Goal: Information Seeking & Learning: Learn about a topic

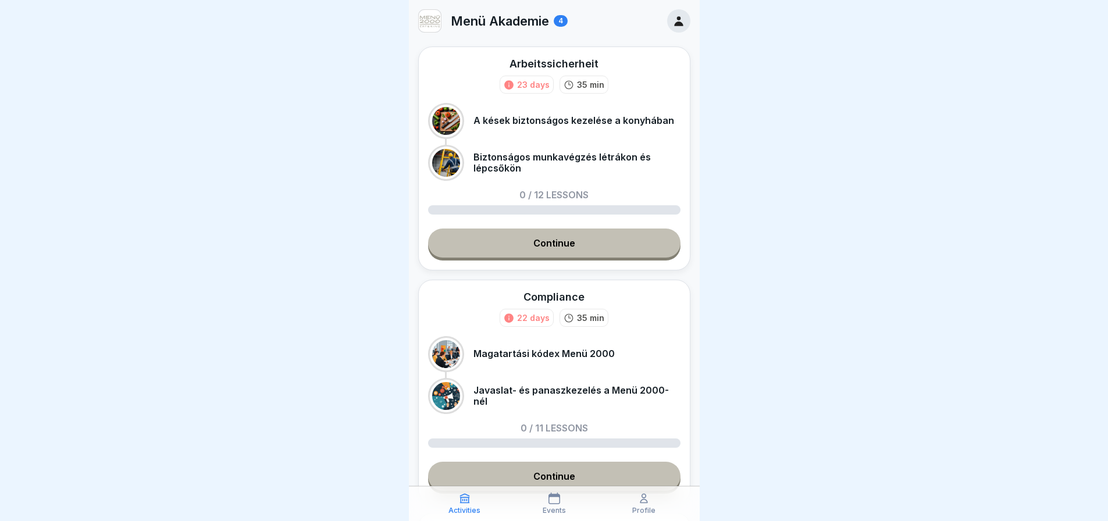
click at [584, 232] on link "Continue" at bounding box center [554, 243] width 252 height 29
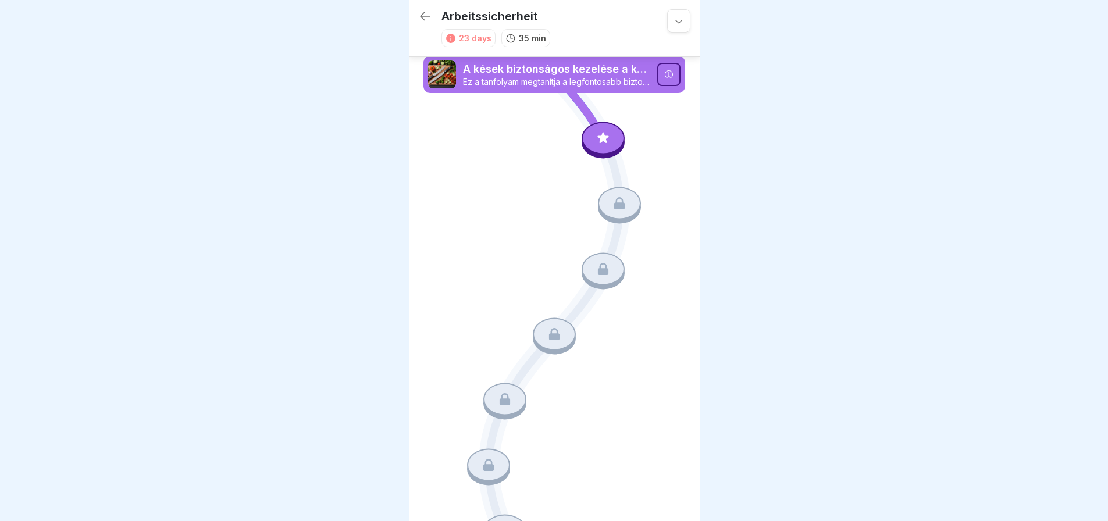
click at [664, 72] on icon at bounding box center [668, 74] width 8 height 8
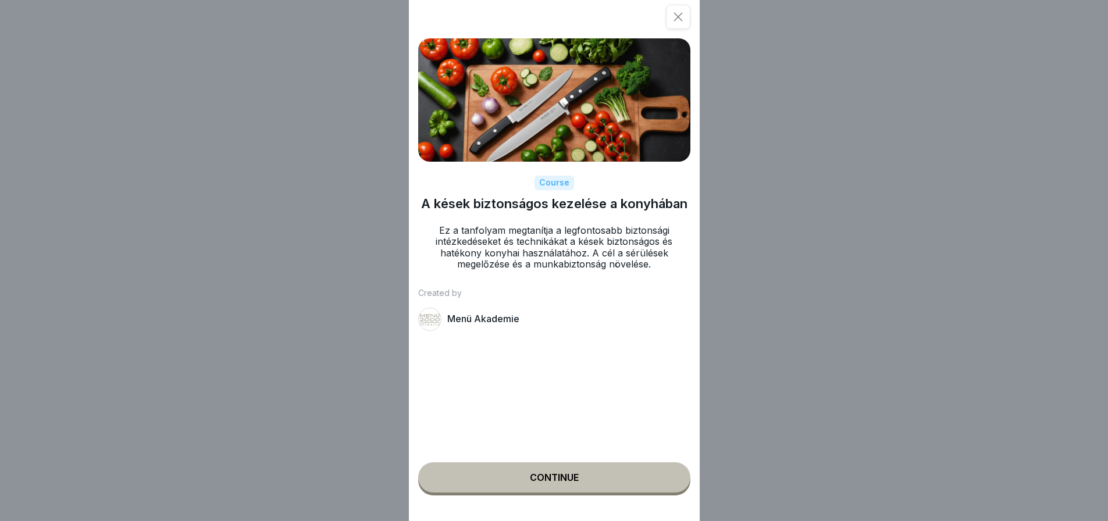
click at [588, 489] on button "Continue" at bounding box center [554, 478] width 272 height 30
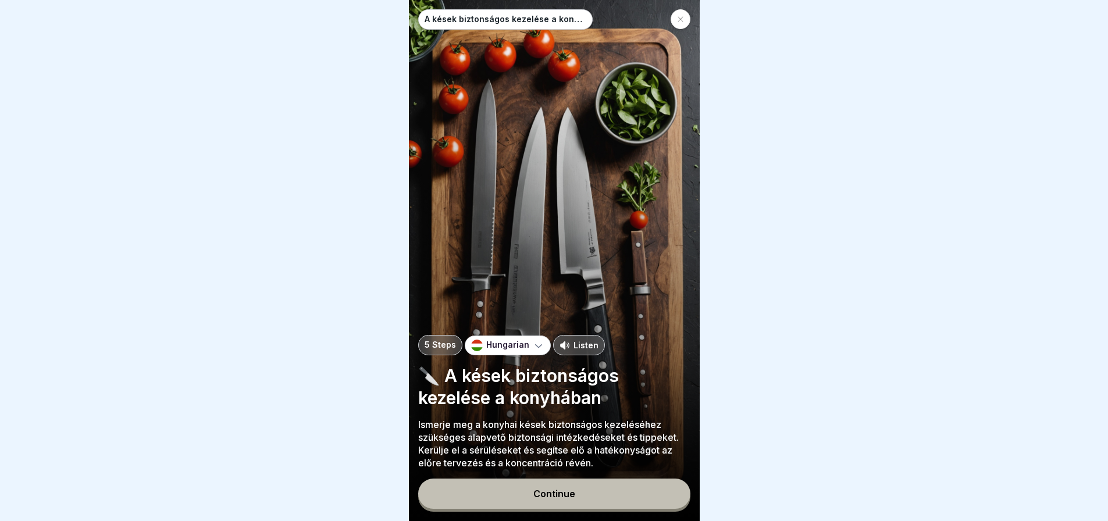
click at [586, 506] on button "Continue" at bounding box center [554, 494] width 272 height 30
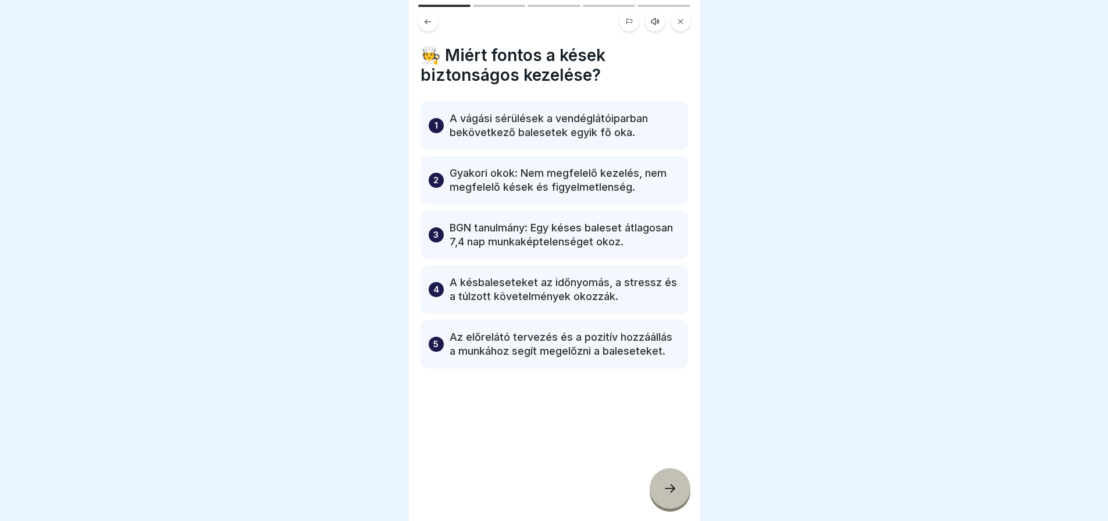
click at [671, 496] on icon at bounding box center [670, 489] width 14 height 14
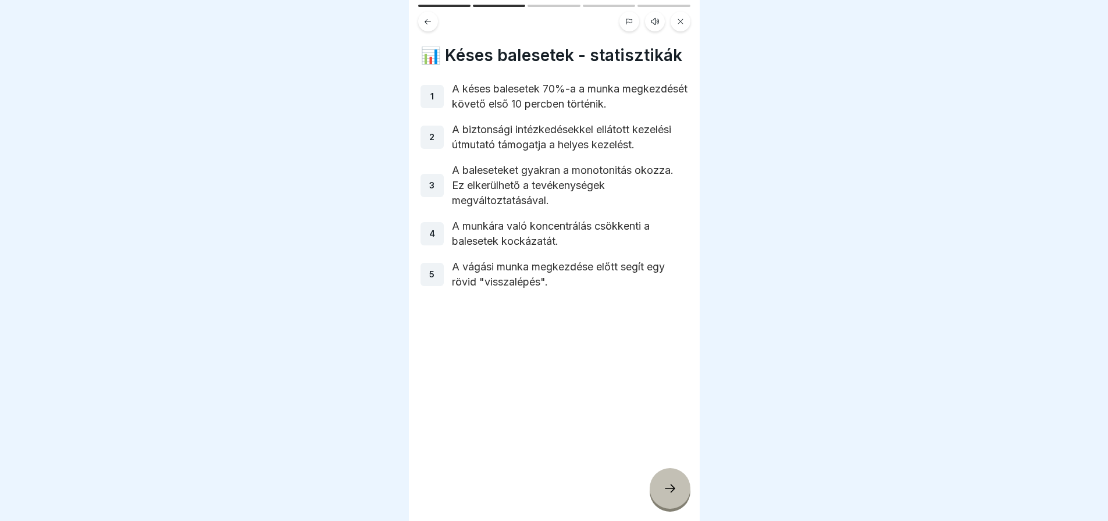
click at [671, 496] on icon at bounding box center [670, 489] width 14 height 14
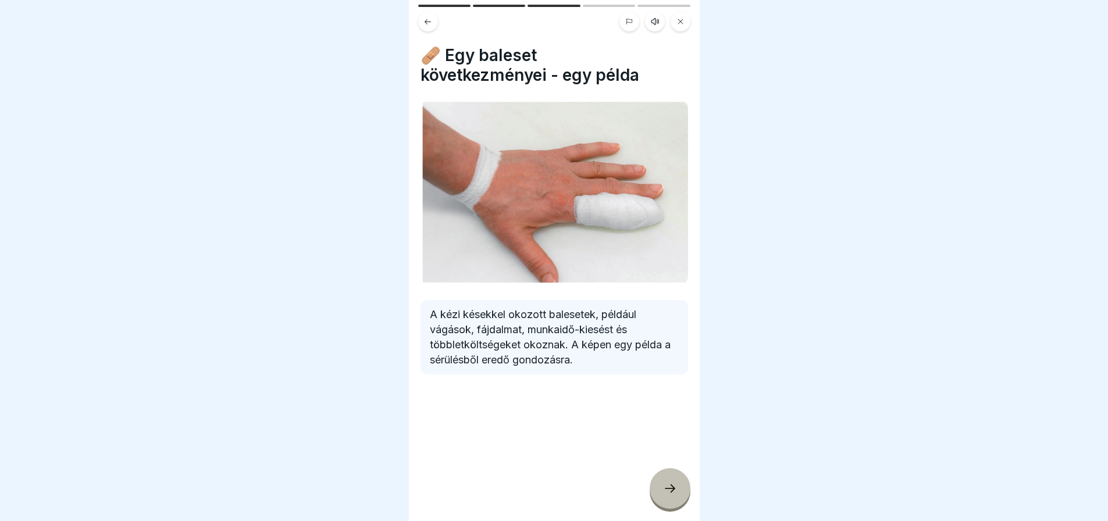
click at [671, 496] on icon at bounding box center [670, 489] width 14 height 14
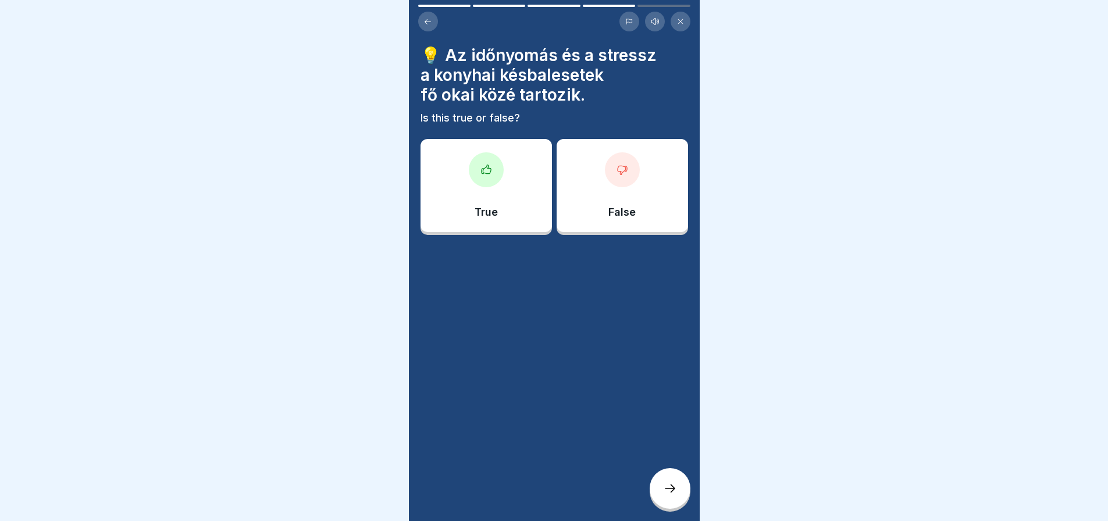
click at [490, 175] on div at bounding box center [486, 169] width 35 height 35
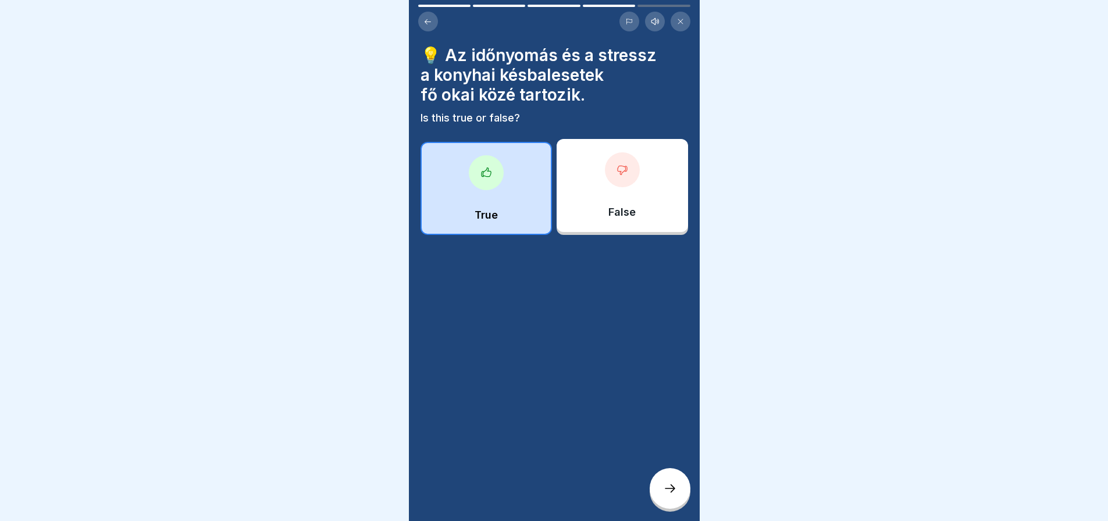
click at [667, 488] on div at bounding box center [670, 488] width 41 height 41
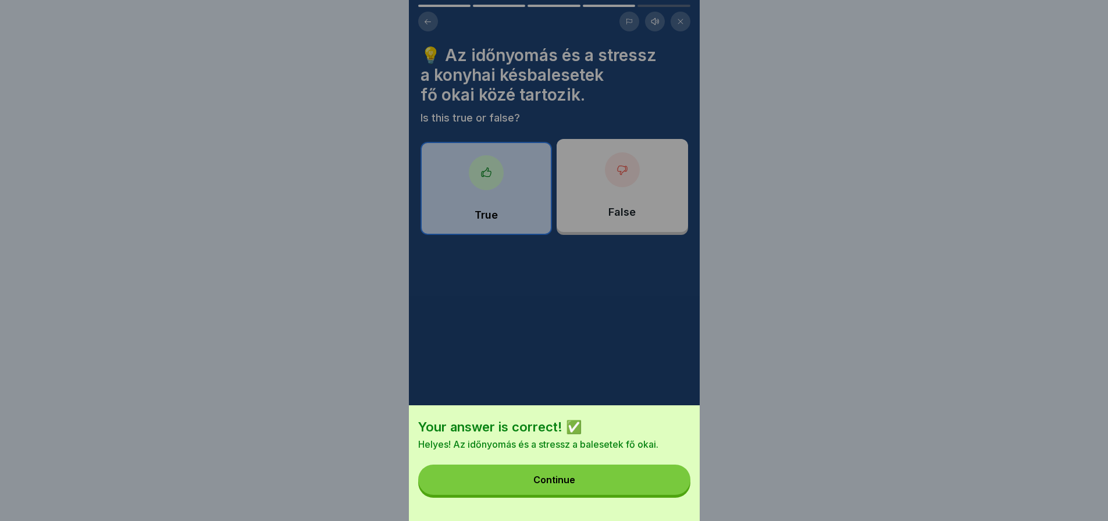
click at [667, 488] on button "Continue" at bounding box center [554, 480] width 272 height 30
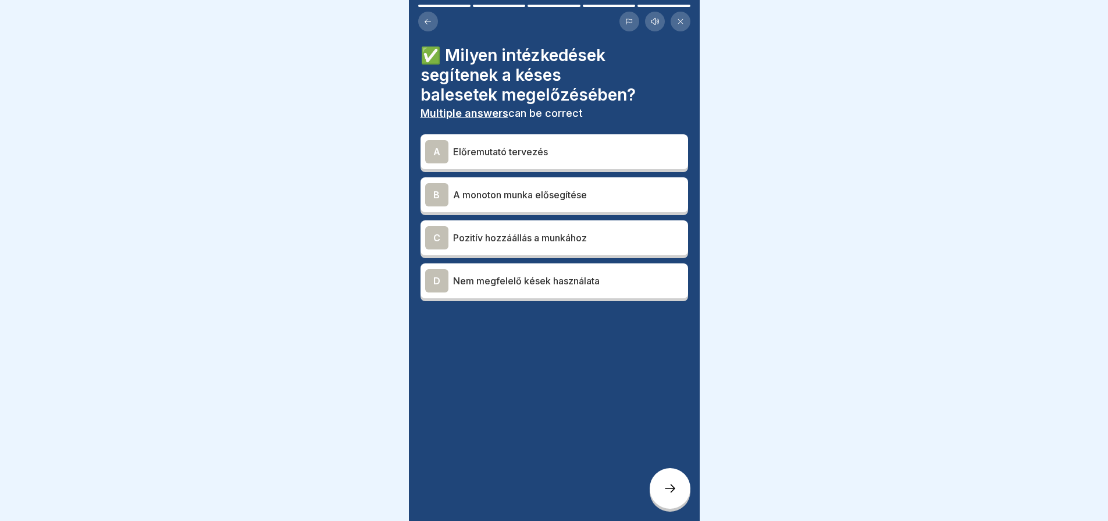
click at [529, 251] on div "C Pozitív hozzáállás a munkához" at bounding box center [555, 237] width 268 height 35
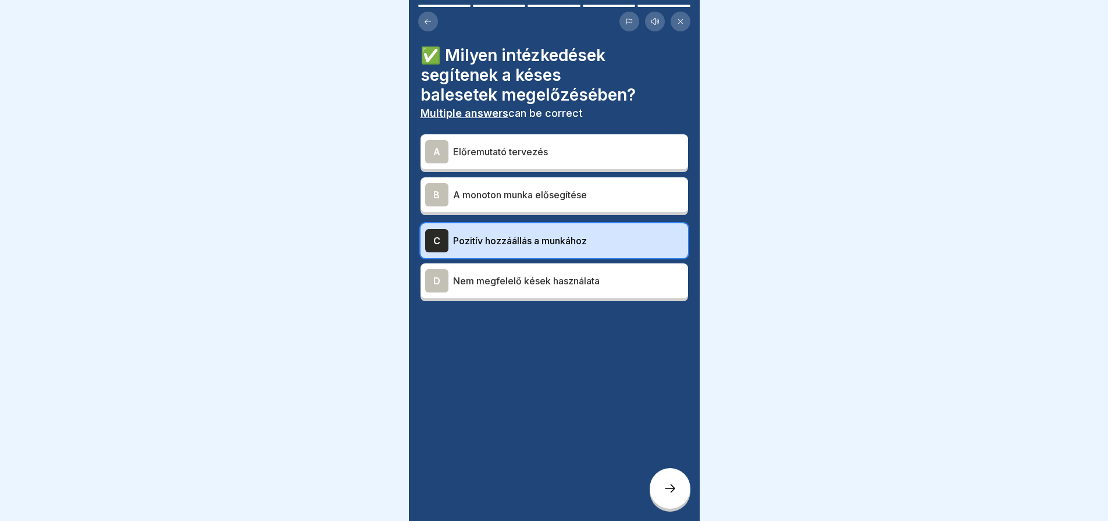
click at [437, 204] on div "B" at bounding box center [436, 194] width 23 height 23
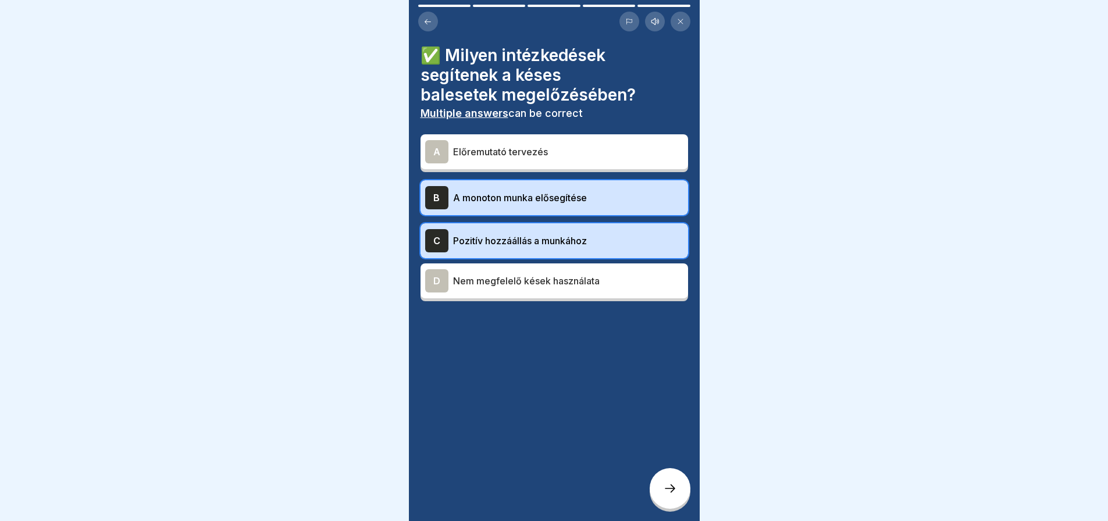
click at [437, 155] on div "A" at bounding box center [436, 151] width 23 height 23
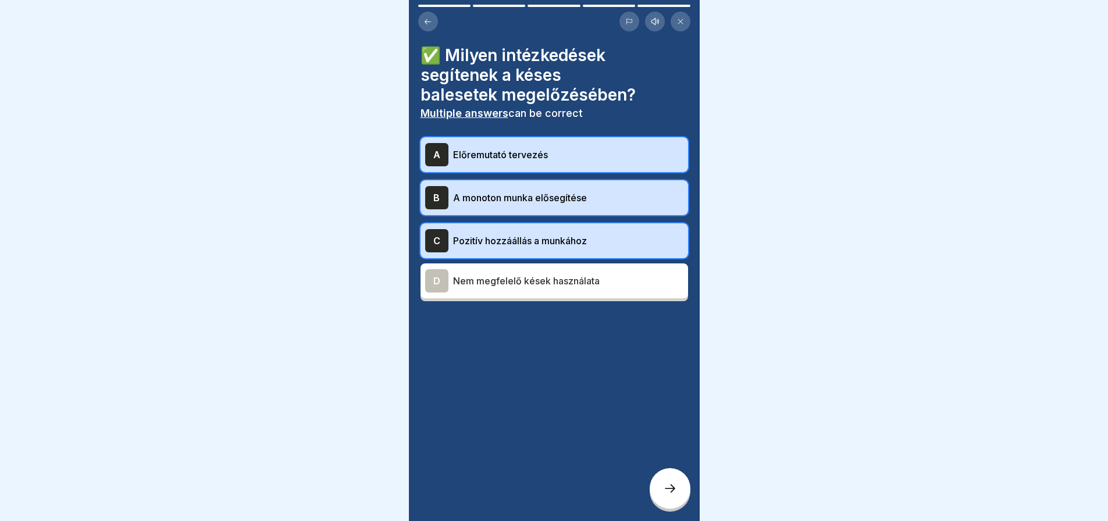
click at [669, 484] on div at bounding box center [670, 488] width 41 height 41
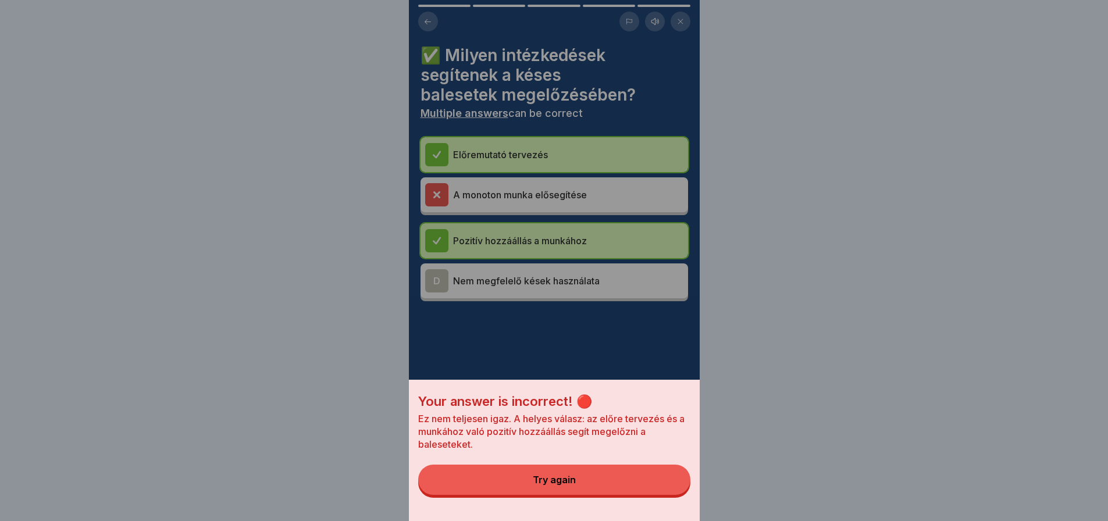
click at [664, 483] on button "Try again" at bounding box center [554, 480] width 272 height 30
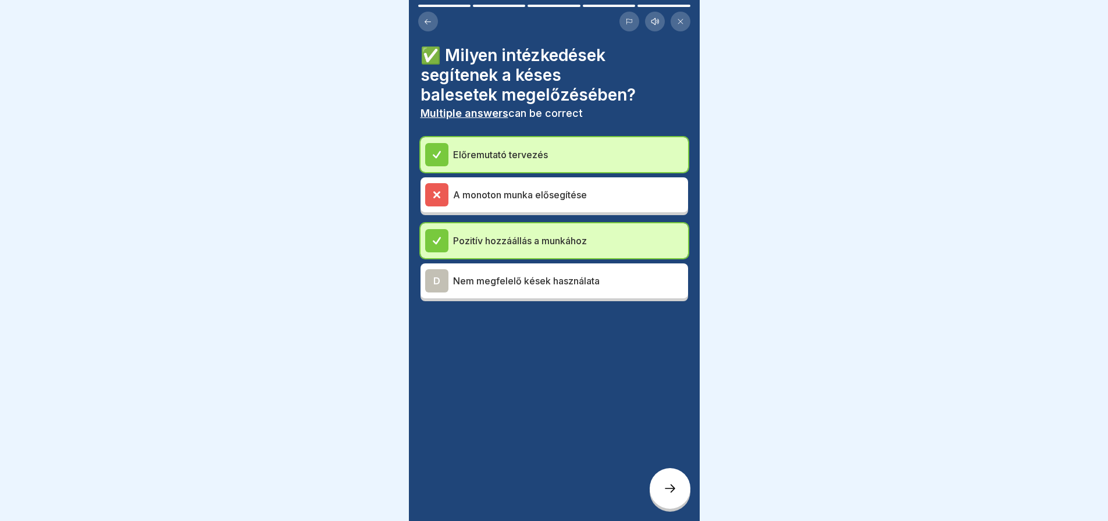
click at [665, 496] on icon at bounding box center [670, 489] width 14 height 14
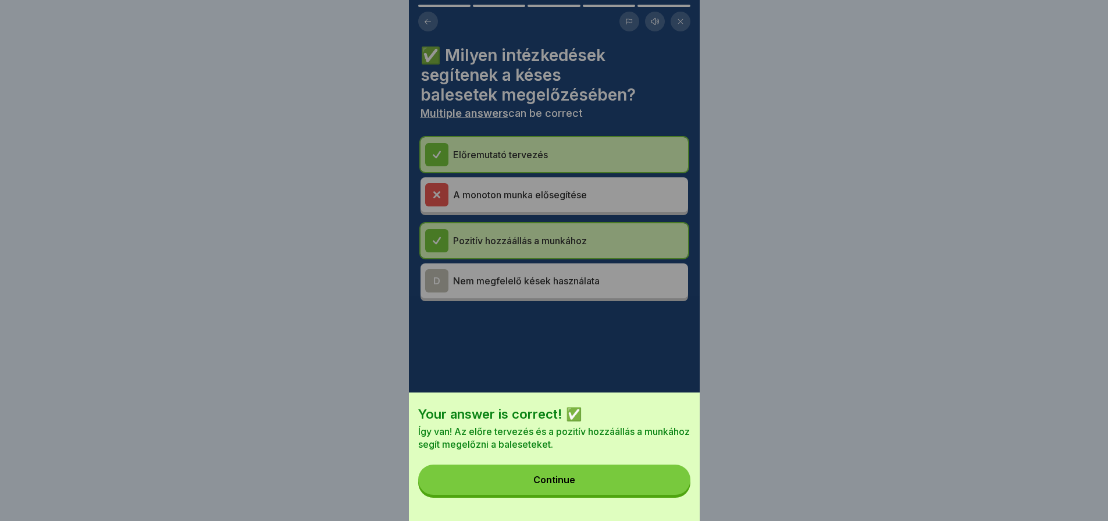
click at [665, 495] on button "Continue" at bounding box center [554, 480] width 272 height 30
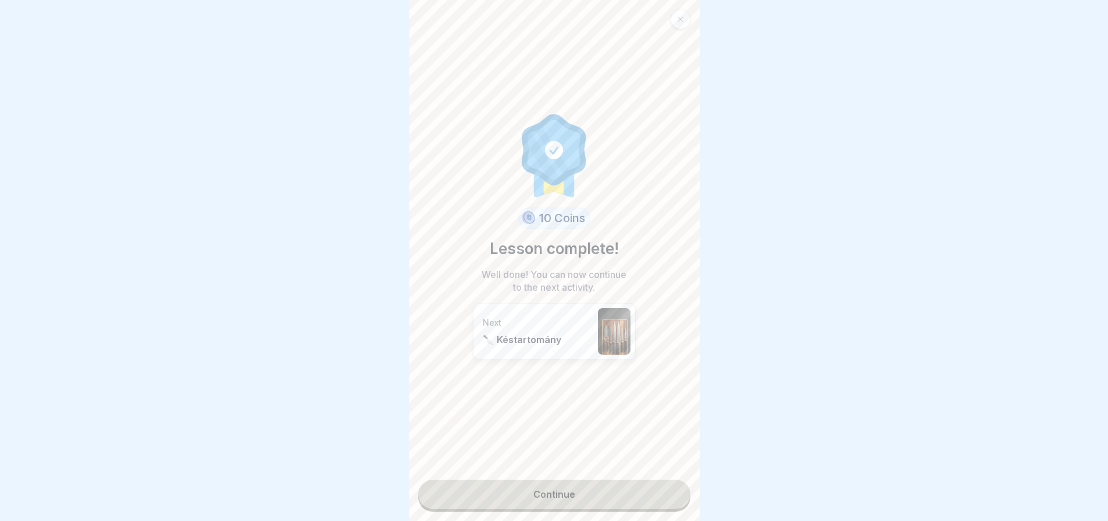
click at [654, 481] on div "10 Coins Lesson complete! Well done! You can now continue to the next activity.…" at bounding box center [554, 260] width 291 height 521
click at [631, 501] on link "Continue" at bounding box center [554, 494] width 272 height 29
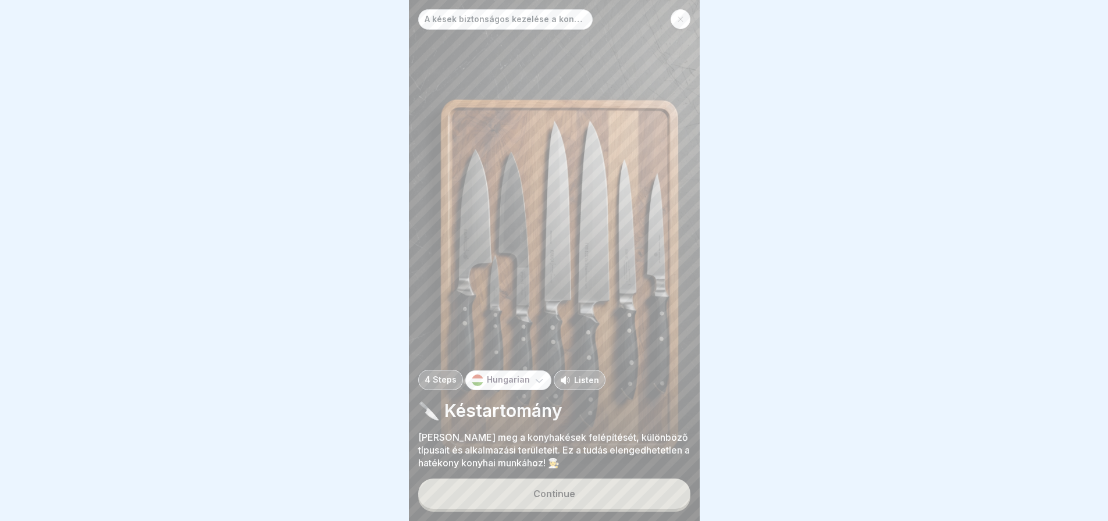
click at [631, 501] on button "Continue" at bounding box center [554, 494] width 272 height 30
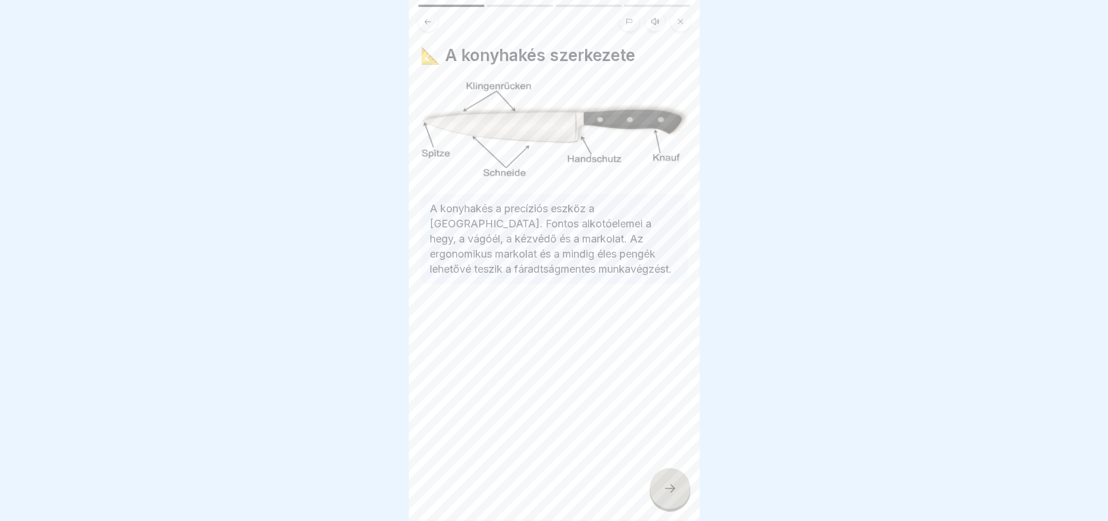
click at [631, 501] on div "📐 A konyhakés szerkezete A konyhakés a precíziós eszköz a konyhában. Fontos alk…" at bounding box center [554, 260] width 291 height 521
click at [669, 508] on div at bounding box center [670, 488] width 41 height 41
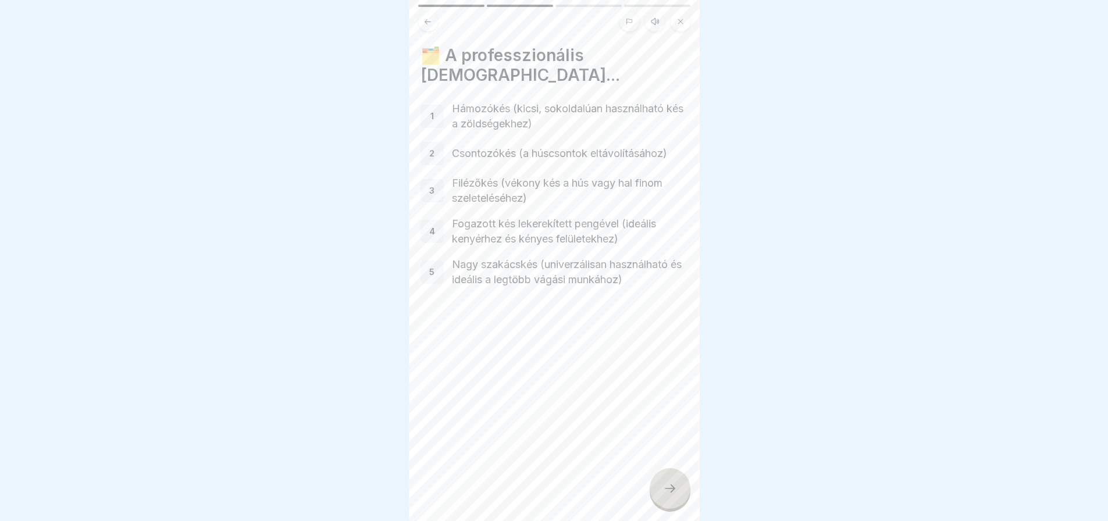
click at [669, 508] on div at bounding box center [670, 488] width 41 height 41
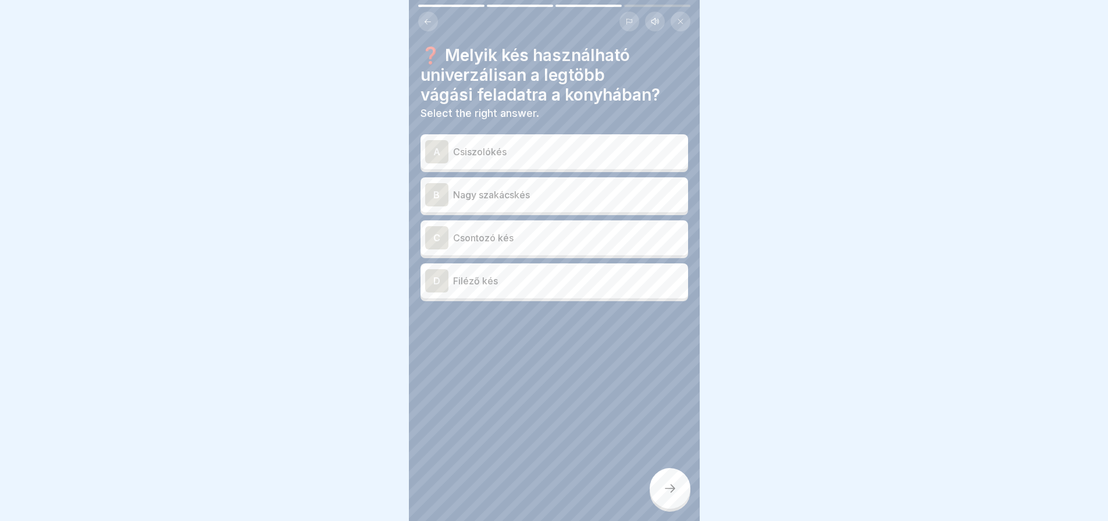
click at [428, 18] on icon at bounding box center [428, 21] width 9 height 9
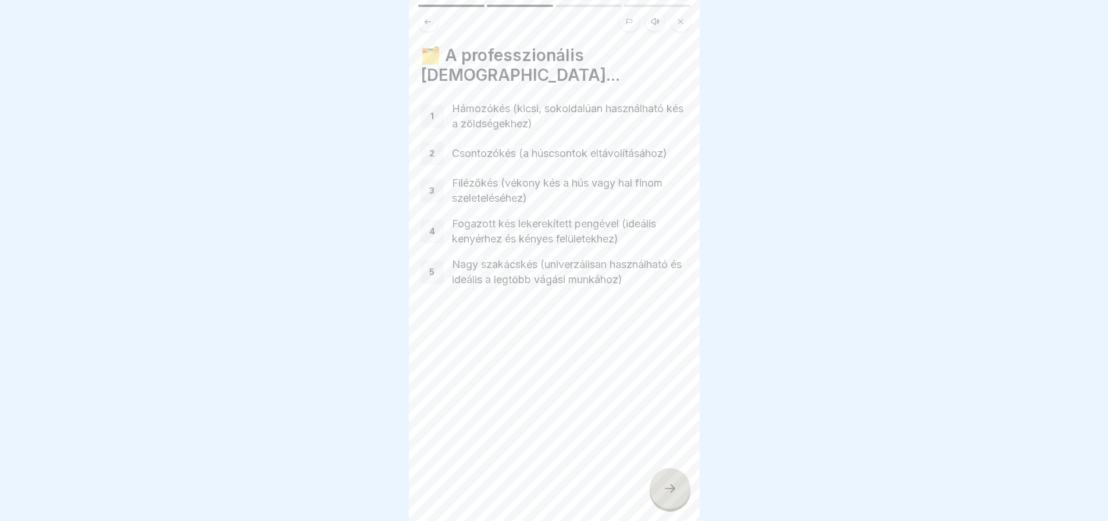
drag, startPoint x: 428, startPoint y: 18, endPoint x: 670, endPoint y: 316, distance: 384.2
click at [670, 316] on div "A kések biztonságos kezelése a konyhában 4 Steps Hungarian Listen 🔪 Késtartomán…" at bounding box center [554, 260] width 291 height 521
click at [678, 489] on div at bounding box center [670, 488] width 41 height 41
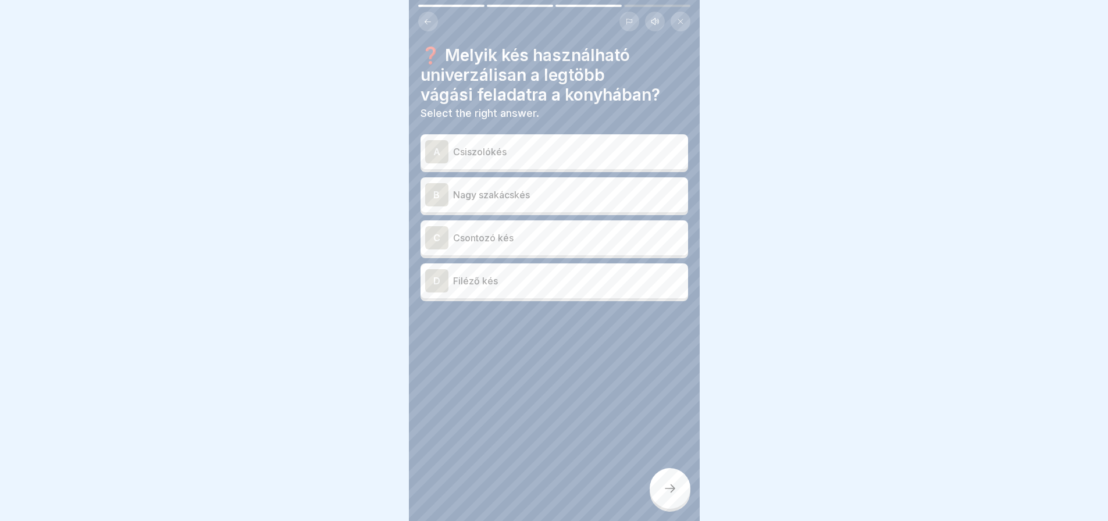
click at [545, 207] on div "B Nagy szakácskés" at bounding box center [555, 194] width 268 height 35
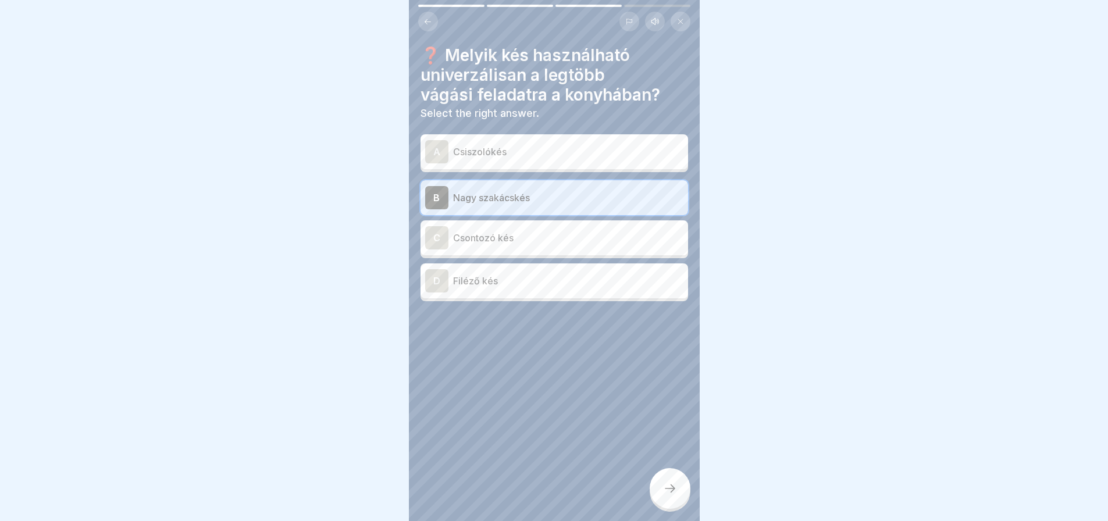
click at [667, 496] on icon at bounding box center [670, 489] width 14 height 14
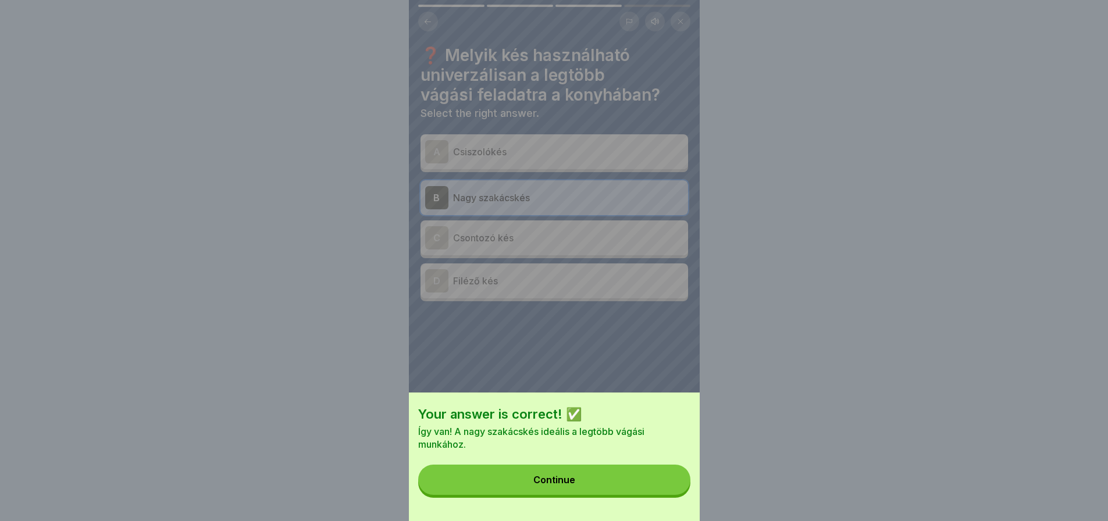
click at [666, 495] on button "Continue" at bounding box center [554, 480] width 272 height 30
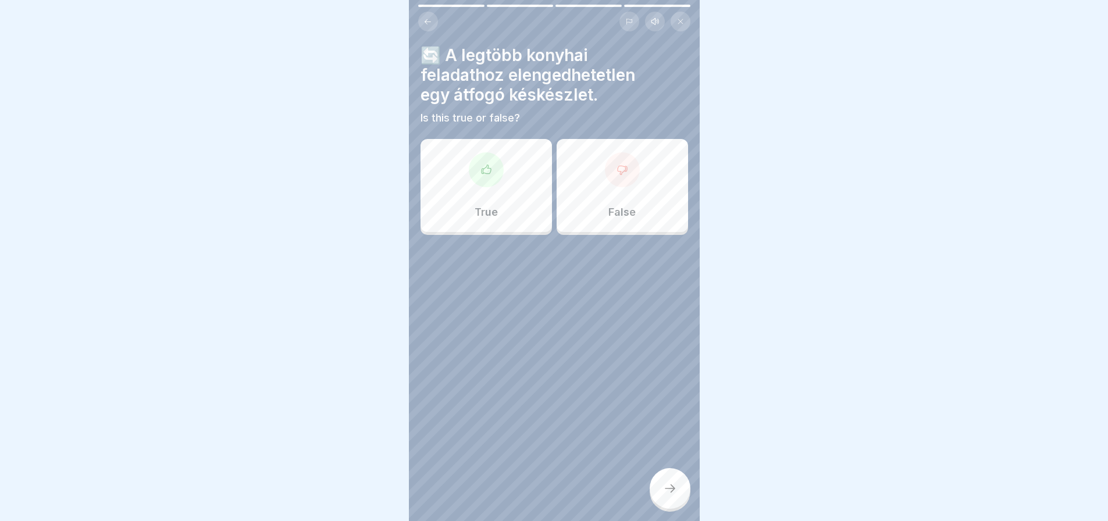
click at [495, 185] on div "True" at bounding box center [486, 185] width 131 height 93
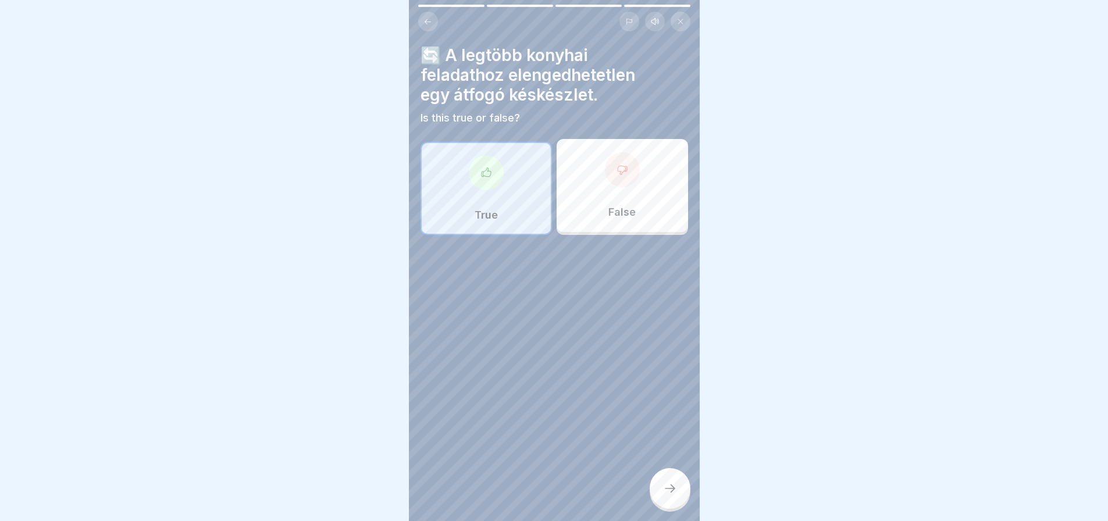
click at [673, 495] on icon at bounding box center [670, 489] width 14 height 14
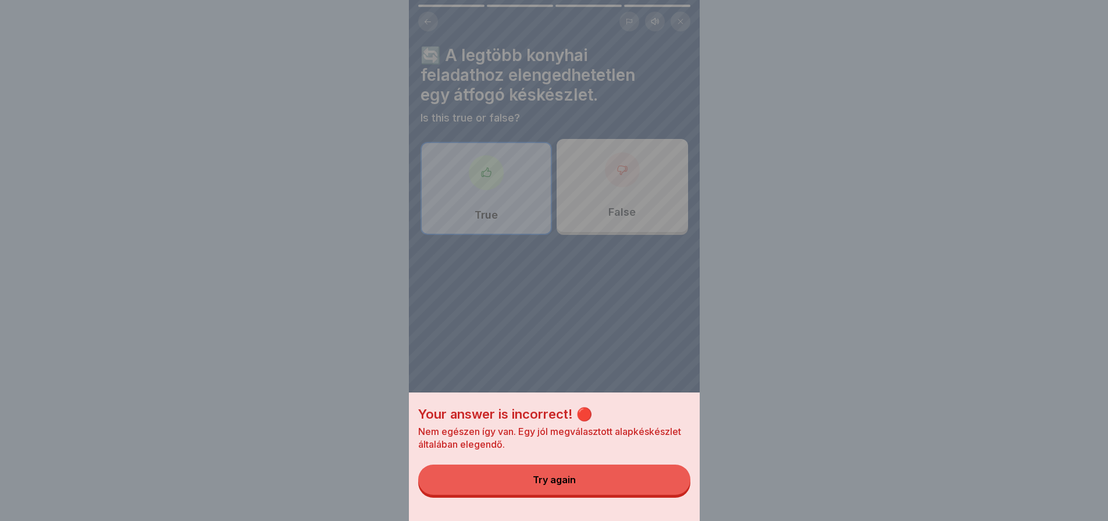
click at [673, 495] on button "Try again" at bounding box center [554, 480] width 272 height 30
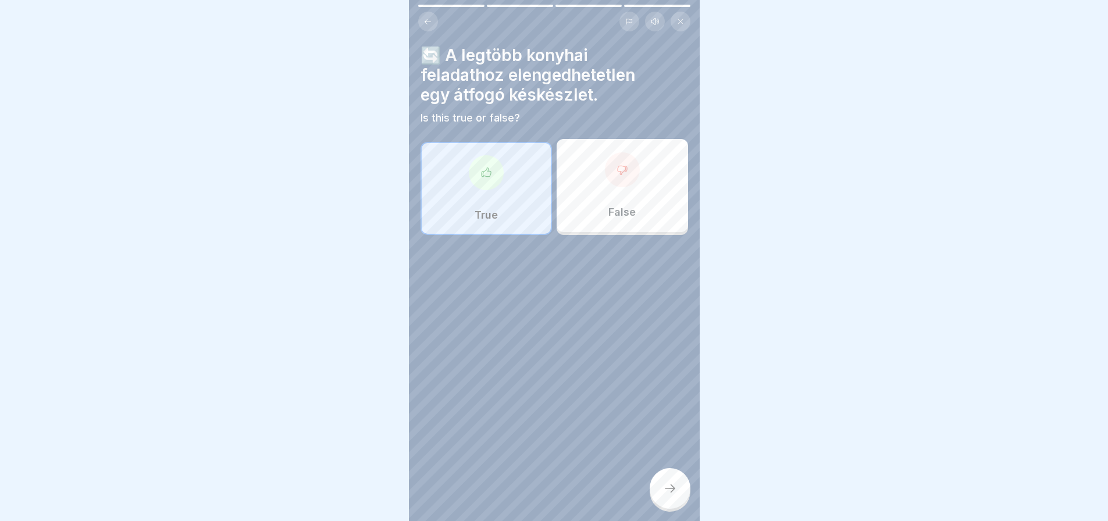
click at [647, 214] on div "False" at bounding box center [622, 185] width 131 height 93
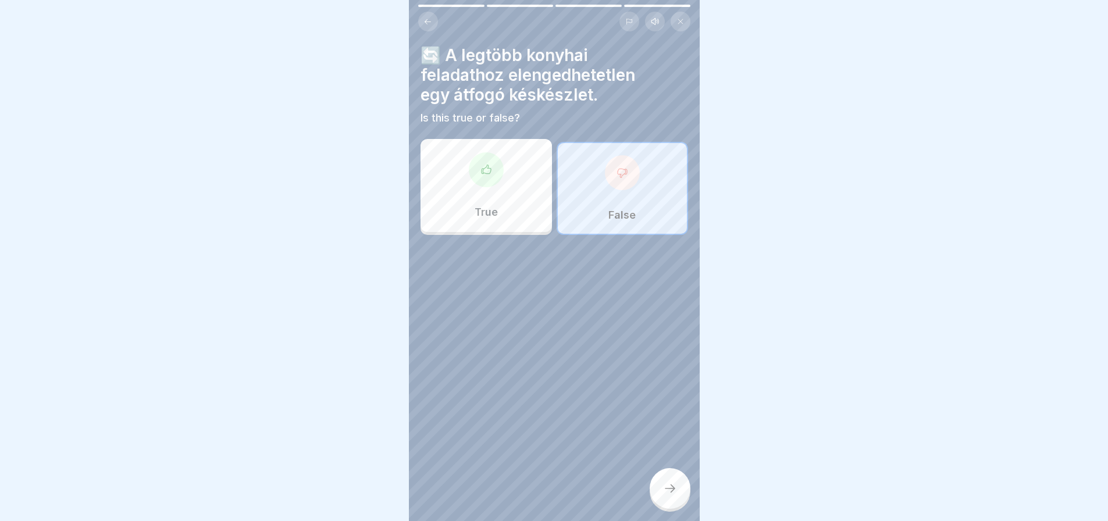
click at [680, 495] on div at bounding box center [670, 488] width 41 height 41
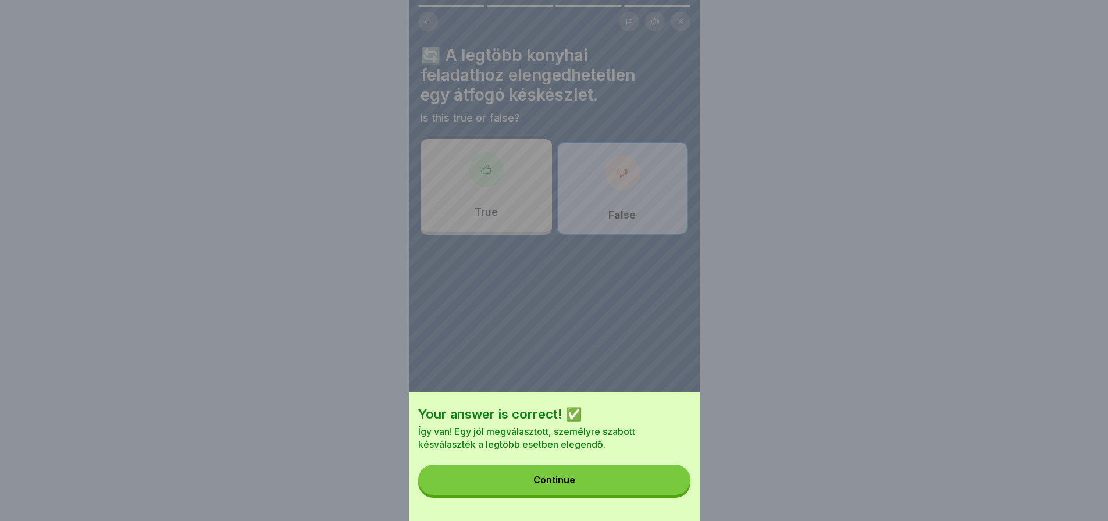
click at [680, 495] on button "Continue" at bounding box center [554, 480] width 272 height 30
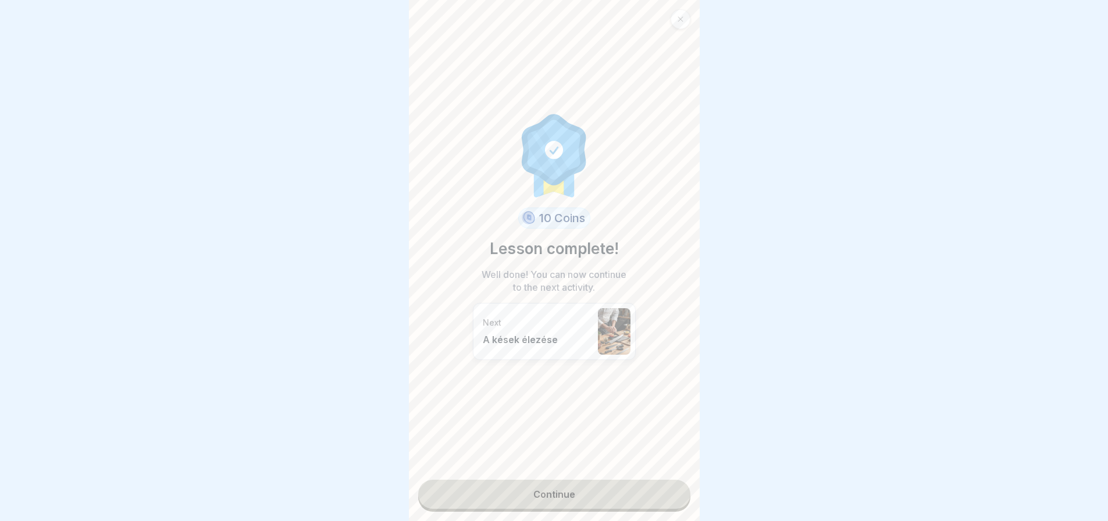
click at [658, 493] on link "Continue" at bounding box center [554, 494] width 272 height 29
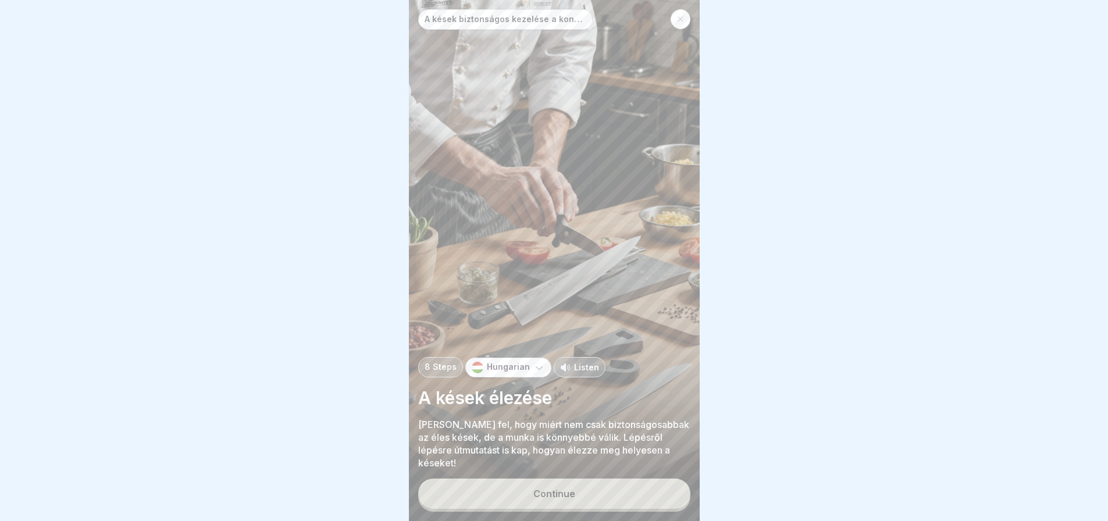
click at [658, 493] on button "Continue" at bounding box center [554, 494] width 272 height 30
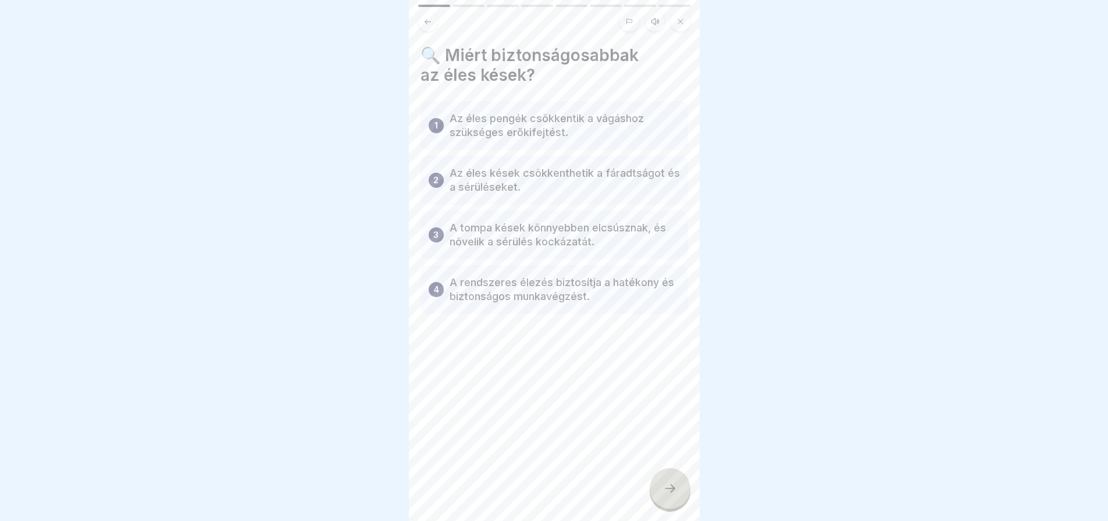
click at [658, 493] on div at bounding box center [670, 488] width 41 height 41
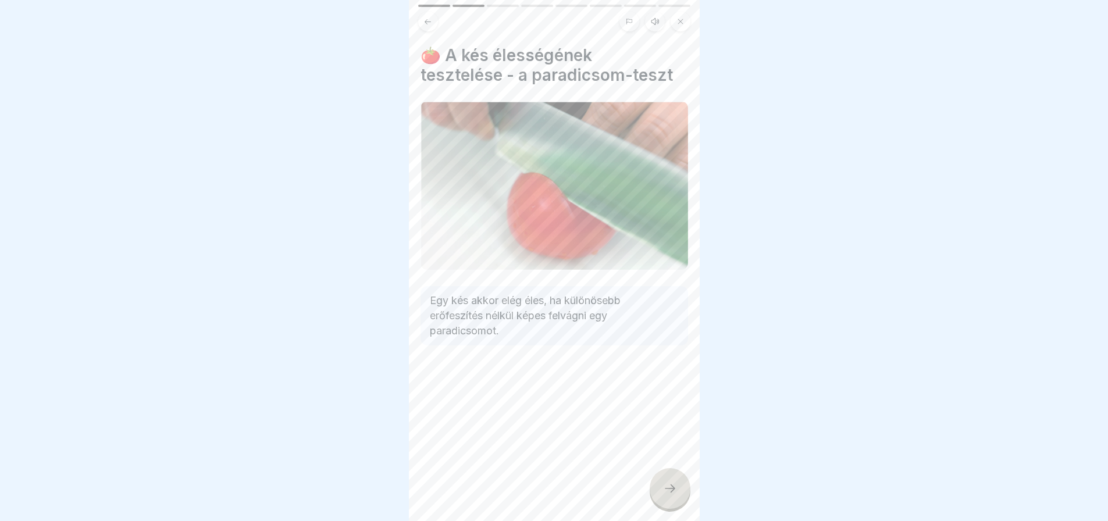
click at [658, 493] on div at bounding box center [670, 488] width 41 height 41
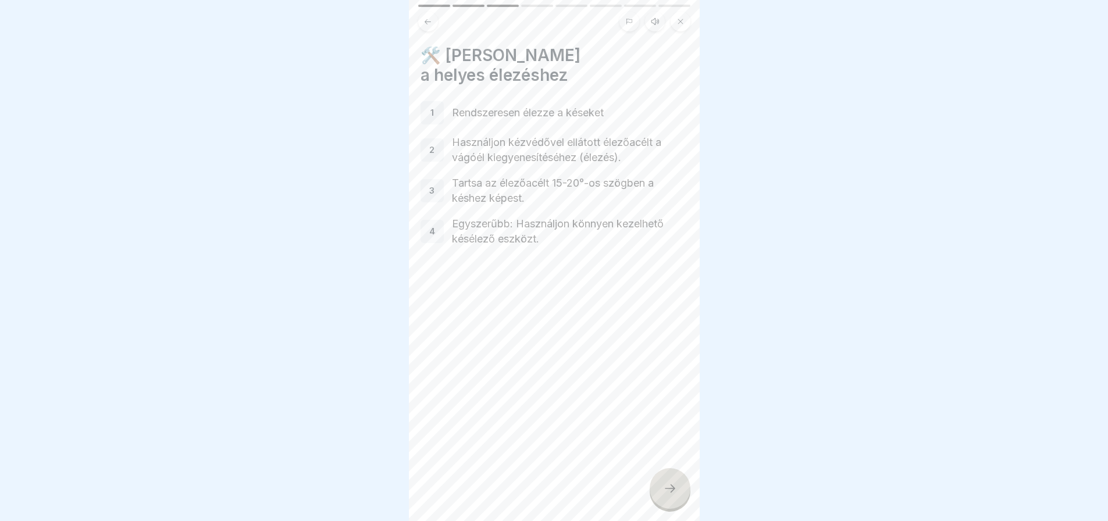
click at [658, 493] on div at bounding box center [670, 488] width 41 height 41
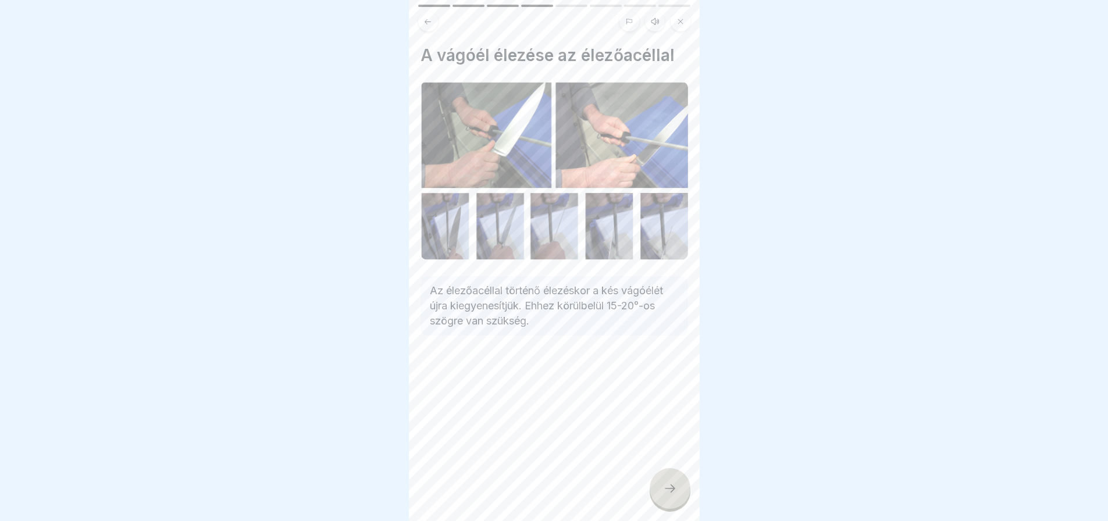
click at [658, 493] on div at bounding box center [670, 488] width 41 height 41
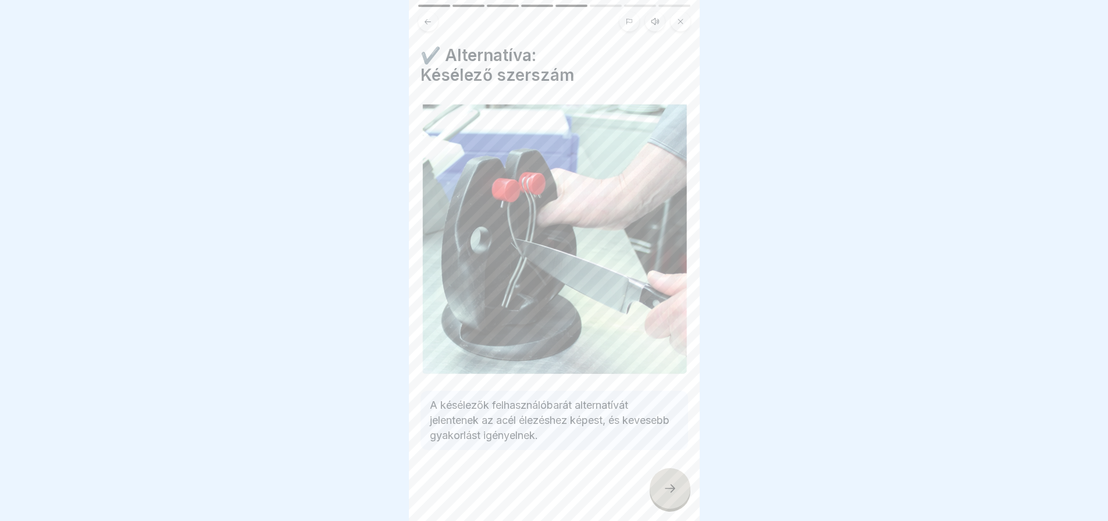
click at [658, 493] on div at bounding box center [670, 488] width 41 height 41
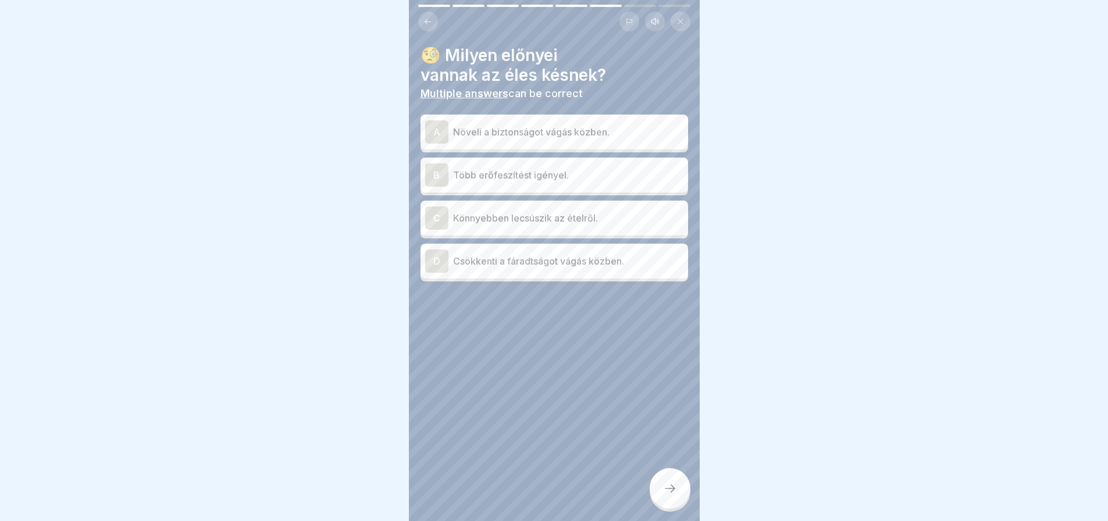
click at [438, 261] on div "D" at bounding box center [436, 261] width 23 height 23
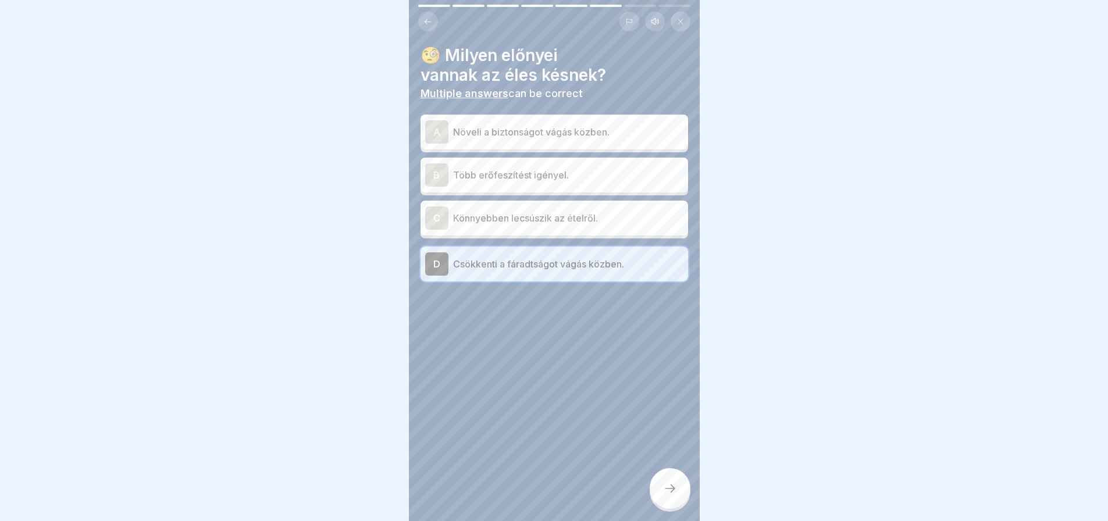
click at [434, 131] on div "A" at bounding box center [436, 131] width 23 height 23
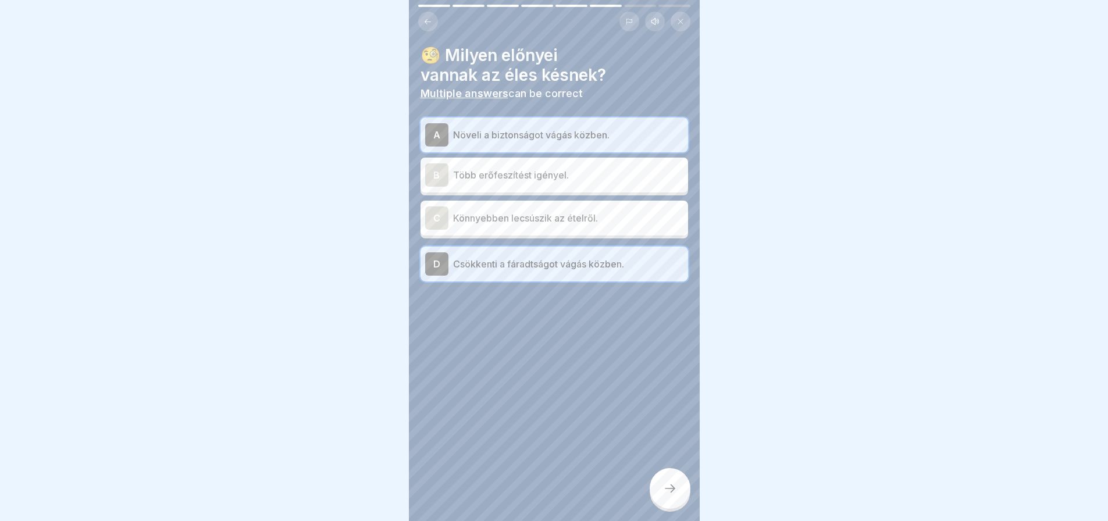
click at [666, 496] on icon at bounding box center [670, 489] width 14 height 14
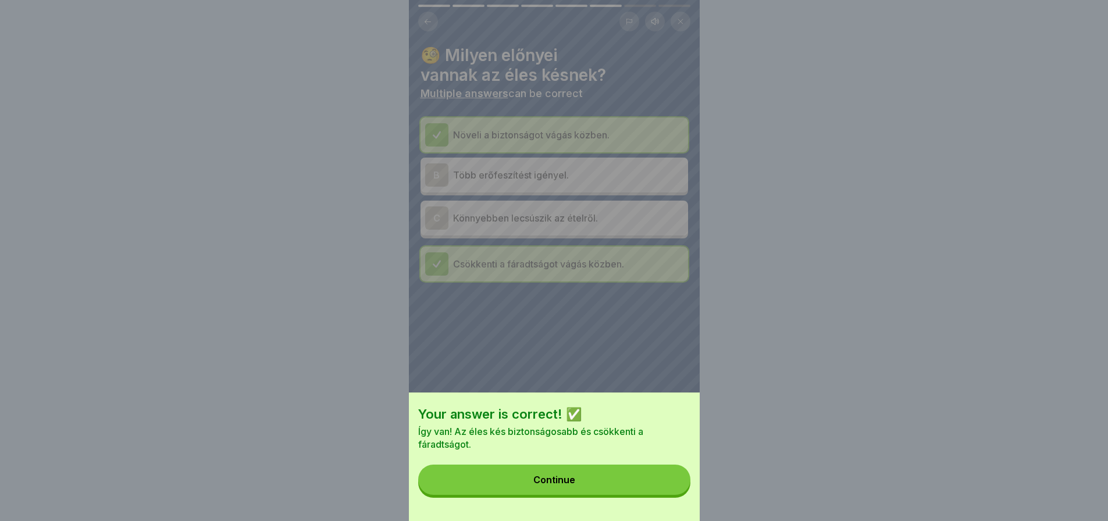
click at [666, 495] on button "Continue" at bounding box center [554, 480] width 272 height 30
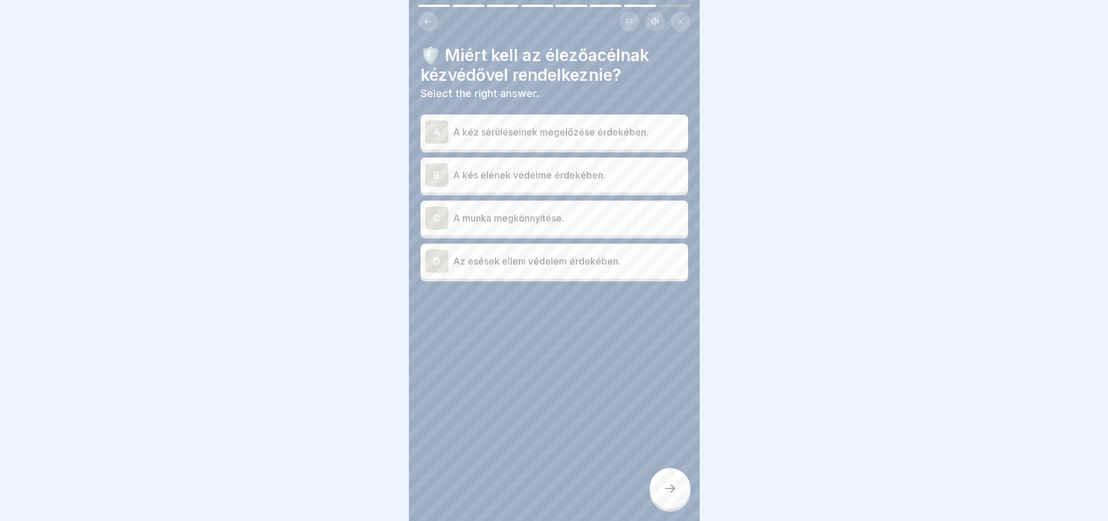
click at [431, 140] on div "A" at bounding box center [436, 131] width 23 height 23
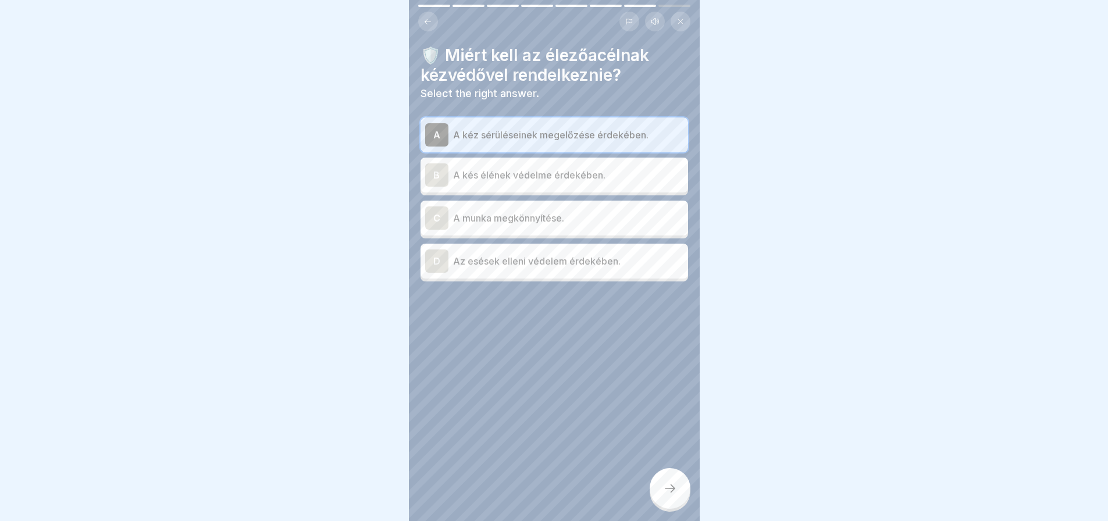
click at [683, 496] on div at bounding box center [670, 488] width 41 height 41
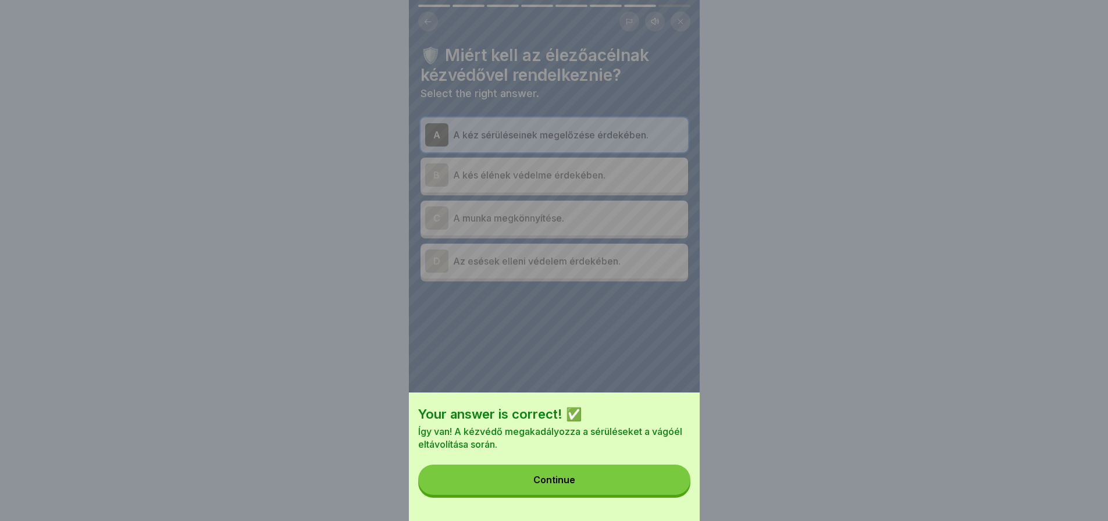
click at [683, 495] on button "Continue" at bounding box center [554, 480] width 272 height 30
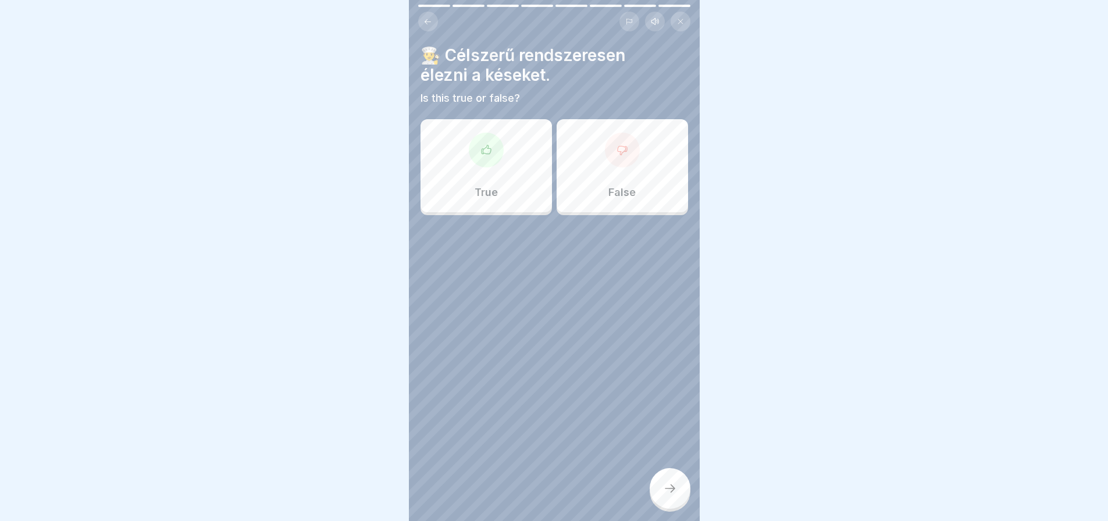
click at [478, 173] on div "True" at bounding box center [486, 165] width 131 height 93
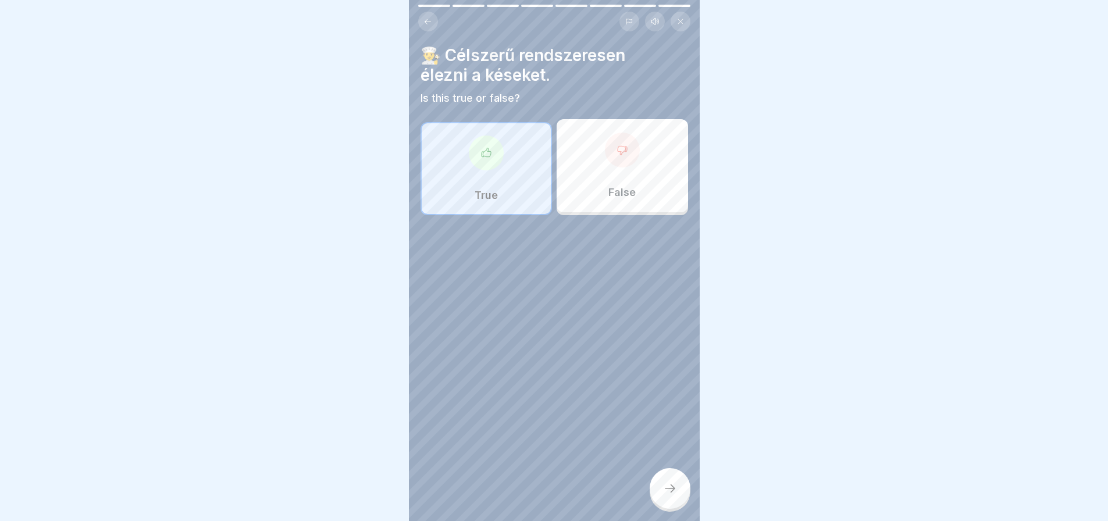
click at [668, 509] on div at bounding box center [670, 488] width 41 height 41
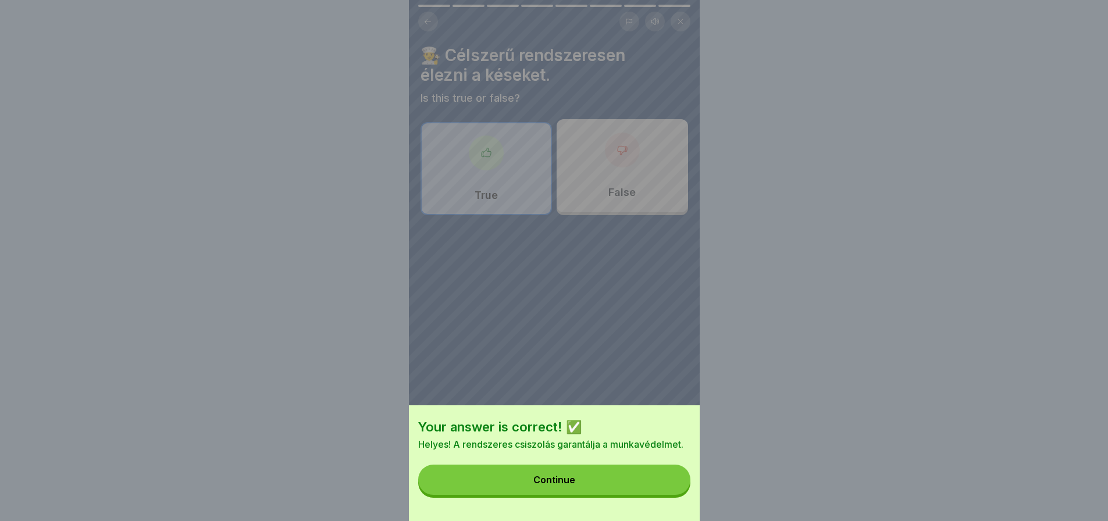
click at [664, 490] on button "Continue" at bounding box center [554, 480] width 272 height 30
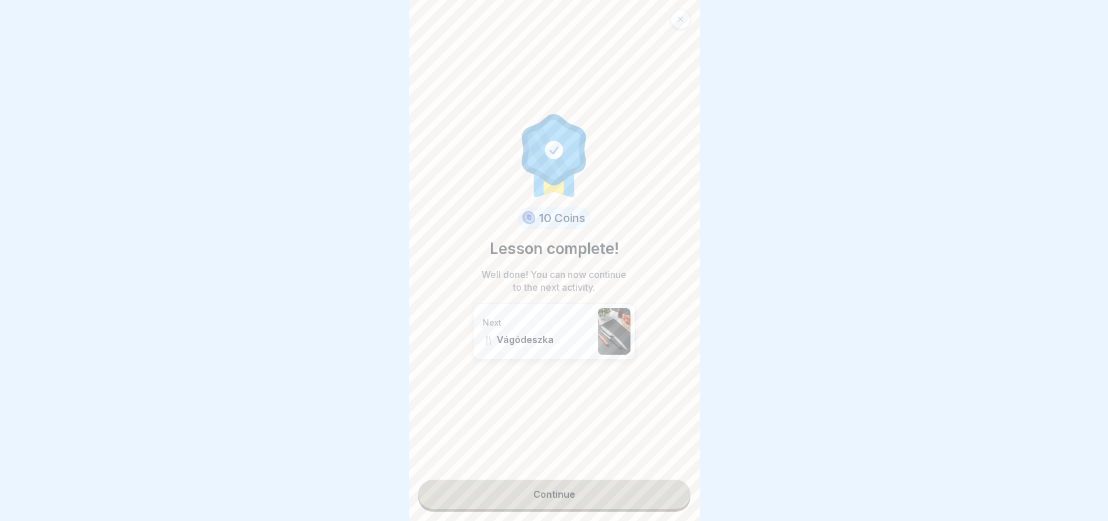
click at [664, 490] on link "Continue" at bounding box center [554, 494] width 272 height 29
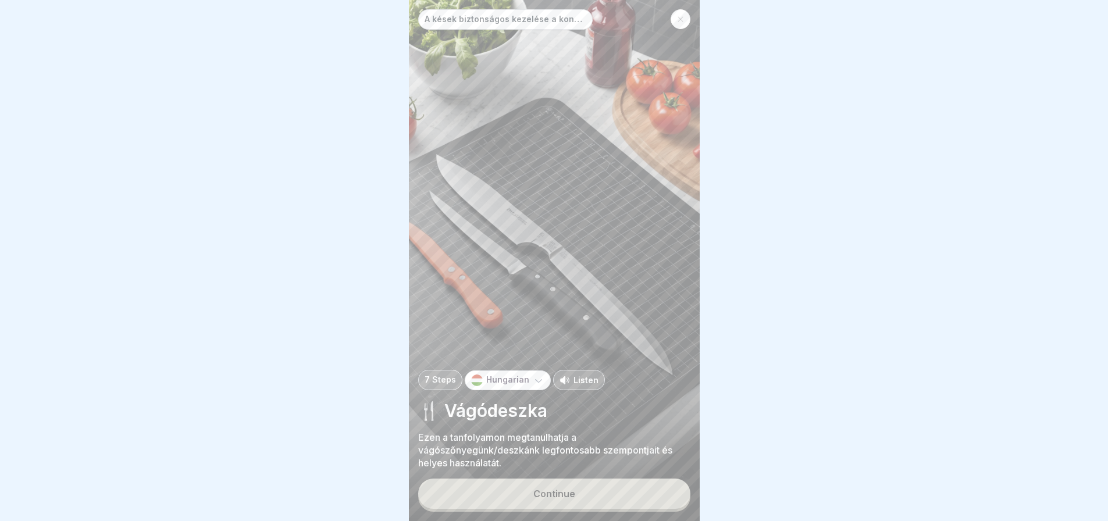
click at [664, 490] on button "Continue" at bounding box center [554, 494] width 272 height 30
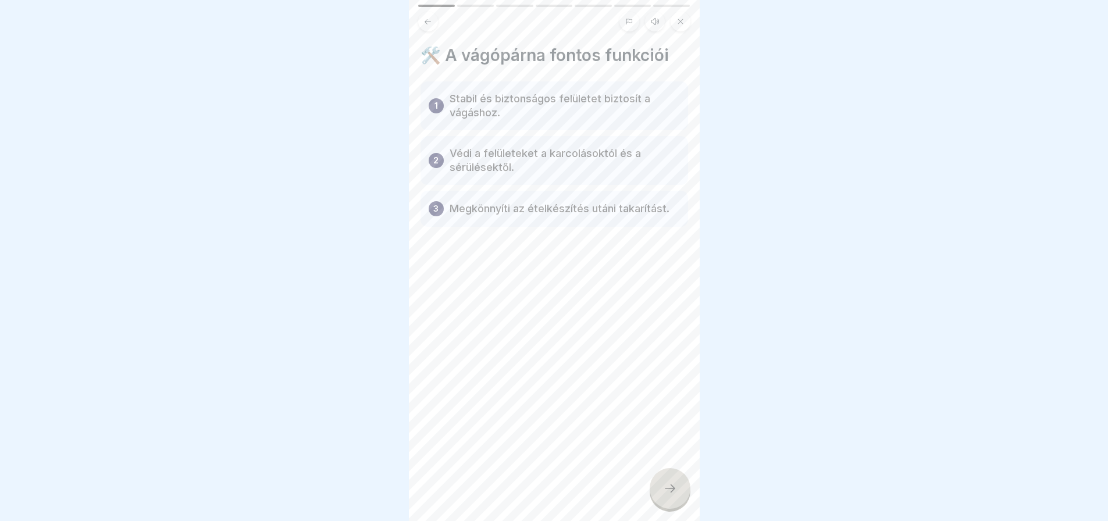
click at [664, 490] on div at bounding box center [670, 488] width 41 height 41
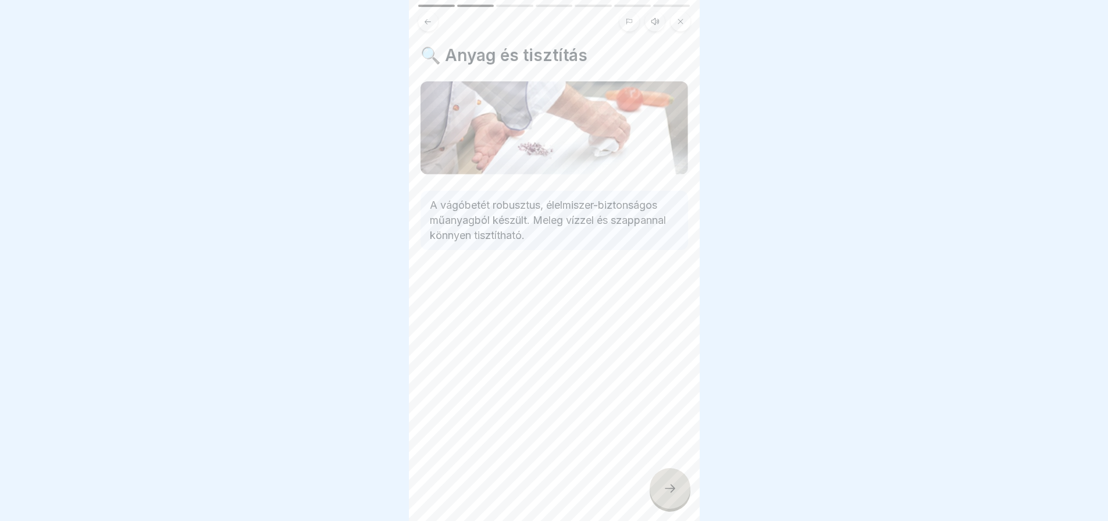
click at [664, 490] on div at bounding box center [670, 488] width 41 height 41
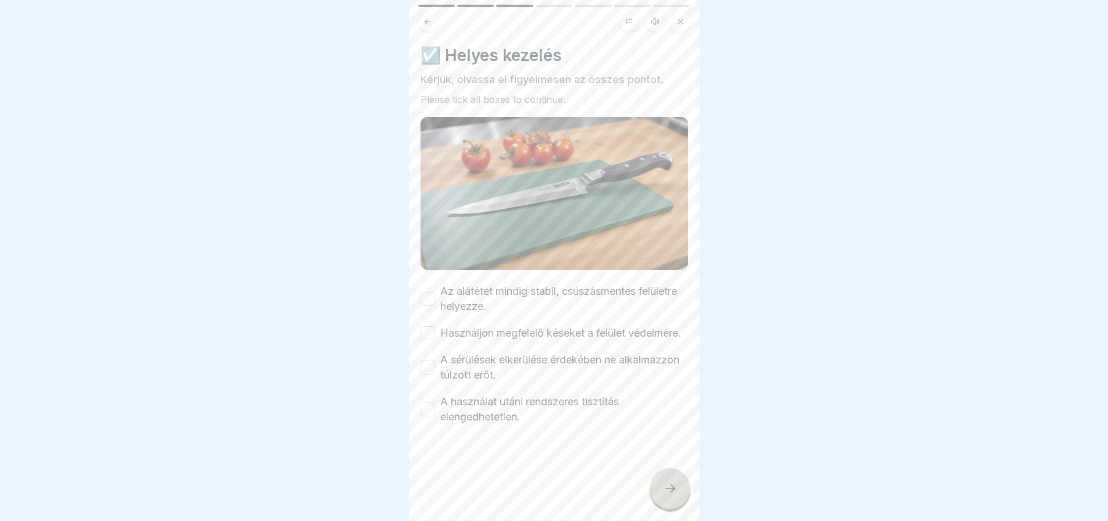
click at [430, 293] on button "Az alátétet mindig stabil, csúszásmentes felületre helyezze." at bounding box center [428, 299] width 14 height 14
click at [428, 333] on button "Használjon megfelelő késeket a felület védelmére." at bounding box center [428, 333] width 14 height 14
click at [428, 375] on button "A sérülések elkerülése érdekében ne alkalmazzon túlzott erőt." at bounding box center [428, 368] width 14 height 14
click at [424, 417] on button "A használat utáni rendszeres tisztítás elengedhetetlen." at bounding box center [428, 410] width 14 height 14
click at [681, 498] on div at bounding box center [670, 488] width 41 height 41
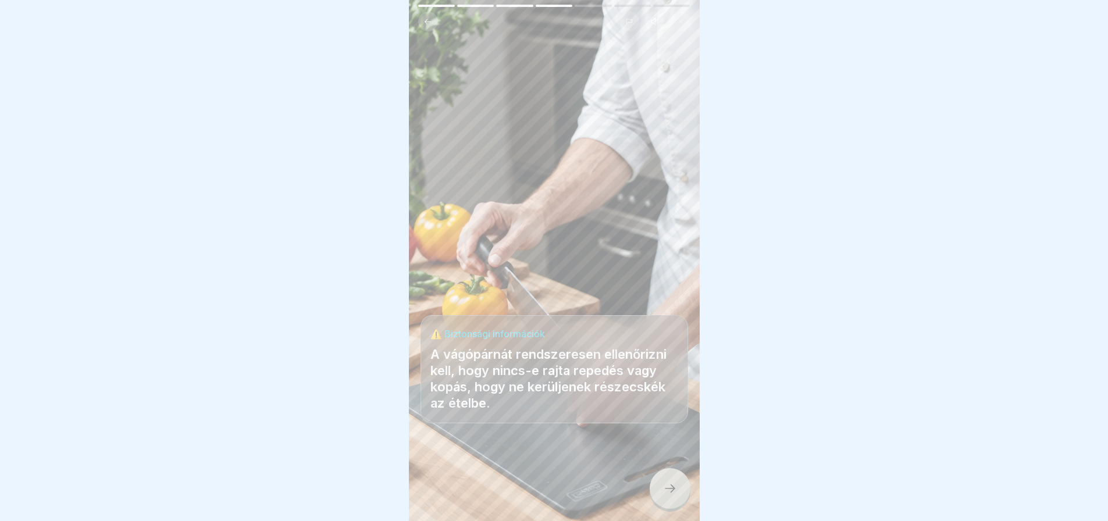
click at [681, 498] on div at bounding box center [670, 488] width 41 height 41
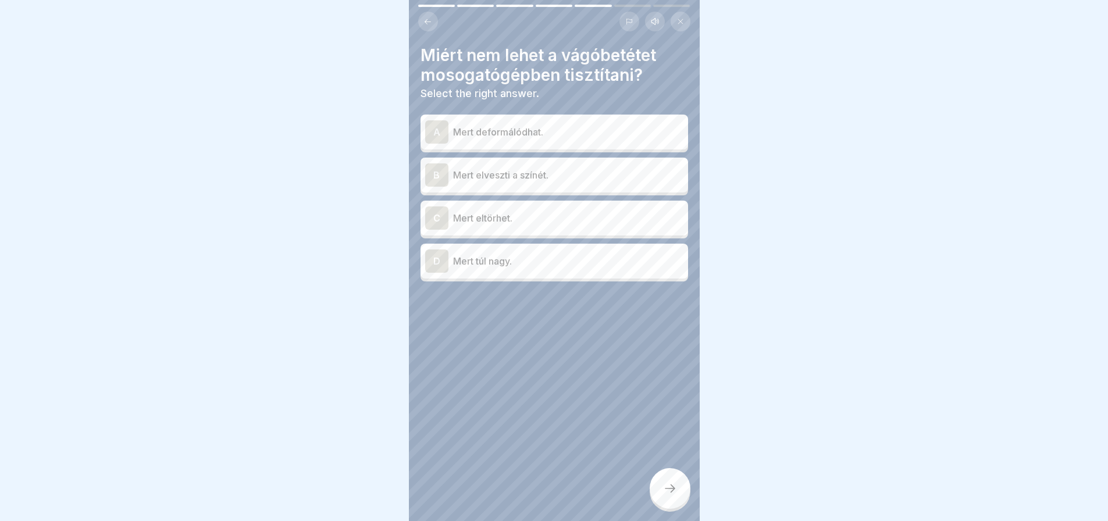
click at [433, 124] on div "A" at bounding box center [436, 131] width 23 height 23
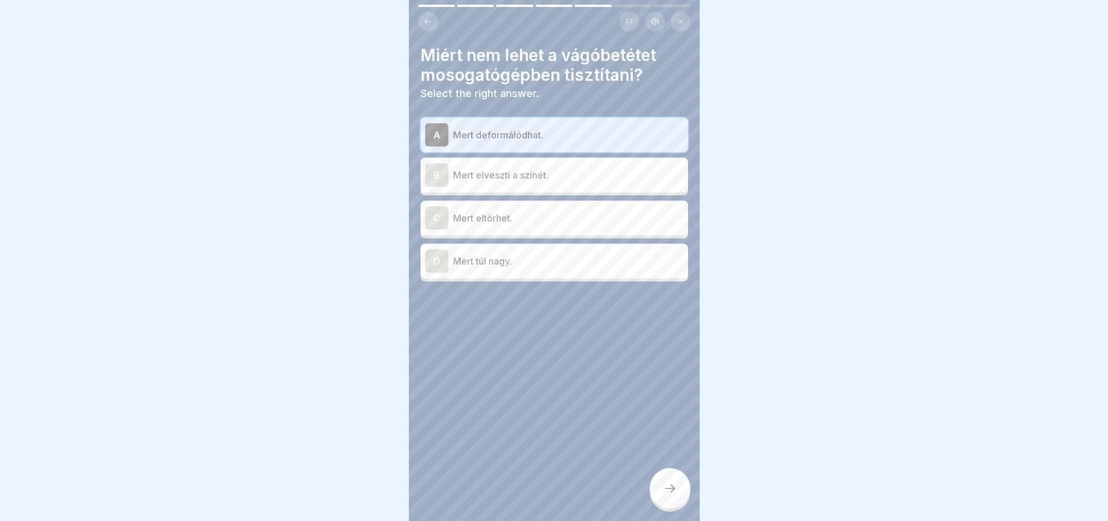
click at [670, 486] on div at bounding box center [670, 488] width 41 height 41
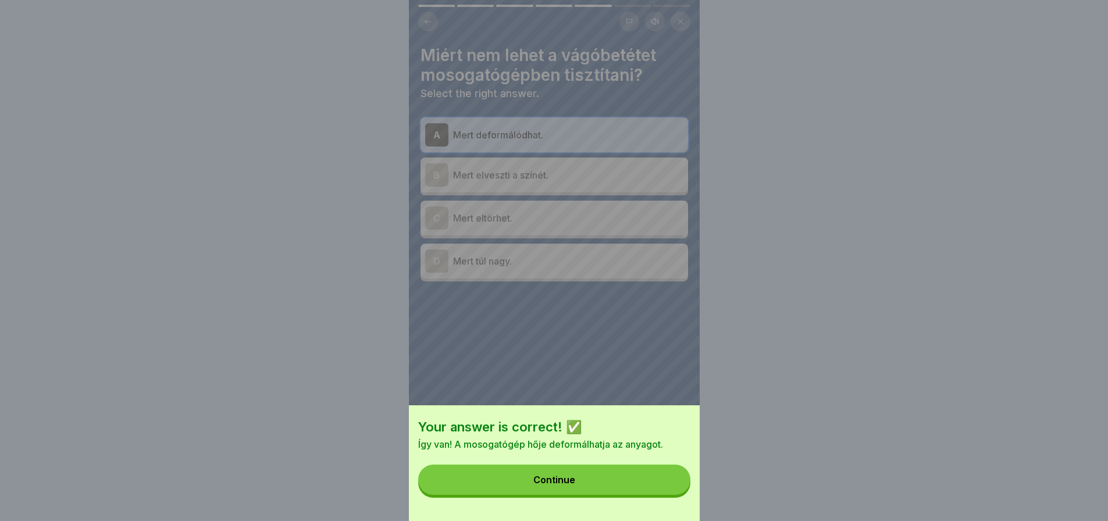
click at [670, 486] on button "Continue" at bounding box center [554, 480] width 272 height 30
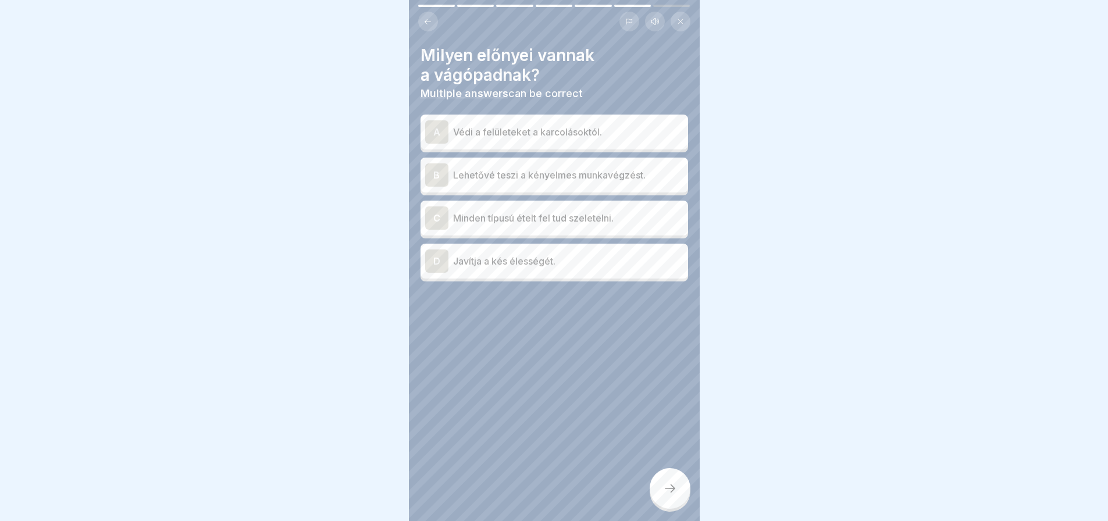
click at [436, 123] on div "A" at bounding box center [436, 131] width 23 height 23
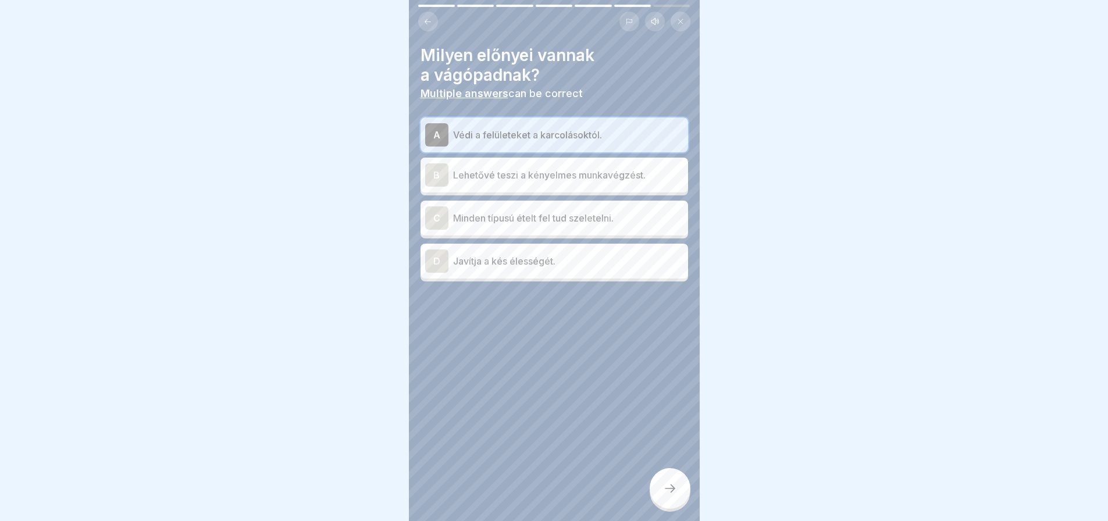
click at [438, 212] on div "C" at bounding box center [436, 218] width 23 height 23
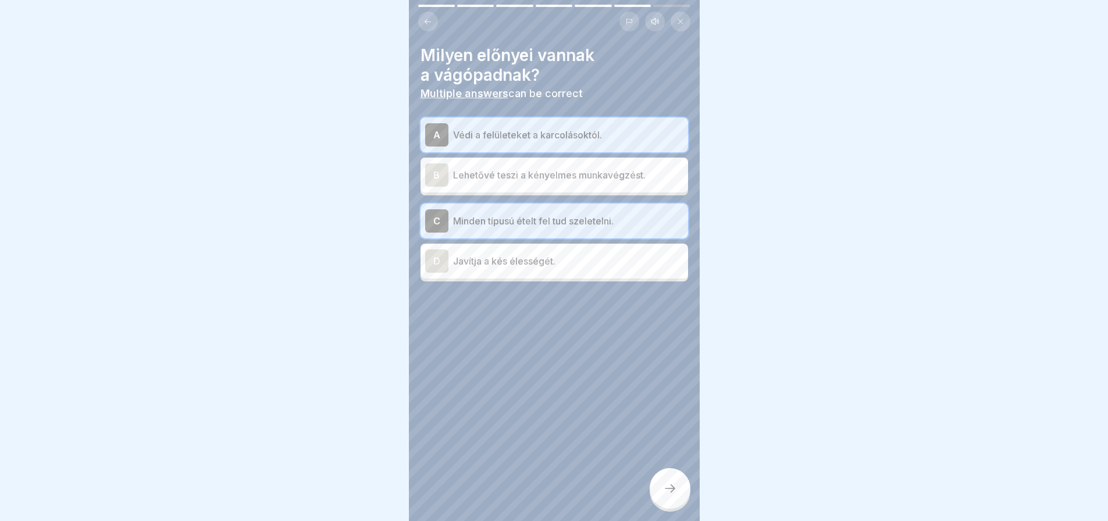
click at [675, 507] on div at bounding box center [670, 488] width 41 height 41
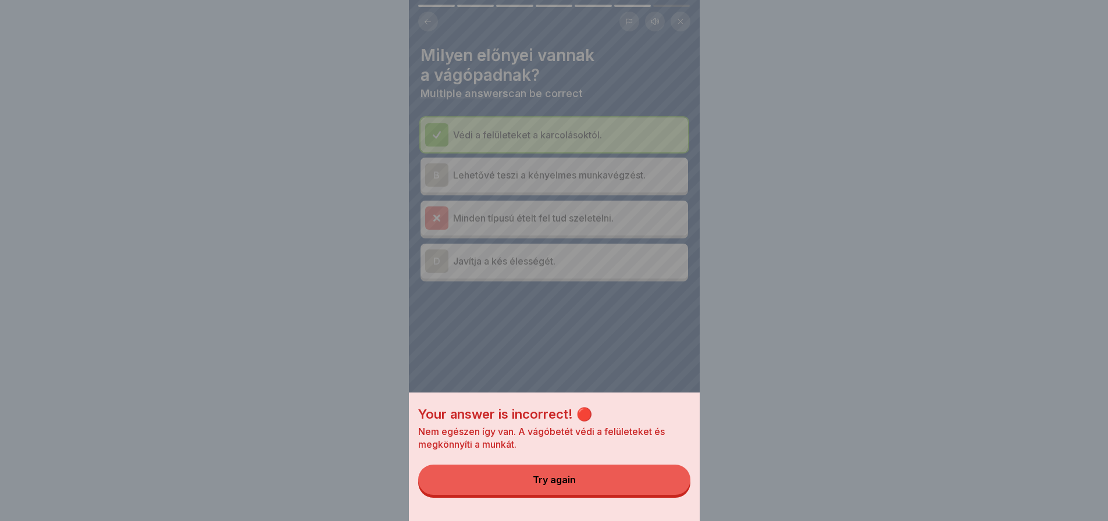
click at [667, 493] on button "Try again" at bounding box center [554, 480] width 272 height 30
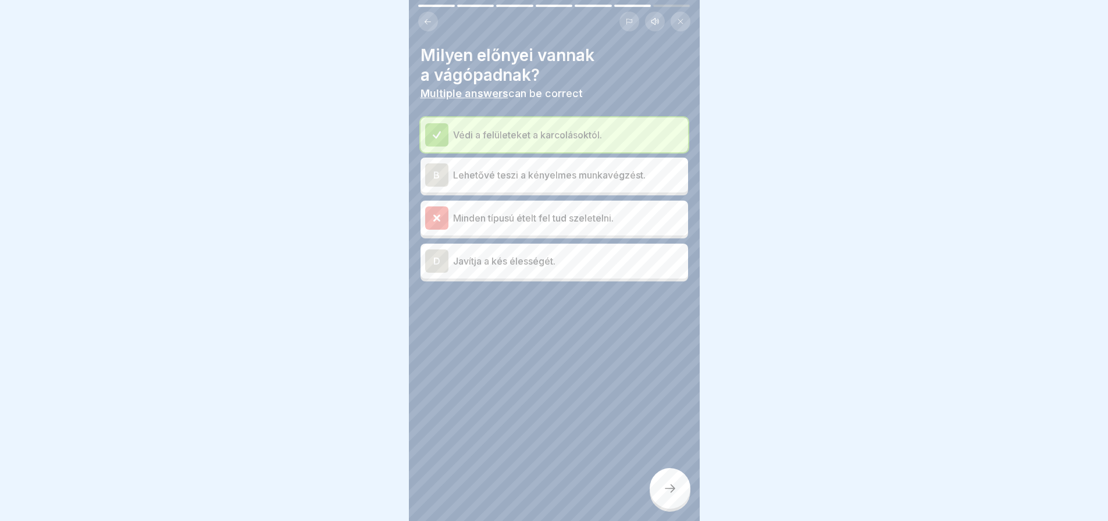
click at [667, 493] on icon at bounding box center [670, 489] width 14 height 14
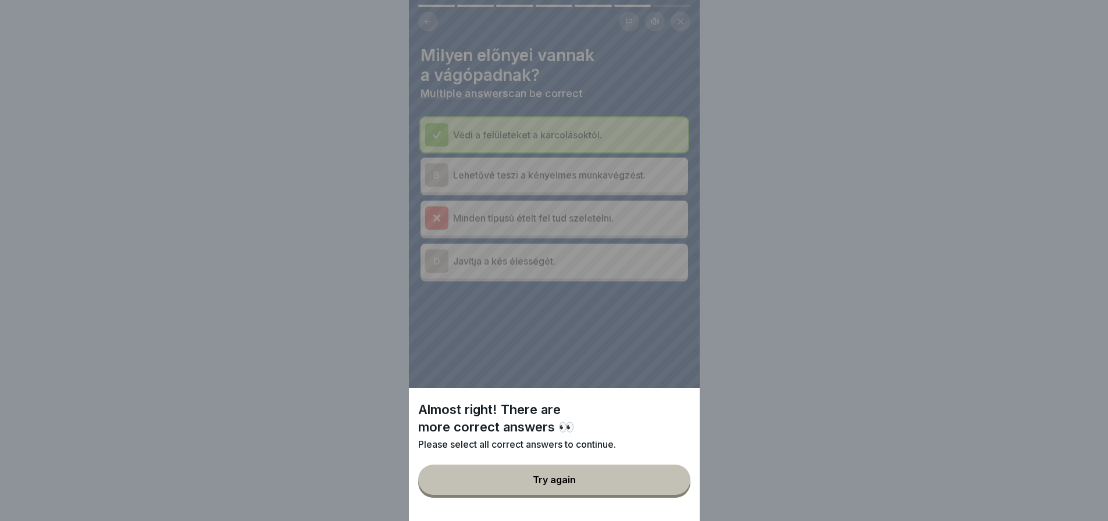
click at [667, 493] on button "Try again" at bounding box center [554, 480] width 272 height 30
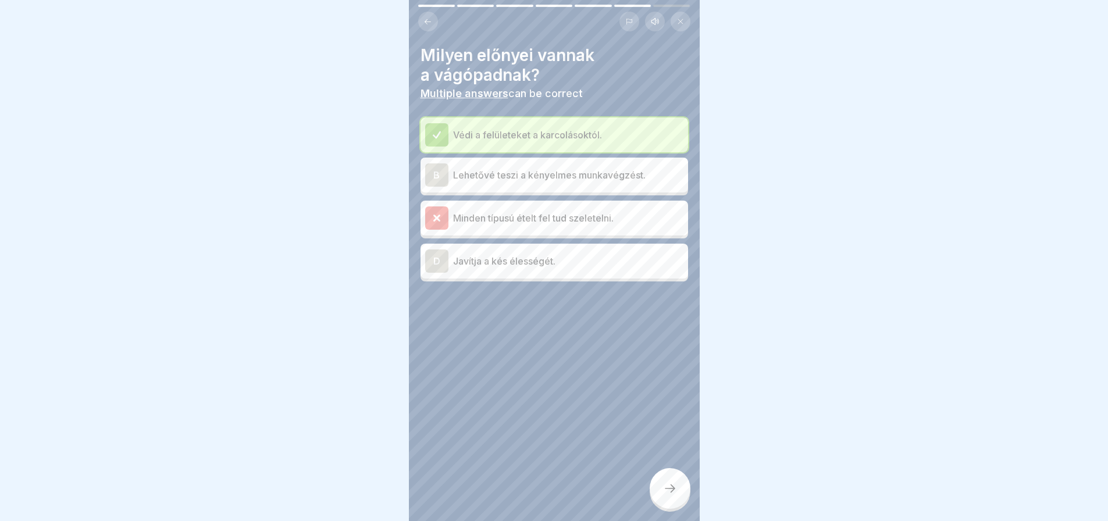
click at [439, 168] on div "B" at bounding box center [436, 174] width 23 height 23
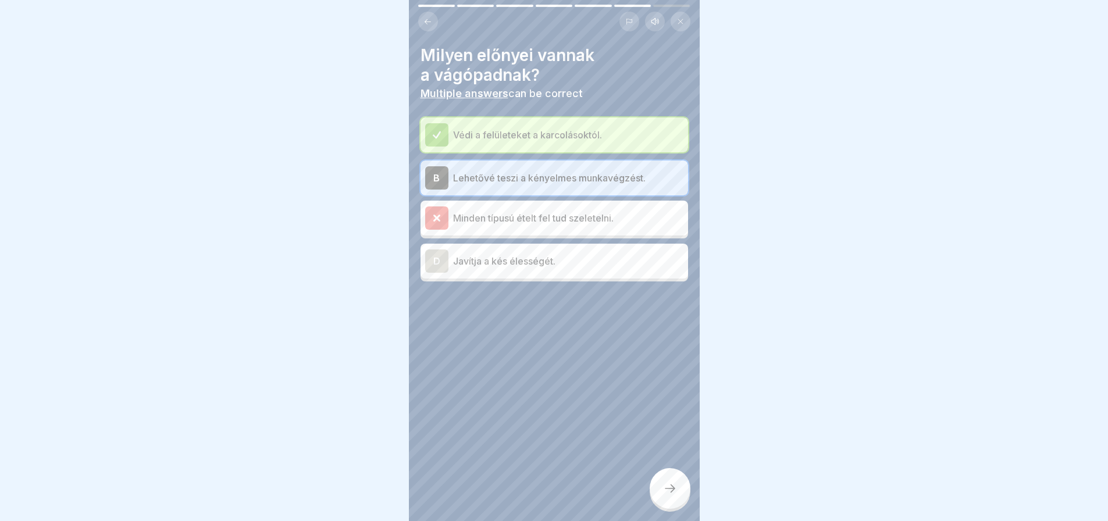
click at [661, 487] on div at bounding box center [670, 488] width 41 height 41
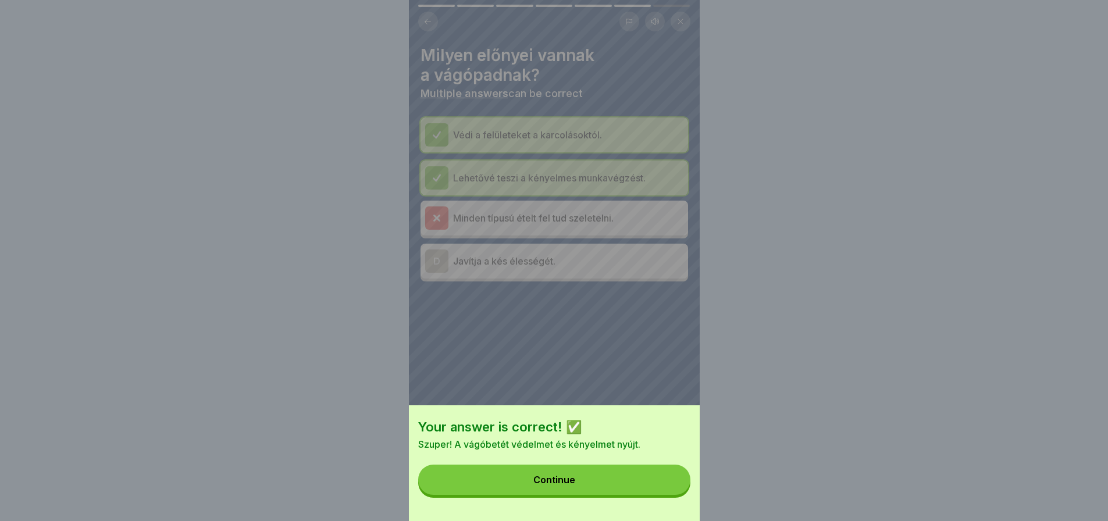
click at [661, 487] on button "Continue" at bounding box center [554, 480] width 272 height 30
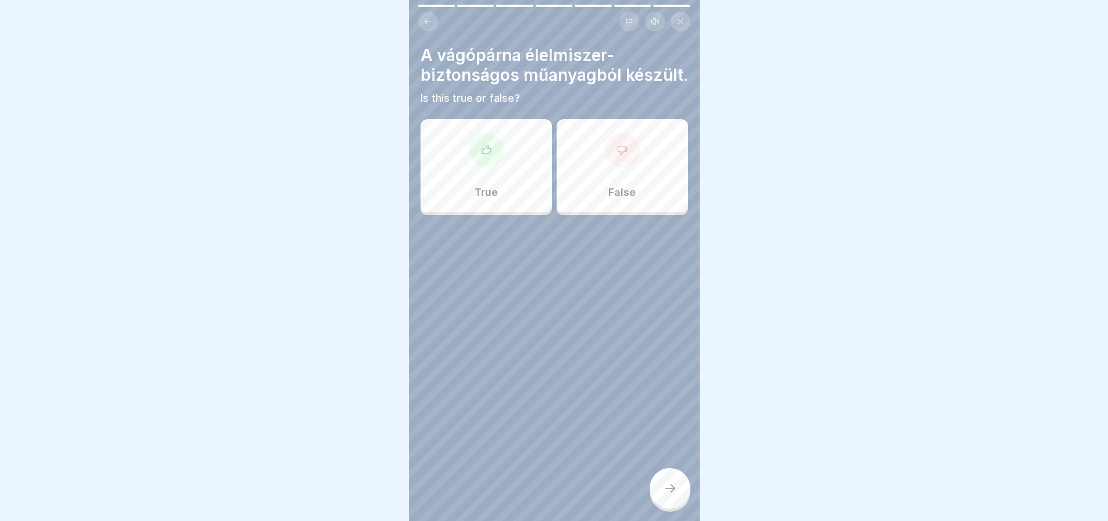
click at [528, 169] on div "True" at bounding box center [486, 165] width 131 height 93
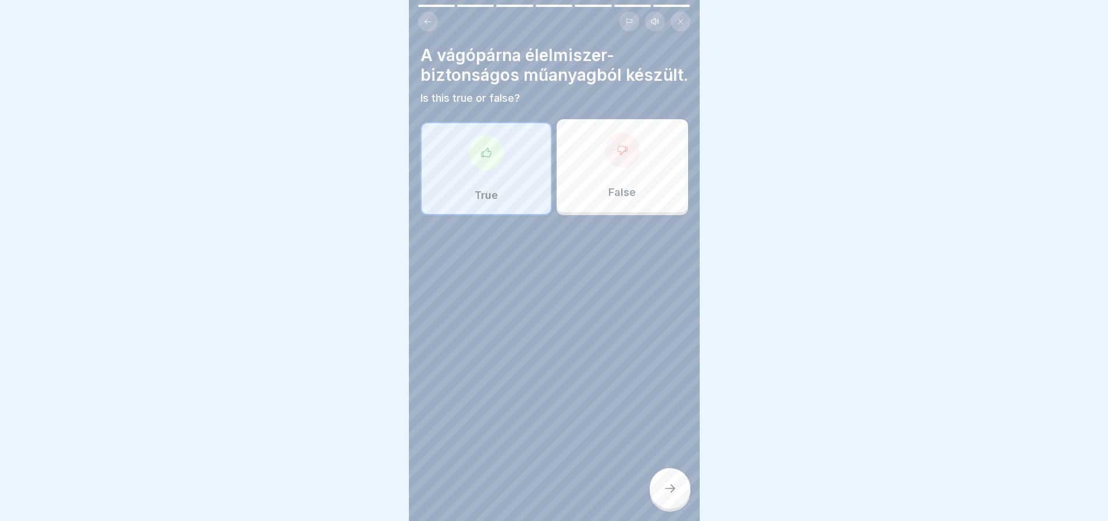
click at [680, 500] on div at bounding box center [670, 488] width 41 height 41
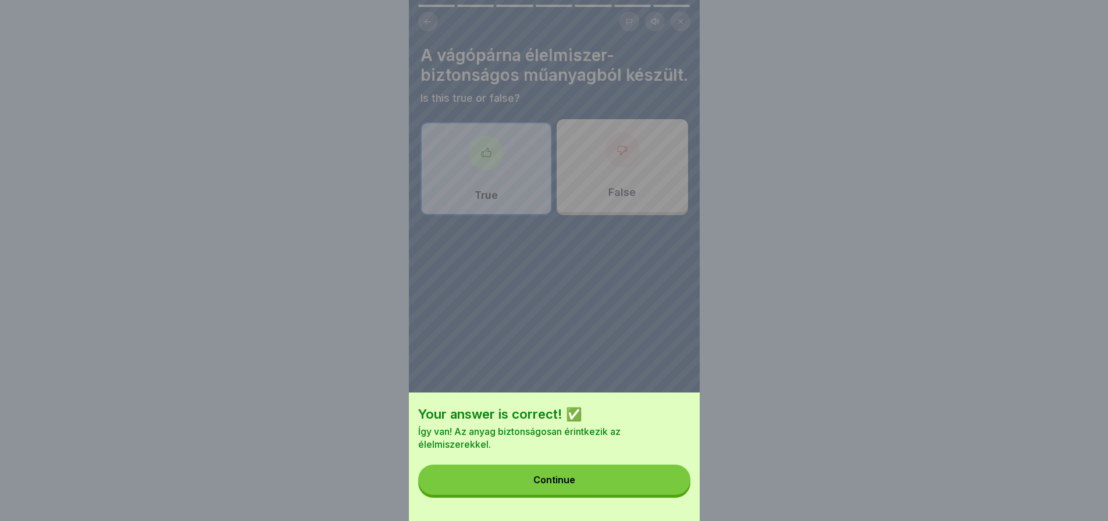
click at [680, 495] on button "Continue" at bounding box center [554, 480] width 272 height 30
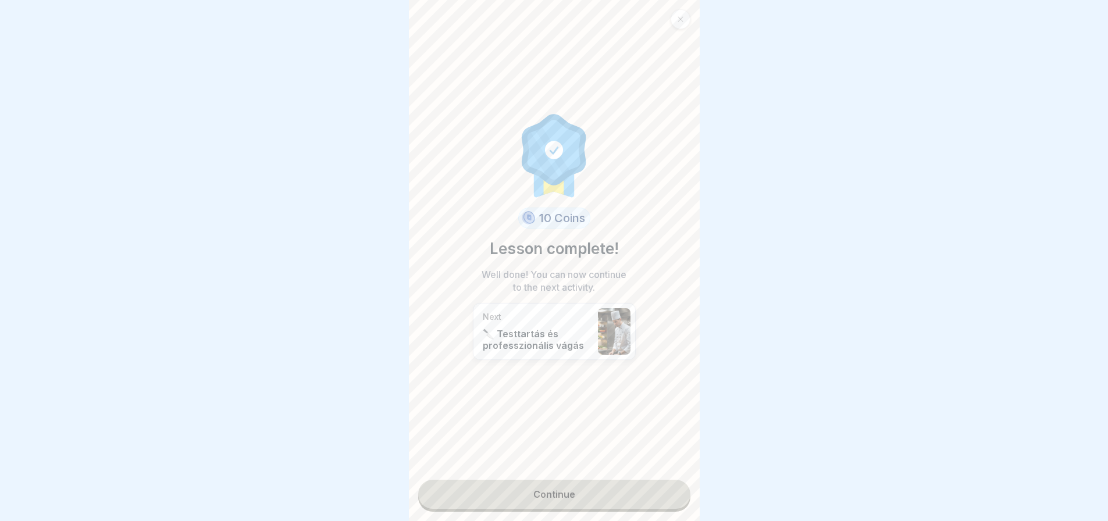
click at [639, 488] on link "Continue" at bounding box center [554, 494] width 272 height 29
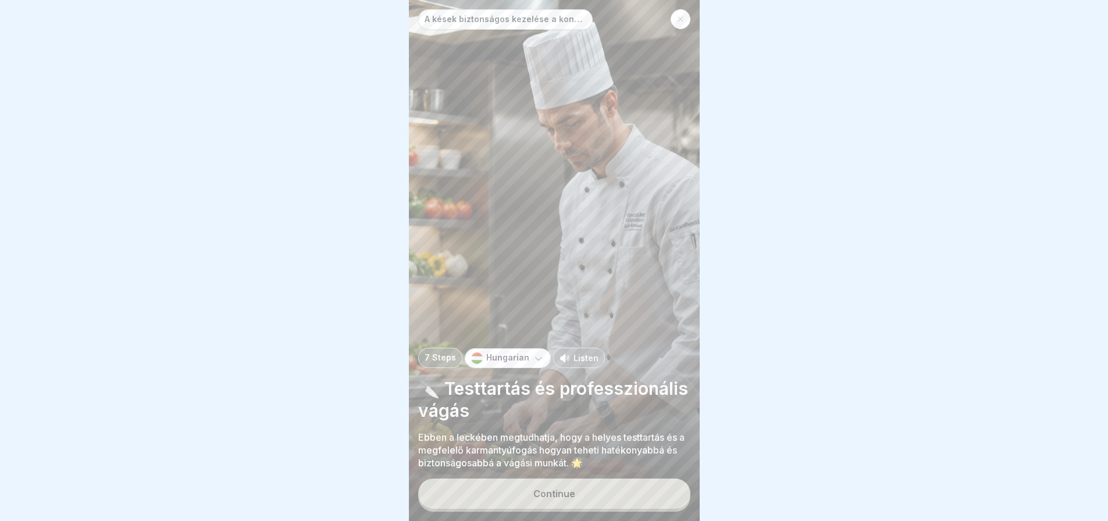
click at [639, 488] on div "Continue" at bounding box center [554, 495] width 272 height 33
click at [624, 509] on button "Continue" at bounding box center [554, 494] width 272 height 30
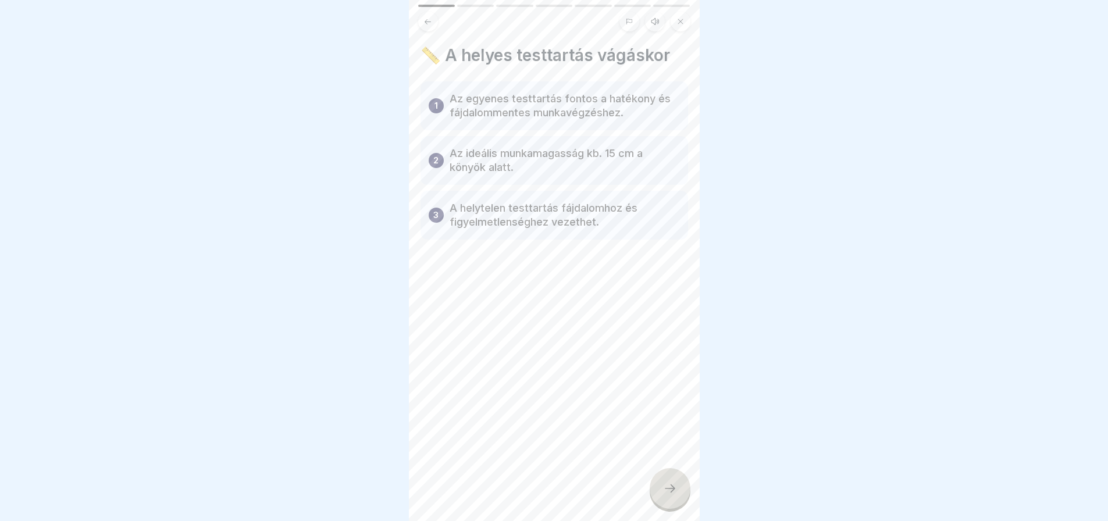
click at [624, 509] on div "📏 A helyes testtartás vágáskor 1 Az egyenes testtartás fontos a hatékony és fáj…" at bounding box center [554, 260] width 291 height 521
click at [660, 509] on div at bounding box center [670, 488] width 41 height 41
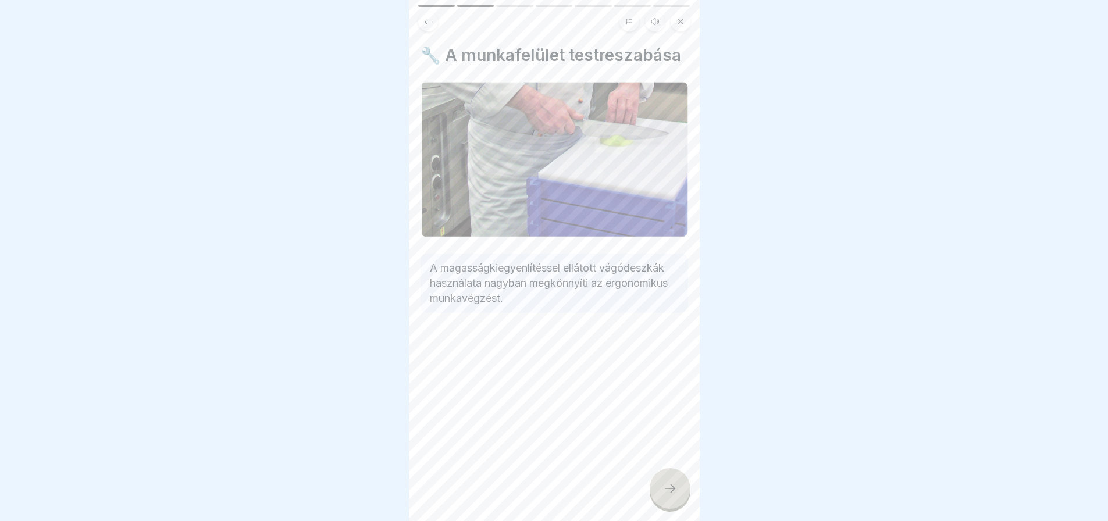
click at [660, 509] on div at bounding box center [670, 488] width 41 height 41
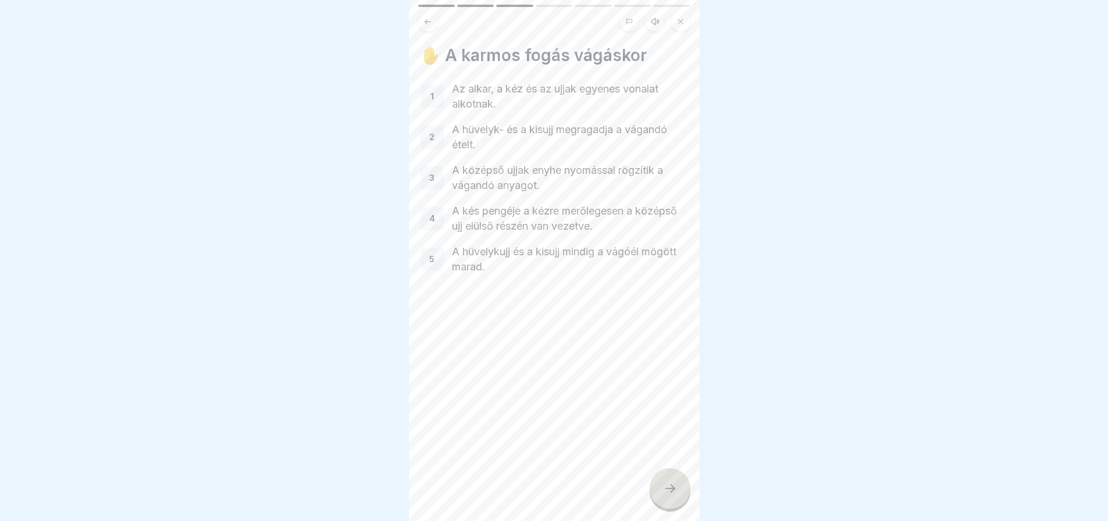
click at [660, 509] on div at bounding box center [670, 488] width 41 height 41
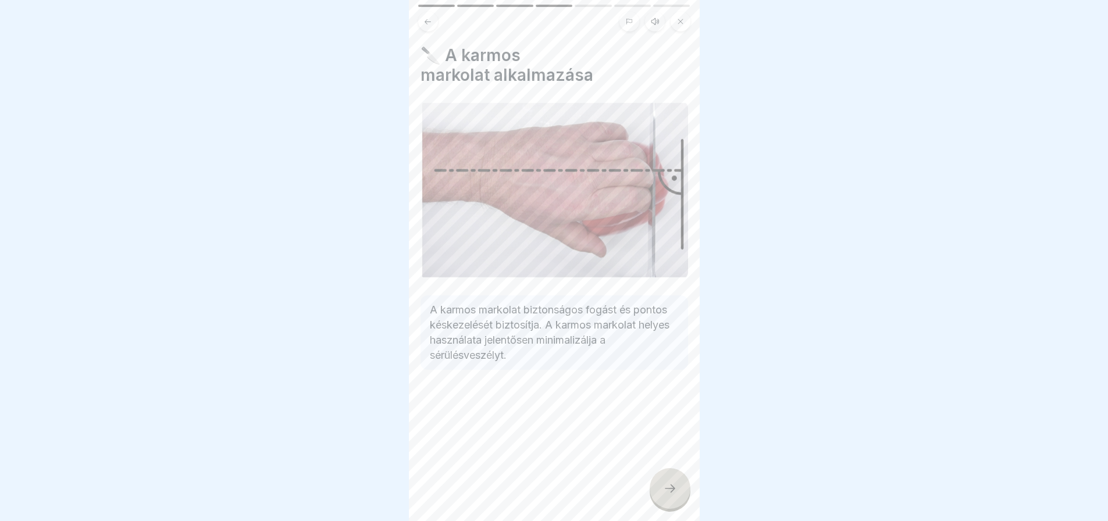
click at [660, 509] on div at bounding box center [670, 488] width 41 height 41
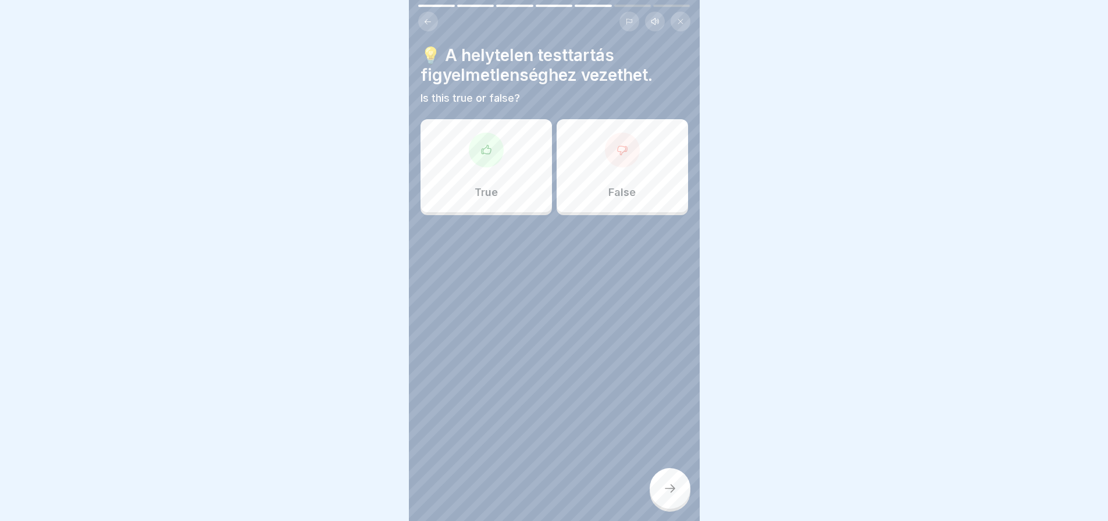
click at [496, 148] on div at bounding box center [486, 150] width 35 height 35
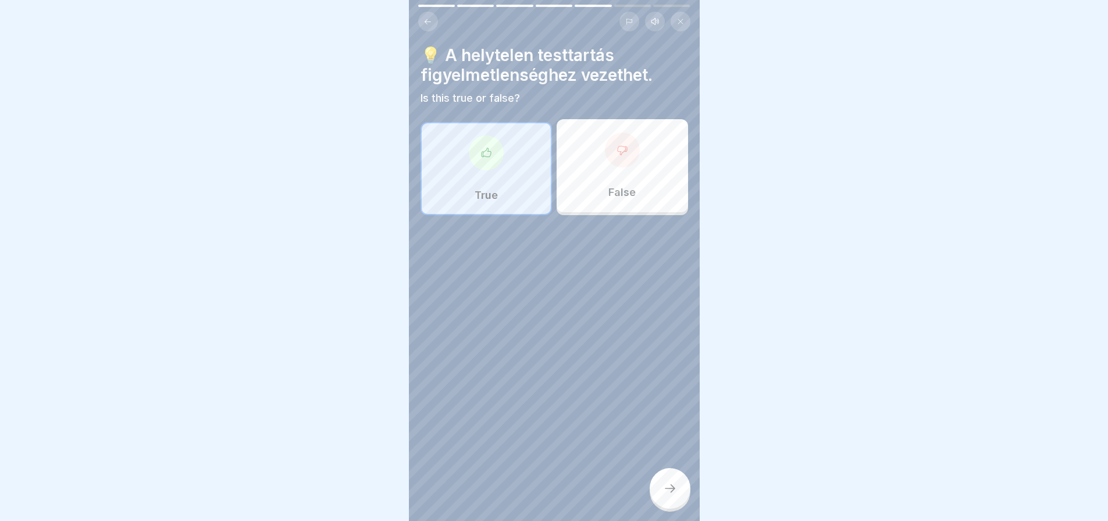
click at [668, 496] on icon at bounding box center [670, 489] width 14 height 14
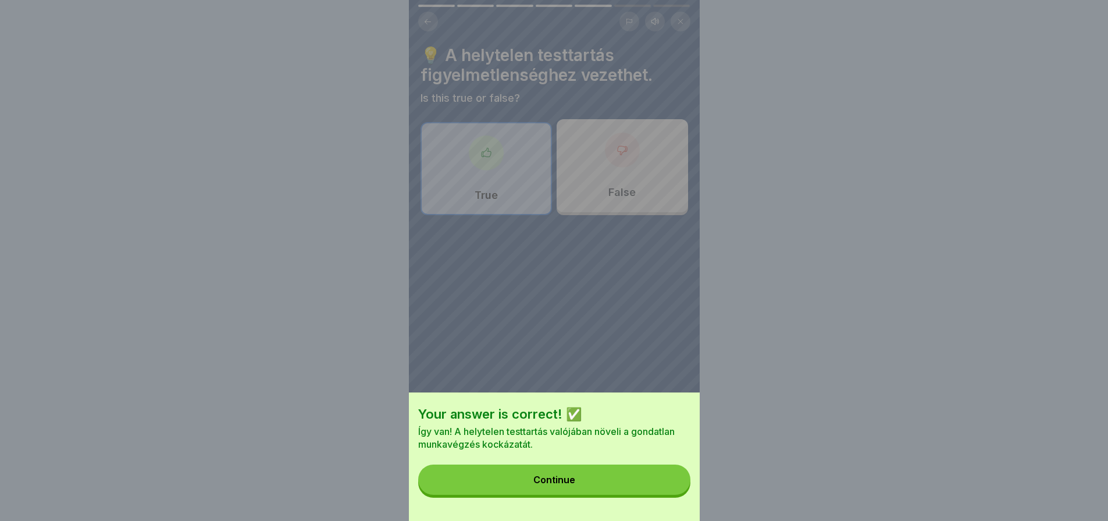
click at [668, 495] on button "Continue" at bounding box center [554, 480] width 272 height 30
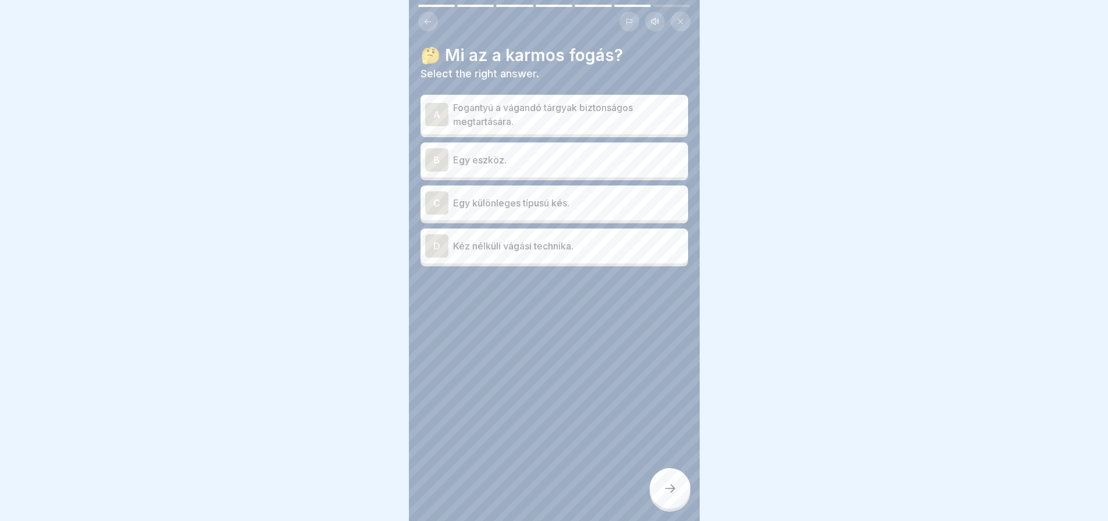
click at [516, 112] on p "Fogantyú a vágandó tárgyak biztonságos megtartására." at bounding box center [568, 115] width 230 height 28
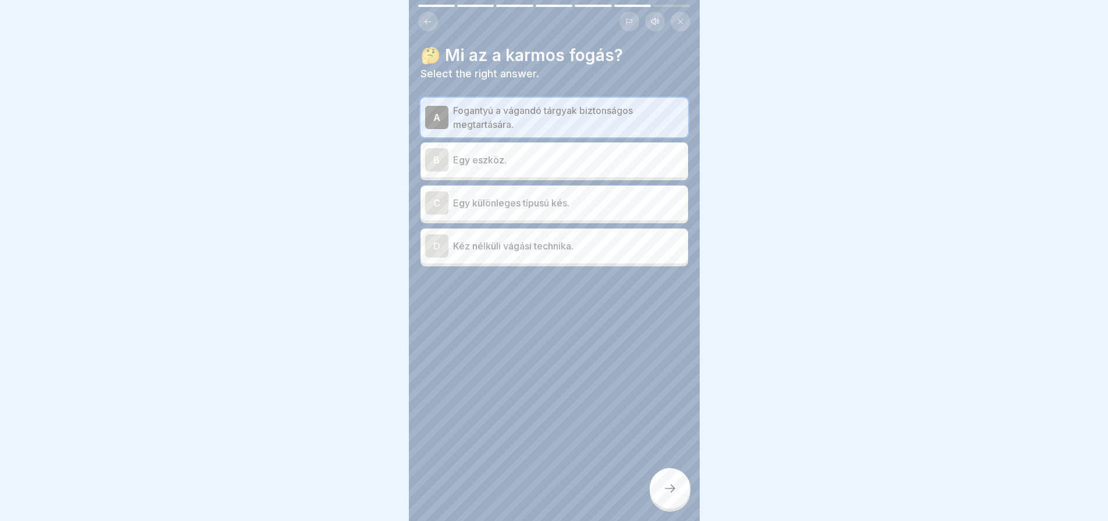
click at [669, 496] on icon at bounding box center [670, 489] width 14 height 14
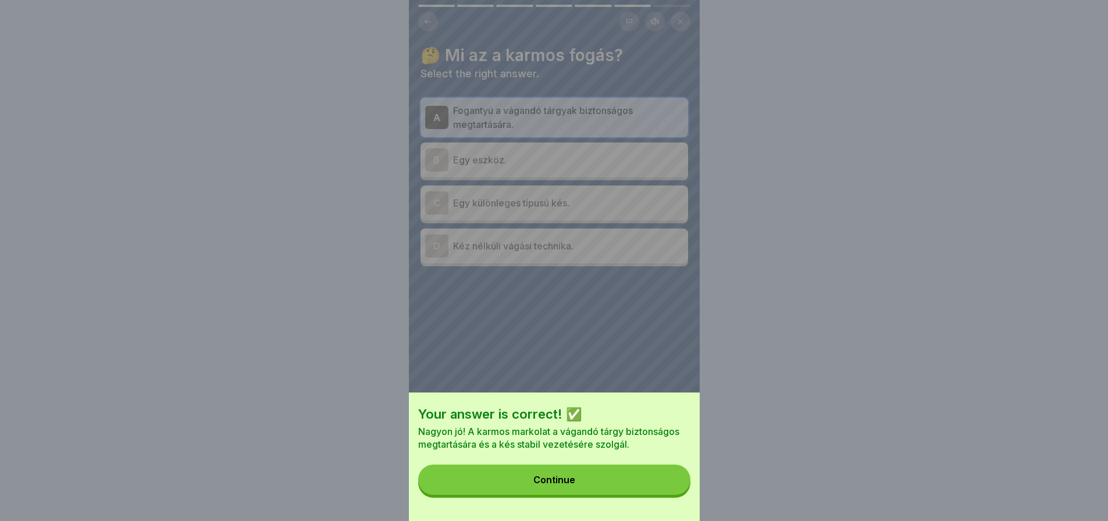
click at [669, 495] on button "Continue" at bounding box center [554, 480] width 272 height 30
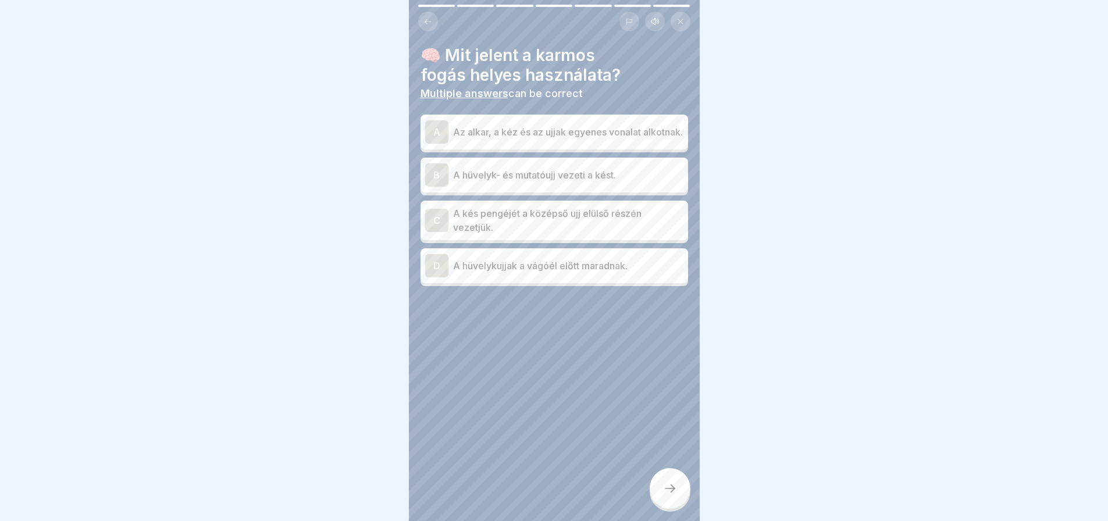
click at [608, 130] on p "Az alkar, a kéz és az ujjak egyenes vonalat alkotnak." at bounding box center [568, 132] width 230 height 14
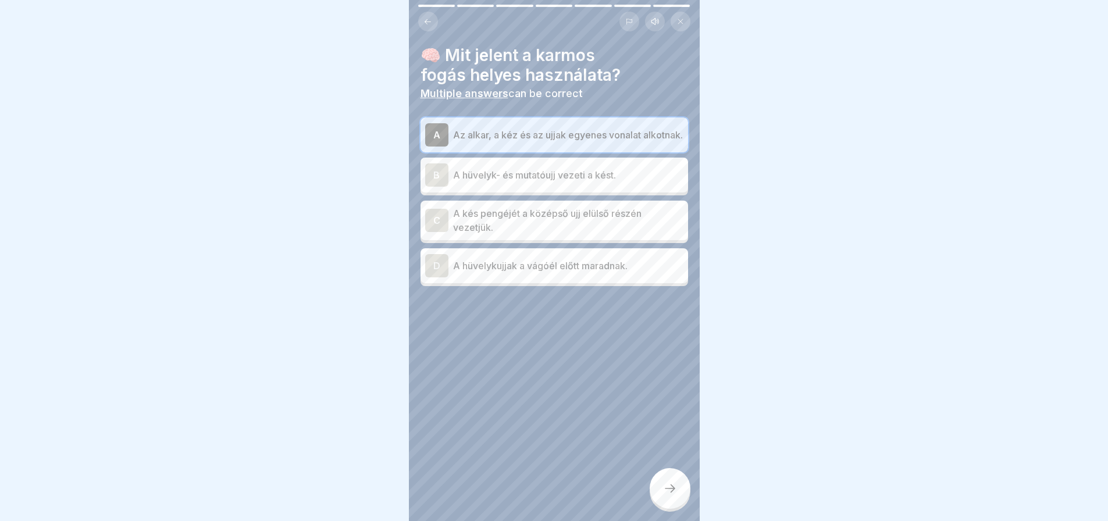
click at [675, 496] on icon at bounding box center [670, 489] width 14 height 14
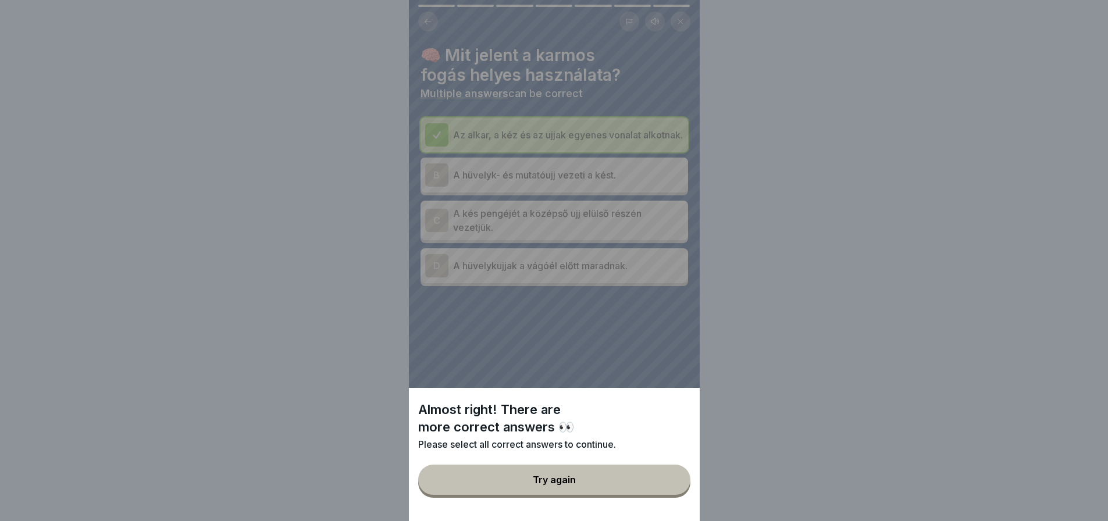
click at [675, 495] on button "Try again" at bounding box center [554, 480] width 272 height 30
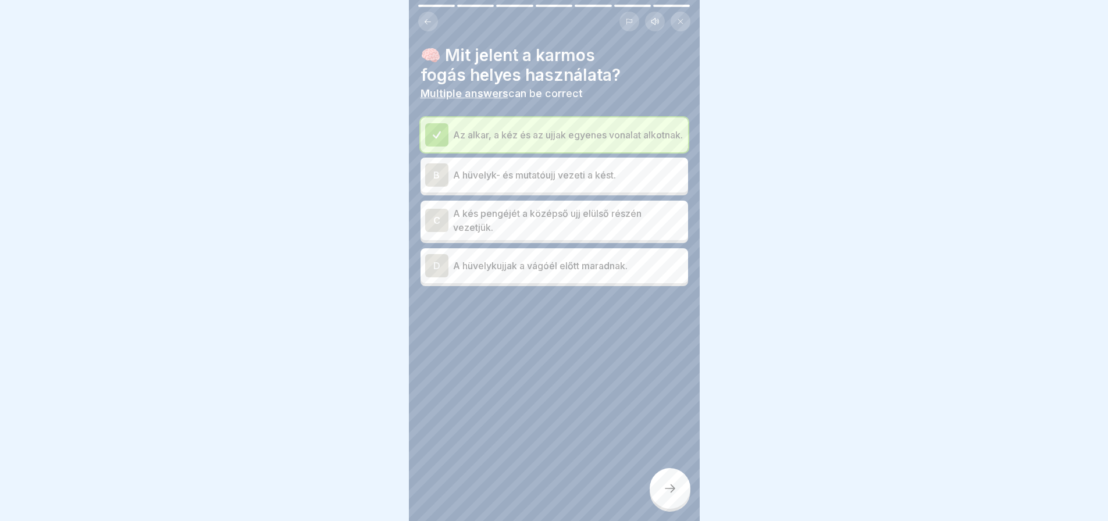
click at [675, 496] on icon at bounding box center [670, 489] width 14 height 14
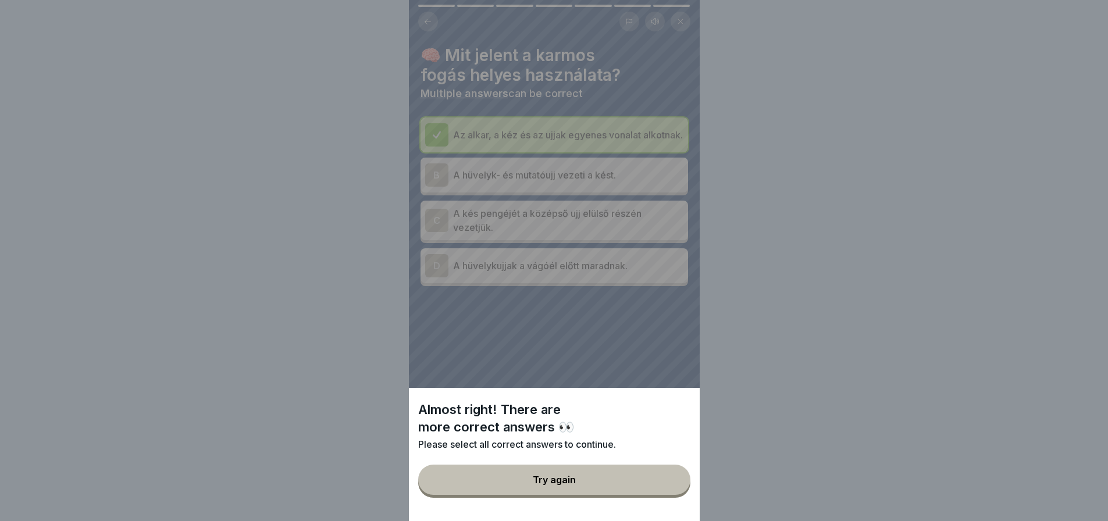
click at [675, 495] on button "Try again" at bounding box center [554, 480] width 272 height 30
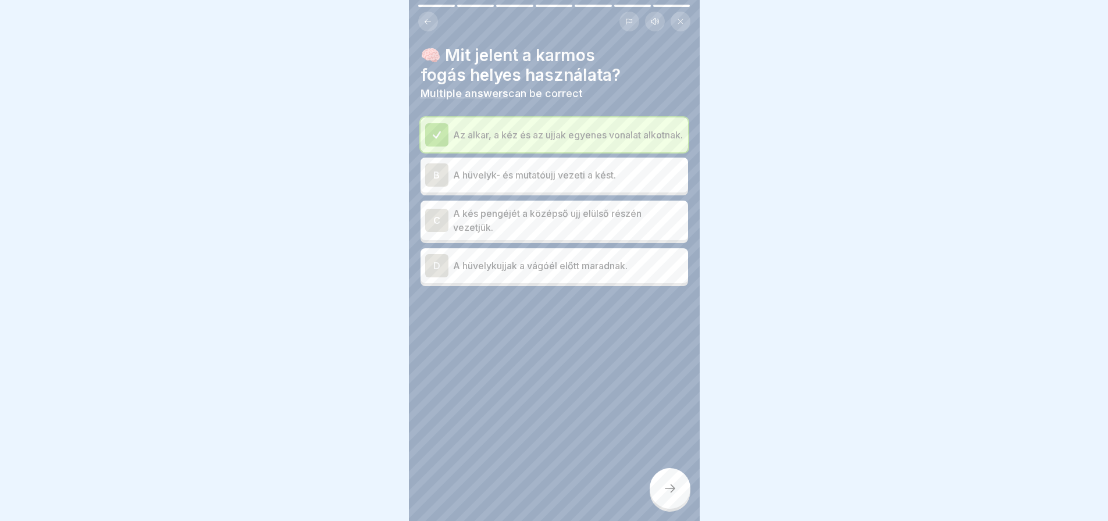
click at [425, 226] on div "C" at bounding box center [436, 220] width 23 height 23
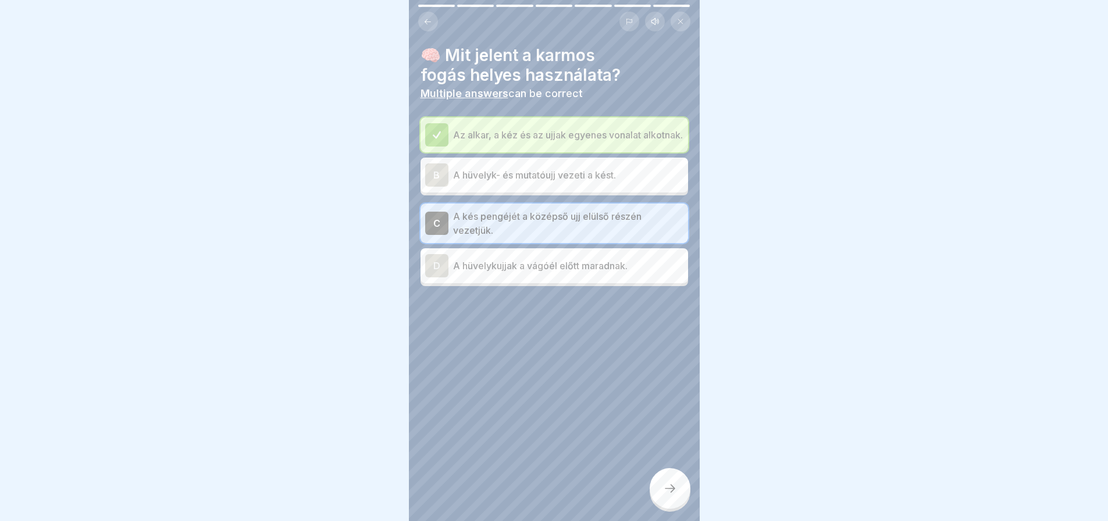
click at [663, 489] on div at bounding box center [670, 488] width 41 height 41
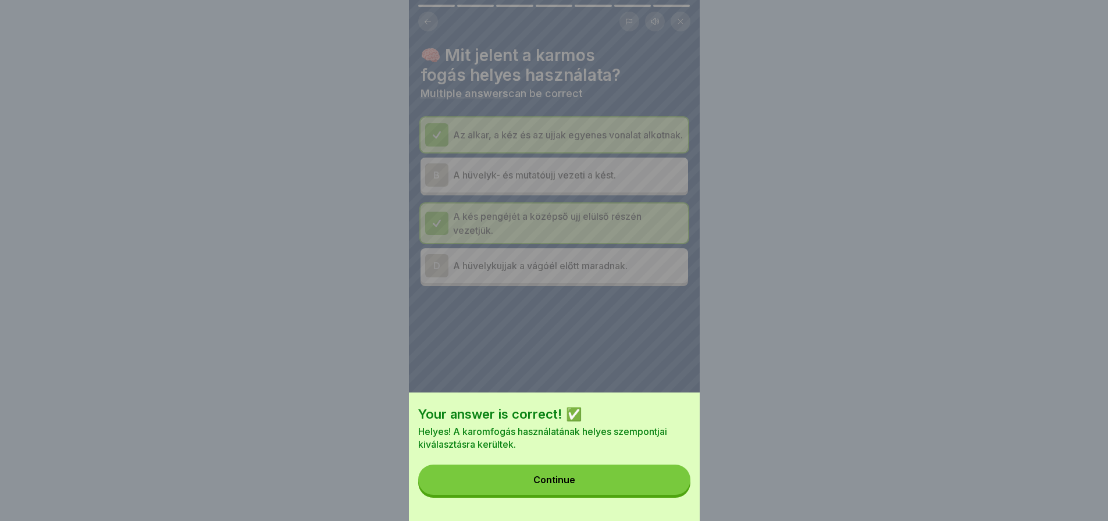
click at [663, 489] on button "Continue" at bounding box center [554, 480] width 272 height 30
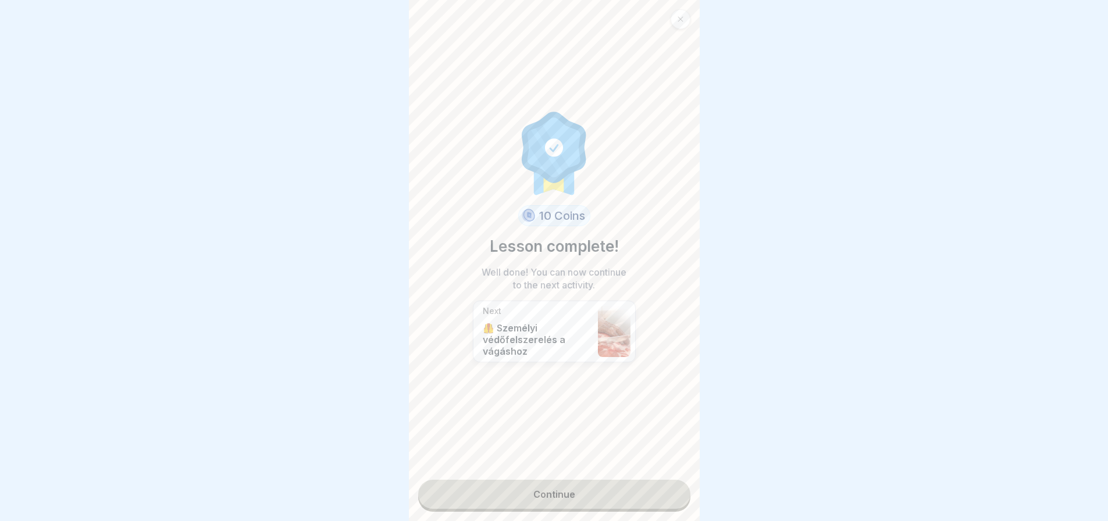
click at [663, 489] on link "Continue" at bounding box center [554, 494] width 272 height 29
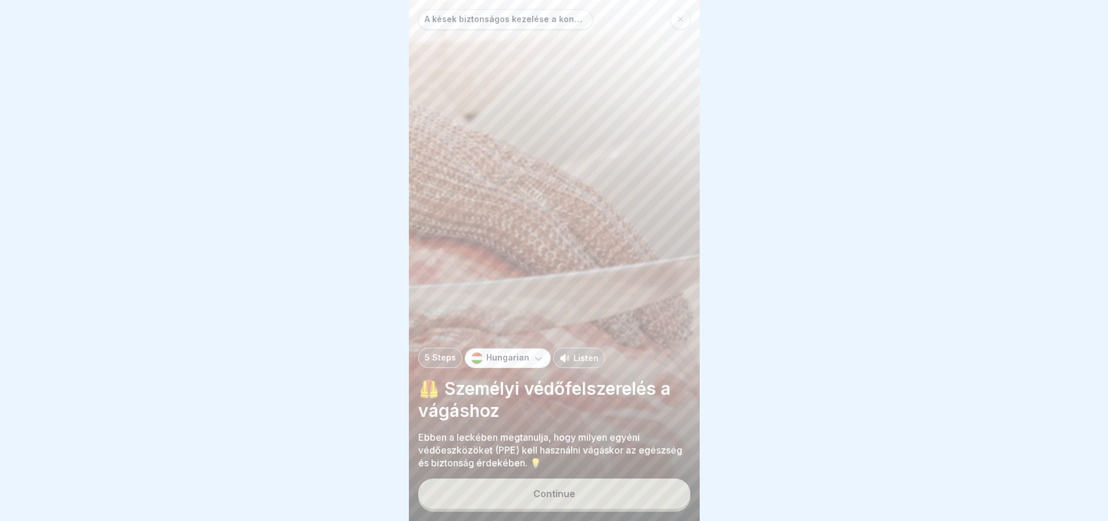
click at [663, 489] on button "Continue" at bounding box center [554, 494] width 272 height 30
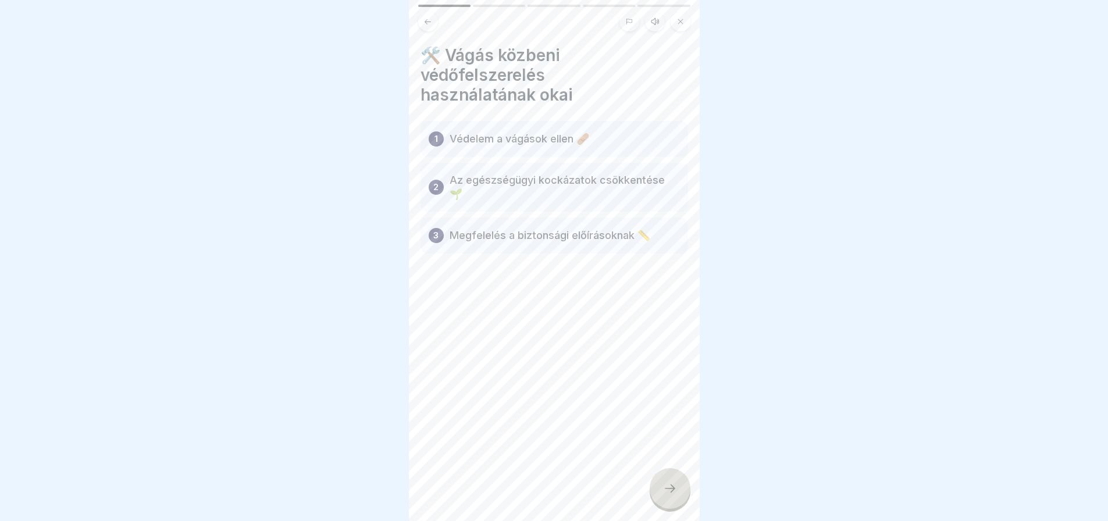
click at [666, 493] on icon at bounding box center [670, 489] width 14 height 14
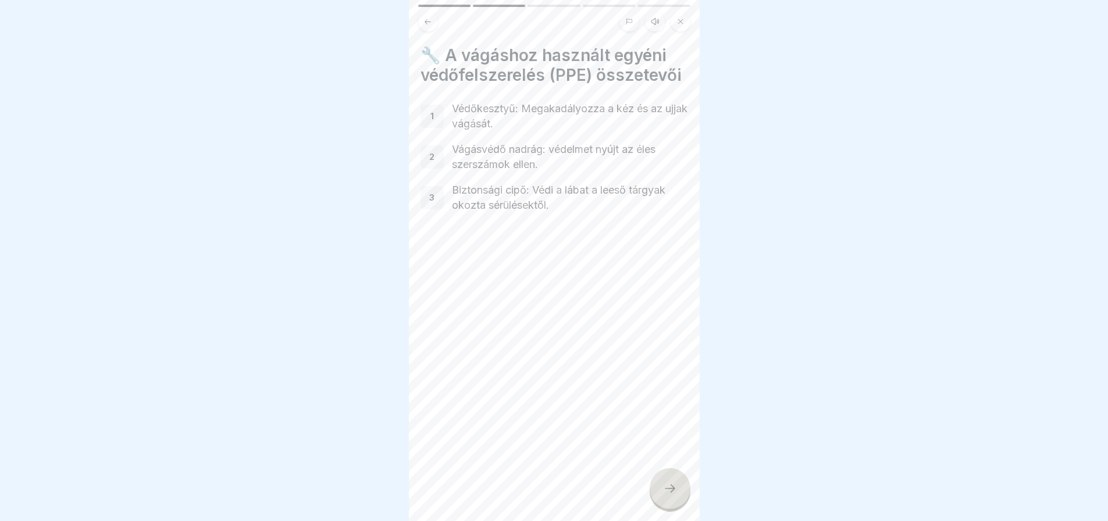
click at [666, 493] on icon at bounding box center [670, 489] width 14 height 14
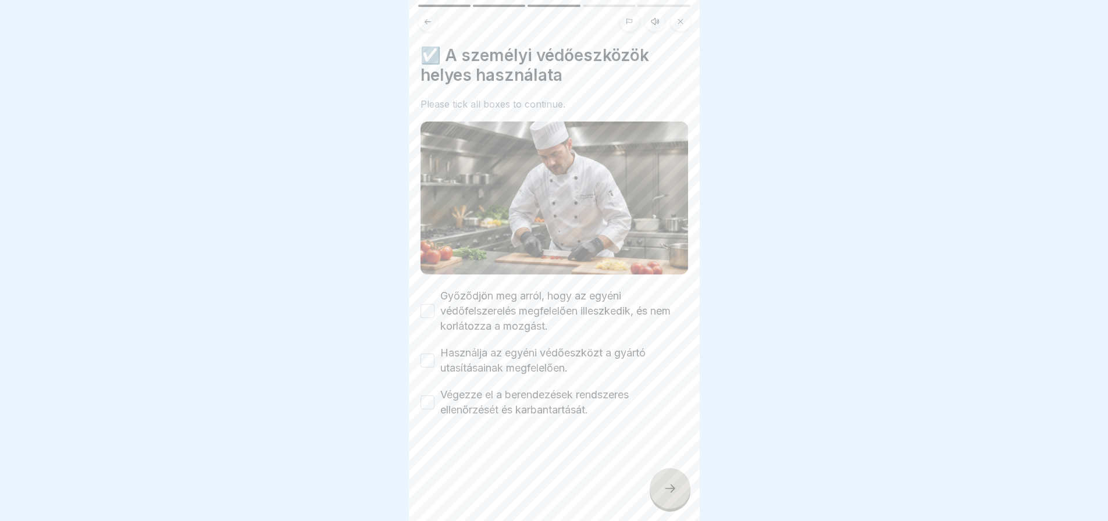
click at [432, 305] on button "Győződjön meg arról, hogy az egyéni védőfelszerelés megfelelően illeszkedik, és…" at bounding box center [428, 311] width 14 height 14
click at [426, 358] on button "Használja az egyéni védőeszközt a gyártó utasításainak megfelelően." at bounding box center [428, 361] width 14 height 14
click at [428, 399] on button "Végezze el a berendezések rendszeres ellenőrzését és karbantartását." at bounding box center [428, 403] width 14 height 14
click at [675, 496] on icon at bounding box center [670, 489] width 14 height 14
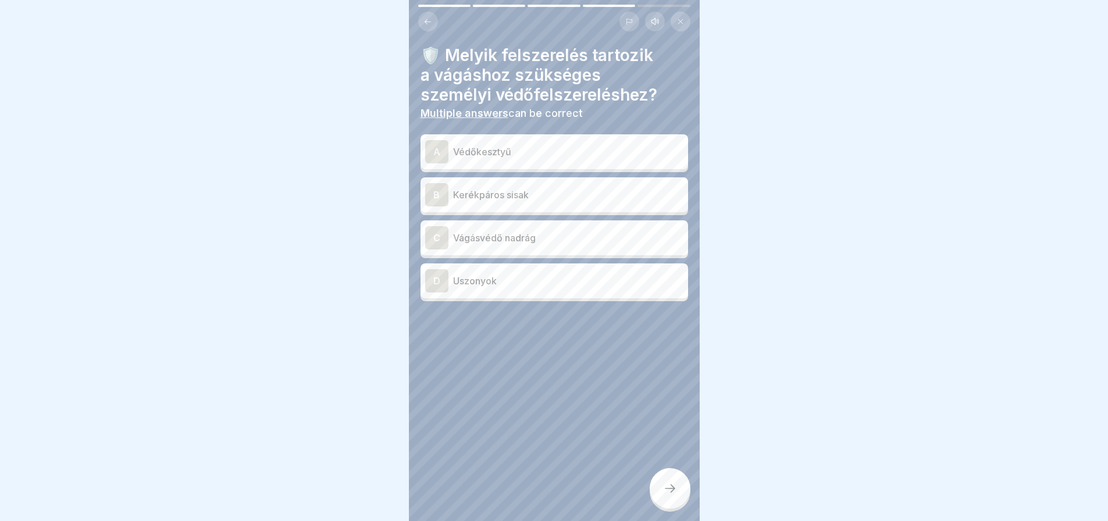
click at [432, 148] on div "A" at bounding box center [436, 151] width 23 height 23
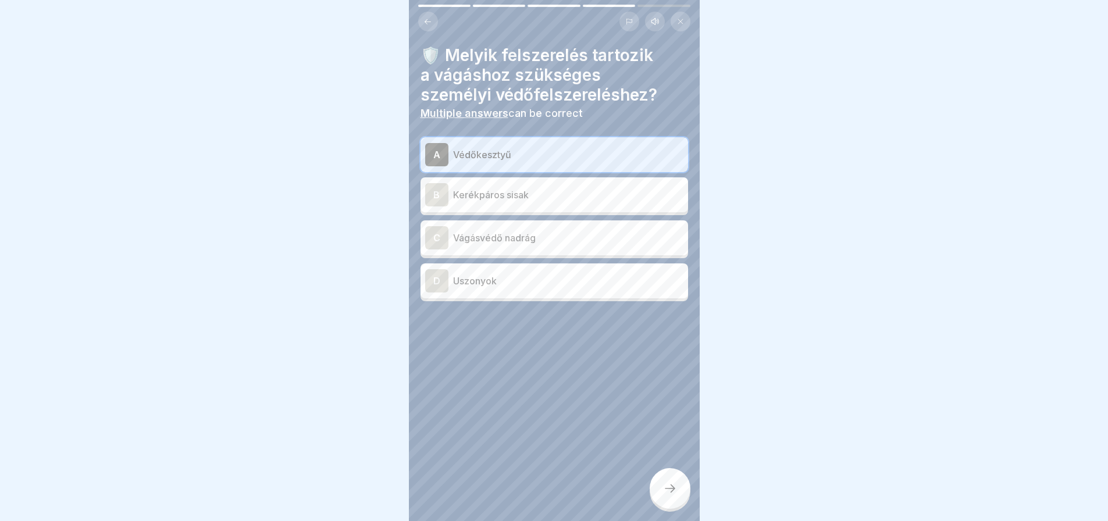
click at [432, 234] on div "C" at bounding box center [436, 237] width 23 height 23
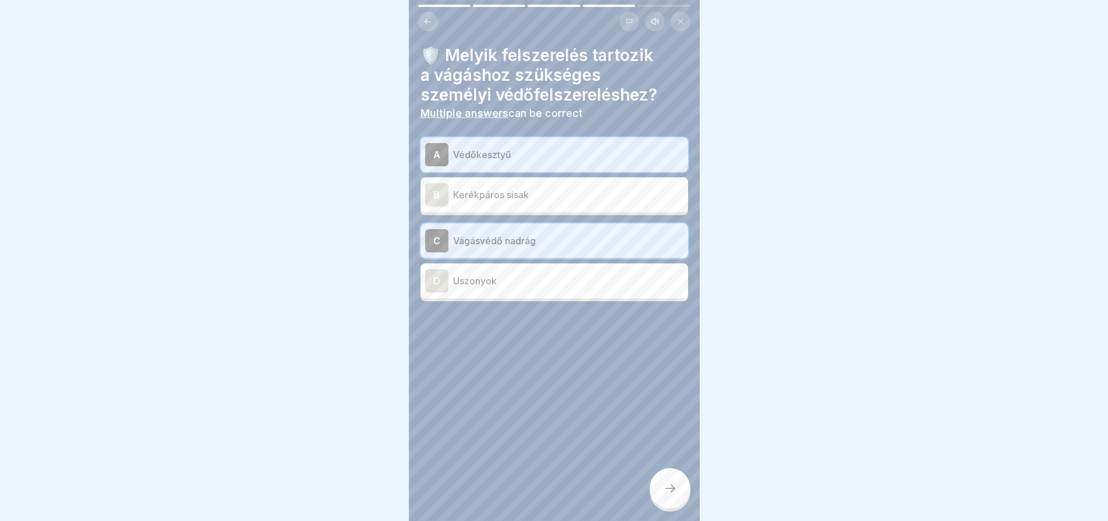
click at [676, 491] on div at bounding box center [670, 488] width 41 height 41
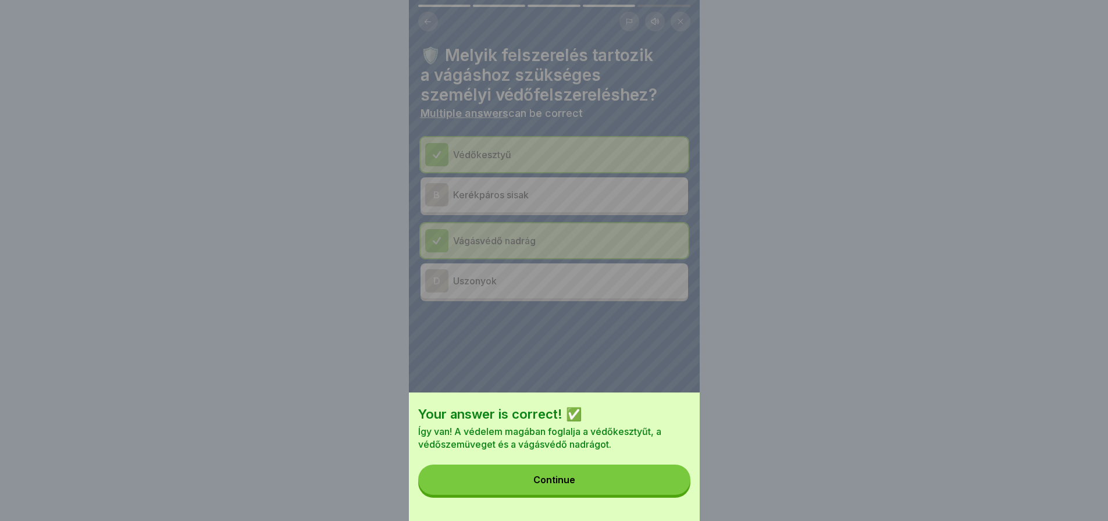
click at [676, 491] on button "Continue" at bounding box center [554, 480] width 272 height 30
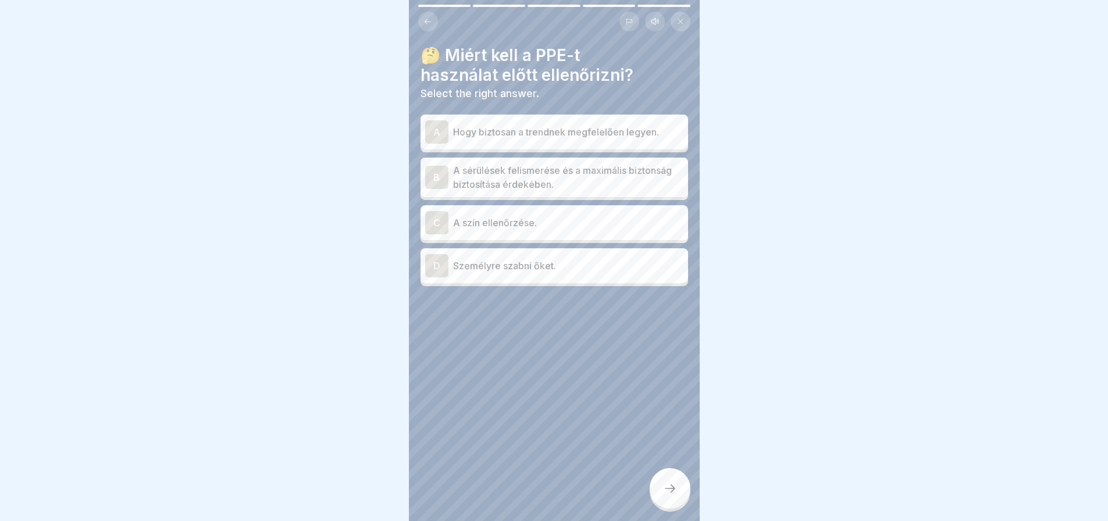
click at [437, 168] on div "B" at bounding box center [436, 177] width 23 height 23
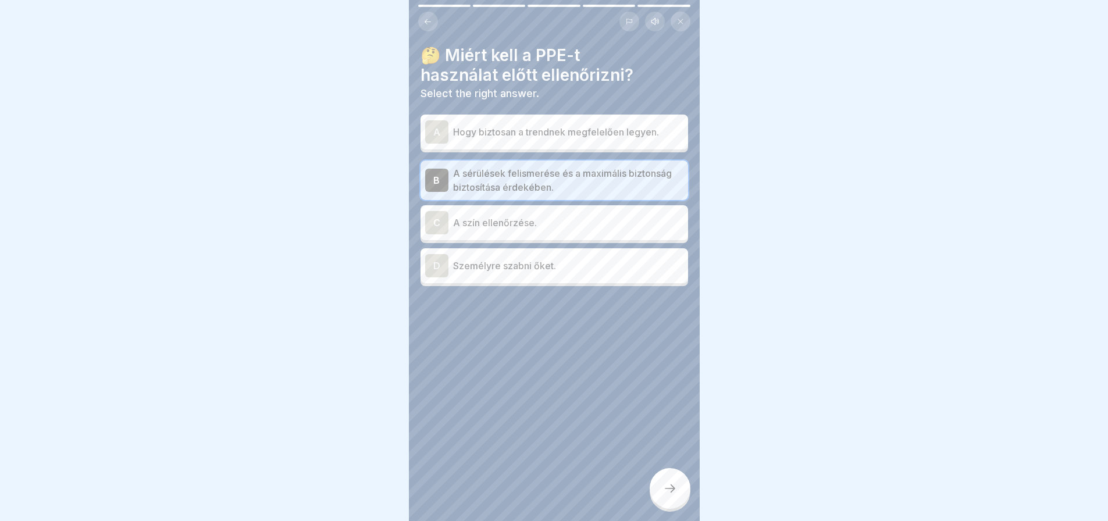
click at [682, 500] on div at bounding box center [670, 488] width 41 height 41
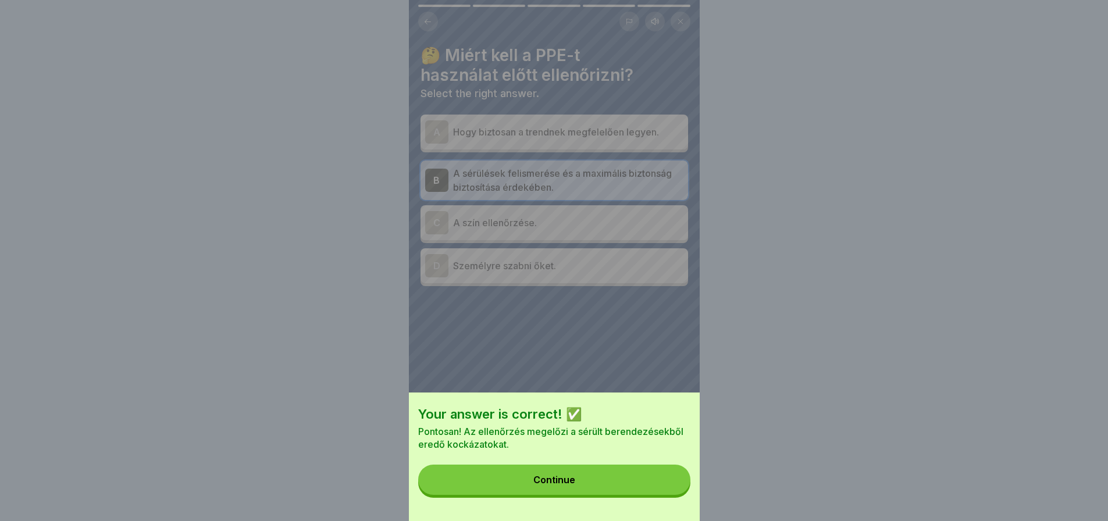
click at [682, 495] on button "Continue" at bounding box center [554, 480] width 272 height 30
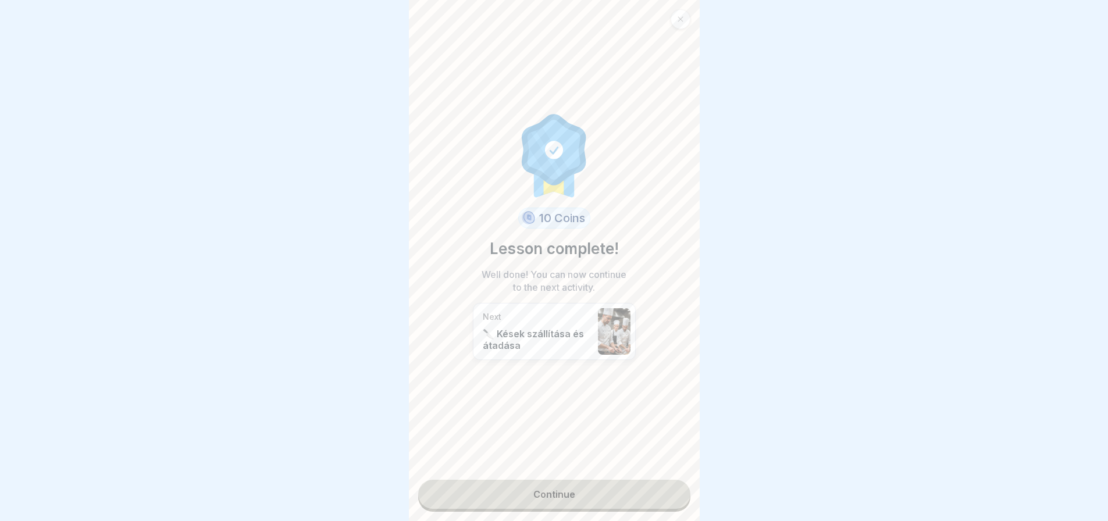
click at [663, 496] on link "Continue" at bounding box center [554, 494] width 272 height 29
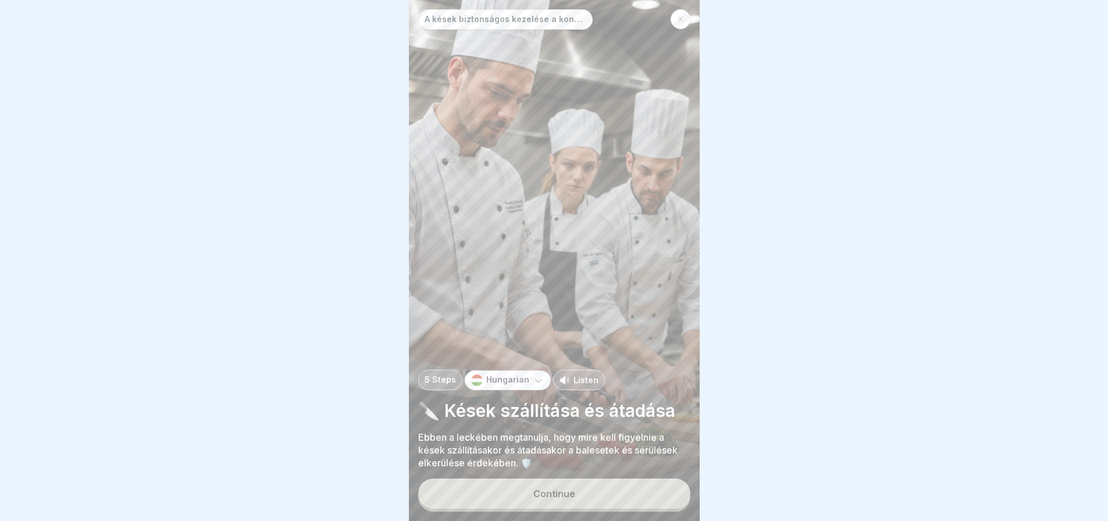
click at [663, 496] on button "Continue" at bounding box center [554, 494] width 272 height 30
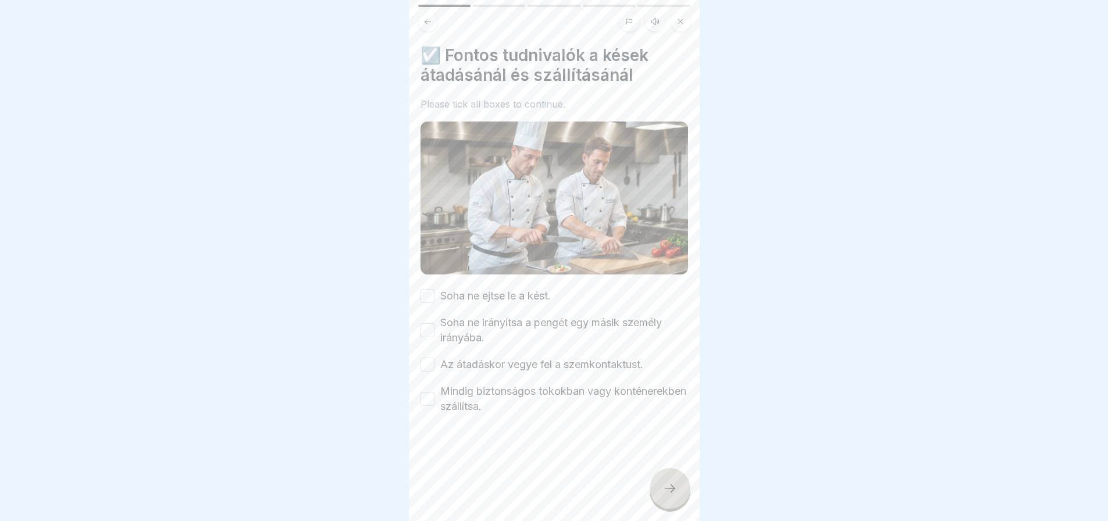
click at [432, 289] on button "Soha ne ejtse le a kést." at bounding box center [428, 296] width 14 height 14
click at [426, 323] on button "Soha ne irányítsa a pengét egy másik személy irányába." at bounding box center [428, 330] width 14 height 14
click at [426, 362] on button "Az átadáskor vegye fel a szemkontaktust." at bounding box center [428, 365] width 14 height 14
click at [426, 392] on button "Mindig biztonságos tokokban vagy konténerekben szállítsa." at bounding box center [428, 399] width 14 height 14
click at [682, 505] on div at bounding box center [670, 488] width 41 height 41
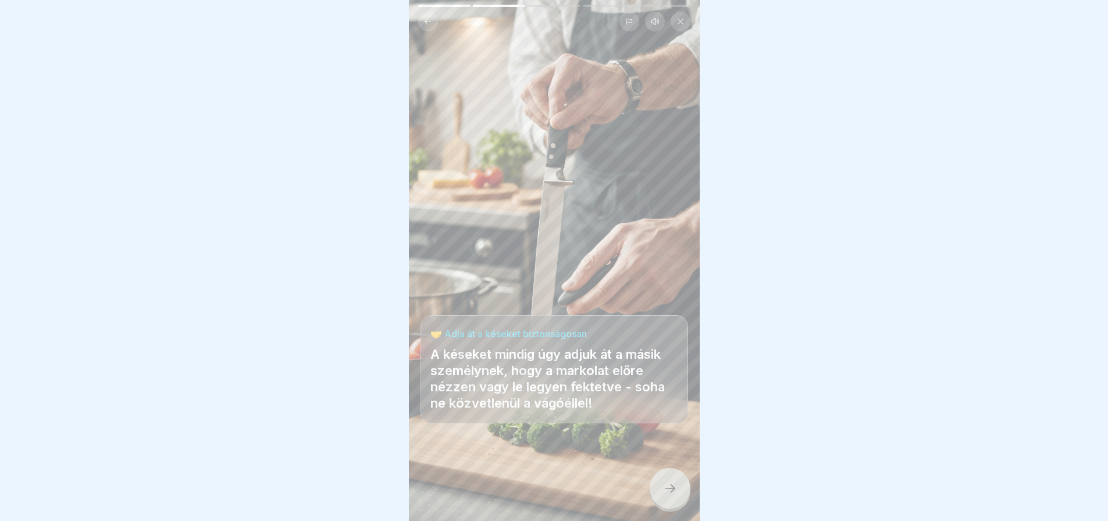
click at [682, 505] on div at bounding box center [670, 488] width 41 height 41
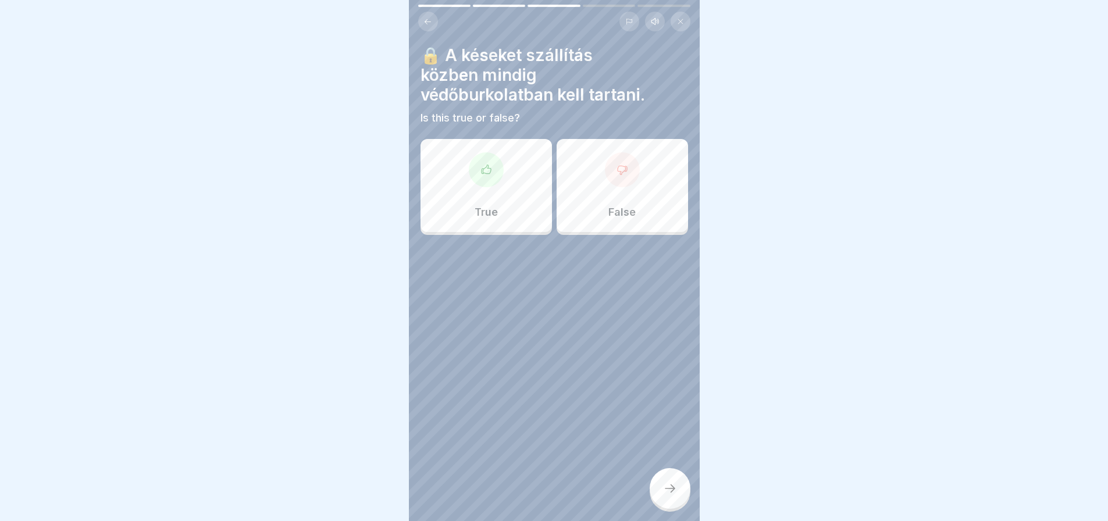
click at [112, 322] on div at bounding box center [554, 260] width 1108 height 521
click at [497, 172] on div at bounding box center [486, 169] width 35 height 35
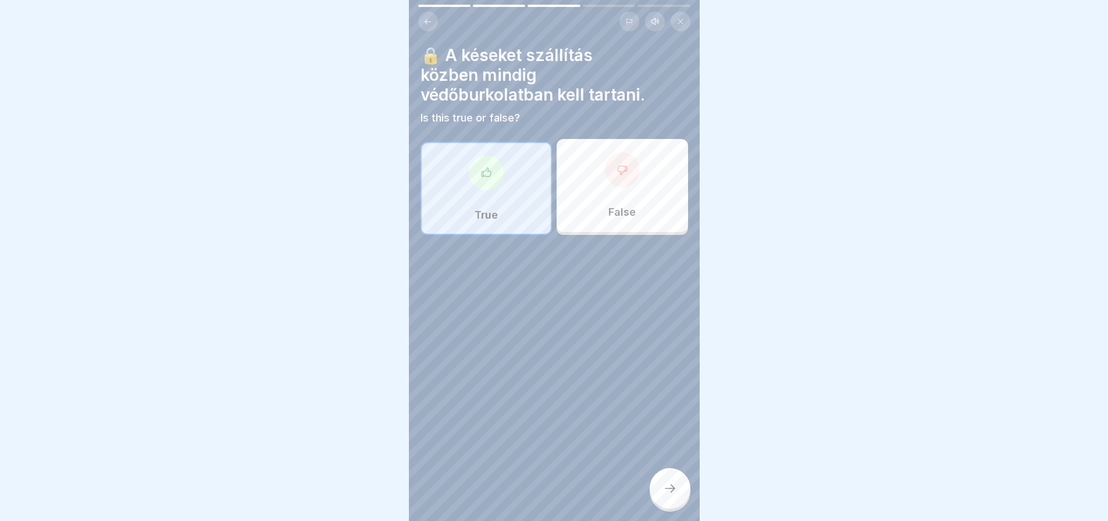
click at [674, 496] on icon at bounding box center [670, 489] width 14 height 14
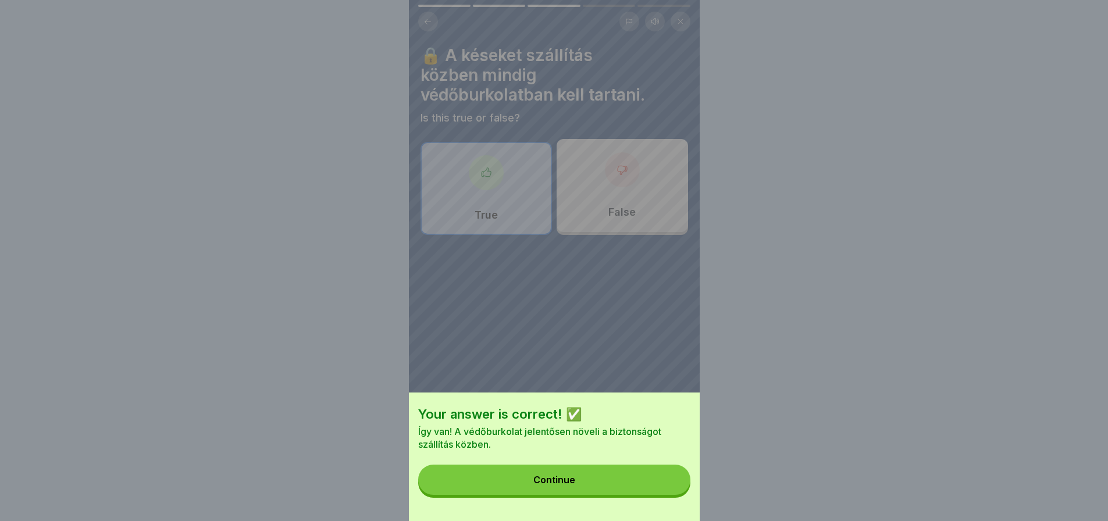
click at [674, 495] on button "Continue" at bounding box center [554, 480] width 272 height 30
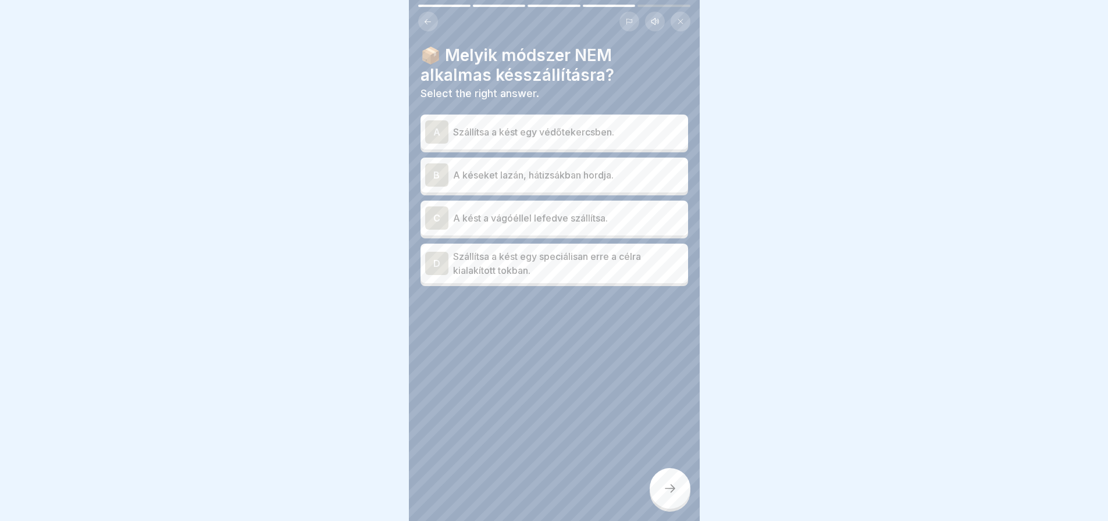
click at [436, 129] on div "A" at bounding box center [436, 131] width 23 height 23
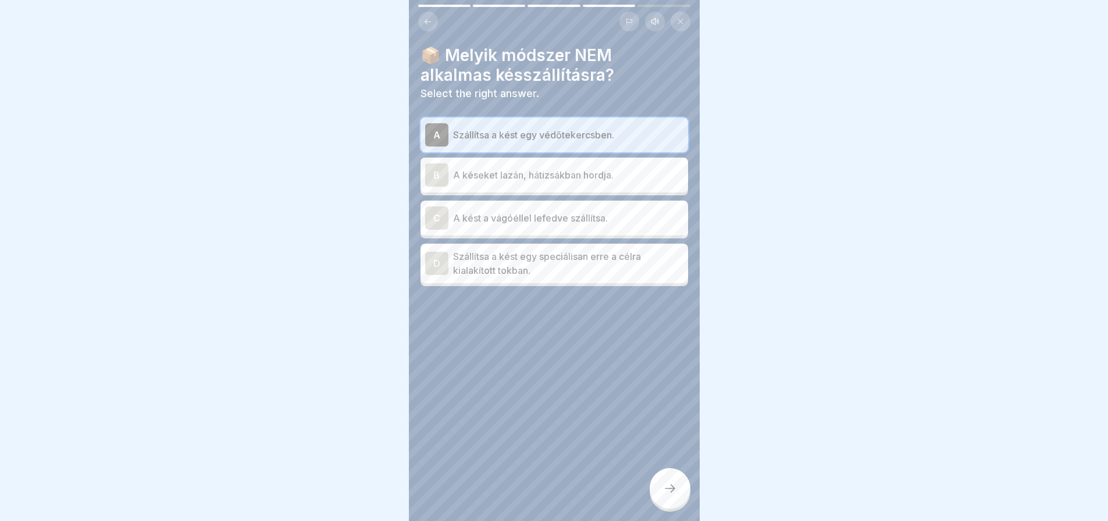
click at [437, 181] on div "B" at bounding box center [436, 174] width 23 height 23
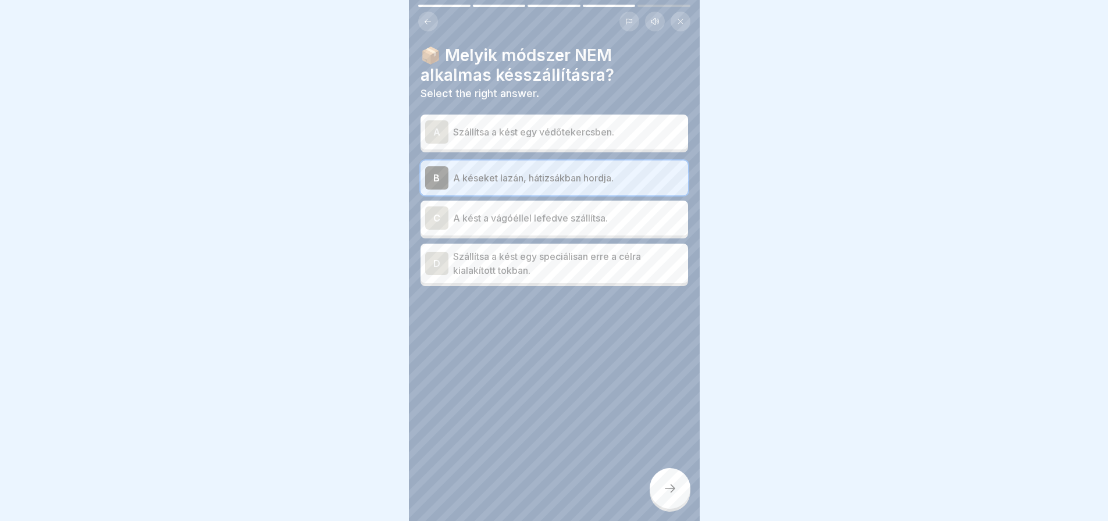
click at [434, 217] on div "C" at bounding box center [436, 218] width 23 height 23
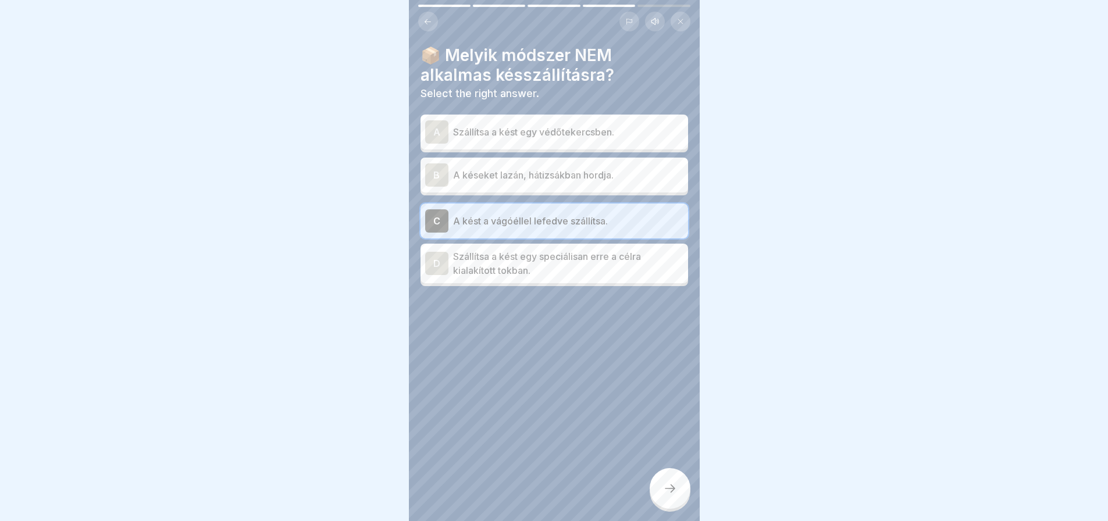
click at [678, 499] on div at bounding box center [670, 488] width 41 height 41
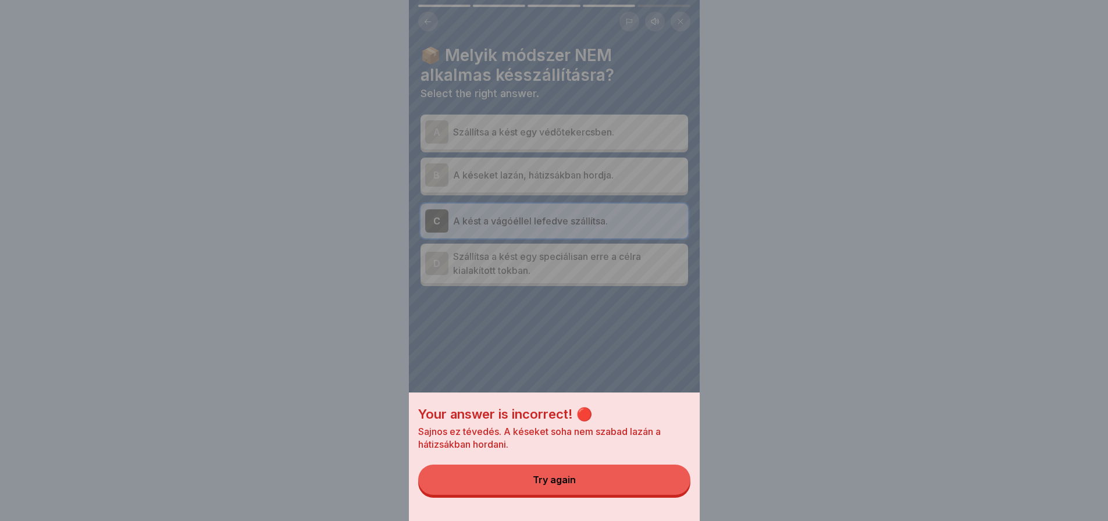
click at [678, 495] on button "Try again" at bounding box center [554, 480] width 272 height 30
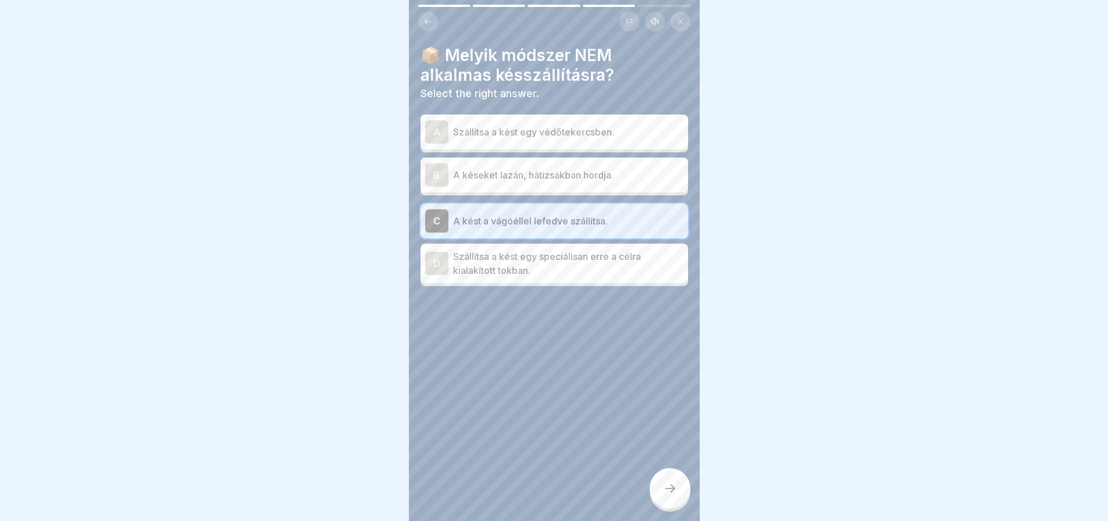
click at [421, 176] on div "B A késeket lazán, hátizsákban hordja." at bounding box center [555, 175] width 268 height 35
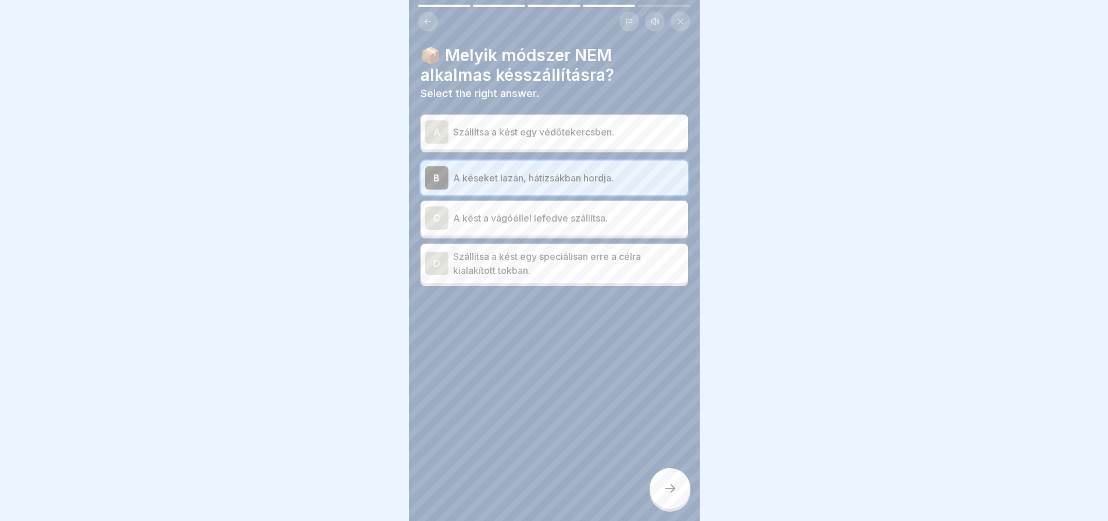
click at [432, 127] on div "A" at bounding box center [436, 131] width 23 height 23
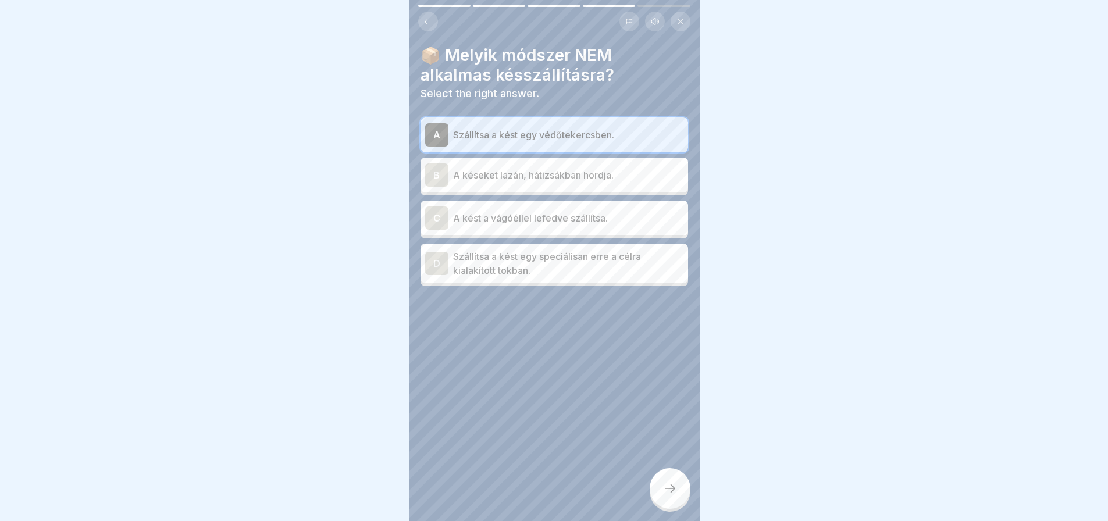
click at [670, 492] on icon at bounding box center [670, 489] width 14 height 14
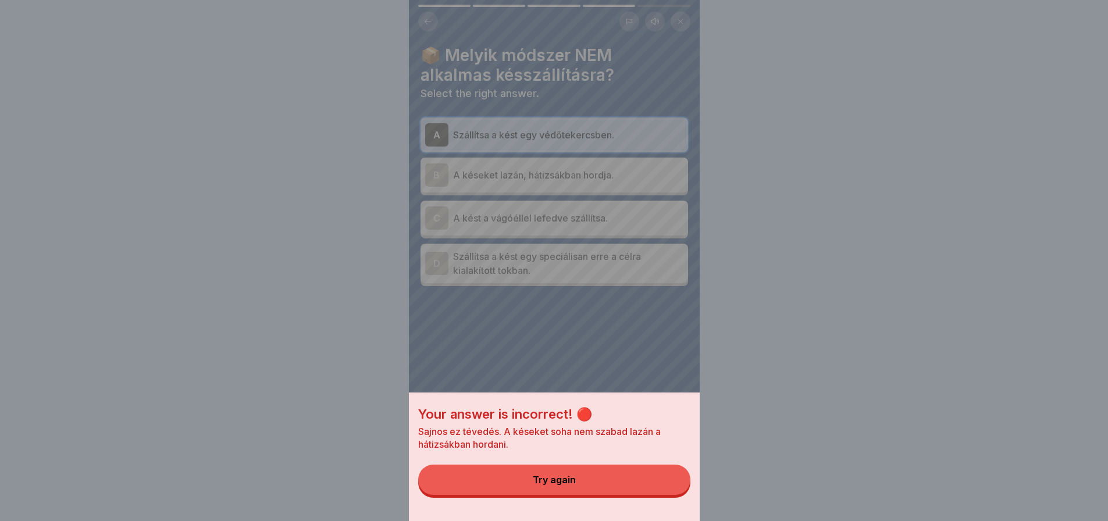
click at [670, 492] on button "Try again" at bounding box center [554, 480] width 272 height 30
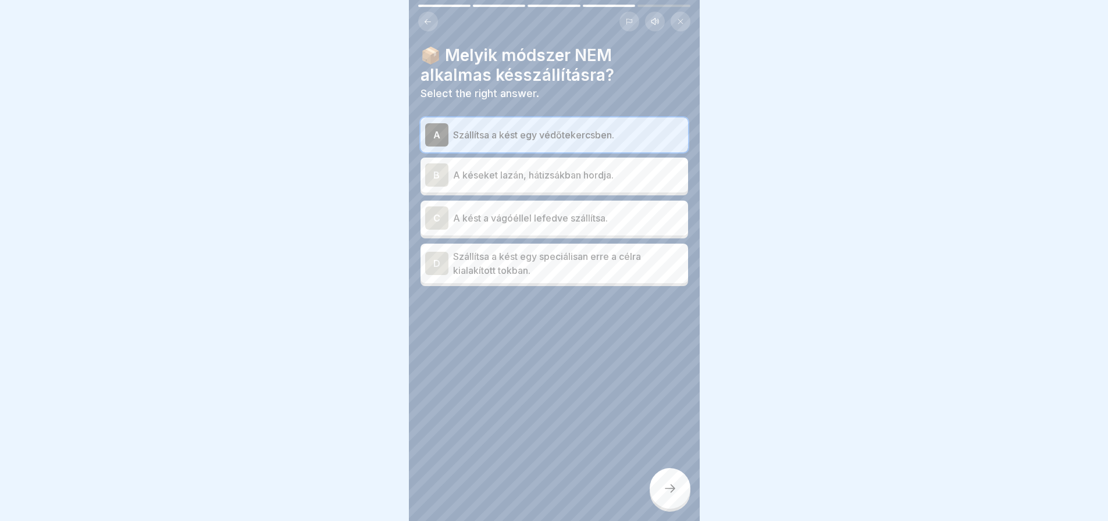
click at [436, 176] on div "B" at bounding box center [436, 174] width 23 height 23
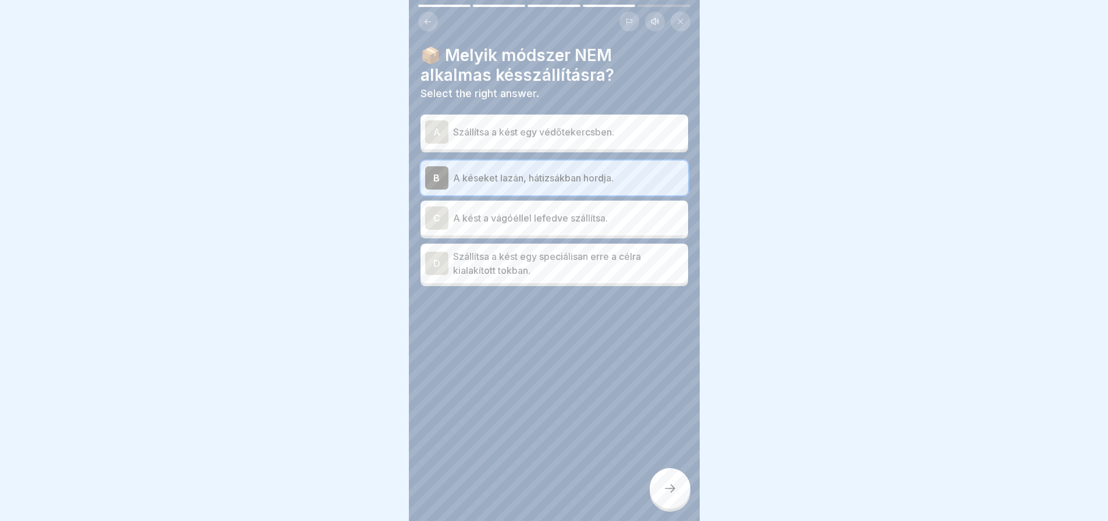
click at [660, 499] on div at bounding box center [670, 488] width 41 height 41
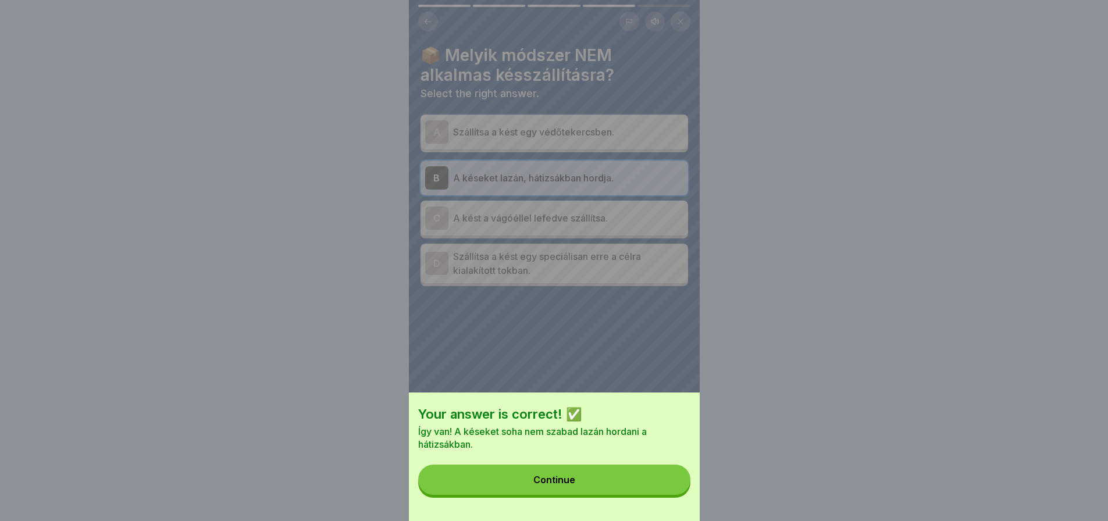
click at [660, 495] on button "Continue" at bounding box center [554, 480] width 272 height 30
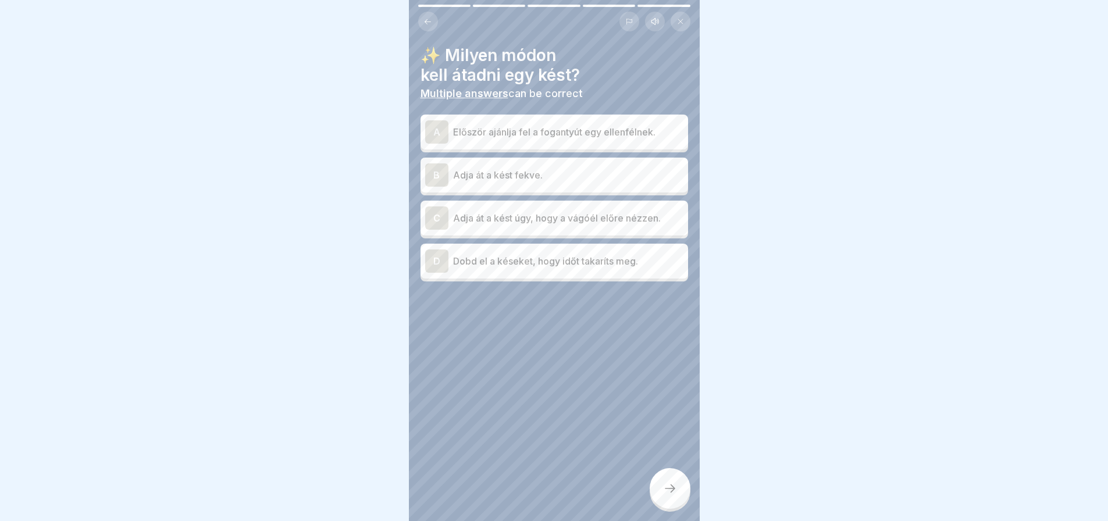
click at [581, 137] on p "Először ajánlja fel a fogantyút egy ellenfélnek." at bounding box center [568, 132] width 230 height 14
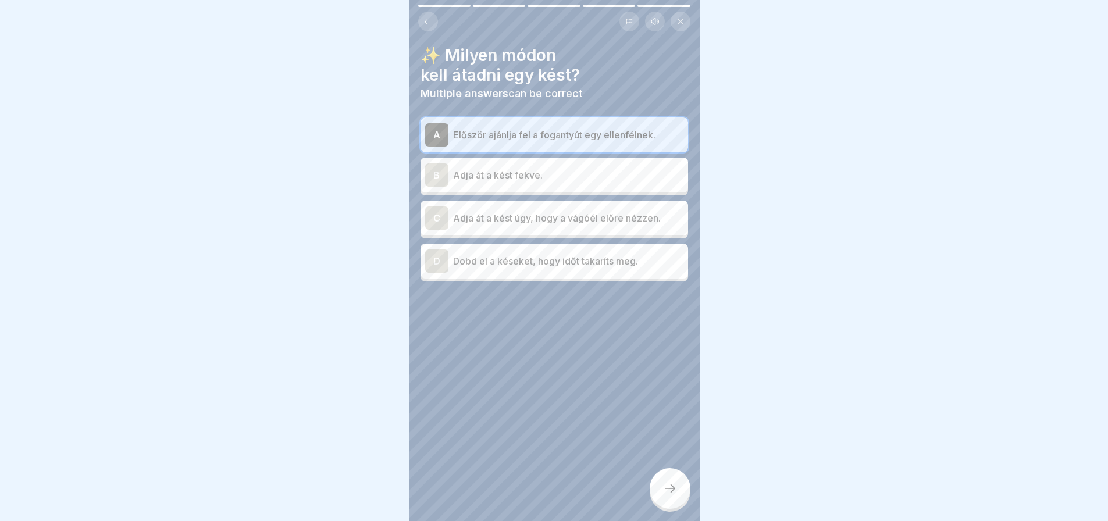
click at [670, 491] on div at bounding box center [670, 488] width 41 height 41
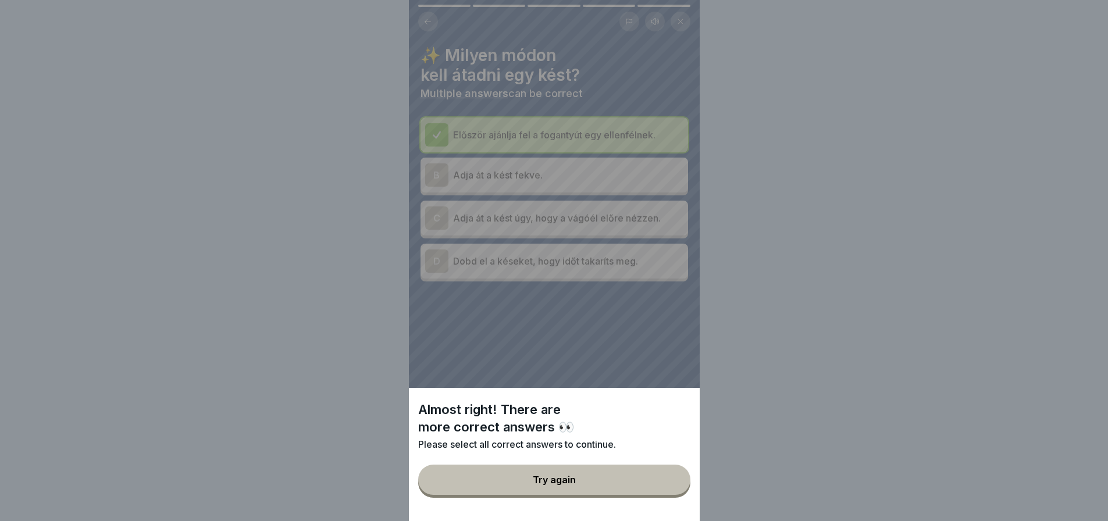
click at [670, 491] on button "Try again" at bounding box center [554, 480] width 272 height 30
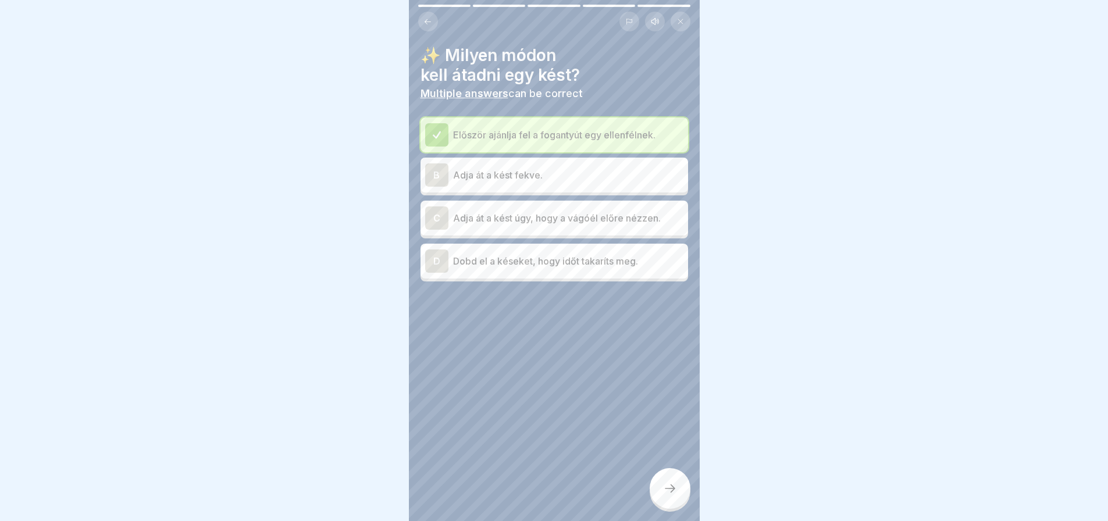
click at [675, 496] on icon at bounding box center [670, 489] width 14 height 14
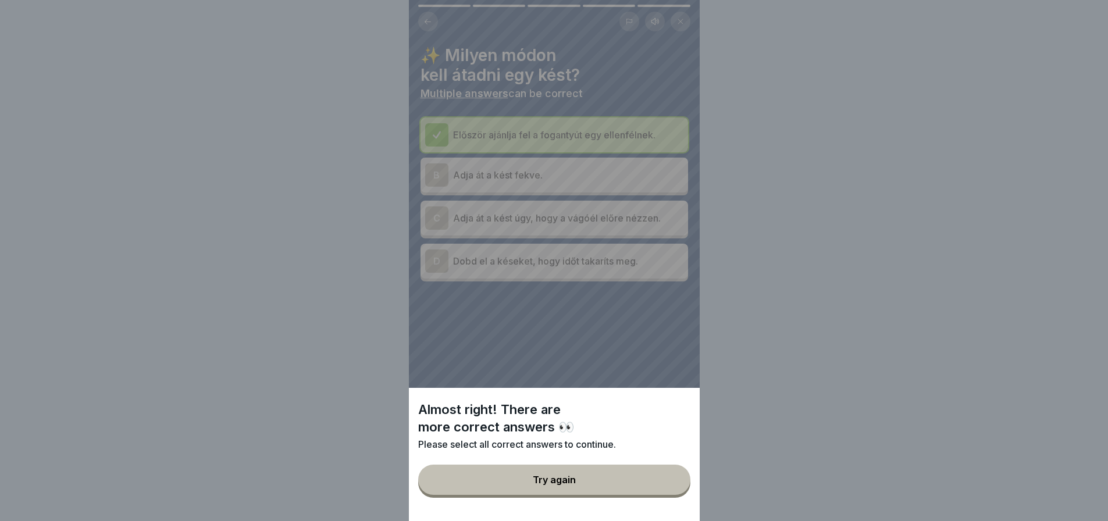
click at [675, 495] on button "Try again" at bounding box center [554, 480] width 272 height 30
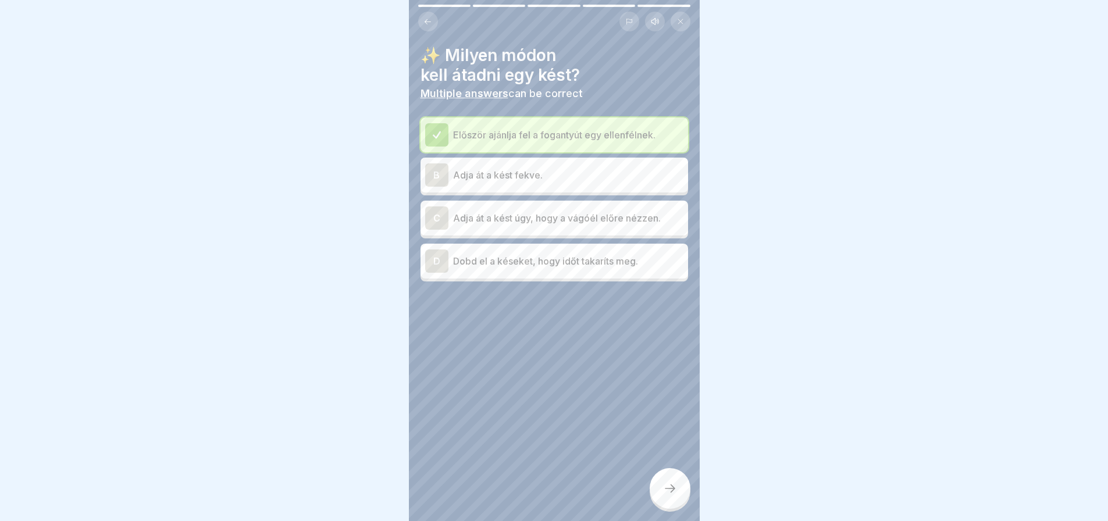
click at [582, 222] on p "Adja át a kést úgy, hogy a vágóél előre nézzen." at bounding box center [568, 218] width 230 height 14
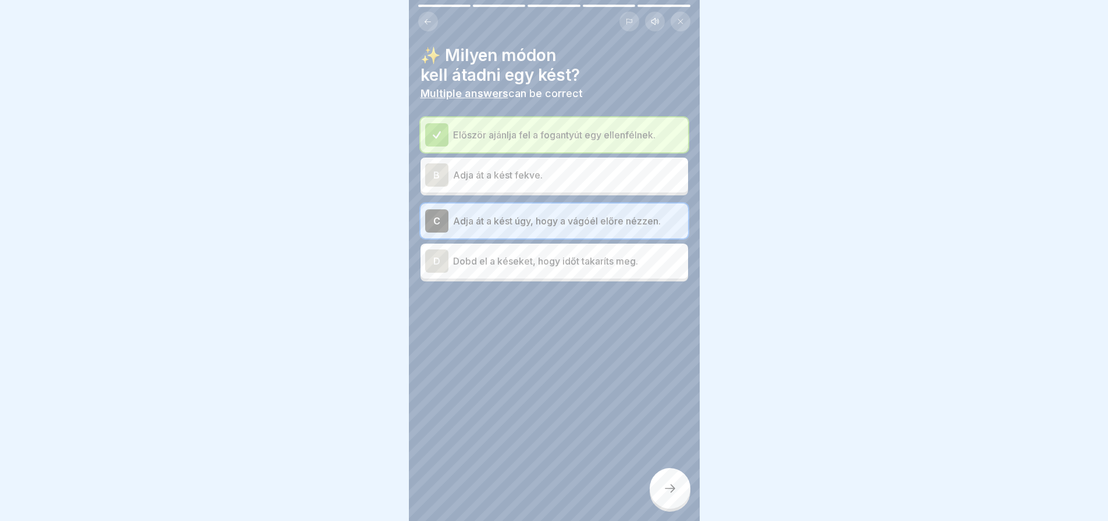
click at [582, 222] on p "Adja át a kést úgy, hogy a vágóél előre nézzen." at bounding box center [568, 221] width 230 height 14
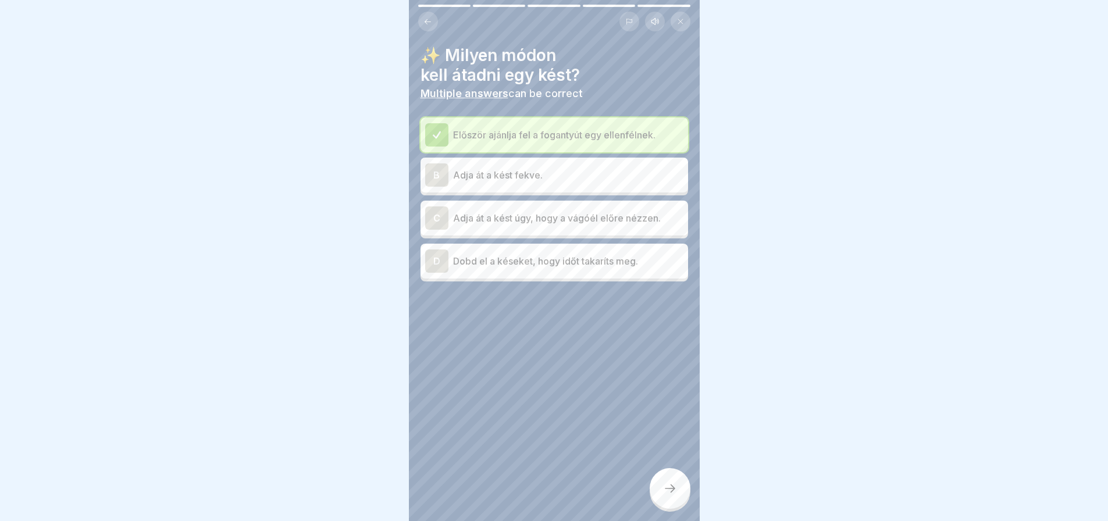
click at [431, 13] on button at bounding box center [428, 22] width 20 height 20
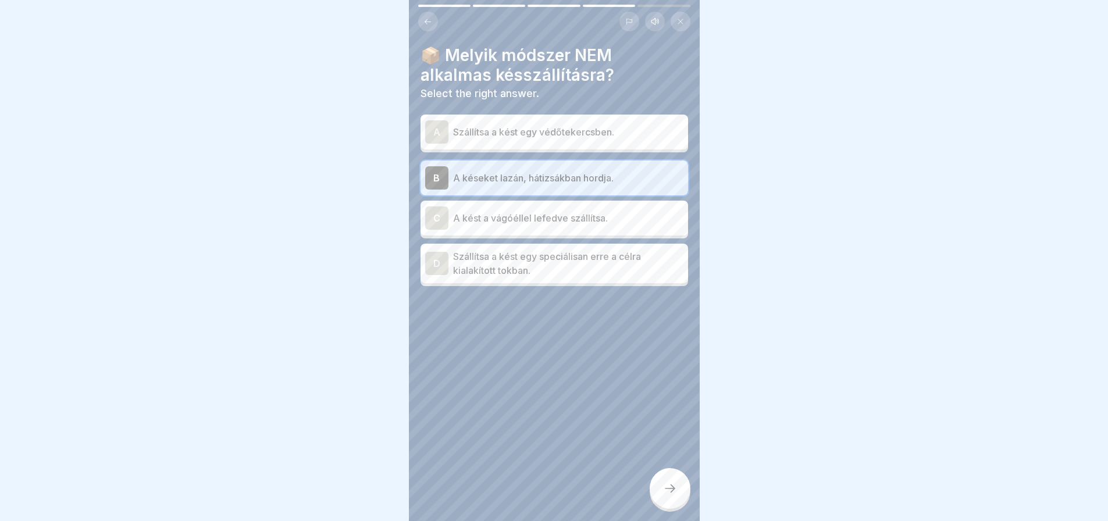
click at [431, 13] on button at bounding box center [428, 22] width 20 height 20
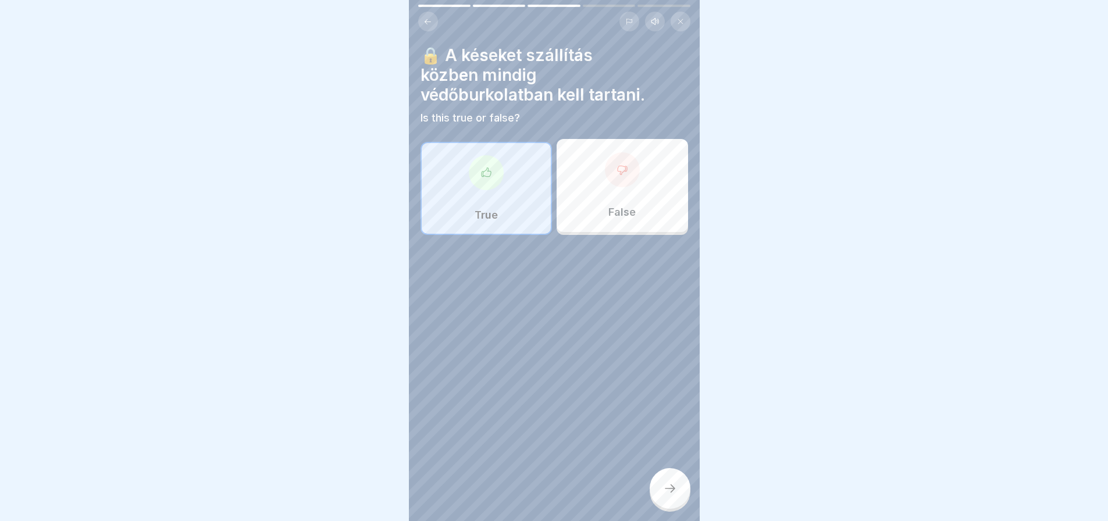
click at [431, 13] on button at bounding box center [428, 22] width 20 height 20
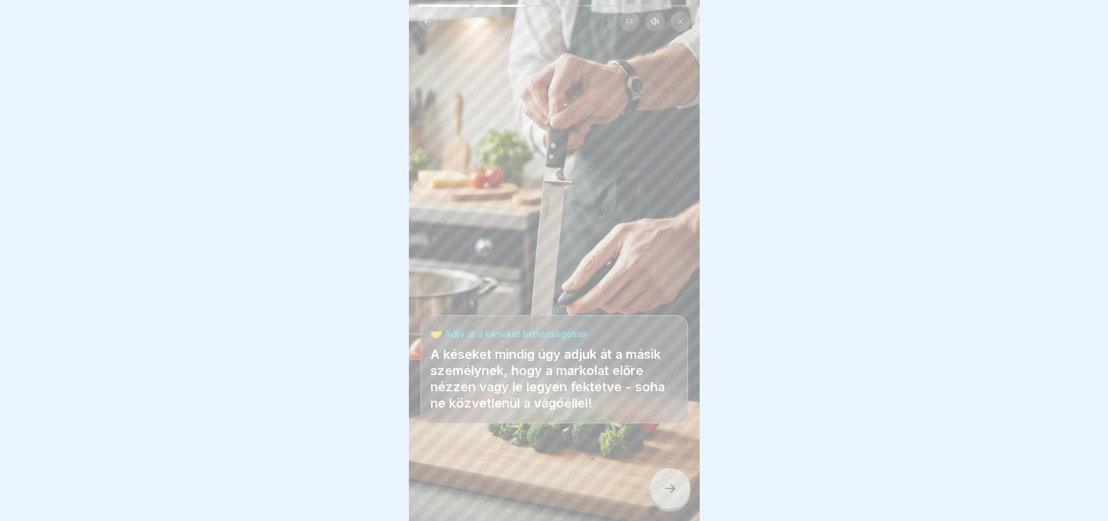
click at [431, 13] on button at bounding box center [428, 22] width 20 height 20
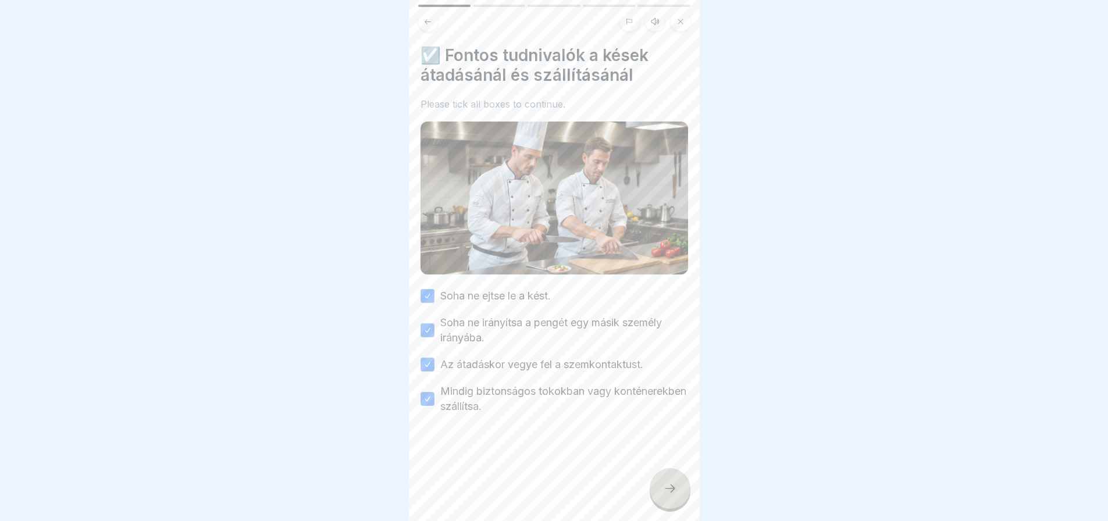
click at [431, 13] on button at bounding box center [428, 22] width 20 height 20
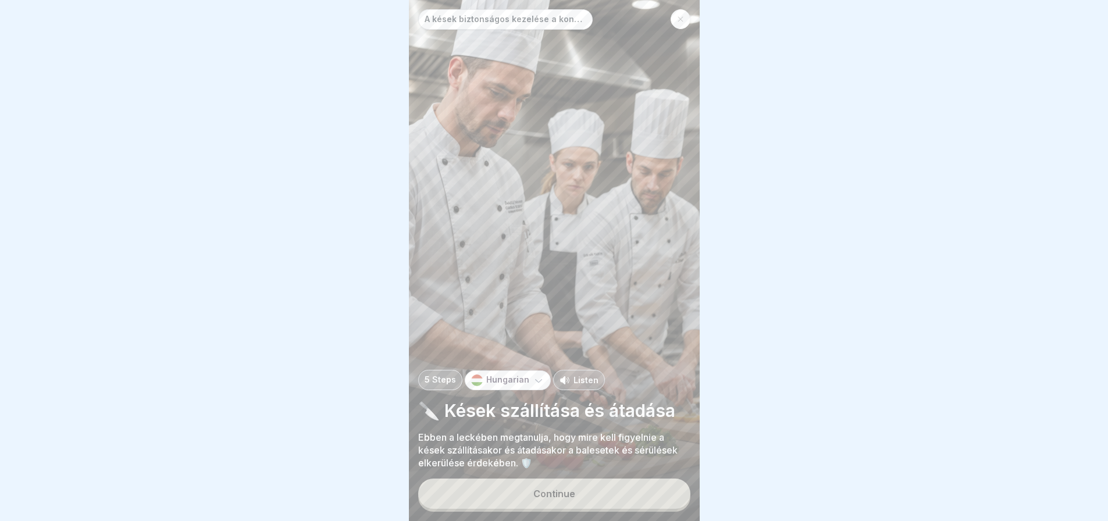
click at [616, 509] on button "Continue" at bounding box center [554, 494] width 272 height 30
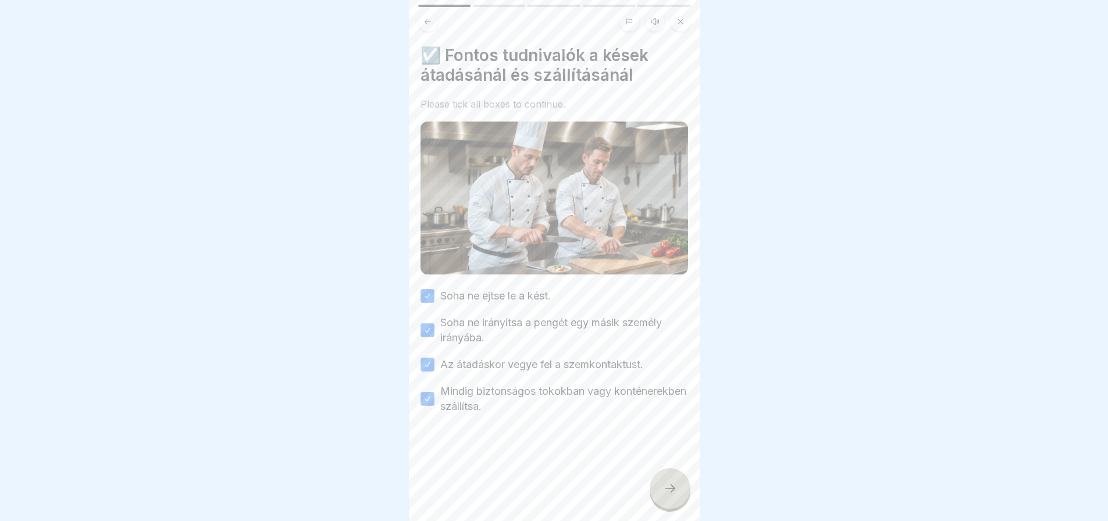
click at [665, 496] on icon at bounding box center [670, 489] width 14 height 14
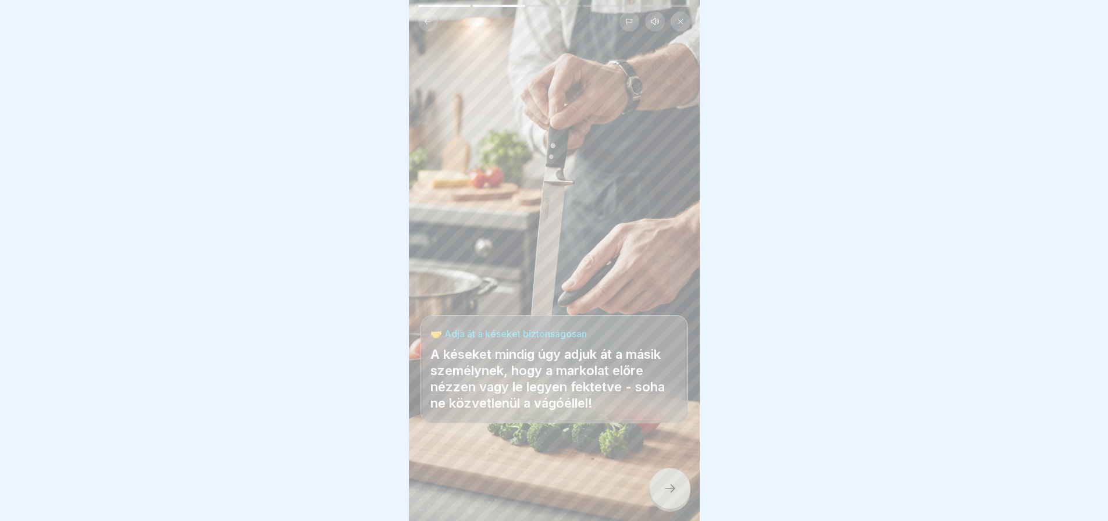
click at [665, 496] on icon at bounding box center [670, 489] width 14 height 14
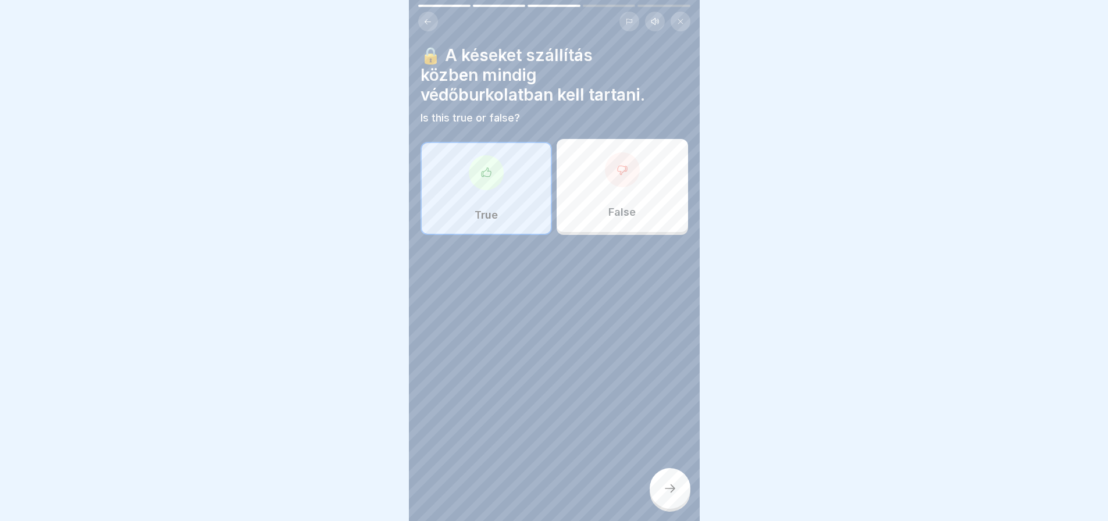
click at [665, 496] on icon at bounding box center [670, 489] width 14 height 14
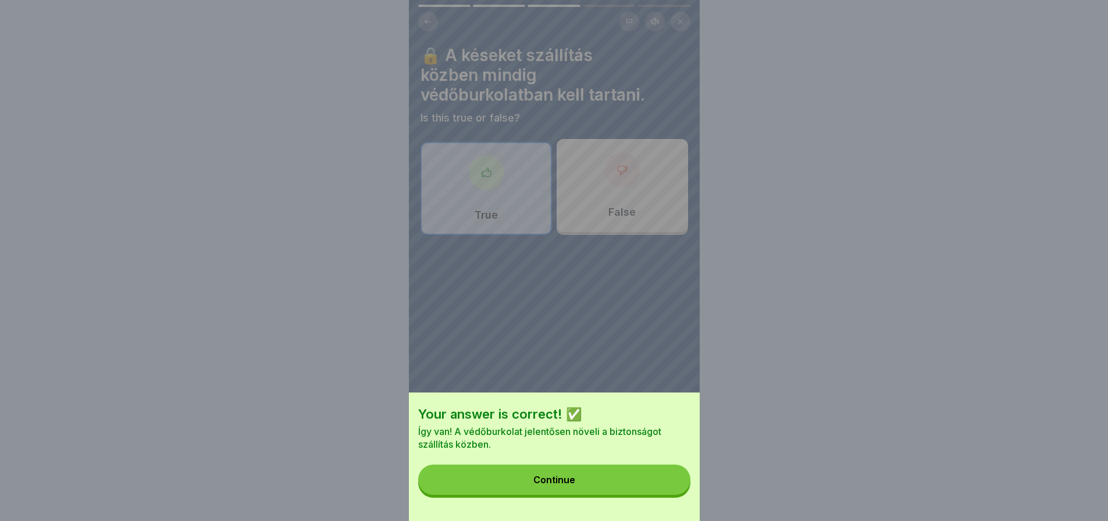
click at [665, 495] on button "Continue" at bounding box center [554, 480] width 272 height 30
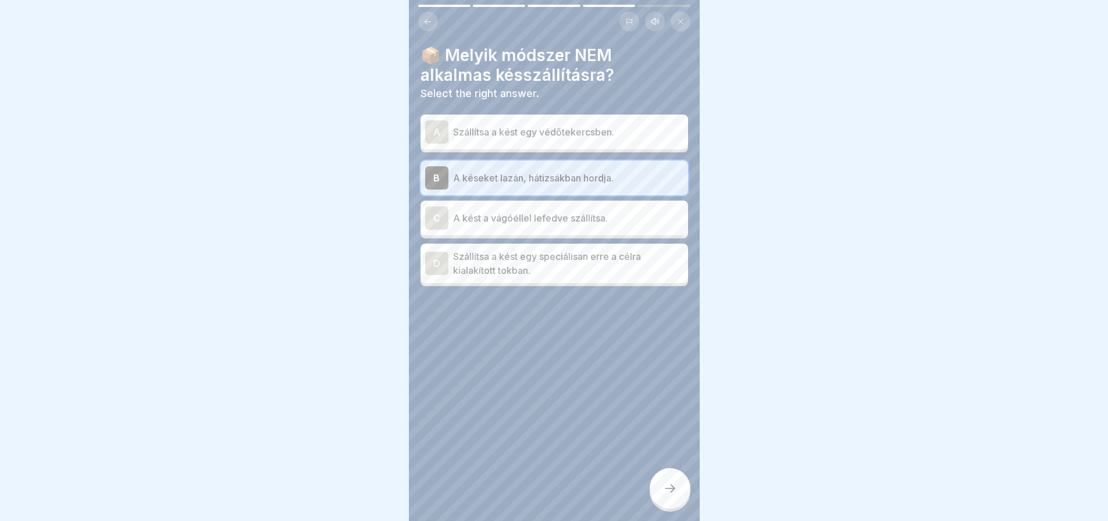
click at [675, 496] on icon at bounding box center [670, 489] width 14 height 14
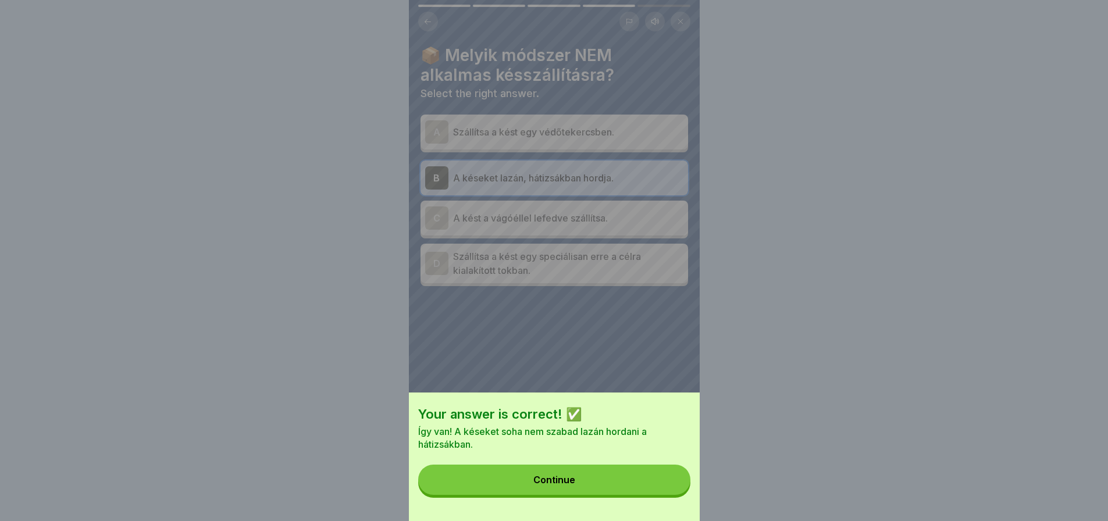
click at [675, 495] on button "Continue" at bounding box center [554, 480] width 272 height 30
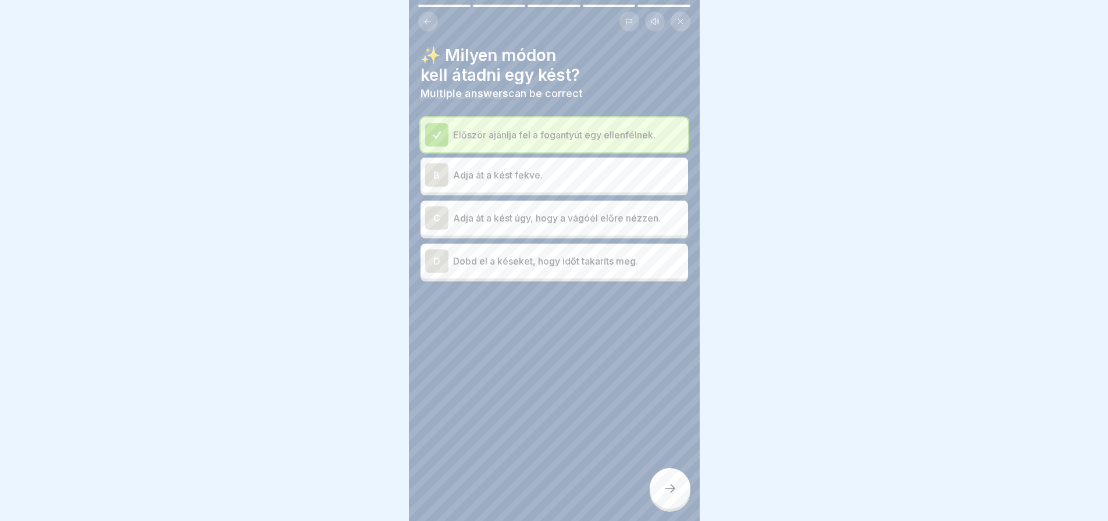
click at [539, 222] on p "Adja át a kést úgy, hogy a vágóél előre nézzen." at bounding box center [568, 218] width 230 height 14
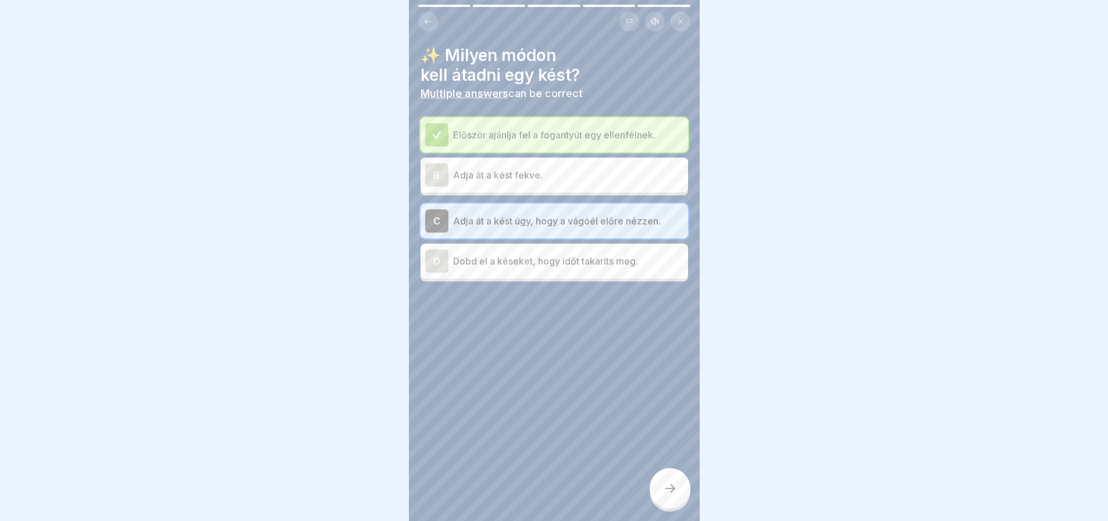
click at [668, 496] on icon at bounding box center [670, 489] width 14 height 14
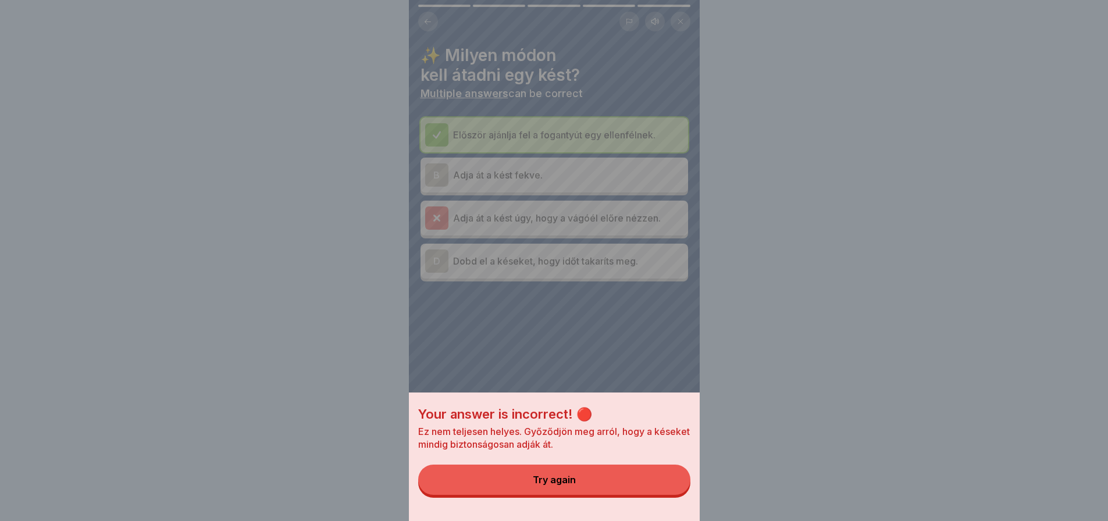
click at [553, 166] on div "Your answer is incorrect! 🔴 Ez nem teljesen helyes. Győződjön meg arról, hogy a…" at bounding box center [554, 260] width 291 height 521
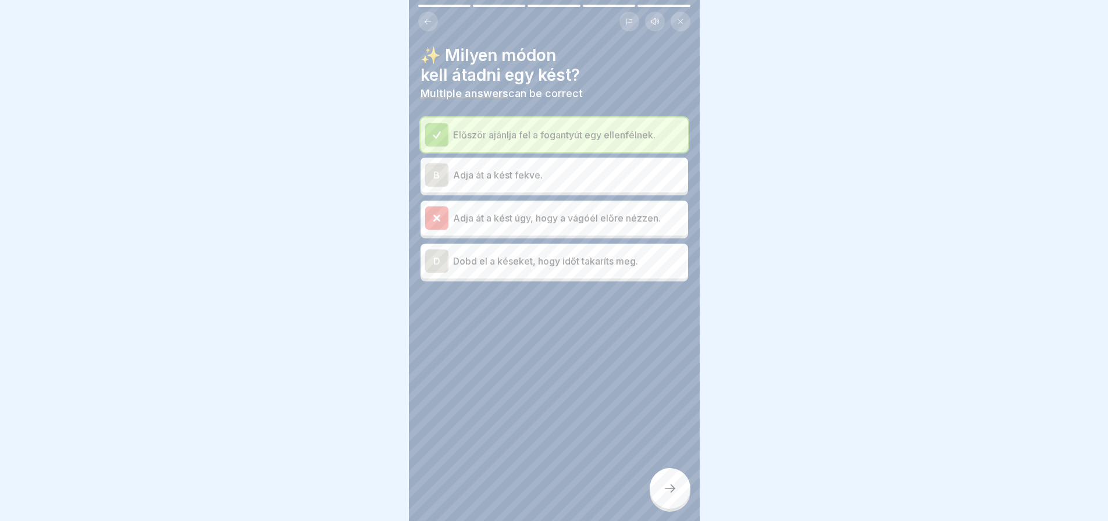
click at [553, 166] on div "B Adja át a kést fekve." at bounding box center [554, 174] width 258 height 23
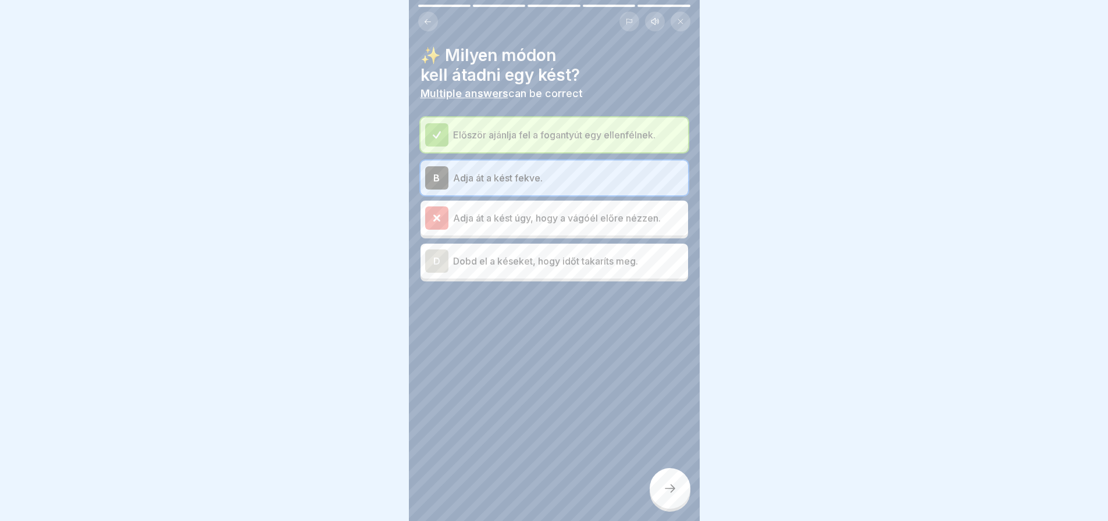
click at [677, 501] on div at bounding box center [670, 488] width 41 height 41
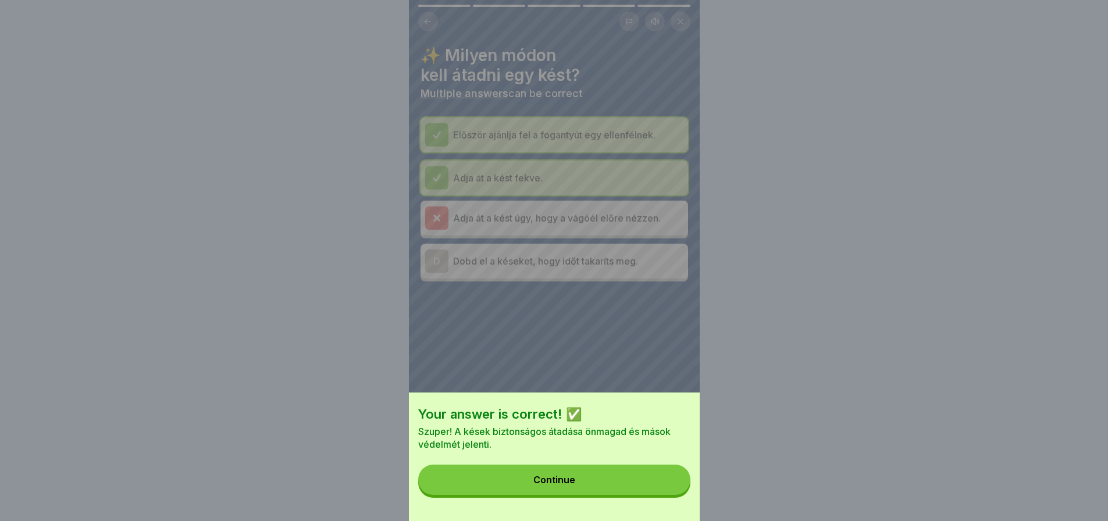
click at [677, 495] on button "Continue" at bounding box center [554, 480] width 272 height 30
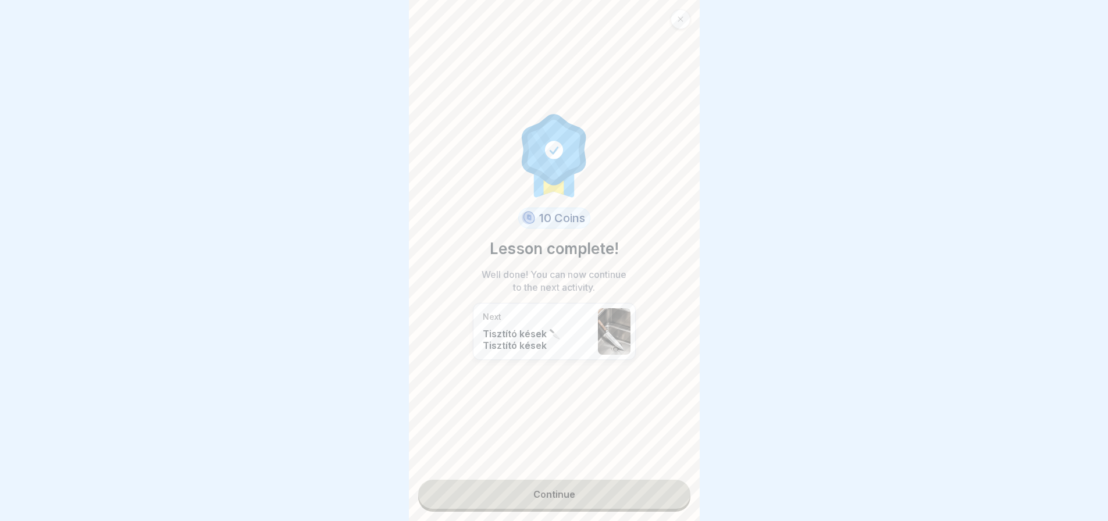
click at [677, 501] on link "Continue" at bounding box center [554, 494] width 272 height 29
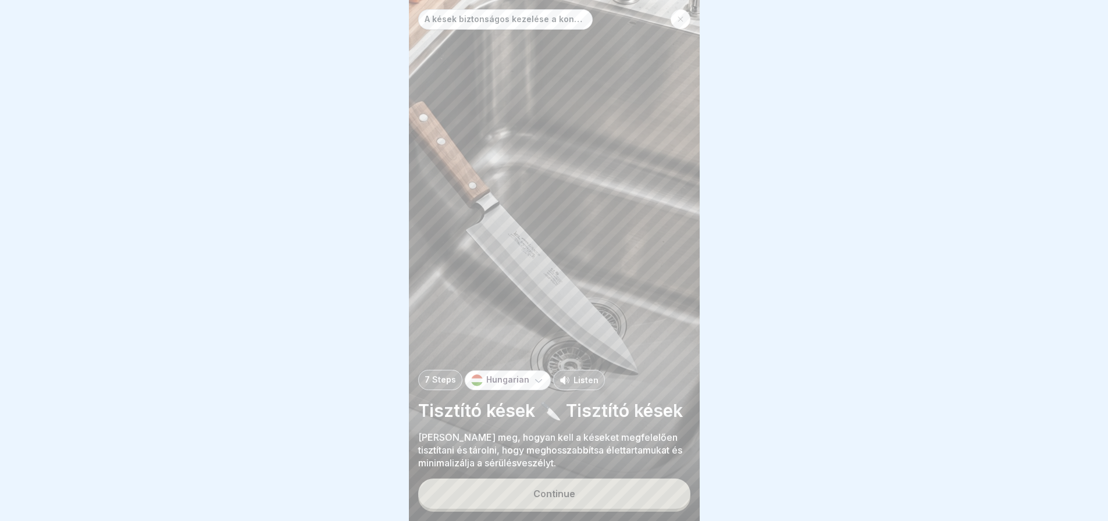
click at [677, 501] on button "Continue" at bounding box center [554, 494] width 272 height 30
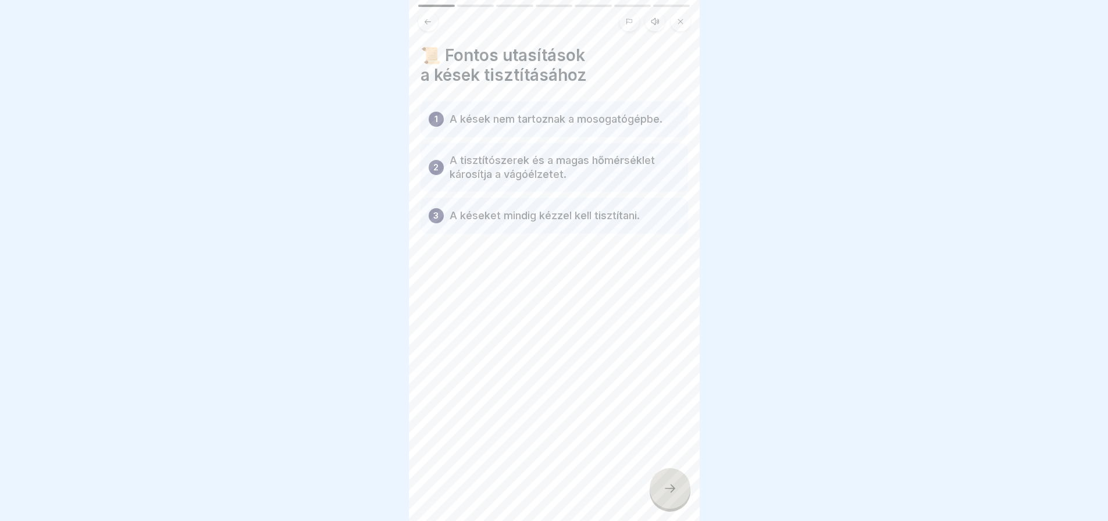
click at [673, 508] on div at bounding box center [670, 488] width 41 height 41
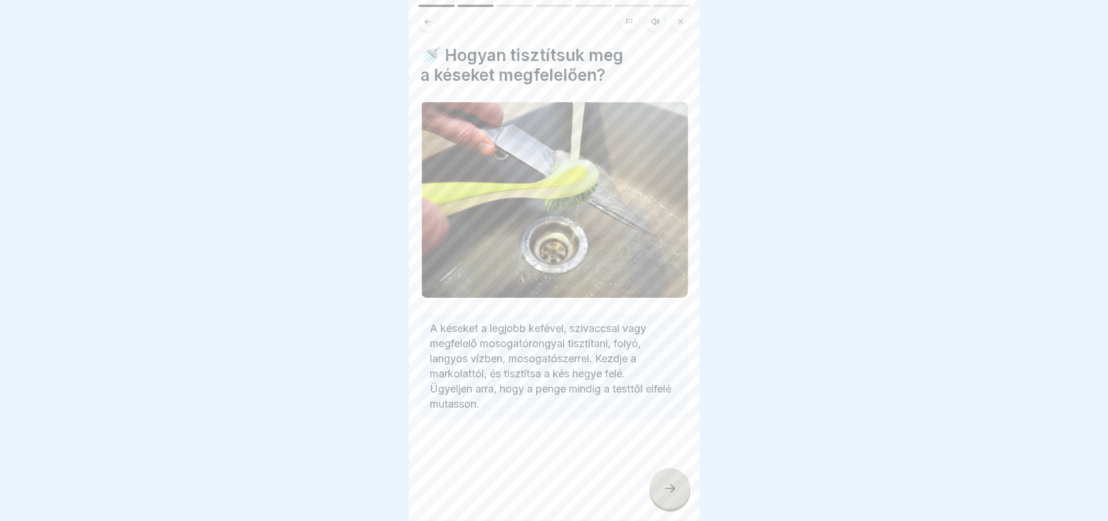
click at [673, 508] on div at bounding box center [670, 488] width 41 height 41
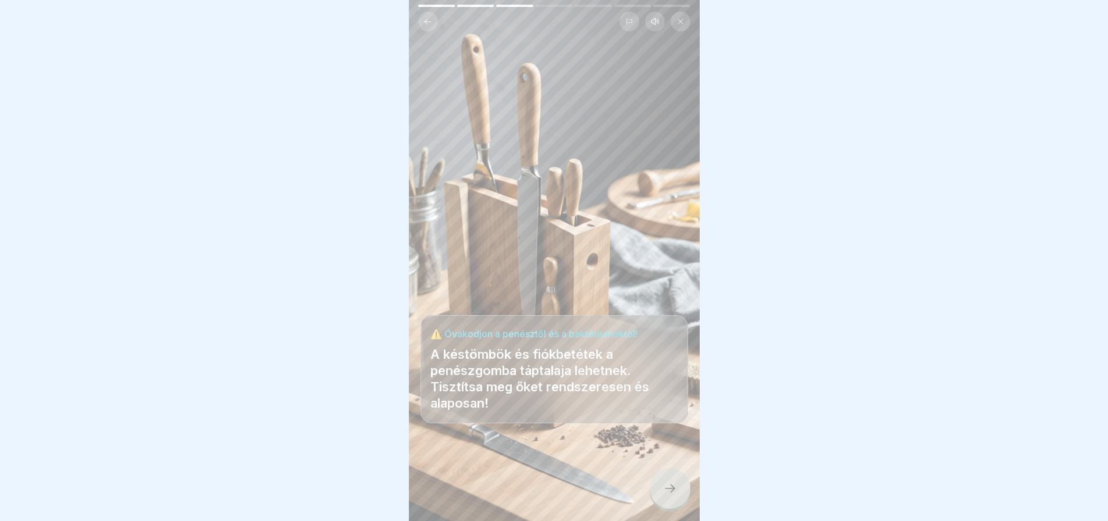
click at [673, 508] on div at bounding box center [670, 488] width 41 height 41
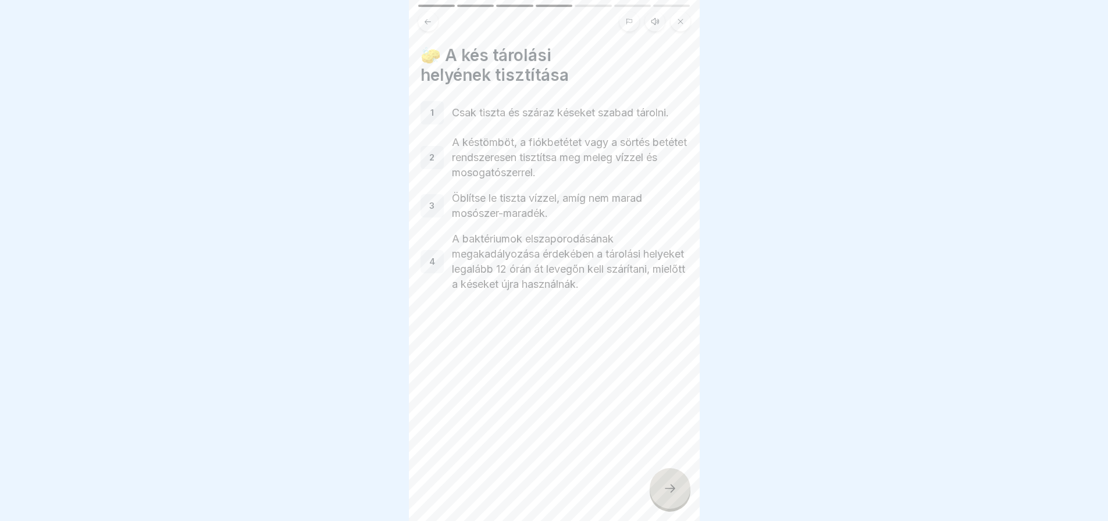
click at [673, 508] on div at bounding box center [670, 488] width 41 height 41
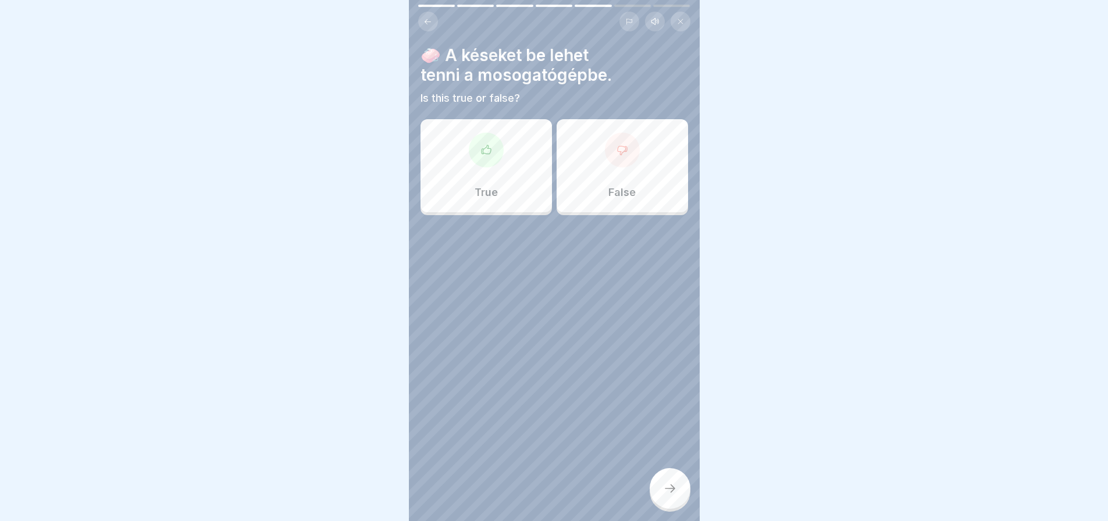
click at [610, 202] on div "False" at bounding box center [622, 165] width 131 height 93
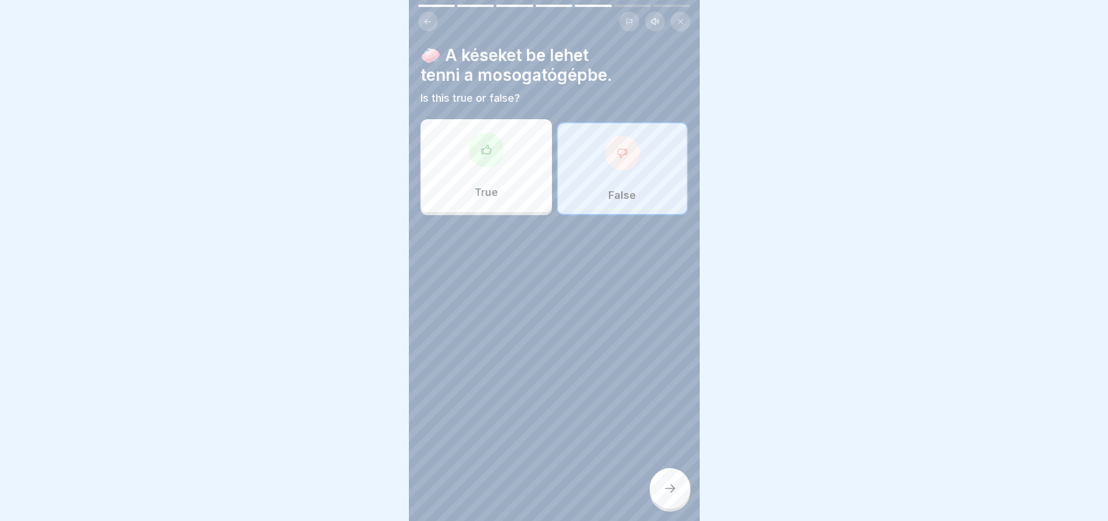
click at [683, 493] on div at bounding box center [670, 488] width 41 height 41
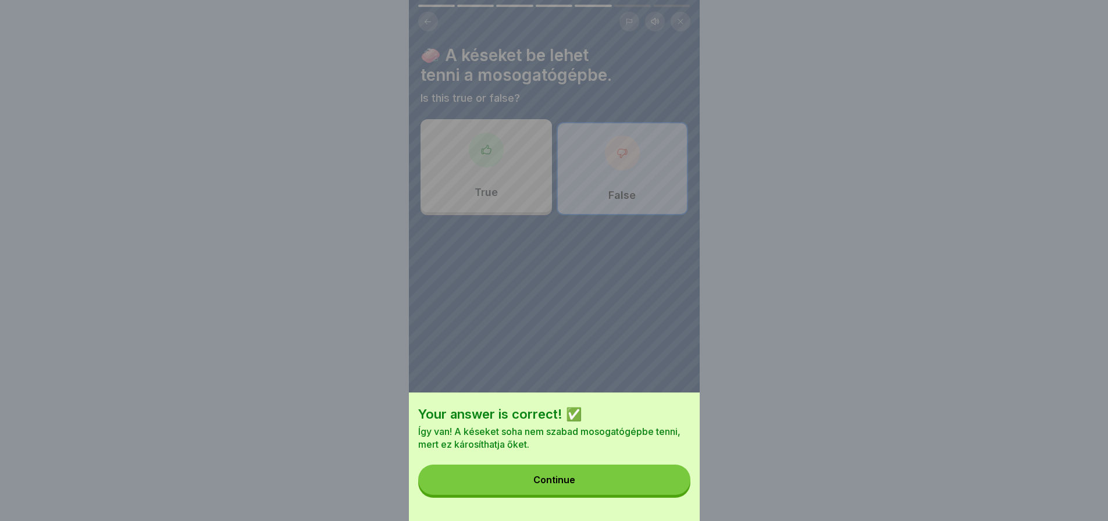
click at [683, 493] on button "Continue" at bounding box center [554, 480] width 272 height 30
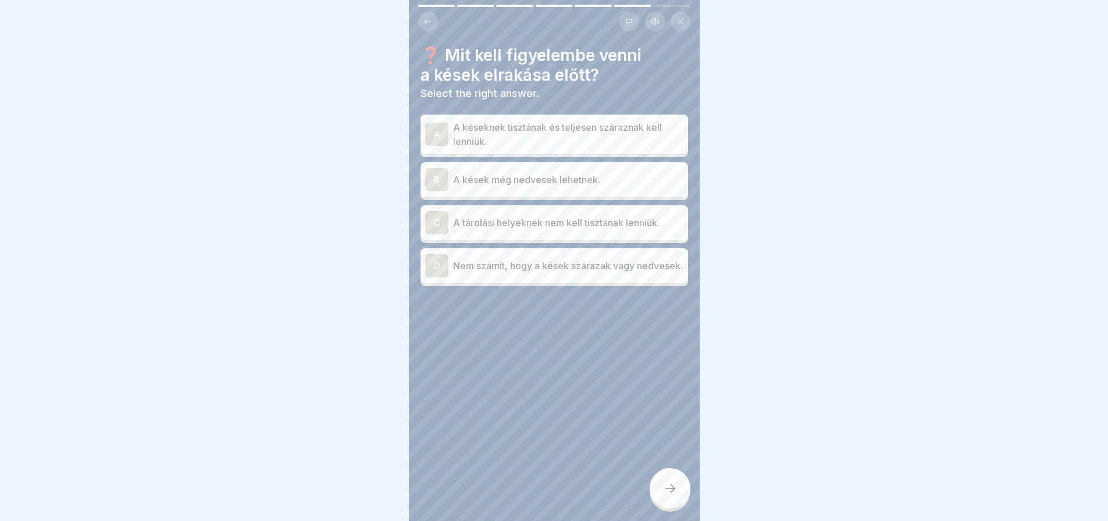
click at [613, 132] on div "A A késeknek tisztának és teljesen száraznak kell lenniük. B A kések még nedves…" at bounding box center [555, 202] width 268 height 169
click at [613, 132] on p "A késeknek tisztának és teljesen száraznak kell lenniük." at bounding box center [568, 134] width 230 height 28
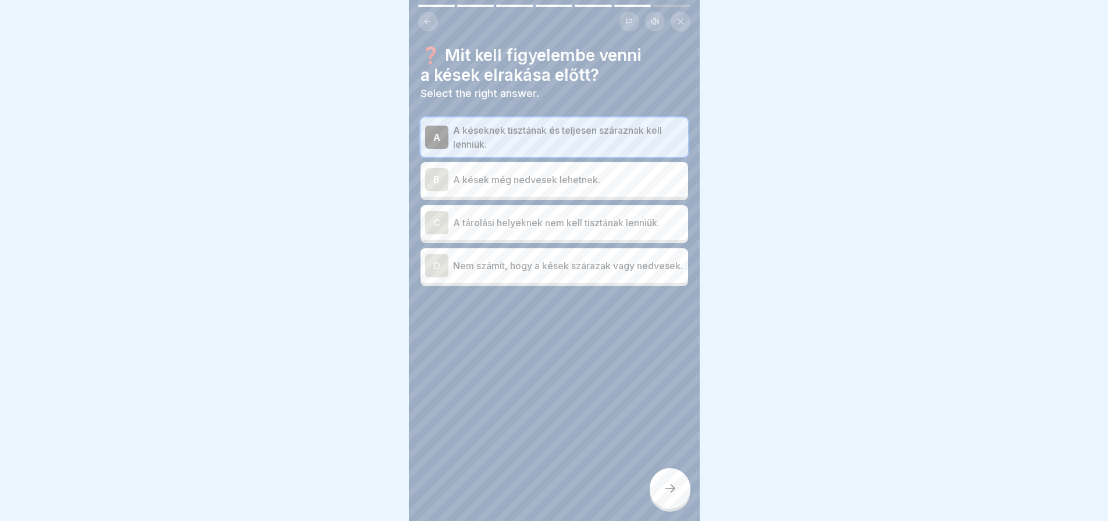
click at [672, 487] on div at bounding box center [670, 488] width 41 height 41
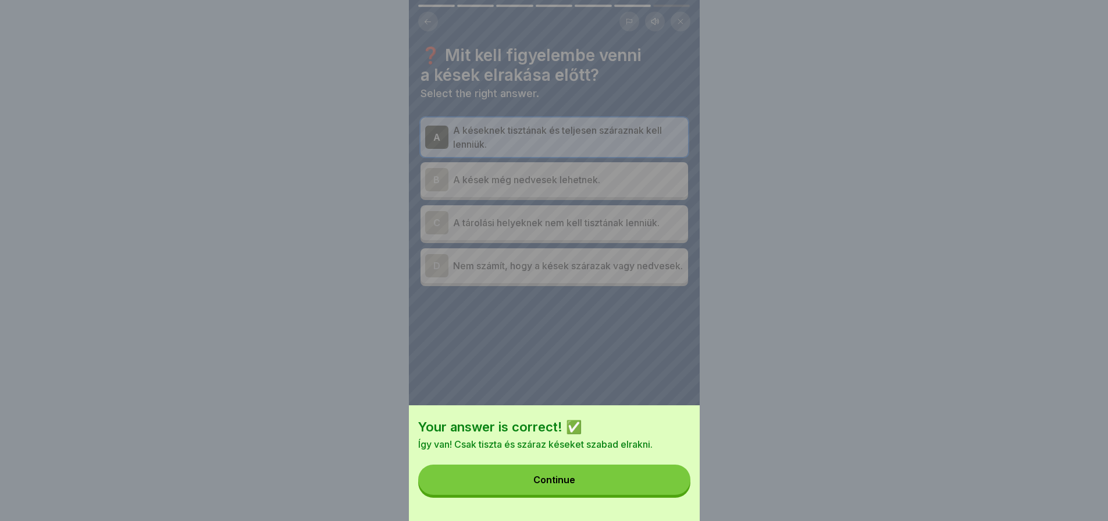
click at [672, 487] on button "Continue" at bounding box center [554, 480] width 272 height 30
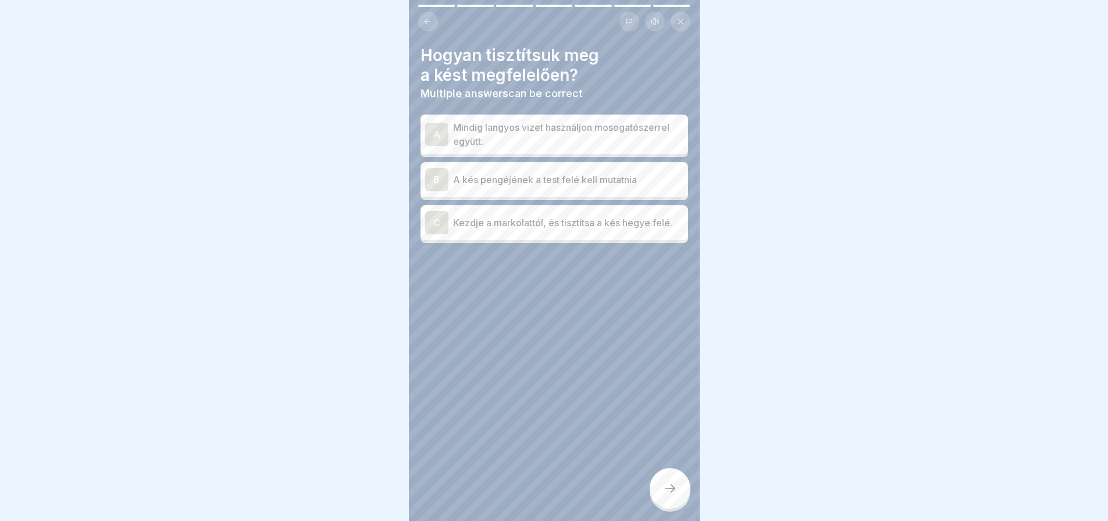
click at [618, 230] on div "C Kezdje a markolattól, és tisztítsa a kés hegye felé." at bounding box center [554, 222] width 258 height 23
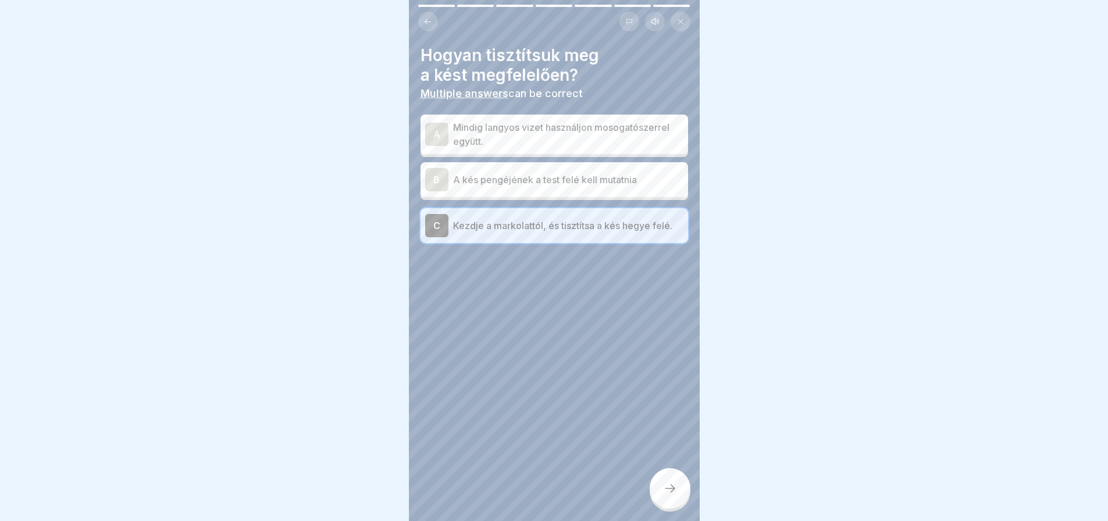
click at [668, 495] on icon at bounding box center [670, 489] width 14 height 14
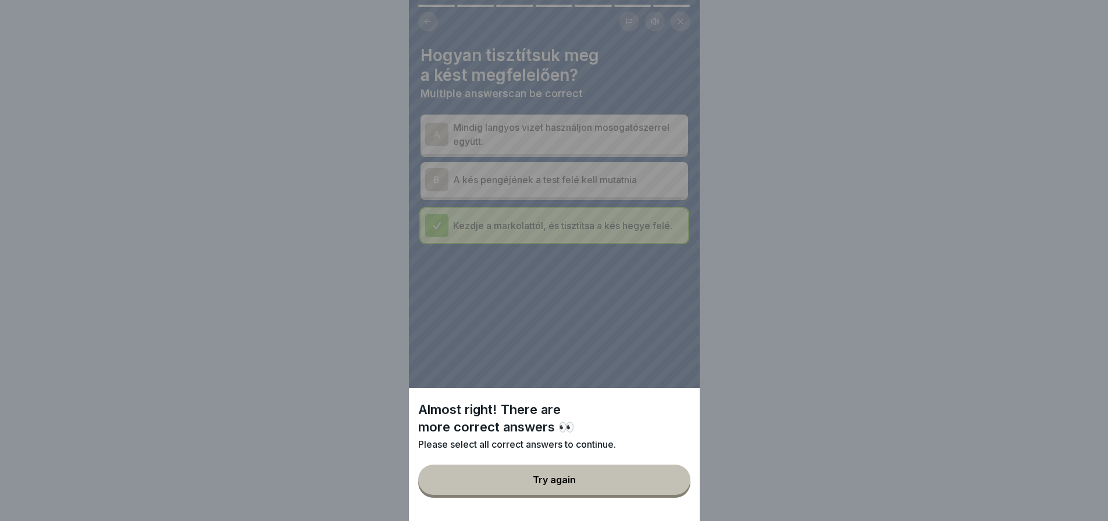
click at [668, 495] on button "Try again" at bounding box center [554, 480] width 272 height 30
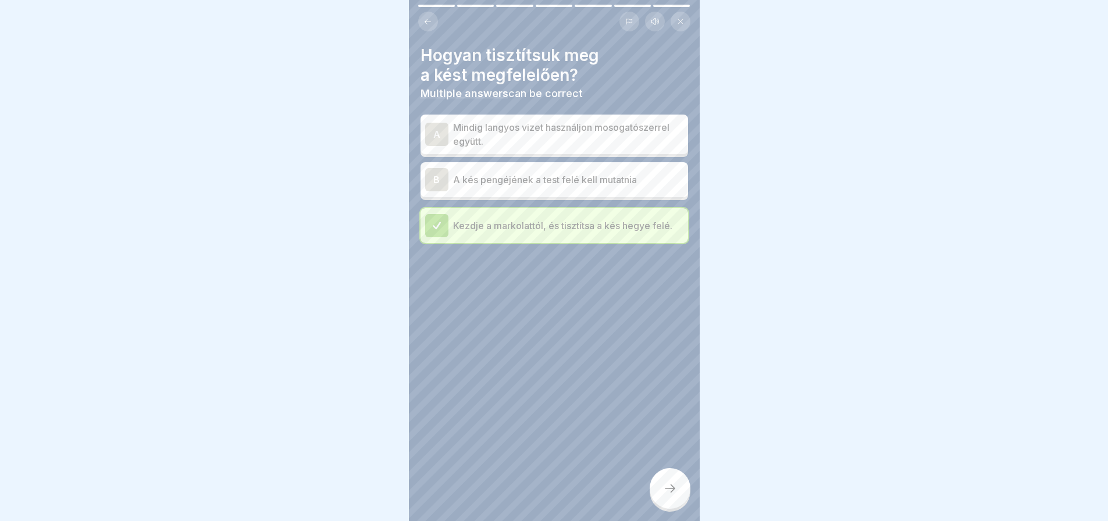
click at [435, 127] on div "A" at bounding box center [436, 134] width 23 height 23
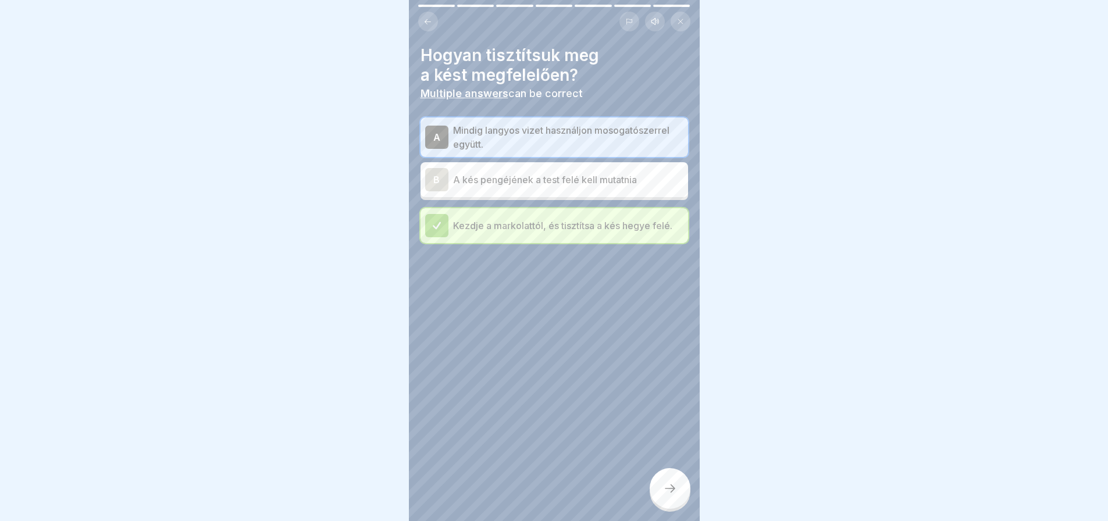
click at [660, 495] on div at bounding box center [670, 488] width 41 height 41
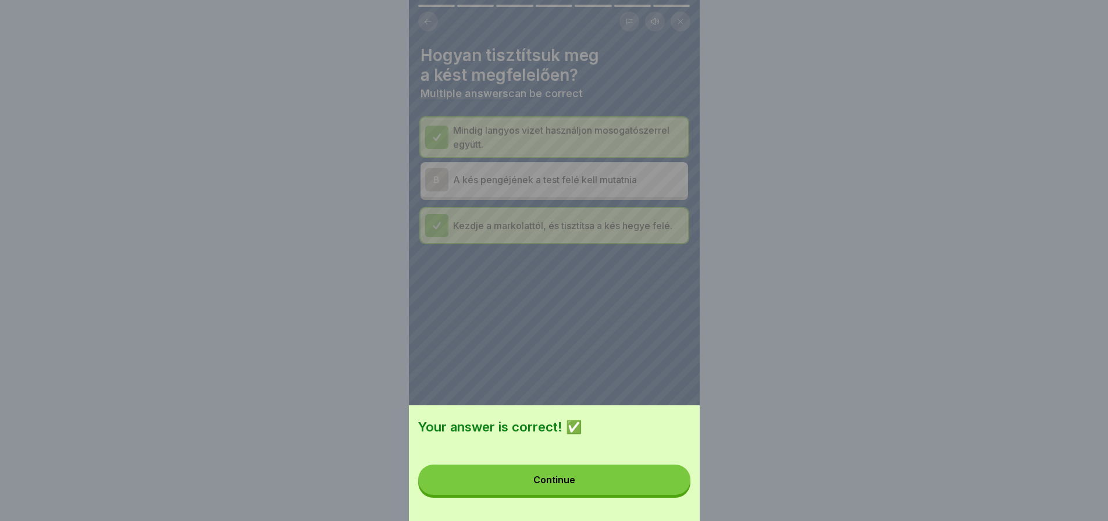
click at [660, 495] on button "Continue" at bounding box center [554, 480] width 272 height 30
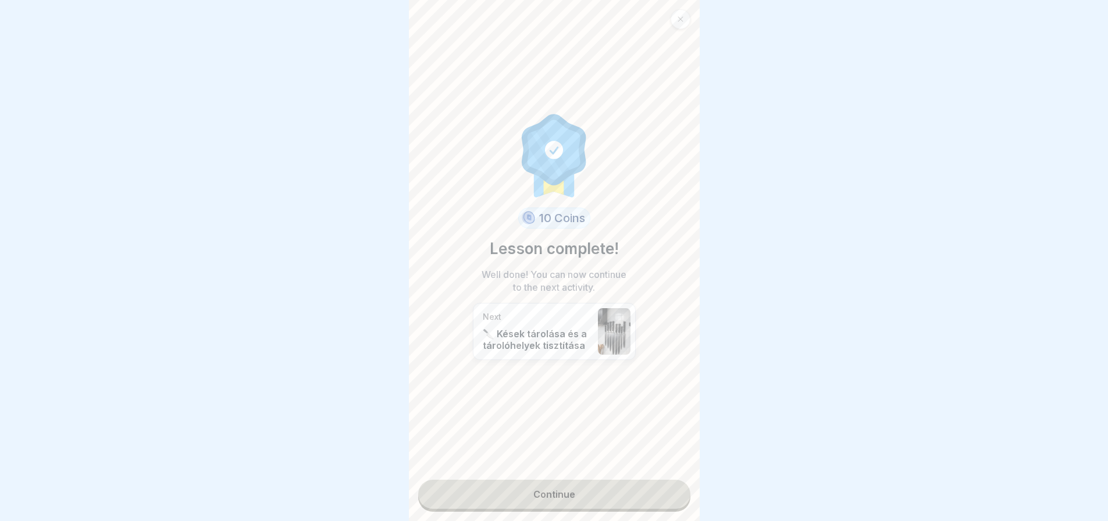
click at [655, 496] on link "Continue" at bounding box center [554, 494] width 272 height 29
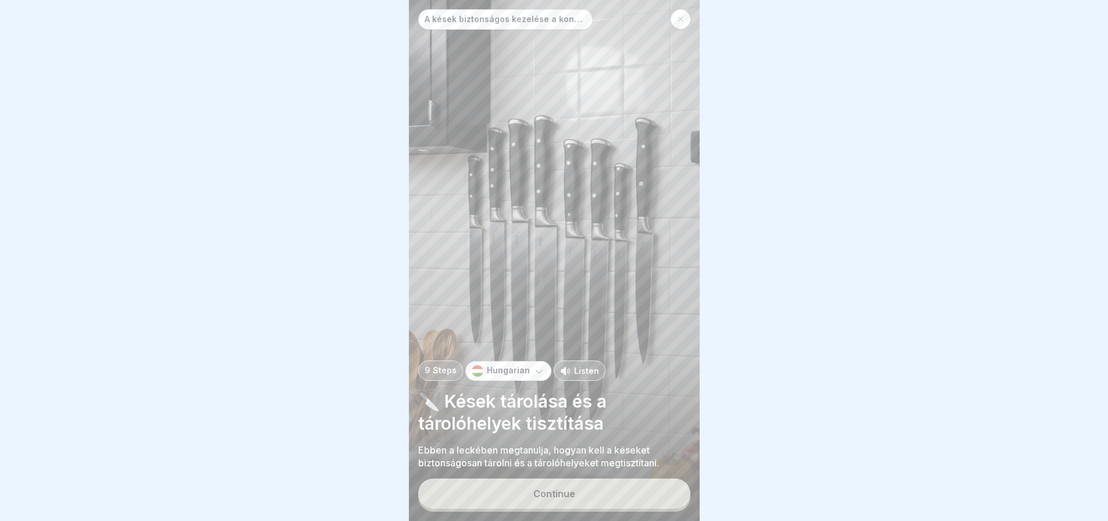
click at [655, 496] on button "Continue" at bounding box center [554, 494] width 272 height 30
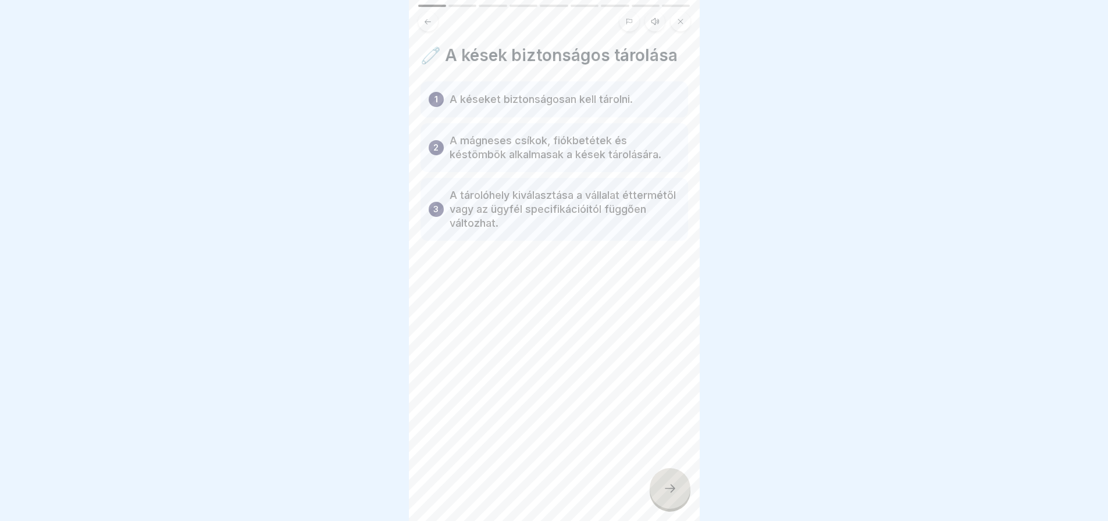
click at [655, 496] on div at bounding box center [670, 488] width 41 height 41
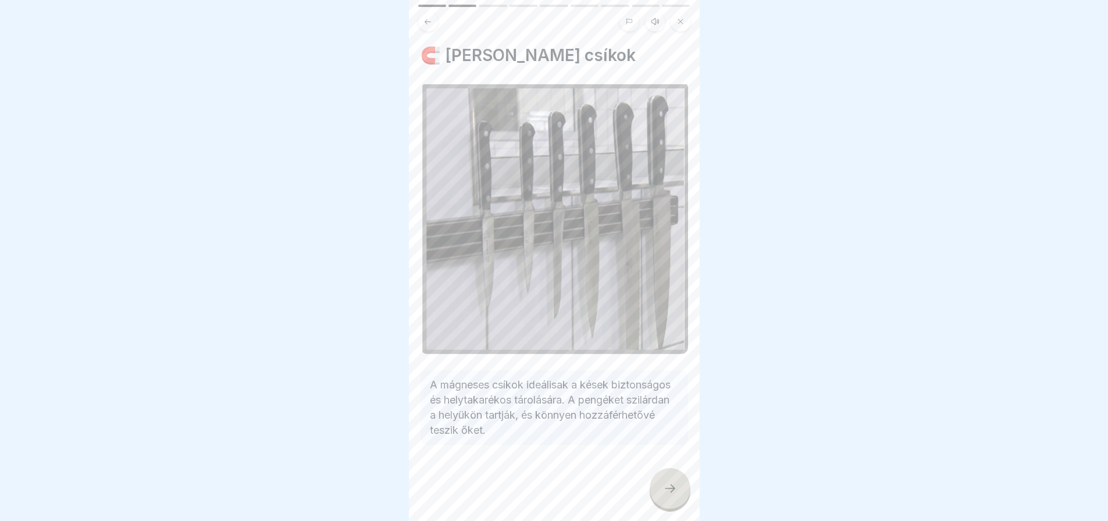
click at [655, 496] on div at bounding box center [670, 488] width 41 height 41
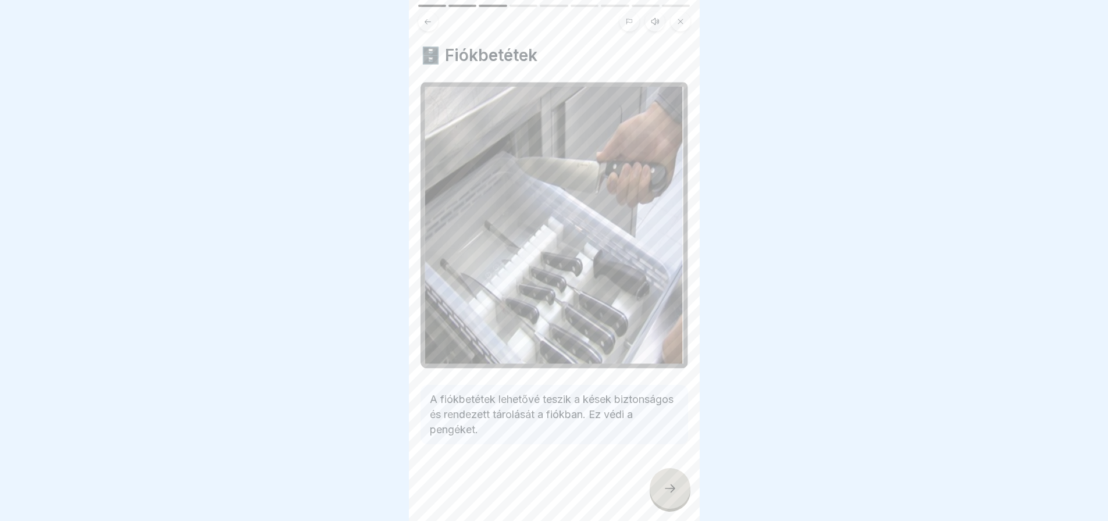
click at [655, 496] on div at bounding box center [670, 488] width 41 height 41
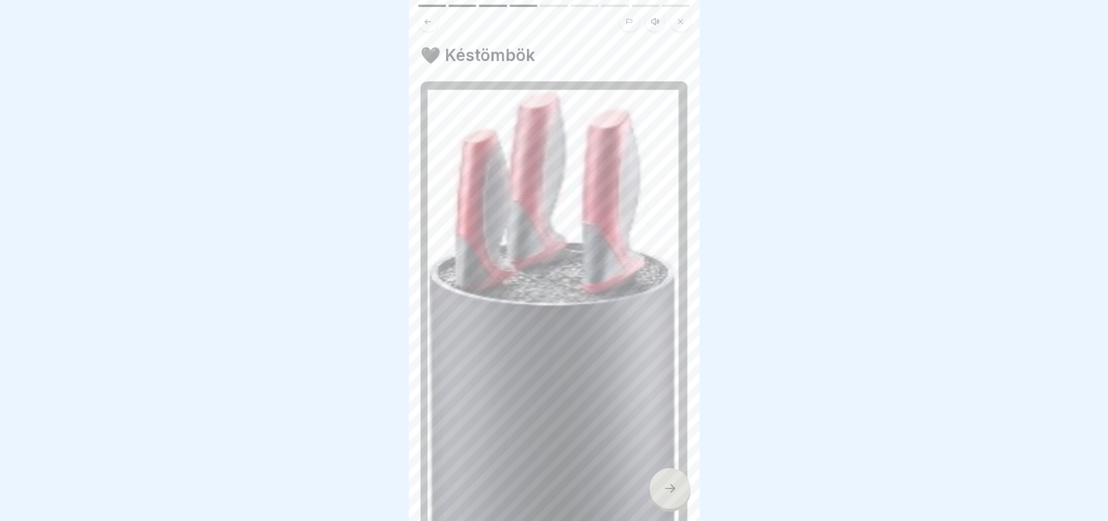
click at [655, 496] on div at bounding box center [670, 488] width 41 height 41
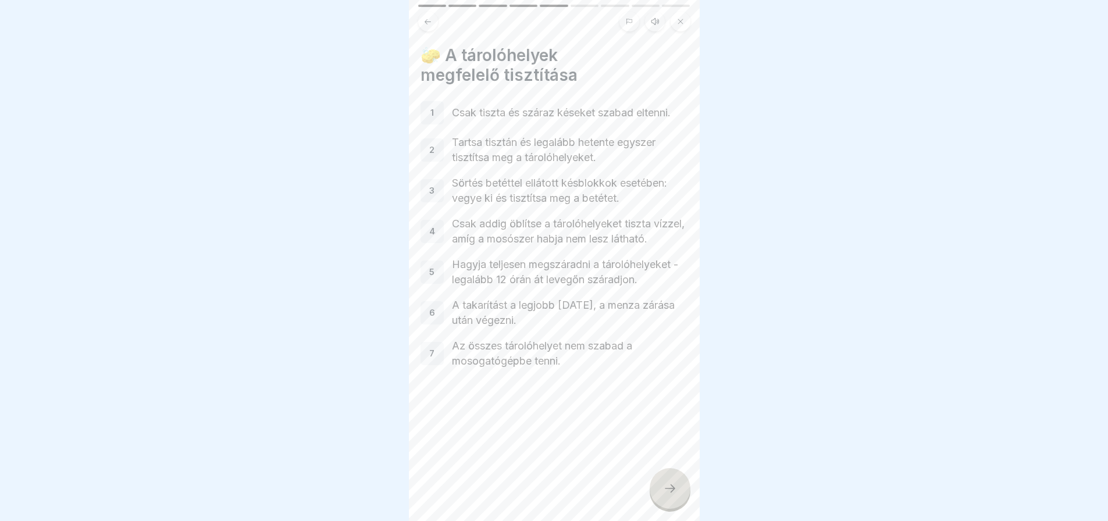
click at [655, 496] on div at bounding box center [670, 488] width 41 height 41
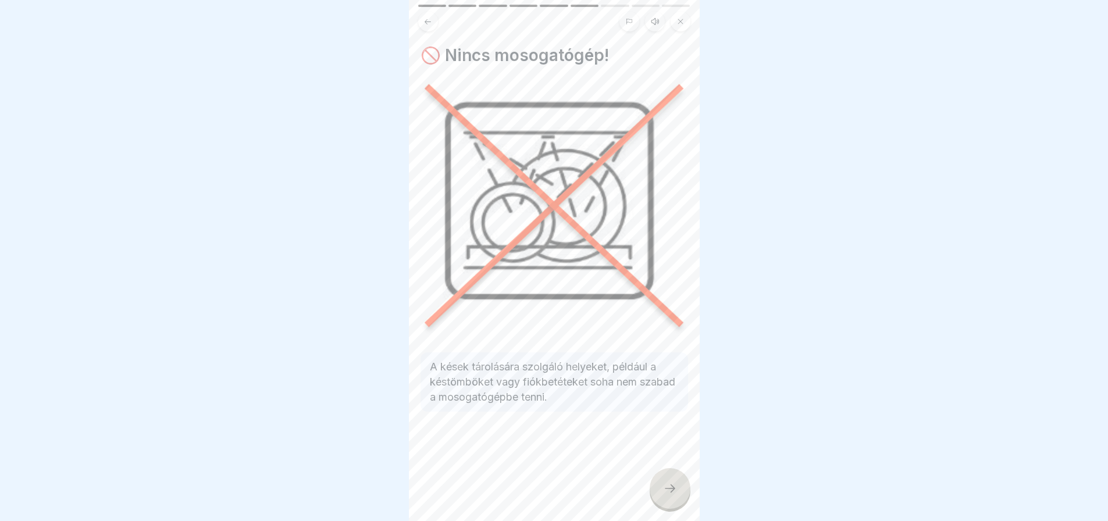
click at [433, 21] on button at bounding box center [428, 22] width 20 height 20
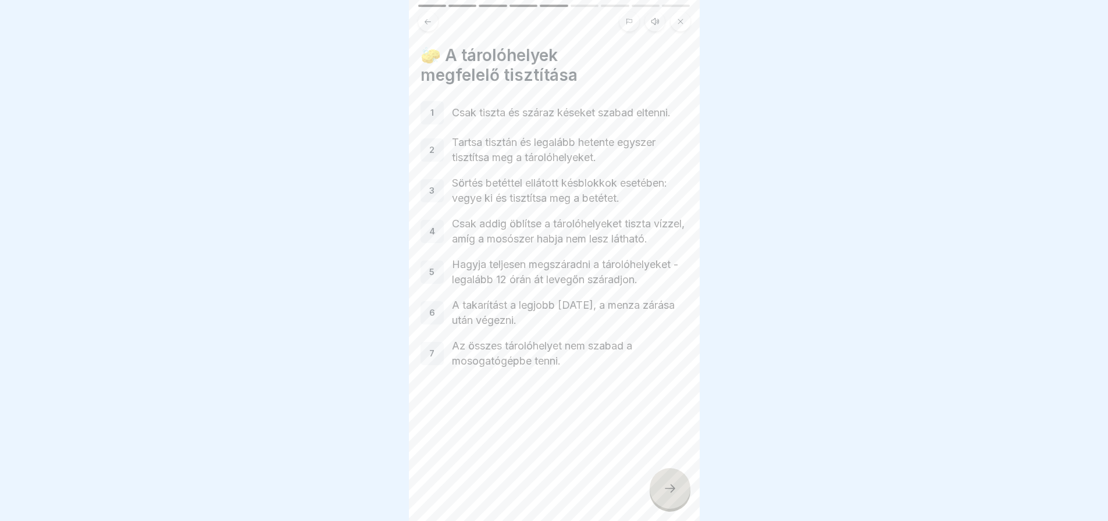
click at [667, 504] on div at bounding box center [670, 488] width 41 height 41
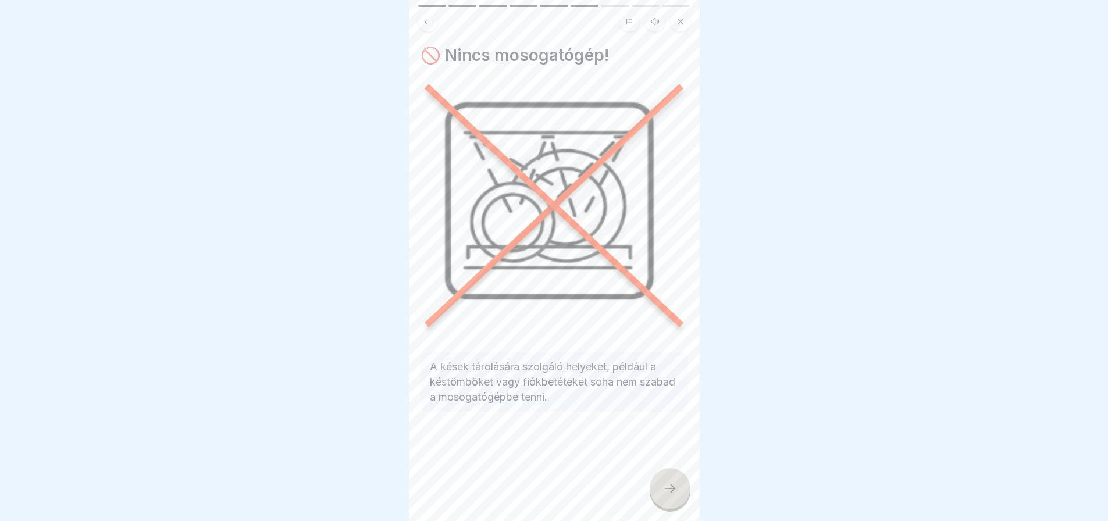
click at [667, 504] on div at bounding box center [670, 488] width 41 height 41
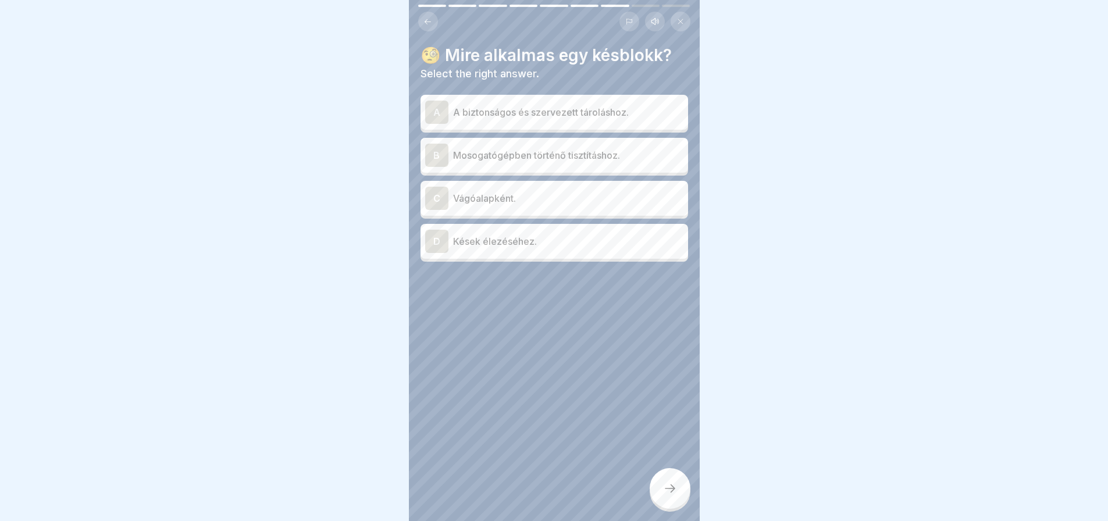
click at [554, 115] on p "A biztonságos és szervezett tároláshoz." at bounding box center [568, 112] width 230 height 14
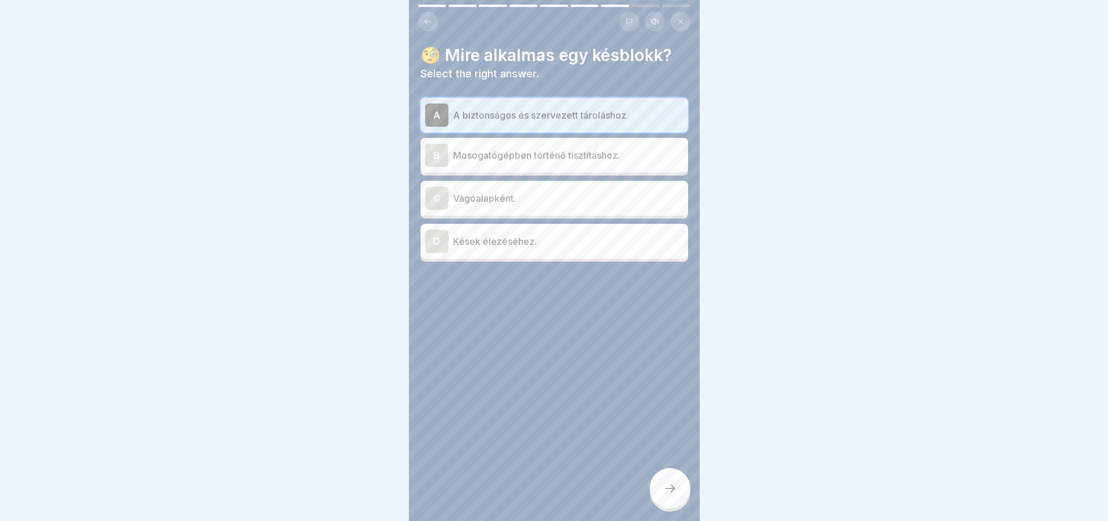
click at [684, 508] on div at bounding box center [670, 488] width 41 height 41
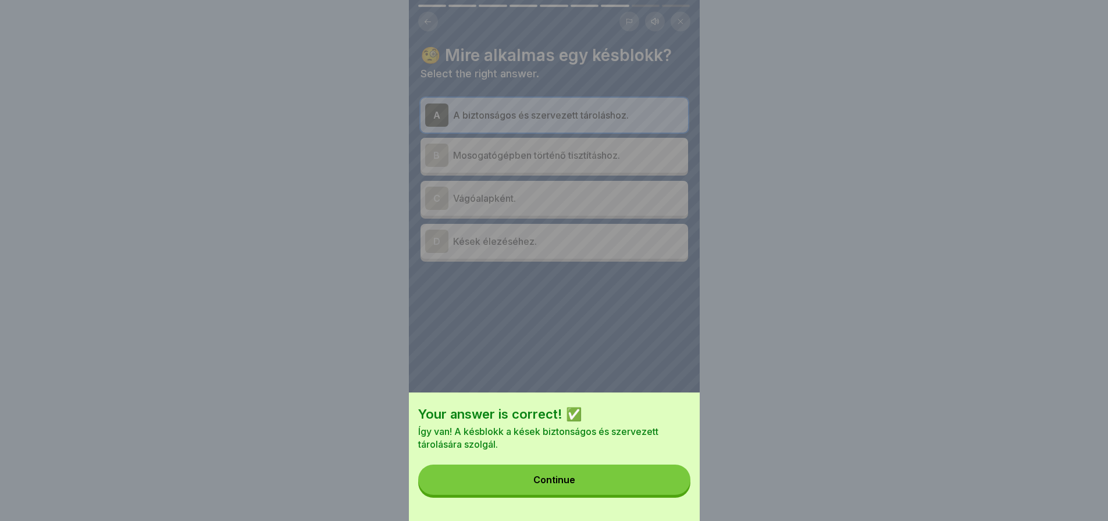
click at [684, 508] on div "Your answer is correct! ✅ Így van! A késblokk a kések biztonságos és szervezett…" at bounding box center [554, 457] width 291 height 129
click at [678, 495] on button "Continue" at bounding box center [554, 480] width 272 height 30
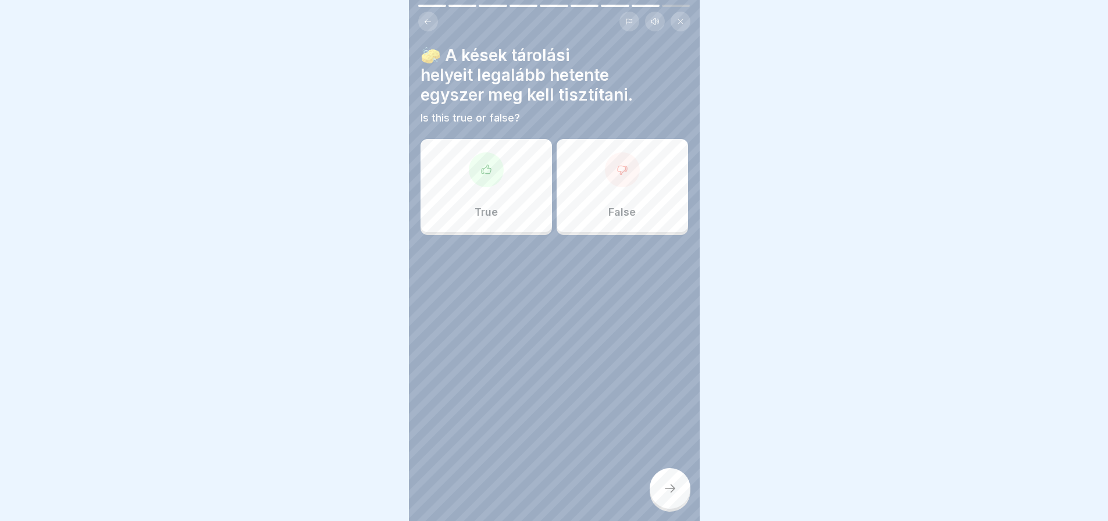
click at [485, 202] on div "True" at bounding box center [486, 185] width 131 height 93
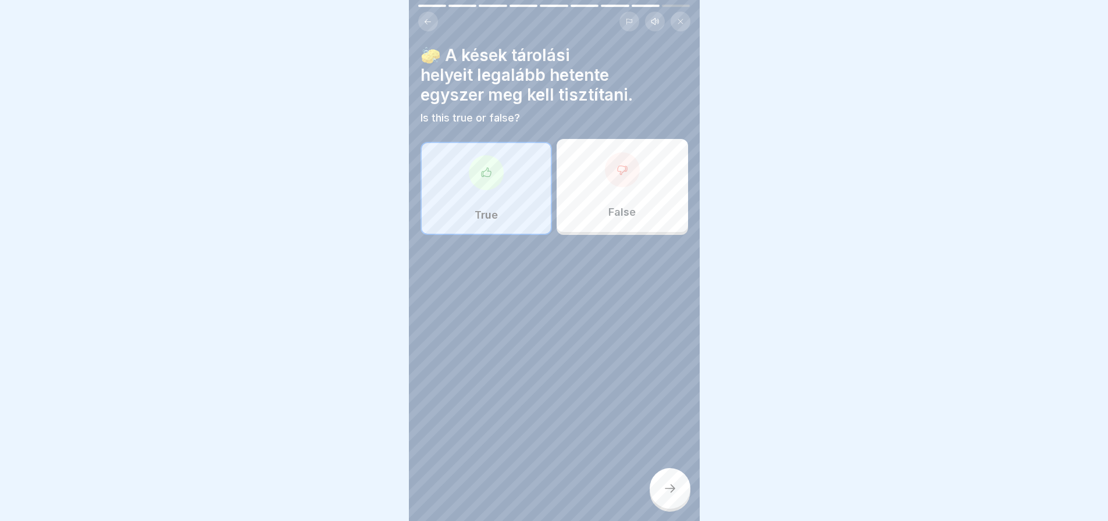
click at [674, 491] on div at bounding box center [670, 488] width 41 height 41
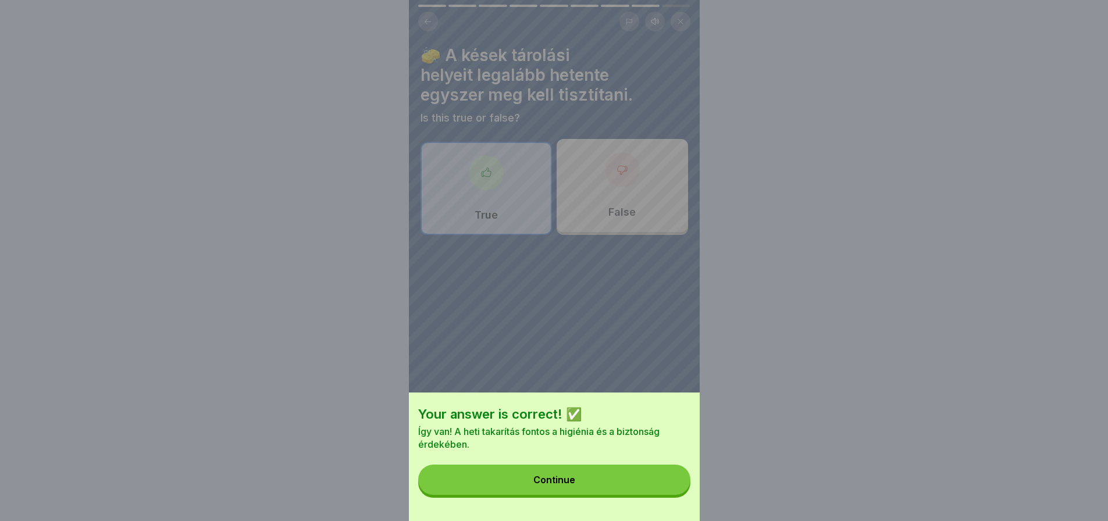
click at [674, 491] on button "Continue" at bounding box center [554, 480] width 272 height 30
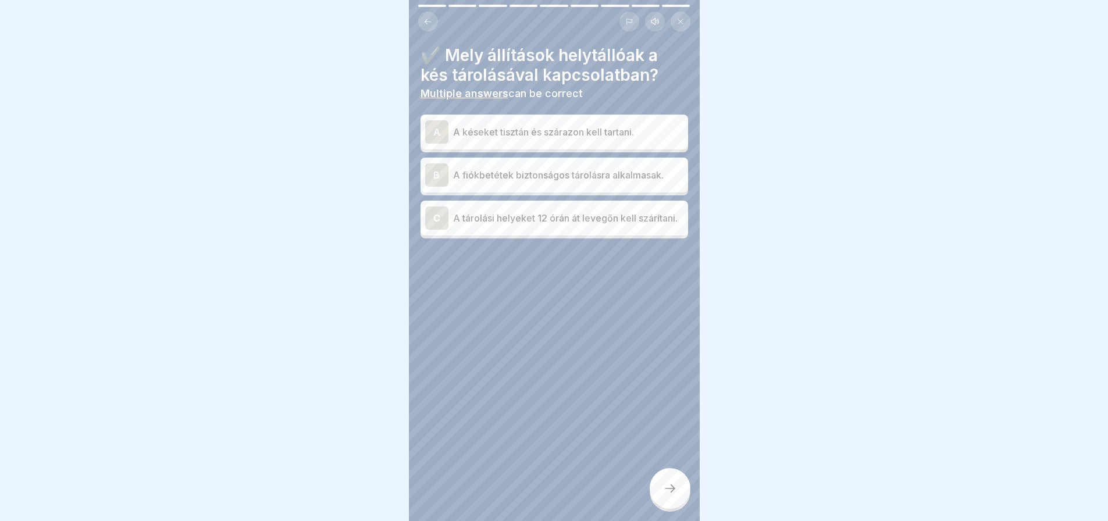
click at [446, 219] on div "C" at bounding box center [436, 218] width 23 height 23
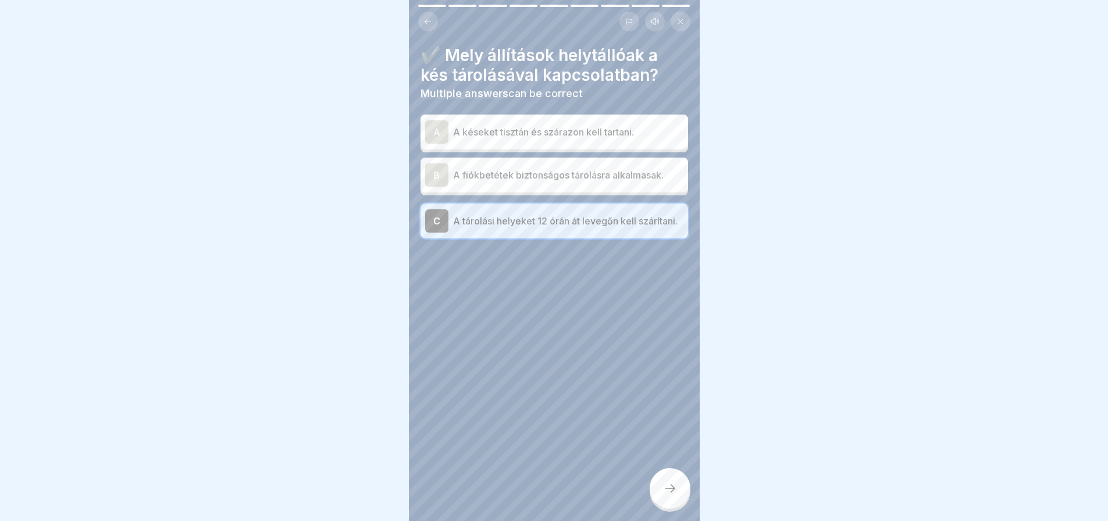
click at [426, 132] on div "A" at bounding box center [436, 131] width 23 height 23
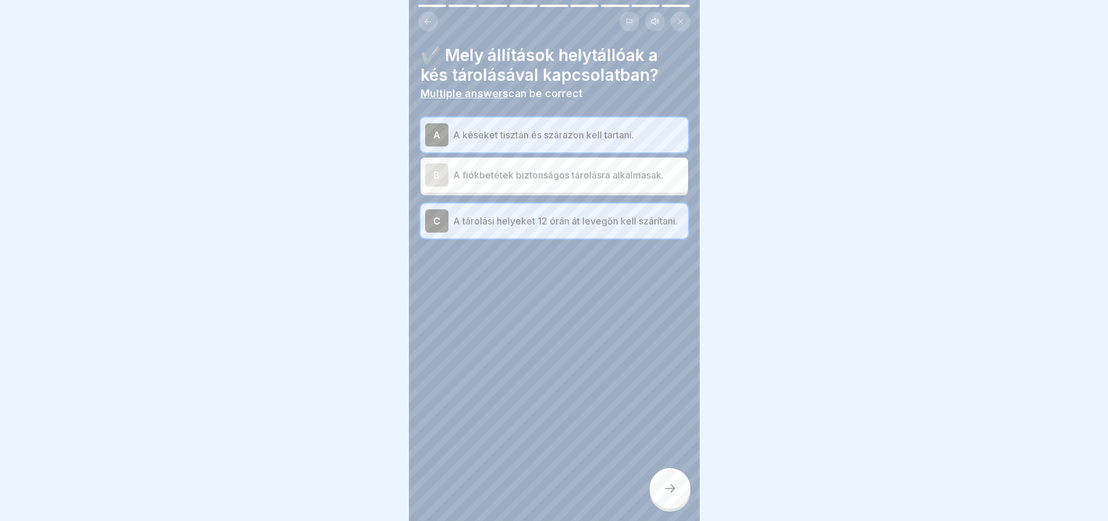
click at [673, 495] on icon at bounding box center [670, 489] width 14 height 14
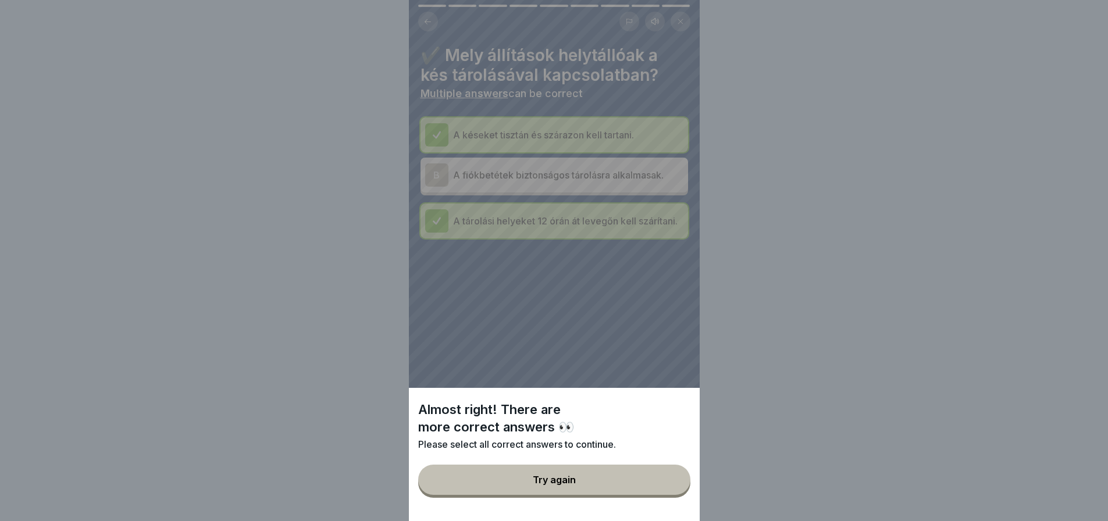
click at [673, 495] on button "Try again" at bounding box center [554, 480] width 272 height 30
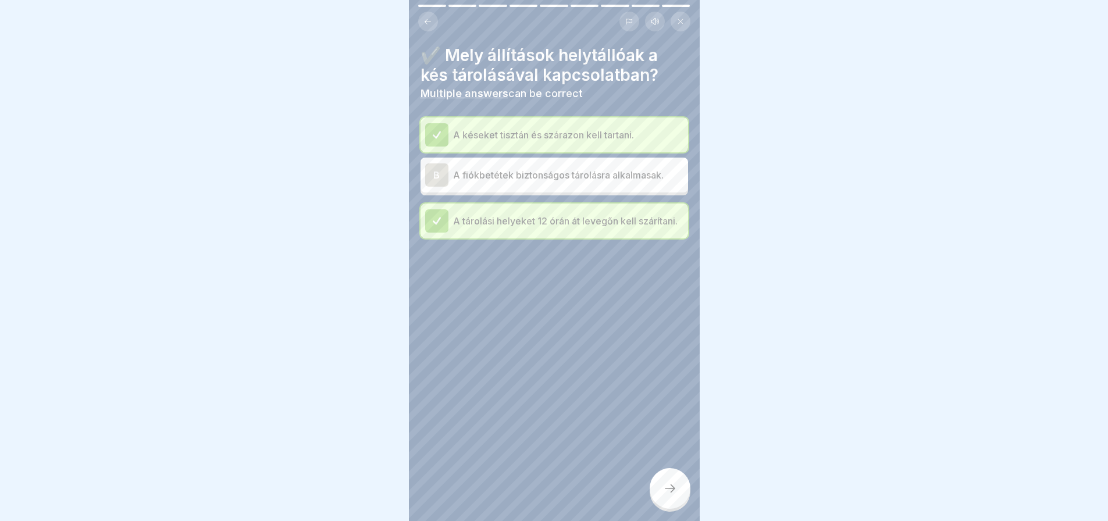
click at [428, 167] on div "B" at bounding box center [436, 174] width 23 height 23
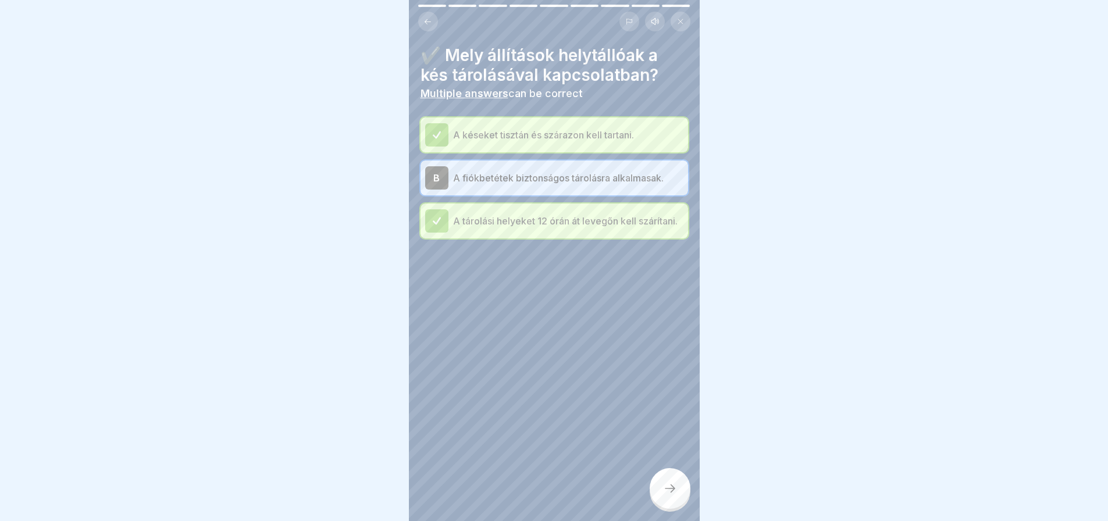
click at [672, 496] on icon at bounding box center [670, 489] width 14 height 14
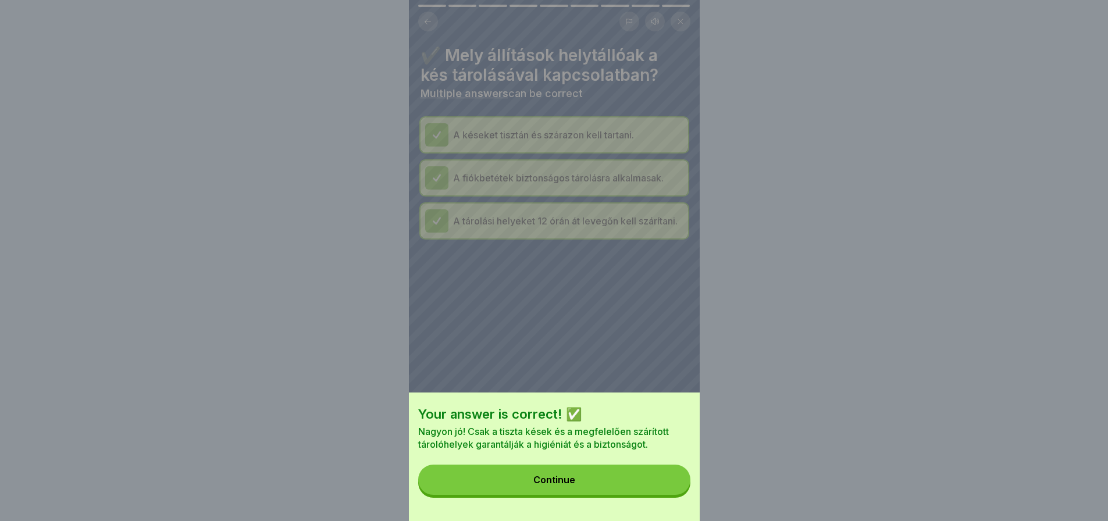
click at [672, 495] on button "Continue" at bounding box center [554, 480] width 272 height 30
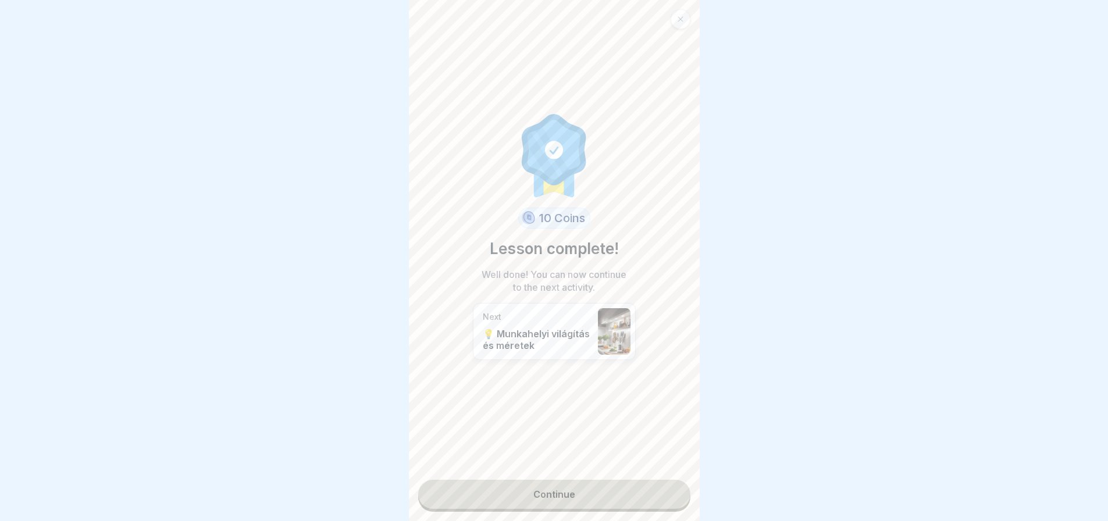
click at [672, 498] on link "Continue" at bounding box center [554, 494] width 272 height 29
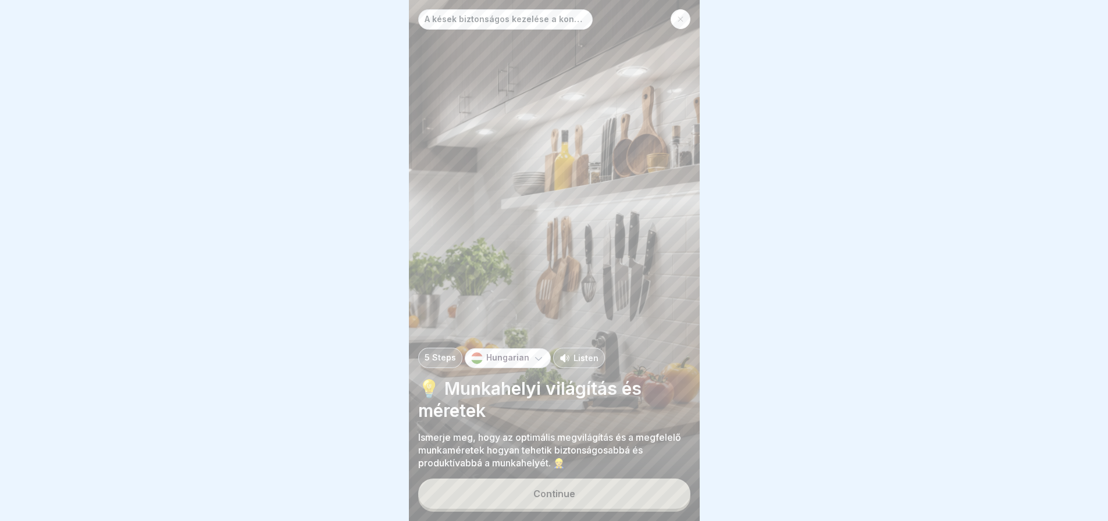
click at [672, 498] on button "Continue" at bounding box center [554, 494] width 272 height 30
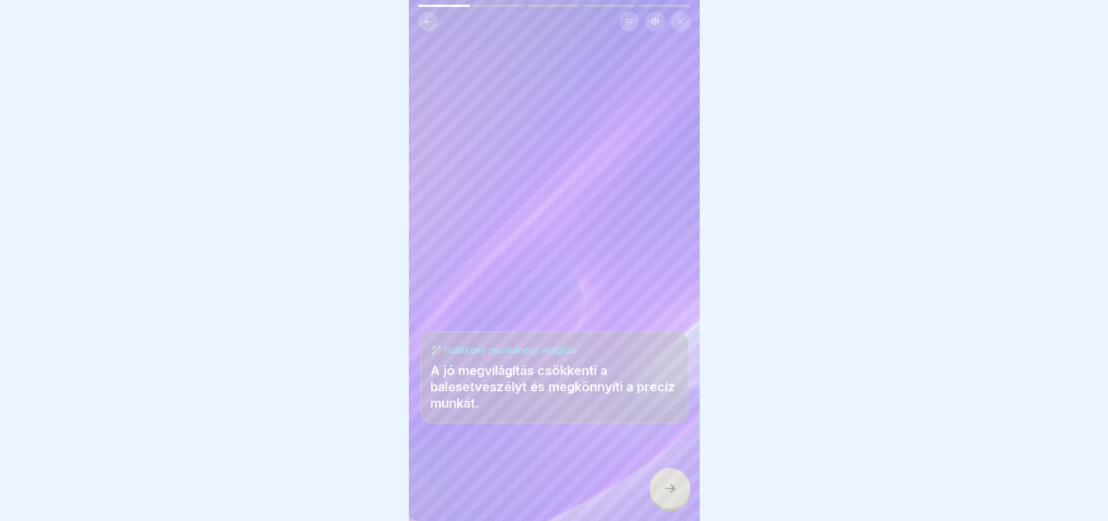
click at [672, 496] on icon at bounding box center [670, 489] width 14 height 14
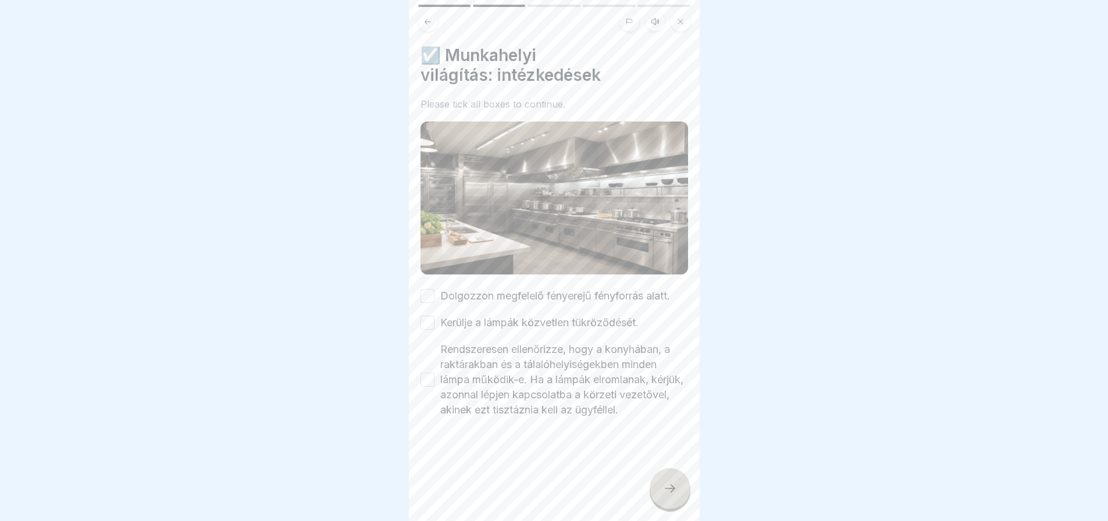
click at [429, 293] on button "Dolgozzon megfelelő fényerejű fényforrás alatt." at bounding box center [428, 296] width 14 height 14
click at [429, 316] on button "Kerülje a lámpák közvetlen tükröződését." at bounding box center [428, 323] width 14 height 14
click at [427, 375] on button "Rendszeresen ellenőrizze, hogy a konyhában, a raktárakban és a tálalóhelyiségek…" at bounding box center [428, 380] width 14 height 14
click at [675, 509] on div at bounding box center [670, 488] width 41 height 41
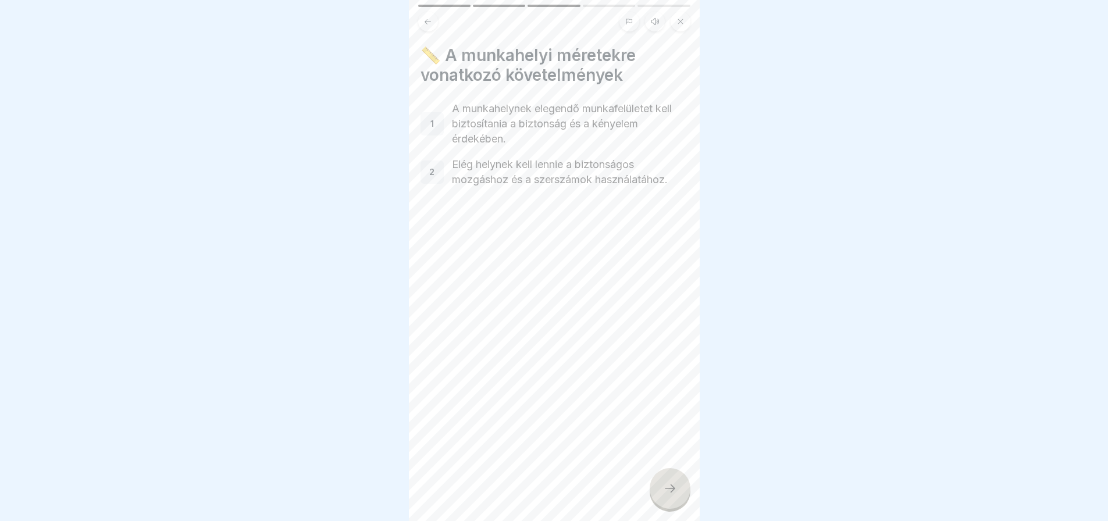
click at [675, 509] on div at bounding box center [670, 488] width 41 height 41
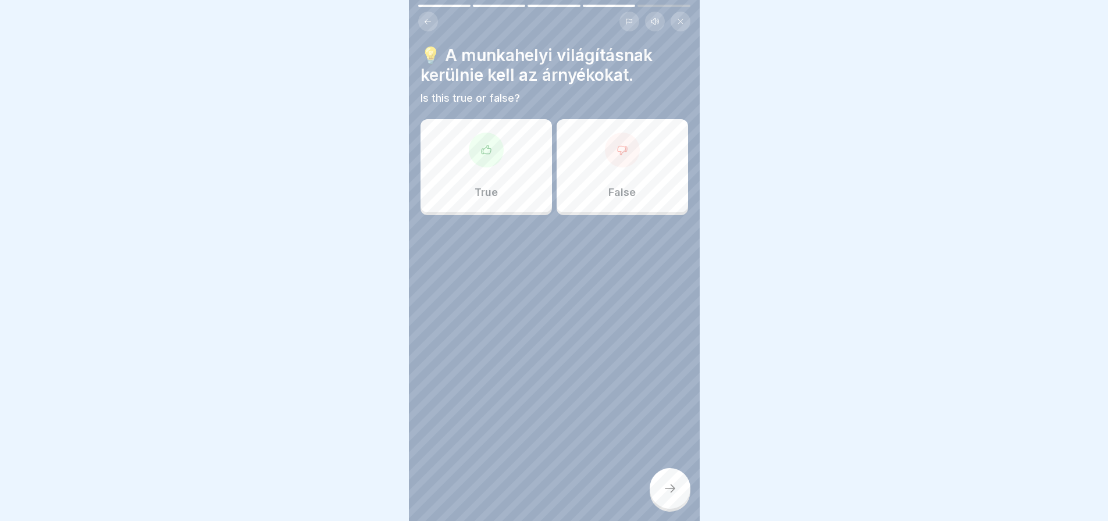
click at [504, 176] on div "True" at bounding box center [486, 165] width 131 height 93
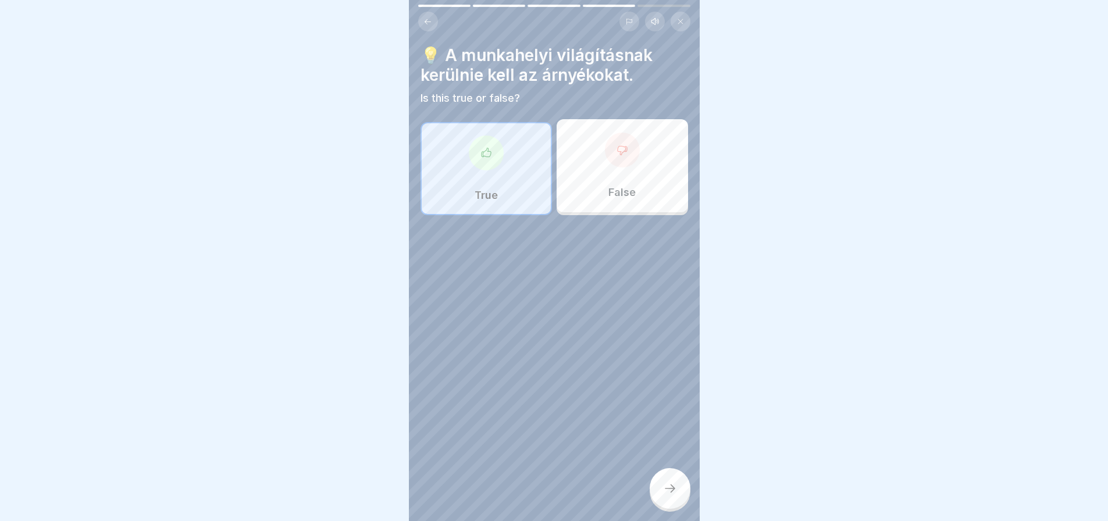
click at [672, 492] on div at bounding box center [670, 488] width 41 height 41
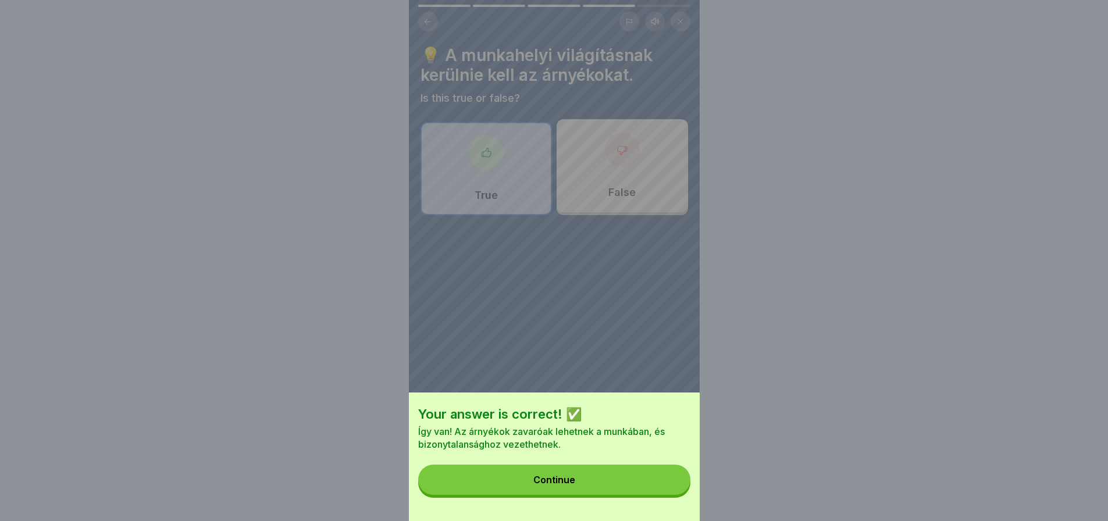
click at [672, 492] on button "Continue" at bounding box center [554, 480] width 272 height 30
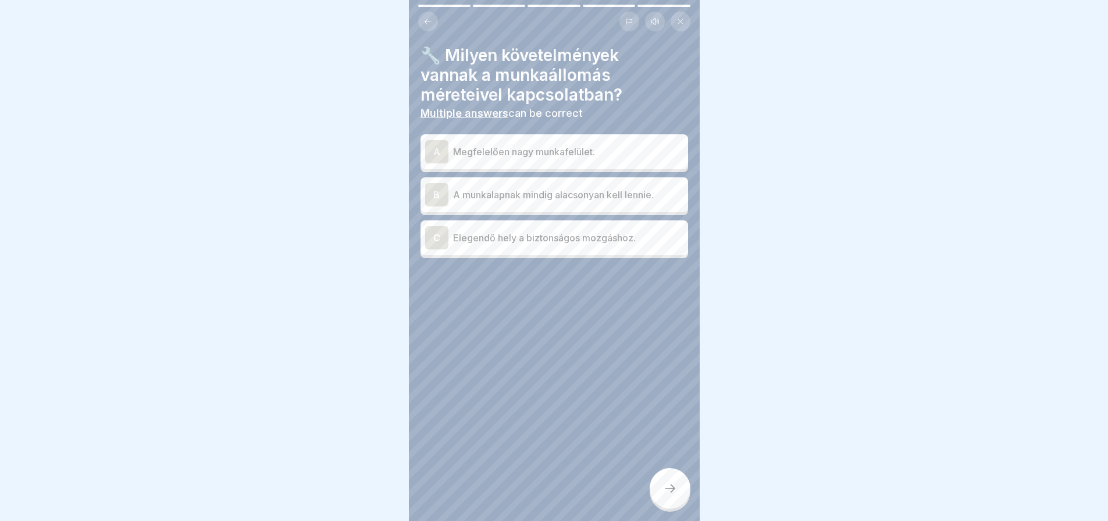
click at [565, 247] on div "C Elegendő hely a biztonságos mozgáshoz." at bounding box center [554, 237] width 258 height 23
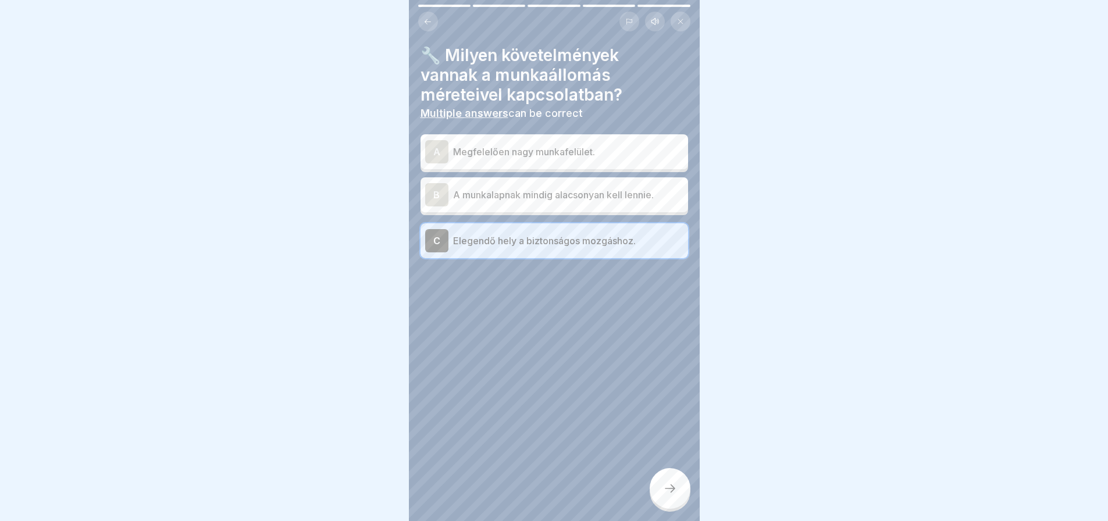
click at [484, 143] on div "A Megfelelően nagy munkafelület." at bounding box center [554, 151] width 258 height 23
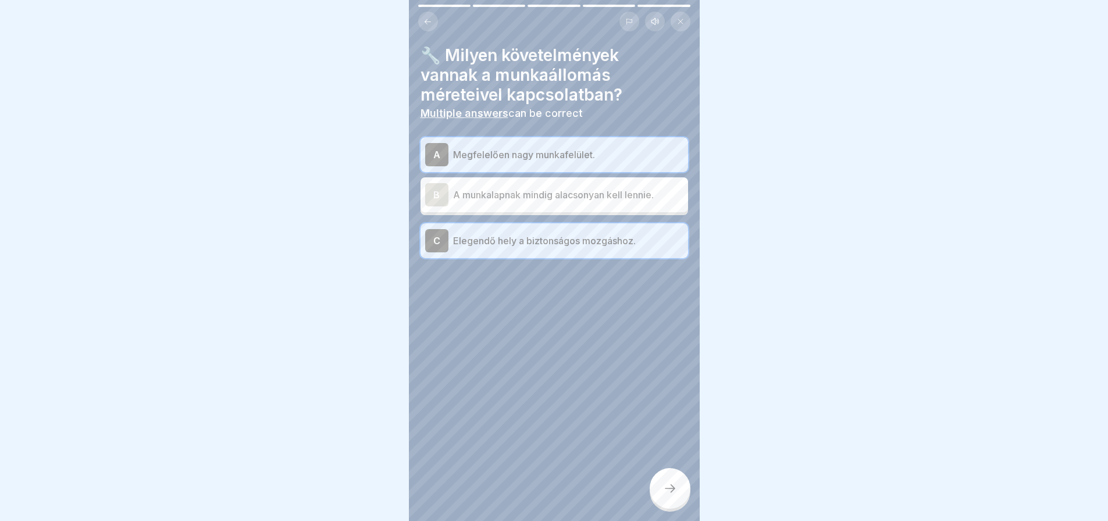
click at [686, 493] on div at bounding box center [670, 488] width 41 height 41
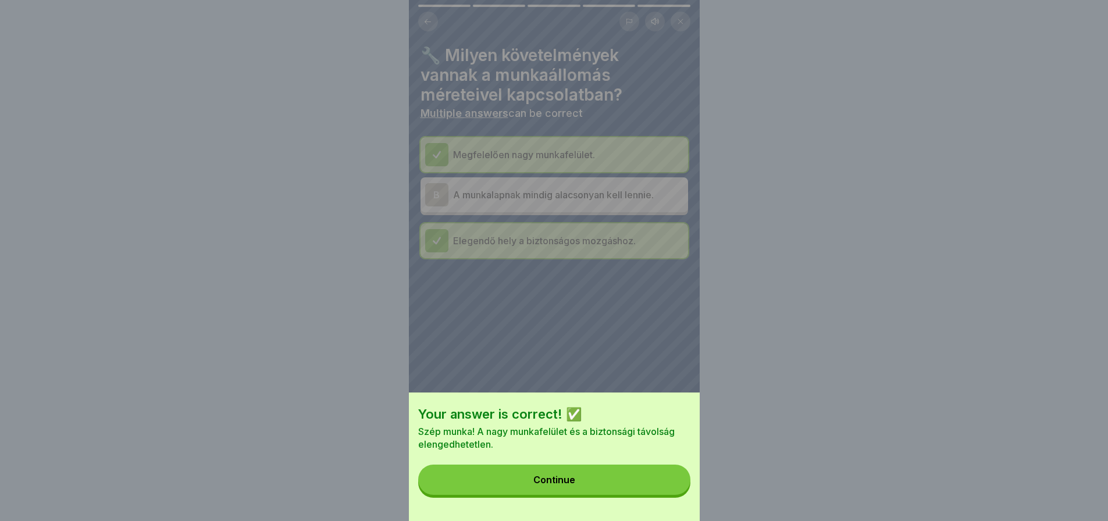
click at [686, 493] on button "Continue" at bounding box center [554, 480] width 272 height 30
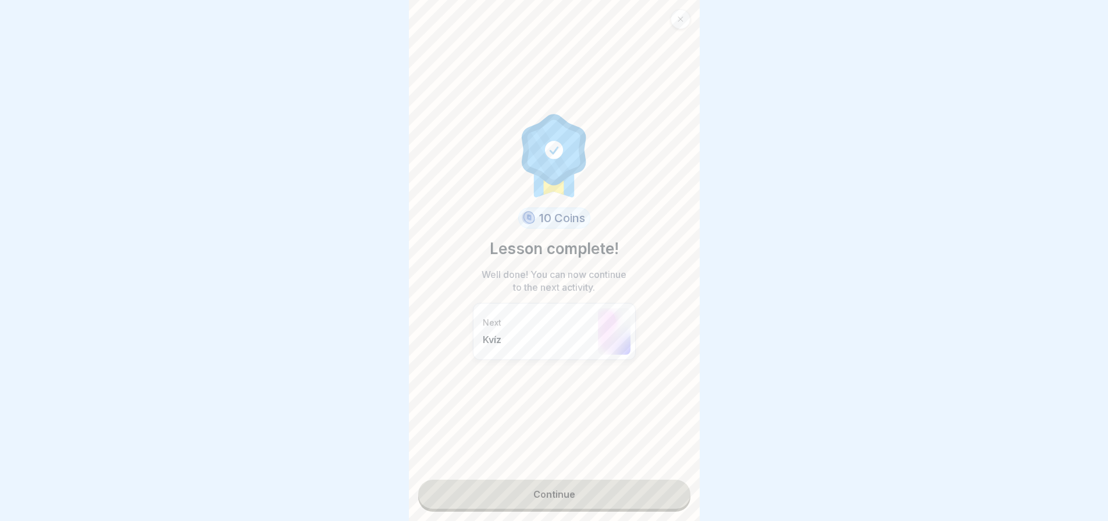
click at [647, 488] on link "Continue" at bounding box center [554, 494] width 272 height 29
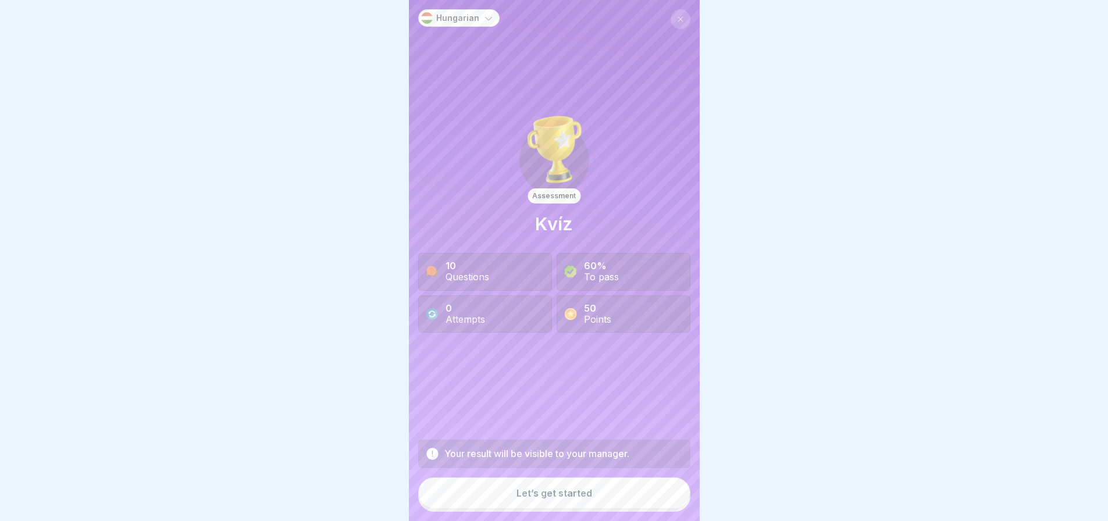
click at [647, 488] on div "Your result will be visible to your manager. Let’s get started" at bounding box center [554, 476] width 272 height 72
click at [594, 488] on button "Let’s get started" at bounding box center [554, 493] width 272 height 31
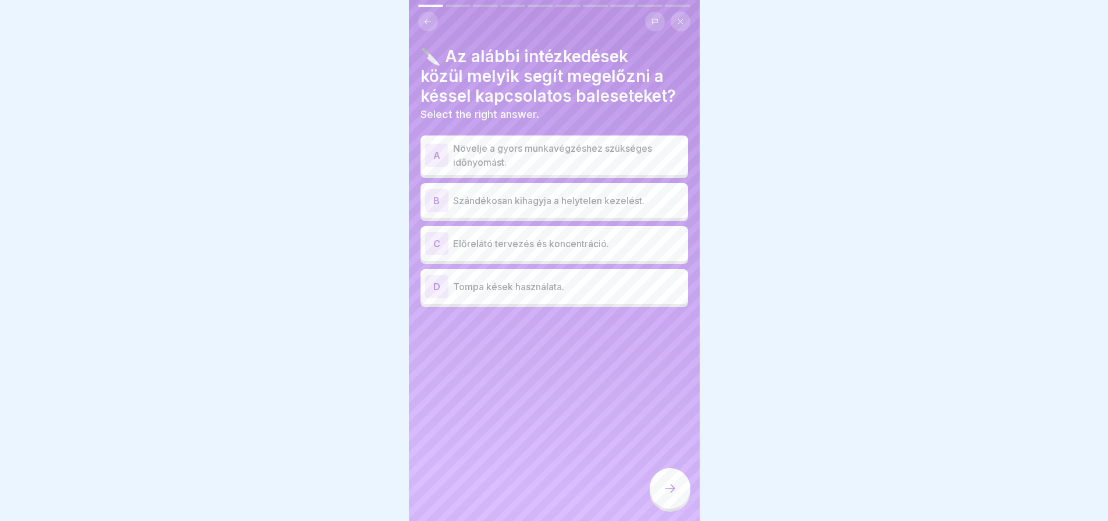
click at [437, 204] on div "B" at bounding box center [436, 200] width 23 height 23
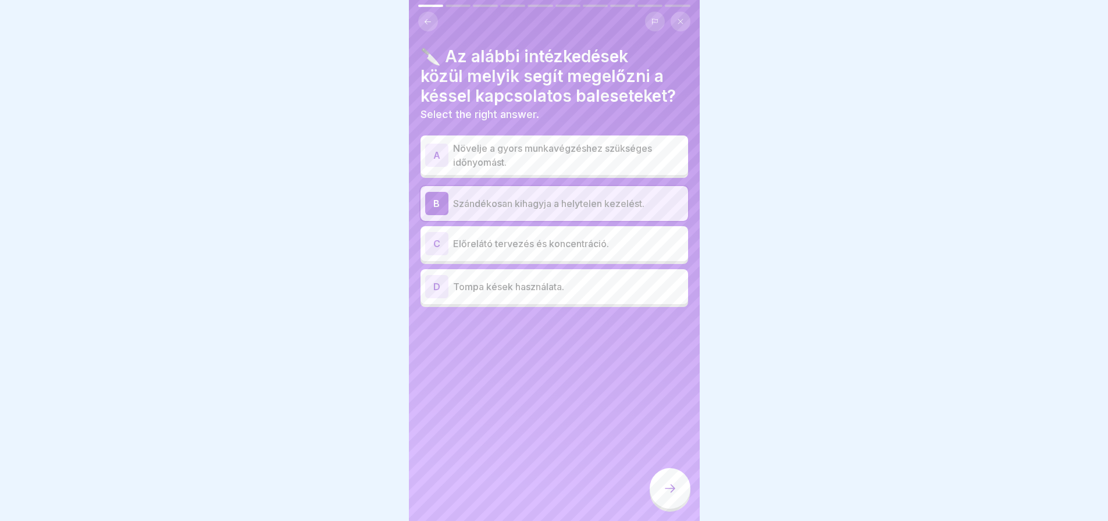
click at [577, 250] on p "Előrelátó tervezés és koncentráció." at bounding box center [568, 244] width 230 height 14
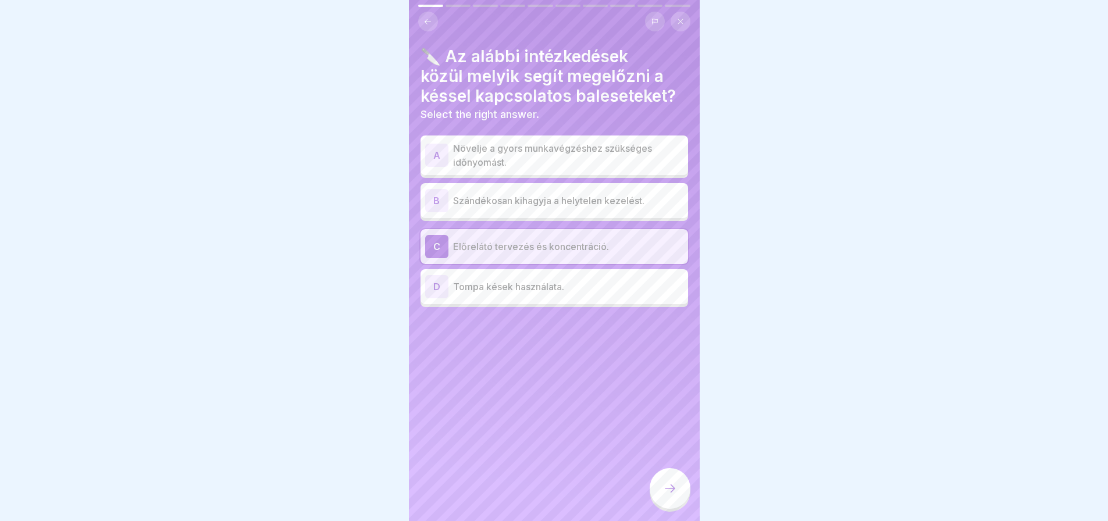
click at [664, 487] on div at bounding box center [670, 488] width 41 height 41
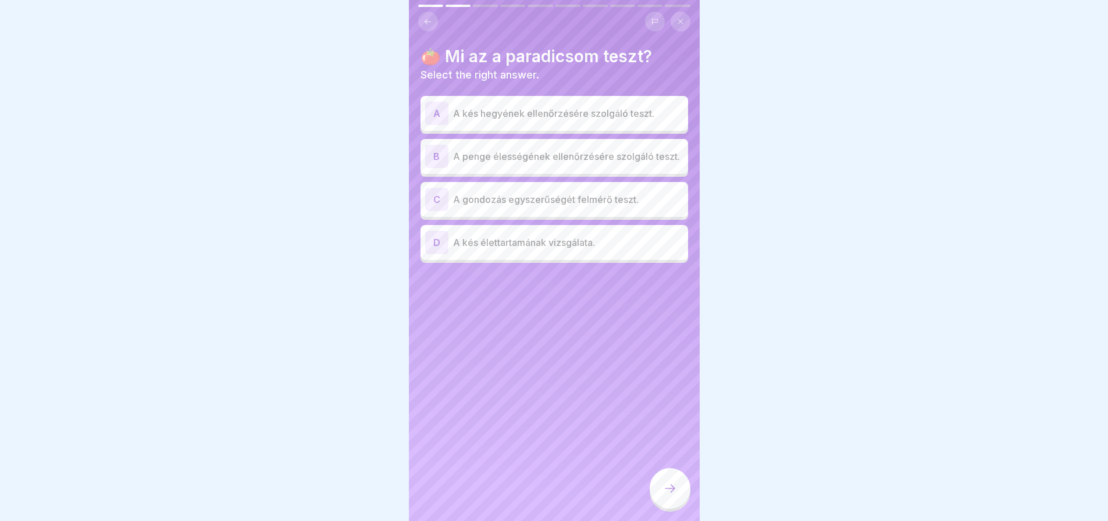
click at [546, 161] on p "A penge élességének ellenőrzésére szolgáló teszt." at bounding box center [568, 157] width 230 height 14
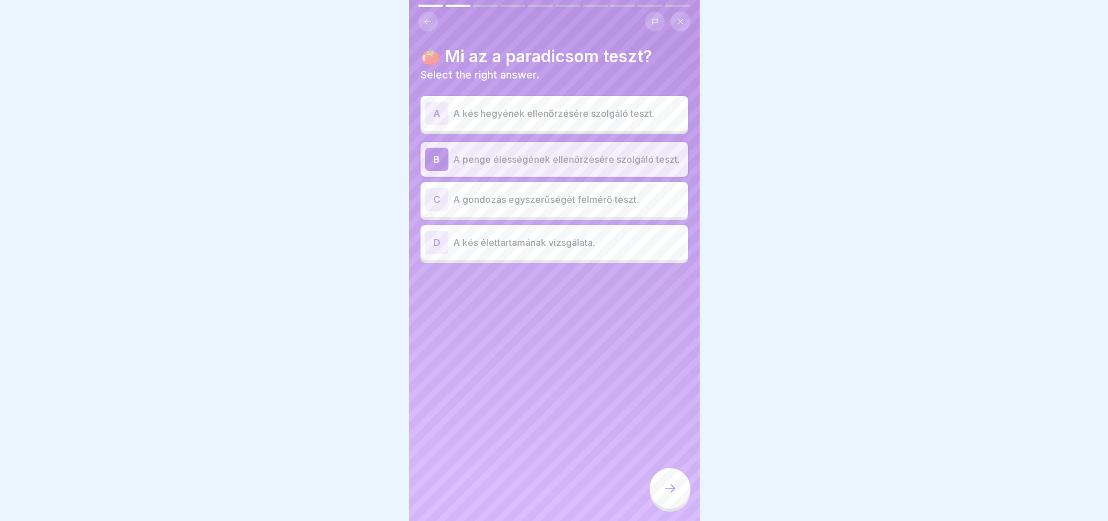
click at [668, 496] on icon at bounding box center [670, 489] width 14 height 14
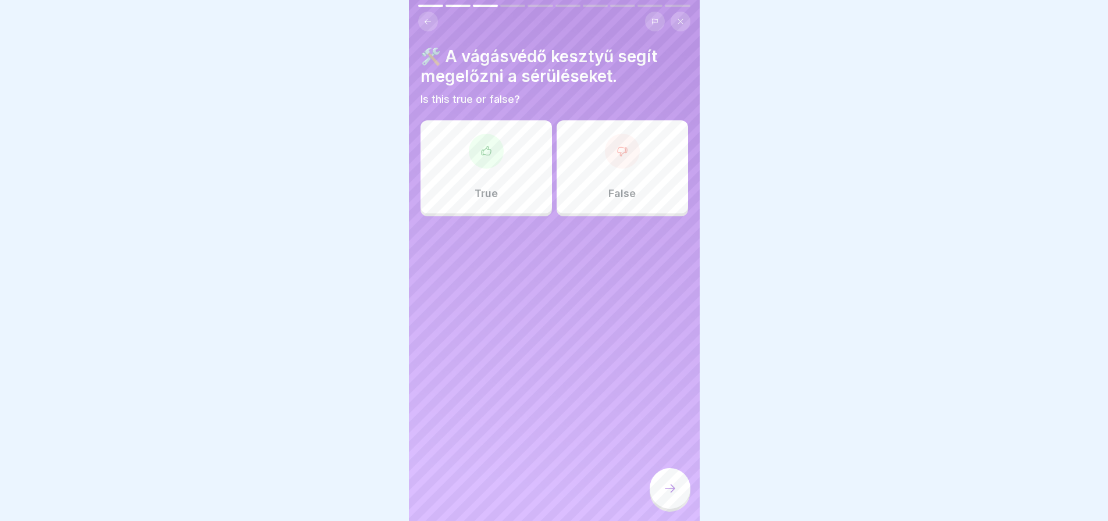
click at [483, 172] on div "True" at bounding box center [486, 166] width 131 height 93
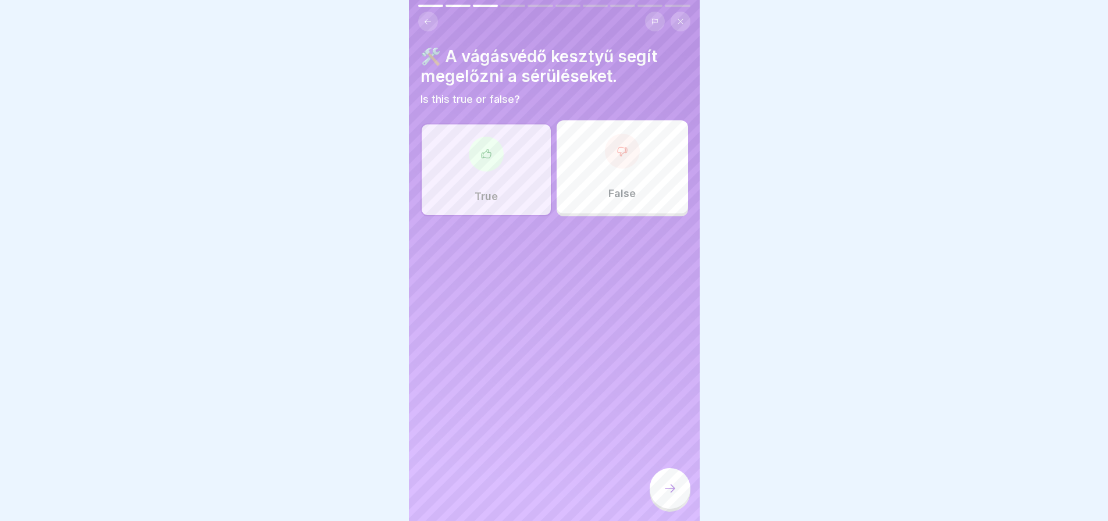
click at [670, 509] on div at bounding box center [670, 488] width 41 height 41
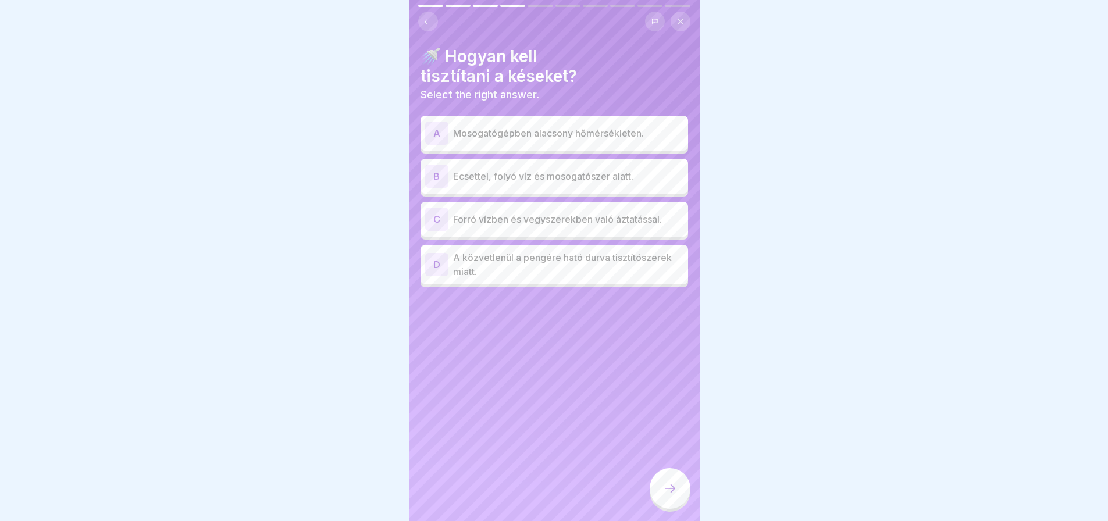
click at [518, 177] on p "Ecsettel, folyó víz és mosogatószer alatt." at bounding box center [568, 176] width 230 height 14
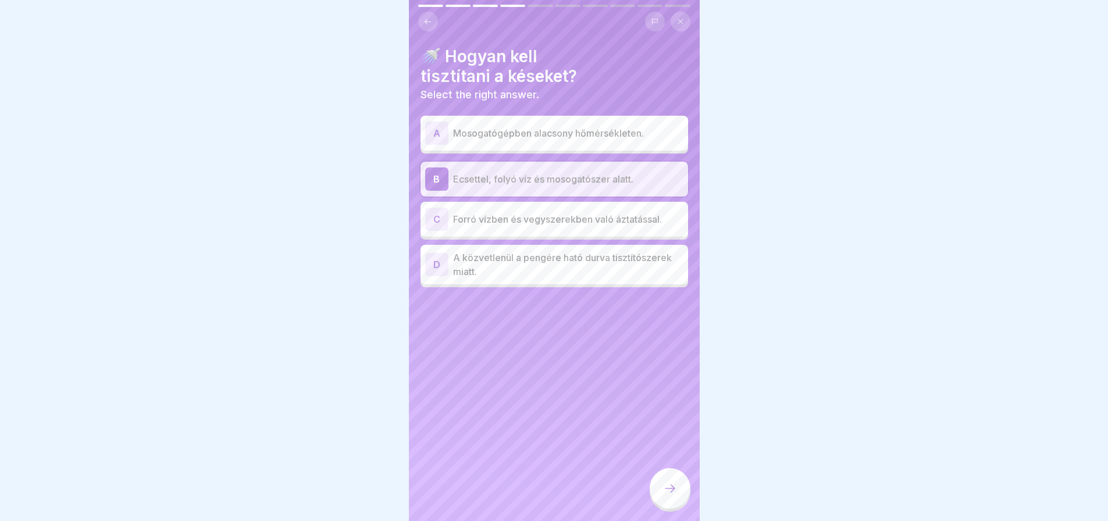
click at [672, 496] on icon at bounding box center [670, 489] width 14 height 14
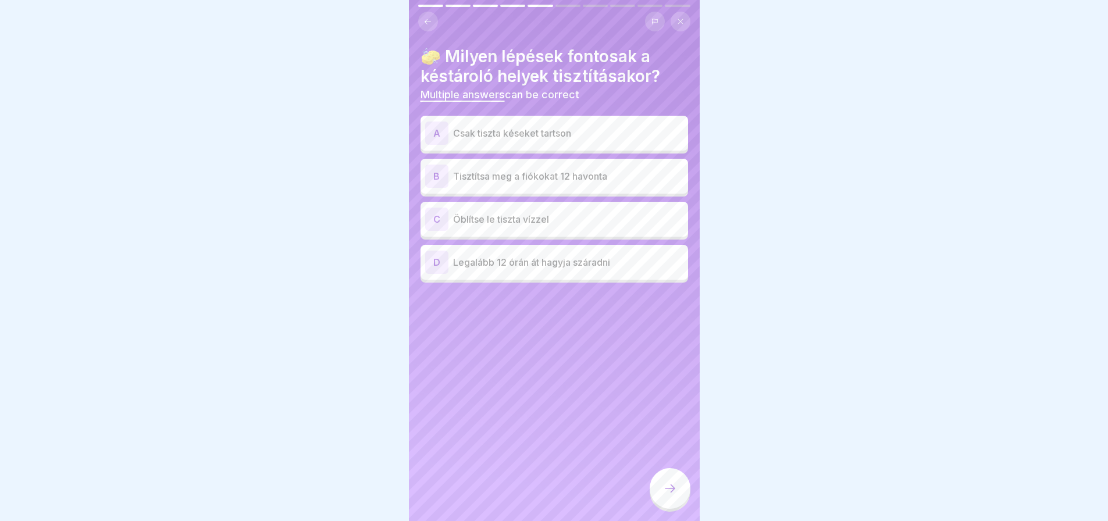
click at [565, 262] on p "Legalább 12 órán át hagyja száradni" at bounding box center [568, 262] width 230 height 14
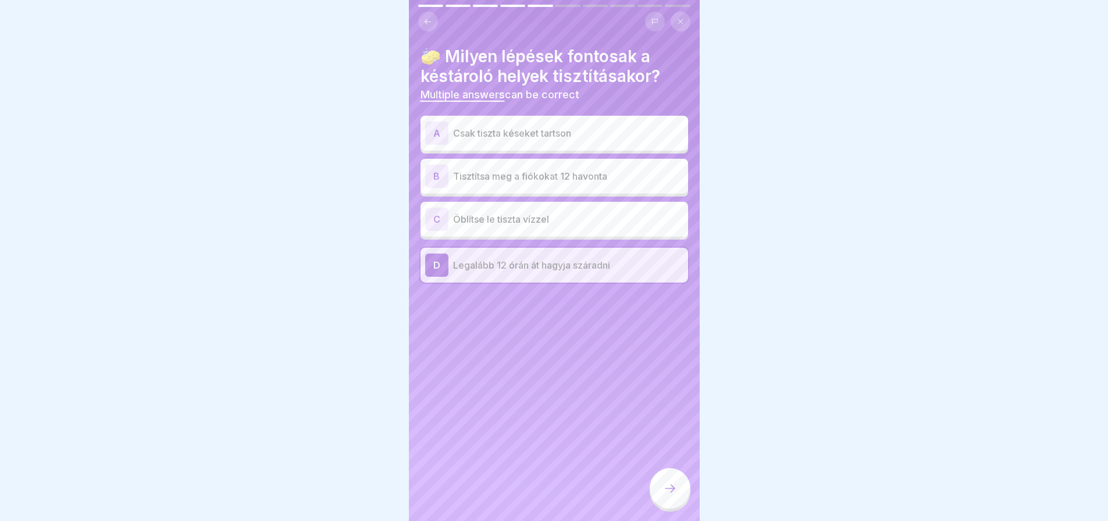
click at [673, 496] on icon at bounding box center [670, 489] width 14 height 14
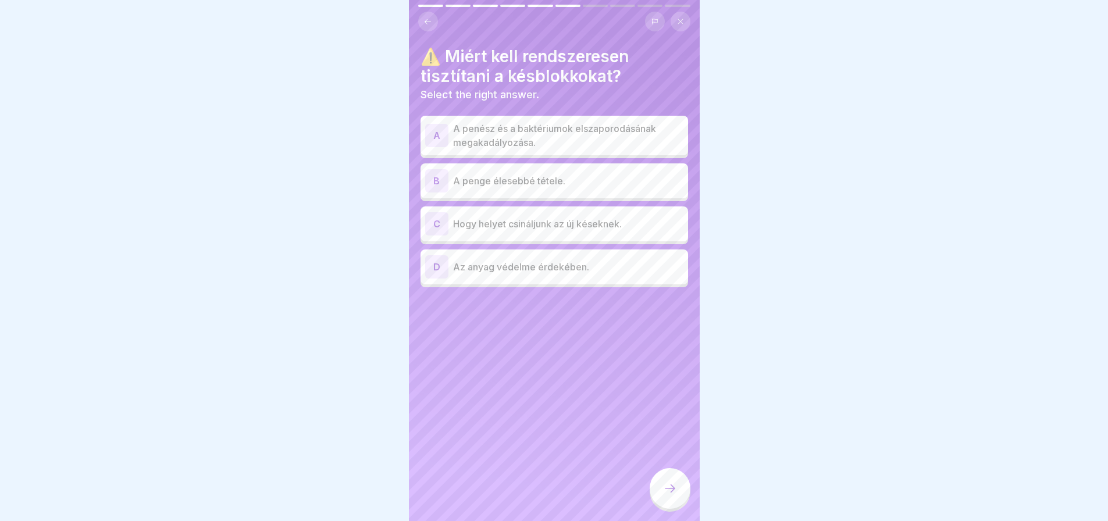
click at [550, 131] on p "A penész és a baktériumok elszaporodásának megakadályozása." at bounding box center [568, 136] width 230 height 28
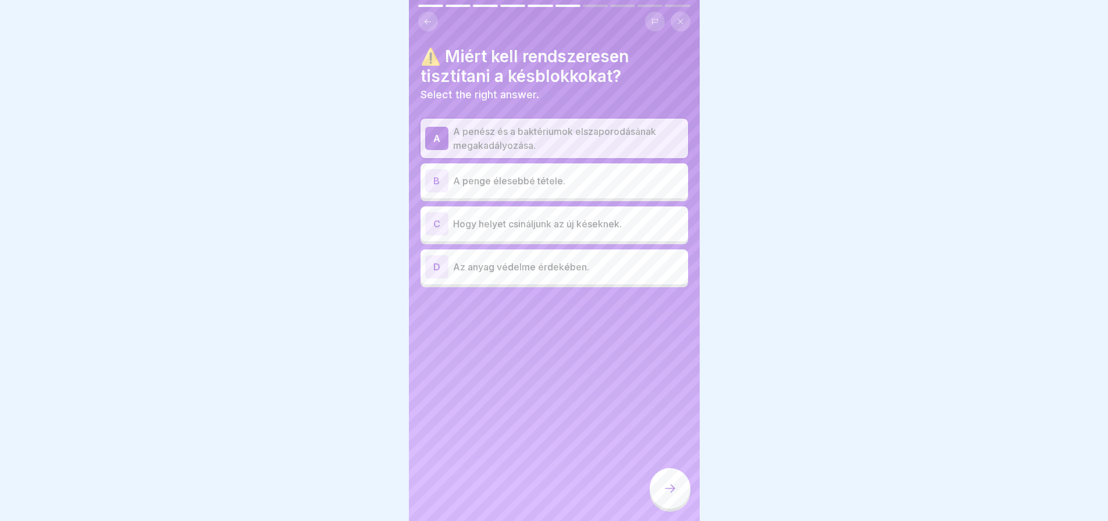
click at [675, 508] on div at bounding box center [670, 488] width 41 height 41
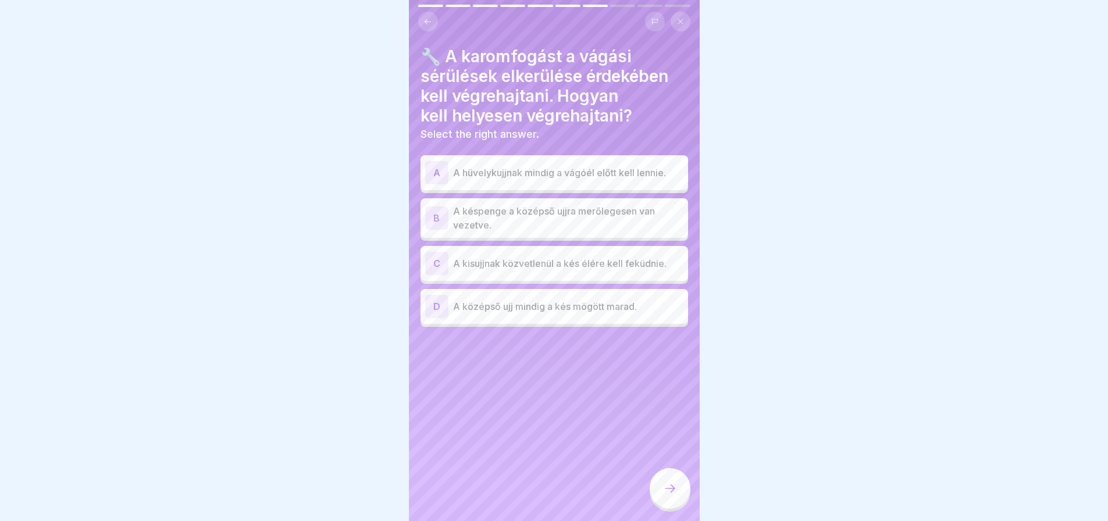
click at [561, 318] on div "D A középső ujj mindig a kés mögött marad." at bounding box center [555, 306] width 268 height 35
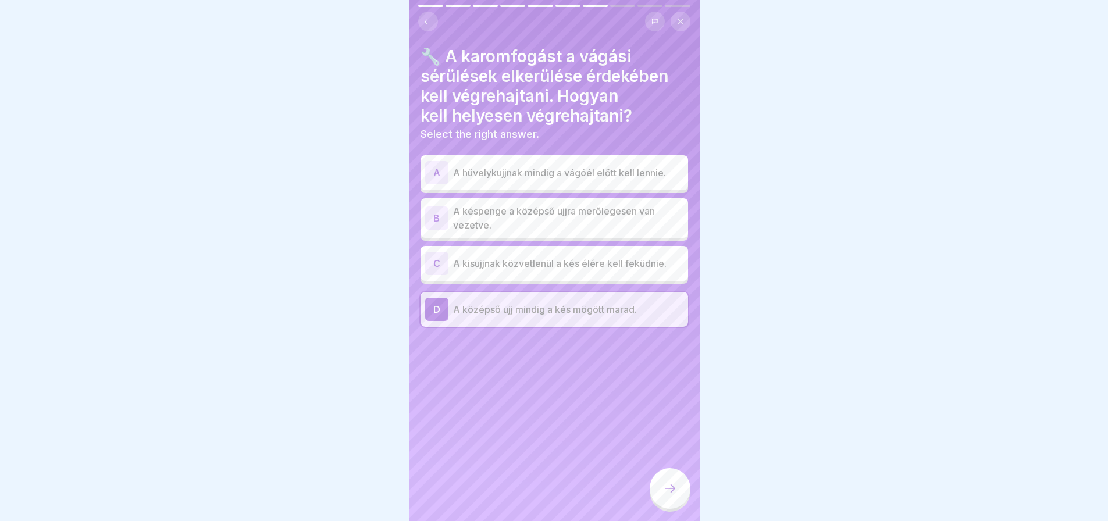
click at [673, 491] on div at bounding box center [670, 488] width 41 height 41
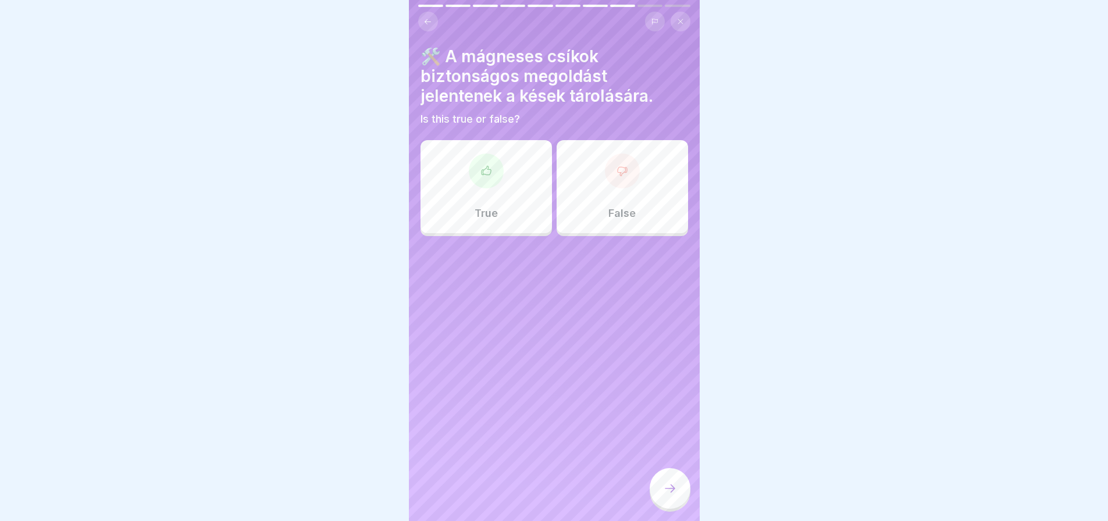
click at [477, 208] on p "True" at bounding box center [486, 213] width 23 height 13
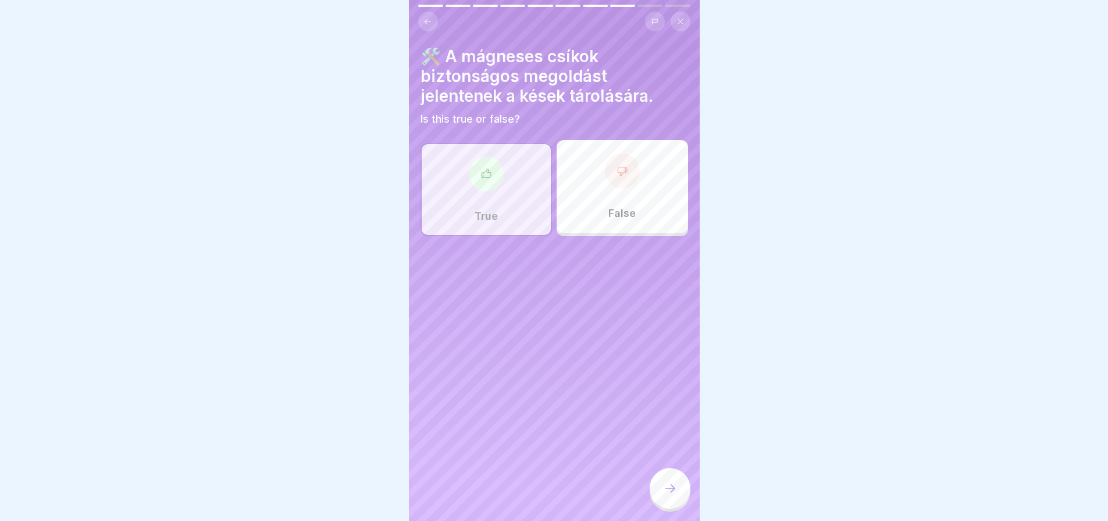
click at [661, 509] on div at bounding box center [670, 488] width 41 height 41
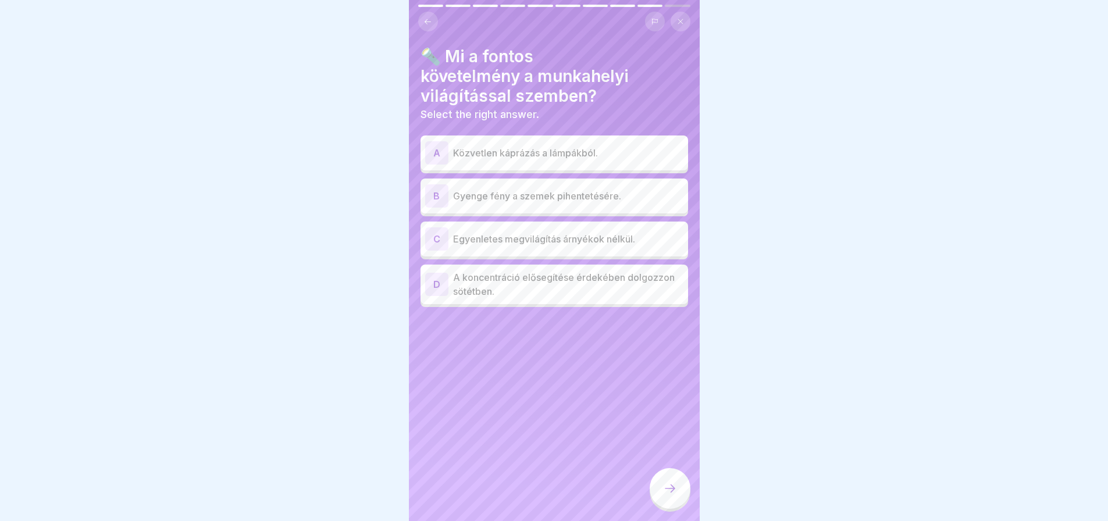
click at [606, 246] on p "Egyenletes megvilágítás árnyékok nélkül." at bounding box center [568, 239] width 230 height 14
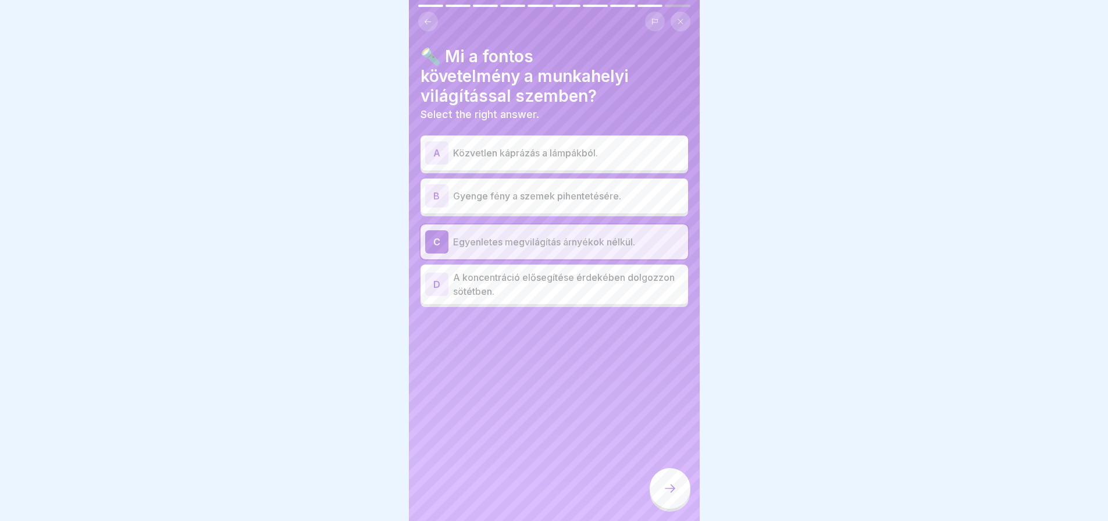
click at [677, 502] on div at bounding box center [670, 488] width 41 height 41
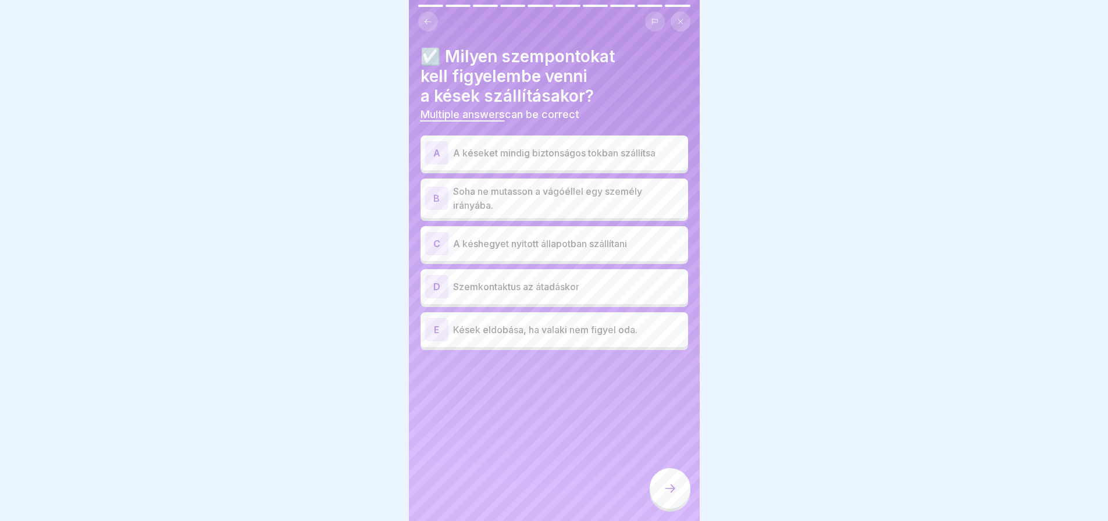
click at [619, 151] on p "A késeket mindig biztonságos tokban szállítsa" at bounding box center [568, 153] width 230 height 14
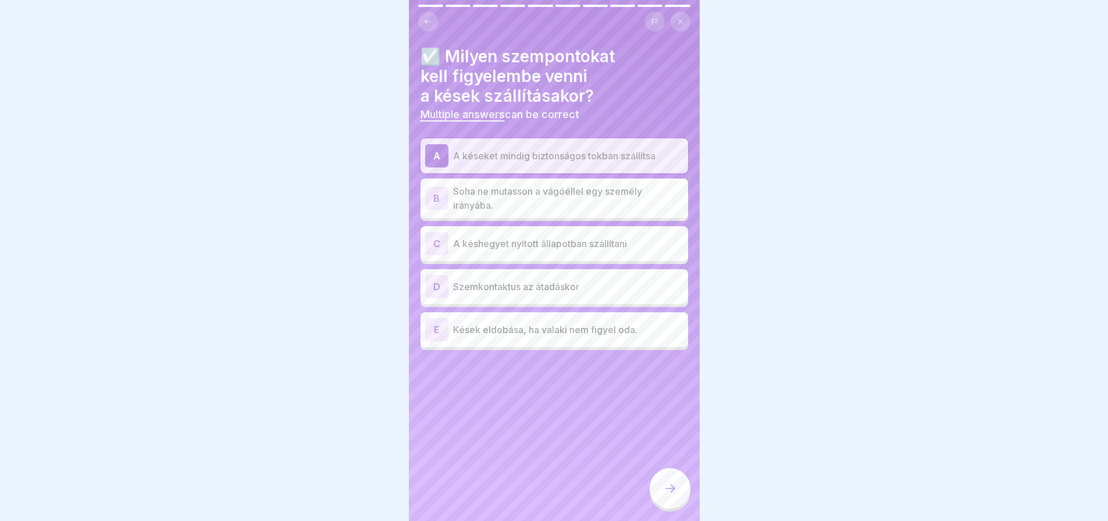
click at [671, 509] on div at bounding box center [670, 488] width 41 height 41
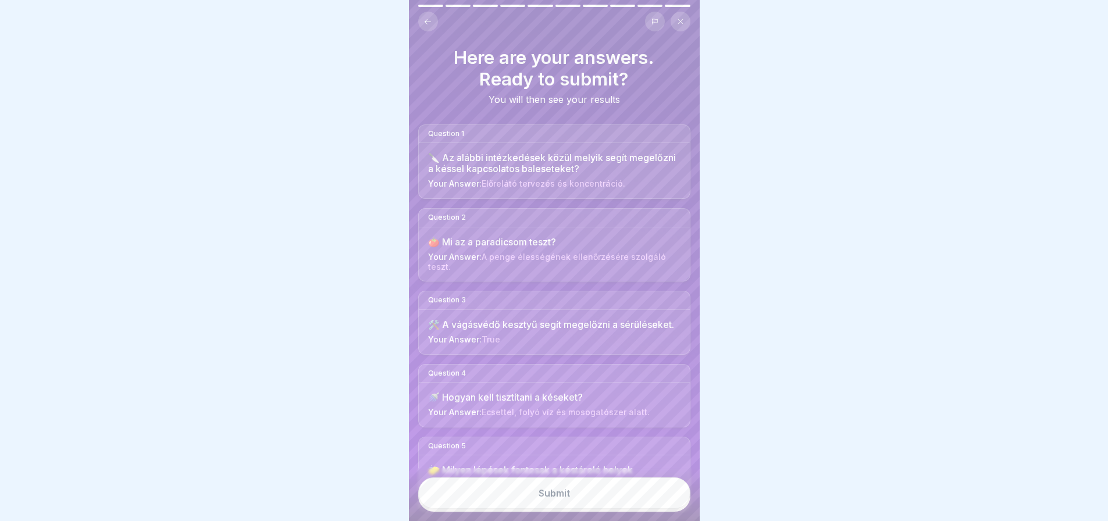
click at [671, 509] on button "Submit" at bounding box center [554, 493] width 272 height 31
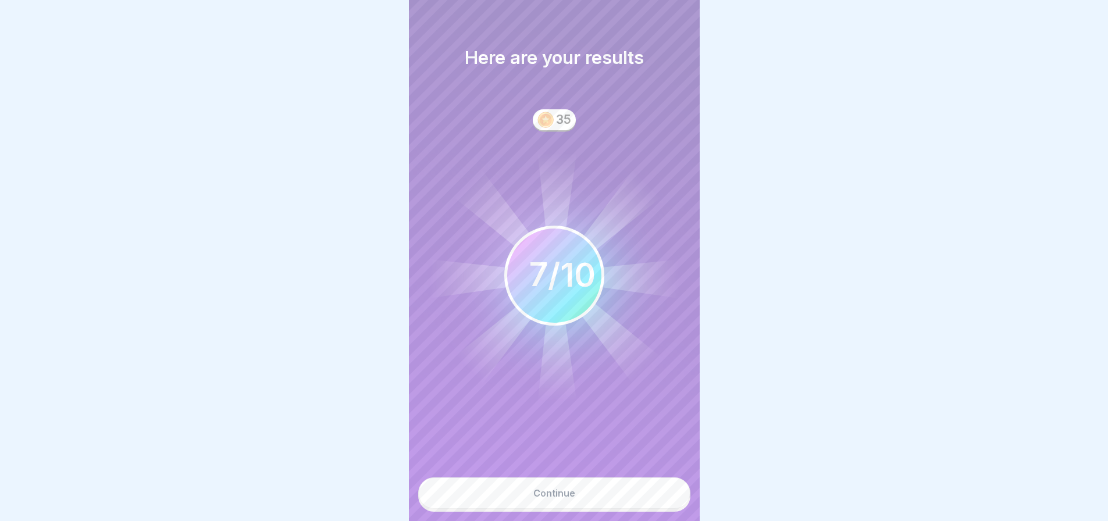
click at [671, 509] on button "Continue" at bounding box center [554, 493] width 272 height 31
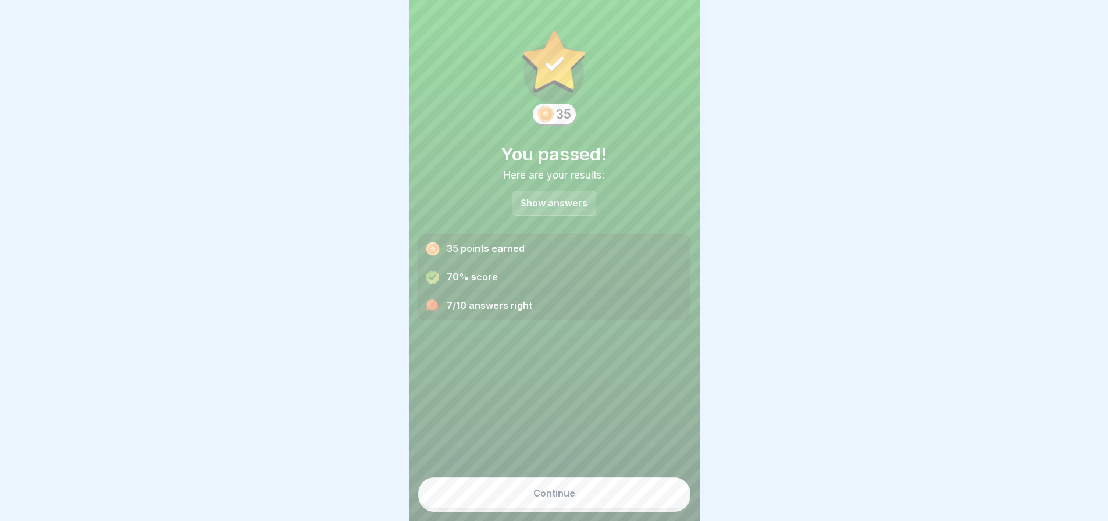
click at [671, 509] on button "Continue" at bounding box center [554, 493] width 272 height 31
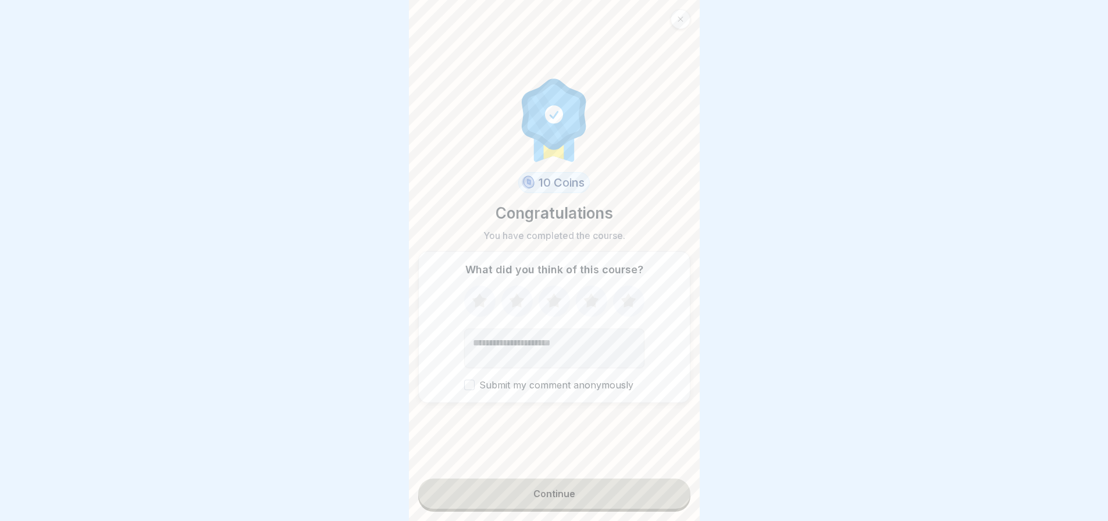
click at [585, 492] on button "Continue" at bounding box center [554, 494] width 272 height 30
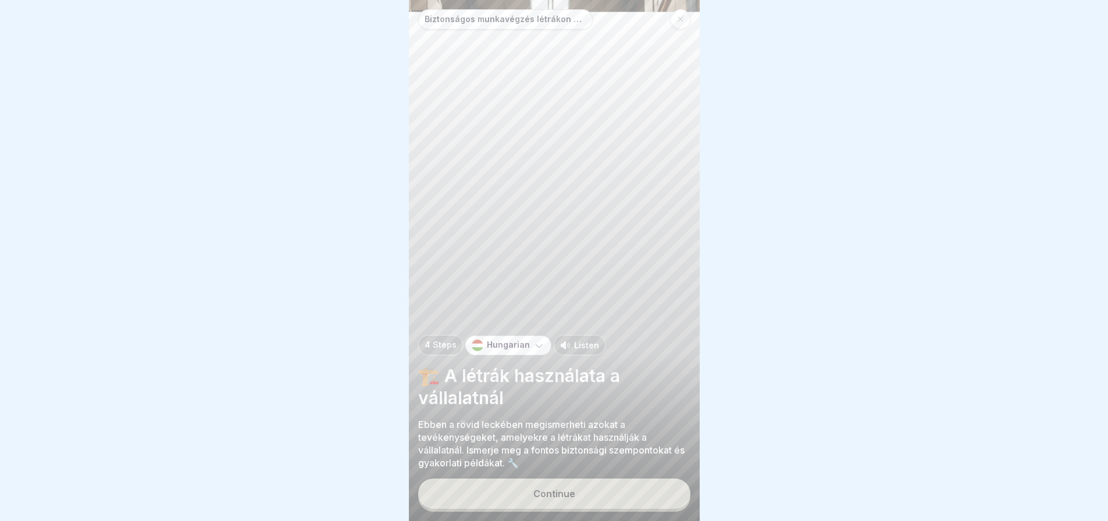
click at [673, 19] on div at bounding box center [681, 19] width 20 height 20
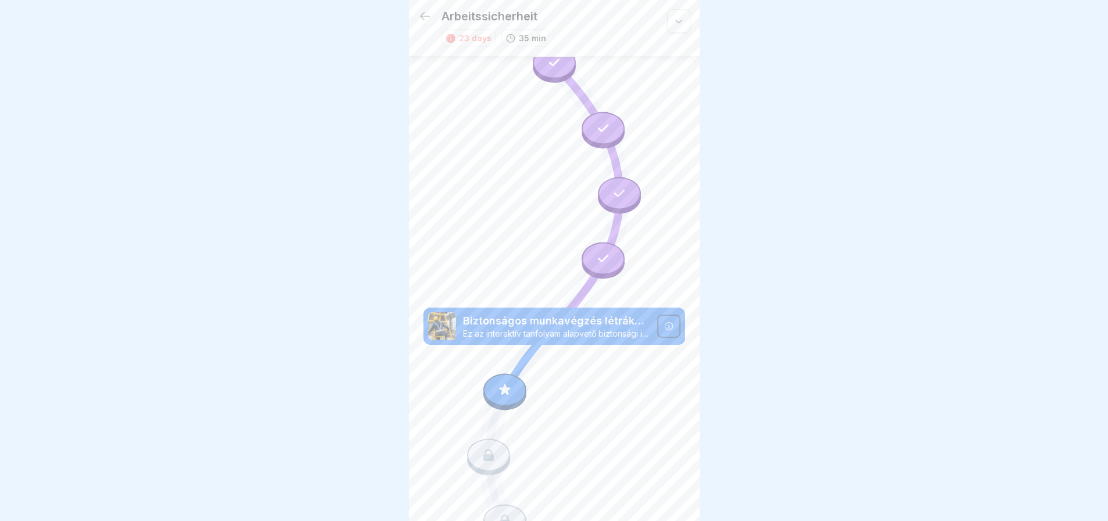
scroll to position [534, 0]
click at [602, 242] on div at bounding box center [603, 258] width 43 height 33
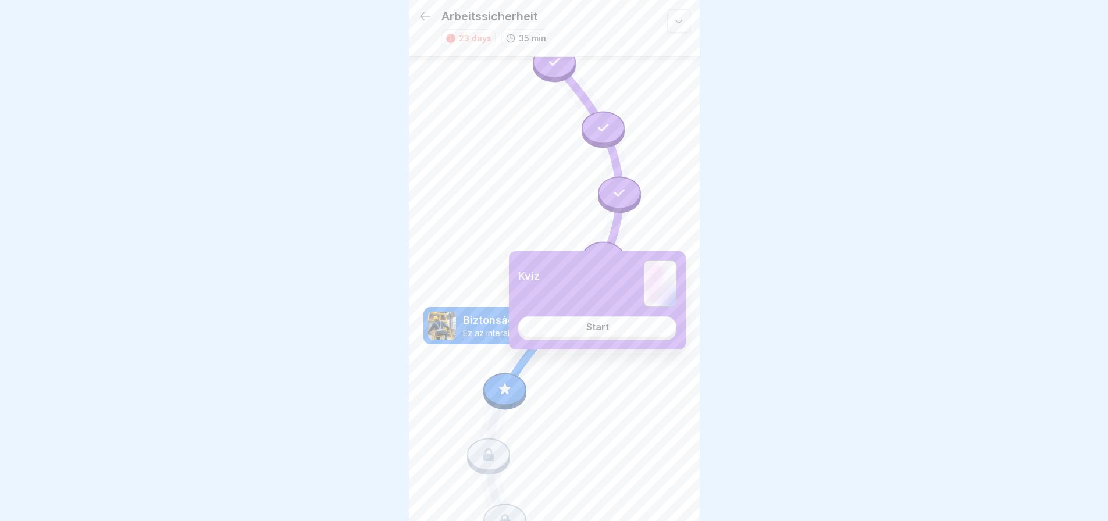
click at [609, 330] on link "Start" at bounding box center [597, 326] width 158 height 21
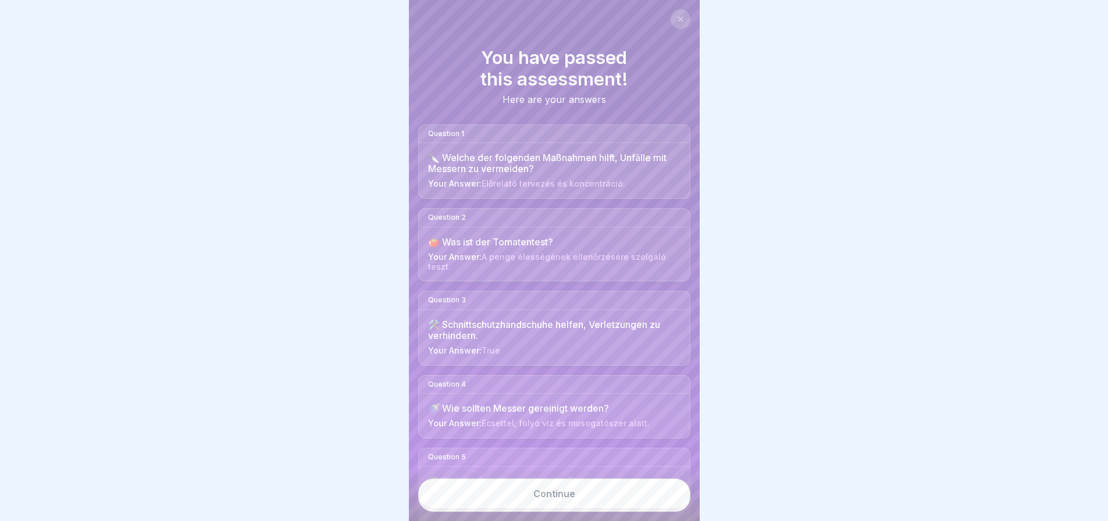
click at [572, 495] on link "Continue" at bounding box center [554, 494] width 272 height 30
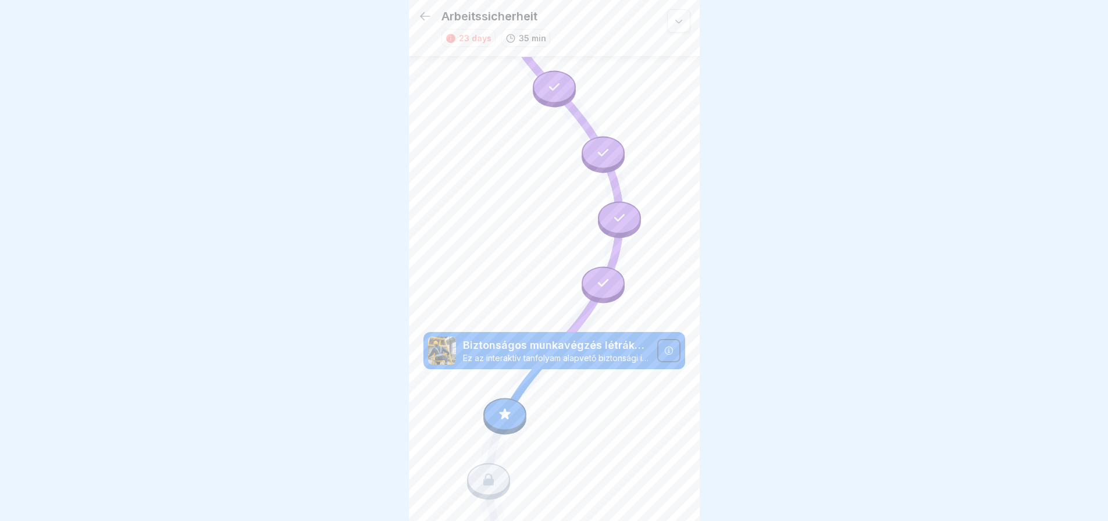
scroll to position [534, 0]
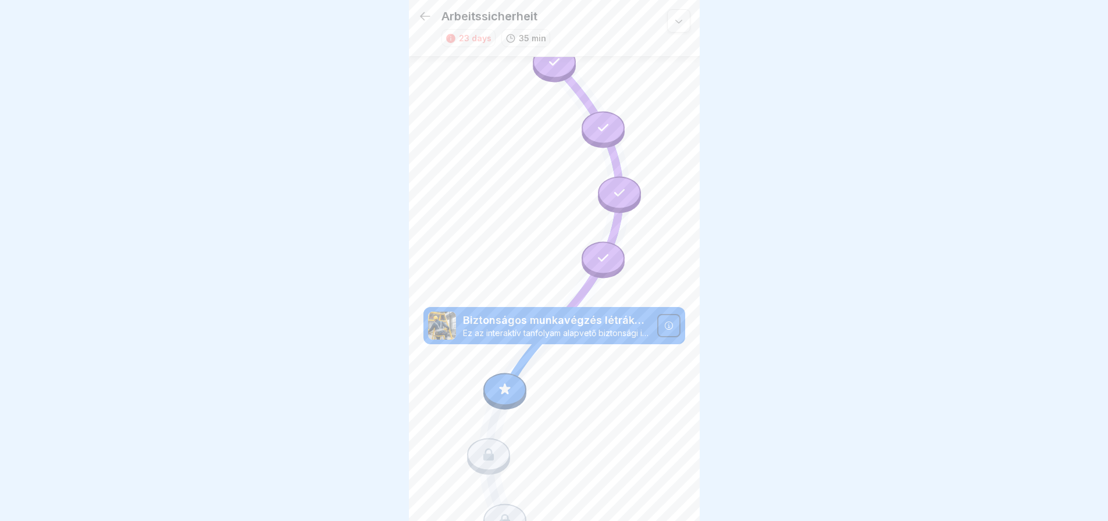
click at [601, 242] on div at bounding box center [603, 258] width 43 height 33
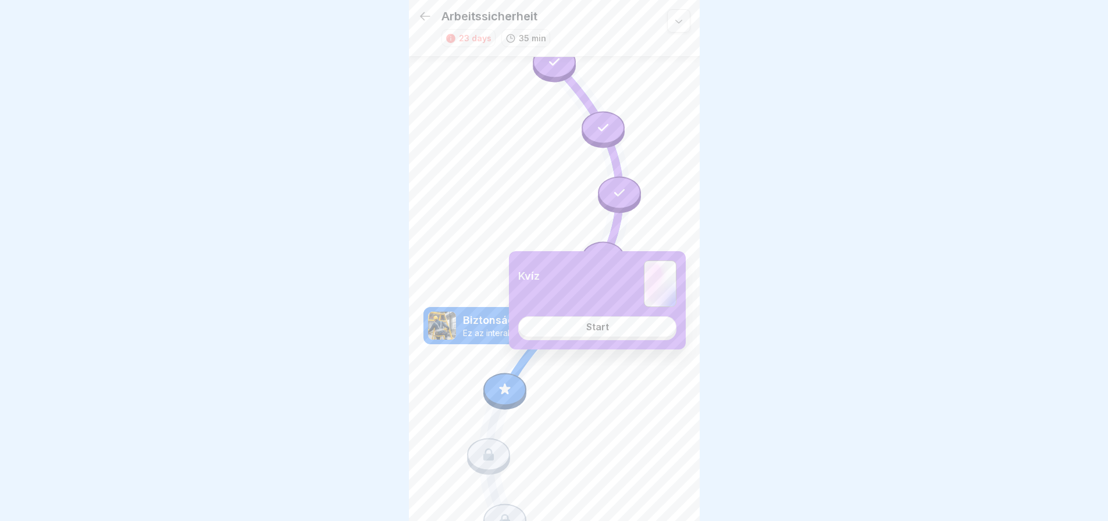
click at [609, 336] on link "Start" at bounding box center [597, 326] width 158 height 21
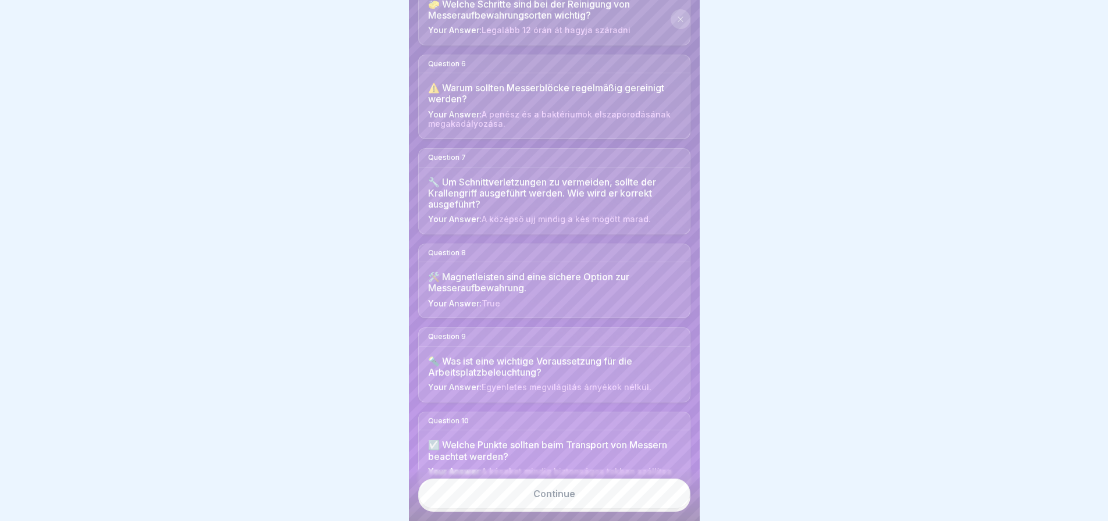
scroll to position [490, 0]
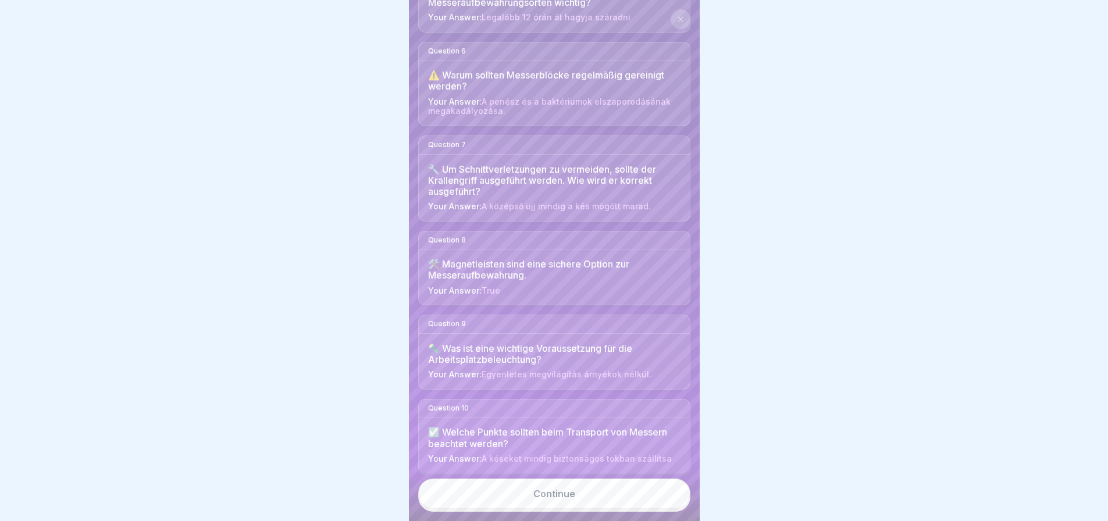
click at [553, 496] on link "Continue" at bounding box center [554, 494] width 272 height 30
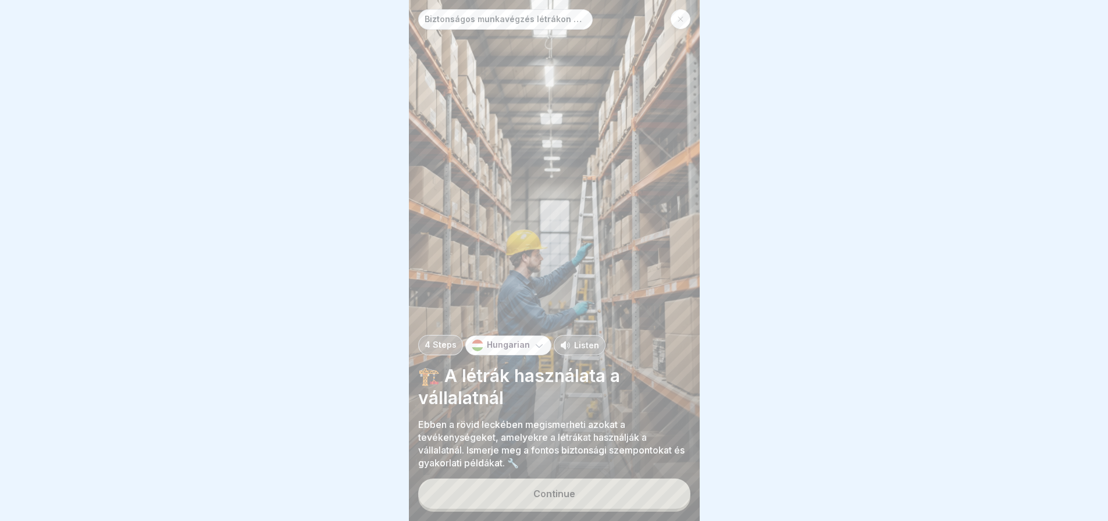
click at [553, 496] on div "Continue" at bounding box center [554, 494] width 42 height 10
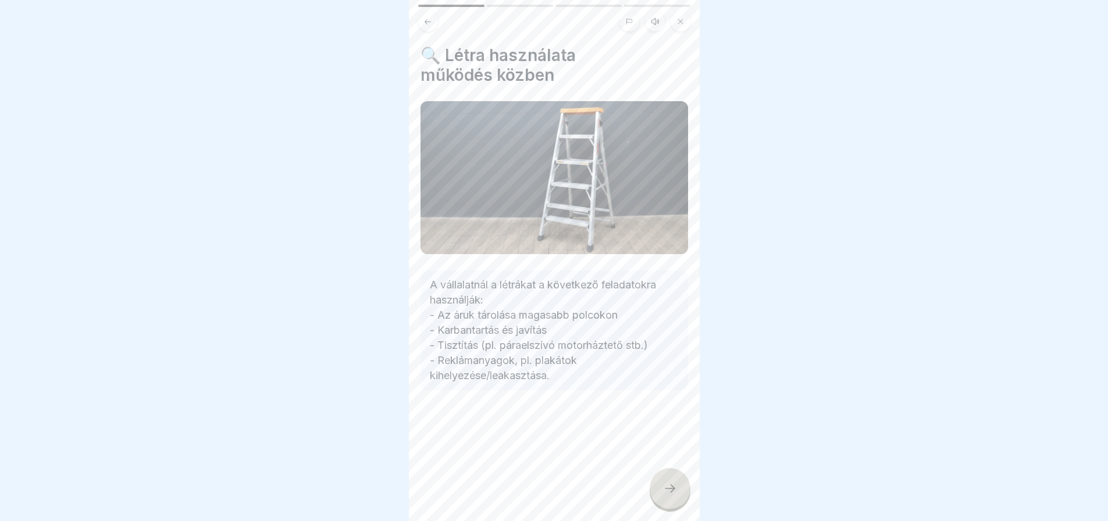
click at [670, 497] on div at bounding box center [670, 488] width 41 height 41
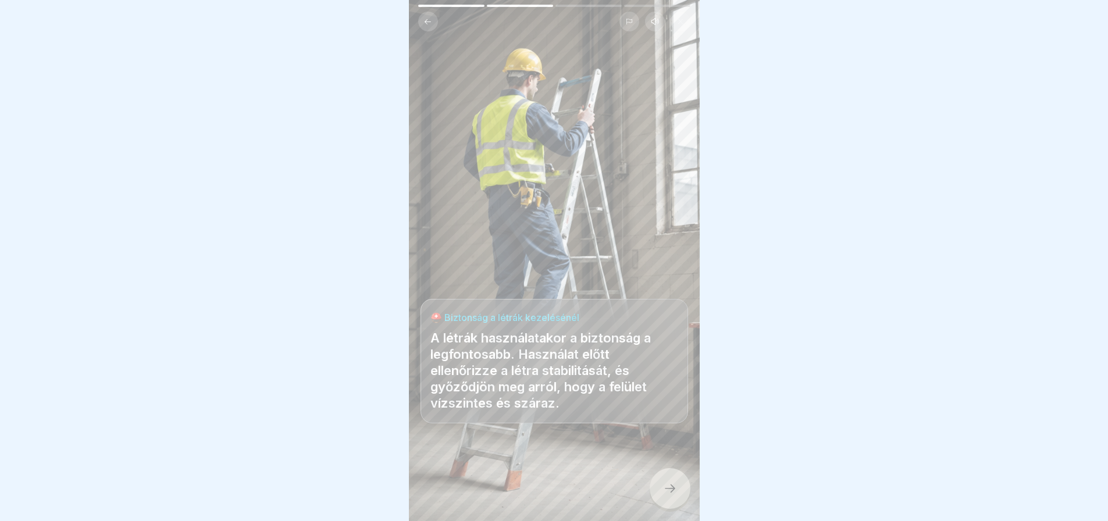
click at [670, 497] on div at bounding box center [670, 488] width 41 height 41
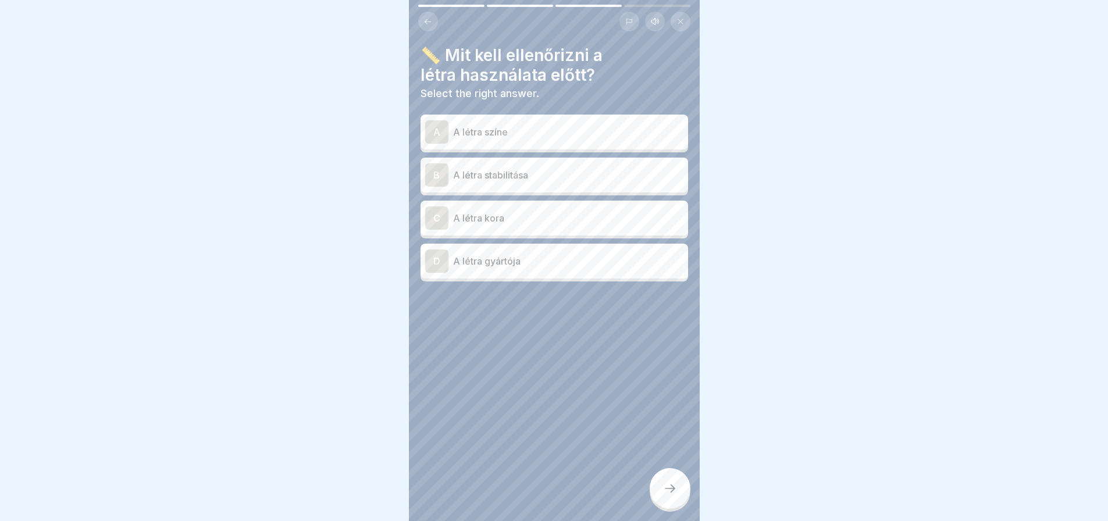
click at [471, 168] on p "A létra stabilitása" at bounding box center [568, 175] width 230 height 14
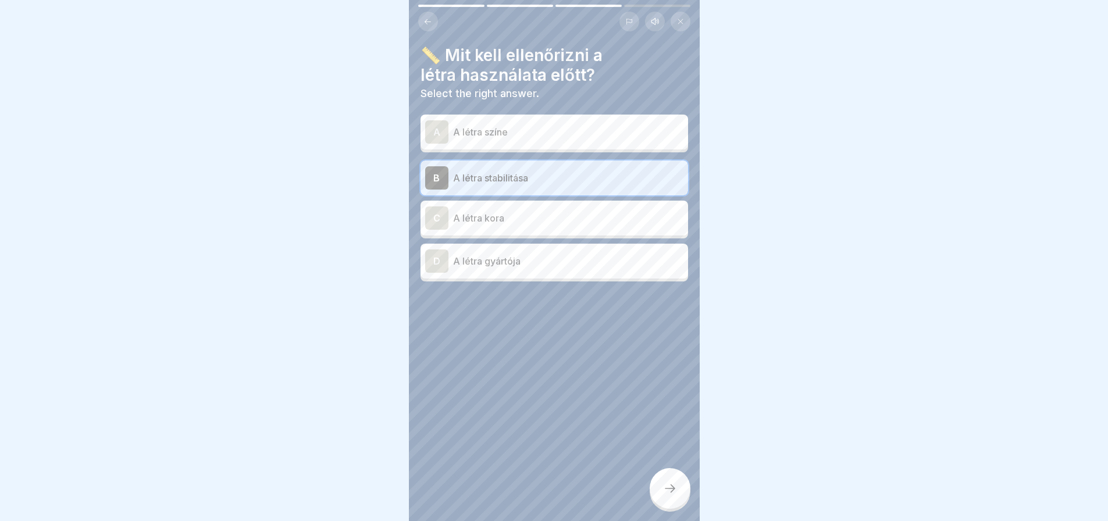
click at [670, 488] on icon at bounding box center [670, 489] width 14 height 14
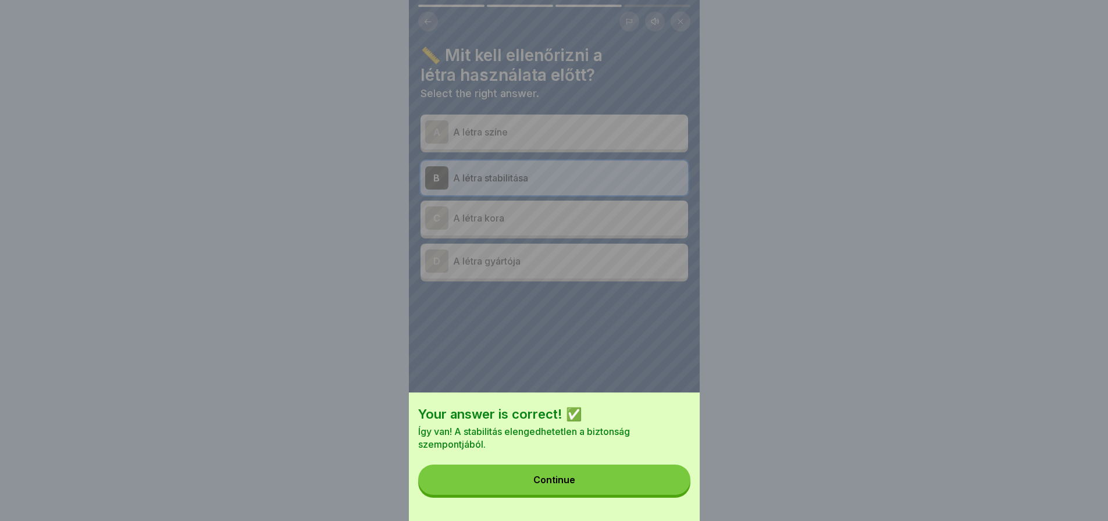
click at [670, 488] on button "Continue" at bounding box center [554, 480] width 272 height 30
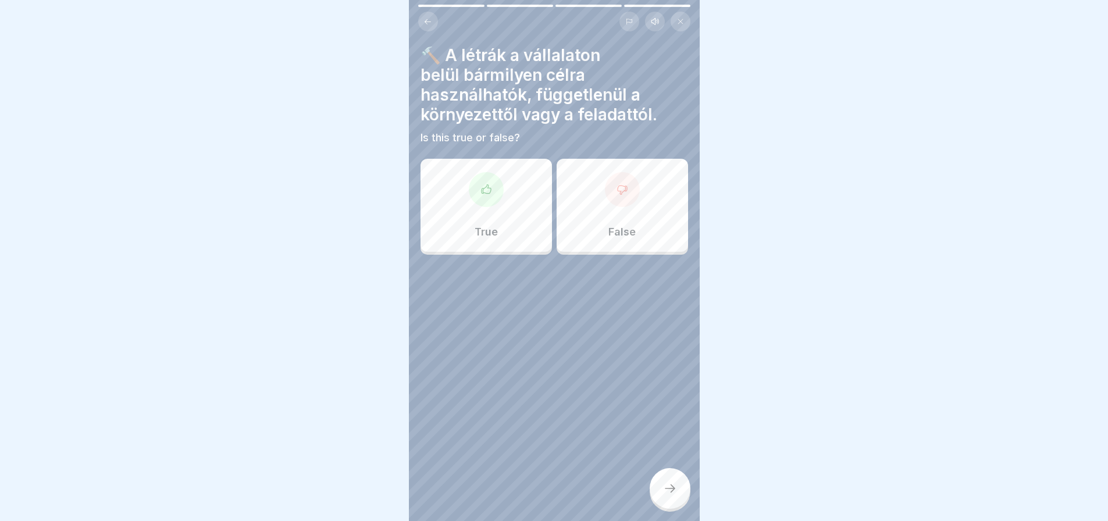
click at [637, 222] on div "False" at bounding box center [622, 205] width 131 height 93
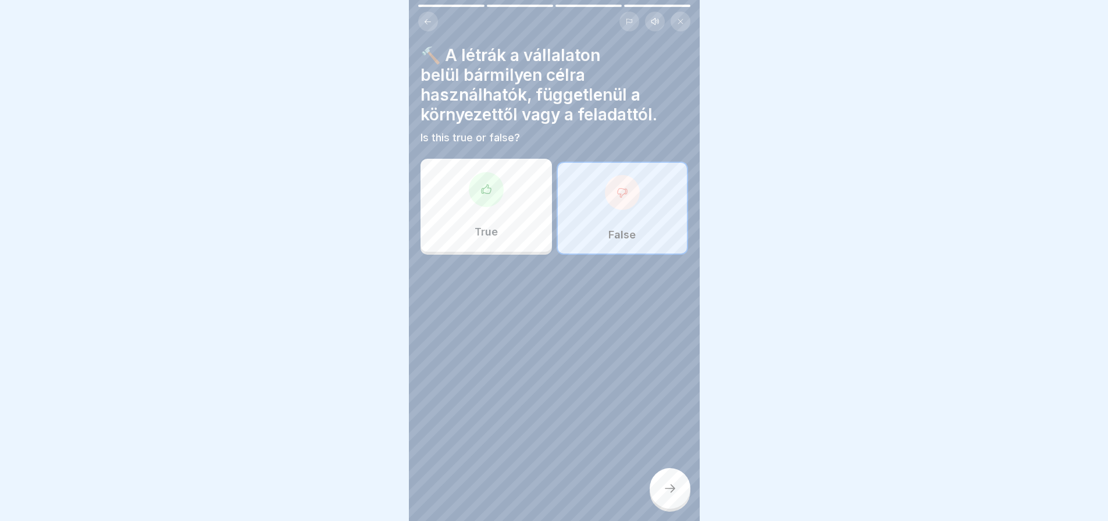
click at [675, 494] on icon at bounding box center [670, 489] width 14 height 14
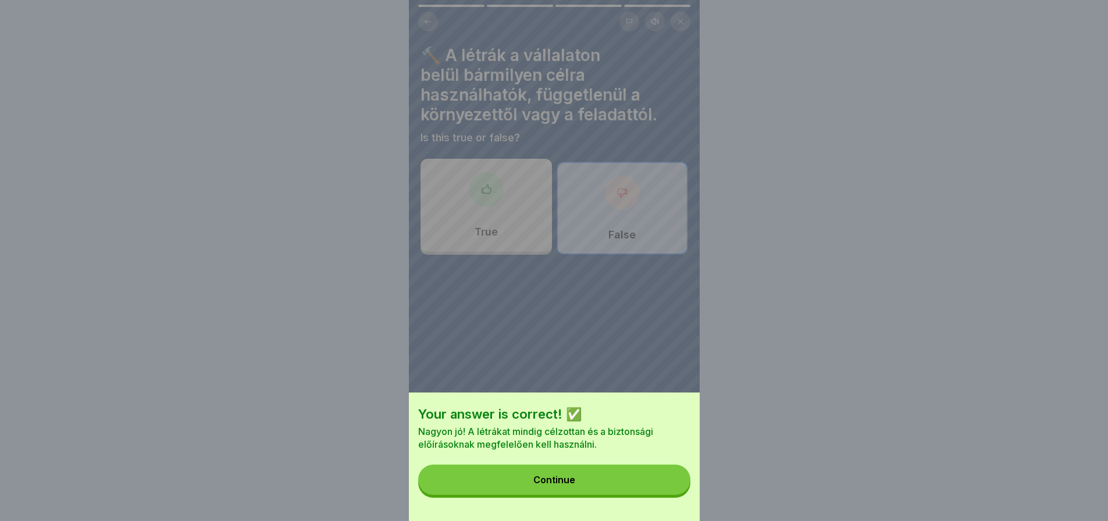
click at [675, 494] on button "Continue" at bounding box center [554, 480] width 272 height 30
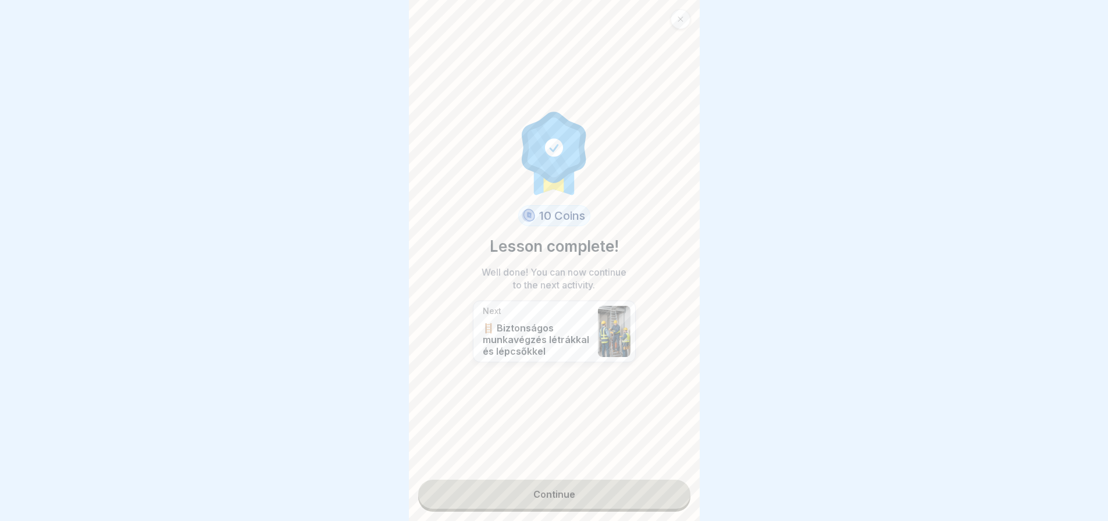
click at [662, 483] on link "Continue" at bounding box center [554, 494] width 272 height 29
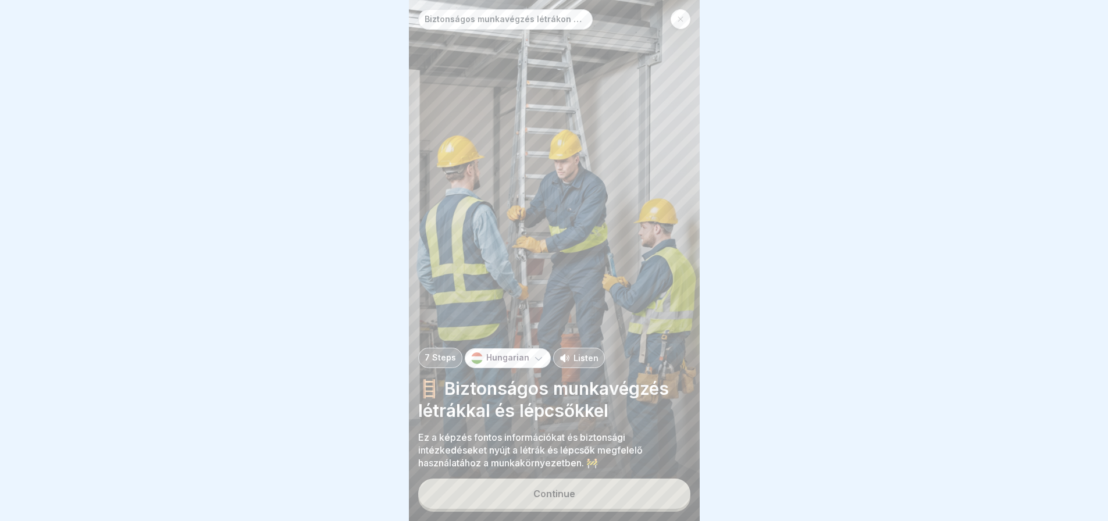
click at [662, 483] on button "Continue" at bounding box center [554, 494] width 272 height 30
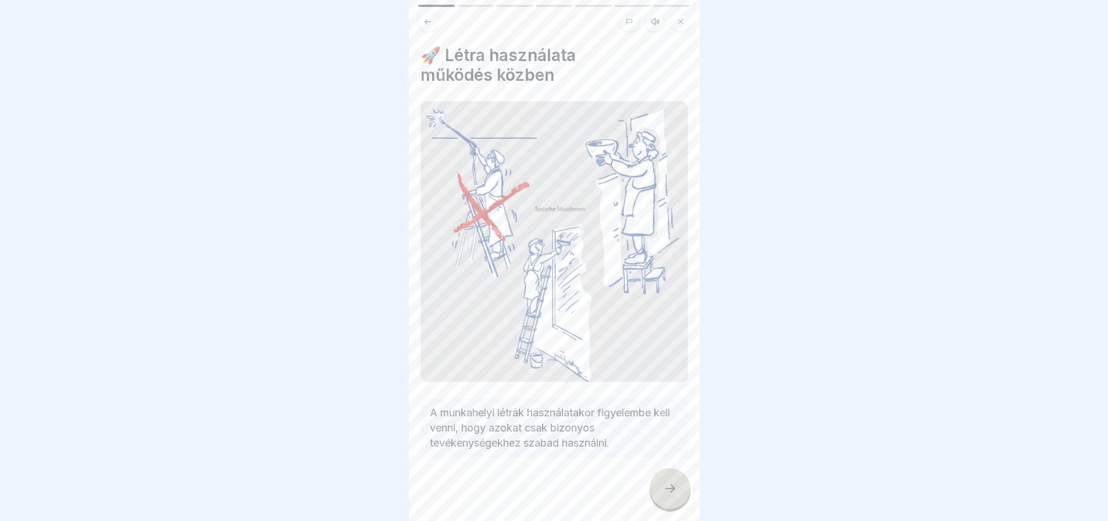
click at [665, 489] on icon at bounding box center [670, 489] width 14 height 14
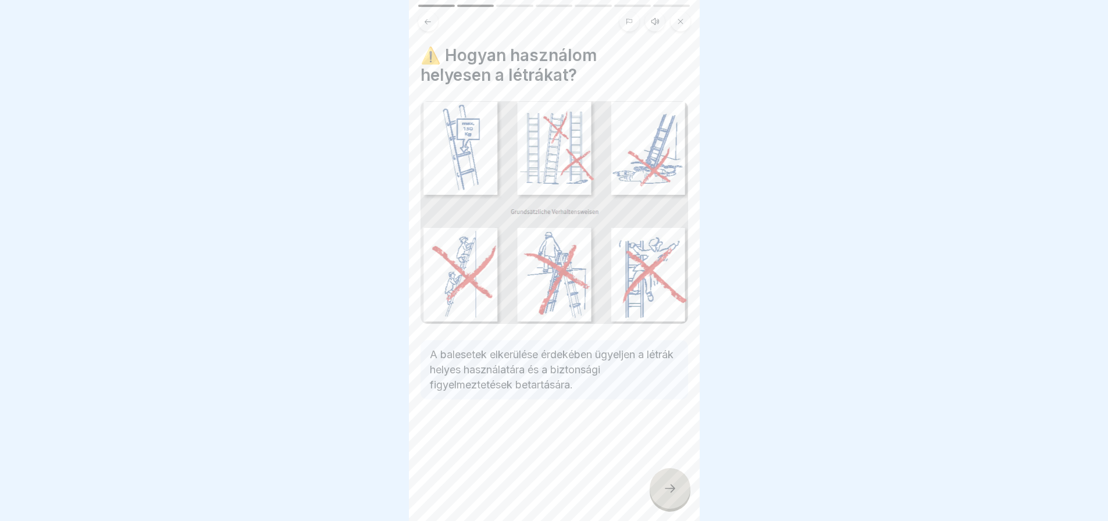
click at [665, 489] on icon at bounding box center [670, 489] width 14 height 14
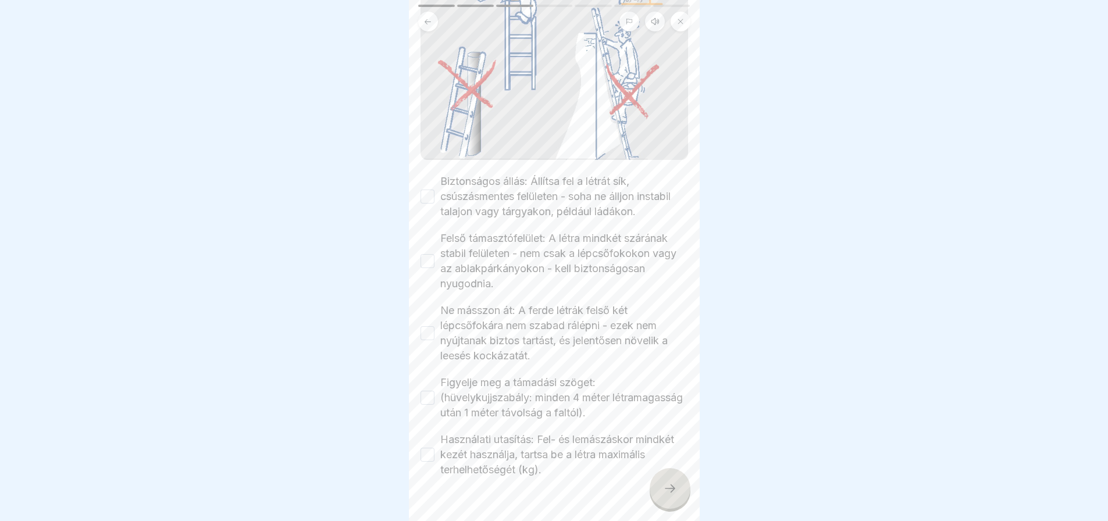
scroll to position [280, 0]
click at [428, 189] on button "Biztonságos állás: Állítsa fel a létrát sík, csúszásmentes felületen - soha ne …" at bounding box center [428, 196] width 14 height 14
click at [434, 254] on button "Felső támasztófelület: A létra mindkét szárának stabil felületen - nem csak a l…" at bounding box center [428, 261] width 14 height 14
click at [433, 326] on button "Ne másszon át: A ferde létrák felső két lépcsőfokára nem szabad rálépni - ezek …" at bounding box center [428, 333] width 14 height 14
click at [429, 390] on button "Figyelje meg a támadási szöget: (hüvelykujjszabály: minden 4 méter létramagassá…" at bounding box center [428, 397] width 14 height 14
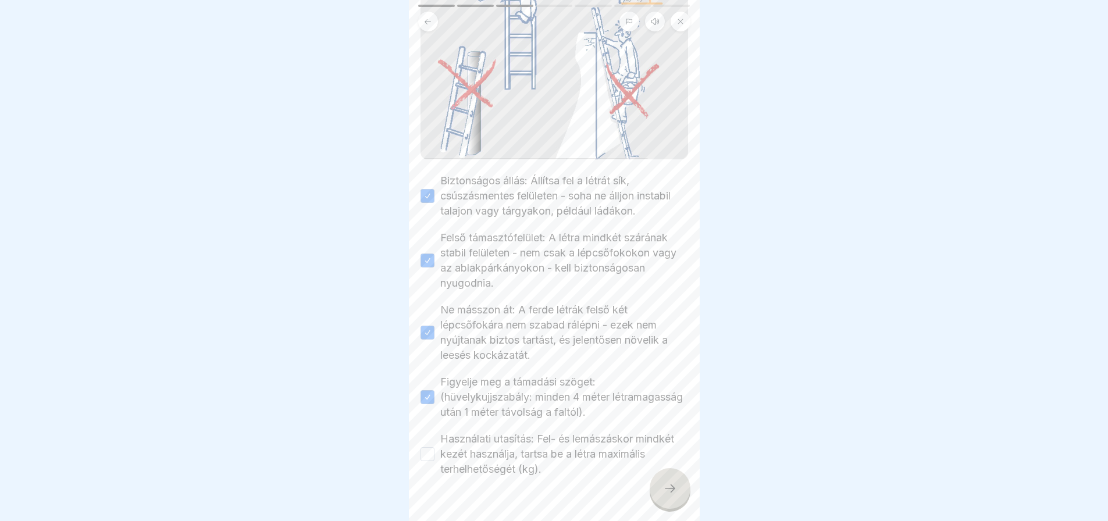
click at [429, 447] on button "Használati utasítás: Fel- és lemászáskor mindkét kezét használja, tartsa be a l…" at bounding box center [428, 454] width 14 height 14
click at [667, 491] on icon at bounding box center [670, 489] width 14 height 14
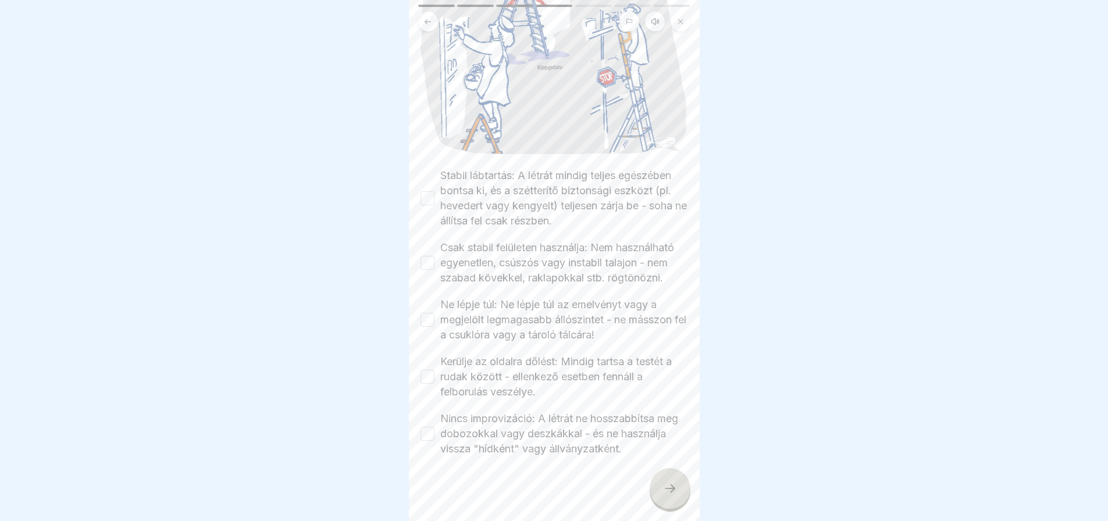
scroll to position [290, 0]
click at [426, 186] on button "Stabil lábtartás: A létrát mindig teljes egészében bontsa ki, és a szétterítő b…" at bounding box center [428, 193] width 14 height 14
click at [431, 251] on button "Csak stabil felületen használja: Nem használható egyenetlen, csúszós vagy insta…" at bounding box center [428, 258] width 14 height 14
click at [428, 308] on button "Ne lépje túl: Ne lépje túl az emelvényt vagy a megjelölt legmagasabb állószinte…" at bounding box center [428, 315] width 14 height 14
click at [429, 370] on button "Kerülje az oldalra dőlést: Mindig tartsa a testét a rudak között - ellenkező es…" at bounding box center [428, 372] width 14 height 14
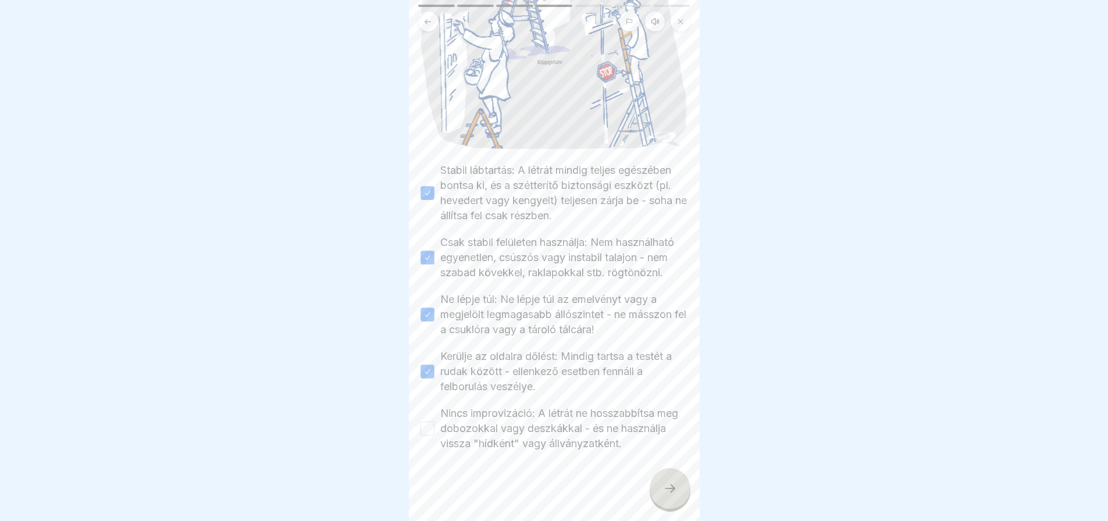
click at [429, 424] on button "Nincs improvizáció: A létrát ne hosszabbítsa meg dobozokkal vagy deszkákkal - é…" at bounding box center [428, 429] width 14 height 14
click at [674, 494] on icon at bounding box center [670, 489] width 14 height 14
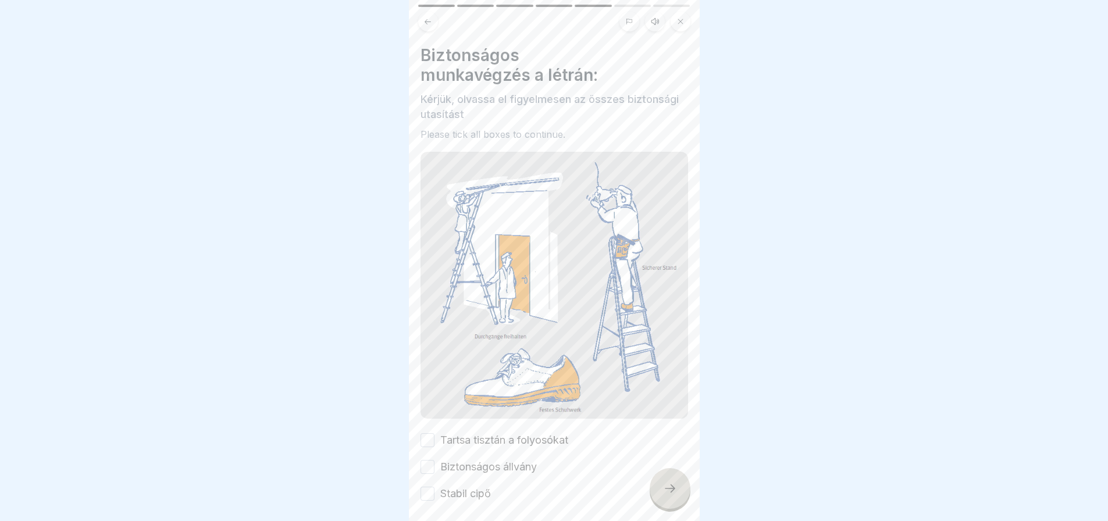
click at [433, 433] on button "Tartsa tisztán a folyosókat" at bounding box center [428, 440] width 14 height 14
click at [428, 460] on button "Biztonságos állvány" at bounding box center [428, 467] width 14 height 14
click at [429, 487] on button "Stabil cipő" at bounding box center [428, 494] width 14 height 14
click at [658, 485] on div at bounding box center [670, 488] width 41 height 41
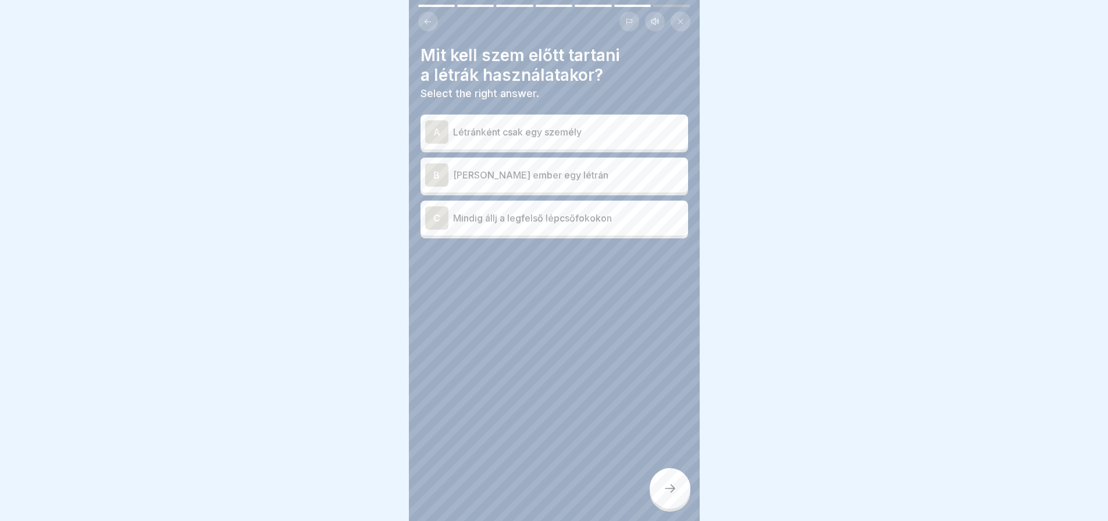
click at [623, 131] on div "A Létránként csak egy személy" at bounding box center [554, 131] width 258 height 23
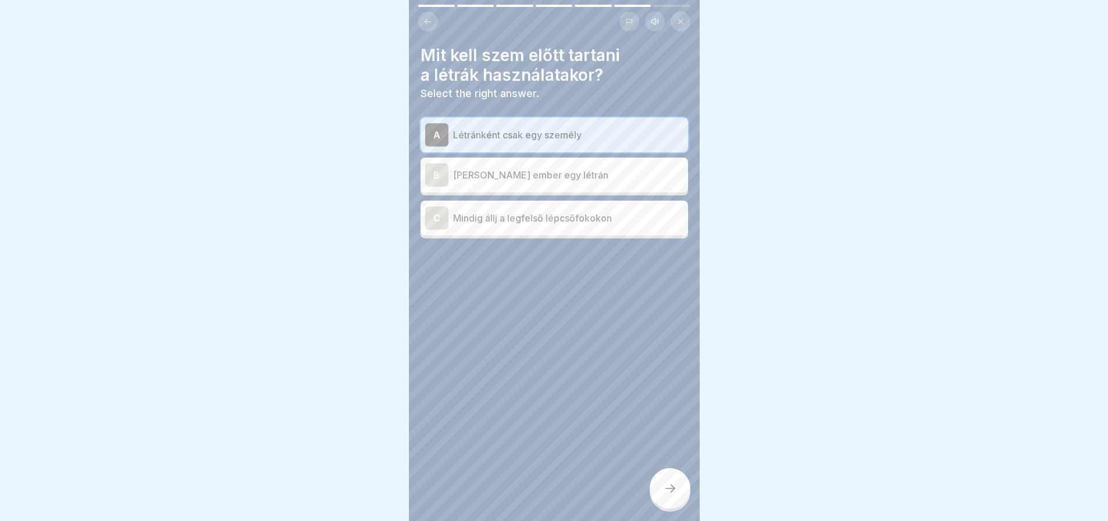
click at [670, 492] on icon at bounding box center [670, 489] width 14 height 14
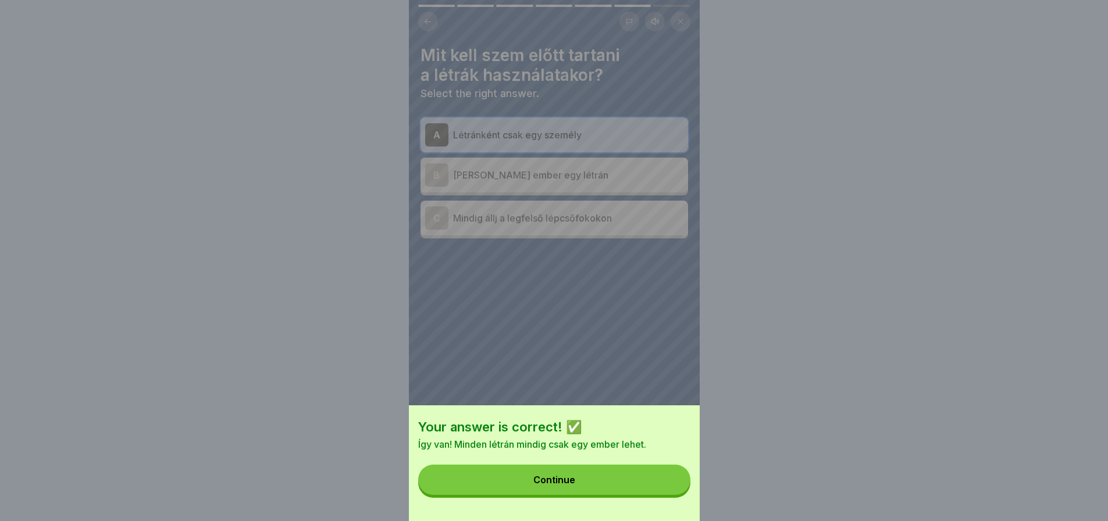
click at [670, 492] on button "Continue" at bounding box center [554, 480] width 272 height 30
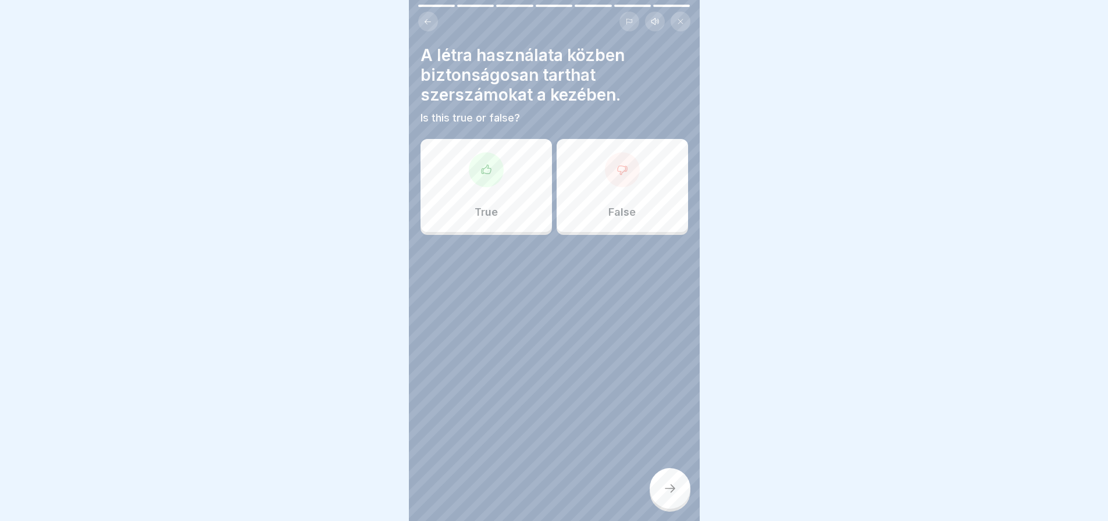
click at [617, 206] on p "False" at bounding box center [622, 212] width 27 height 13
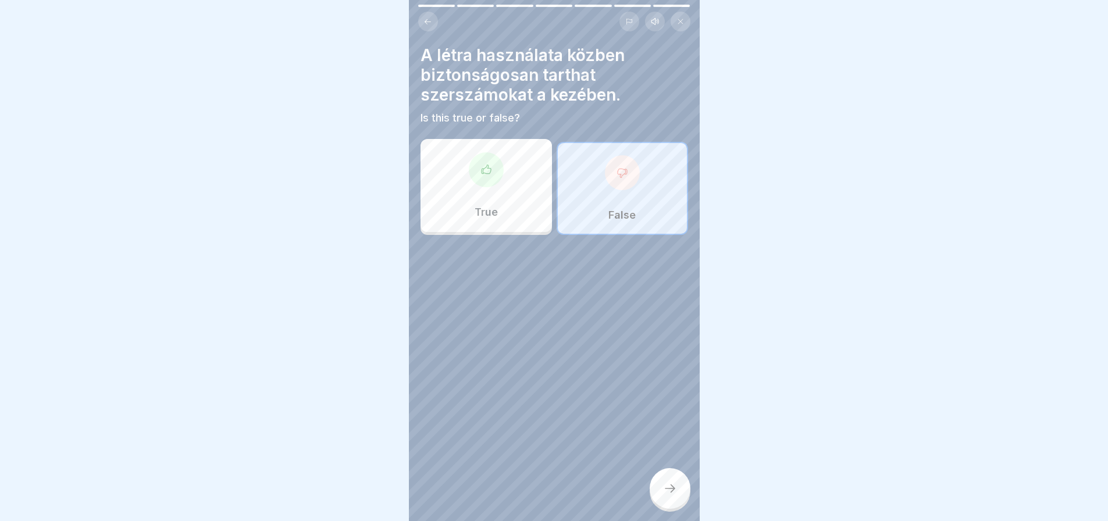
click at [668, 480] on div at bounding box center [670, 488] width 41 height 41
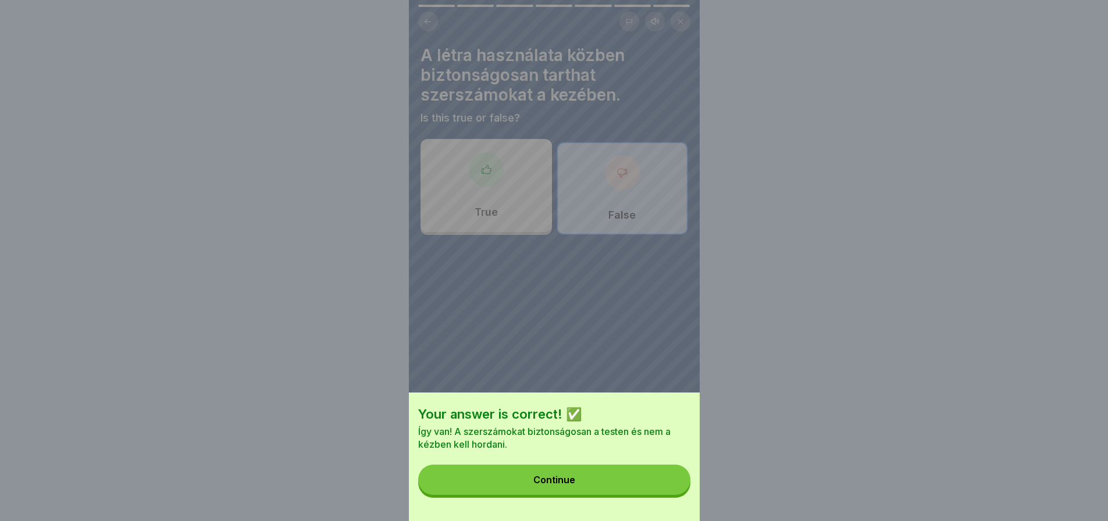
click at [668, 480] on button "Continue" at bounding box center [554, 480] width 272 height 30
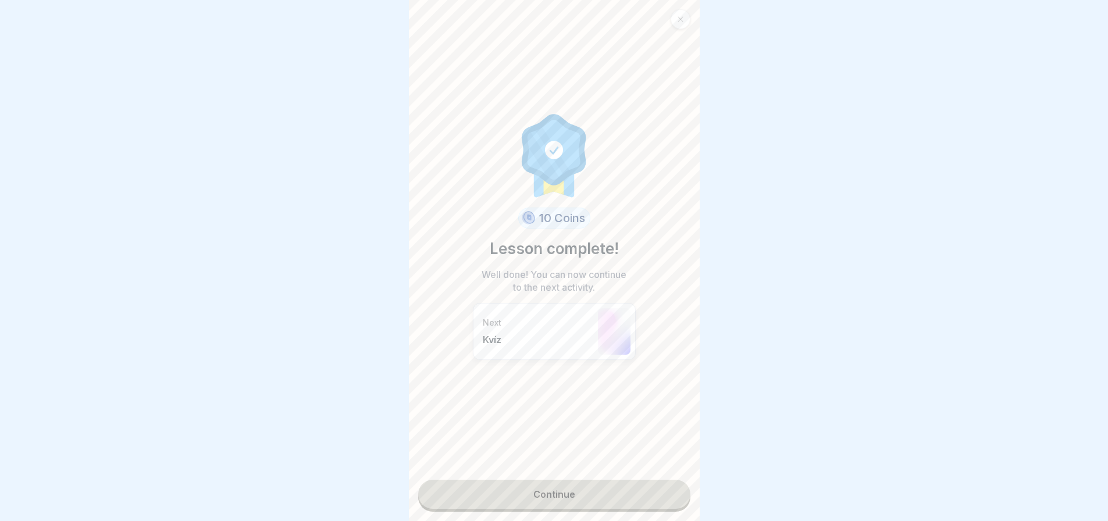
click at [641, 480] on link "Continue" at bounding box center [554, 494] width 272 height 29
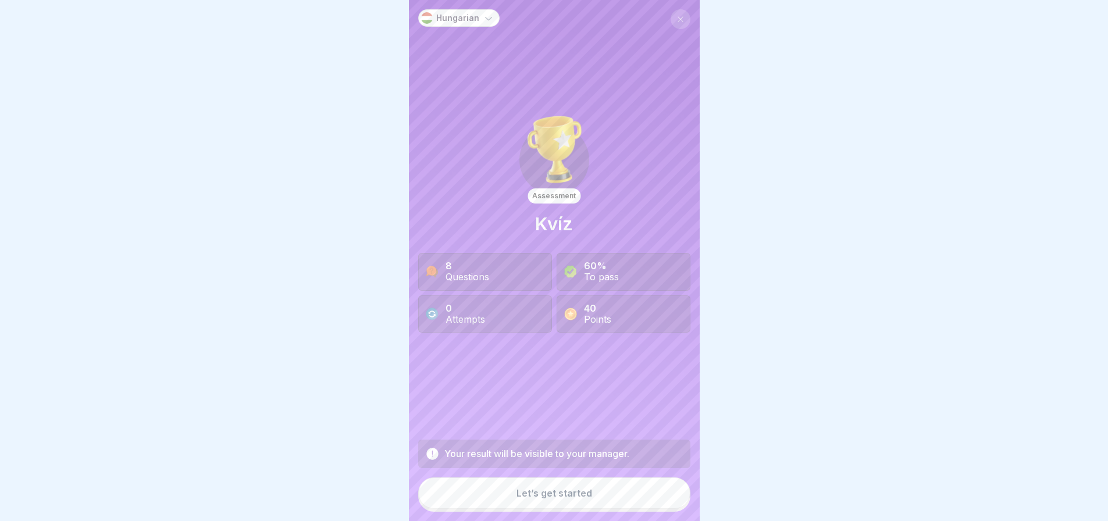
click at [625, 500] on button "Let’s get started" at bounding box center [554, 493] width 272 height 31
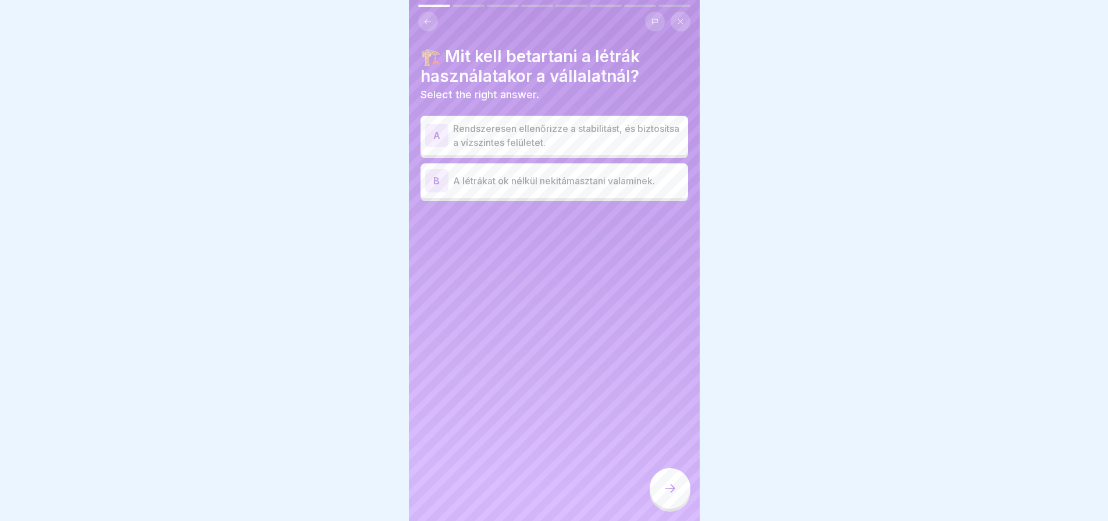
click at [431, 126] on div "A" at bounding box center [436, 135] width 23 height 23
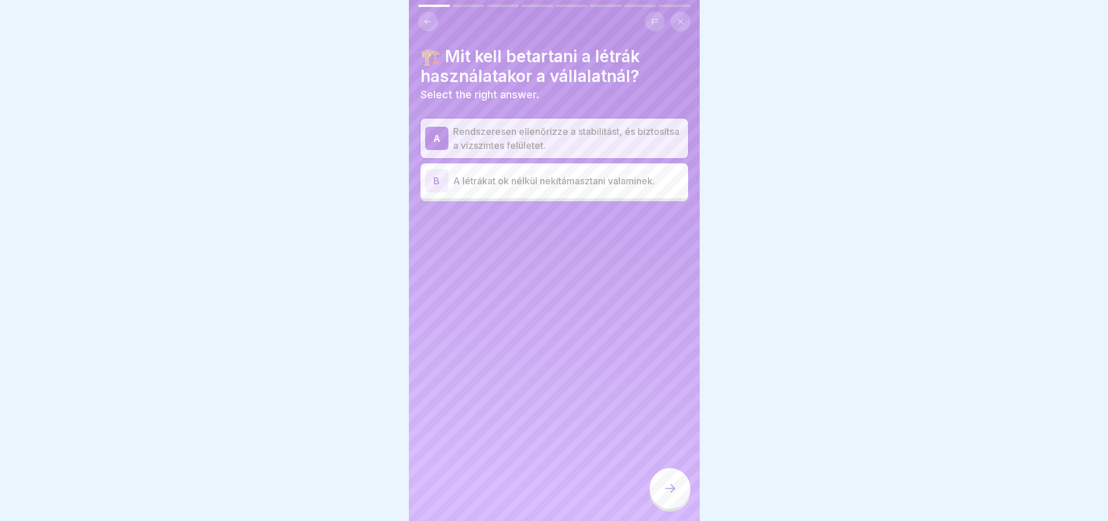
click at [674, 478] on div at bounding box center [670, 488] width 41 height 41
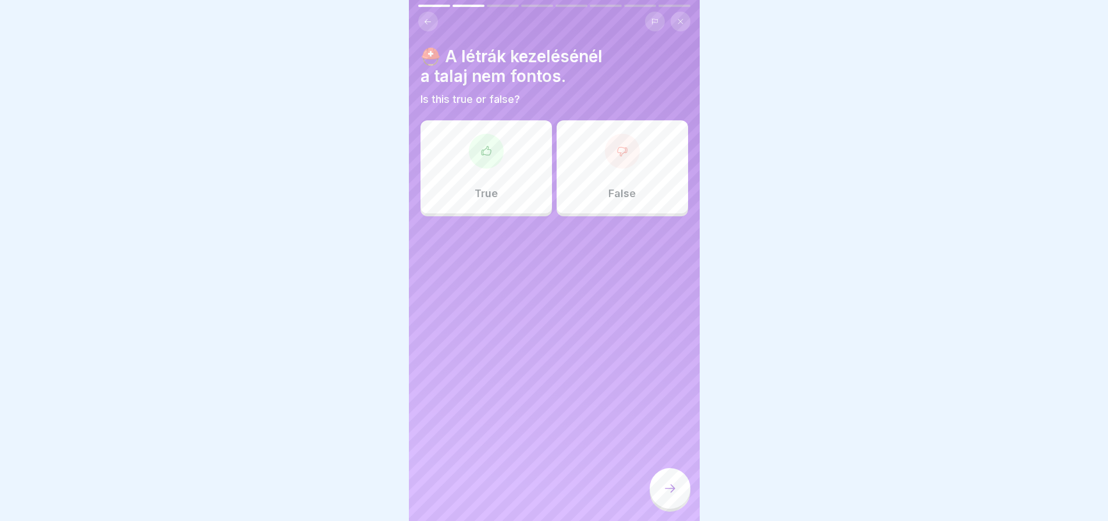
click at [636, 172] on div "False" at bounding box center [622, 166] width 131 height 93
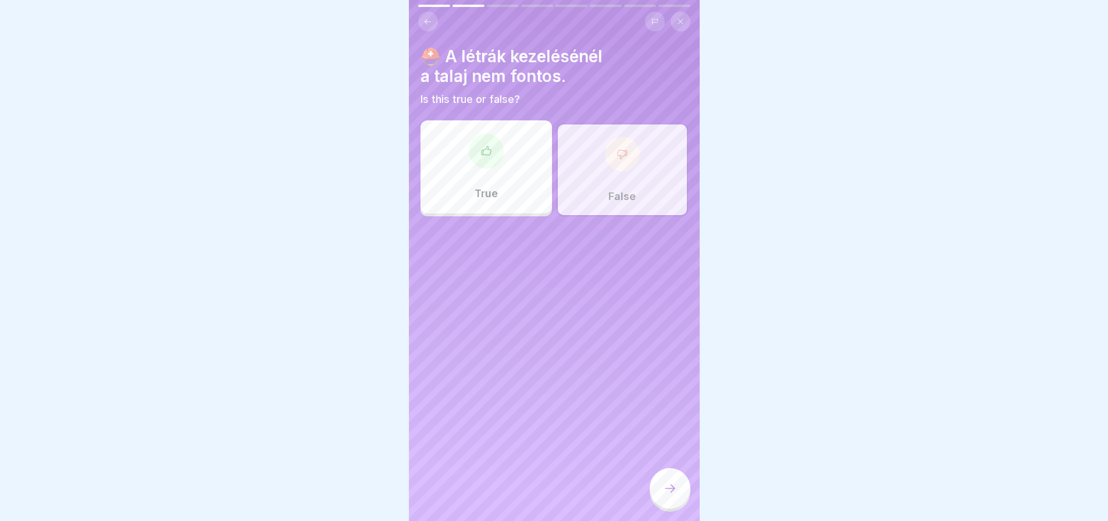
click at [522, 175] on div "True" at bounding box center [486, 166] width 131 height 93
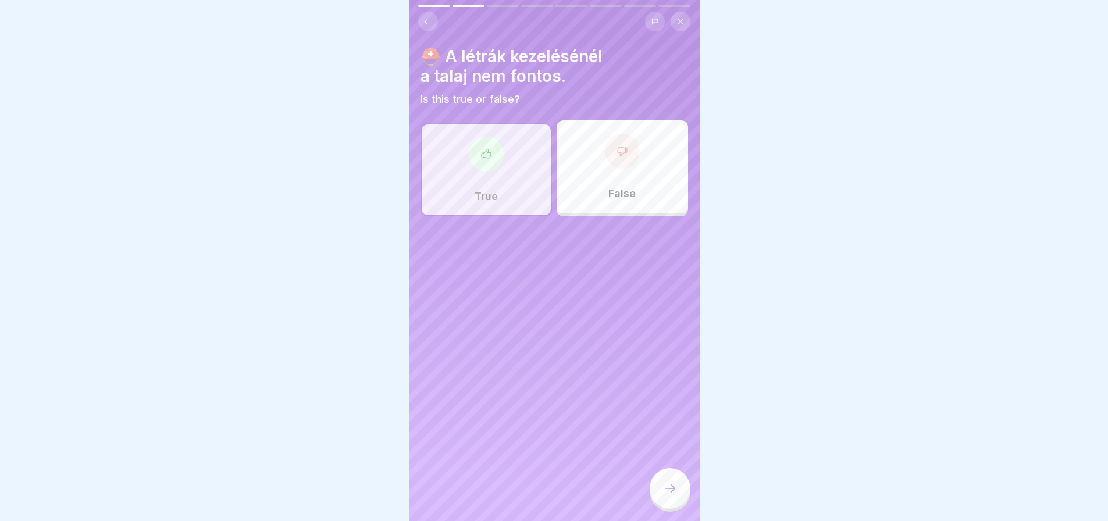
click at [661, 480] on div at bounding box center [670, 488] width 41 height 41
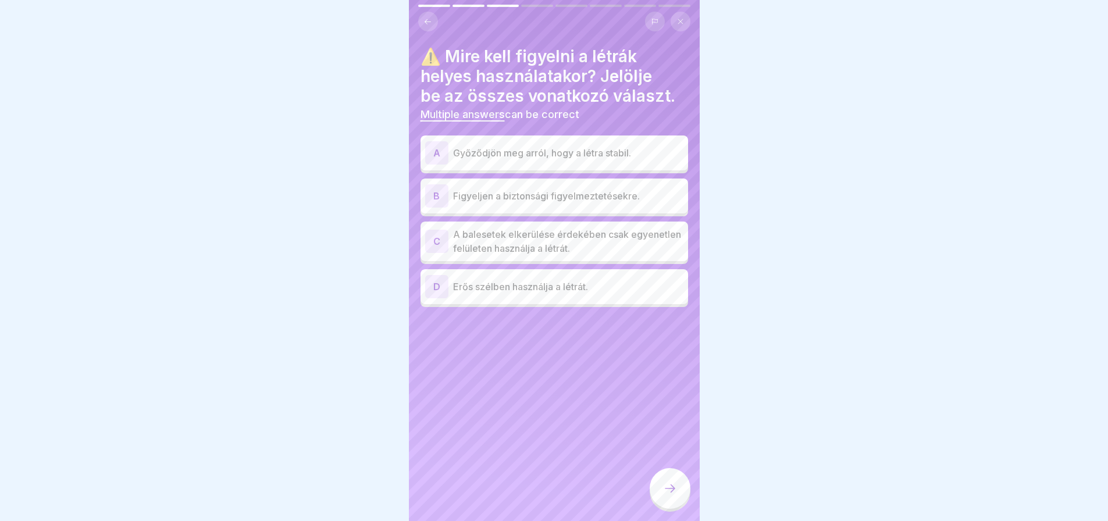
click at [444, 141] on div "A" at bounding box center [436, 152] width 23 height 23
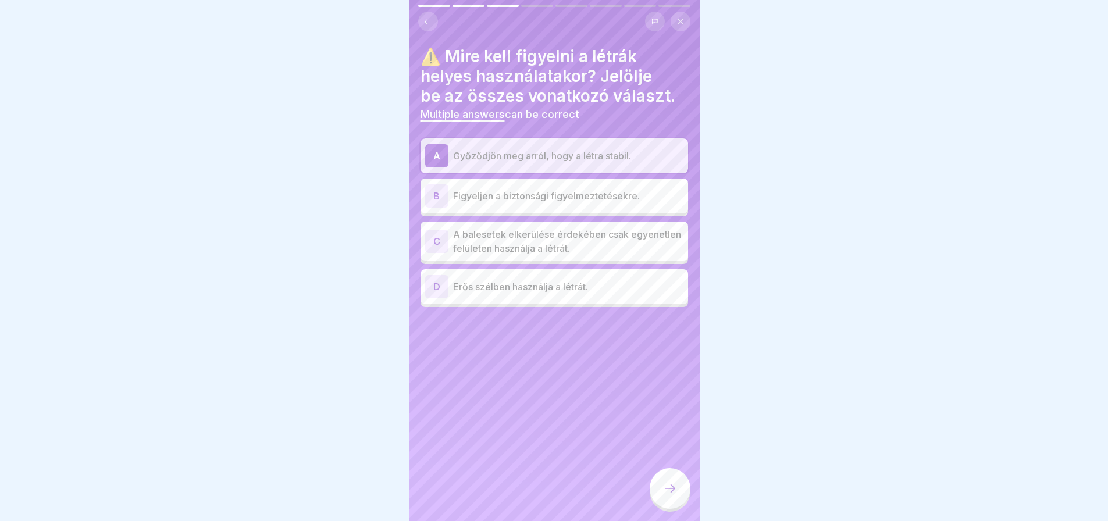
click at [439, 231] on div "C" at bounding box center [436, 241] width 23 height 23
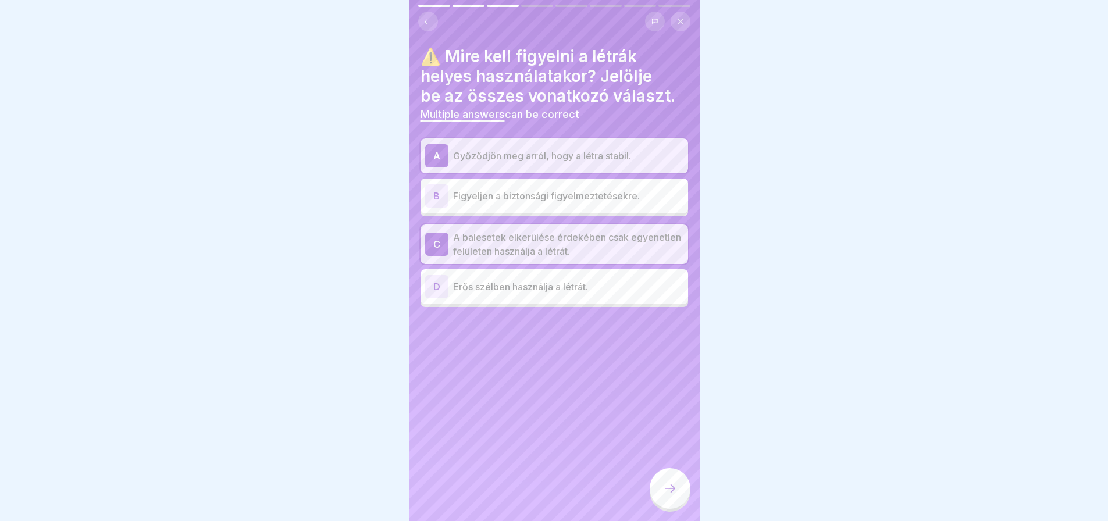
click at [663, 493] on icon at bounding box center [670, 489] width 14 height 14
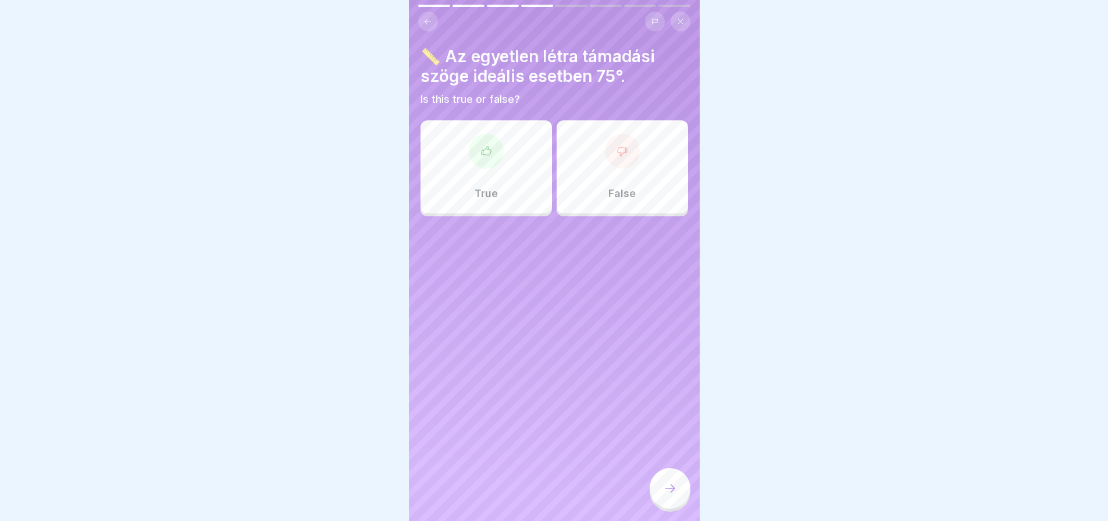
click at [520, 190] on div "True" at bounding box center [486, 166] width 131 height 93
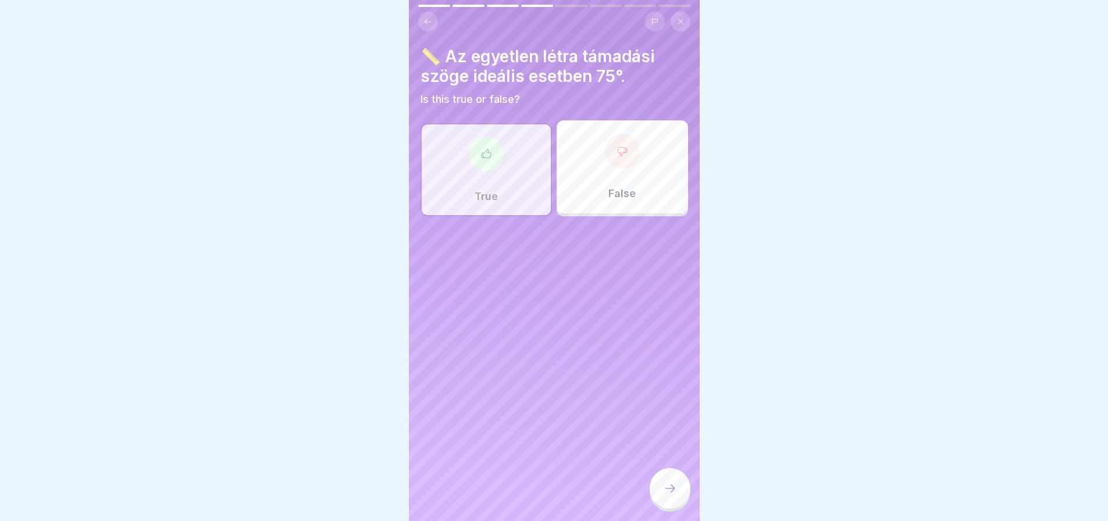
click at [671, 481] on div at bounding box center [670, 488] width 41 height 41
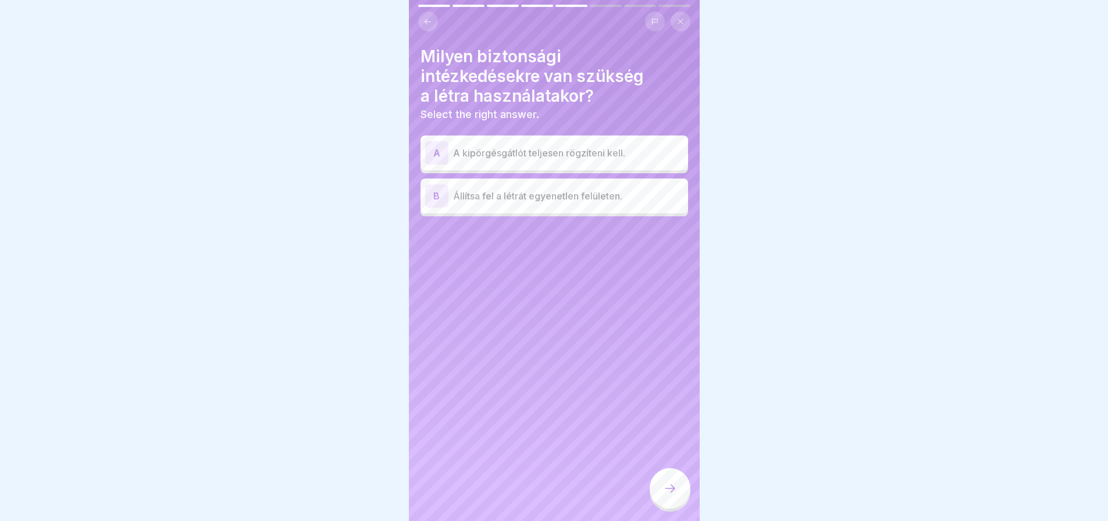
click at [439, 184] on div "B" at bounding box center [436, 195] width 23 height 23
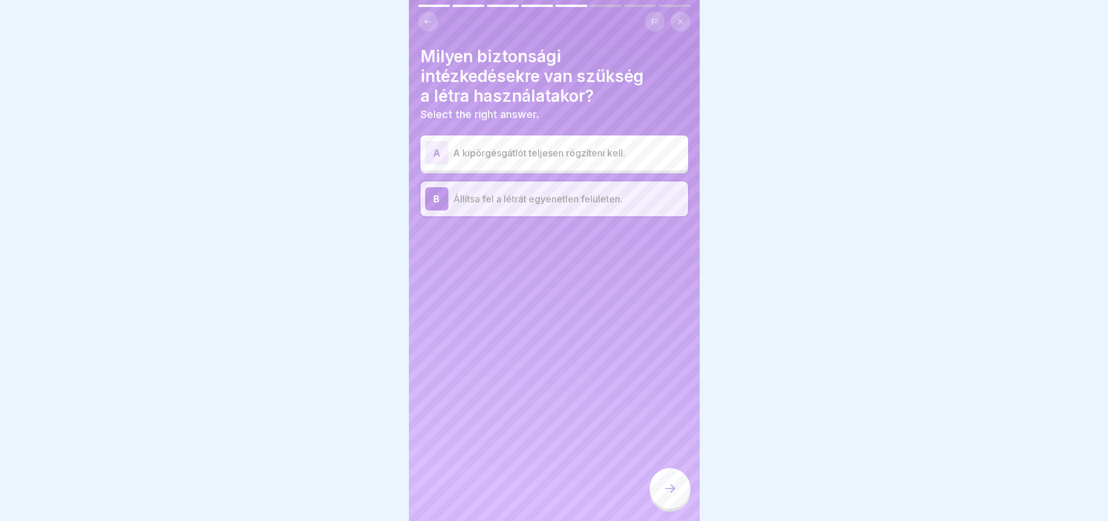
click at [439, 187] on div "B" at bounding box center [436, 198] width 23 height 23
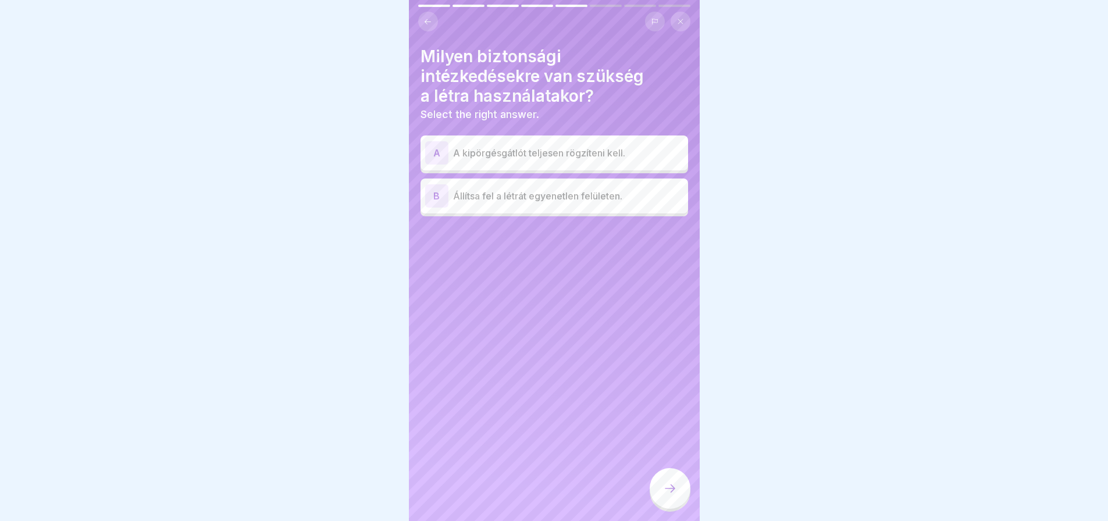
click at [445, 141] on div "A" at bounding box center [436, 152] width 23 height 23
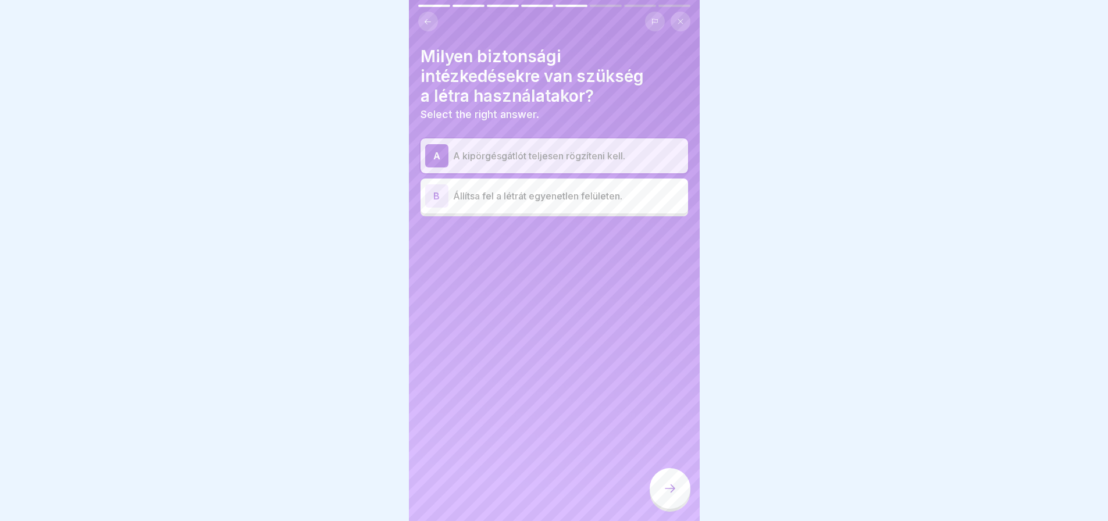
click at [675, 490] on icon at bounding box center [670, 489] width 14 height 14
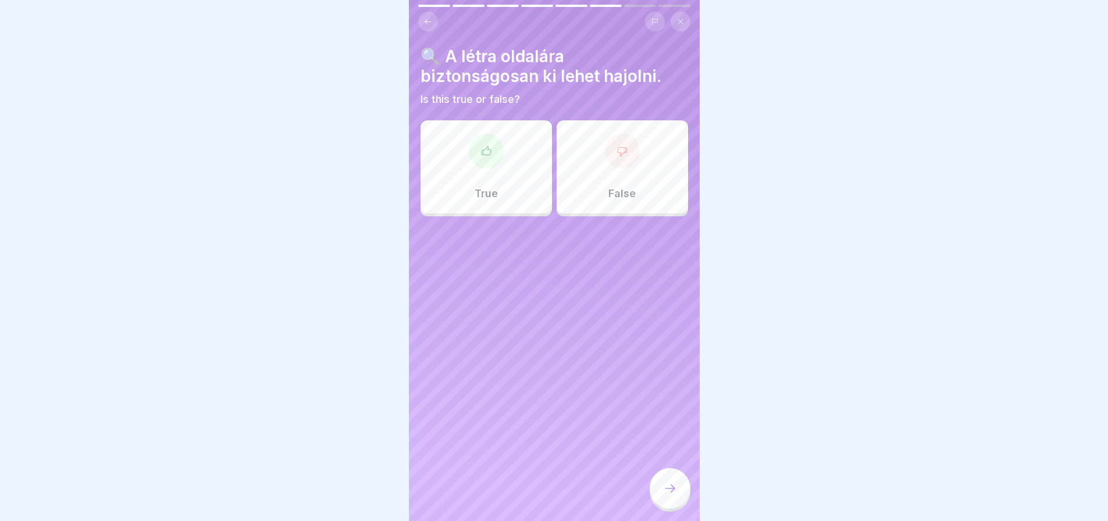
click at [633, 175] on div "False" at bounding box center [622, 166] width 131 height 93
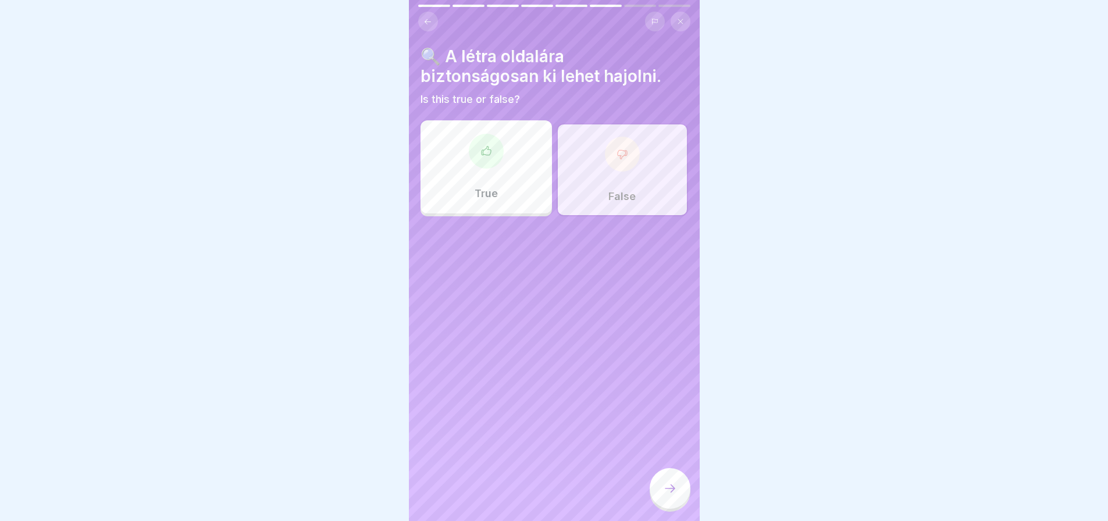
click at [669, 481] on div at bounding box center [670, 488] width 41 height 41
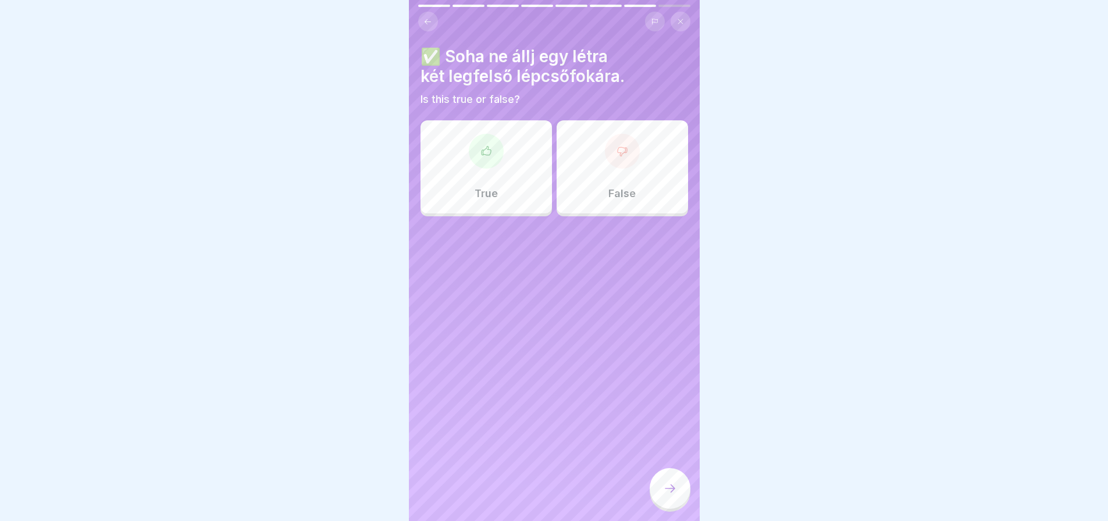
click at [486, 176] on div "True" at bounding box center [486, 166] width 131 height 93
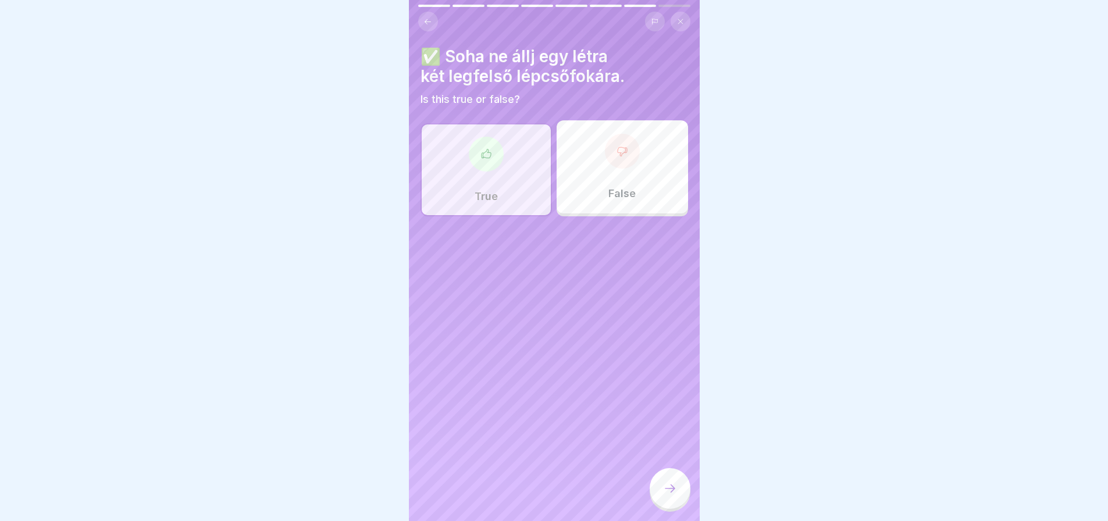
click at [663, 495] on icon at bounding box center [670, 489] width 14 height 14
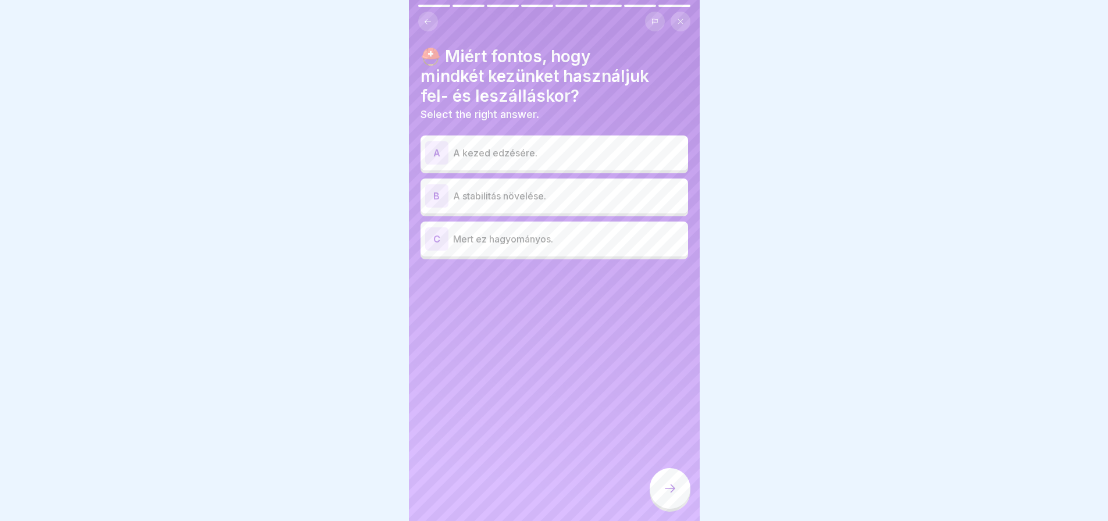
click at [567, 190] on p "A stabilitás növelése." at bounding box center [568, 196] width 230 height 14
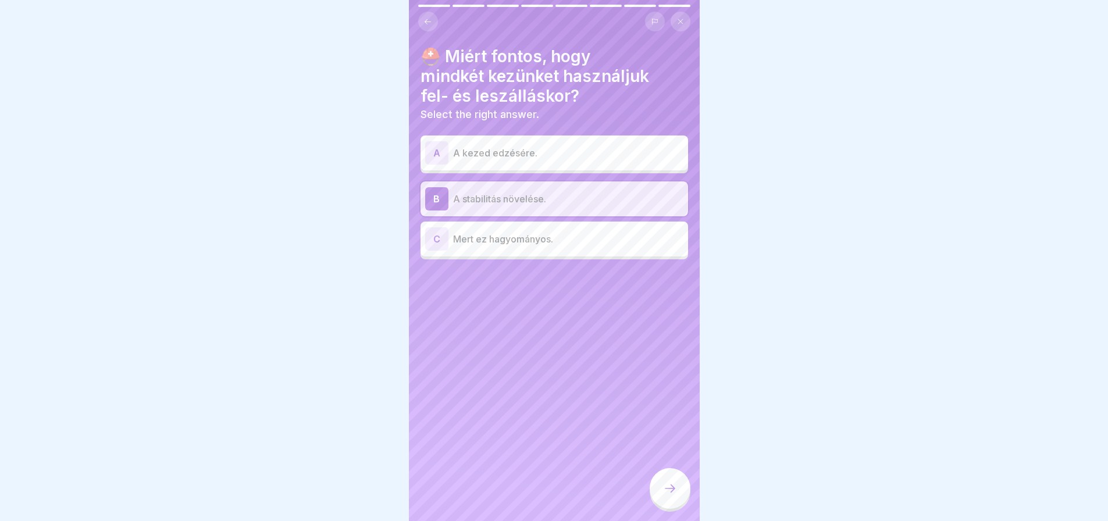
click at [669, 493] on icon at bounding box center [670, 489] width 14 height 14
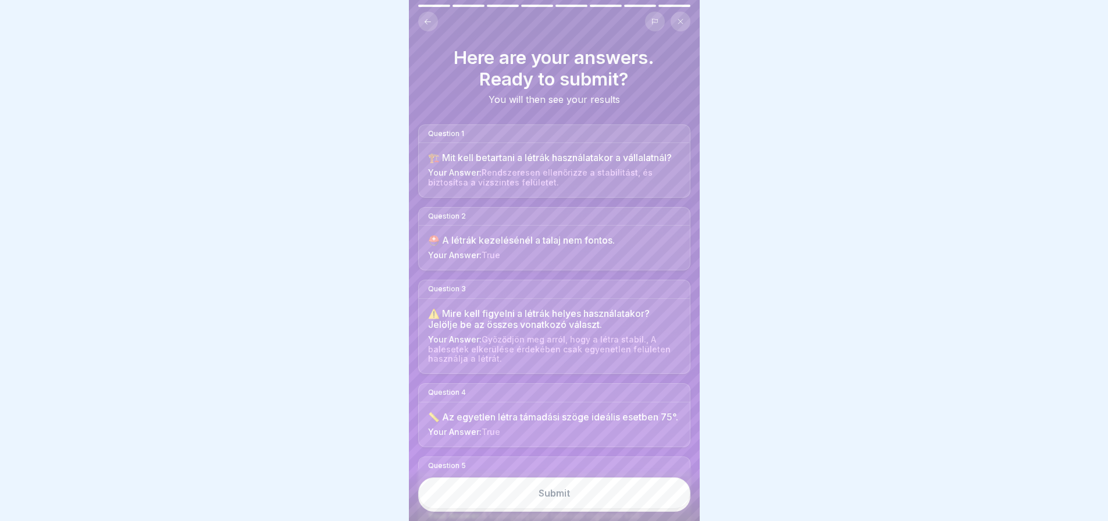
click at [669, 493] on button "Submit" at bounding box center [554, 493] width 272 height 31
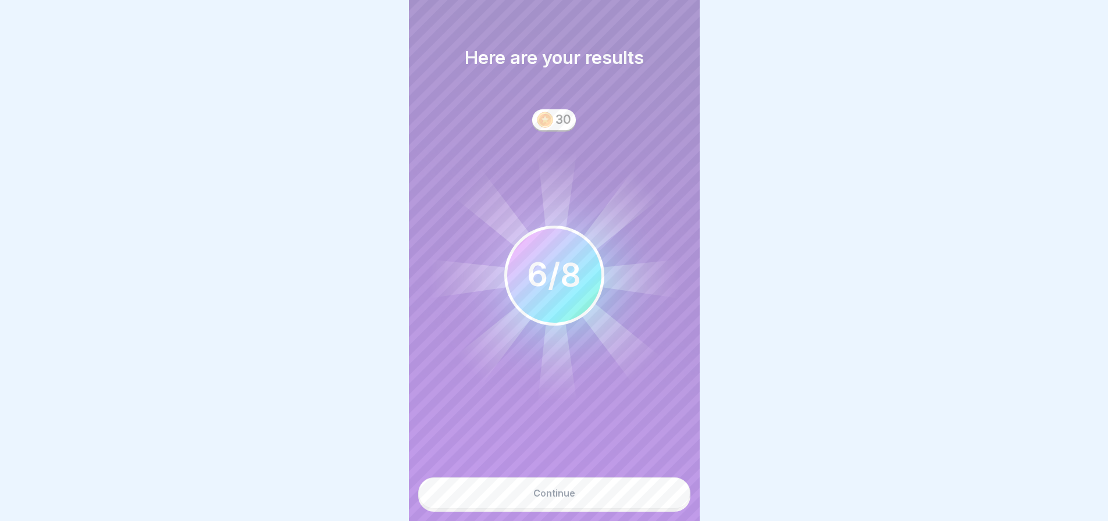
click at [669, 493] on button "Continue" at bounding box center [554, 493] width 272 height 31
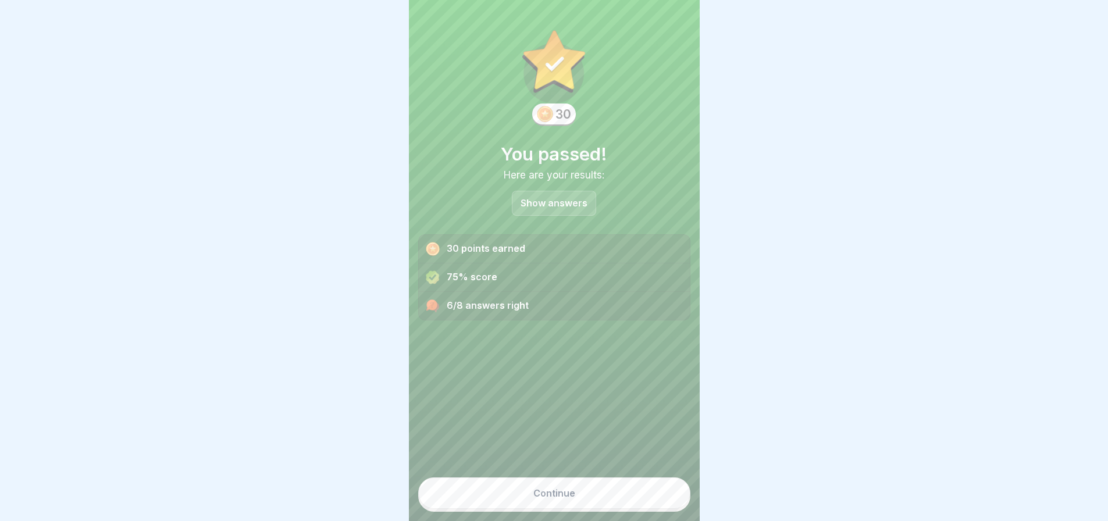
click at [669, 493] on button "Continue" at bounding box center [554, 493] width 272 height 31
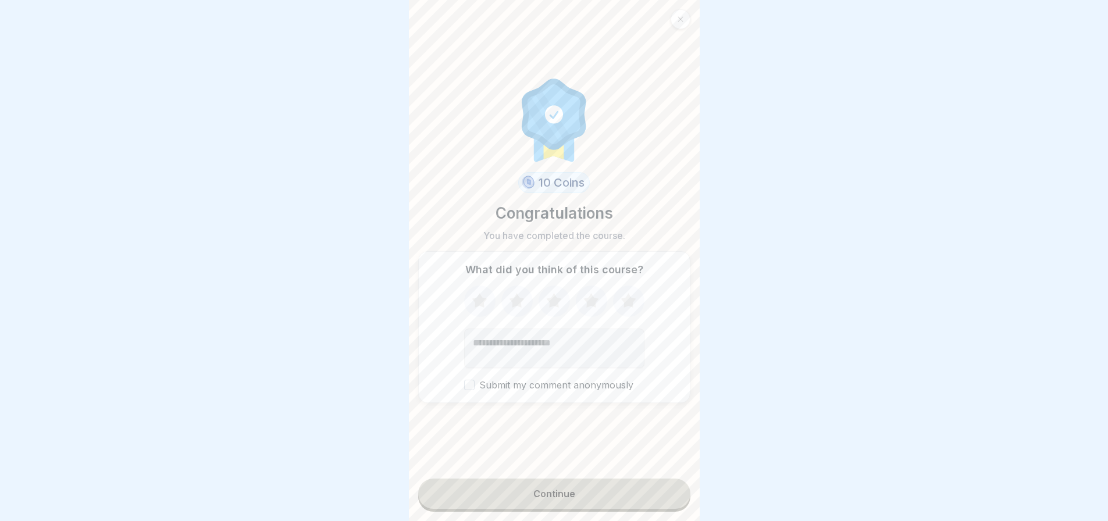
click at [589, 346] on textarea "Add comment (optional)" at bounding box center [554, 349] width 180 height 40
click at [551, 493] on div "Continue" at bounding box center [554, 494] width 42 height 10
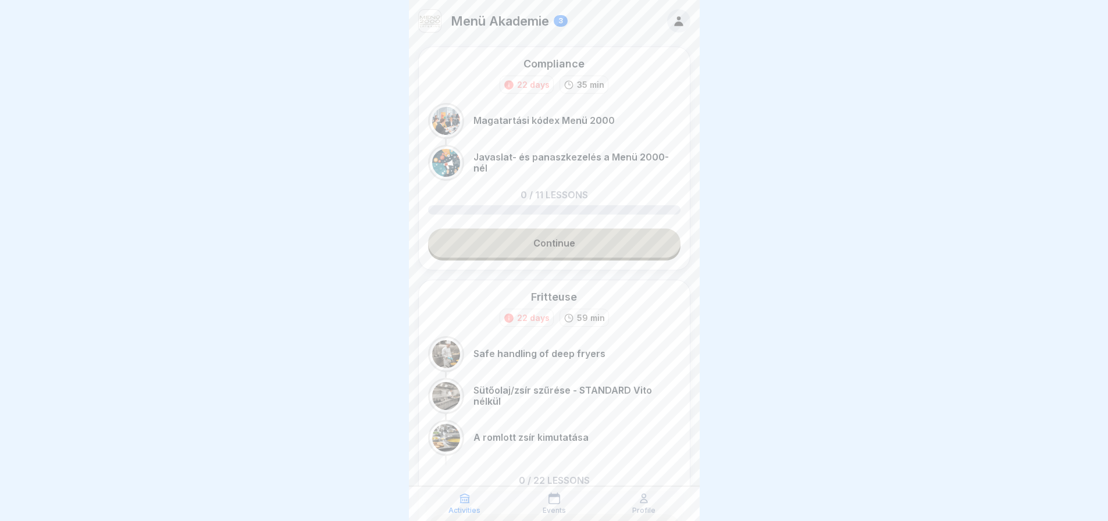
click at [574, 255] on link "Continue" at bounding box center [554, 243] width 252 height 29
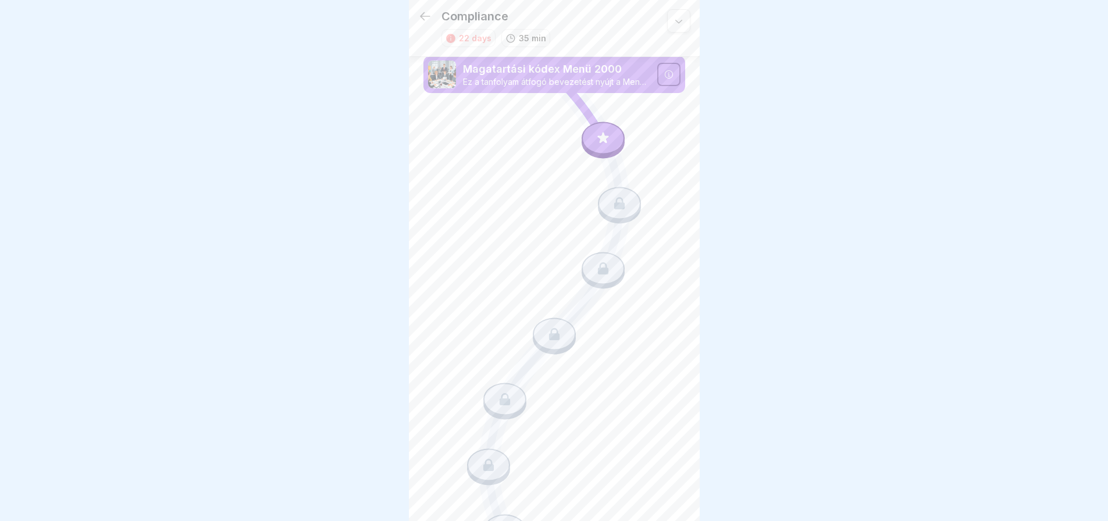
click at [603, 133] on icon at bounding box center [603, 137] width 15 height 15
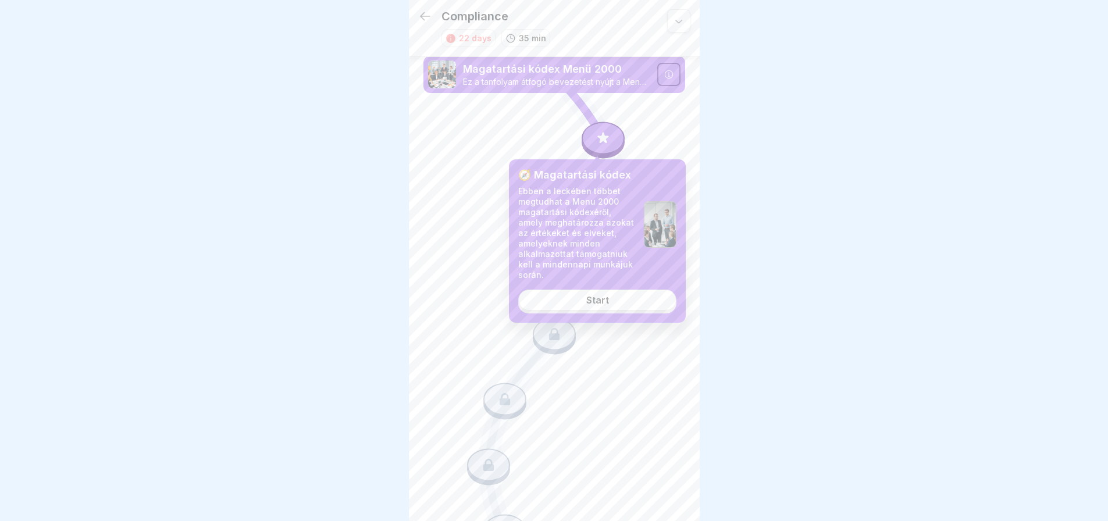
click at [608, 297] on div "Start" at bounding box center [597, 300] width 23 height 10
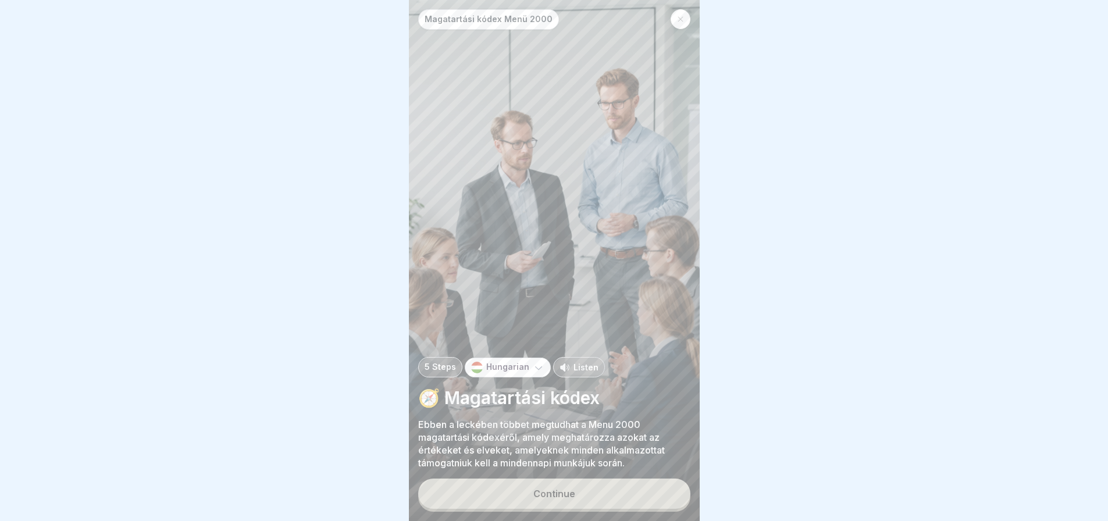
click at [610, 491] on button "Continue" at bounding box center [554, 494] width 272 height 30
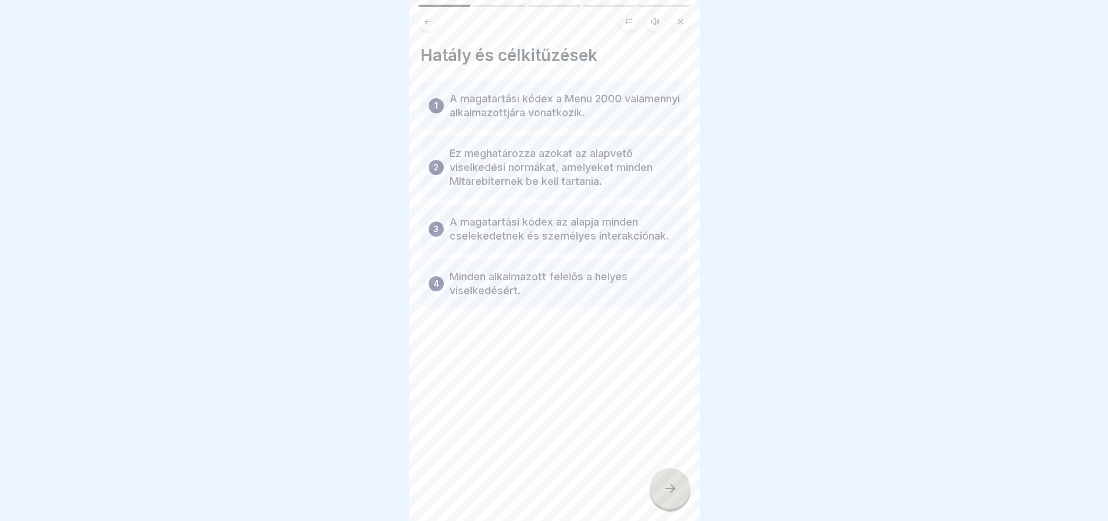
click at [669, 506] on div at bounding box center [670, 488] width 41 height 41
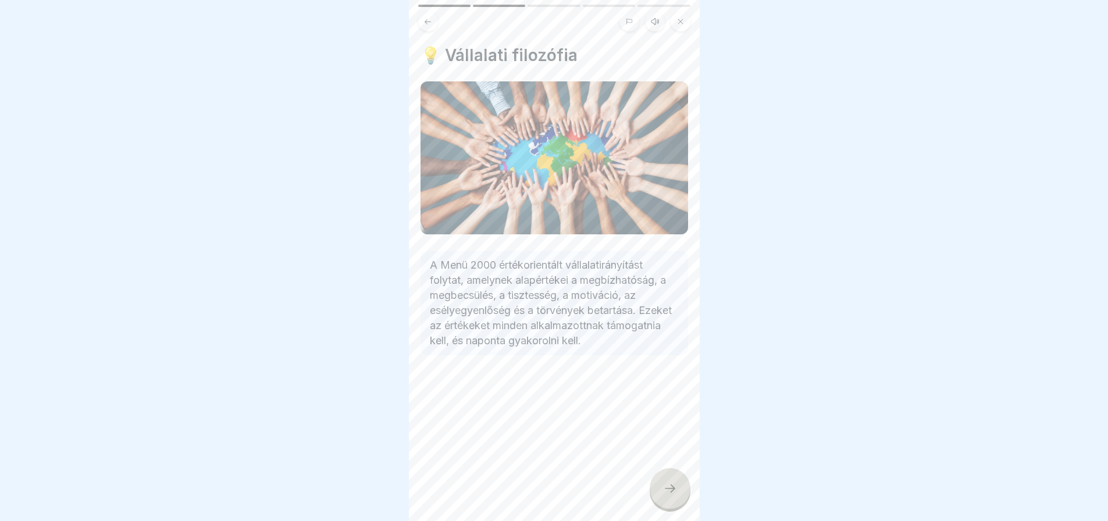
click at [669, 506] on div at bounding box center [670, 488] width 41 height 41
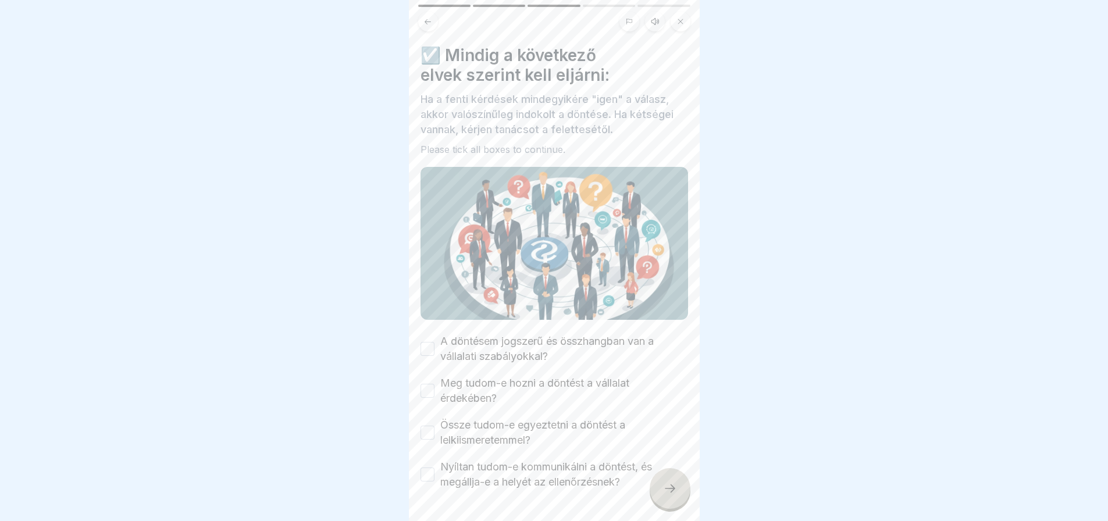
click at [431, 342] on button "A döntésem jogszerű és összhangban van a vállalati szabályokkal?" at bounding box center [428, 349] width 14 height 14
click at [432, 388] on button "Meg tudom-e hozni a döntést a vállalat érdekében?" at bounding box center [428, 391] width 14 height 14
click at [431, 436] on div "Össze tudom-e egyeztetni a döntést a lelkiismeretemmel?" at bounding box center [555, 433] width 268 height 30
drag, startPoint x: 428, startPoint y: 430, endPoint x: 426, endPoint y: 471, distance: 41.3
click at [426, 471] on div "A döntésem jogszerű és összhangban van a vállalati szabályokkal? Meg tudom-e ho…" at bounding box center [555, 412] width 268 height 156
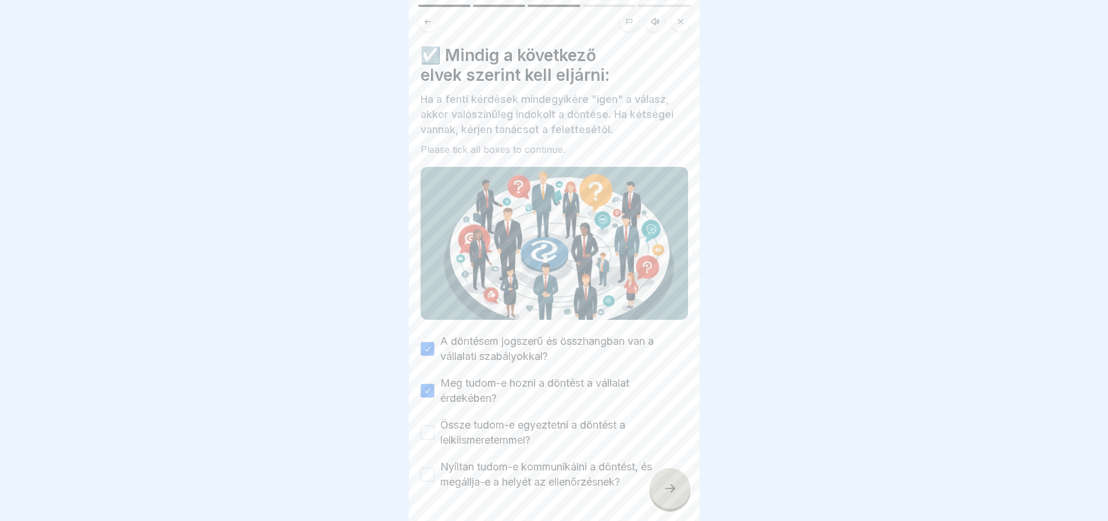
click at [426, 471] on button "Nyíltan tudom-e kommunikálni a döntést, és megállja-e a helyét az ellenőrzésnek?" at bounding box center [428, 475] width 14 height 14
click at [666, 495] on icon at bounding box center [670, 489] width 14 height 14
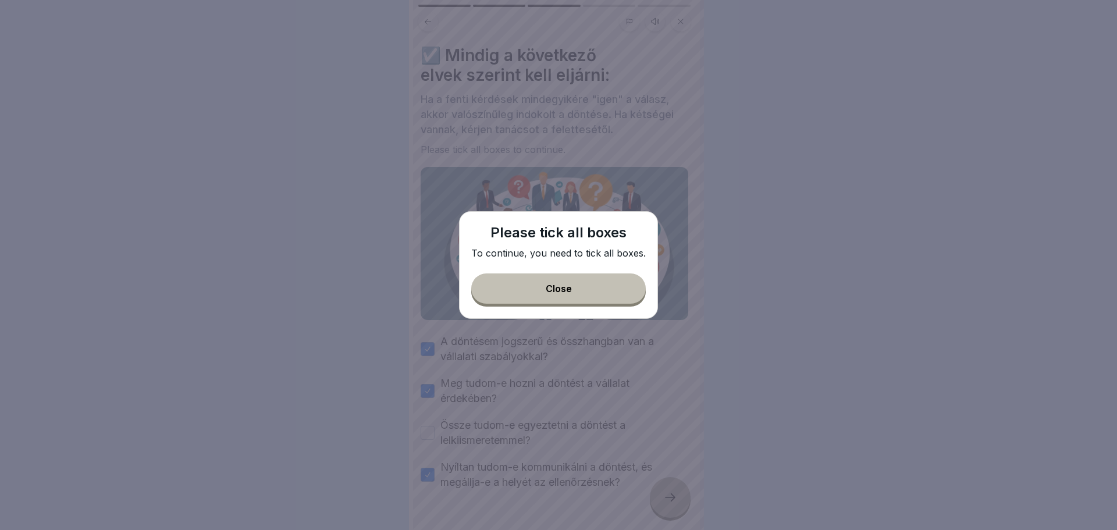
click at [614, 287] on button "Close" at bounding box center [558, 288] width 175 height 30
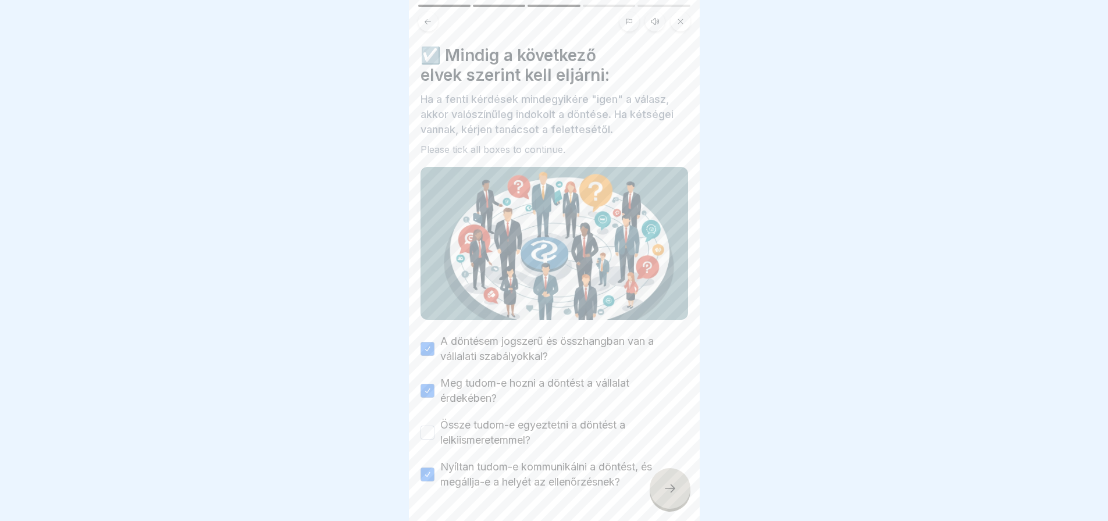
click at [435, 429] on div "Össze tudom-e egyeztetni a döntést a lelkiismeretemmel?" at bounding box center [555, 433] width 268 height 30
click at [425, 429] on button "Össze tudom-e egyeztetni a döntést a lelkiismeretemmel?" at bounding box center [428, 433] width 14 height 14
click at [668, 509] on div at bounding box center [670, 488] width 41 height 41
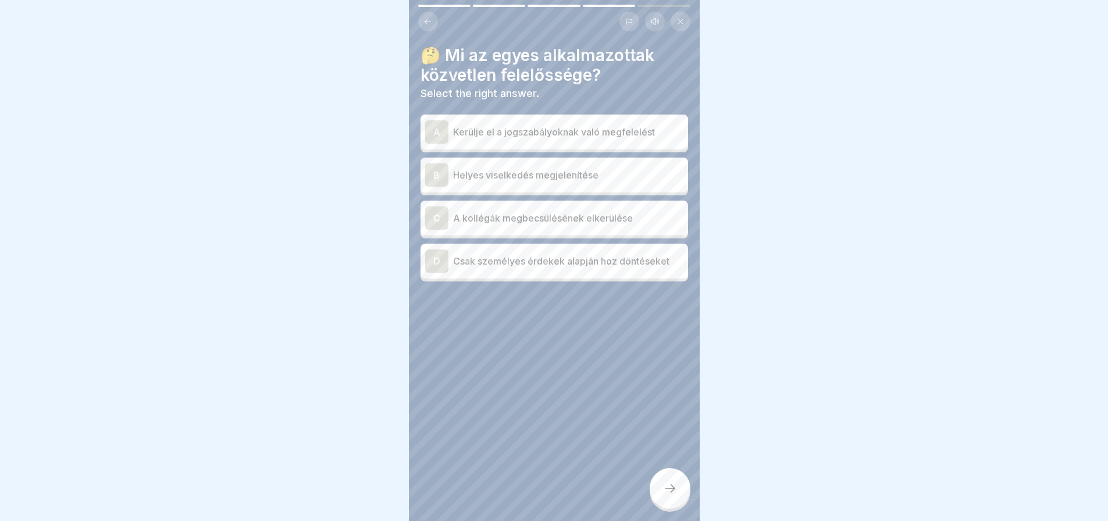
click at [433, 173] on div "B" at bounding box center [436, 174] width 23 height 23
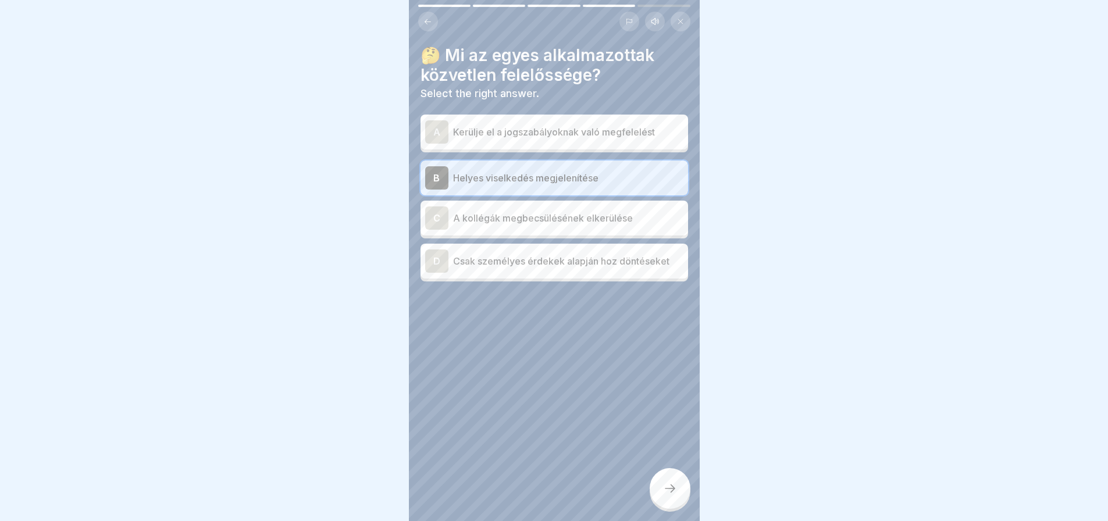
click at [667, 496] on icon at bounding box center [670, 489] width 14 height 14
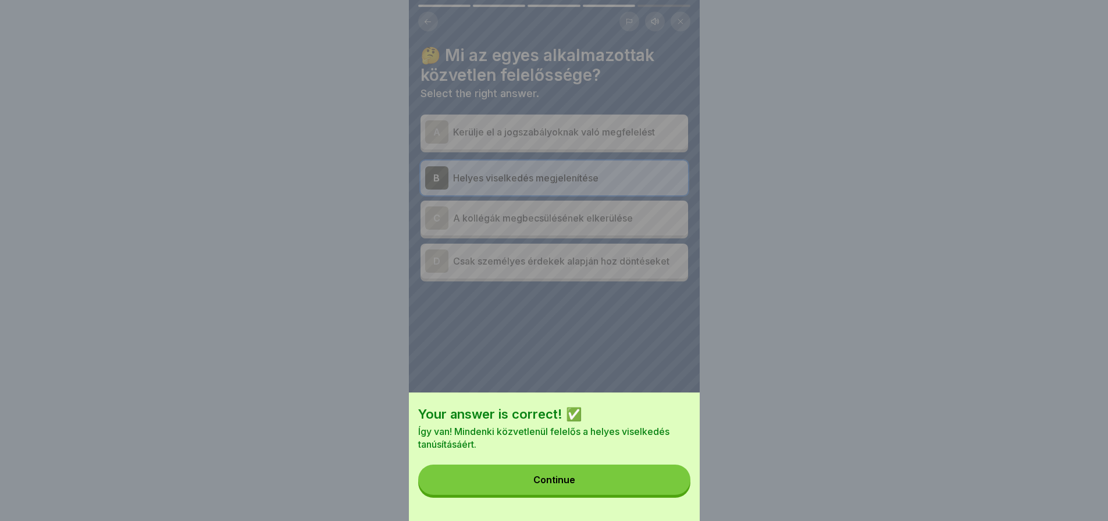
click at [667, 495] on button "Continue" at bounding box center [554, 480] width 272 height 30
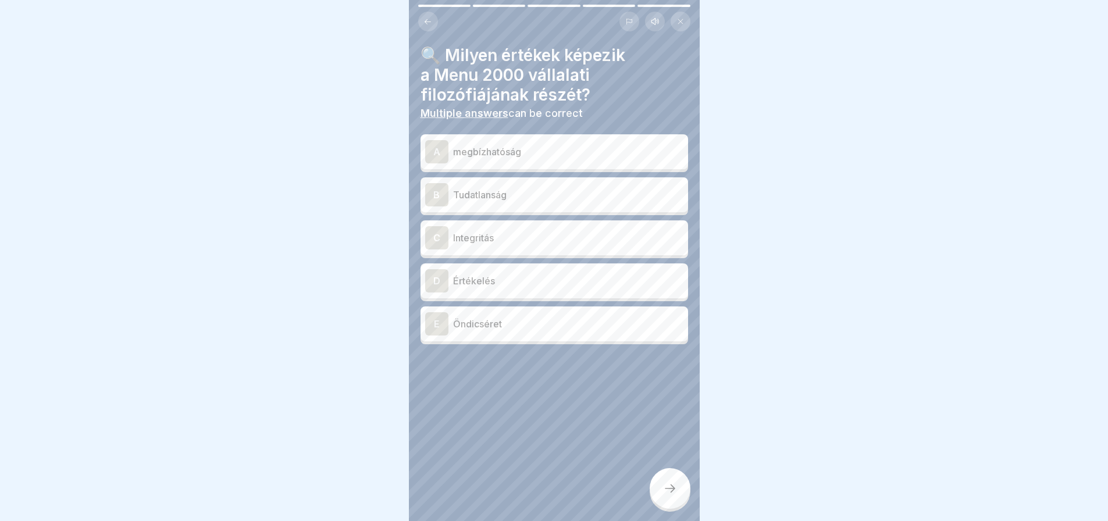
click at [436, 151] on div "A" at bounding box center [436, 151] width 23 height 23
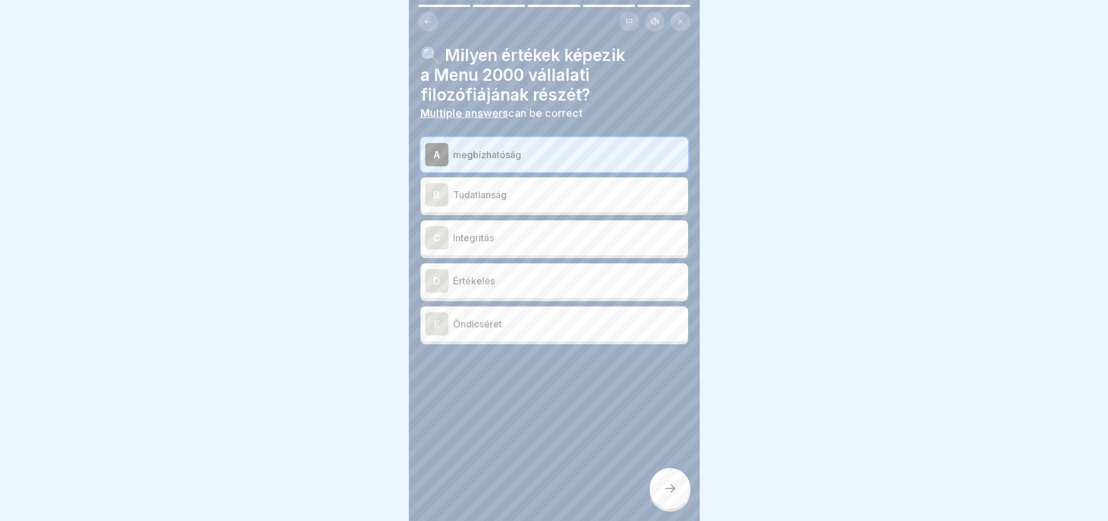
click at [674, 506] on div at bounding box center [670, 488] width 41 height 41
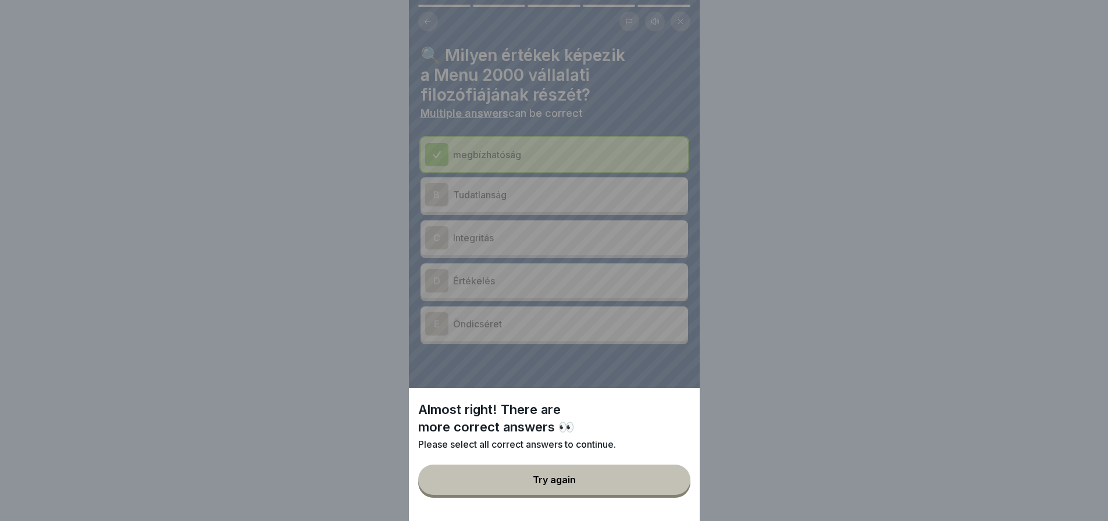
click at [663, 490] on button "Try again" at bounding box center [554, 480] width 272 height 30
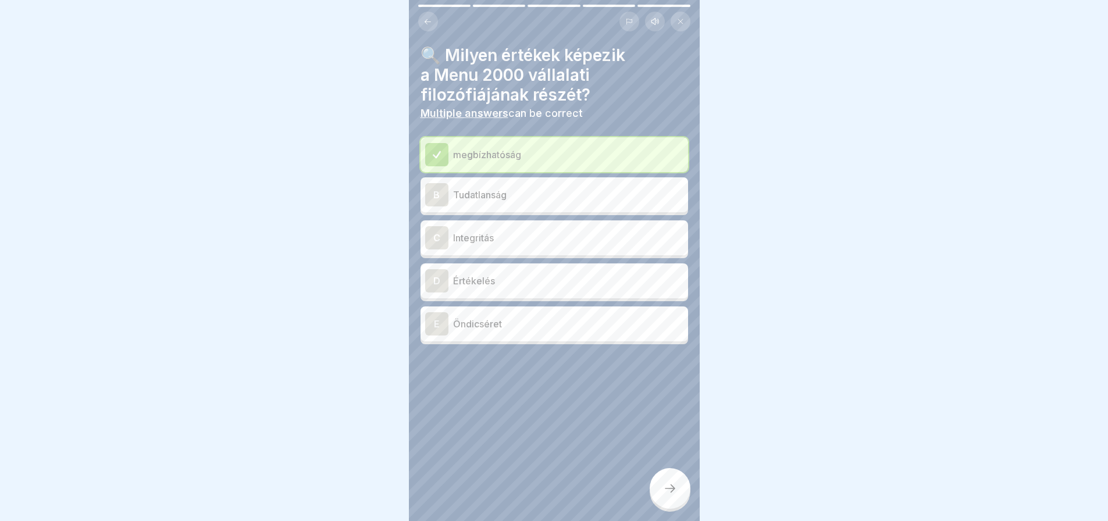
click at [663, 490] on div at bounding box center [670, 488] width 41 height 41
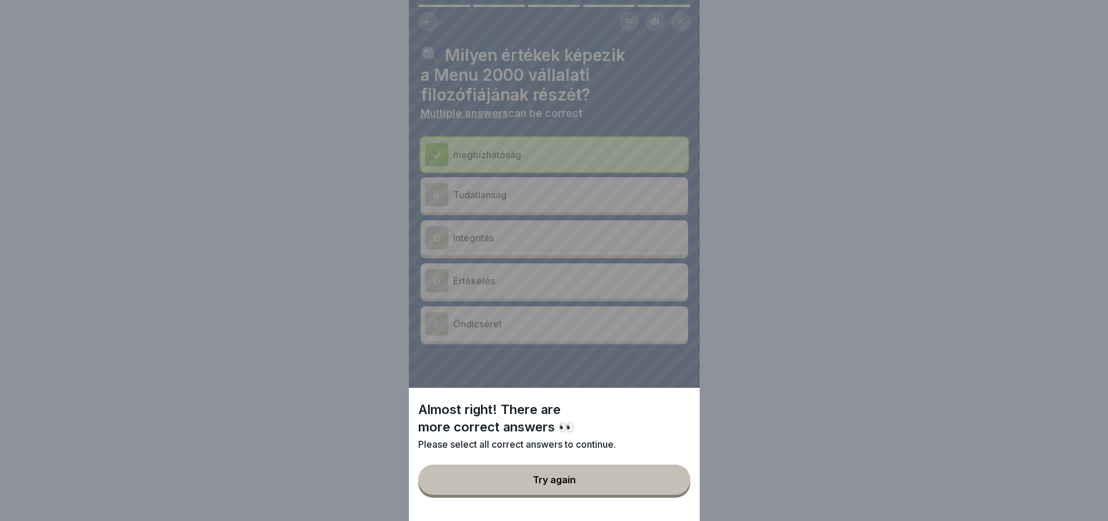
click at [663, 490] on button "Try again" at bounding box center [554, 480] width 272 height 30
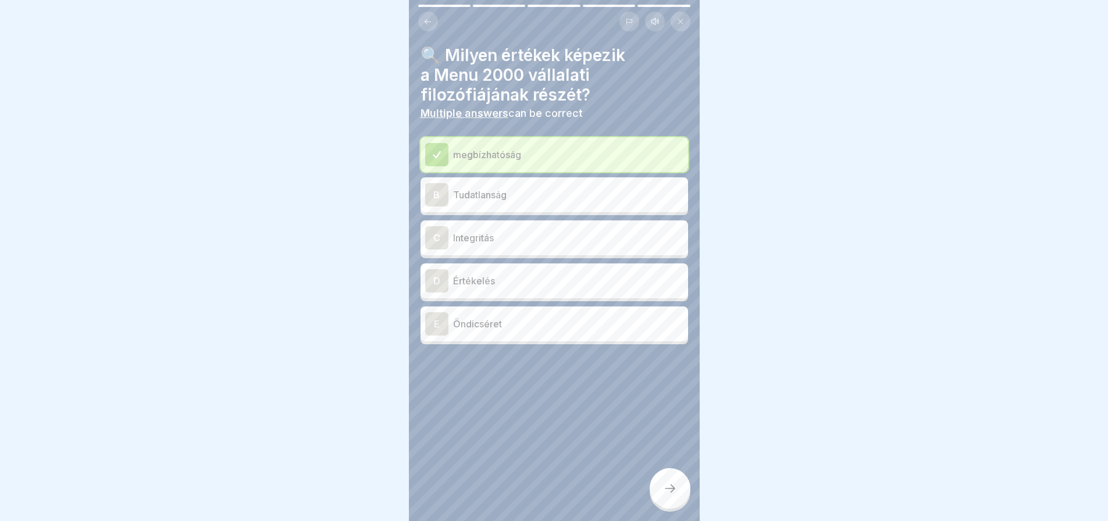
click at [432, 236] on div "C" at bounding box center [436, 237] width 23 height 23
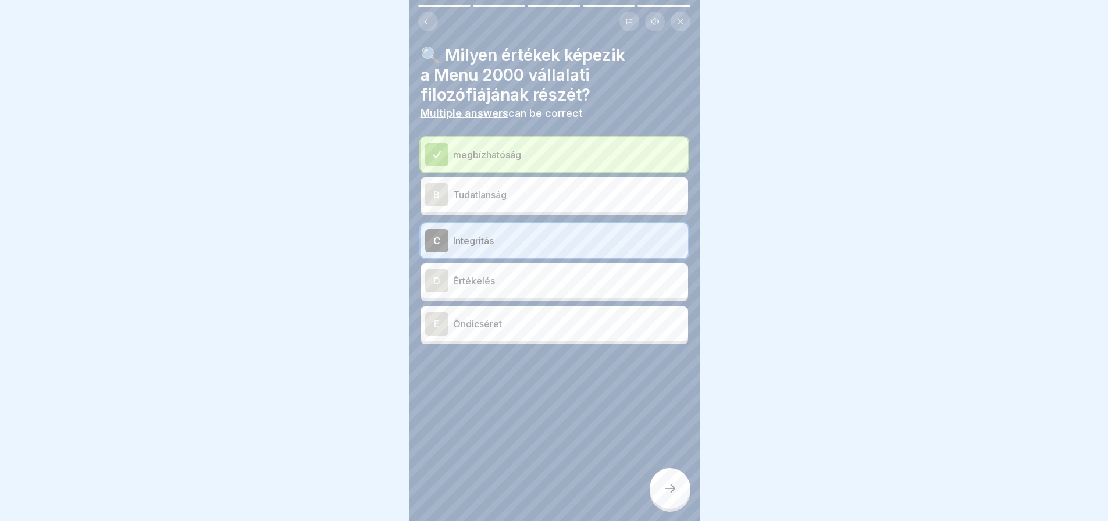
click at [668, 488] on div at bounding box center [670, 488] width 41 height 41
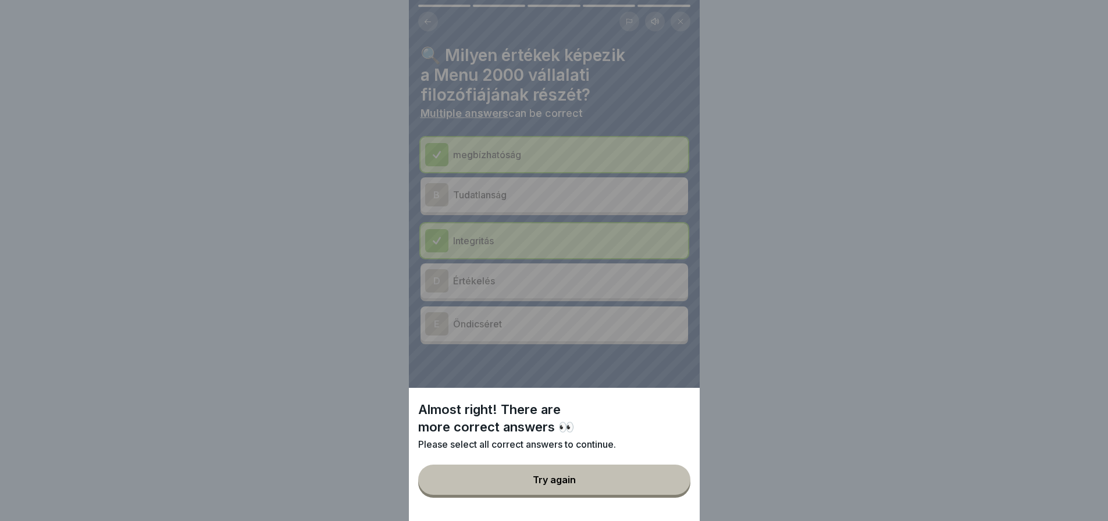
click at [668, 488] on button "Try again" at bounding box center [554, 480] width 272 height 30
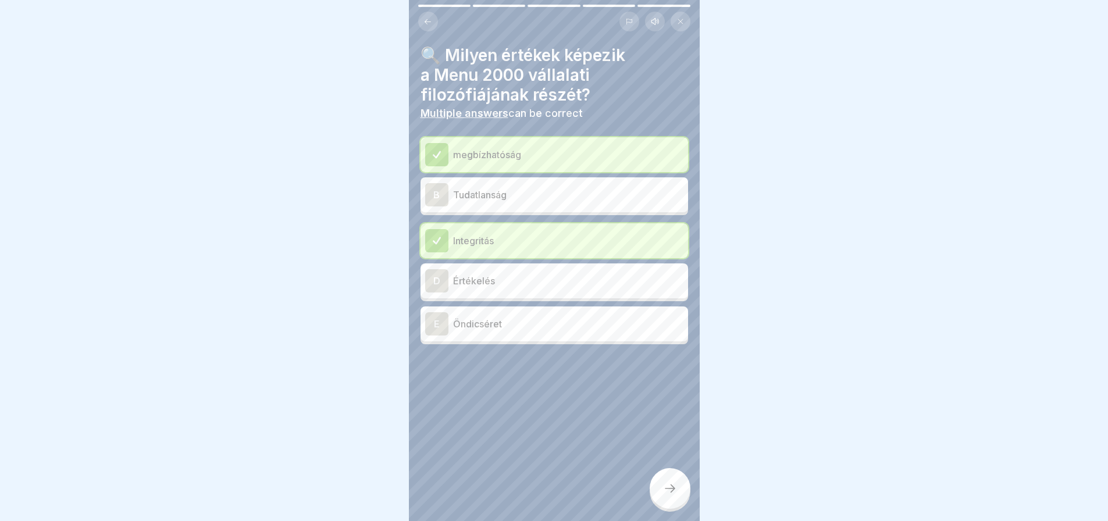
click at [439, 321] on div "E" at bounding box center [436, 323] width 23 height 23
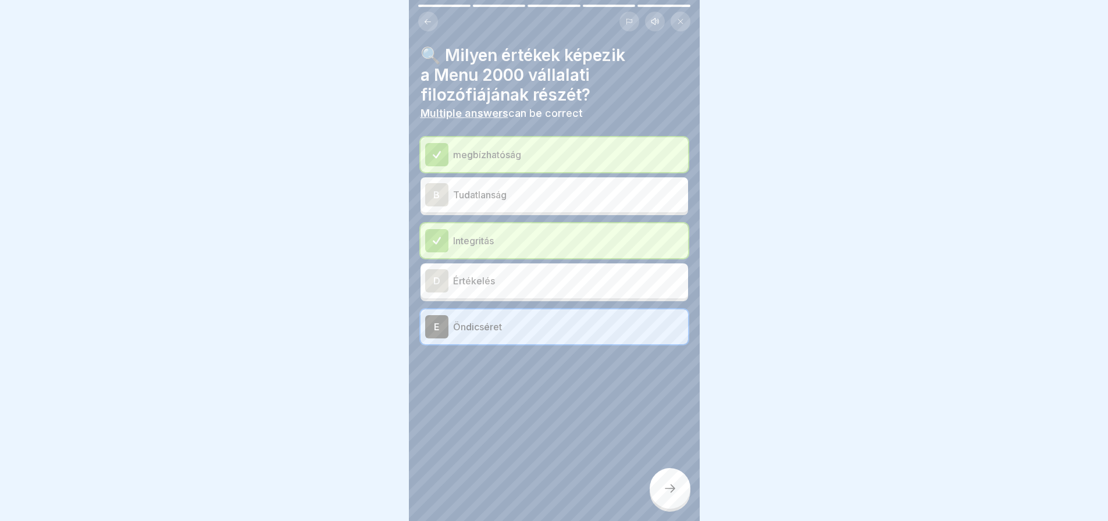
click at [673, 490] on div at bounding box center [670, 488] width 41 height 41
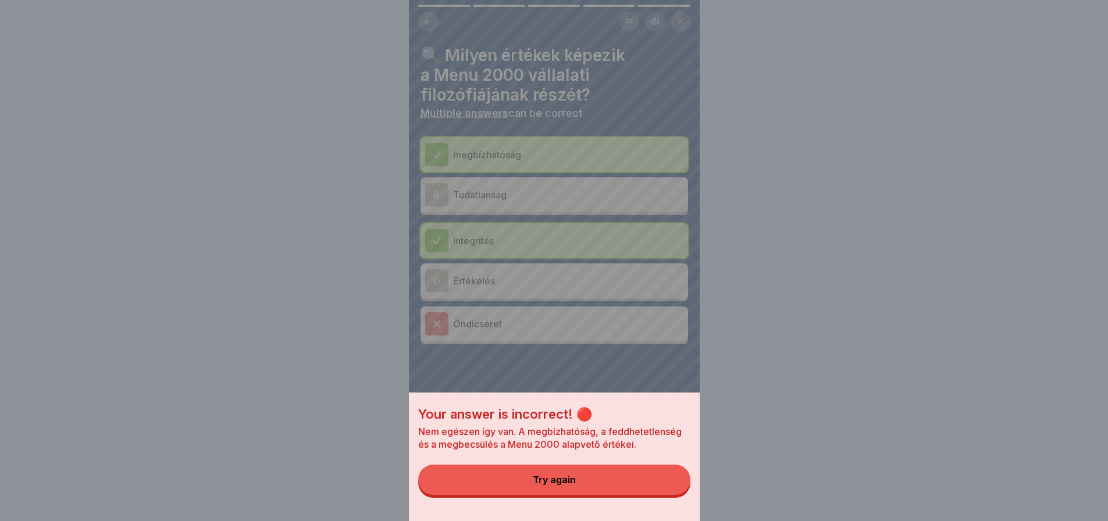
click at [432, 276] on div "Your answer is incorrect! 🔴 Nem egészen így van. A megbízhatóság, a feddhetetle…" at bounding box center [554, 260] width 291 height 521
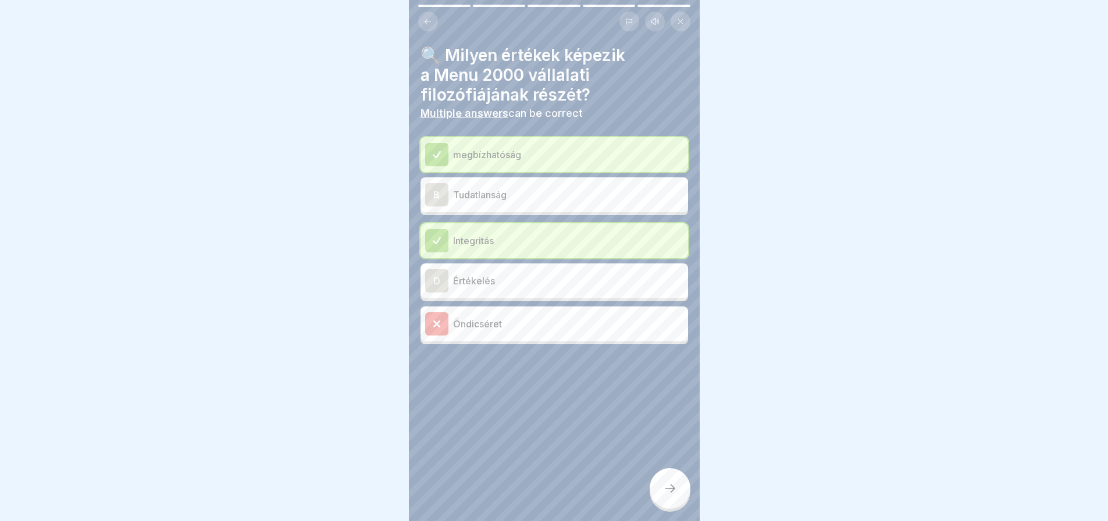
click at [439, 287] on div "D" at bounding box center [436, 280] width 23 height 23
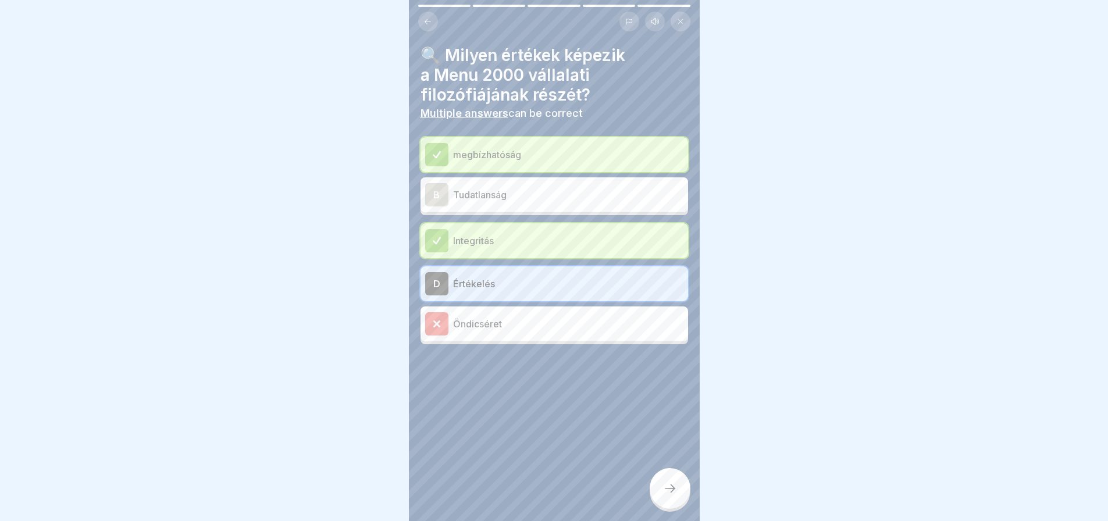
click at [439, 326] on icon at bounding box center [436, 323] width 5 height 5
click at [673, 496] on icon at bounding box center [670, 489] width 14 height 14
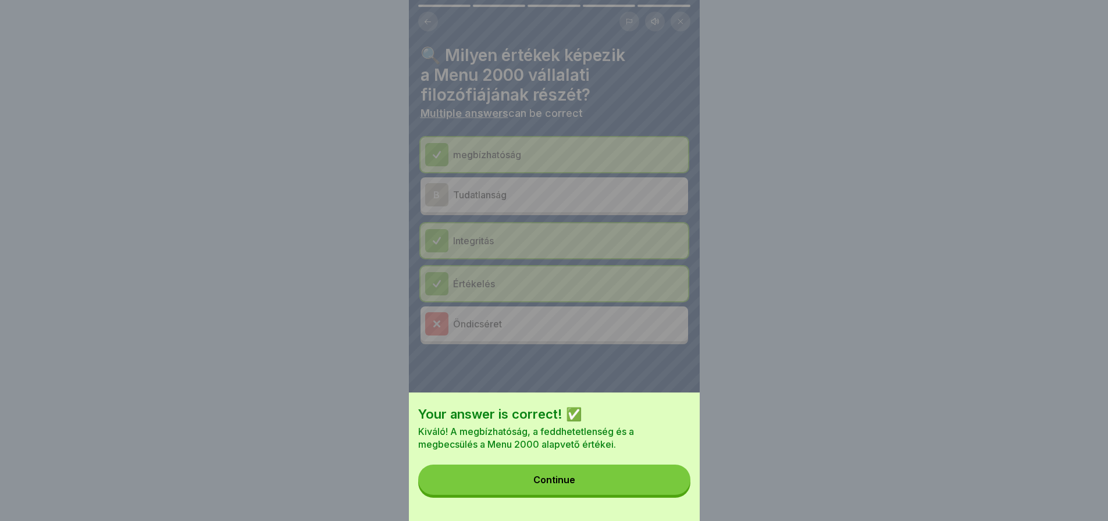
click at [673, 495] on button "Continue" at bounding box center [554, 480] width 272 height 30
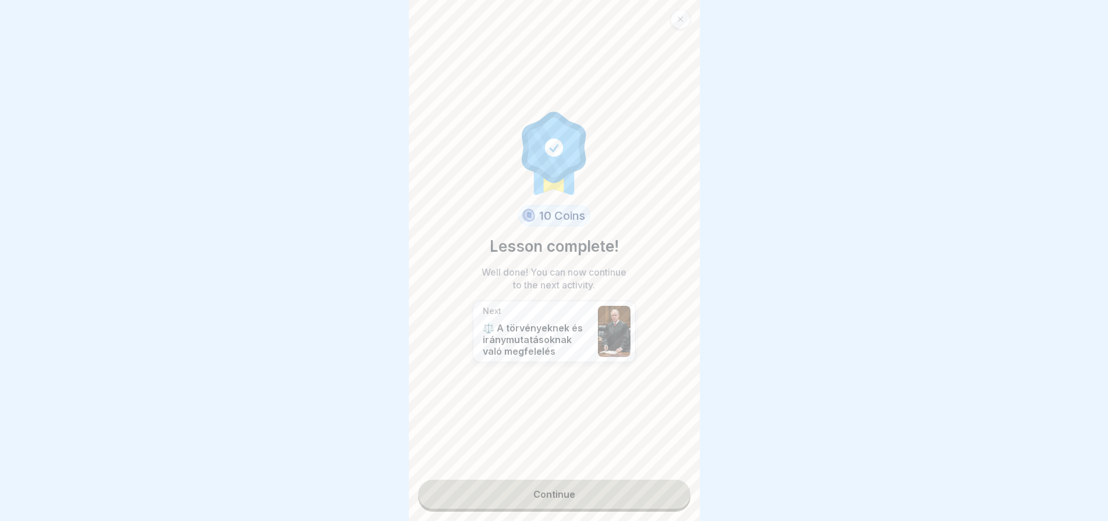
click at [673, 496] on link "Continue" at bounding box center [554, 494] width 272 height 29
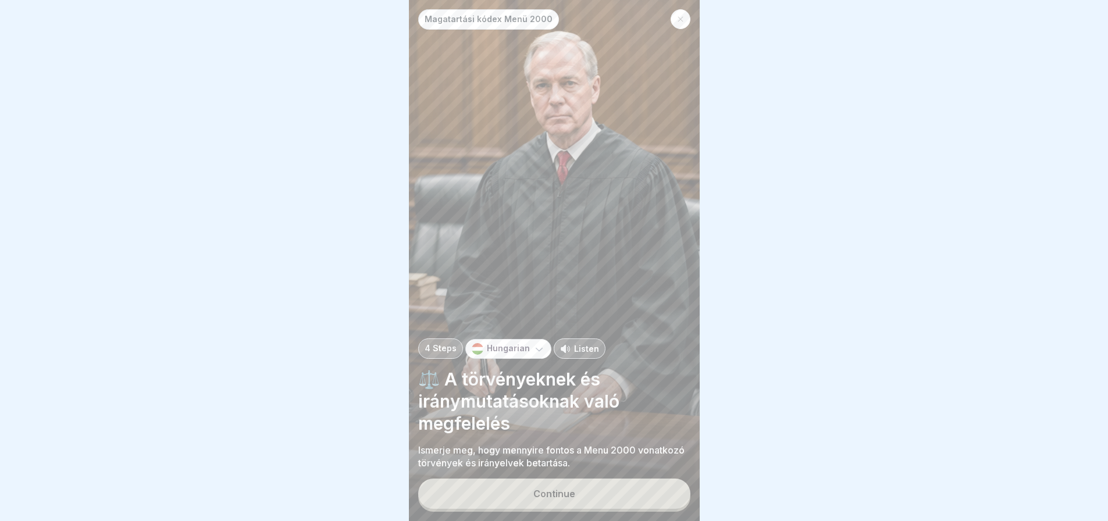
click at [673, 496] on button "Continue" at bounding box center [554, 494] width 272 height 30
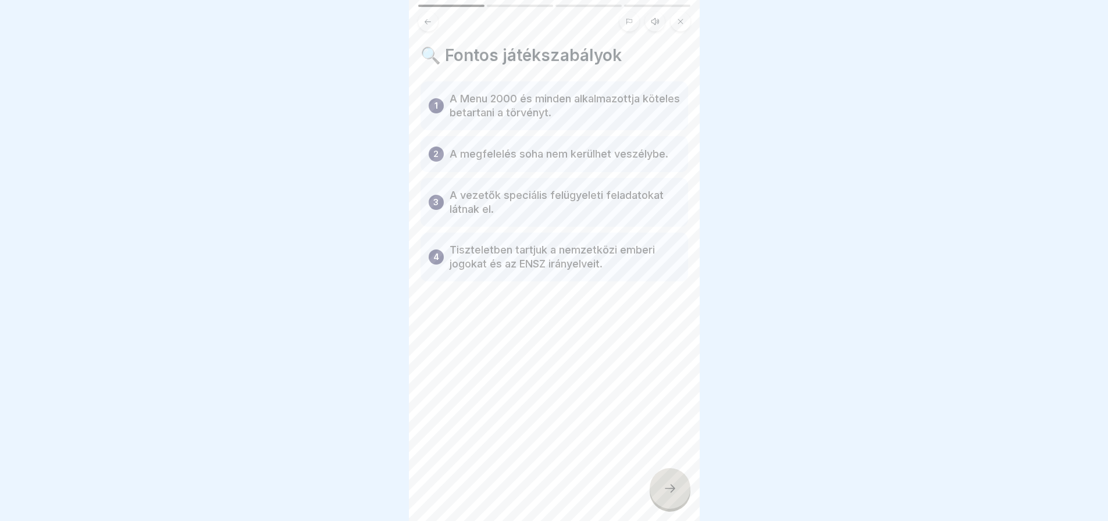
click at [673, 496] on icon at bounding box center [670, 489] width 14 height 14
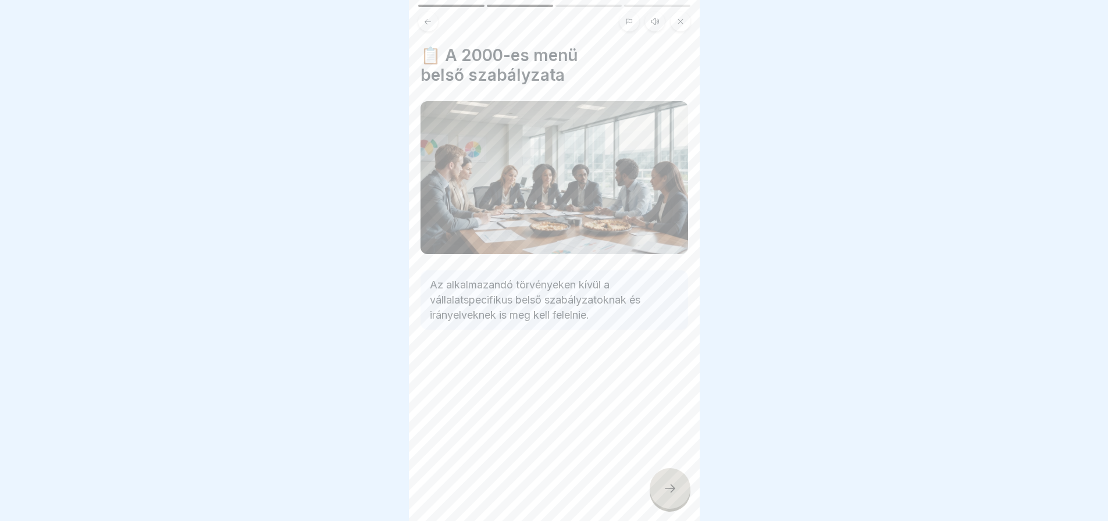
click at [673, 496] on icon at bounding box center [670, 489] width 14 height 14
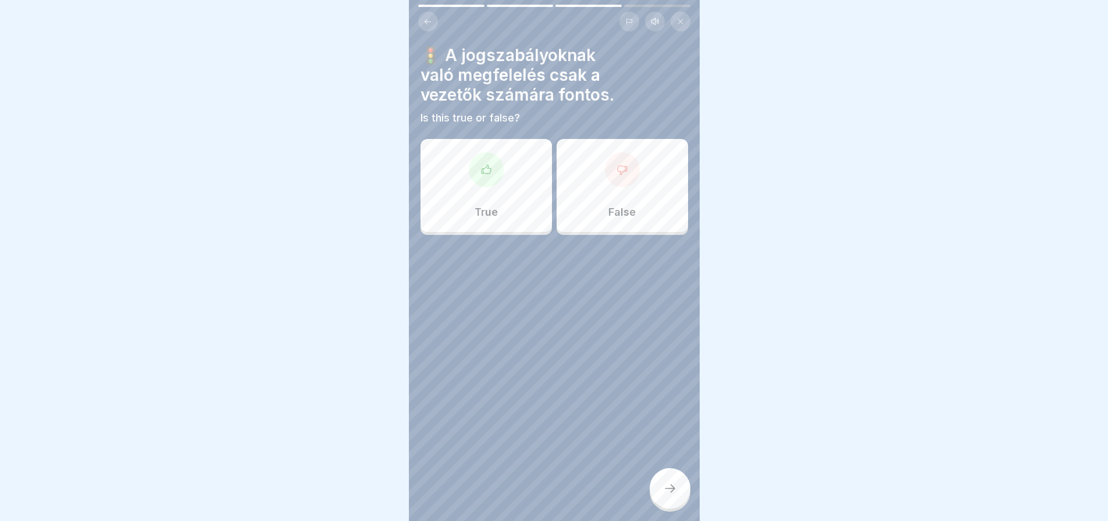
click at [427, 25] on icon at bounding box center [428, 21] width 9 height 9
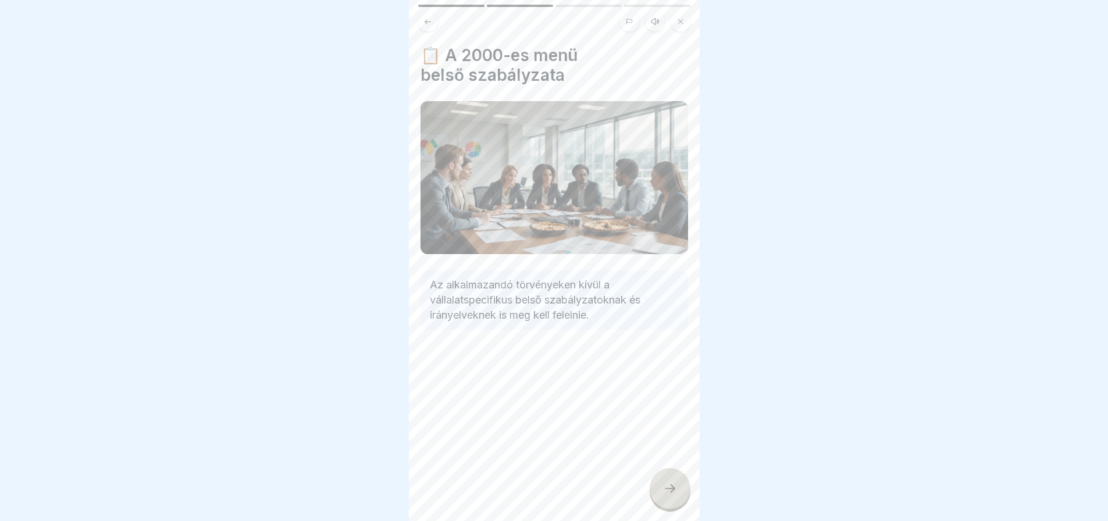
click at [670, 492] on div at bounding box center [670, 488] width 41 height 41
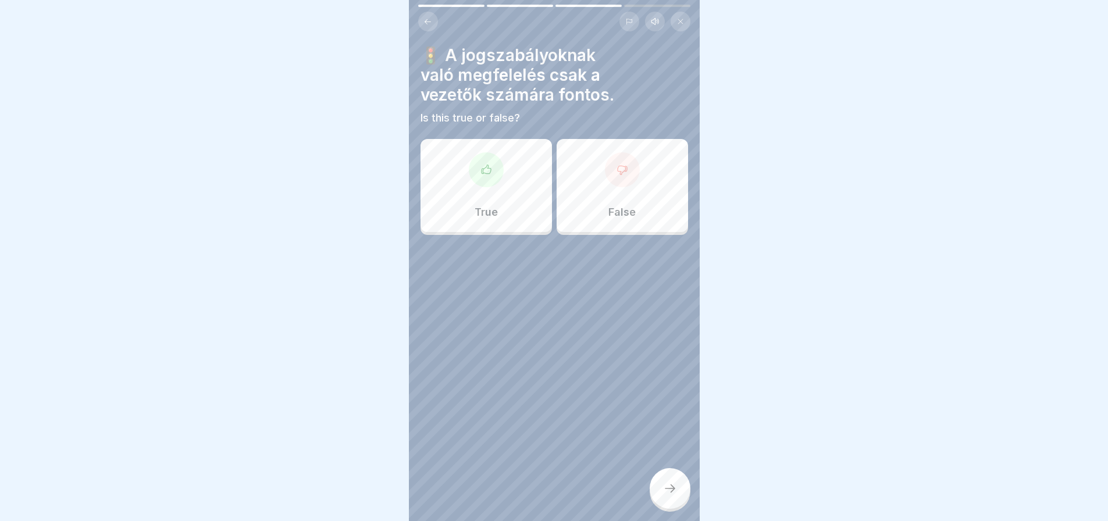
click at [638, 179] on div "False" at bounding box center [622, 185] width 131 height 93
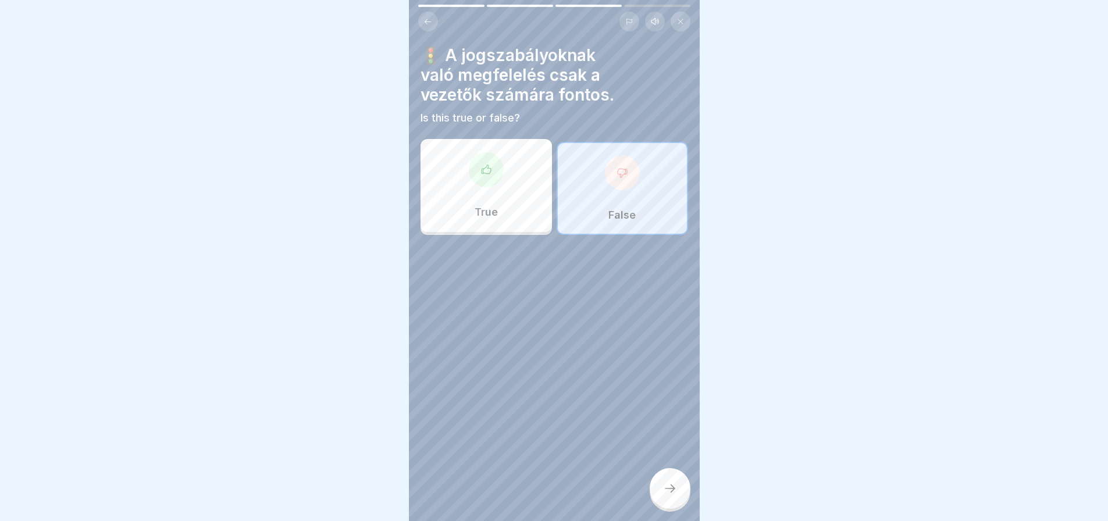
click at [678, 484] on div at bounding box center [670, 488] width 41 height 41
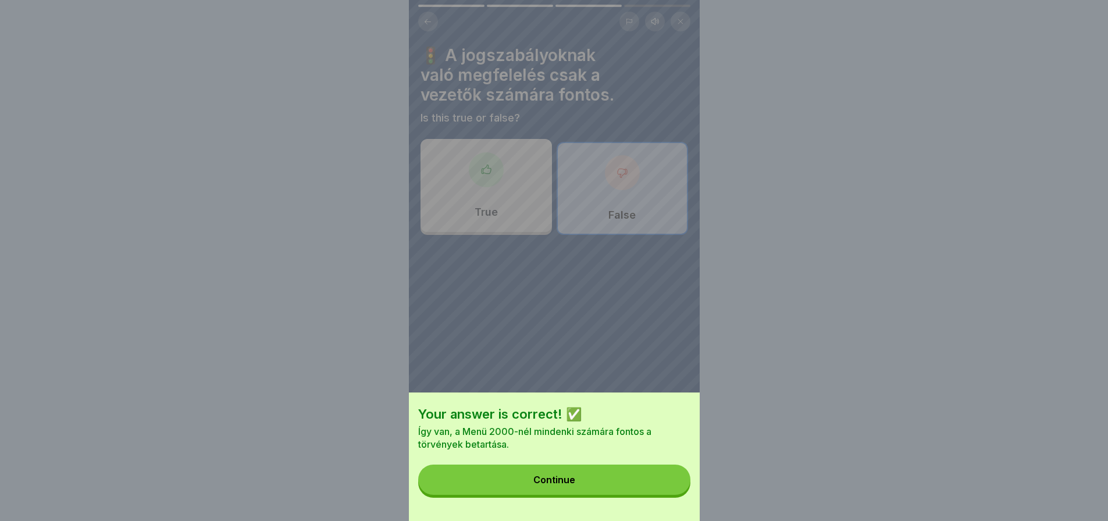
click at [678, 484] on button "Continue" at bounding box center [554, 480] width 272 height 30
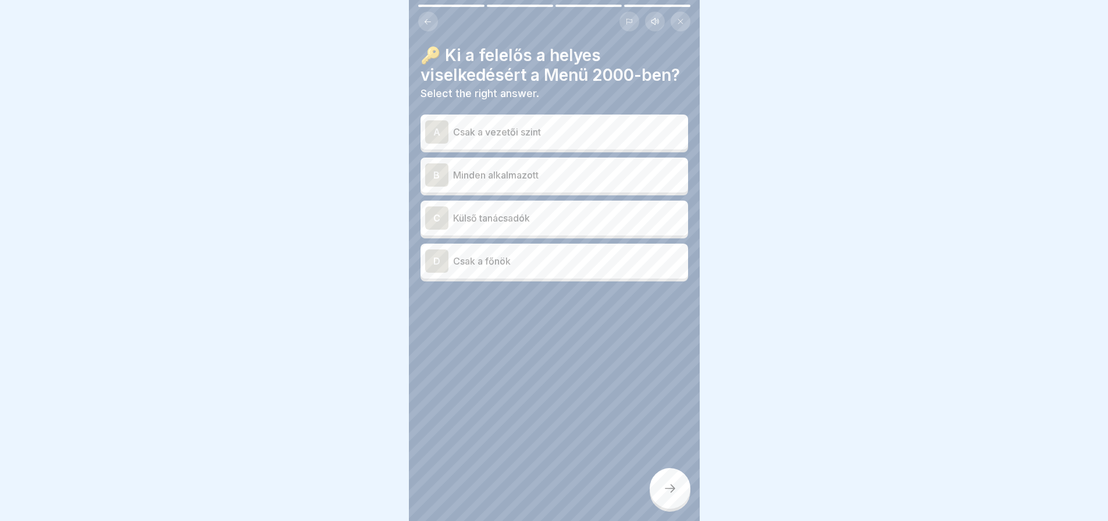
click at [552, 183] on div "B Minden alkalmazott" at bounding box center [554, 174] width 258 height 23
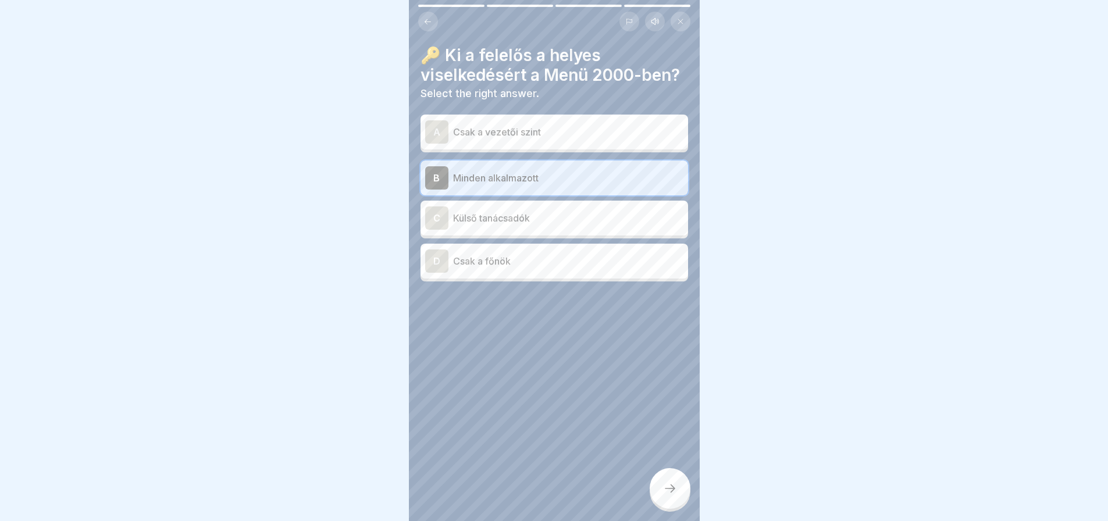
click at [670, 509] on div at bounding box center [670, 488] width 41 height 41
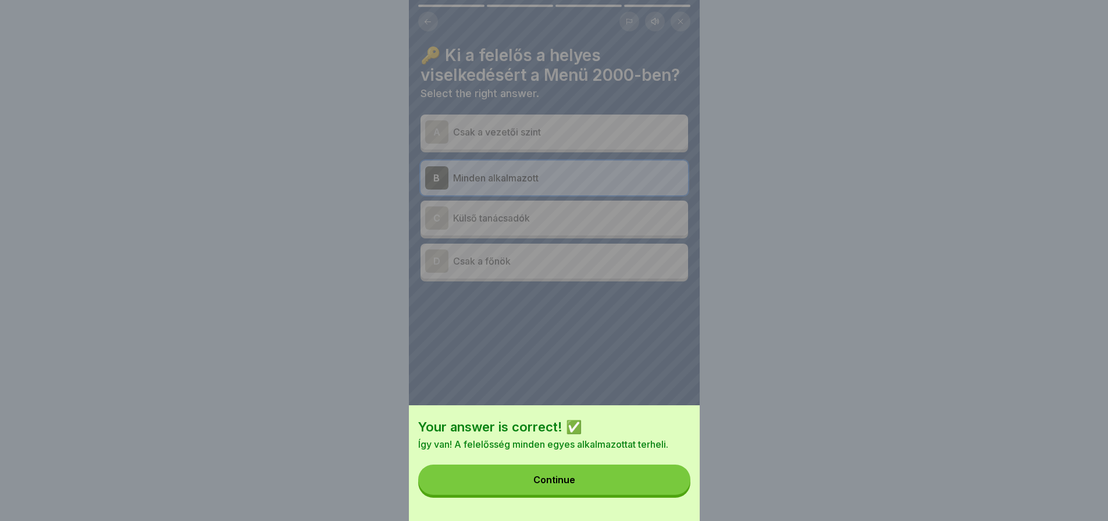
click at [666, 493] on button "Continue" at bounding box center [554, 480] width 272 height 30
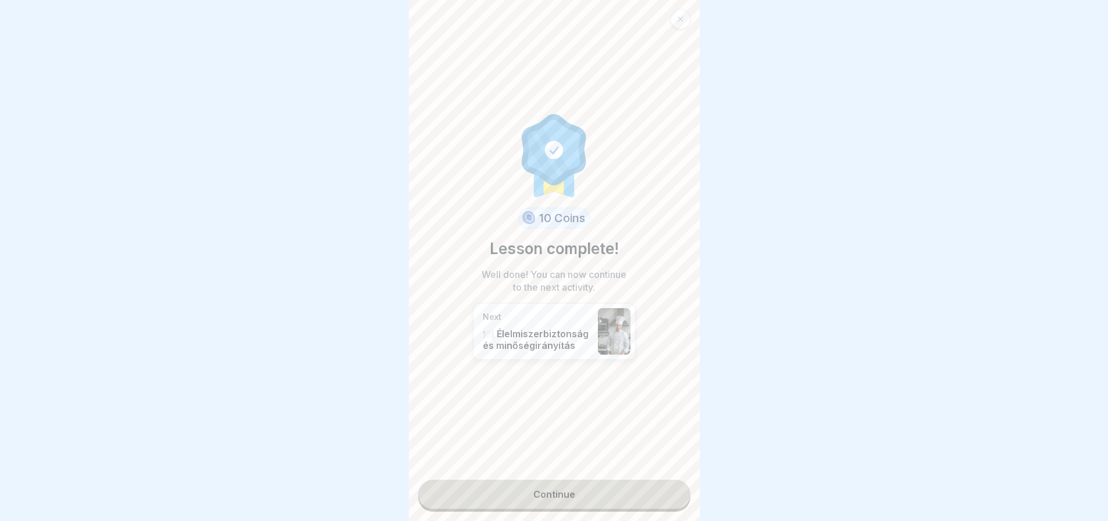
click at [666, 493] on link "Continue" at bounding box center [554, 494] width 272 height 29
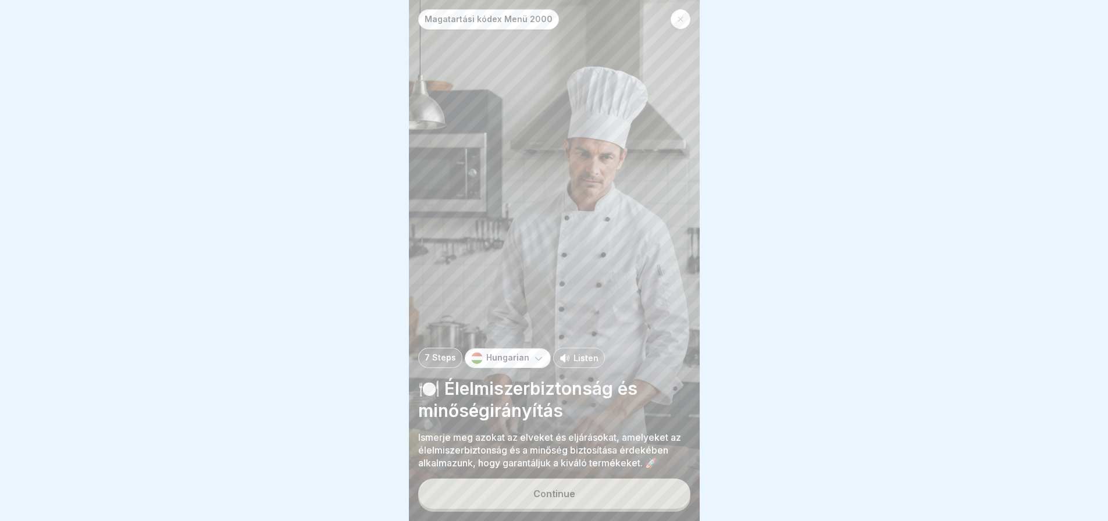
click at [666, 493] on button "Continue" at bounding box center [554, 494] width 272 height 30
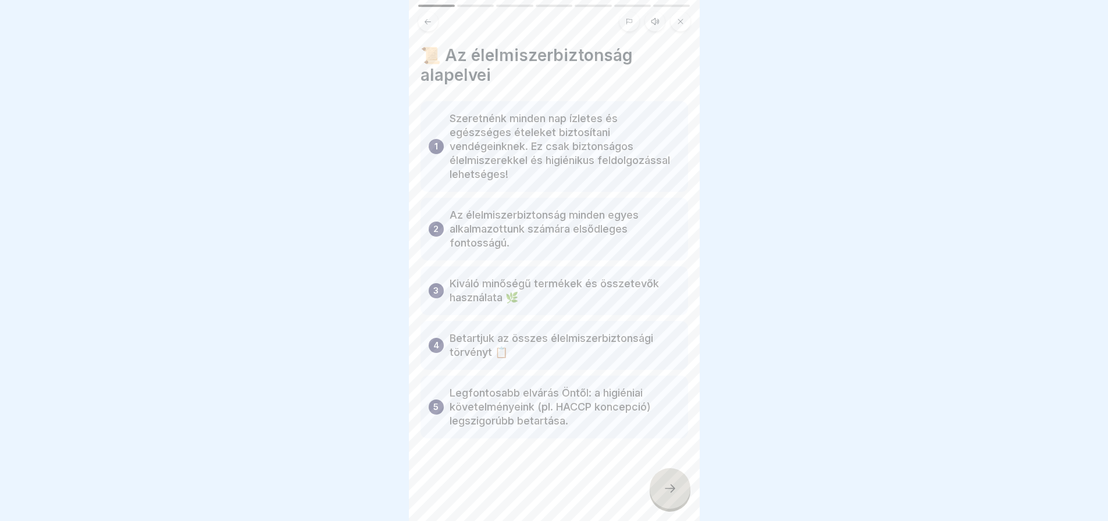
click at [666, 493] on icon at bounding box center [670, 489] width 14 height 14
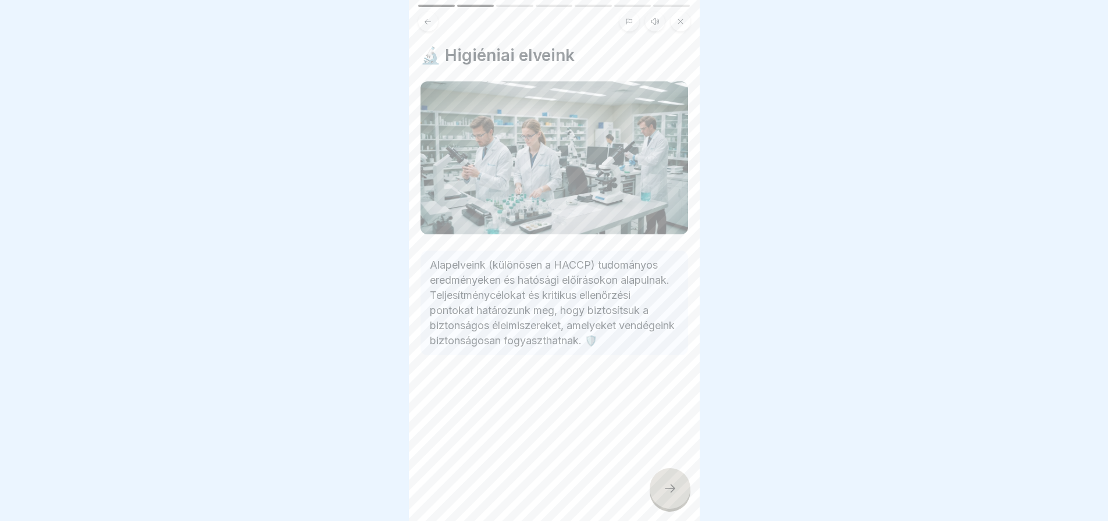
click at [666, 493] on icon at bounding box center [670, 489] width 14 height 14
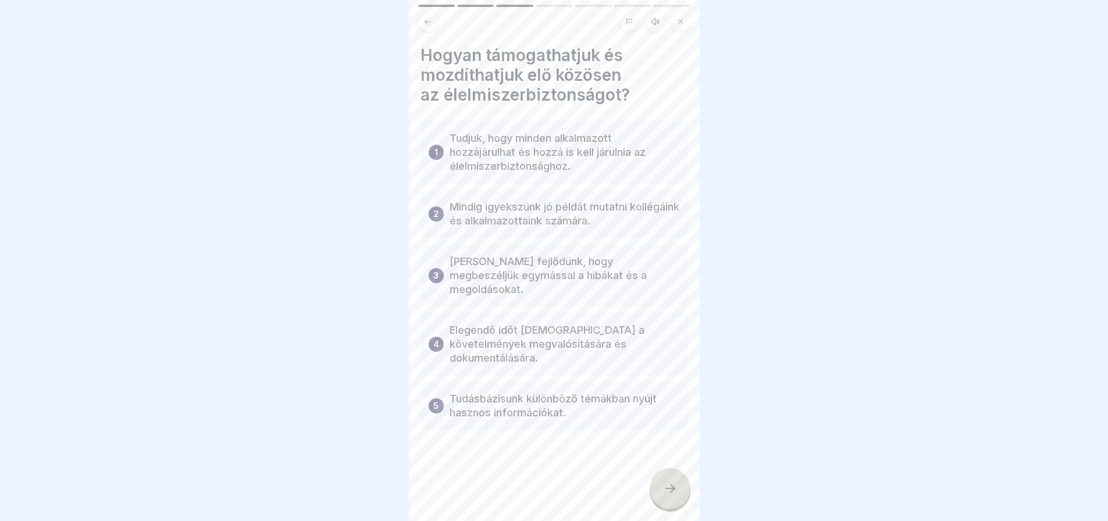
click at [666, 493] on icon at bounding box center [670, 489] width 14 height 14
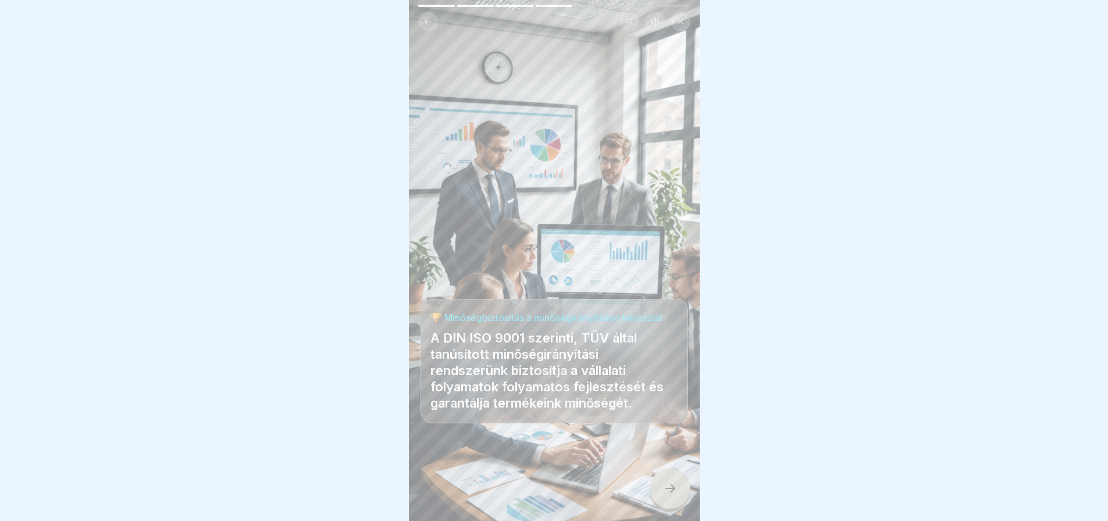
click at [666, 493] on icon at bounding box center [670, 489] width 14 height 14
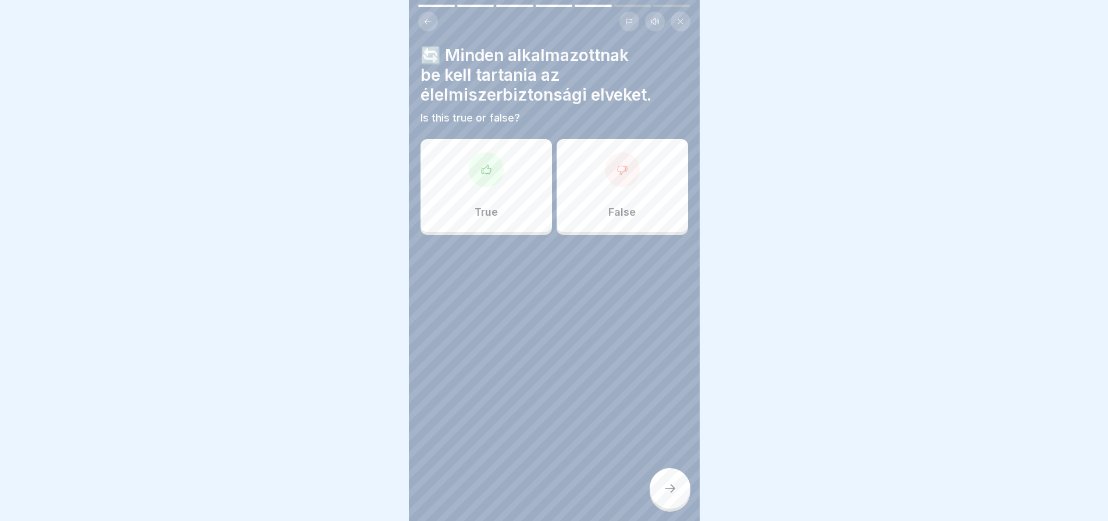
click at [503, 193] on div "True" at bounding box center [486, 185] width 131 height 93
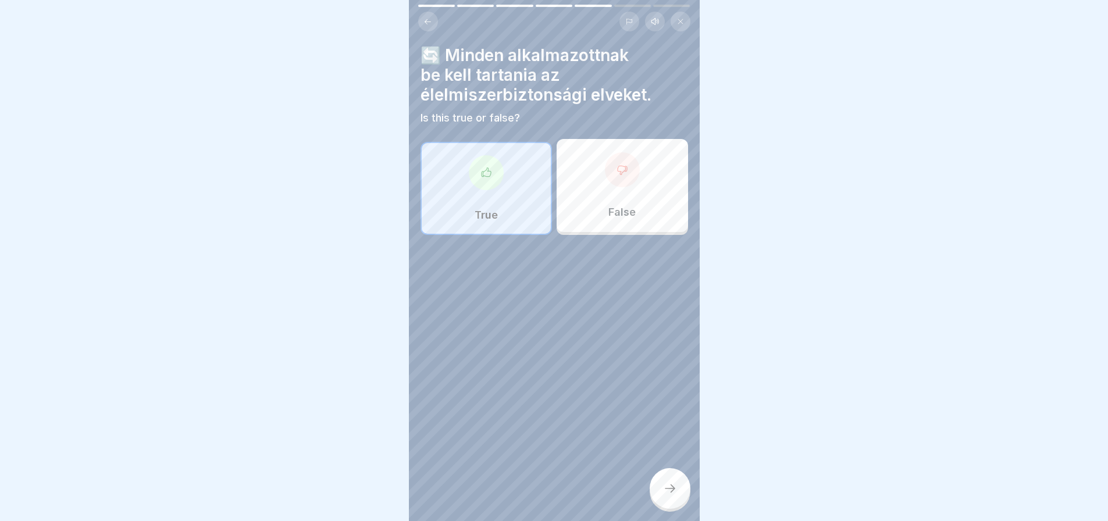
click at [669, 507] on div at bounding box center [670, 488] width 41 height 41
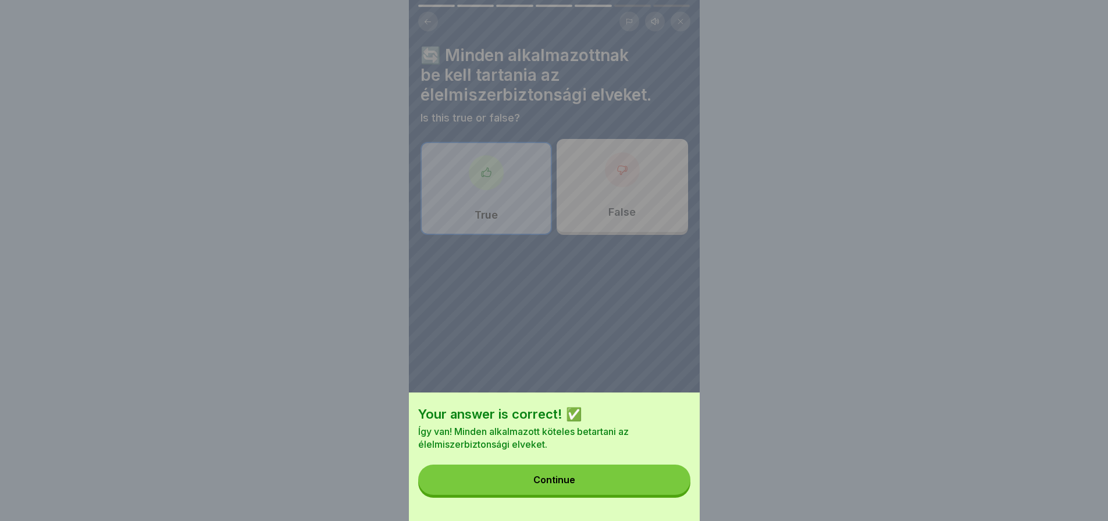
click at [669, 507] on div "Your answer is correct! ✅ Így van! Minden alkalmazott köteles betartani az élel…" at bounding box center [554, 457] width 291 height 129
click at [667, 495] on button "Continue" at bounding box center [554, 480] width 272 height 30
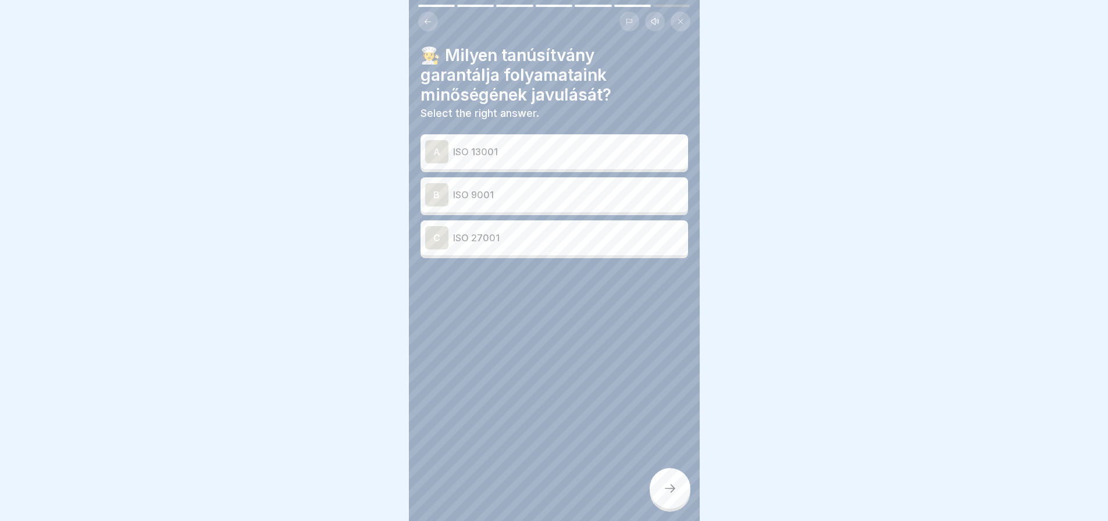
click at [431, 19] on icon at bounding box center [428, 21] width 9 height 9
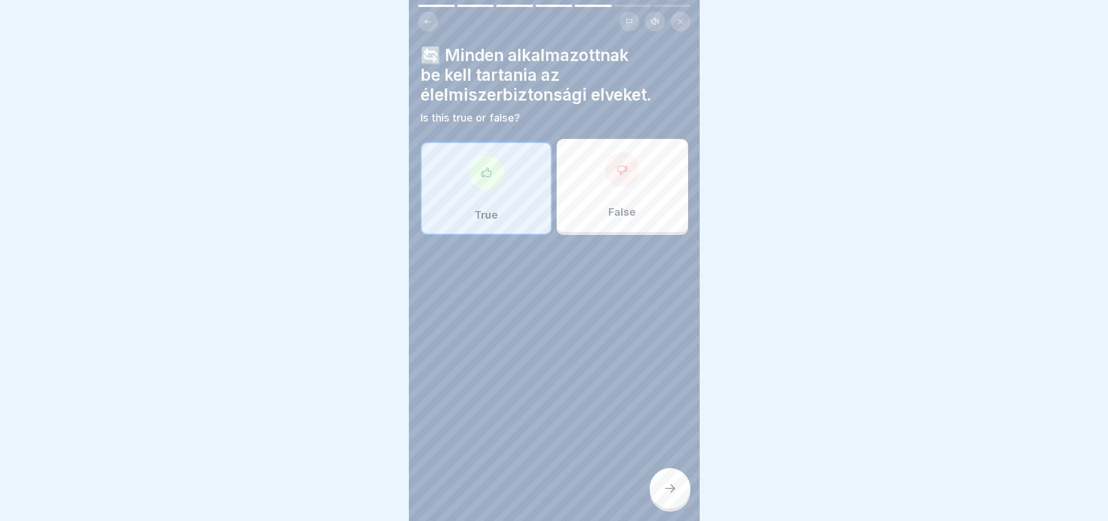
click at [431, 19] on icon at bounding box center [428, 21] width 9 height 9
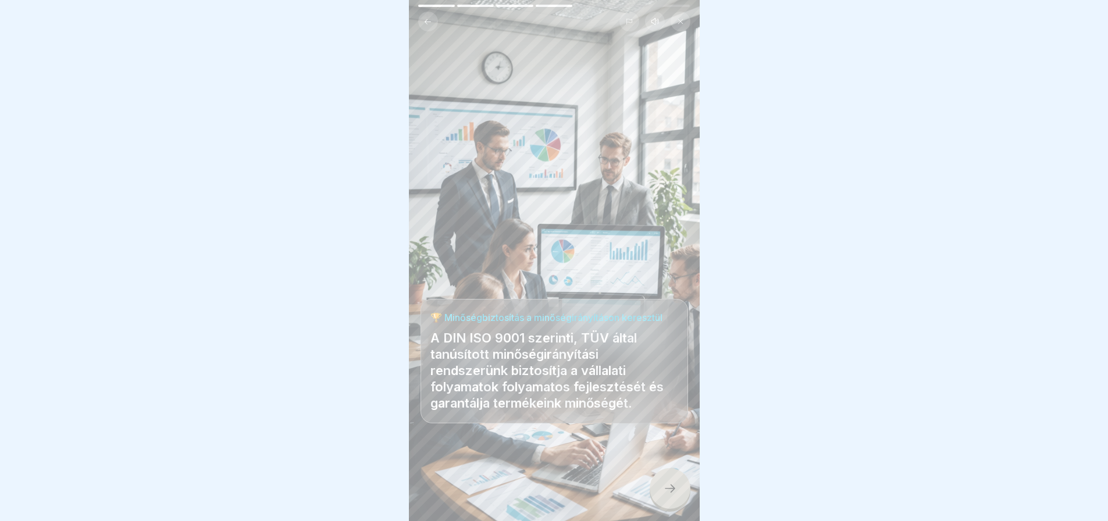
click at [672, 509] on div at bounding box center [670, 488] width 41 height 41
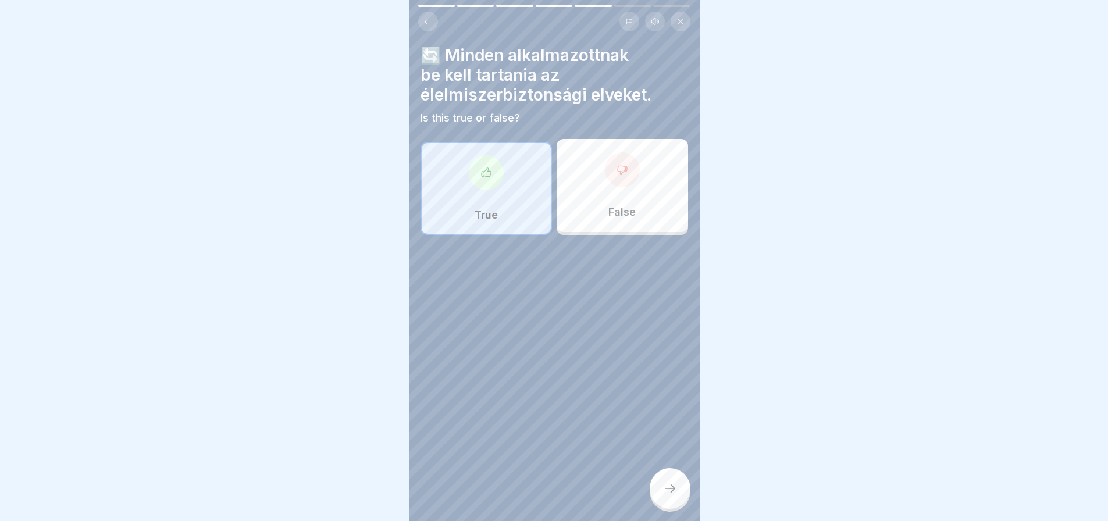
click at [672, 509] on div at bounding box center [670, 488] width 41 height 41
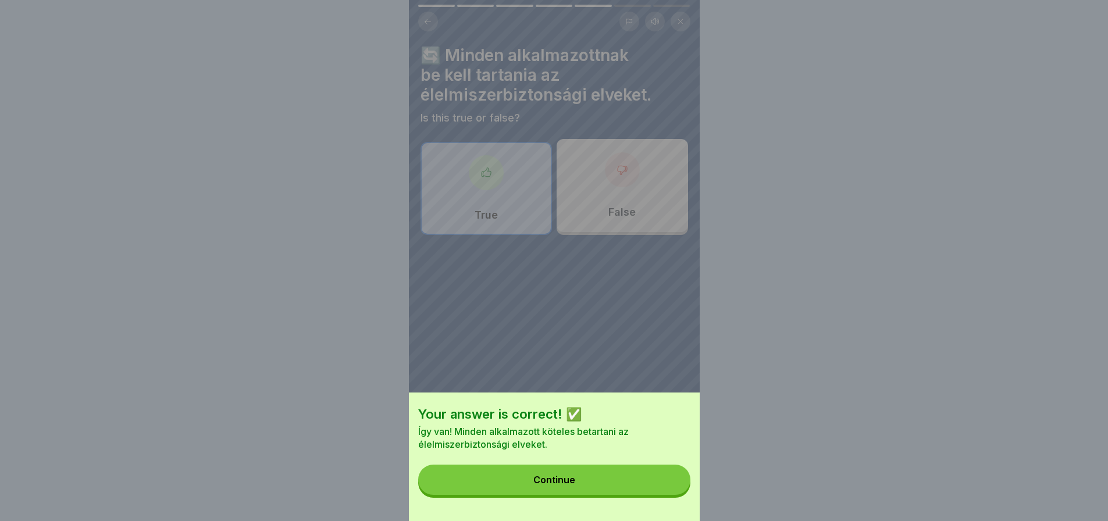
click at [670, 495] on button "Continue" at bounding box center [554, 480] width 272 height 30
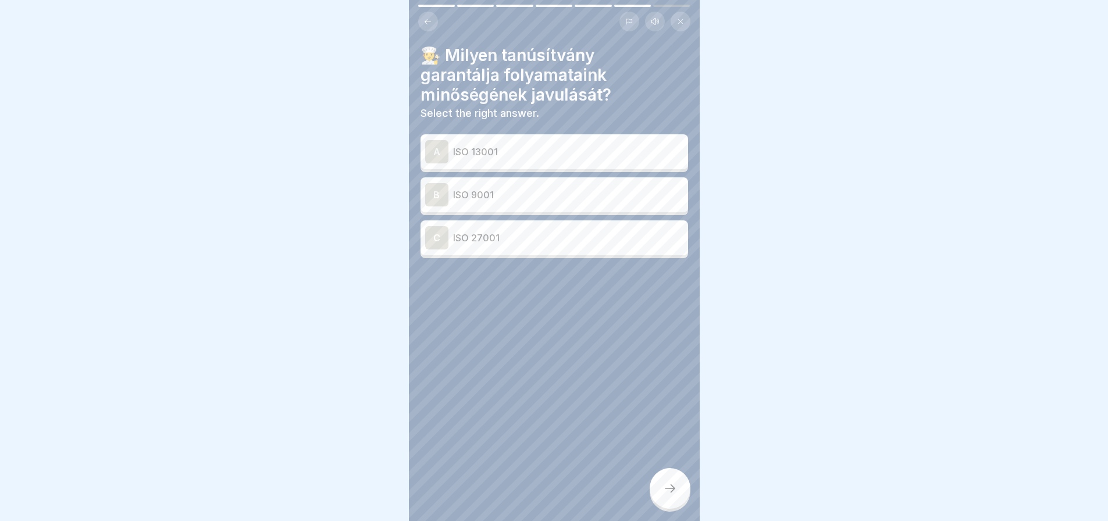
click at [506, 201] on p "ISO 9001" at bounding box center [568, 195] width 230 height 14
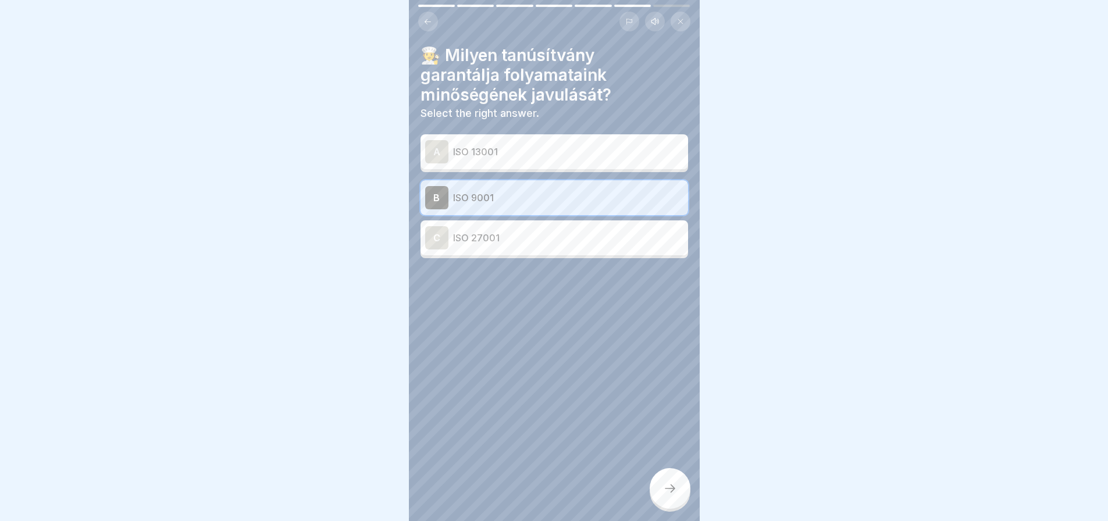
click at [670, 508] on div at bounding box center [670, 488] width 41 height 41
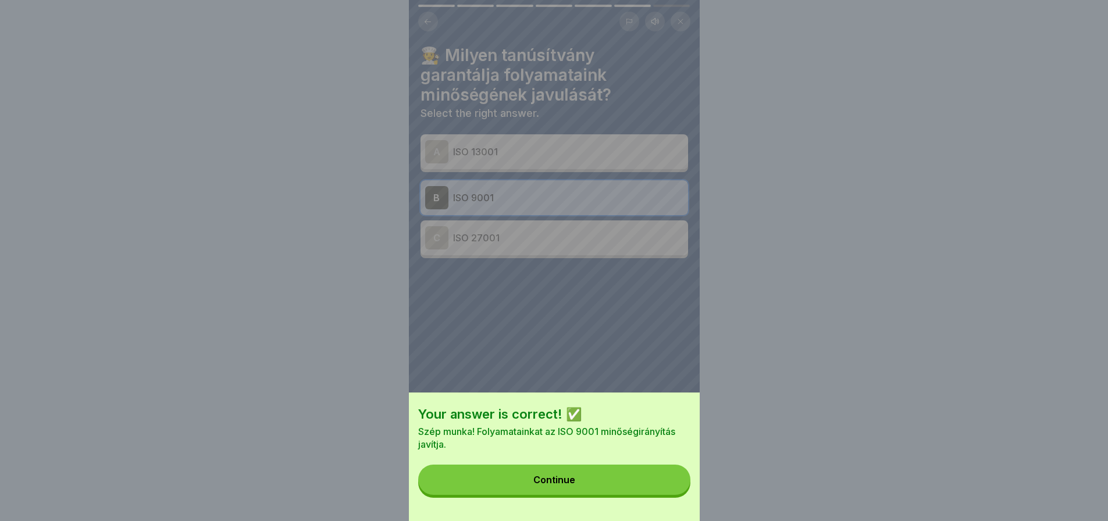
click at [669, 493] on button "Continue" at bounding box center [554, 480] width 272 height 30
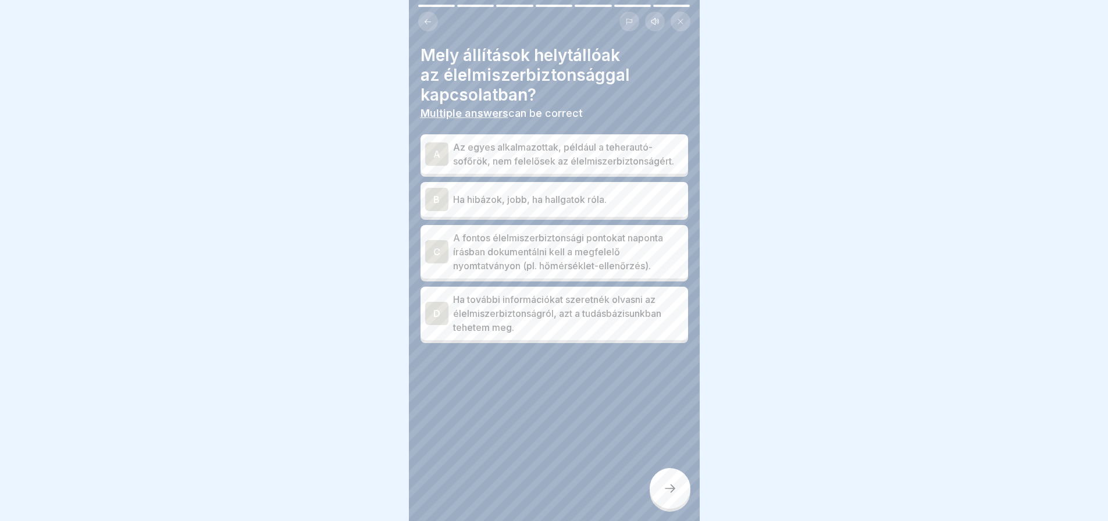
click at [440, 251] on div "C" at bounding box center [436, 251] width 23 height 23
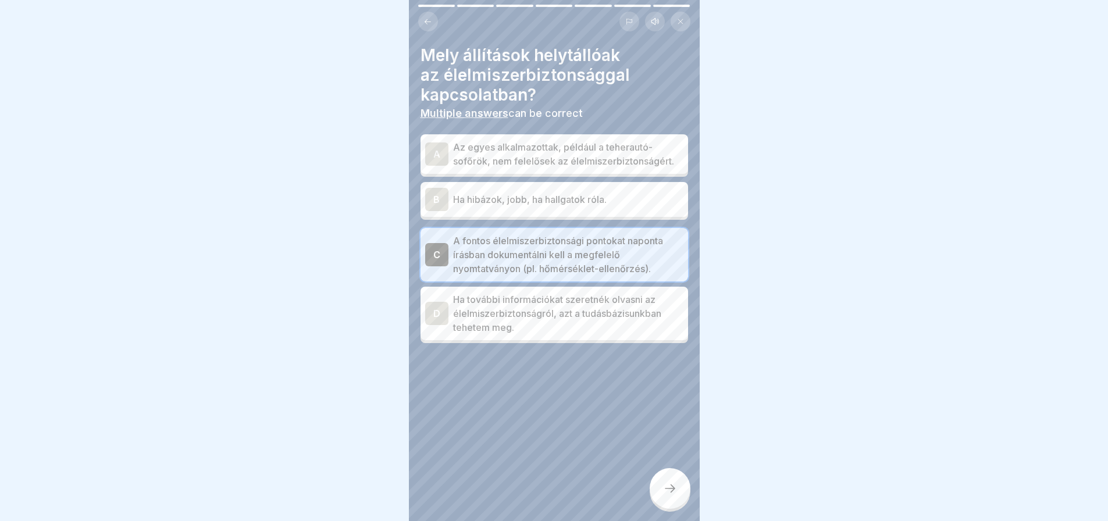
click at [686, 492] on div at bounding box center [670, 488] width 41 height 41
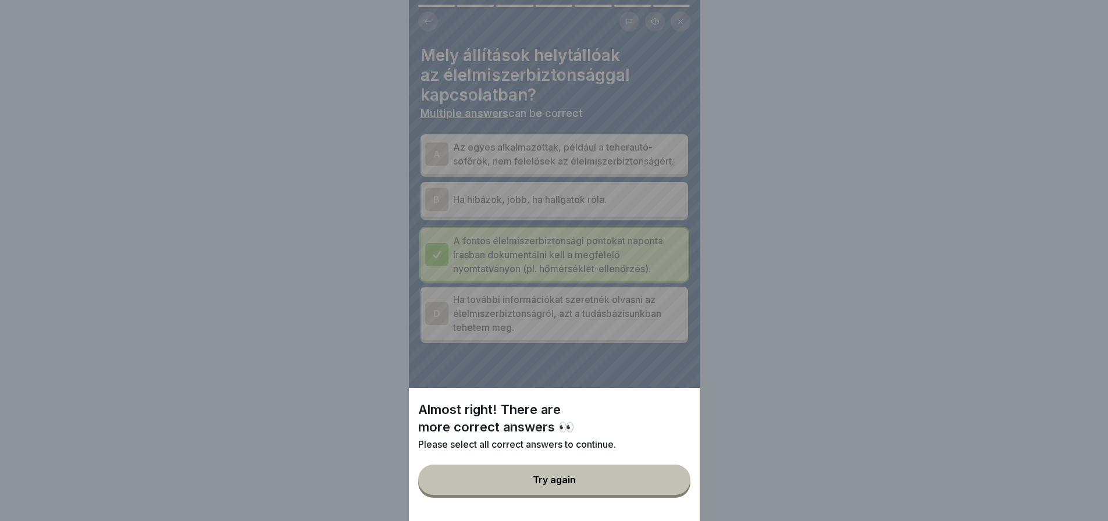
click at [663, 483] on button "Try again" at bounding box center [554, 480] width 272 height 30
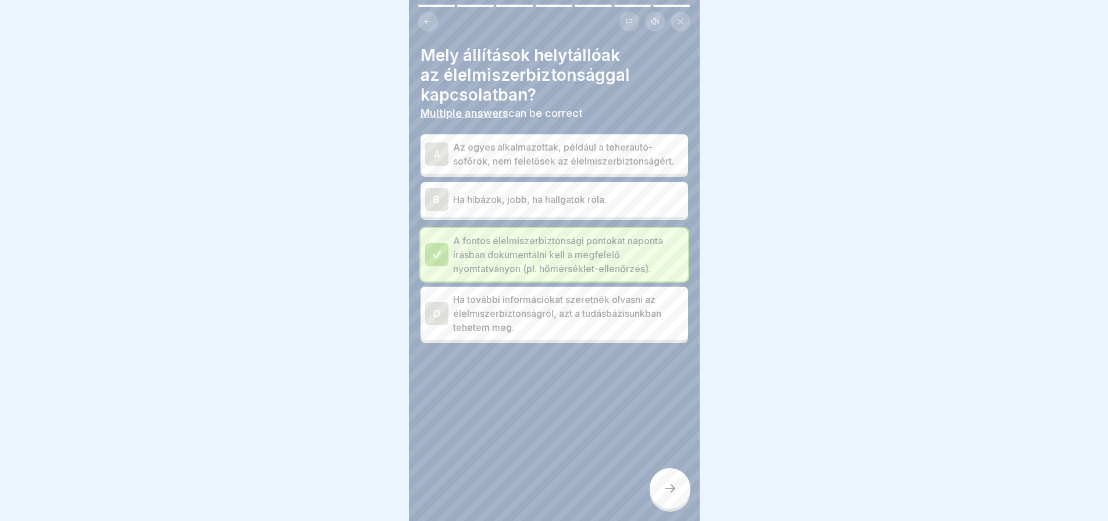
click at [434, 320] on div "D" at bounding box center [436, 313] width 23 height 23
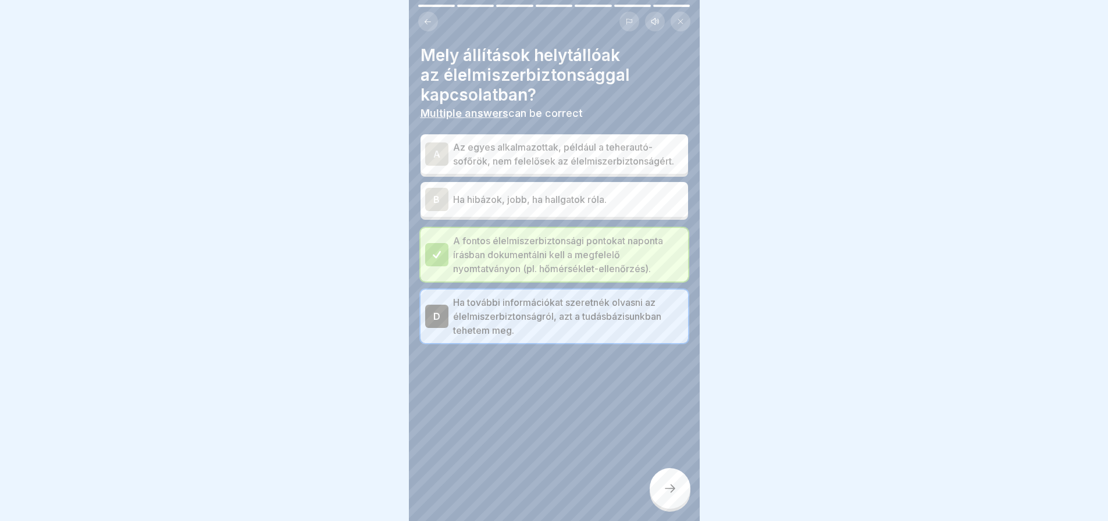
click at [659, 494] on div at bounding box center [670, 488] width 41 height 41
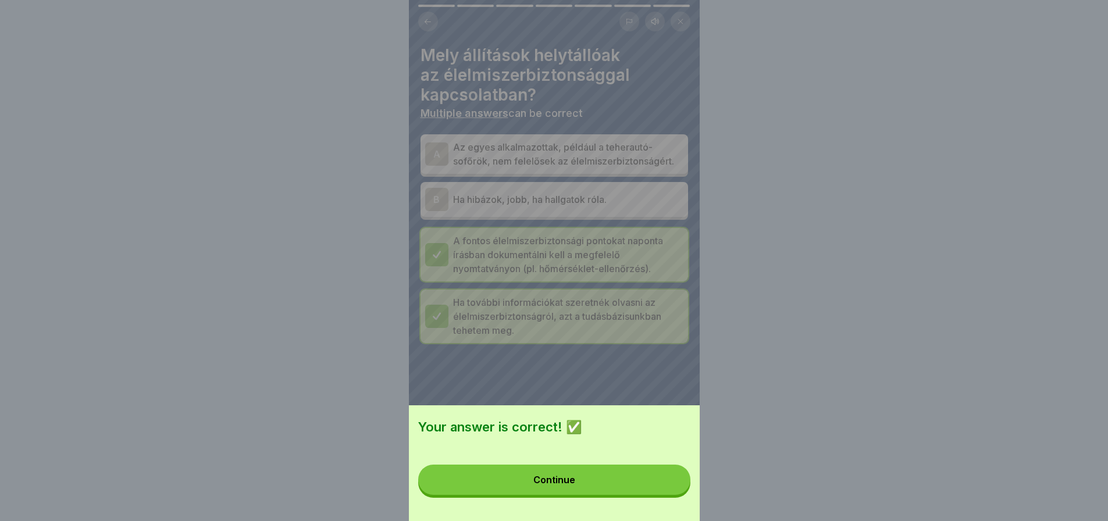
click at [659, 494] on button "Continue" at bounding box center [554, 480] width 272 height 30
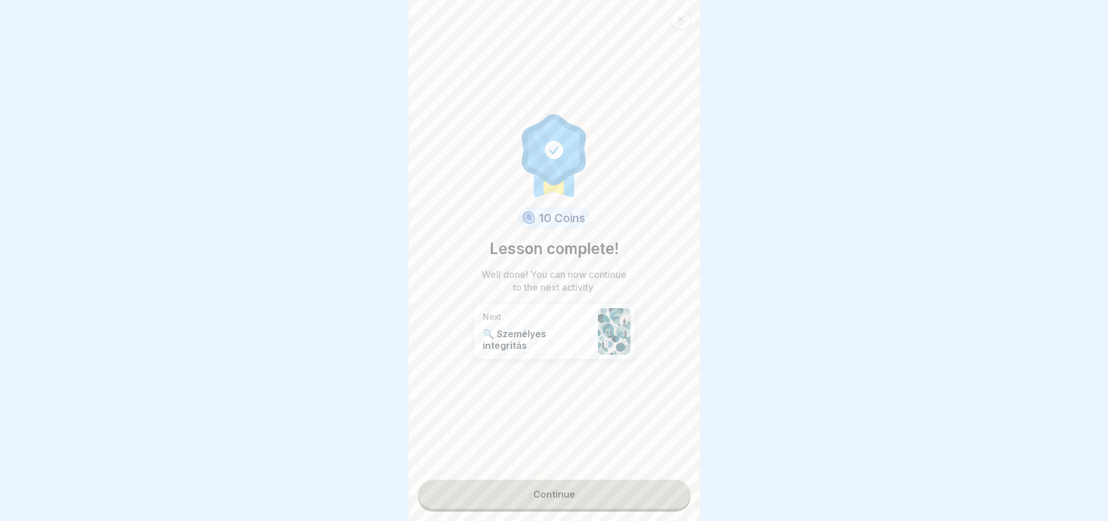
click at [659, 494] on link "Continue" at bounding box center [554, 494] width 272 height 29
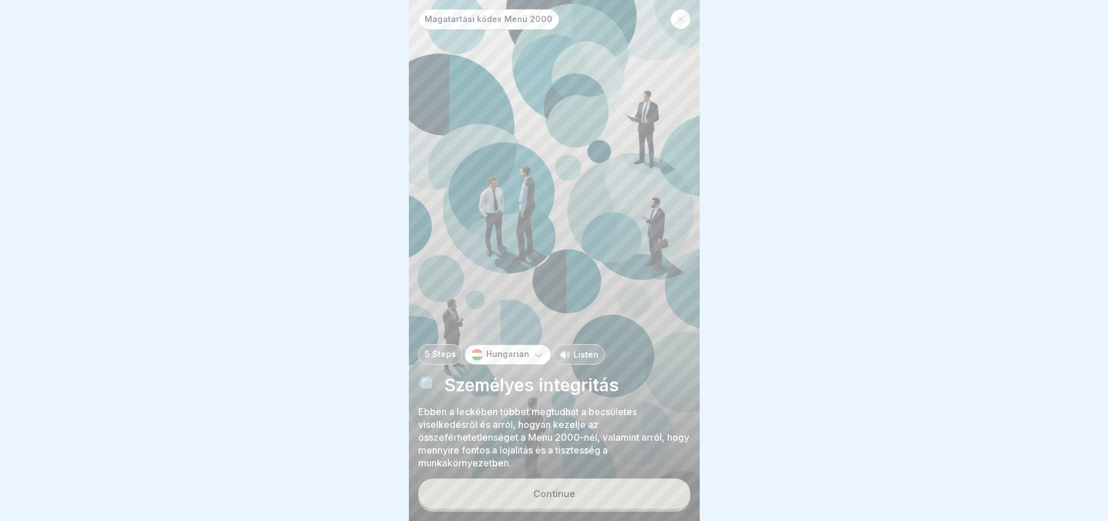
click at [659, 494] on button "Continue" at bounding box center [554, 494] width 272 height 30
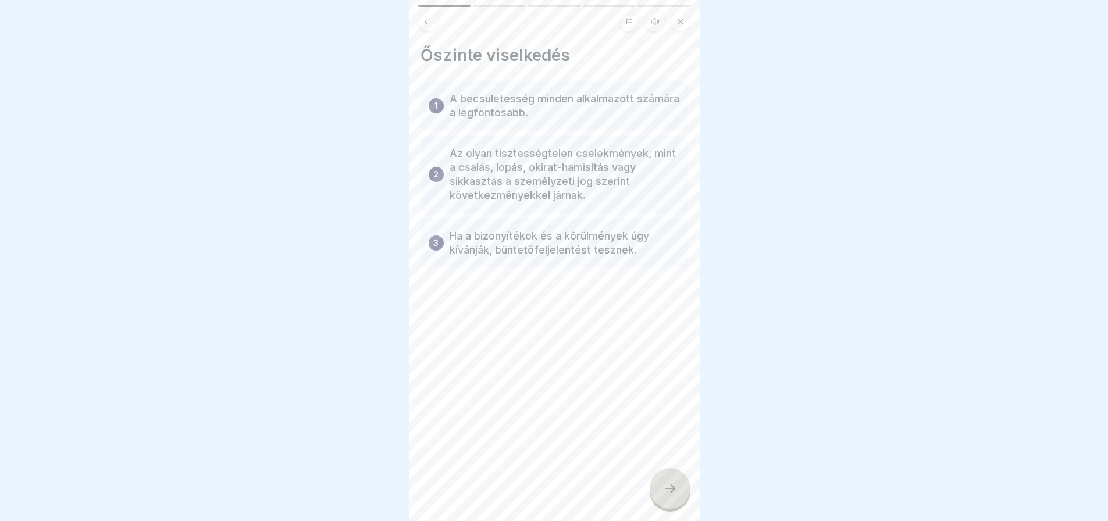
click at [659, 494] on div at bounding box center [670, 488] width 41 height 41
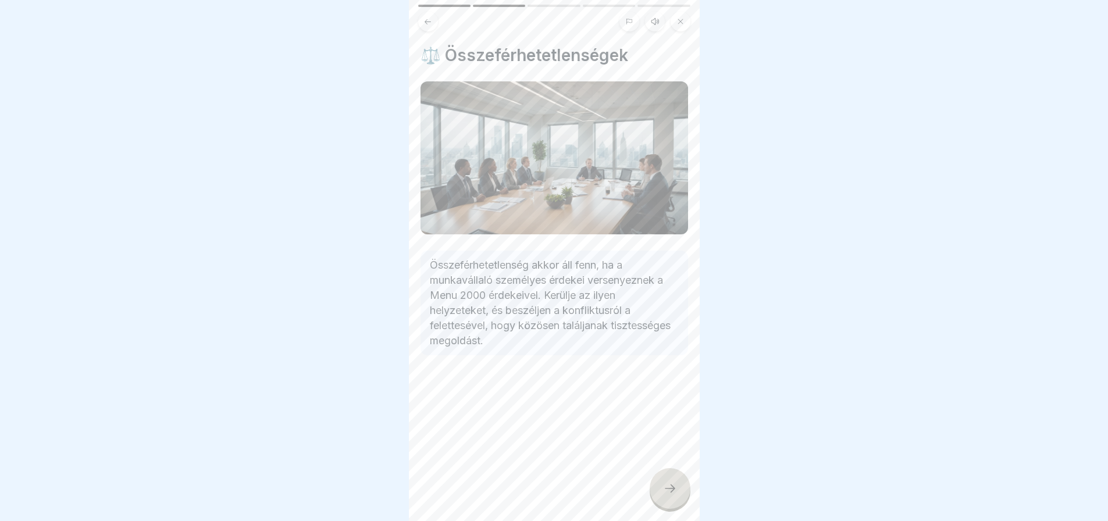
click at [659, 494] on div at bounding box center [670, 488] width 41 height 41
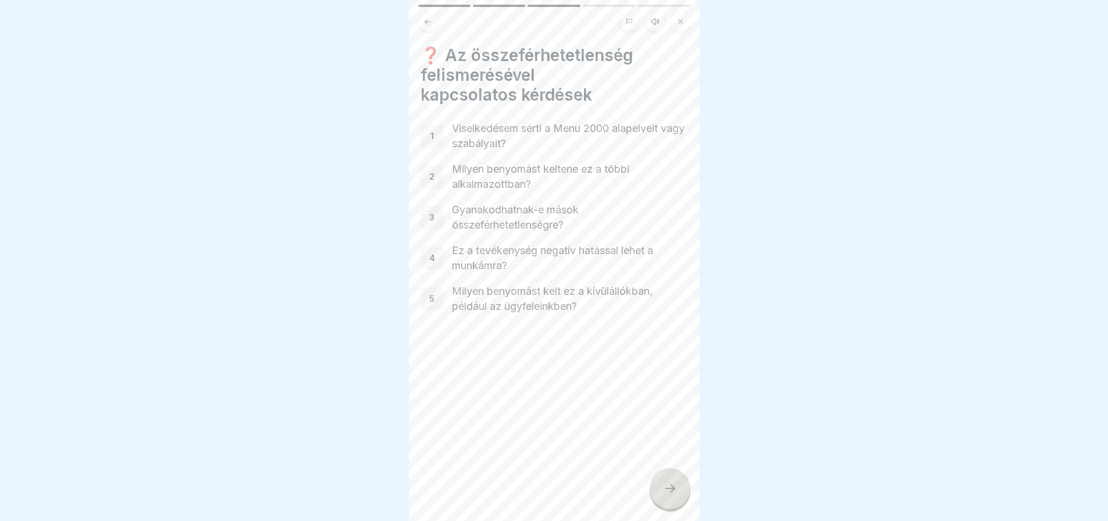
click at [659, 494] on div at bounding box center [670, 488] width 41 height 41
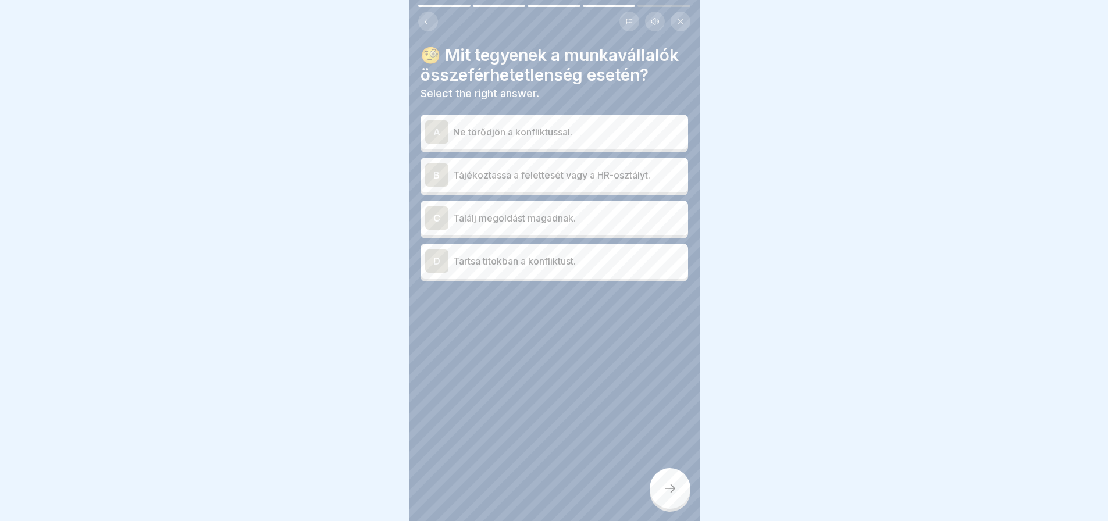
click at [560, 225] on p "Találj megoldást magadnak." at bounding box center [568, 218] width 230 height 14
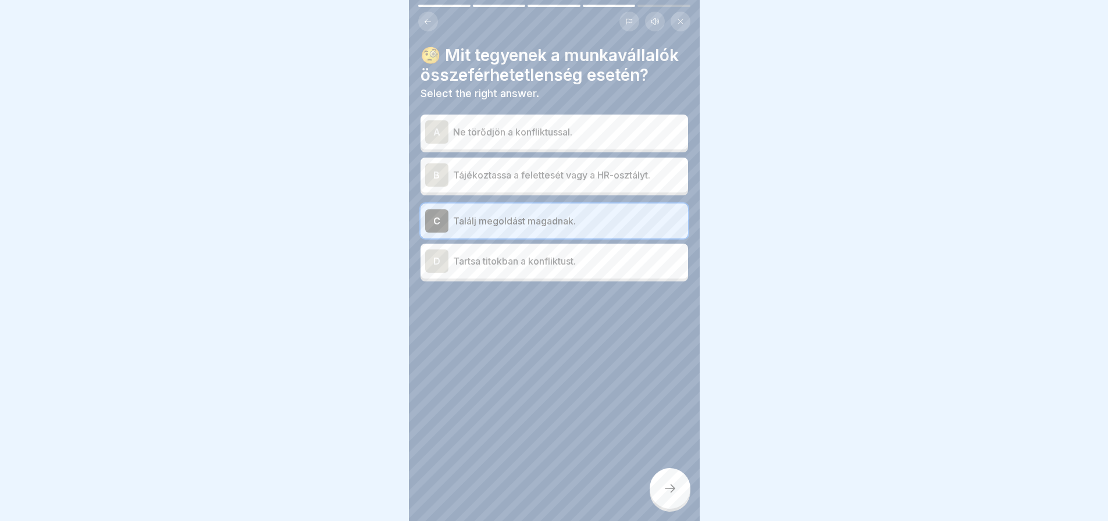
click at [667, 496] on icon at bounding box center [670, 489] width 14 height 14
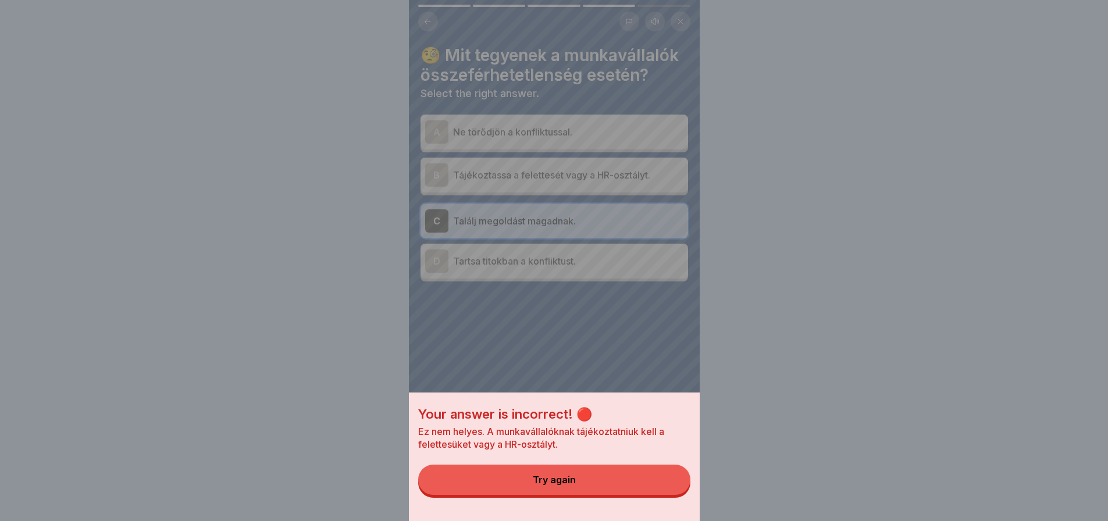
click at [667, 495] on button "Try again" at bounding box center [554, 480] width 272 height 30
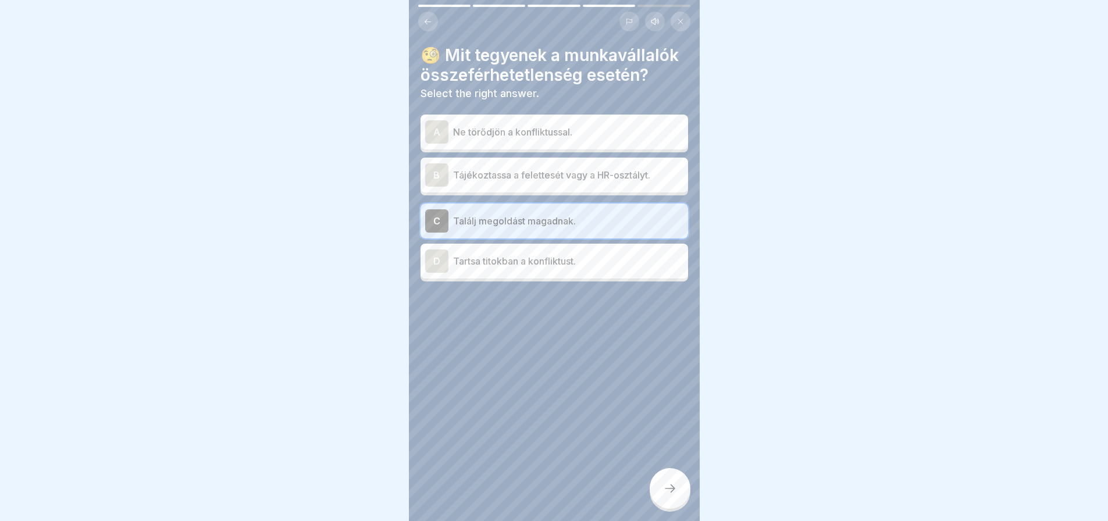
click at [616, 182] on p "Tájékoztassa a felettesét vagy a HR-osztályt." at bounding box center [568, 175] width 230 height 14
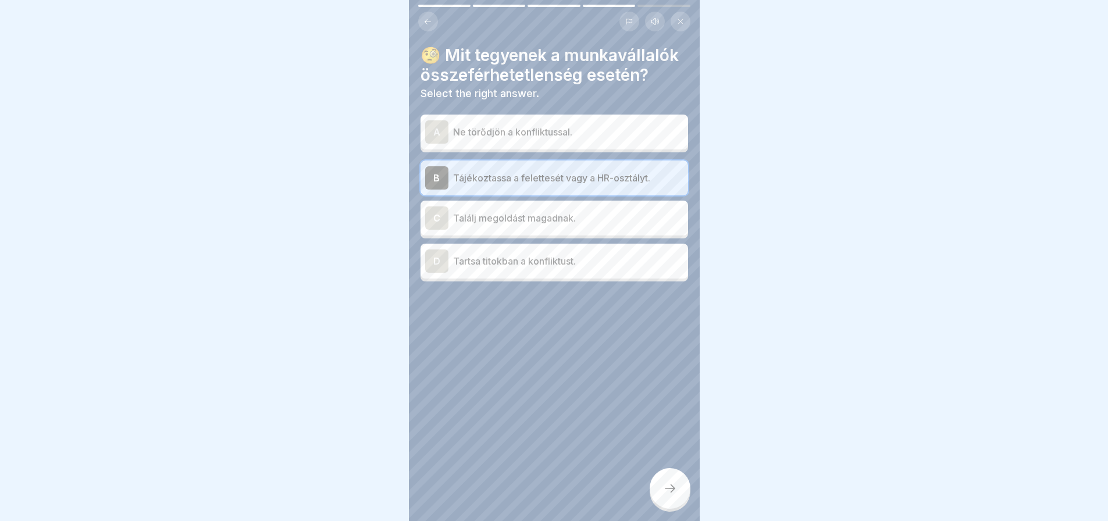
click at [668, 496] on icon at bounding box center [670, 489] width 14 height 14
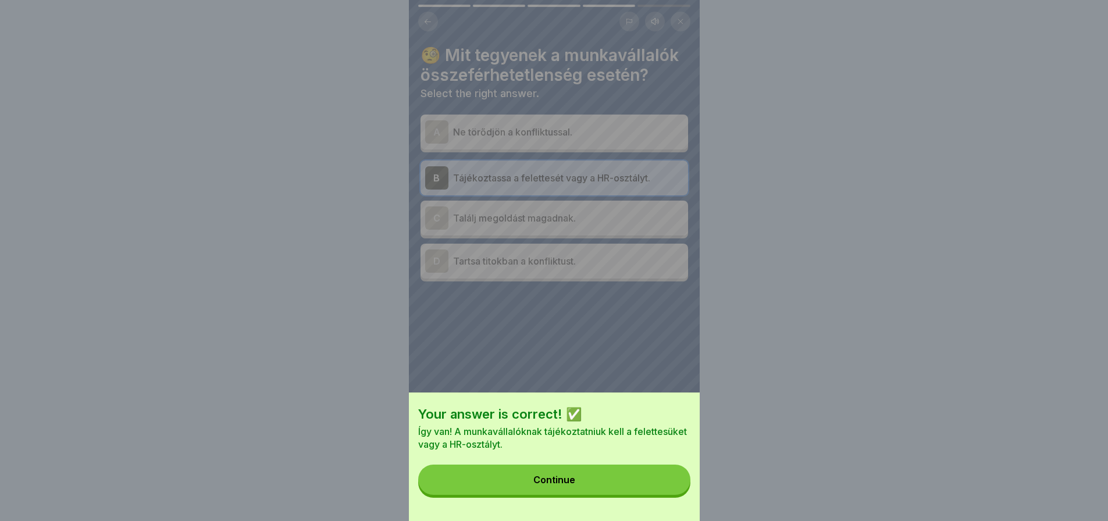
click at [668, 495] on button "Continue" at bounding box center [554, 480] width 272 height 30
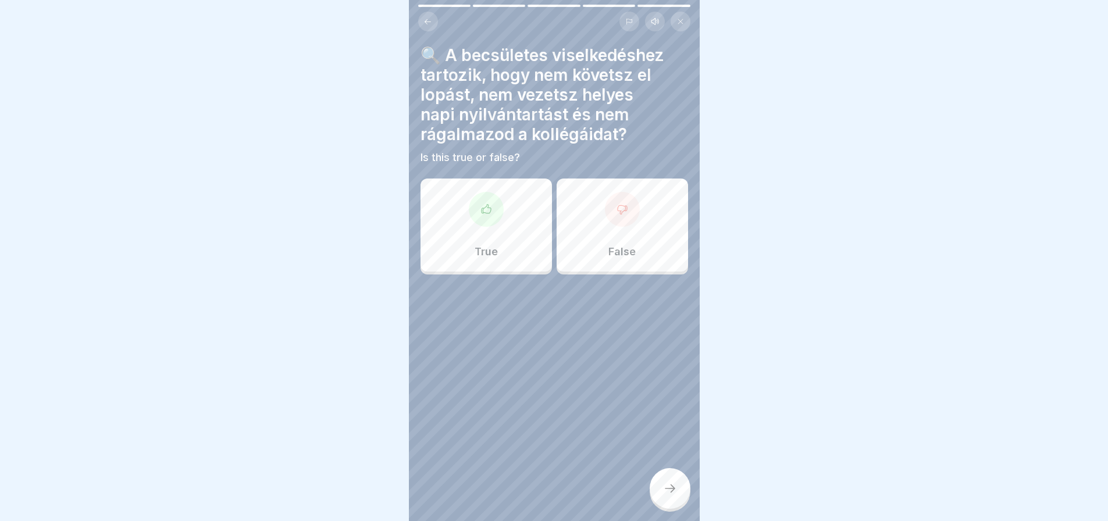
click at [478, 215] on div at bounding box center [486, 209] width 35 height 35
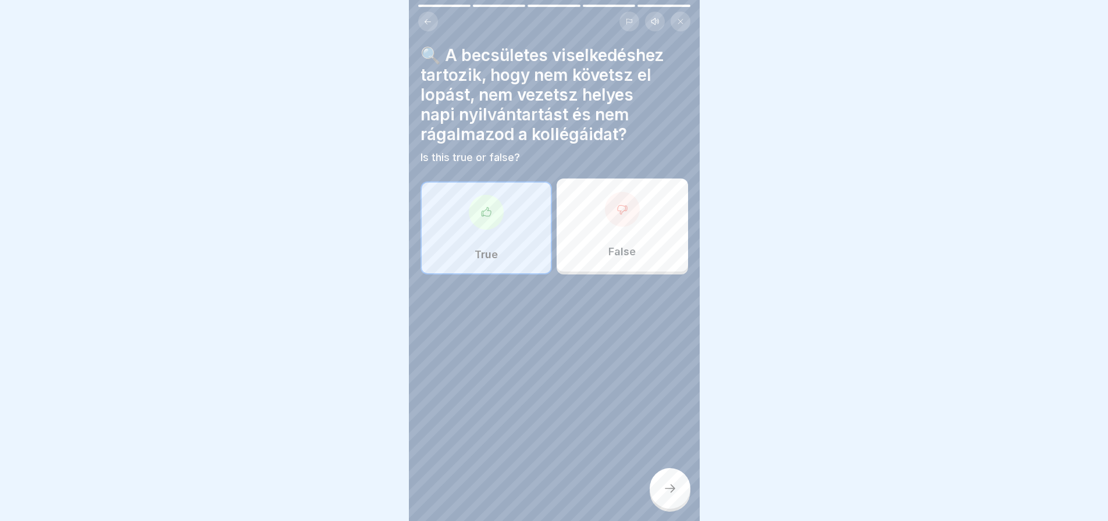
click at [671, 493] on icon at bounding box center [670, 489] width 14 height 14
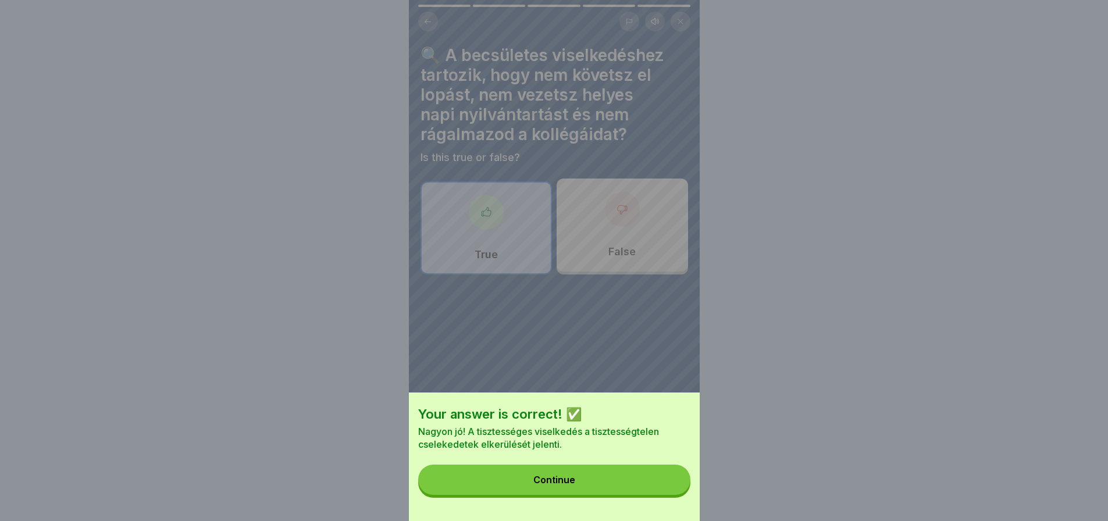
click at [671, 493] on button "Continue" at bounding box center [554, 480] width 272 height 30
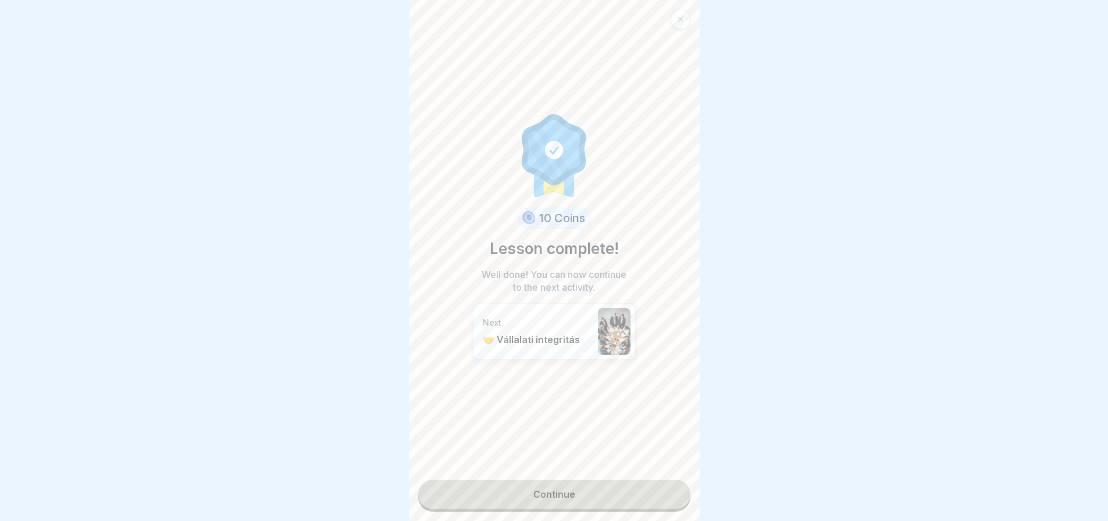
click at [670, 495] on link "Continue" at bounding box center [554, 494] width 272 height 29
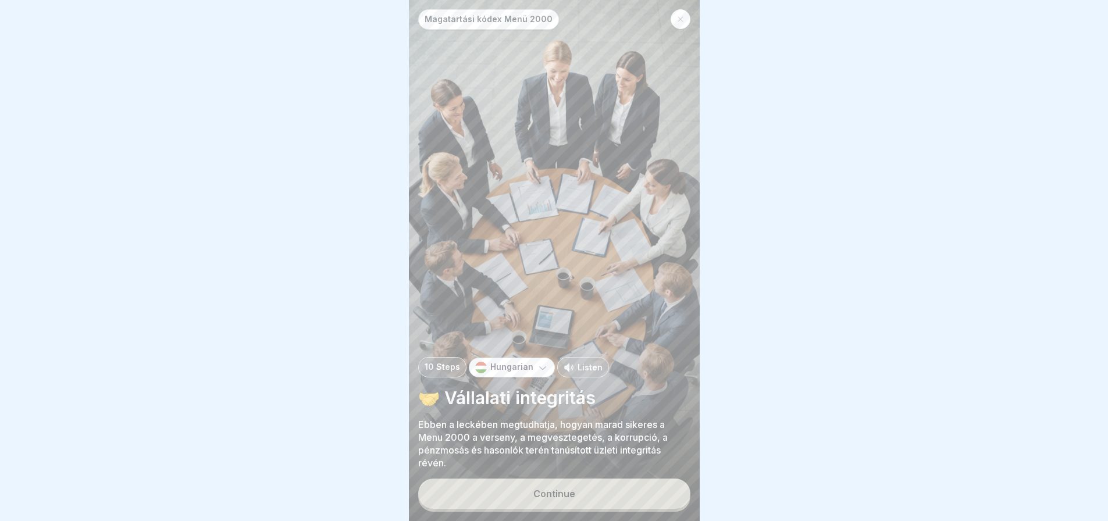
click at [644, 489] on div "Continue" at bounding box center [554, 495] width 272 height 33
click at [638, 498] on button "Continue" at bounding box center [554, 494] width 272 height 30
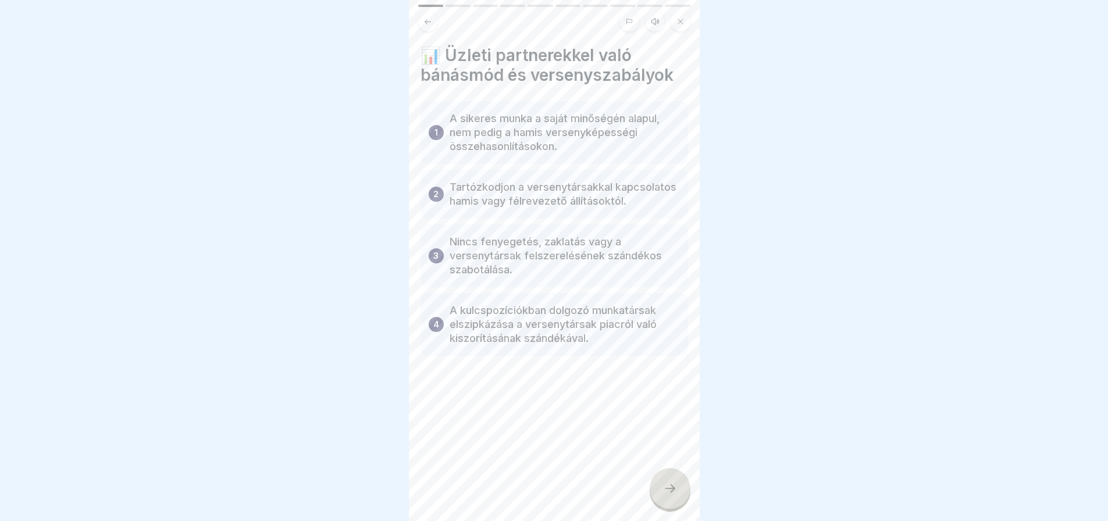
click at [638, 498] on div "📊 Üzleti partnerekkel való bánásmód és versenyszabályok 1 A sikeres munka a saj…" at bounding box center [554, 260] width 291 height 521
click at [667, 493] on icon at bounding box center [670, 489] width 14 height 14
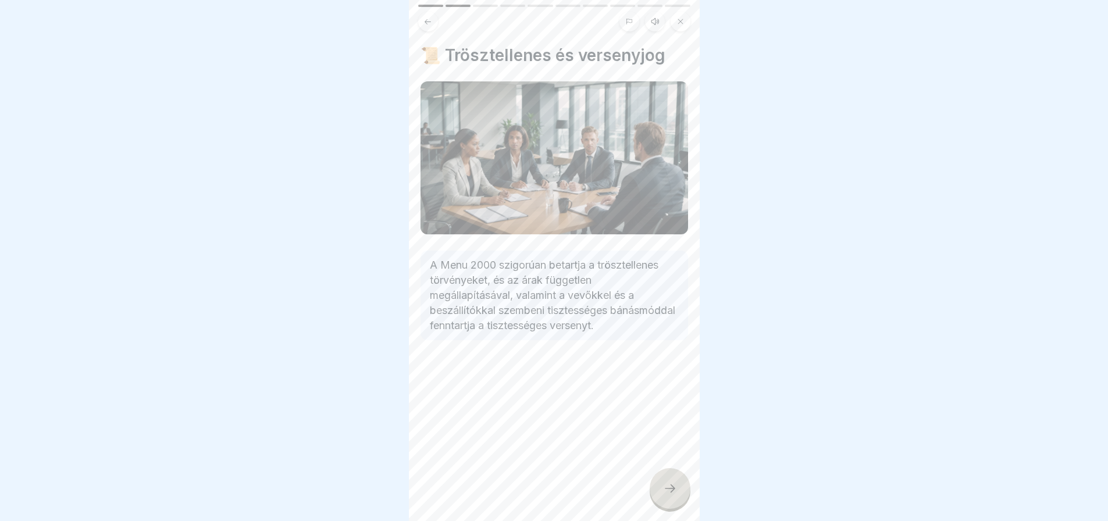
click at [667, 493] on icon at bounding box center [670, 489] width 14 height 14
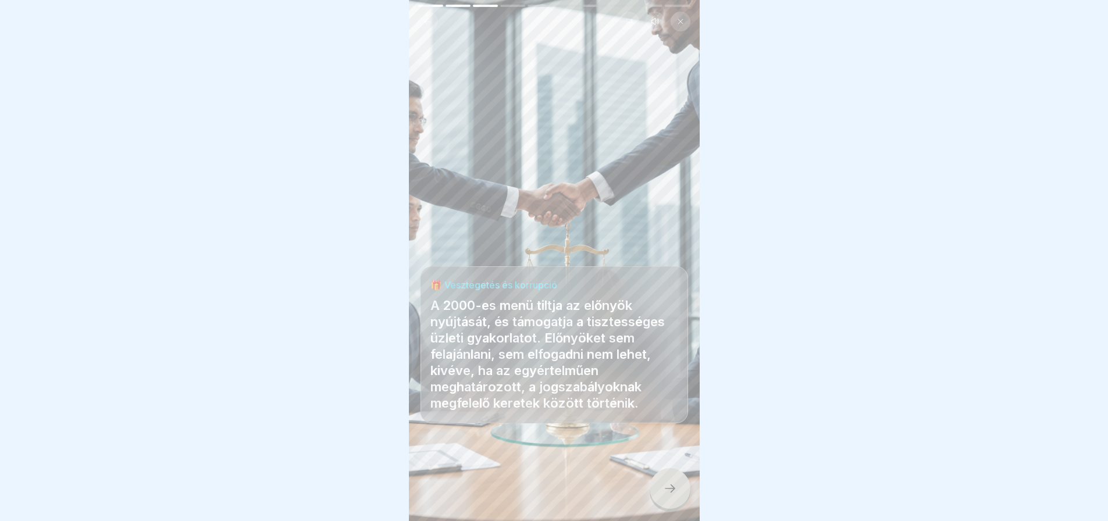
click at [667, 493] on icon at bounding box center [670, 489] width 14 height 14
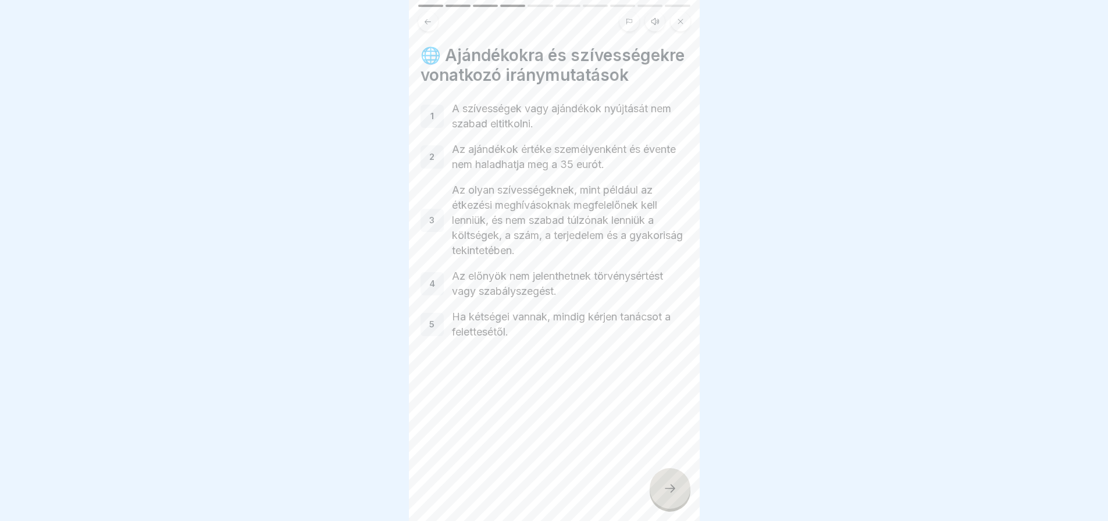
click at [667, 493] on icon at bounding box center [670, 489] width 14 height 14
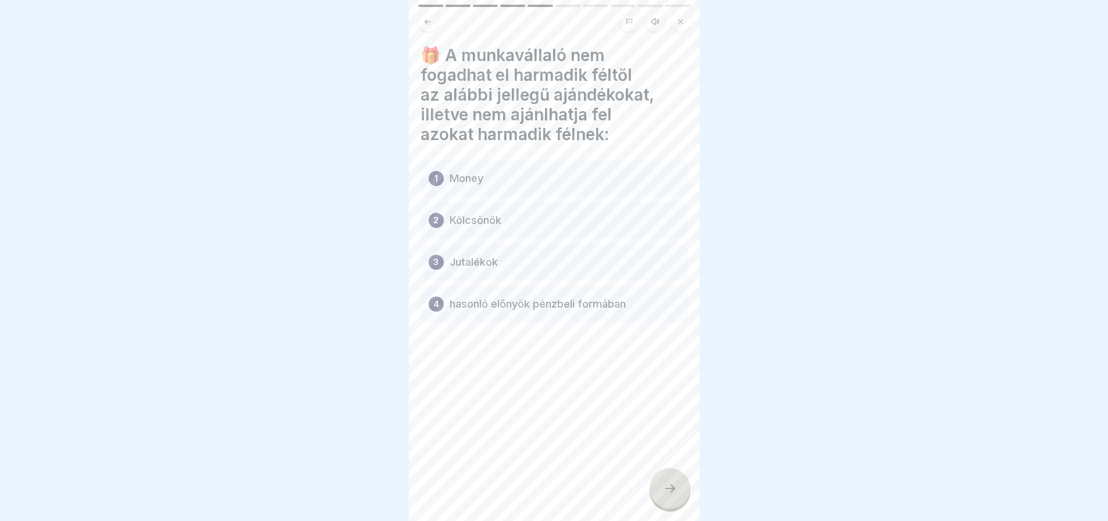
click at [677, 493] on div at bounding box center [670, 488] width 41 height 41
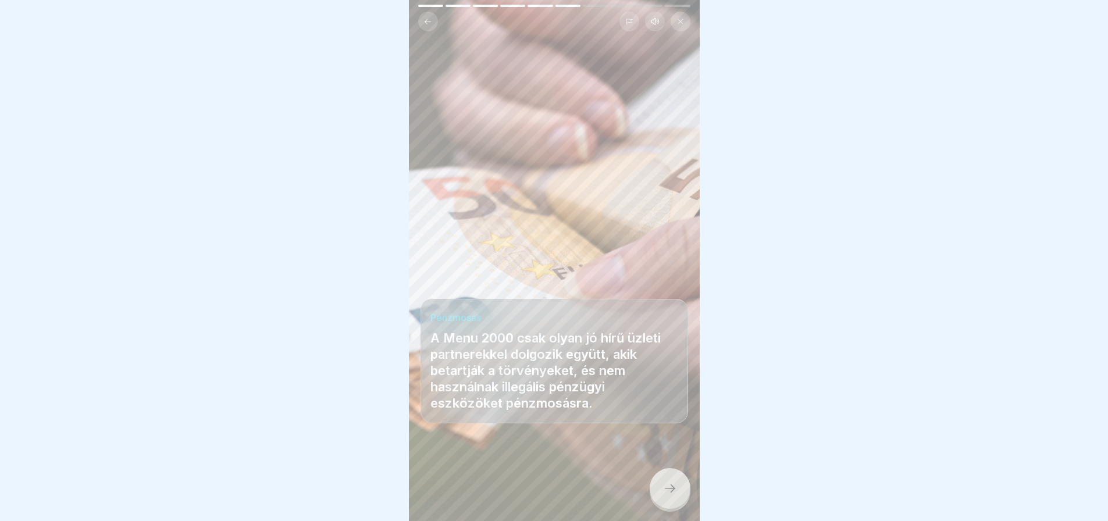
click at [677, 493] on div at bounding box center [670, 488] width 41 height 41
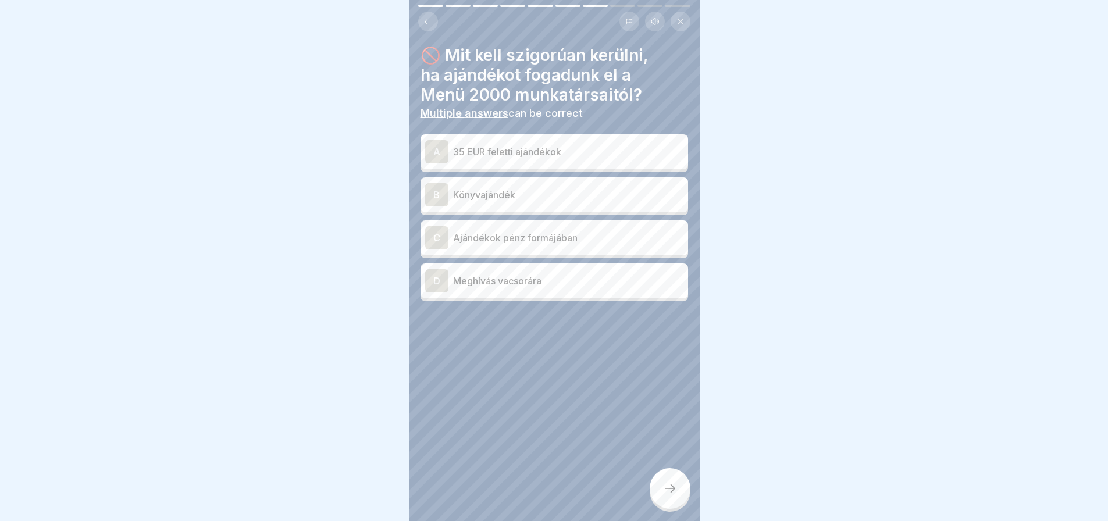
click at [585, 138] on div "A 35 EUR feletti ajándékok" at bounding box center [555, 151] width 268 height 35
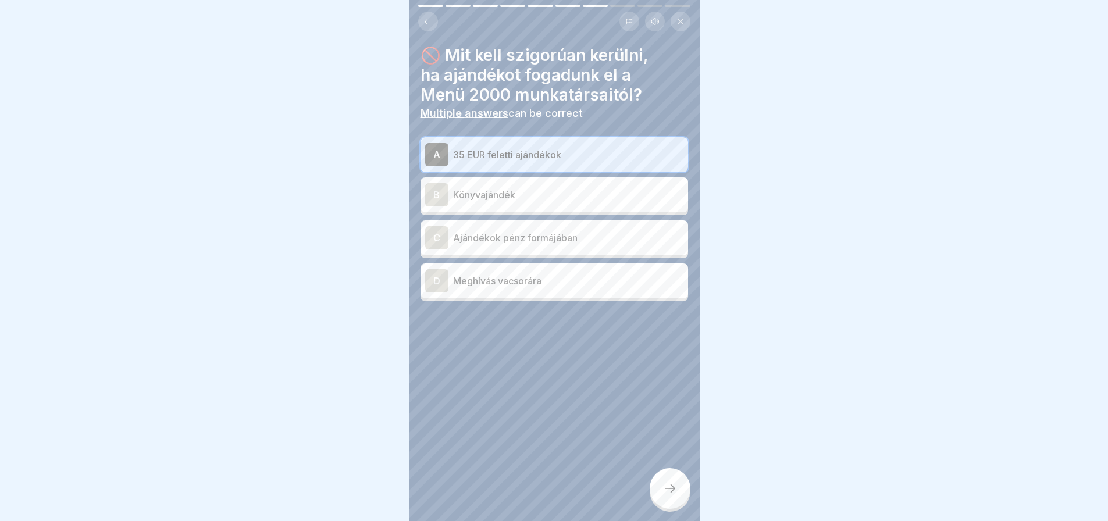
click at [668, 493] on icon at bounding box center [670, 489] width 14 height 14
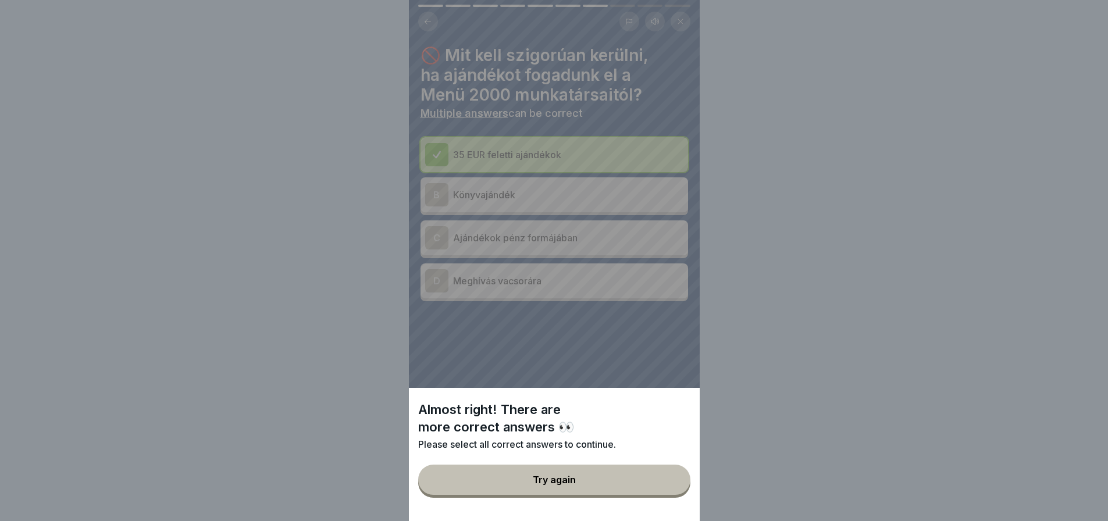
click at [668, 493] on button "Try again" at bounding box center [554, 480] width 272 height 30
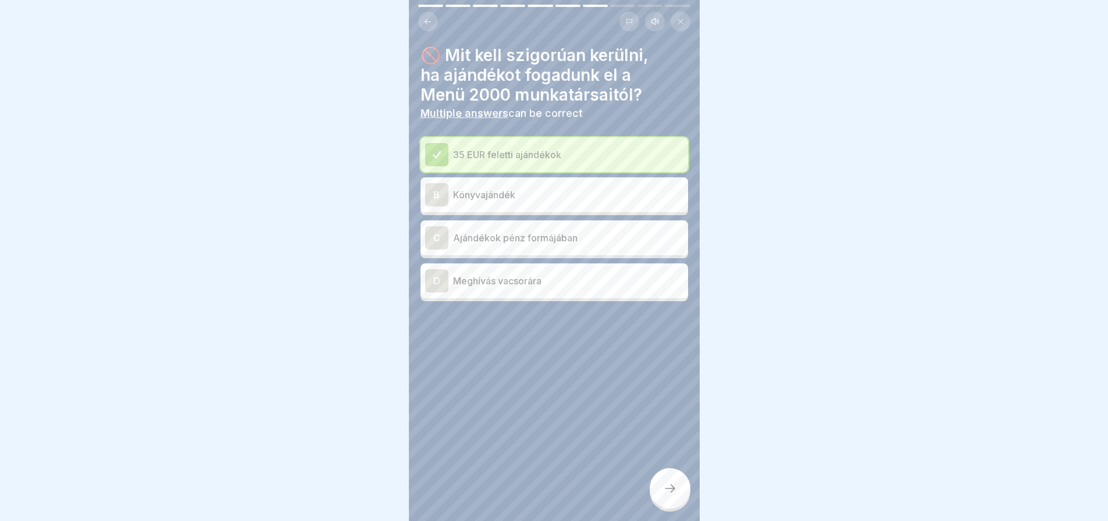
click at [443, 234] on div "C" at bounding box center [436, 237] width 23 height 23
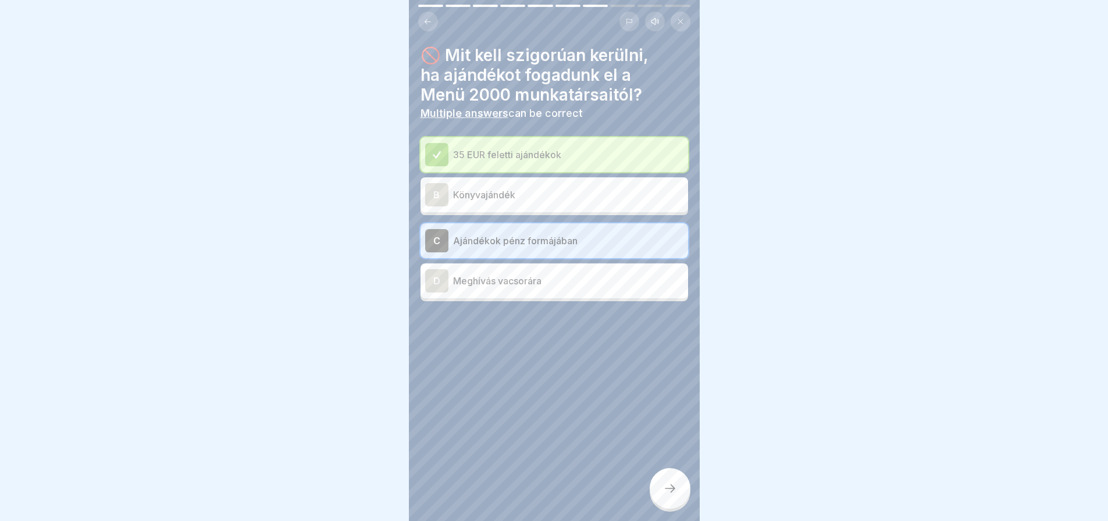
click at [666, 496] on icon at bounding box center [670, 489] width 14 height 14
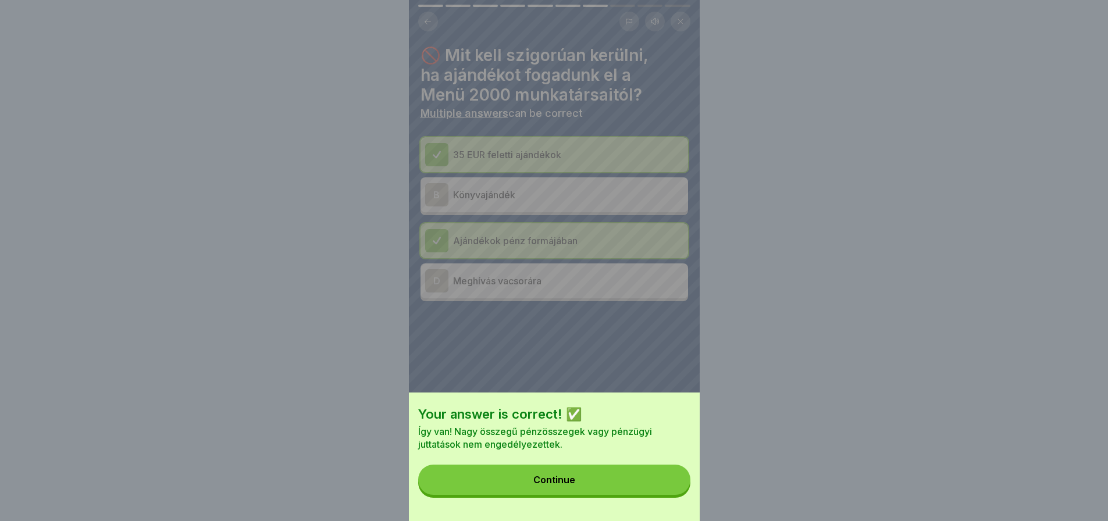
click at [666, 495] on button "Continue" at bounding box center [554, 480] width 272 height 30
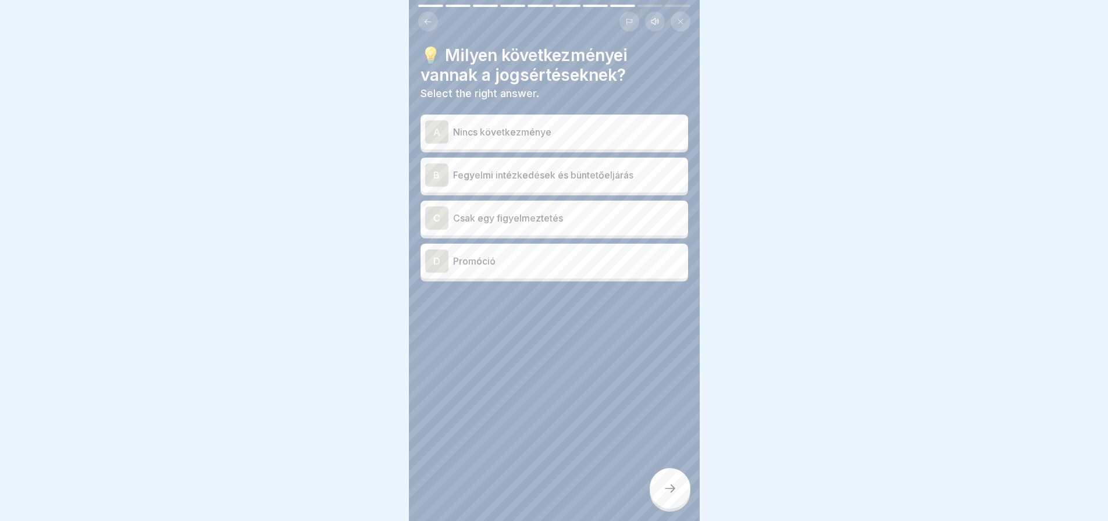
click at [632, 184] on div "B Fegyelmi intézkedések és büntetőeljárás" at bounding box center [554, 174] width 258 height 23
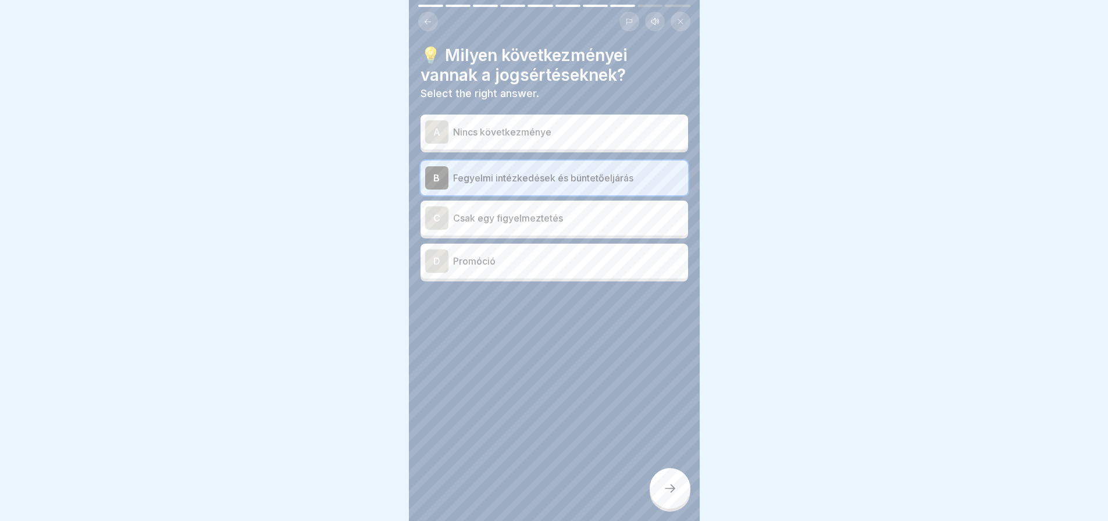
click at [673, 496] on icon at bounding box center [670, 489] width 14 height 14
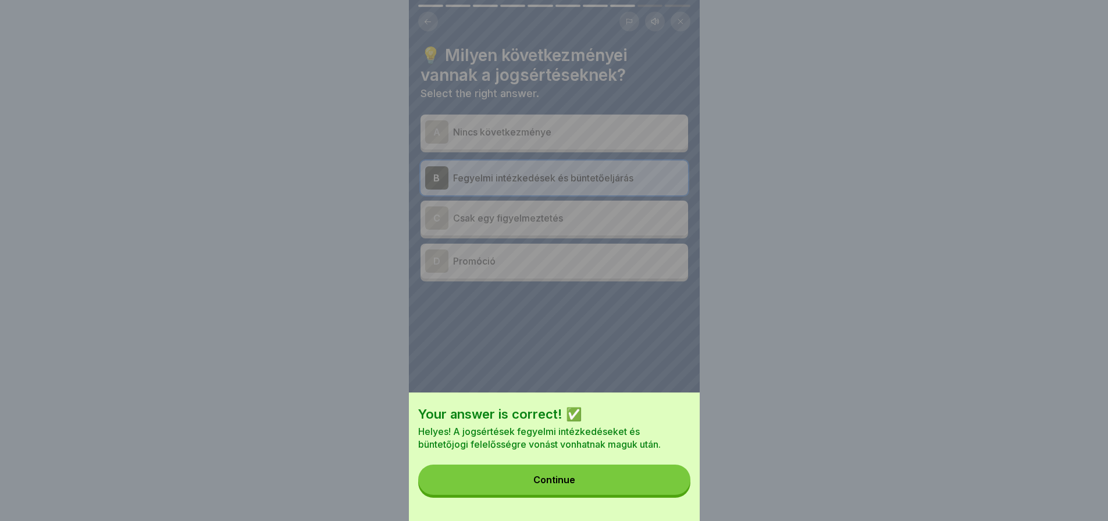
click at [673, 495] on button "Continue" at bounding box center [554, 480] width 272 height 30
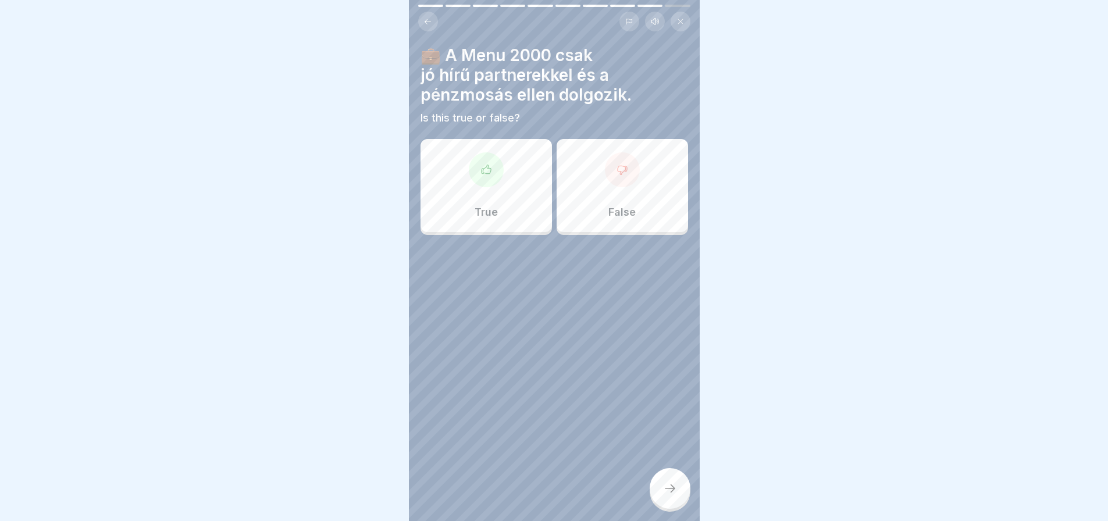
click at [499, 190] on div "True" at bounding box center [486, 185] width 131 height 93
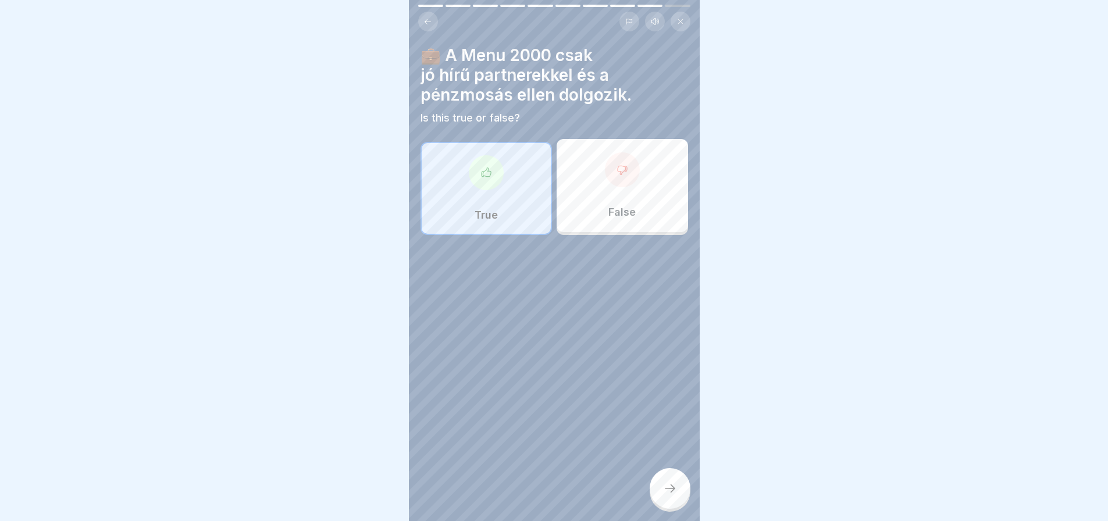
click at [676, 496] on icon at bounding box center [670, 489] width 14 height 14
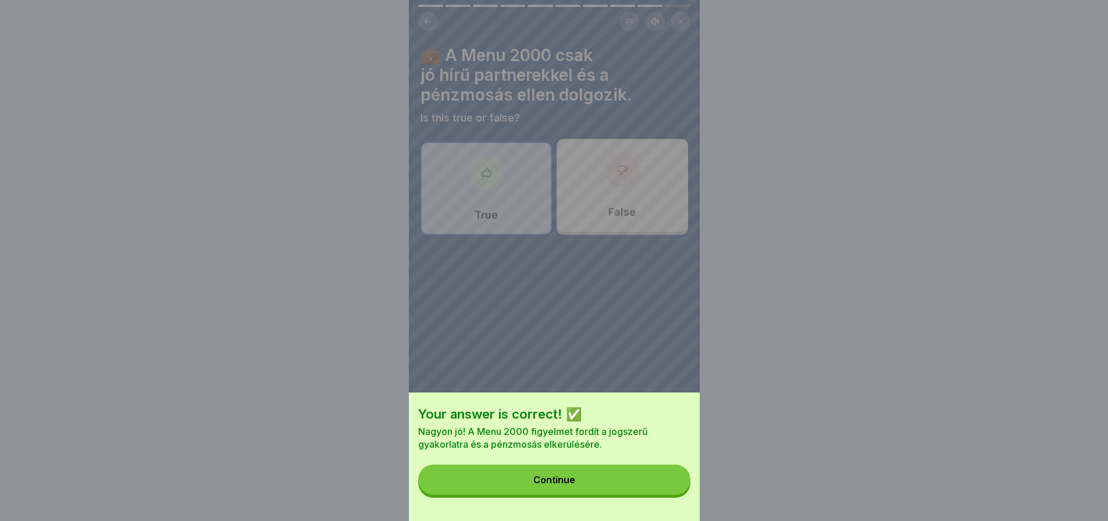
click at [676, 495] on button "Continue" at bounding box center [554, 480] width 272 height 30
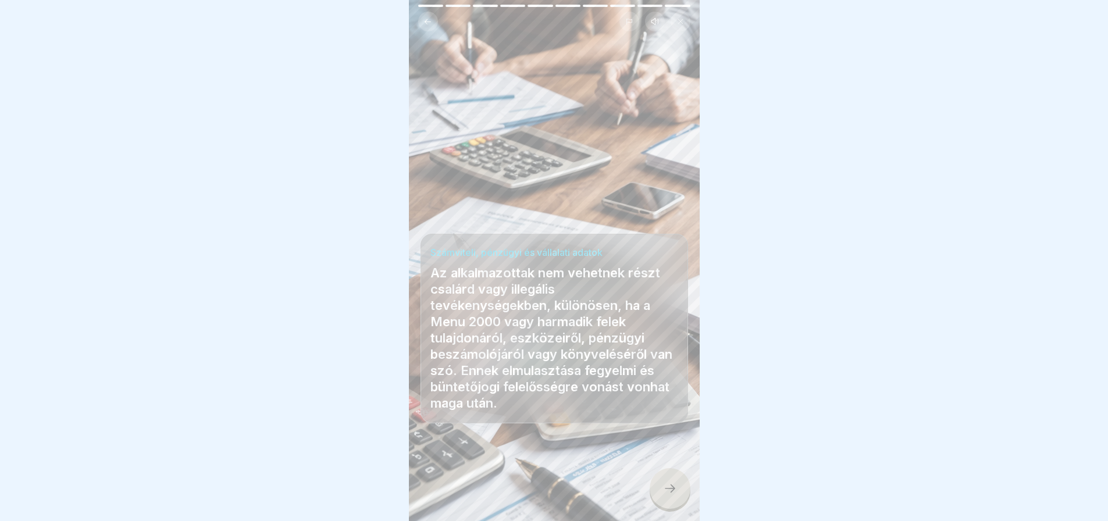
click at [673, 489] on div at bounding box center [670, 488] width 41 height 41
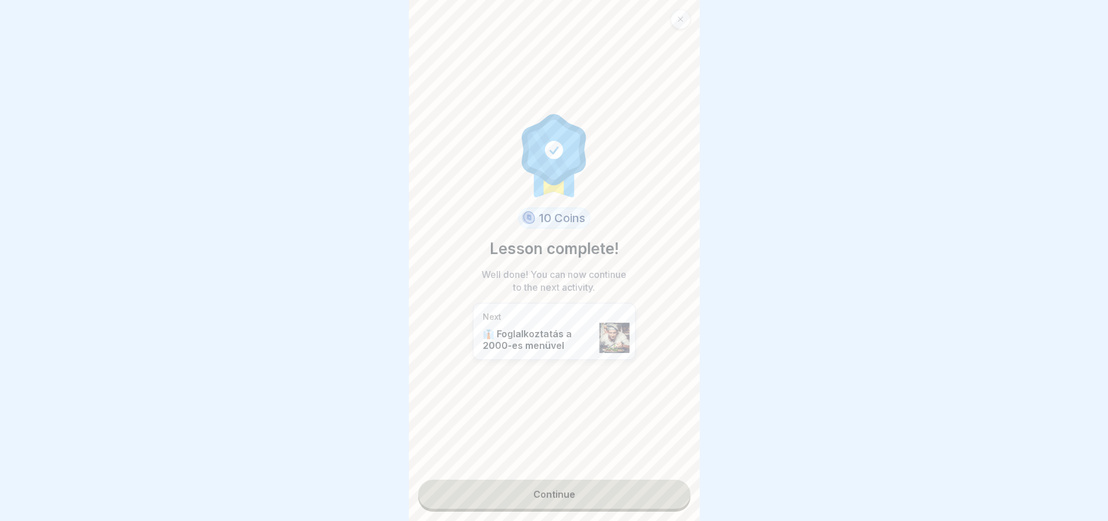
click at [673, 489] on link "Continue" at bounding box center [554, 494] width 272 height 29
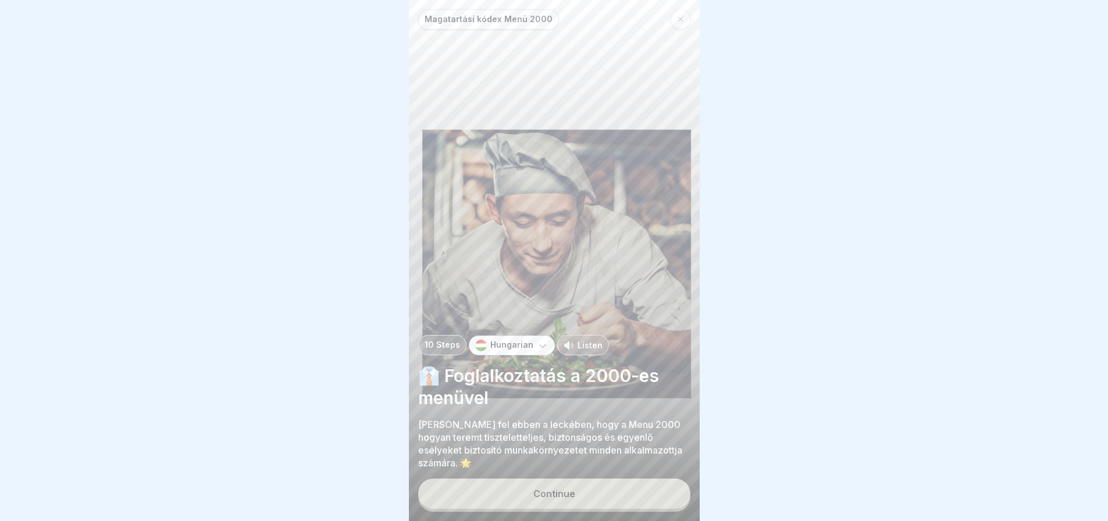
click at [630, 502] on button "Continue" at bounding box center [554, 494] width 272 height 30
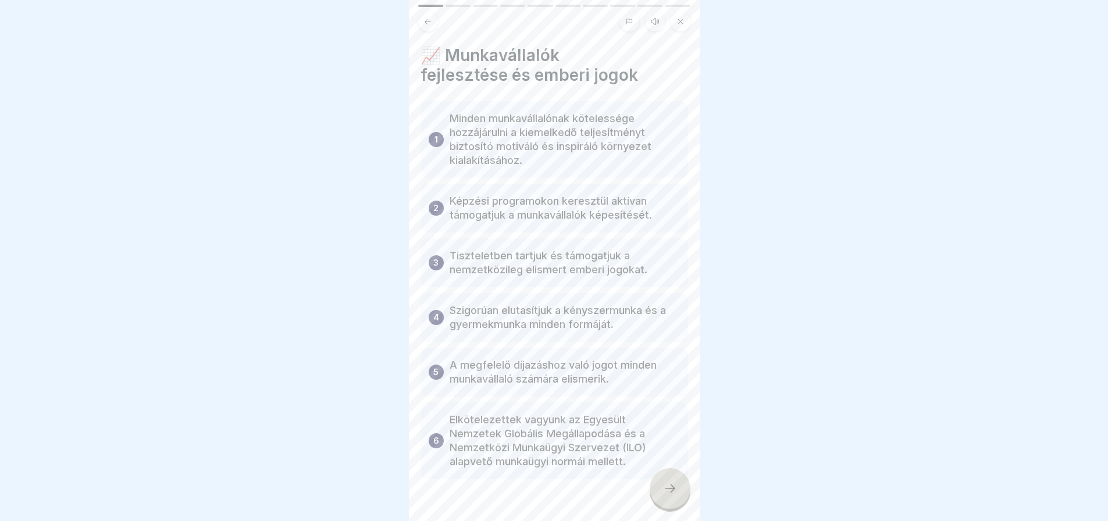
click at [666, 496] on icon at bounding box center [670, 489] width 14 height 14
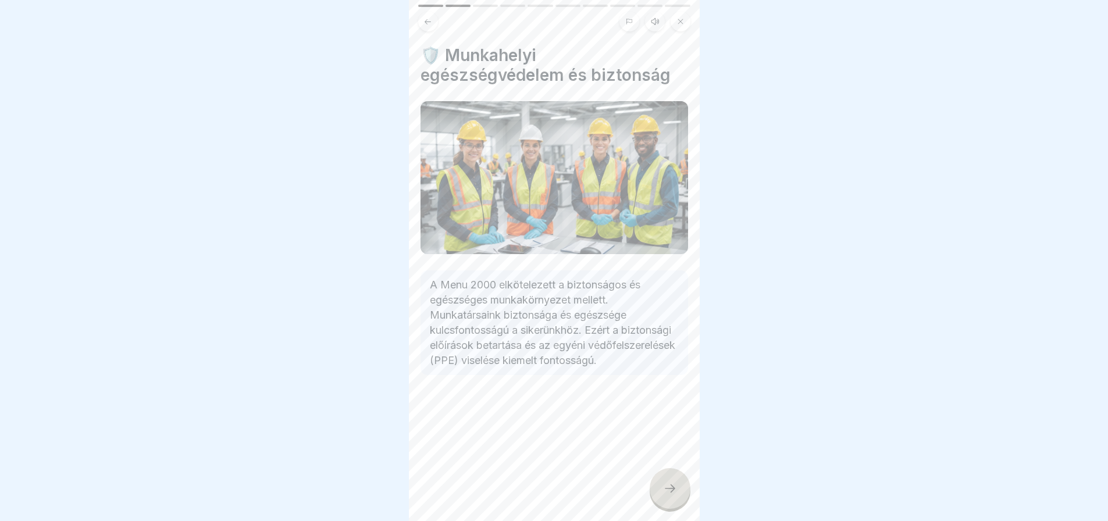
click at [666, 496] on icon at bounding box center [670, 489] width 14 height 14
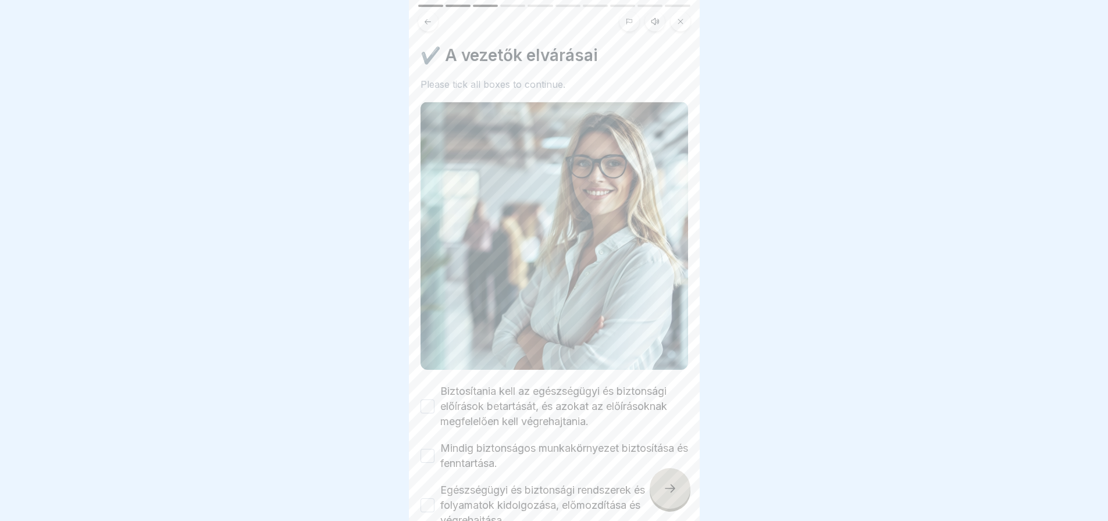
click at [432, 400] on button "Biztosítania kell az egészségügyi és biztonsági előírások betartását, és azokat…" at bounding box center [428, 407] width 14 height 14
click at [427, 449] on button "Mindig biztonságos munkakörnyezet biztosítása és fenntartása." at bounding box center [428, 456] width 14 height 14
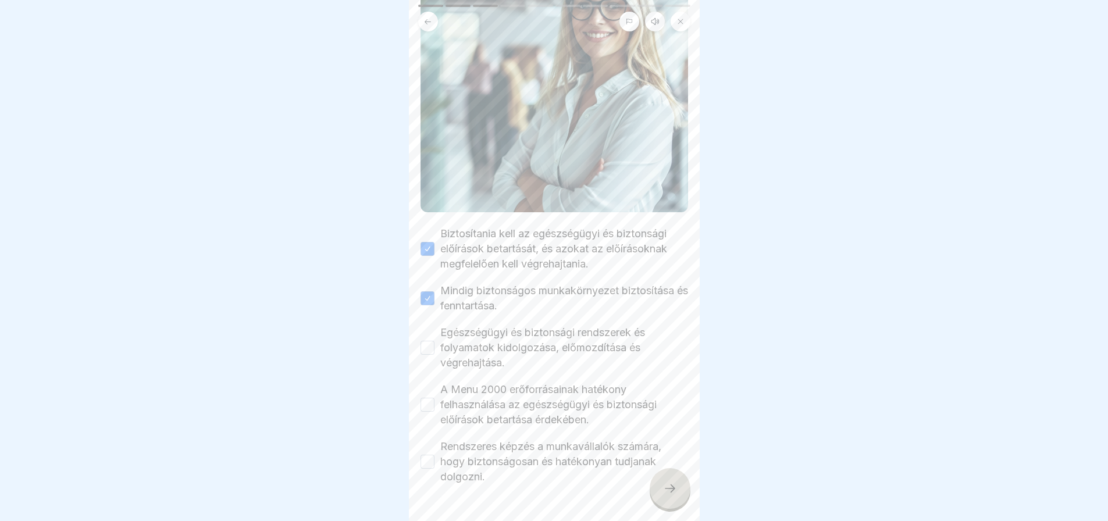
scroll to position [162, 0]
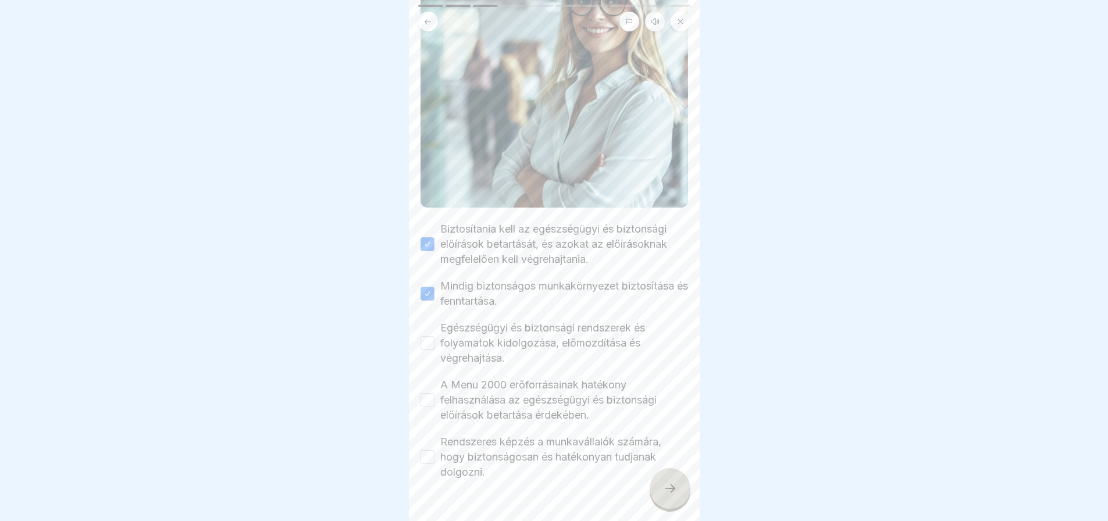
click at [434, 336] on button "Egészségügyi és biztonsági rendszerek és folyamatok kidolgozása, előmozdítása é…" at bounding box center [428, 343] width 14 height 14
click at [429, 393] on button "A Menu 2000 erőforrásainak hatékony felhasználása az egészségügyi és biztonsági…" at bounding box center [428, 400] width 14 height 14
click at [425, 450] on button "Rendszeres képzés a munkavállalók számára, hogy biztonságosan és hatékonyan tud…" at bounding box center [428, 457] width 14 height 14
click at [669, 496] on icon at bounding box center [670, 489] width 14 height 14
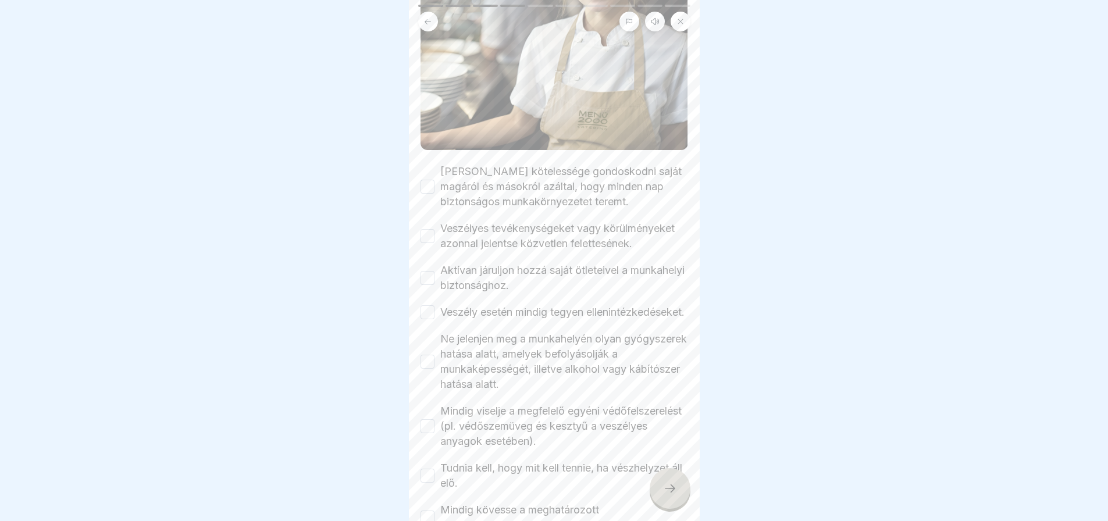
scroll to position [239, 0]
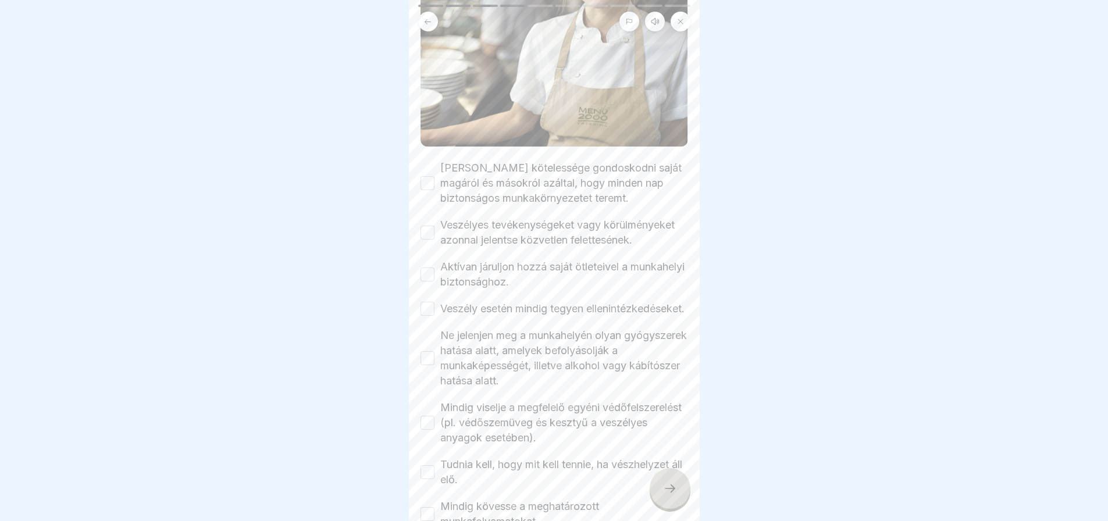
click at [433, 176] on button "[PERSON_NAME] kötelessége gondoskodni saját magáról és másokról azáltal, hogy m…" at bounding box center [428, 183] width 14 height 14
click at [426, 231] on button "Veszélyes tevékenységeket vagy körülményeket azonnal jelentse közvetlen felette…" at bounding box center [428, 233] width 14 height 14
click at [422, 282] on button "Aktívan járuljon hozzá saját ötleteivel a munkahelyi biztonsághoz." at bounding box center [428, 275] width 14 height 14
click at [424, 316] on button "Veszély esetén mindig tegyen ellenintézkedéseket." at bounding box center [428, 309] width 14 height 14
click at [431, 365] on button "Ne jelenjen meg a munkahelyén olyan gyógyszerek hatása alatt, amelyek befolyáso…" at bounding box center [428, 358] width 14 height 14
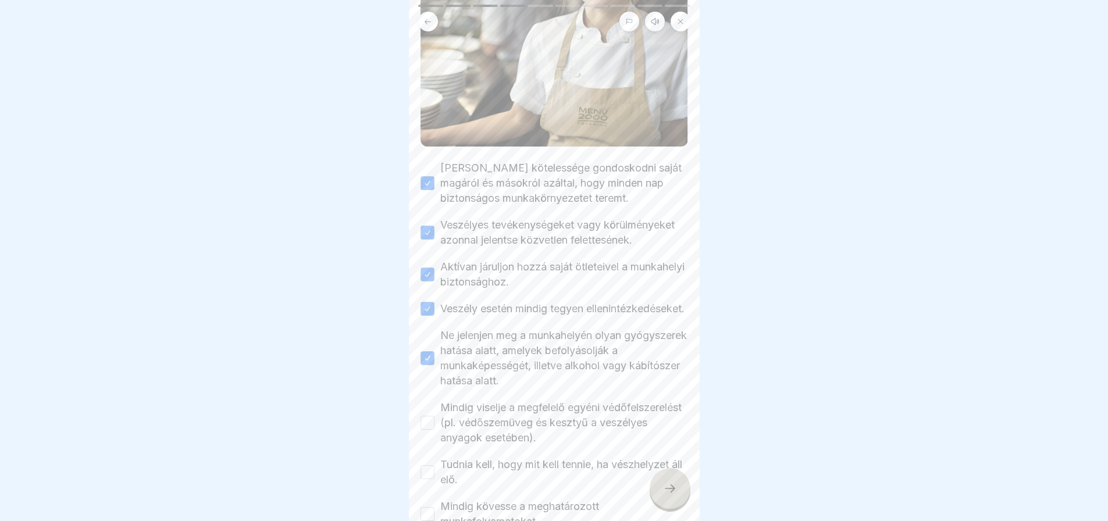
click at [426, 430] on button "Mindig viselje a megfelelő egyéni védőfelszerelést (pl. védőszemüveg és kesztyű…" at bounding box center [428, 423] width 14 height 14
click at [423, 479] on button "Tudnia kell, hogy mit kell tennie, ha vészhelyzet áll elő." at bounding box center [428, 472] width 14 height 14
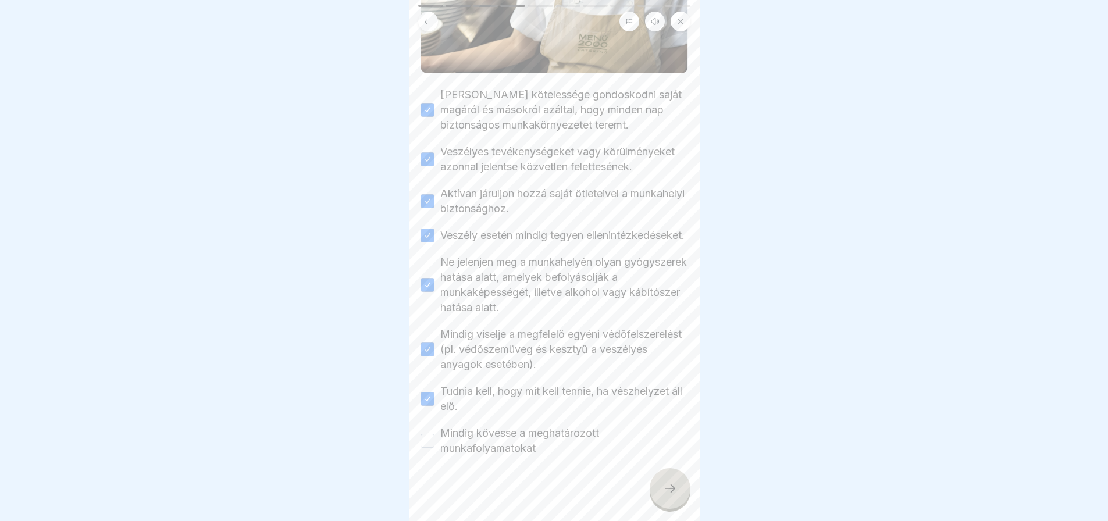
scroll to position [339, 0]
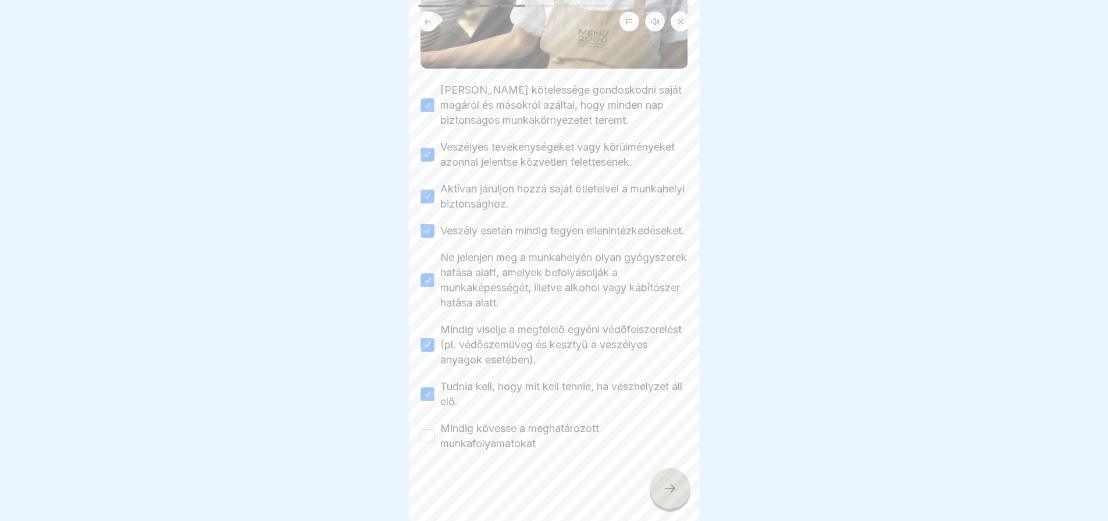
click at [433, 435] on button "Mindig kövesse a meghatározott munkafolyamatokat" at bounding box center [428, 436] width 14 height 14
click at [663, 504] on div at bounding box center [670, 488] width 41 height 41
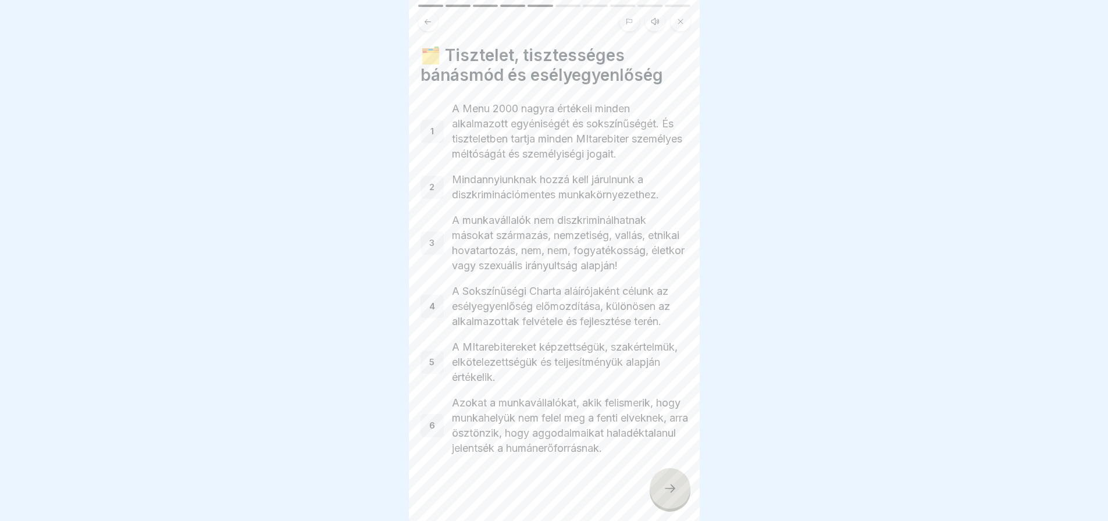
click at [663, 504] on div at bounding box center [670, 488] width 41 height 41
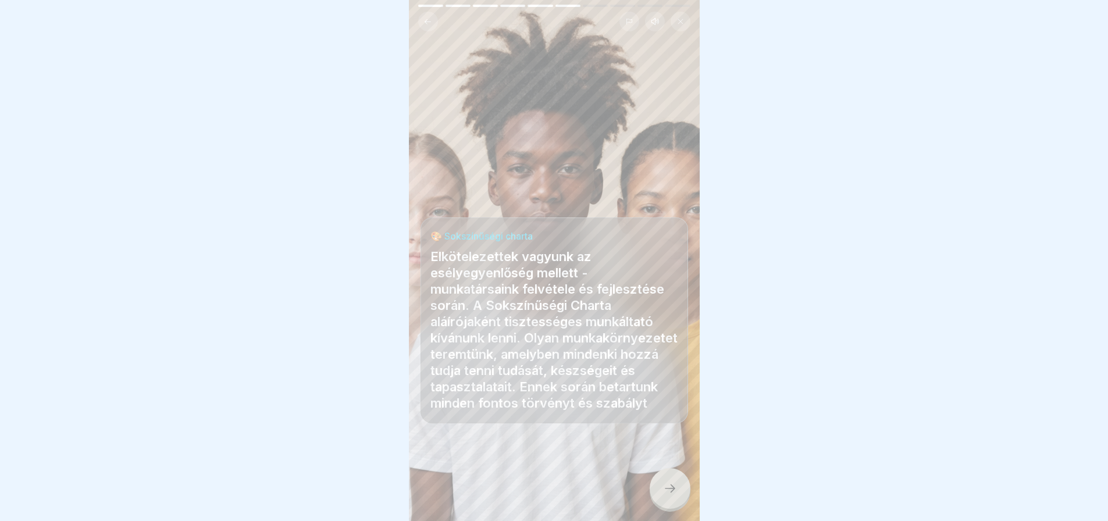
click at [663, 504] on div at bounding box center [670, 488] width 41 height 41
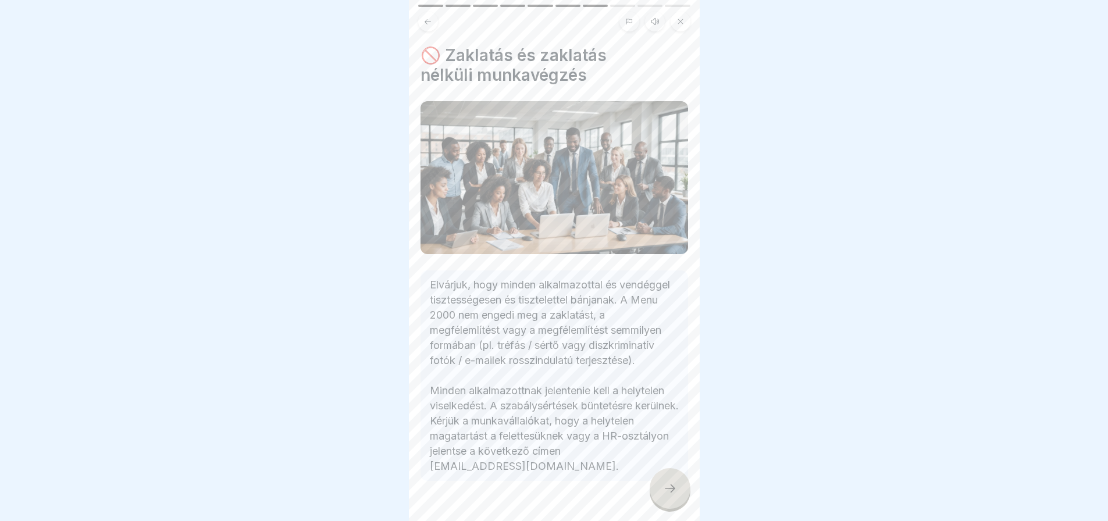
click at [663, 504] on div at bounding box center [670, 488] width 41 height 41
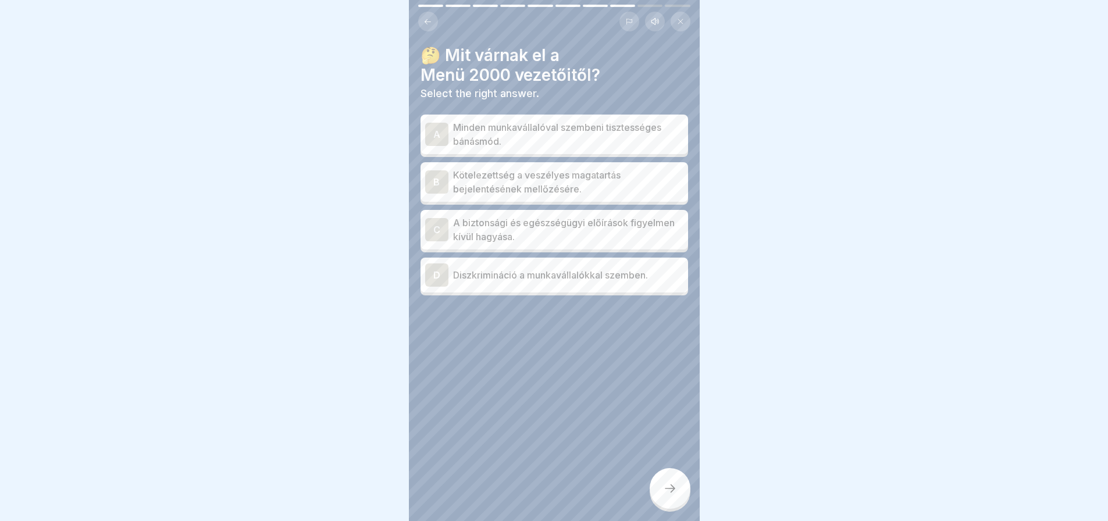
click at [446, 129] on div "A" at bounding box center [436, 134] width 23 height 23
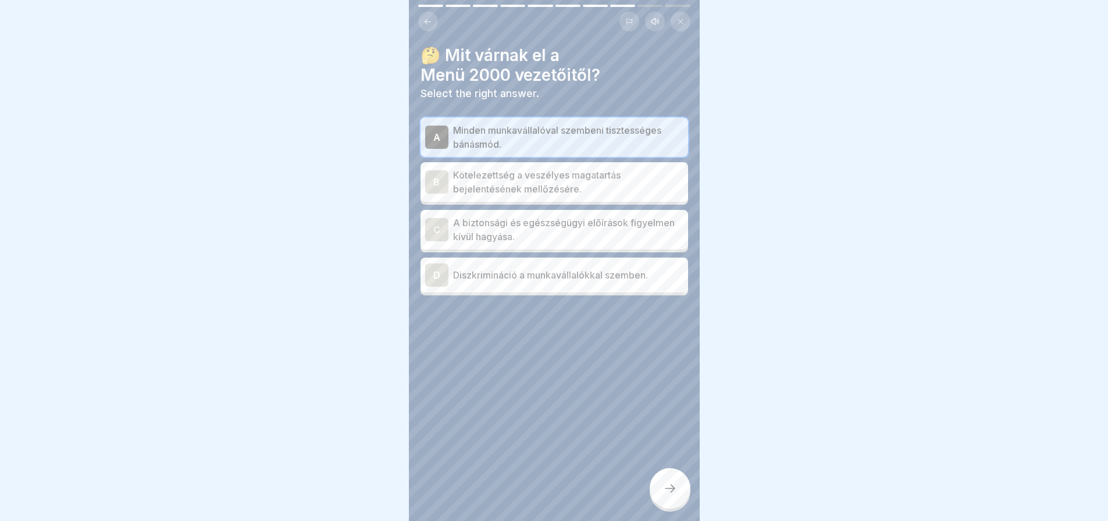
click at [671, 490] on div at bounding box center [670, 488] width 41 height 41
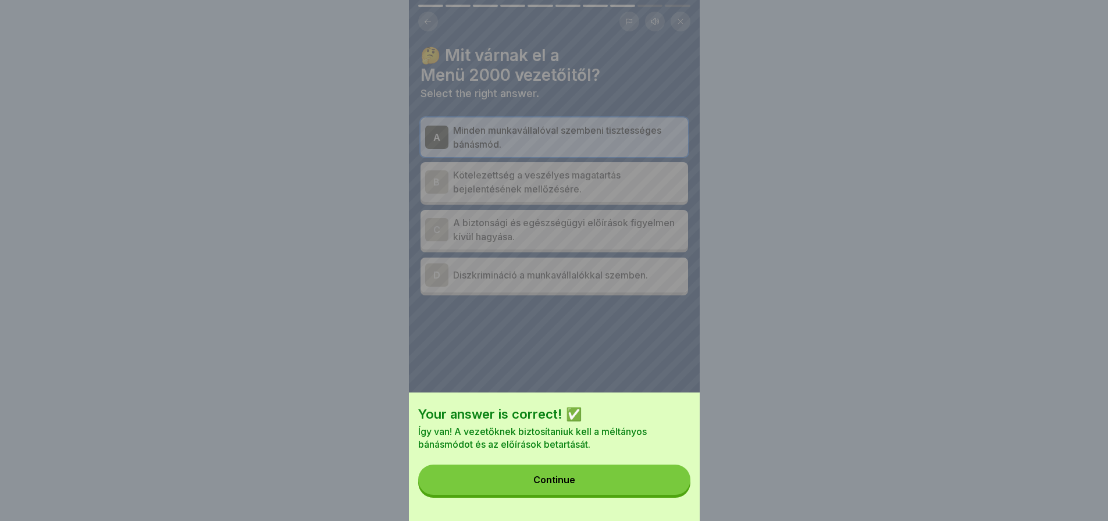
click at [671, 490] on button "Continue" at bounding box center [554, 480] width 272 height 30
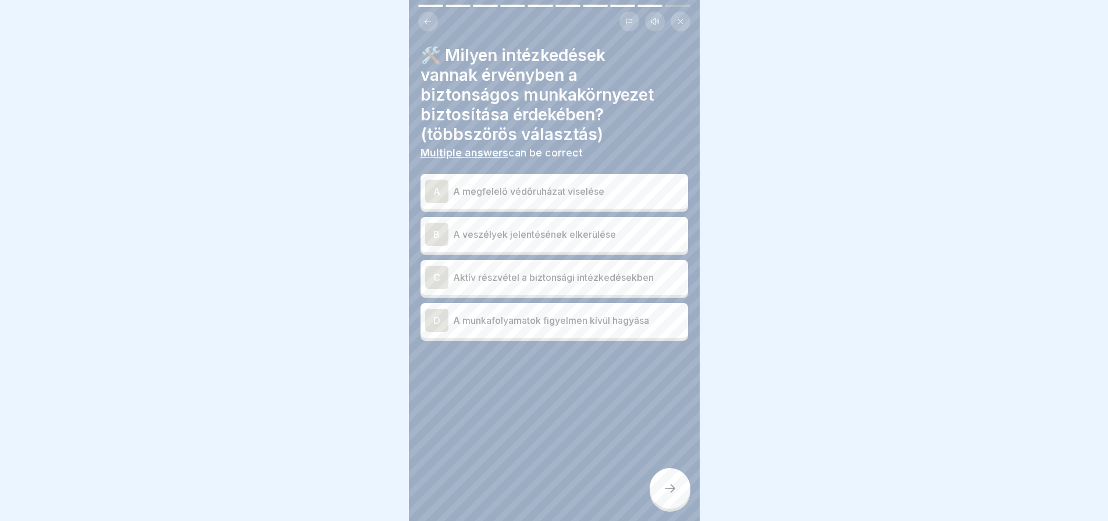
click at [438, 193] on div "A" at bounding box center [436, 191] width 23 height 23
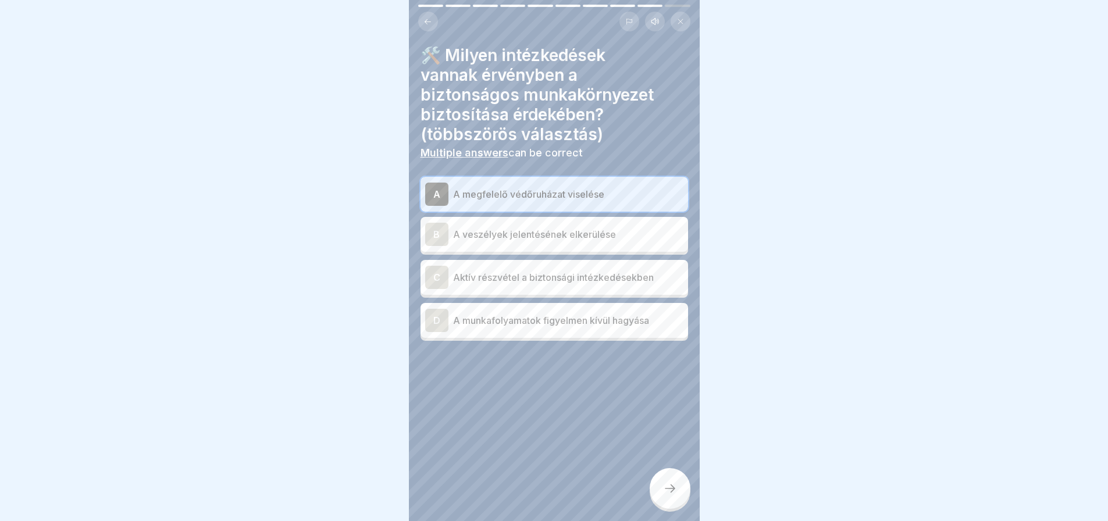
click at [433, 288] on div "C" at bounding box center [436, 277] width 23 height 23
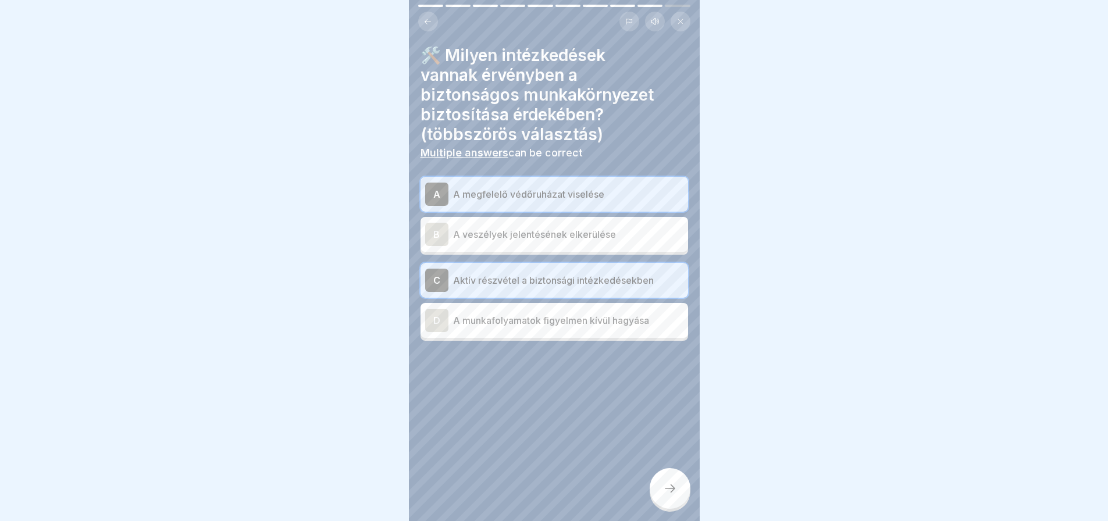
click at [431, 229] on div "B" at bounding box center [436, 234] width 23 height 23
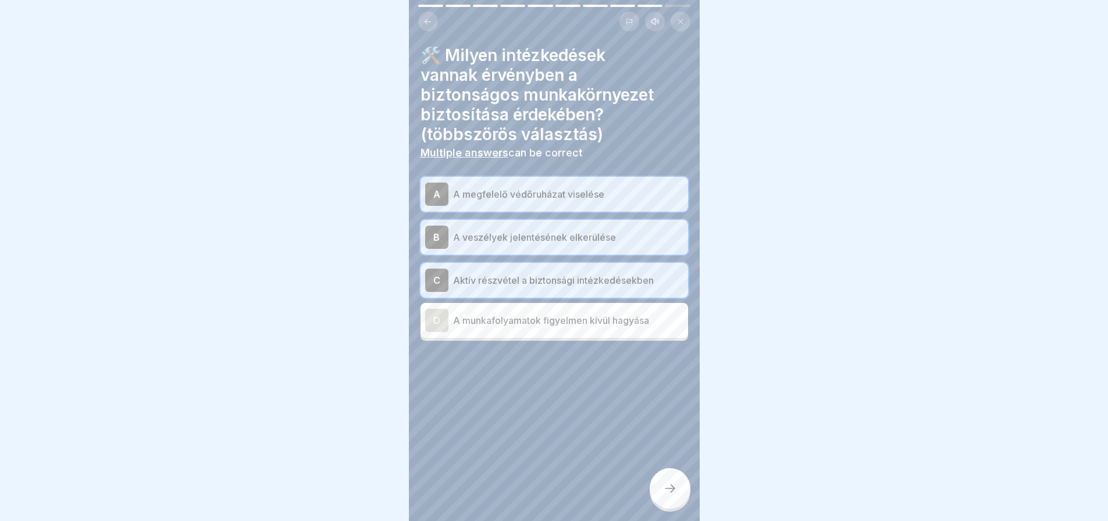
click at [664, 495] on icon at bounding box center [670, 489] width 14 height 14
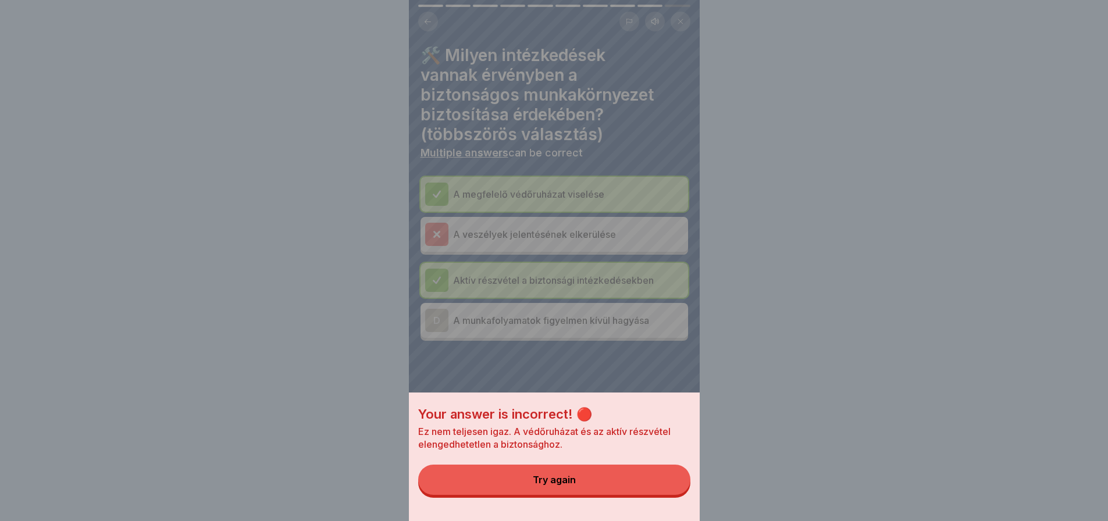
click at [641, 484] on button "Try again" at bounding box center [554, 480] width 272 height 30
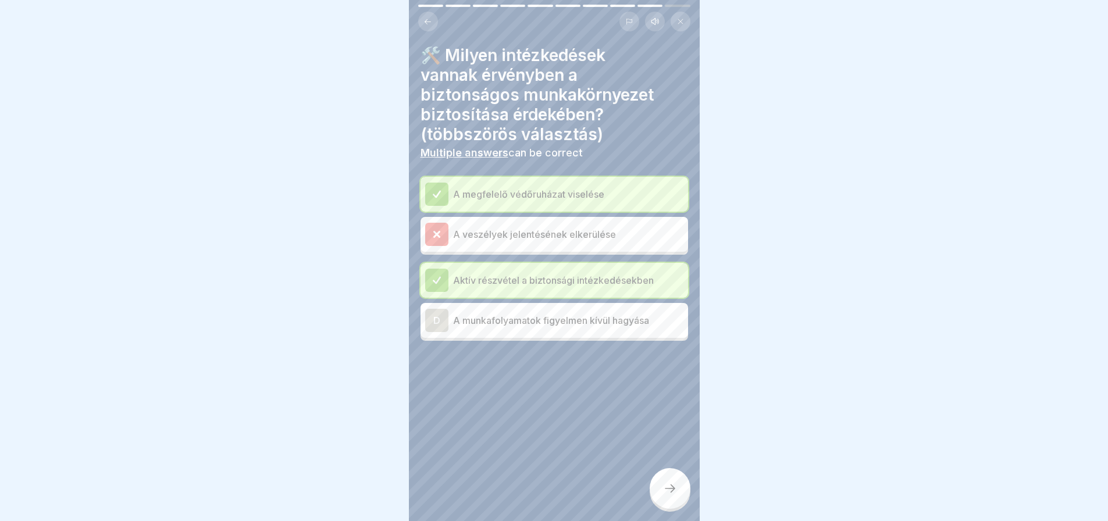
click at [673, 496] on icon at bounding box center [670, 489] width 14 height 14
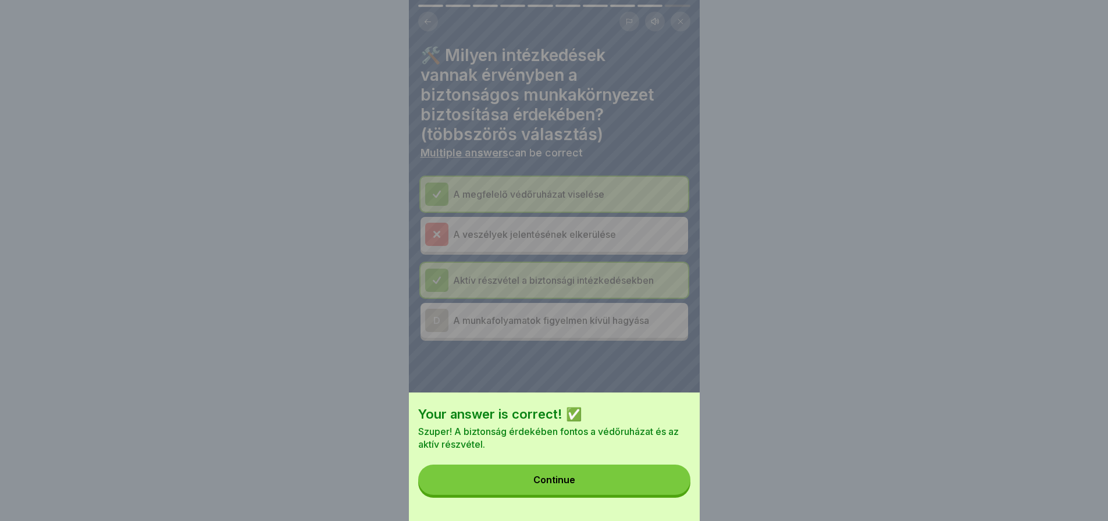
click at [673, 495] on button "Continue" at bounding box center [554, 480] width 272 height 30
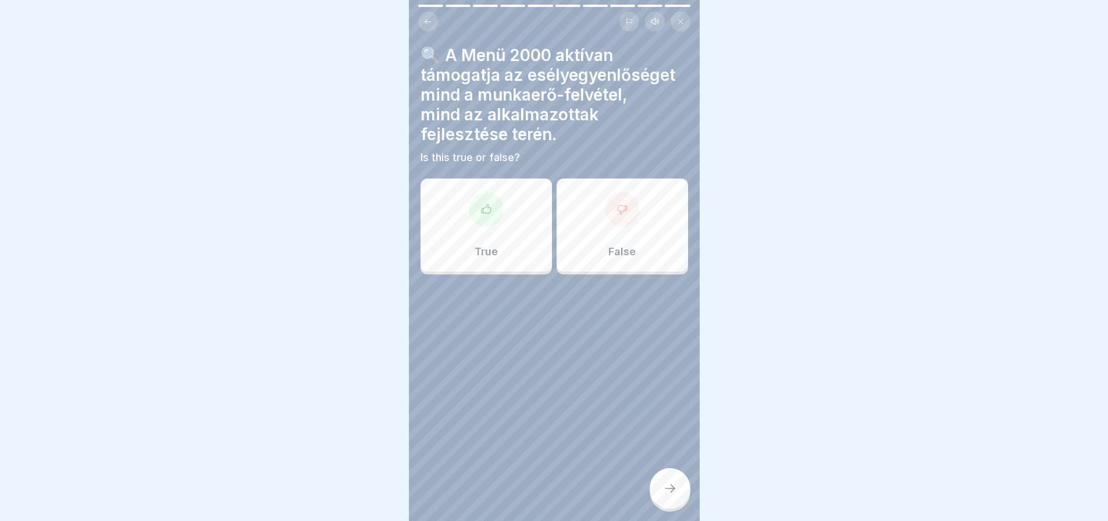
click at [490, 223] on div at bounding box center [486, 209] width 35 height 35
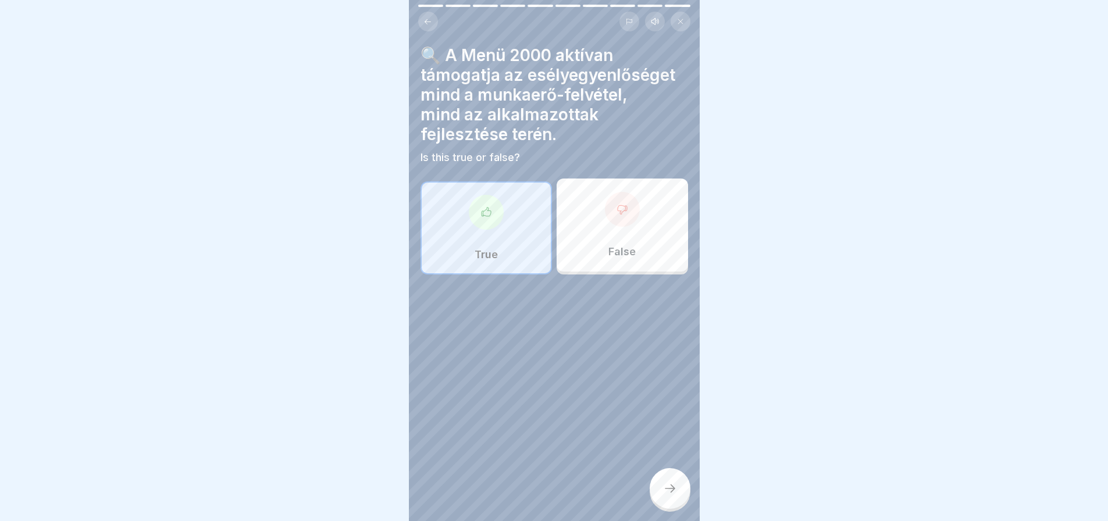
click at [685, 496] on div at bounding box center [670, 488] width 41 height 41
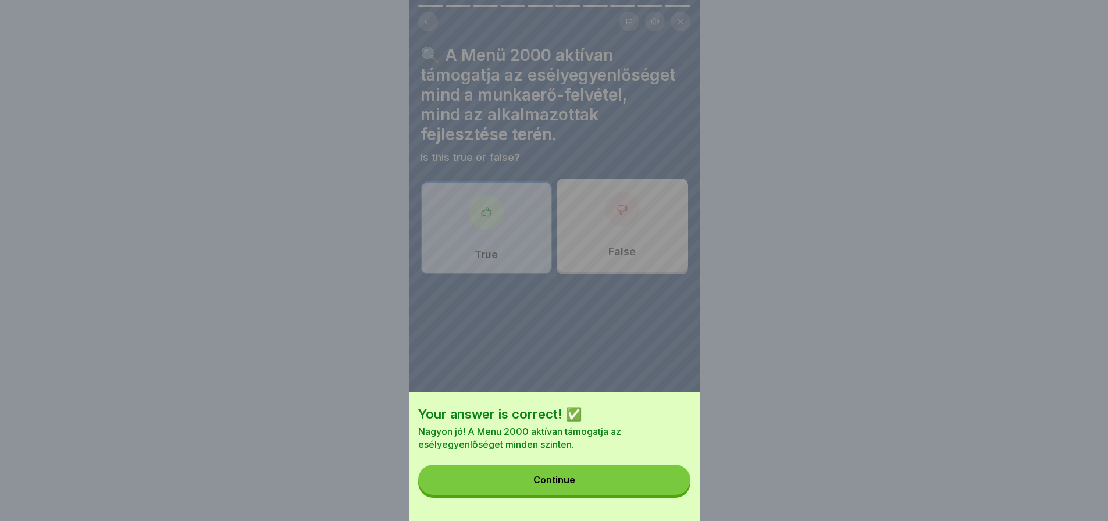
click at [685, 495] on button "Continue" at bounding box center [554, 480] width 272 height 30
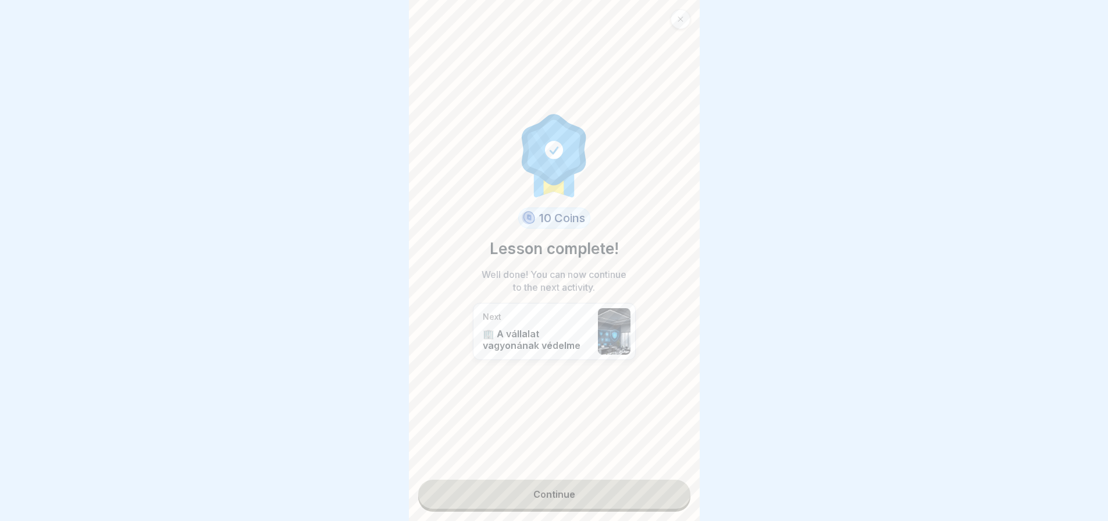
click at [663, 493] on link "Continue" at bounding box center [554, 494] width 272 height 29
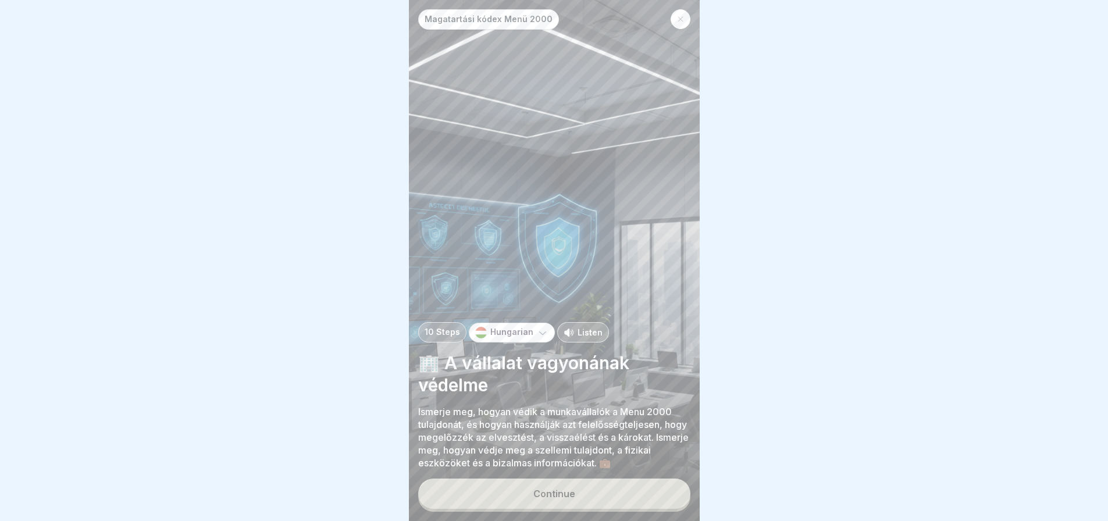
click at [663, 493] on button "Continue" at bounding box center [554, 494] width 272 height 30
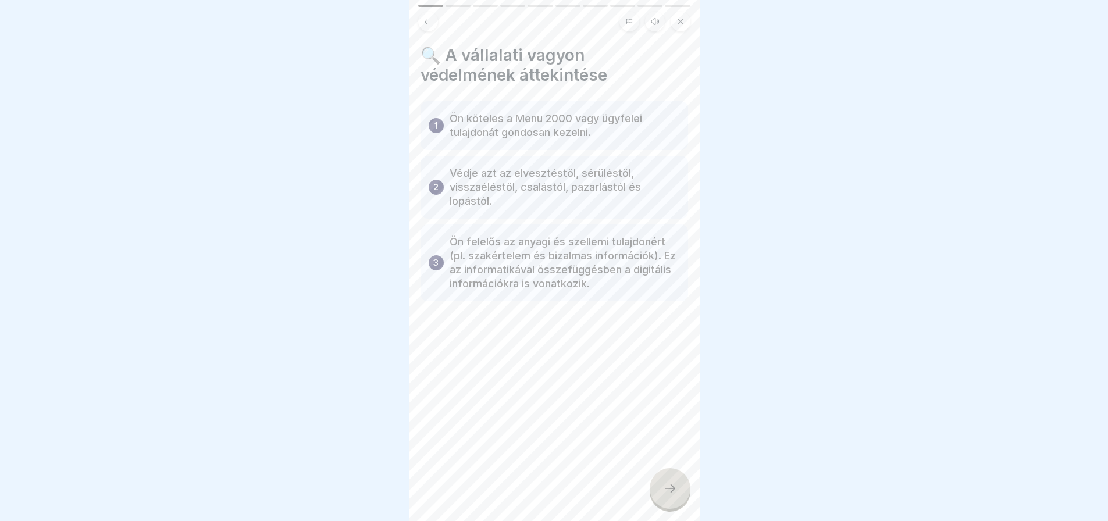
click at [663, 493] on icon at bounding box center [670, 489] width 14 height 14
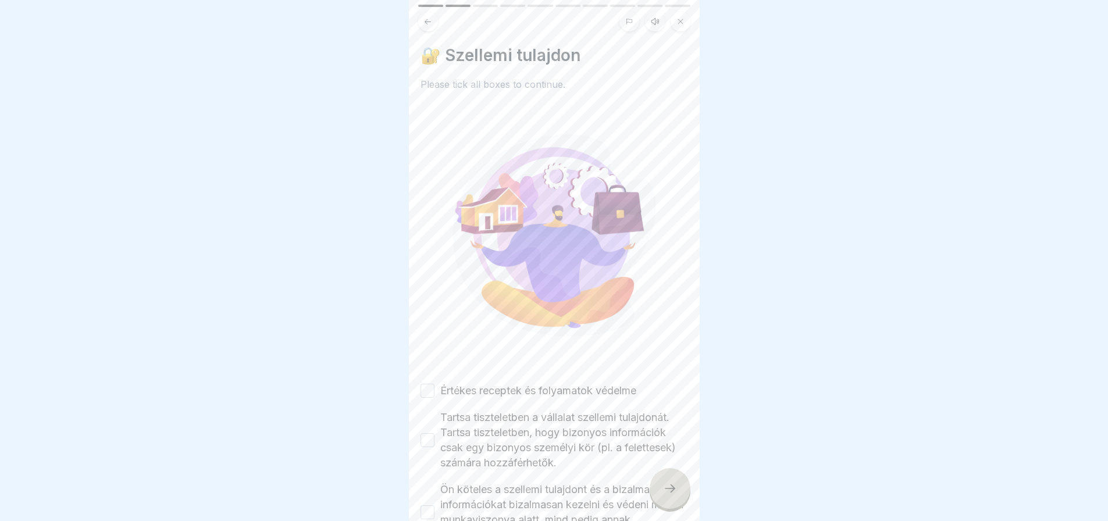
click at [430, 384] on button "Értékes receptek és folyamatok védelme" at bounding box center [428, 391] width 14 height 14
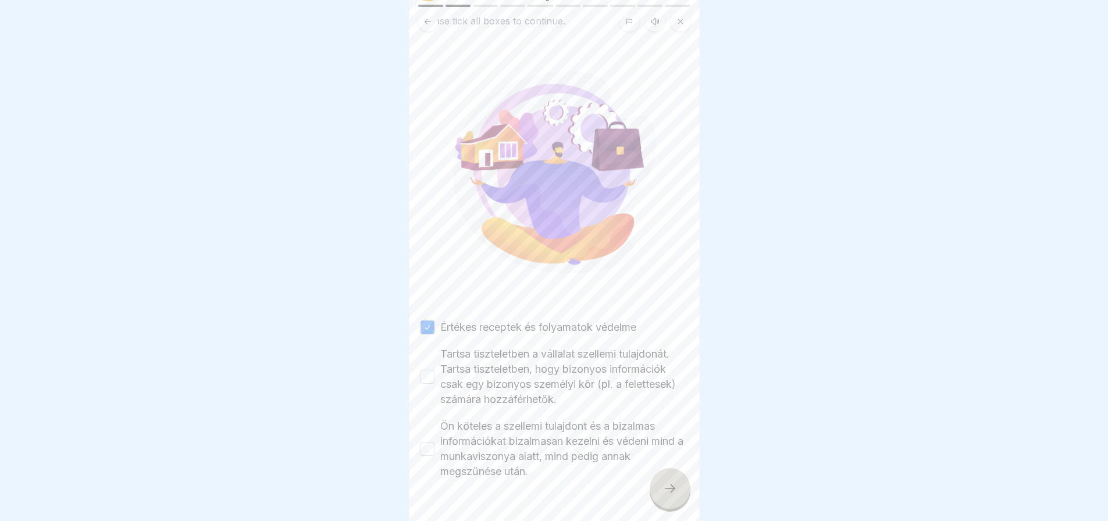
scroll to position [83, 0]
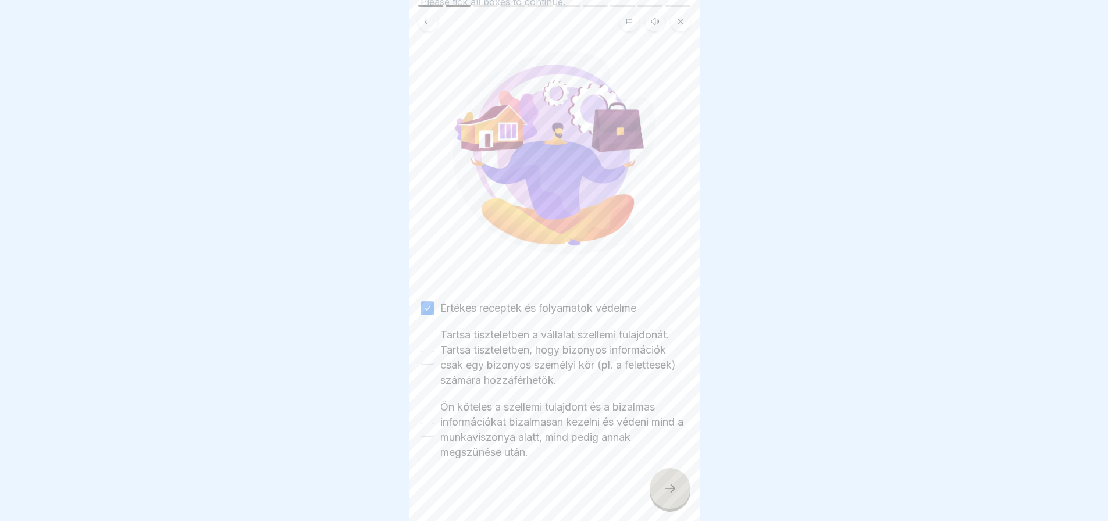
click at [428, 351] on button "Tartsa tiszteletben a vállalat szellemi tulajdonát. Tartsa tiszteletben, hogy b…" at bounding box center [428, 358] width 14 height 14
click at [428, 424] on button "Ön köteles a szellemi tulajdont és a bizalmas információkat bizalmasan kezelni …" at bounding box center [428, 430] width 14 height 14
click at [671, 509] on div at bounding box center [670, 488] width 41 height 41
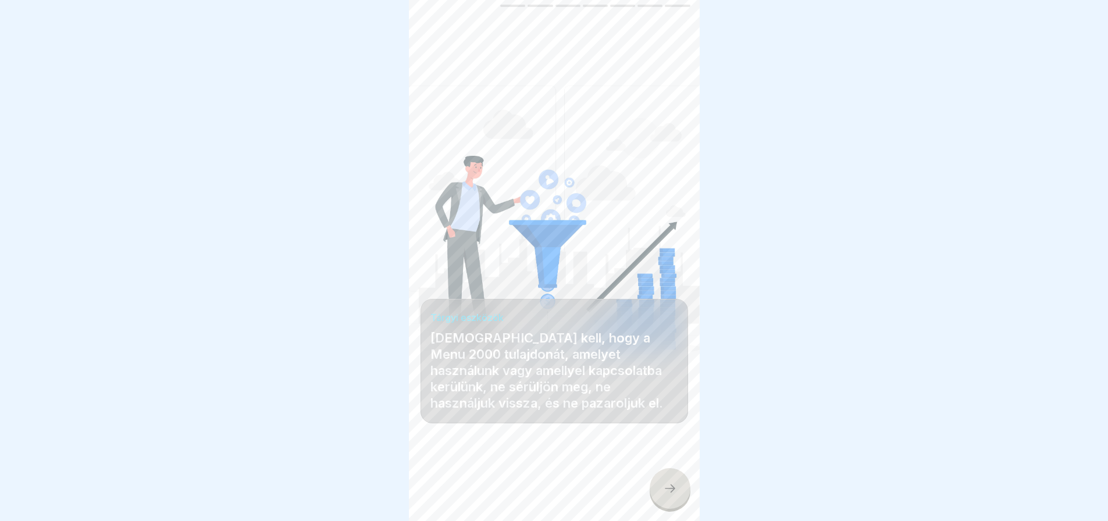
click at [671, 509] on div at bounding box center [670, 488] width 41 height 41
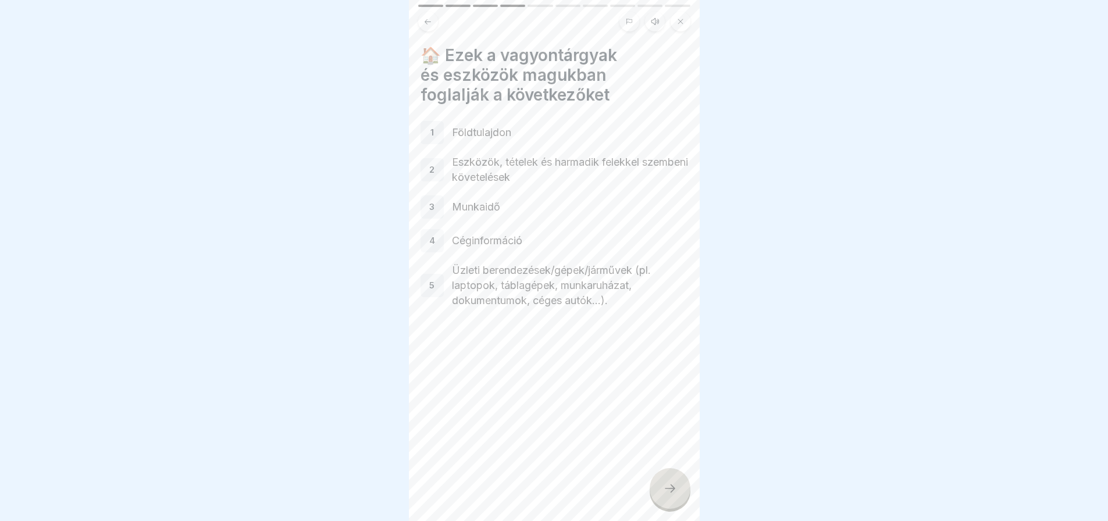
click at [671, 509] on div at bounding box center [670, 488] width 41 height 41
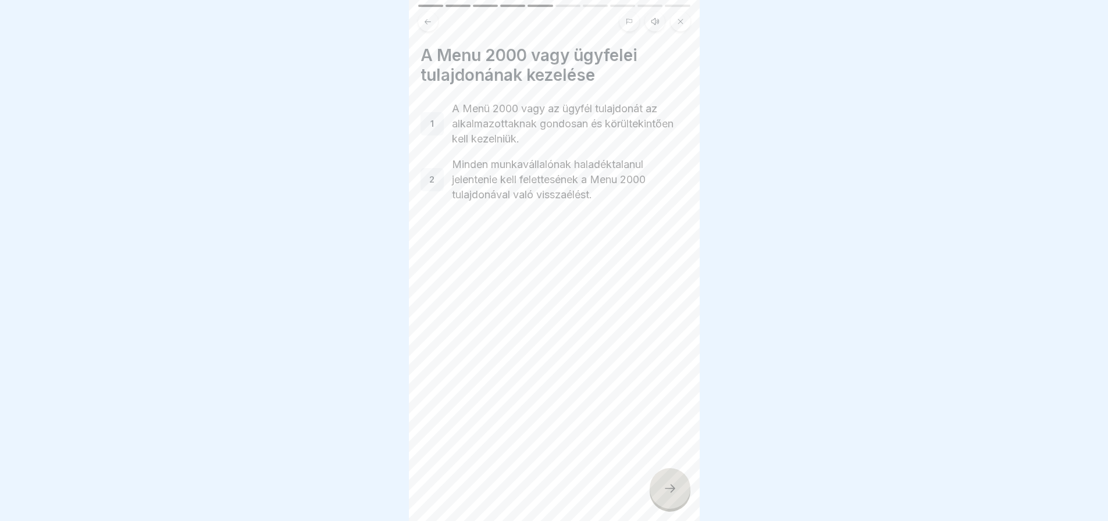
click at [671, 509] on div at bounding box center [670, 488] width 41 height 41
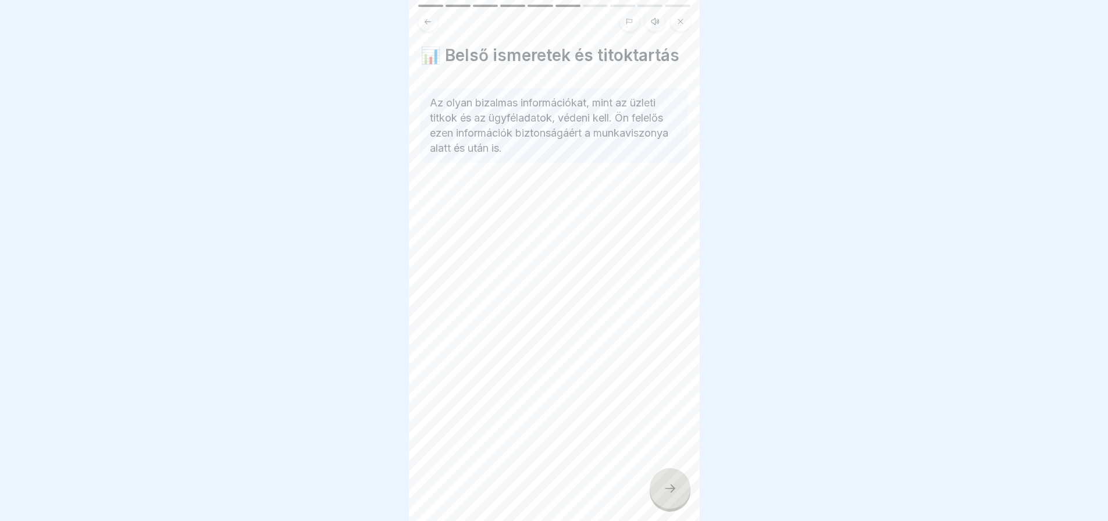
click at [671, 509] on div at bounding box center [670, 488] width 41 height 41
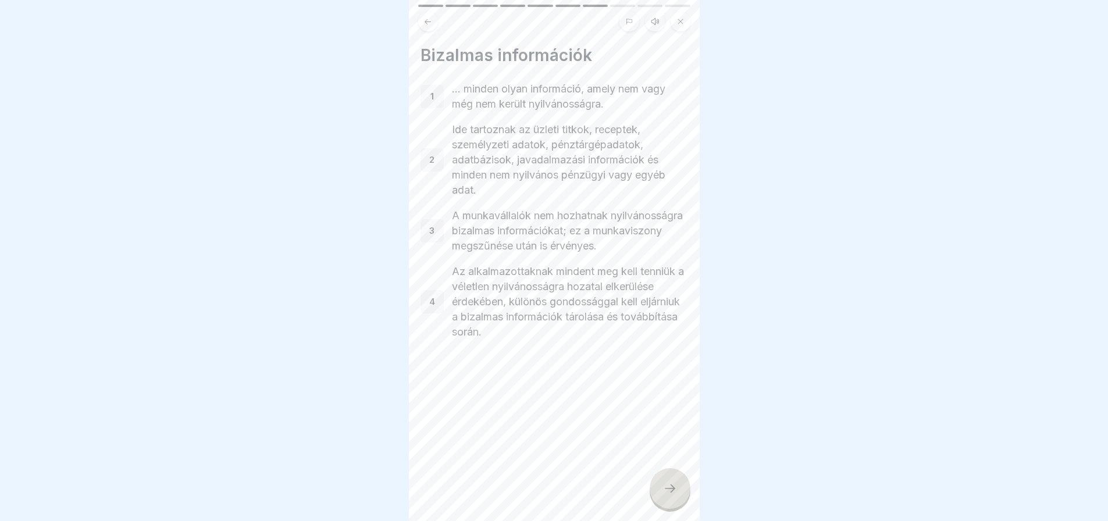
click at [671, 509] on div at bounding box center [670, 488] width 41 height 41
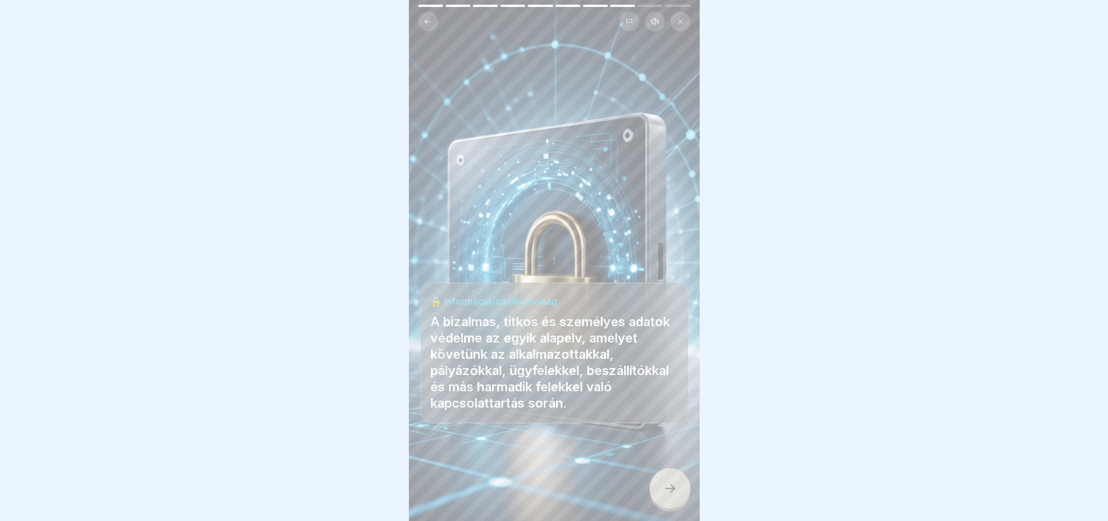
click at [671, 509] on div at bounding box center [670, 488] width 41 height 41
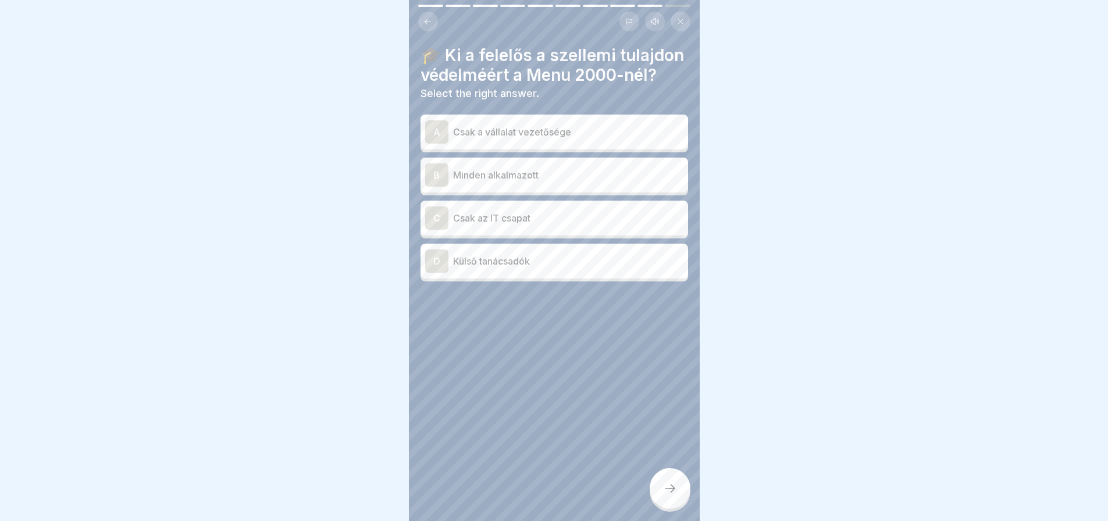
click at [444, 187] on div "B" at bounding box center [436, 174] width 23 height 23
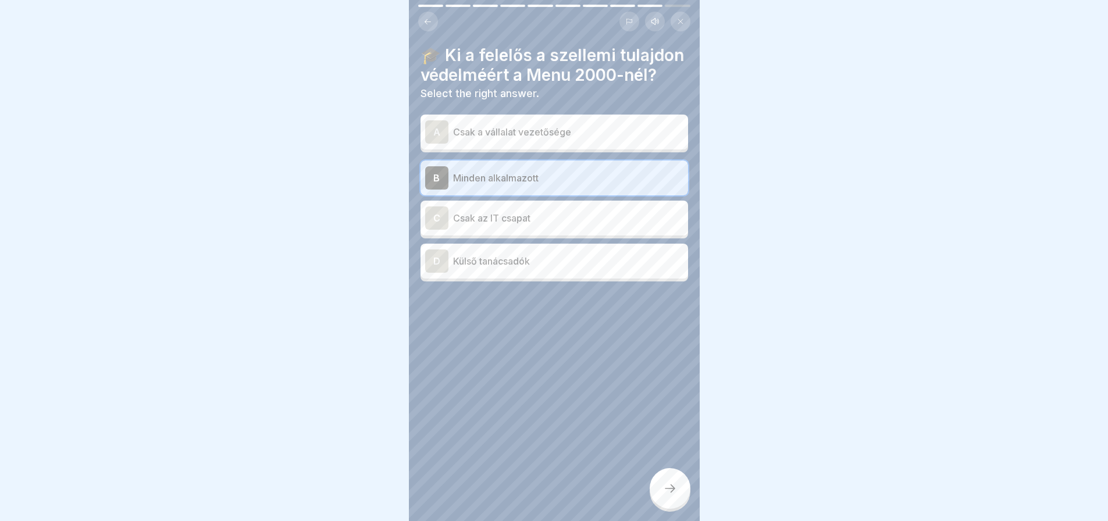
click at [677, 509] on div at bounding box center [670, 488] width 41 height 41
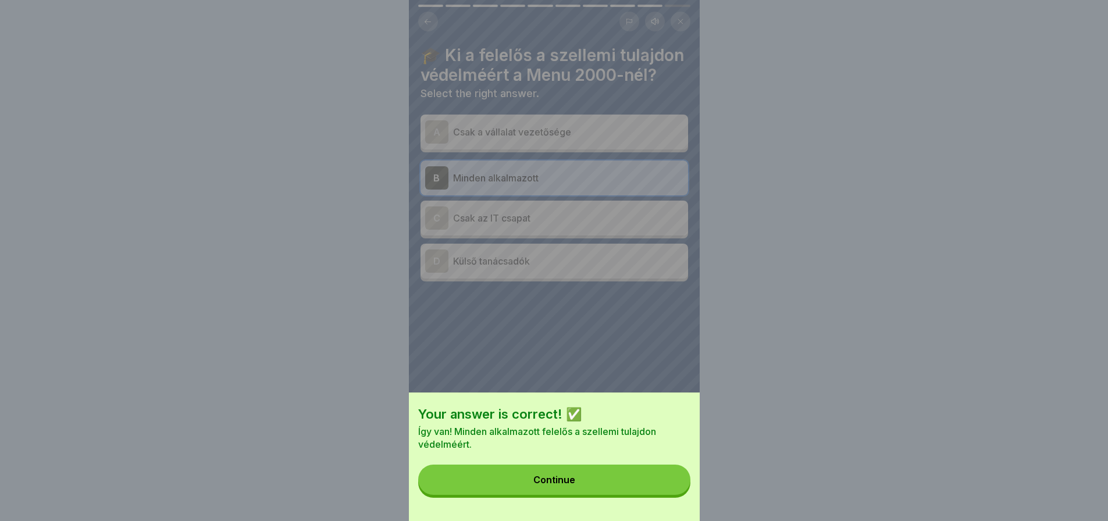
click at [670, 493] on button "Continue" at bounding box center [554, 480] width 272 height 30
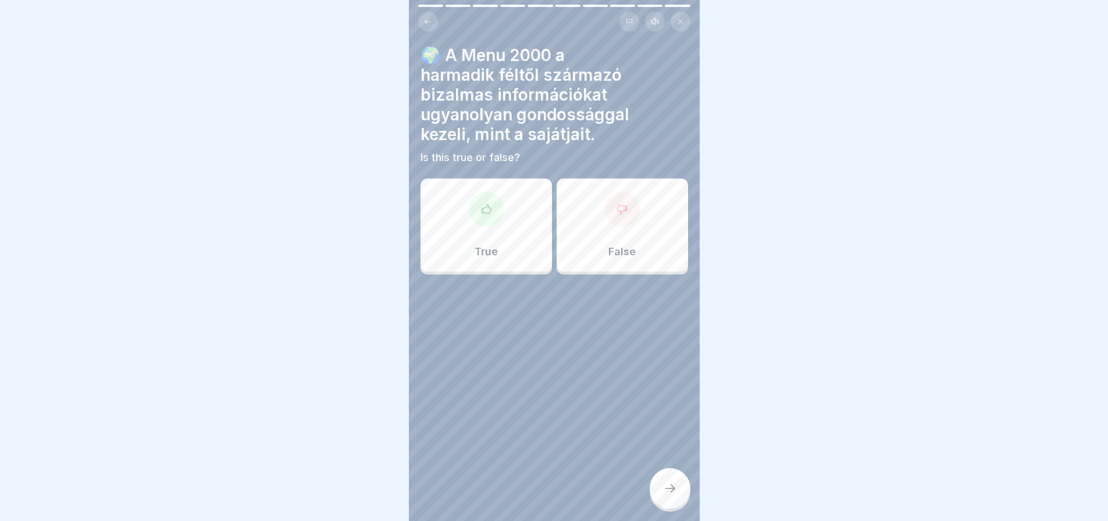
click at [567, 297] on div at bounding box center [555, 310] width 268 height 70
click at [618, 231] on div "False" at bounding box center [622, 225] width 131 height 93
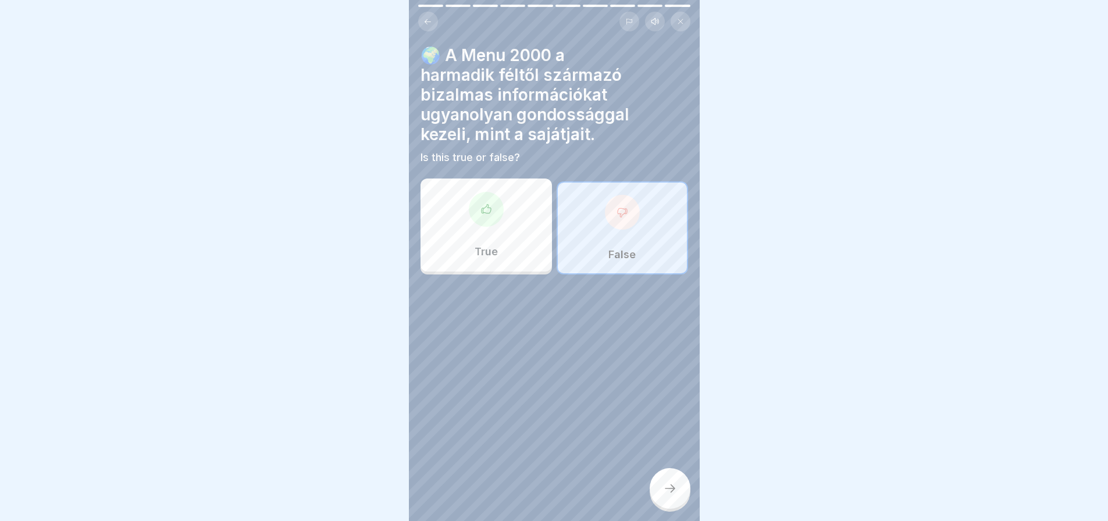
click at [675, 493] on icon at bounding box center [670, 489] width 14 height 14
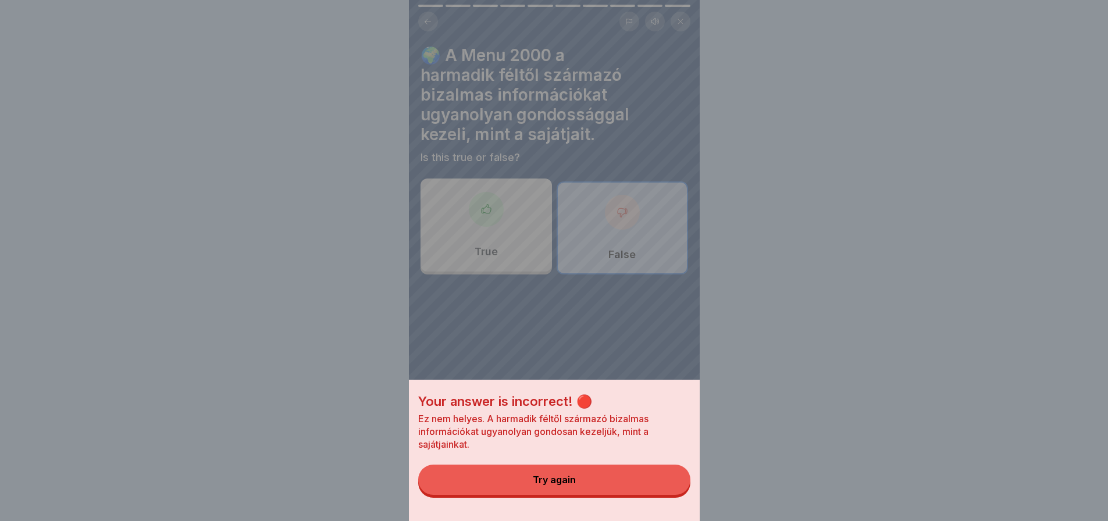
click at [675, 493] on button "Try again" at bounding box center [554, 480] width 272 height 30
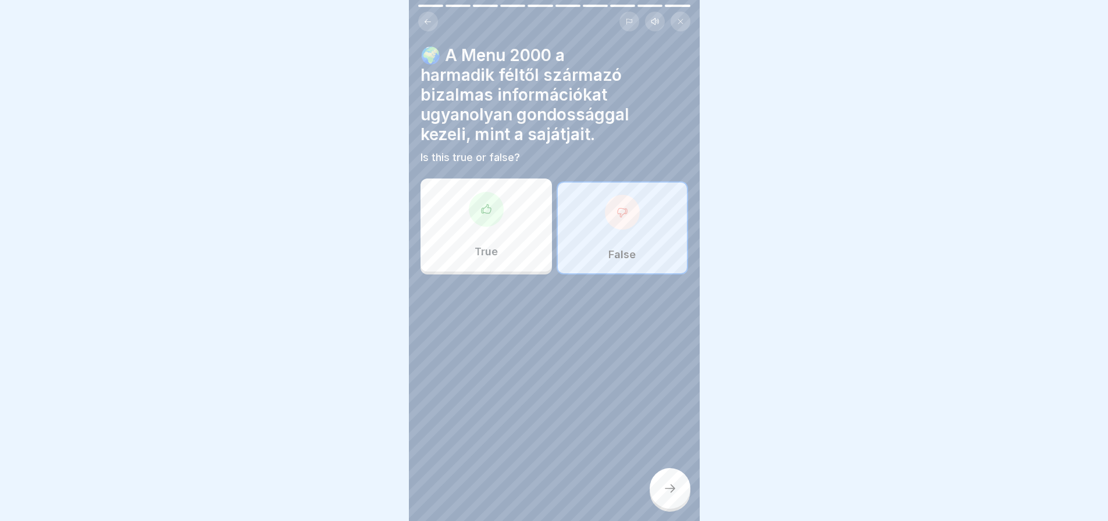
click at [487, 205] on icon at bounding box center [487, 210] width 12 height 12
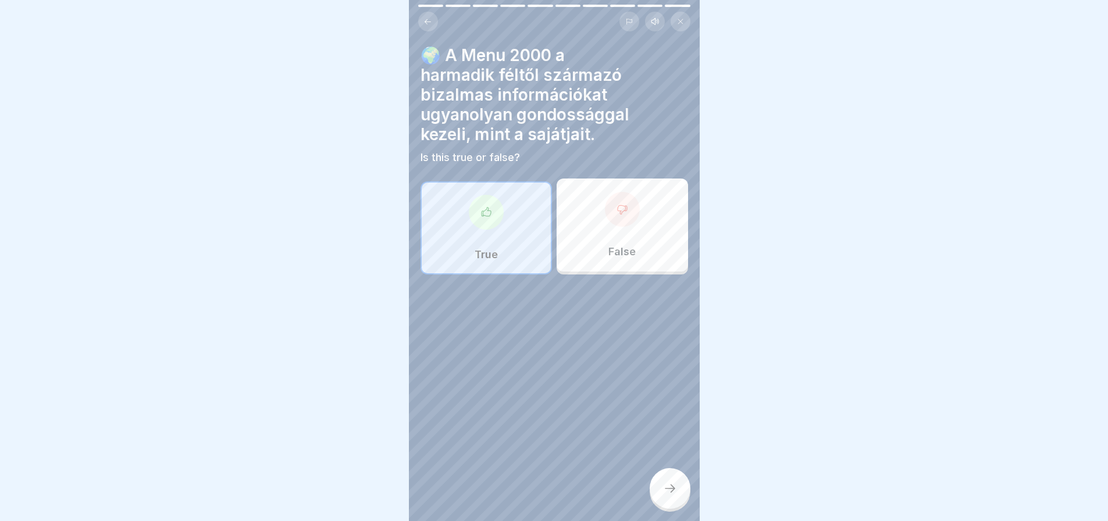
click at [667, 496] on icon at bounding box center [670, 489] width 14 height 14
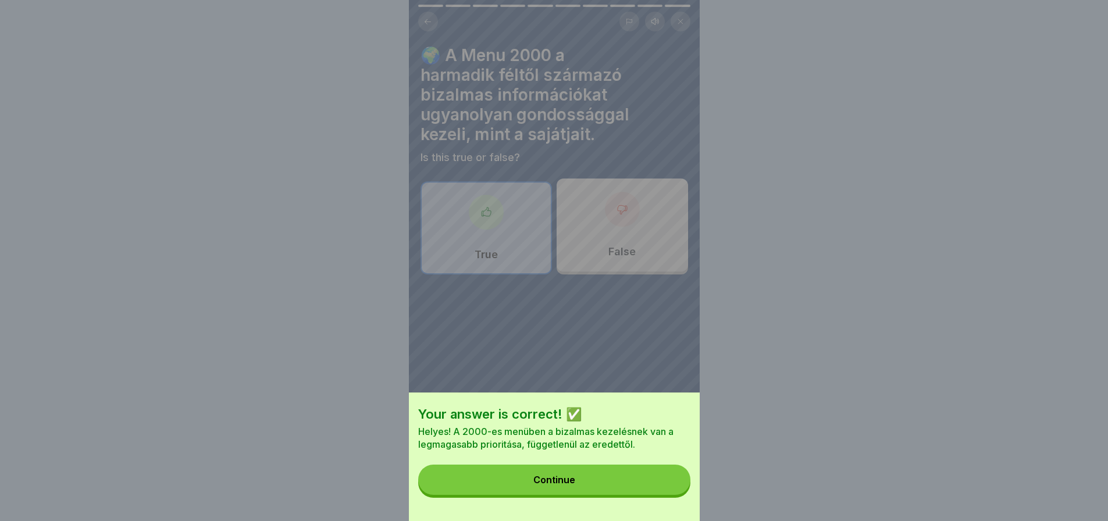
click at [664, 485] on button "Continue" at bounding box center [554, 480] width 272 height 30
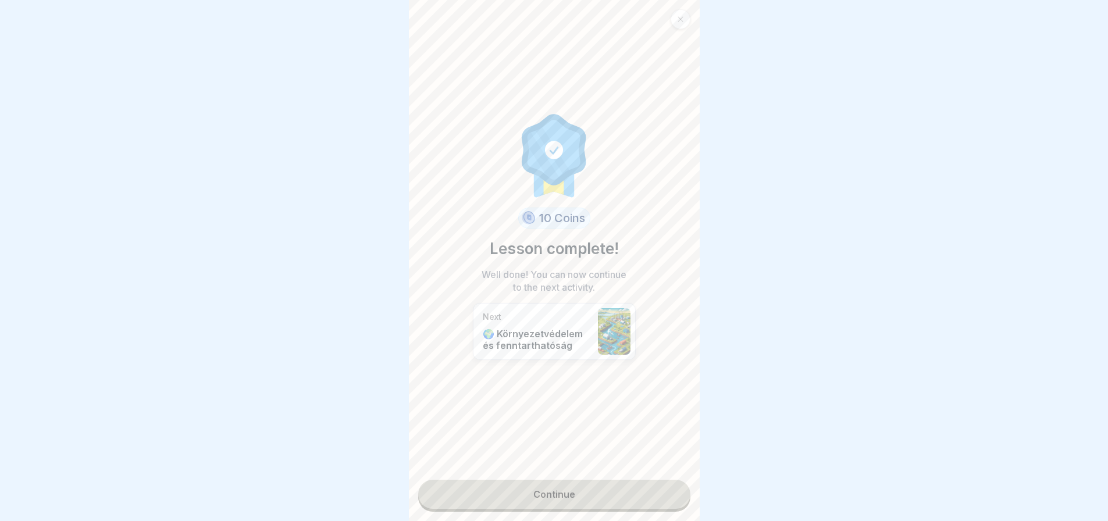
click at [664, 485] on link "Continue" at bounding box center [554, 494] width 272 height 29
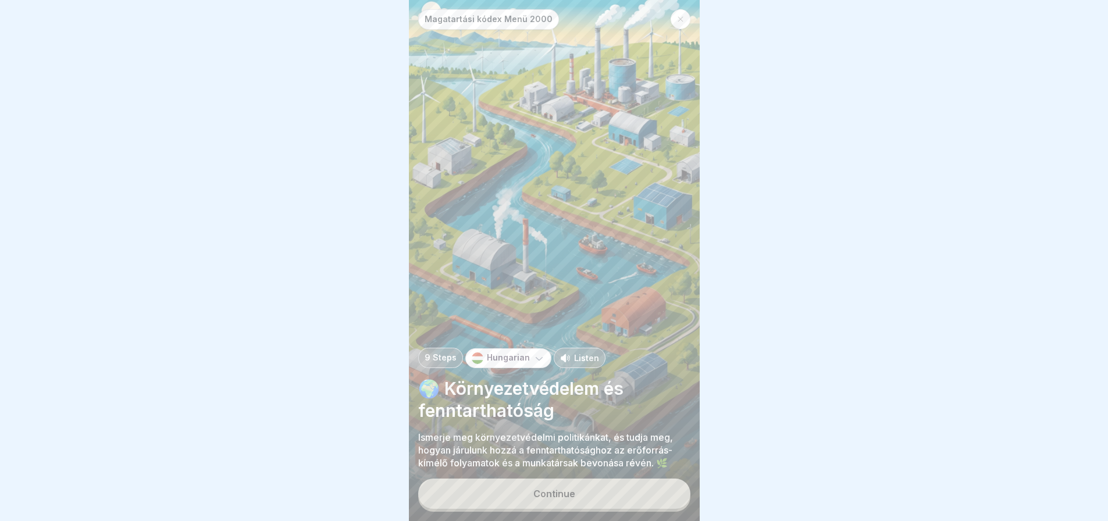
click at [664, 485] on div "Magatartási kódex Menü 2000 9 Steps Hungarian Listen 🌍 Környezetvédelem és fenn…" at bounding box center [554, 260] width 291 height 521
click at [659, 505] on button "Continue" at bounding box center [554, 494] width 272 height 30
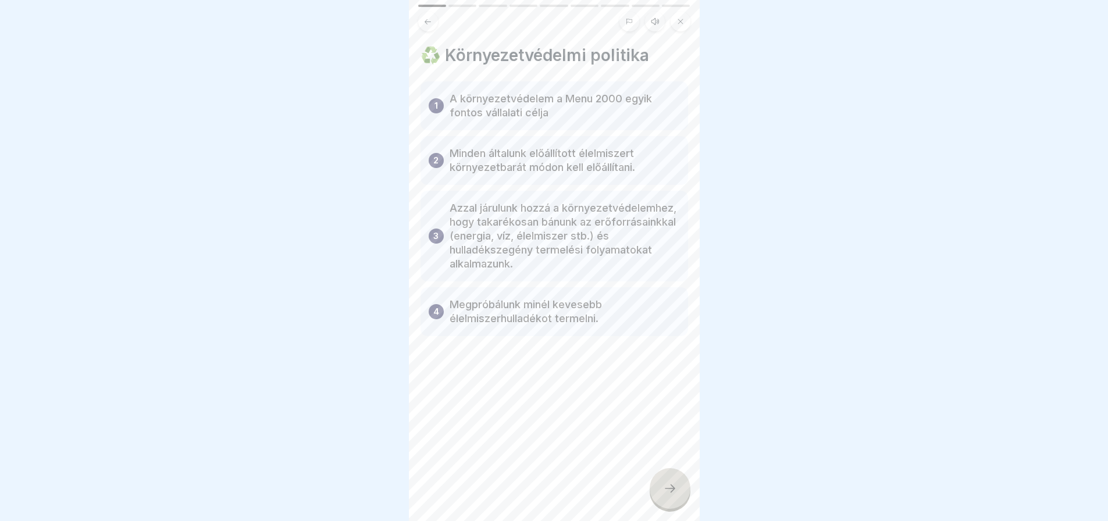
click at [659, 505] on div at bounding box center [670, 488] width 41 height 41
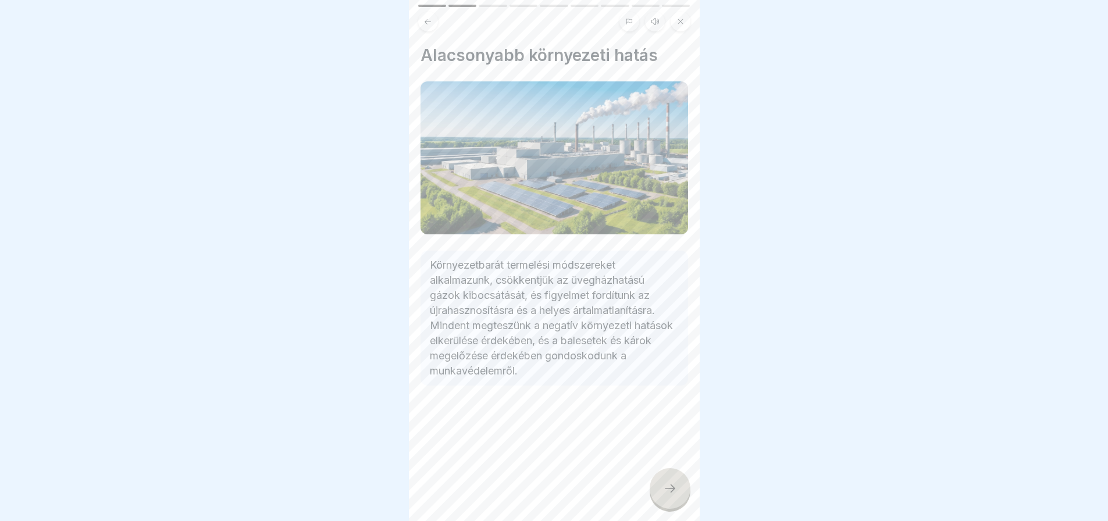
click at [659, 505] on div at bounding box center [670, 488] width 41 height 41
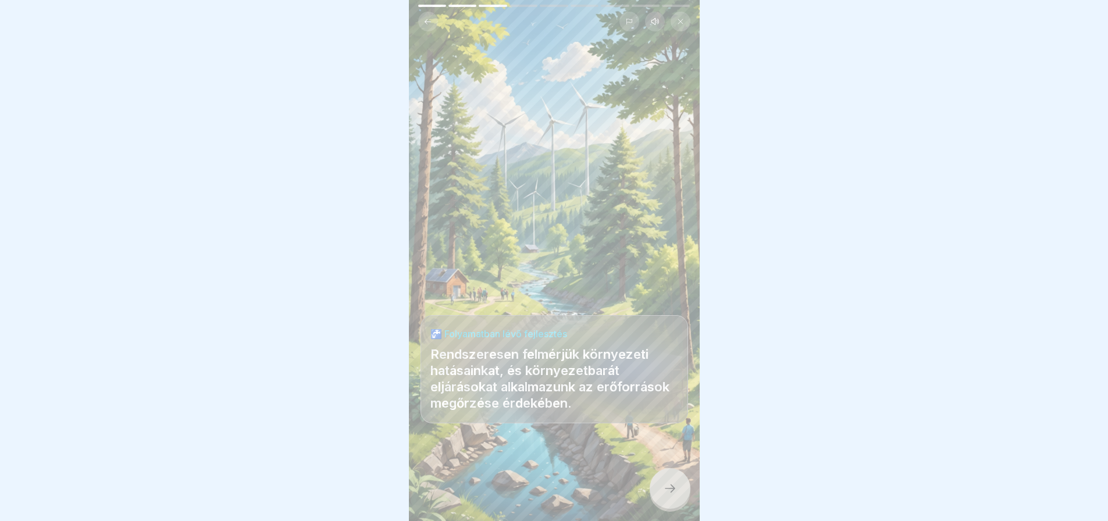
click at [663, 506] on div at bounding box center [670, 488] width 41 height 41
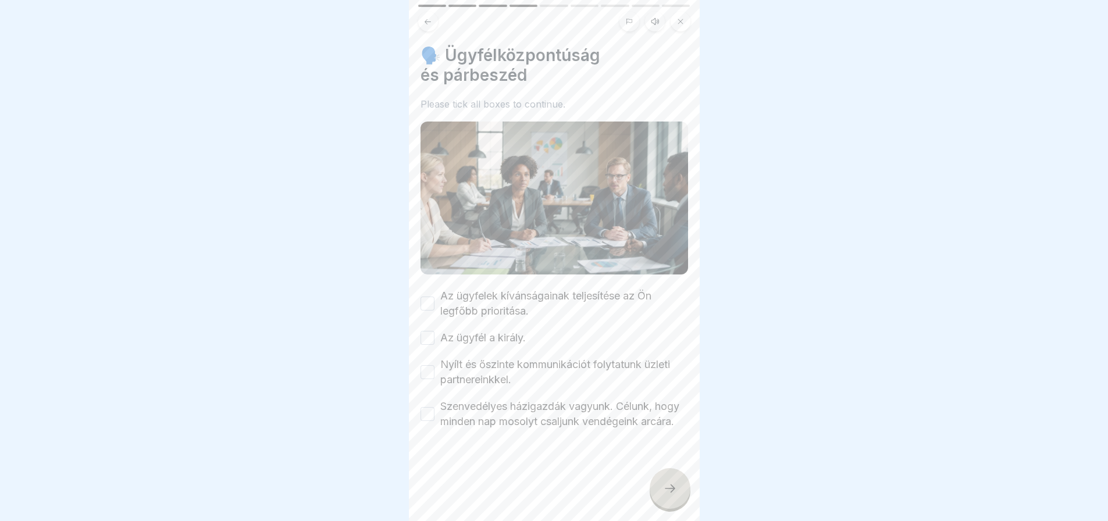
click at [432, 297] on button "Az ügyfelek kívánságainak teljesítése az Ön legfőbb prioritása." at bounding box center [428, 304] width 14 height 14
click at [425, 337] on button "Az ügyfél a király." at bounding box center [428, 338] width 14 height 14
click at [425, 365] on button "Nyílt és őszinte kommunikációt folytatunk üzleti partnereinkkel." at bounding box center [428, 372] width 14 height 14
click at [428, 416] on button "Szenvedélyes házigazdák vagyunk. Célunk, hogy minden nap mosolyt csaljunk vendé…" at bounding box center [428, 414] width 14 height 14
click at [675, 488] on div at bounding box center [670, 488] width 41 height 41
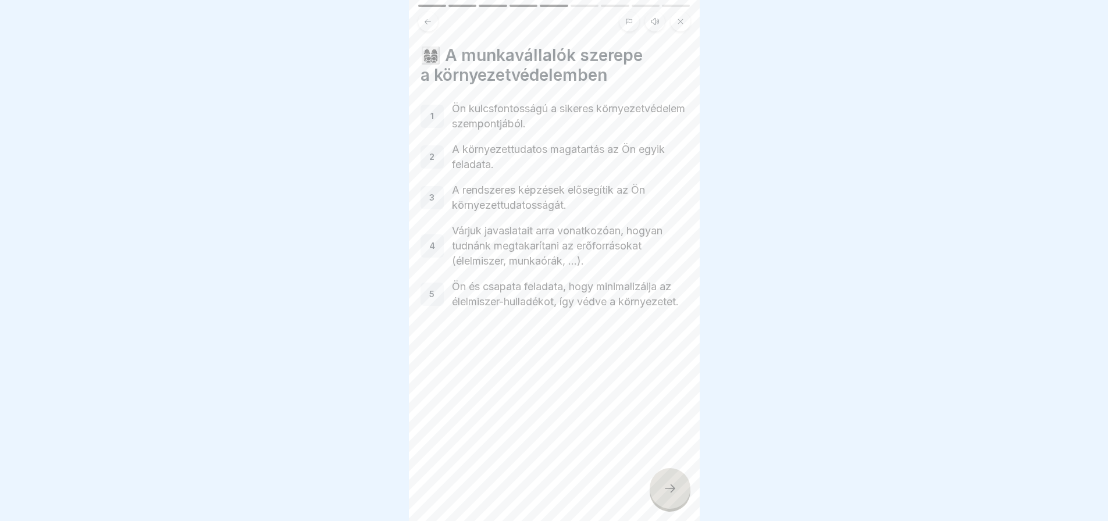
click at [675, 488] on div at bounding box center [670, 488] width 41 height 41
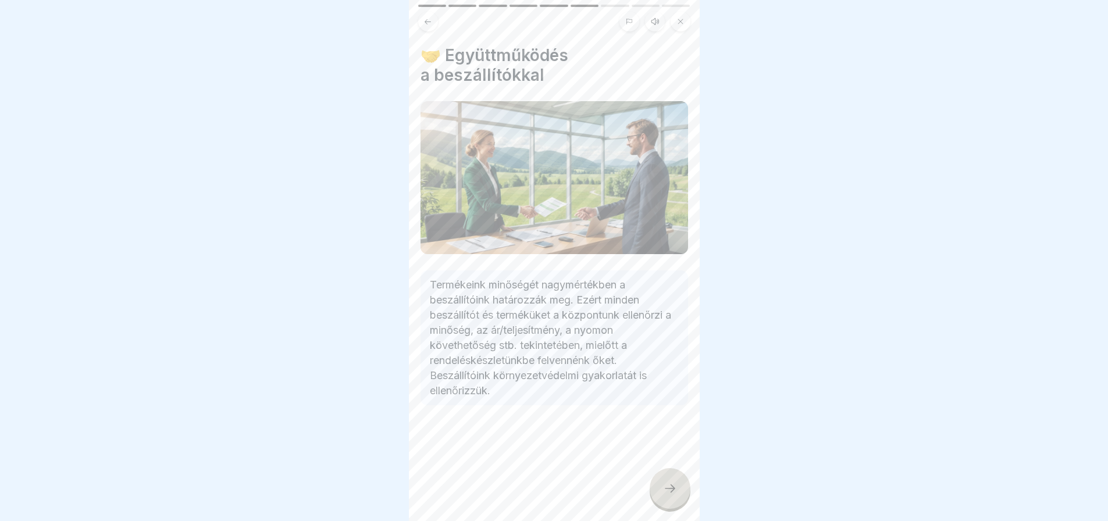
click at [675, 488] on div at bounding box center [670, 488] width 41 height 41
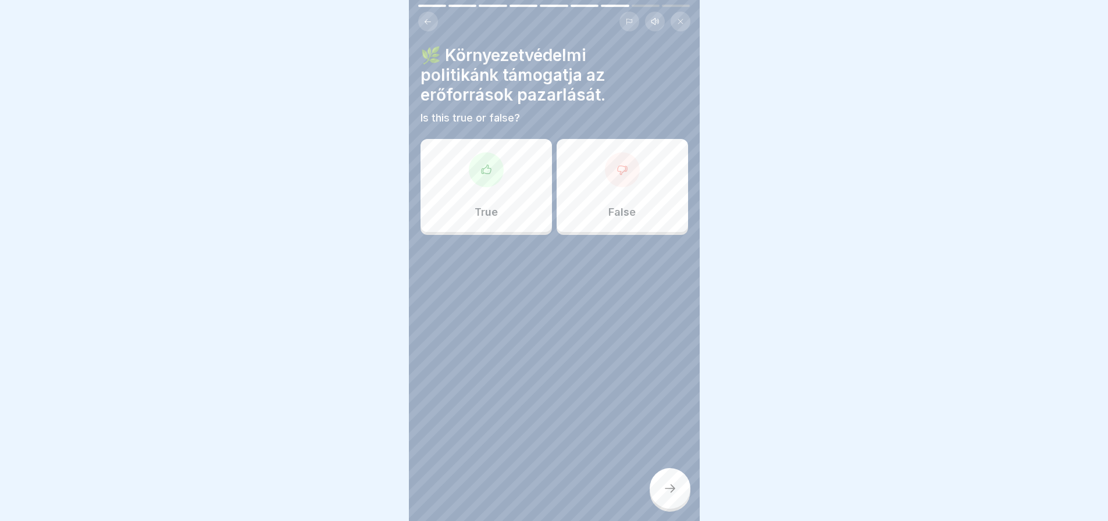
click at [635, 190] on div "False" at bounding box center [622, 185] width 131 height 93
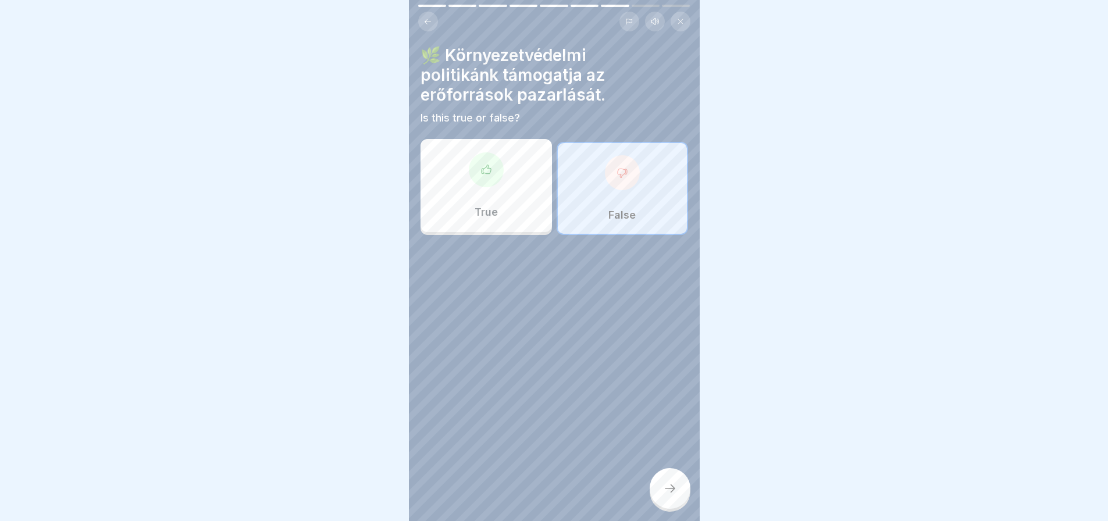
click at [660, 488] on div at bounding box center [670, 488] width 41 height 41
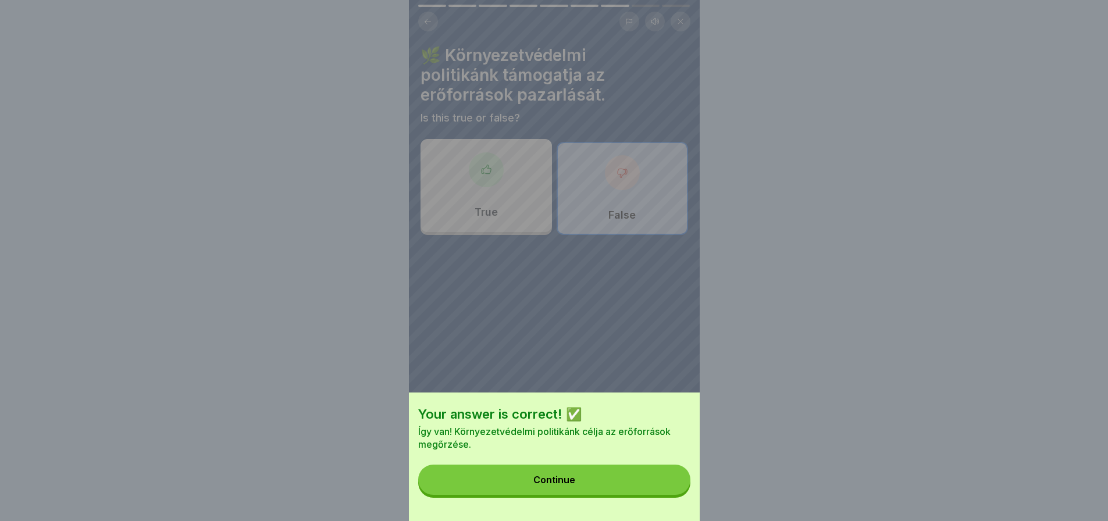
click at [660, 488] on button "Continue" at bounding box center [554, 480] width 272 height 30
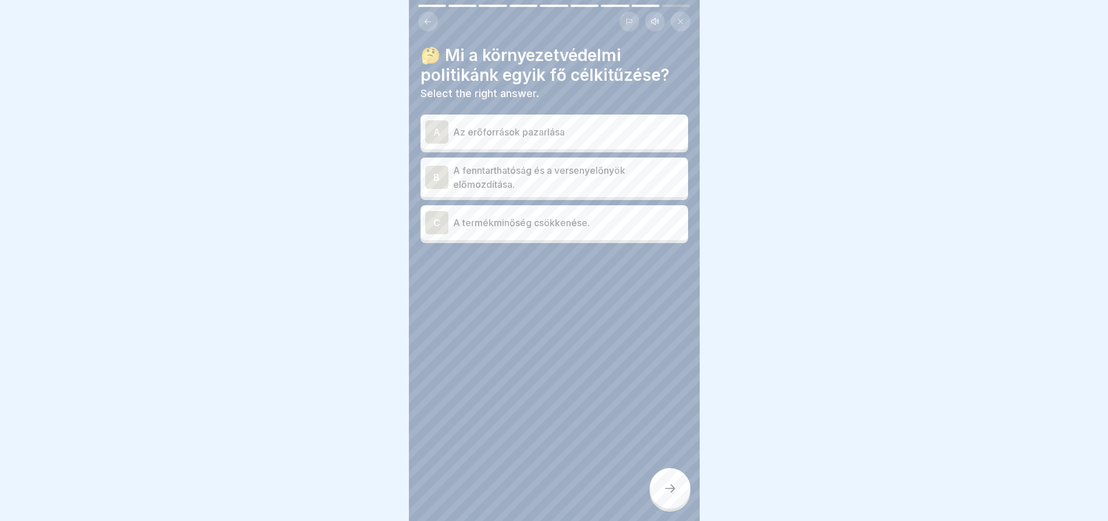
drag, startPoint x: 660, startPoint y: 488, endPoint x: 592, endPoint y: 240, distance: 256.6
click at [592, 240] on div "Magatartási kódex Menü 2000 9 Steps Hungarian Listen 🌍 Környezetvédelem és fenn…" at bounding box center [554, 260] width 291 height 521
click at [438, 133] on div "A" at bounding box center [436, 131] width 23 height 23
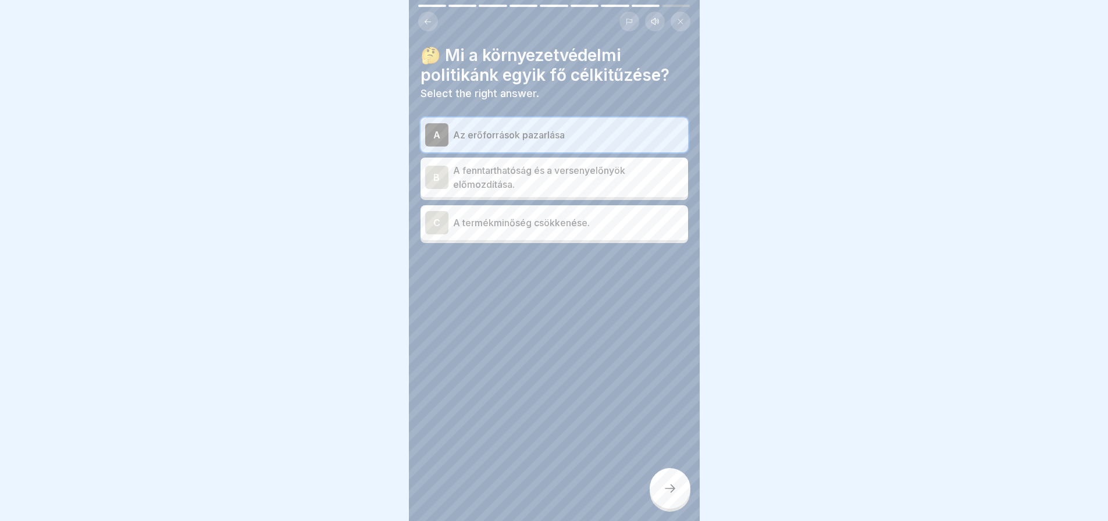
click at [660, 486] on div at bounding box center [670, 488] width 41 height 41
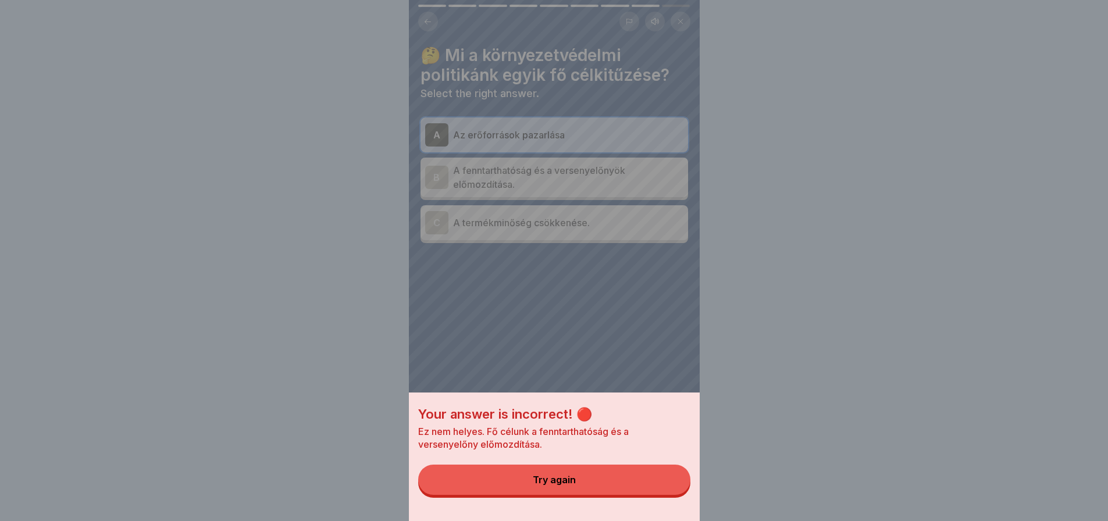
click at [660, 486] on button "Try again" at bounding box center [554, 480] width 272 height 30
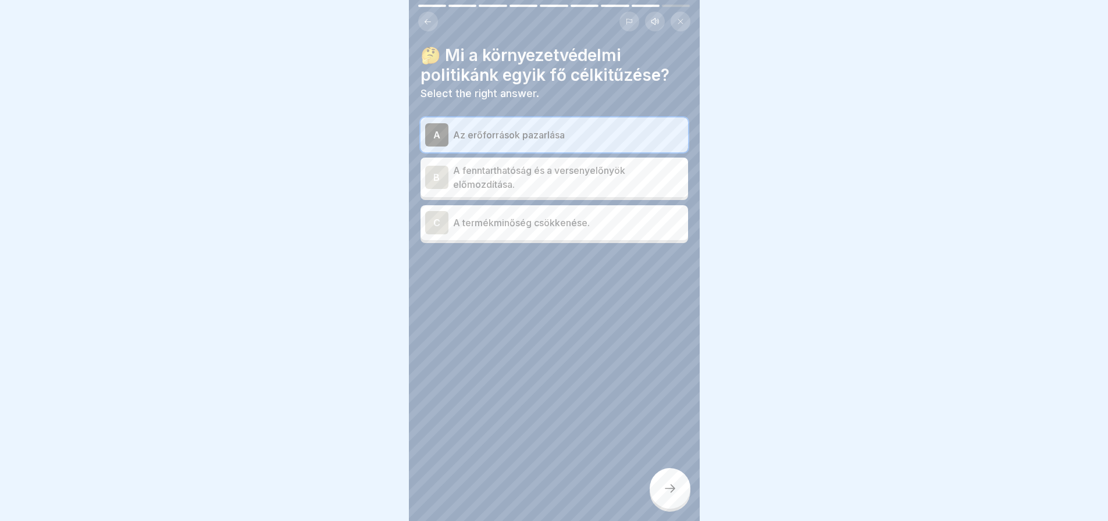
click at [431, 177] on div "B" at bounding box center [436, 177] width 23 height 23
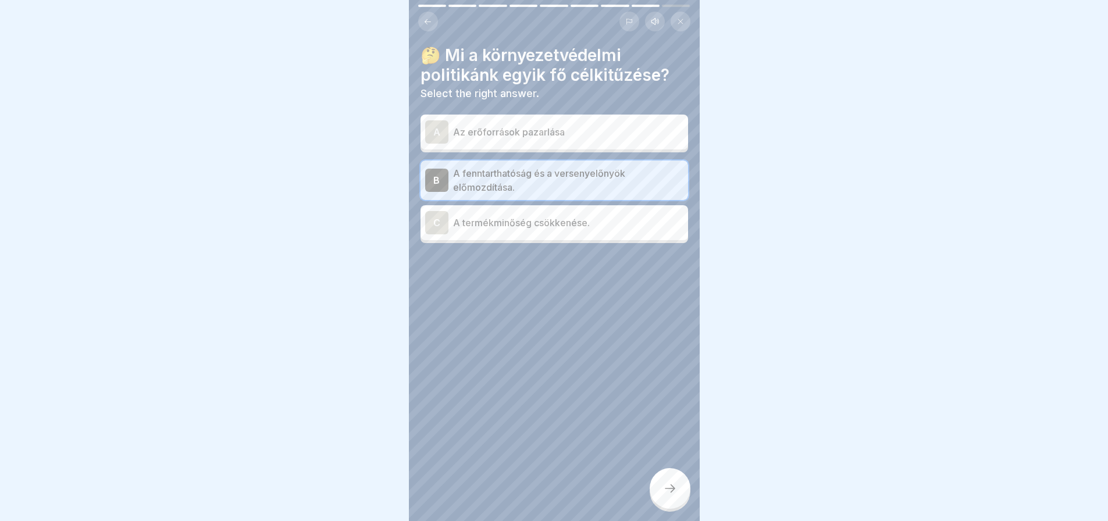
click at [653, 499] on div at bounding box center [670, 488] width 41 height 41
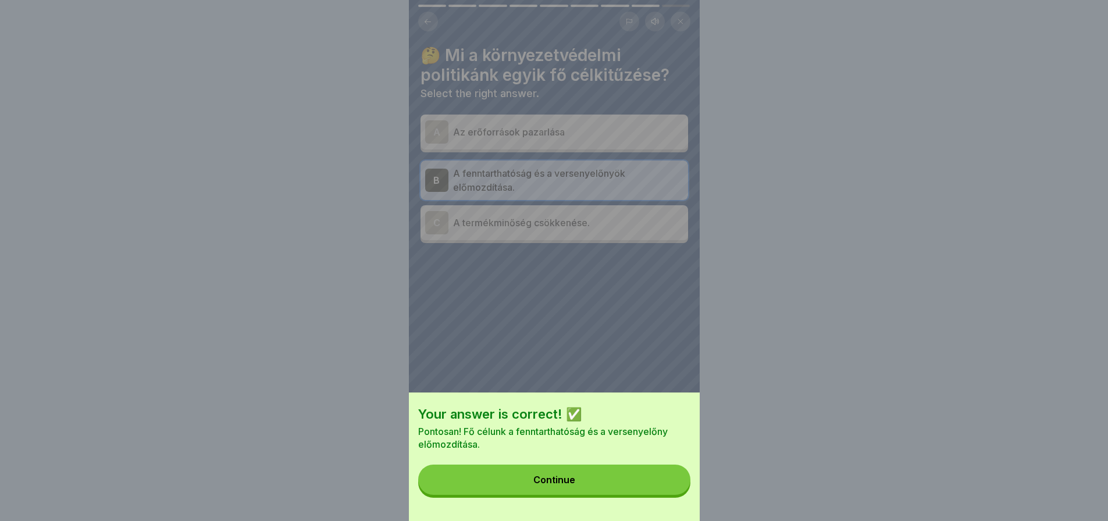
click at [653, 495] on button "Continue" at bounding box center [554, 480] width 272 height 30
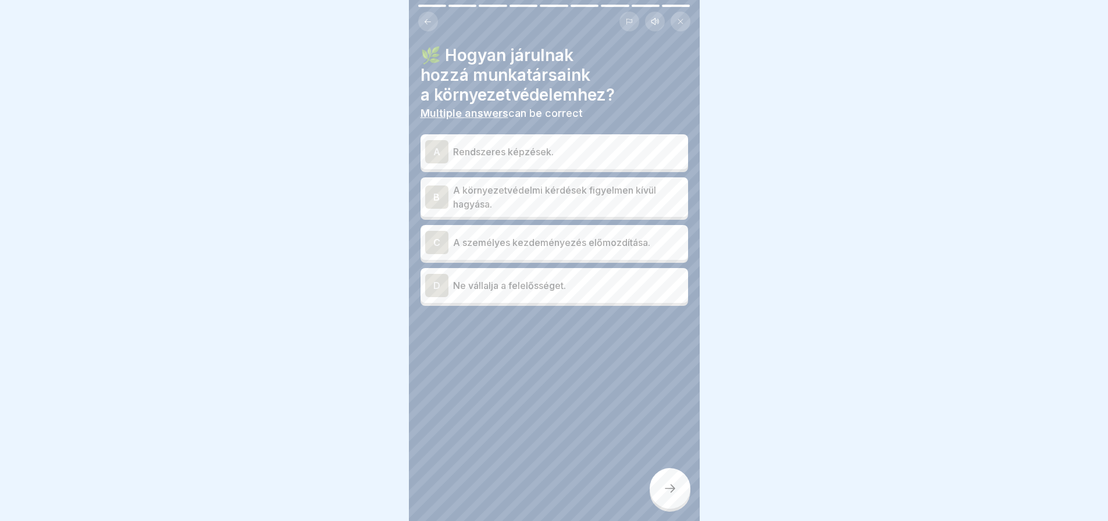
click at [653, 499] on div at bounding box center [670, 488] width 41 height 41
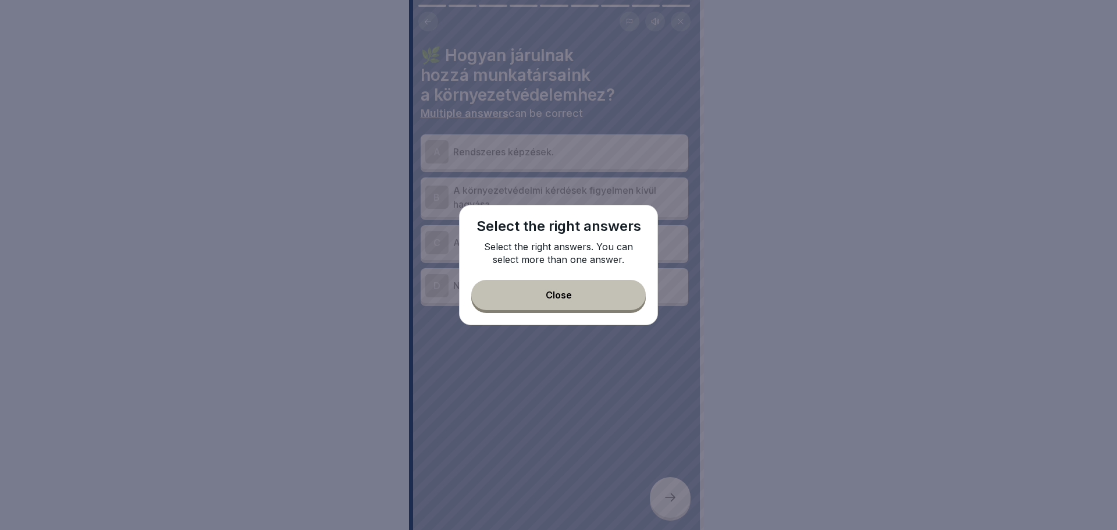
click at [616, 289] on button "Close" at bounding box center [558, 295] width 175 height 30
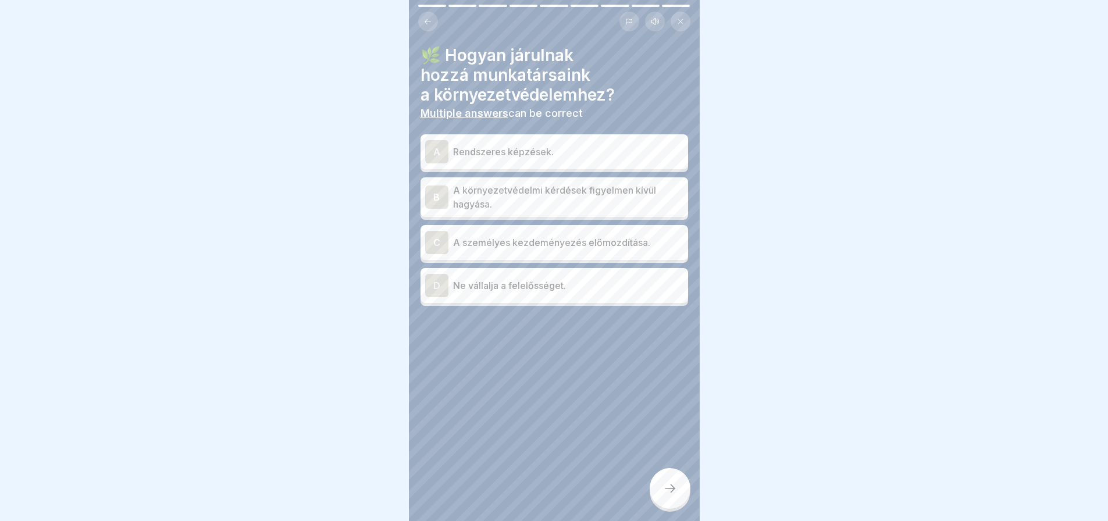
click at [540, 148] on p "Rendszeres képzések." at bounding box center [568, 152] width 230 height 14
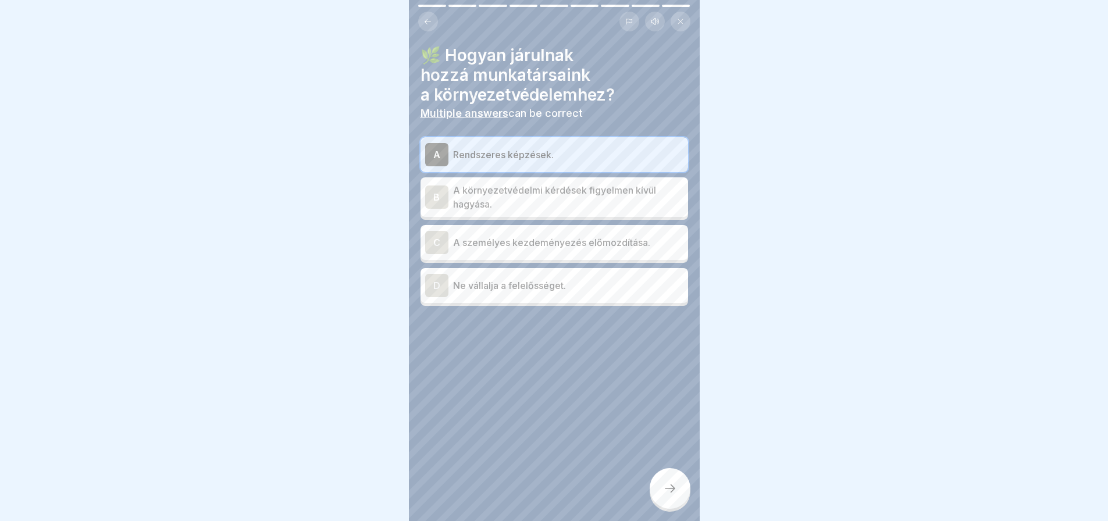
click at [673, 486] on div at bounding box center [670, 488] width 41 height 41
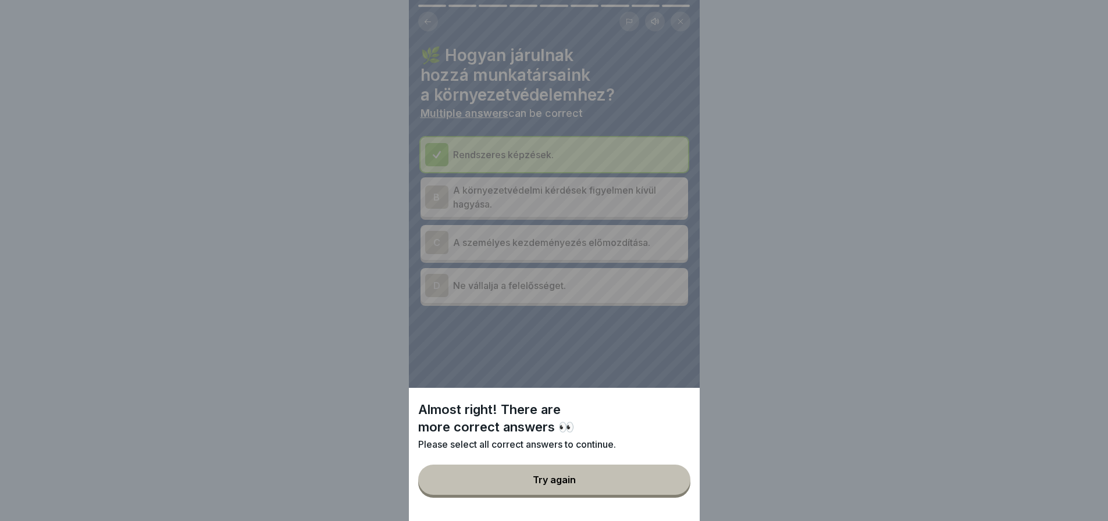
click at [673, 486] on button "Try again" at bounding box center [554, 480] width 272 height 30
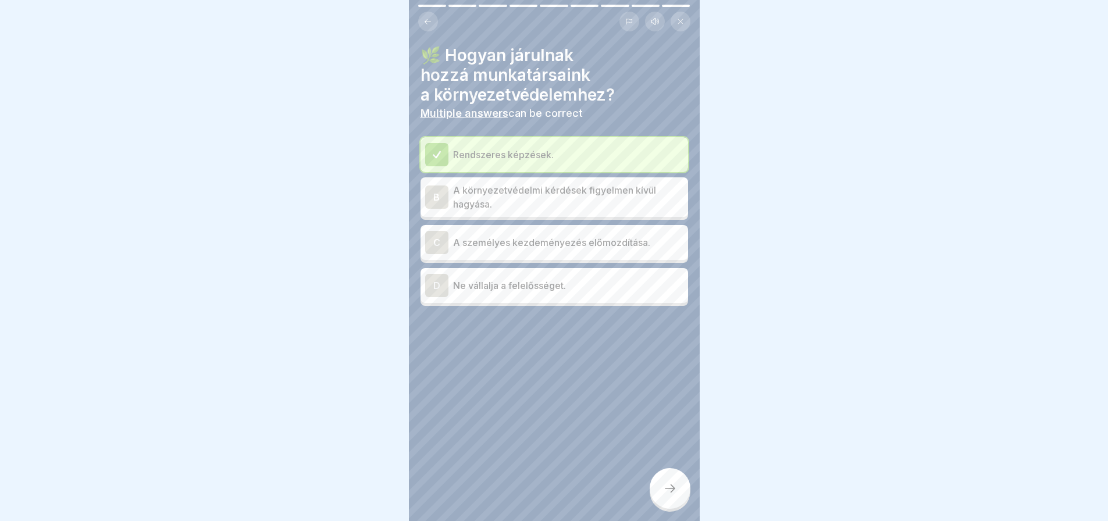
click at [432, 240] on div "C" at bounding box center [436, 242] width 23 height 23
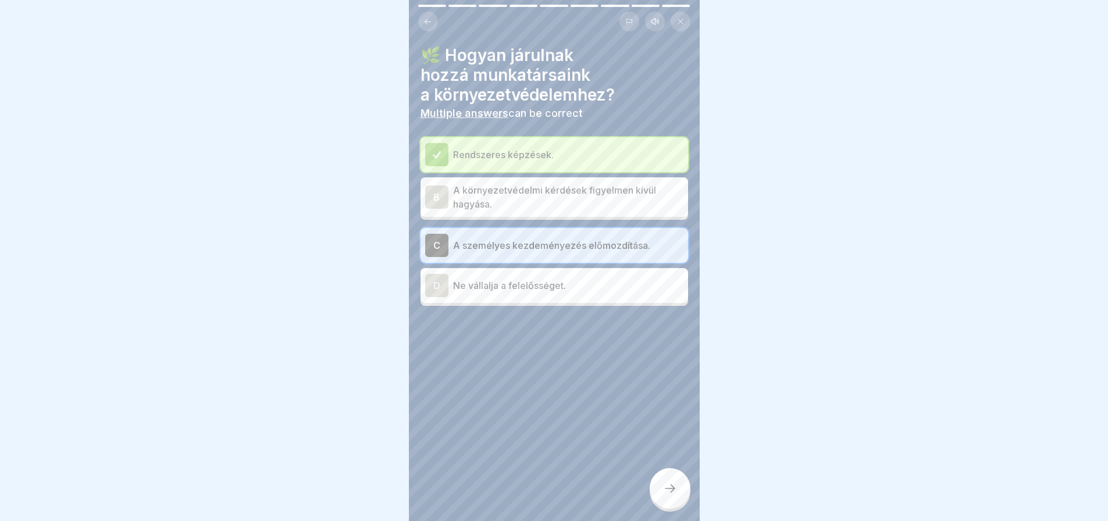
click at [675, 496] on icon at bounding box center [670, 489] width 14 height 14
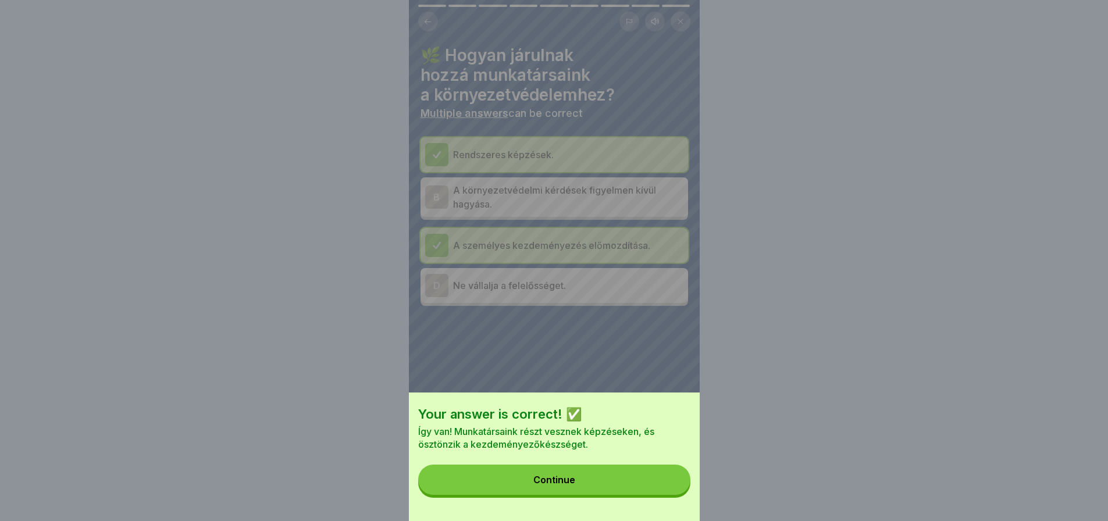
click at [675, 495] on button "Continue" at bounding box center [554, 480] width 272 height 30
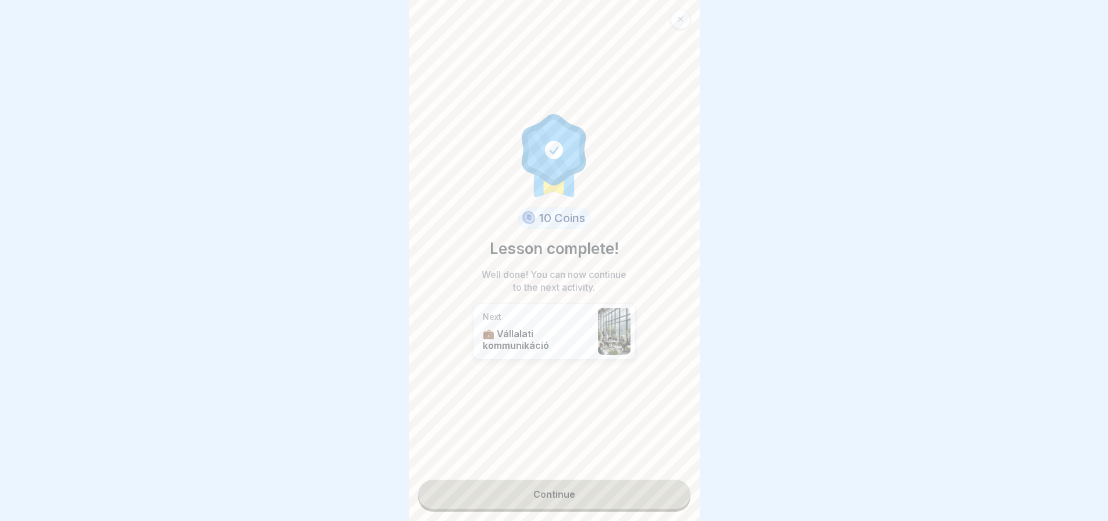
click at [675, 503] on link "Continue" at bounding box center [554, 494] width 272 height 29
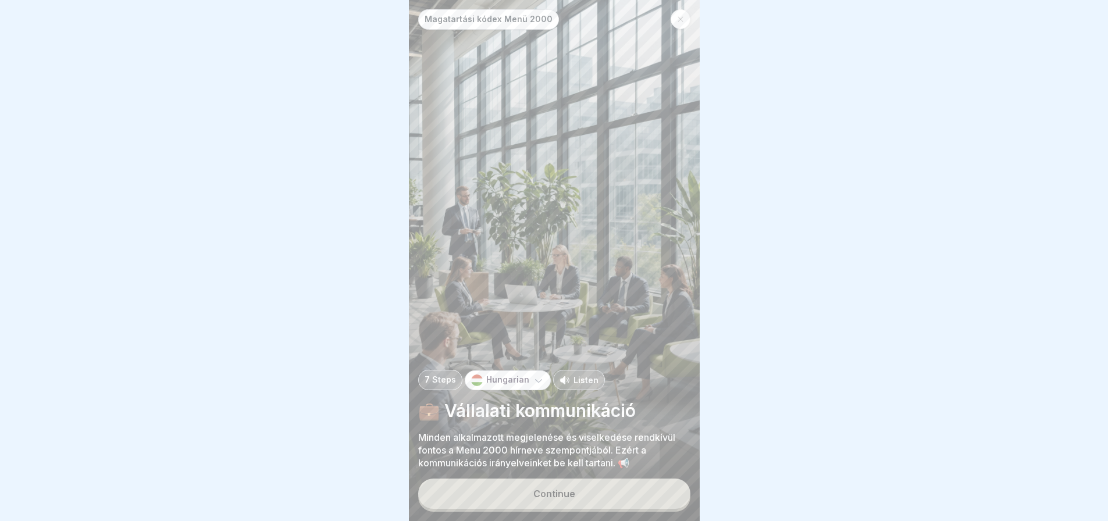
click at [675, 503] on button "Continue" at bounding box center [554, 494] width 272 height 30
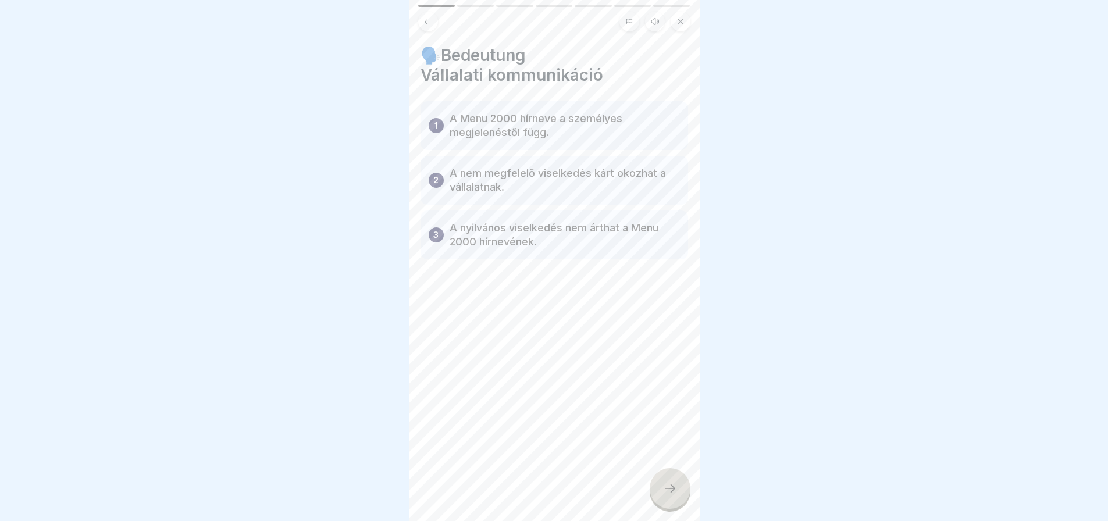
click at [675, 496] on icon at bounding box center [670, 489] width 14 height 14
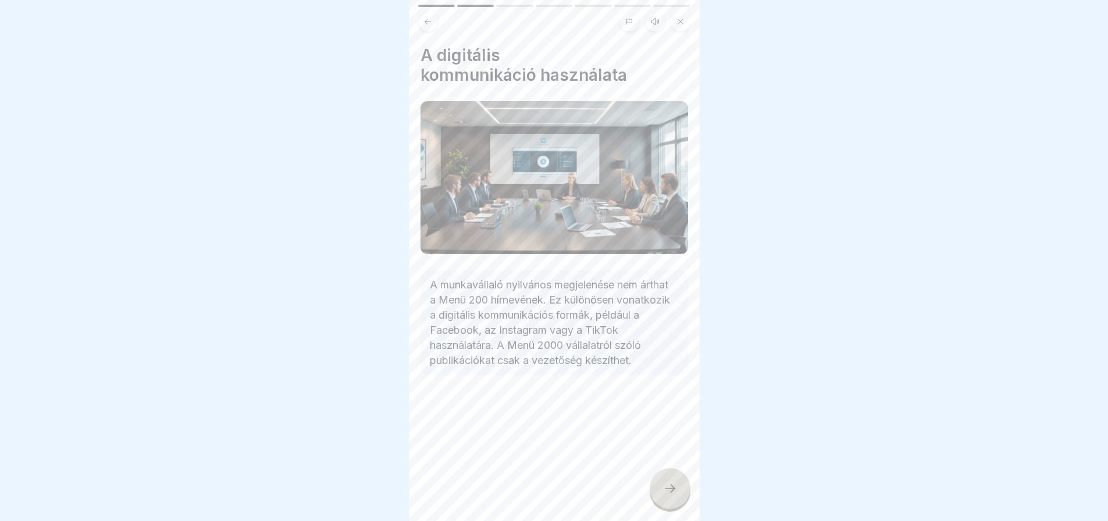
click at [675, 496] on icon at bounding box center [670, 489] width 14 height 14
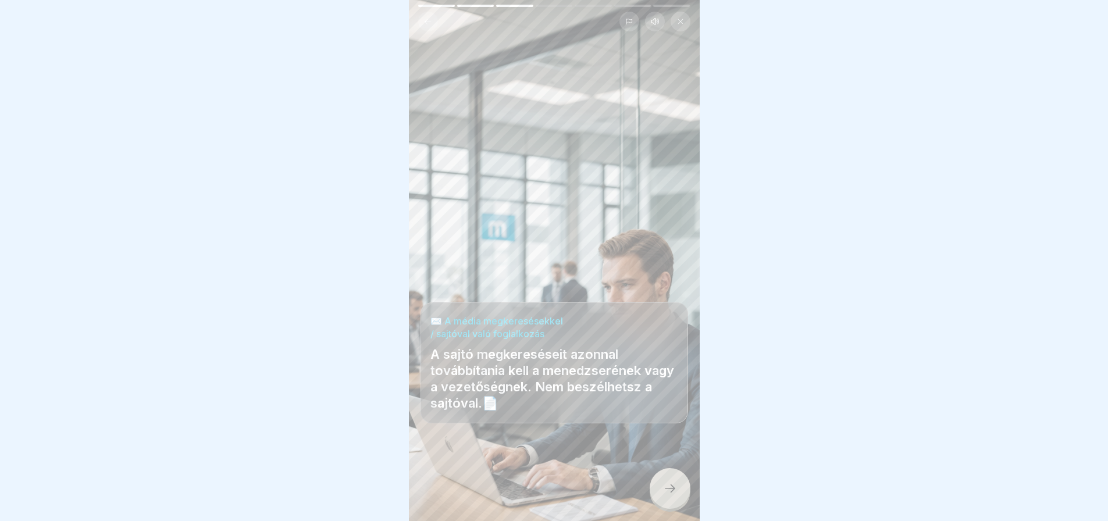
click at [675, 496] on icon at bounding box center [670, 489] width 14 height 14
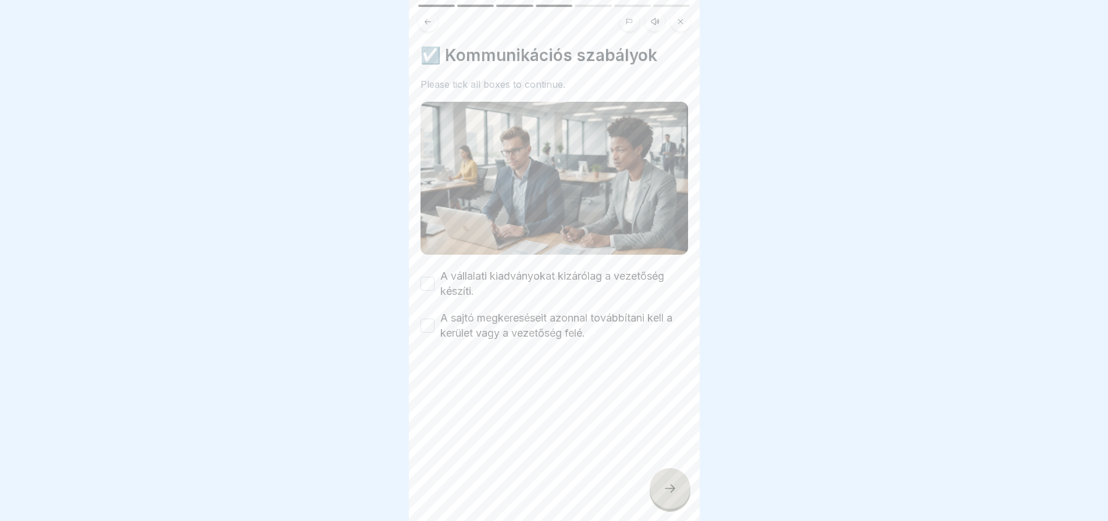
click at [675, 496] on icon at bounding box center [670, 489] width 14 height 14
drag, startPoint x: 675, startPoint y: 503, endPoint x: 471, endPoint y: 242, distance: 330.7
click at [429, 280] on button "A vállalati kiadványokat kizárólag a vezetőség készíti." at bounding box center [428, 284] width 14 height 14
click at [431, 320] on button "A sajtó megkereséseit azonnal továbbítani kell a kerület vagy a vezetőség felé." at bounding box center [428, 326] width 14 height 14
click at [668, 496] on icon at bounding box center [670, 489] width 14 height 14
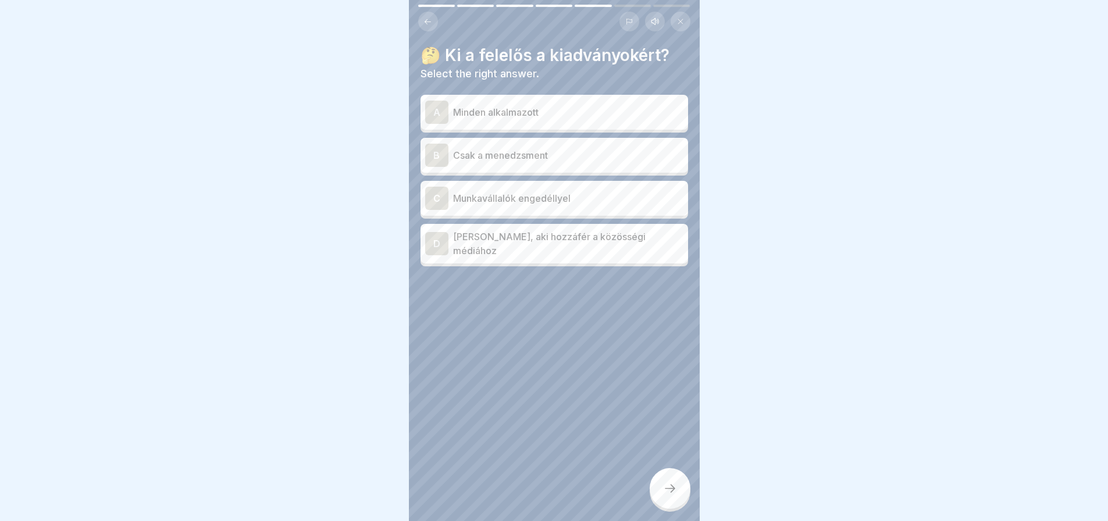
click at [433, 109] on div "A" at bounding box center [436, 112] width 23 height 23
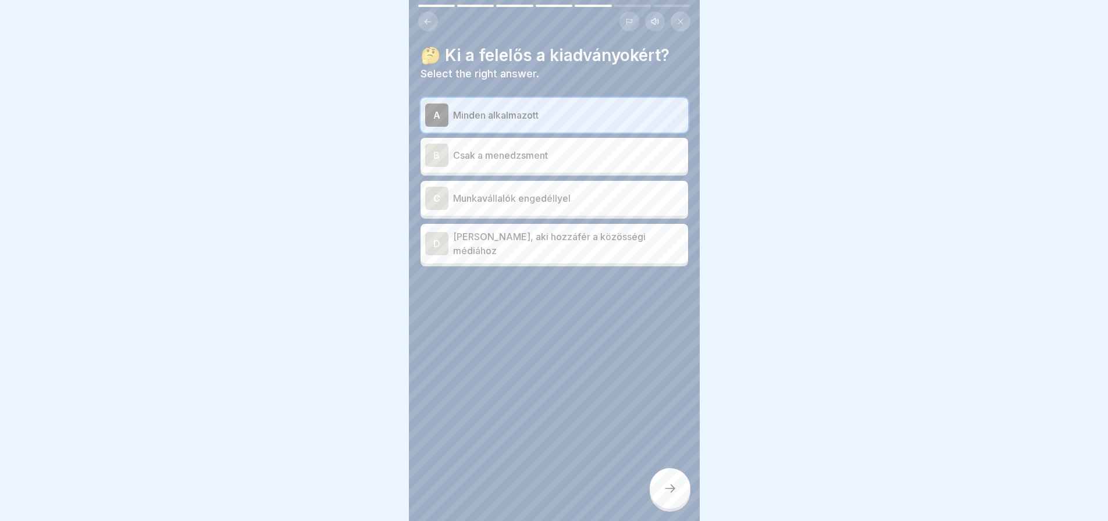
click at [672, 491] on div at bounding box center [670, 488] width 41 height 41
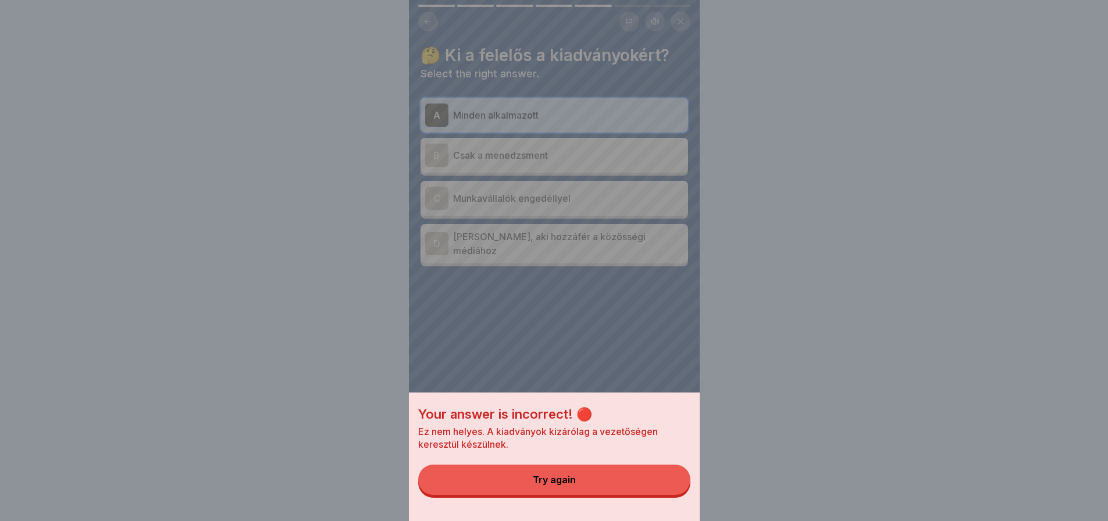
click at [672, 491] on button "Try again" at bounding box center [554, 480] width 272 height 30
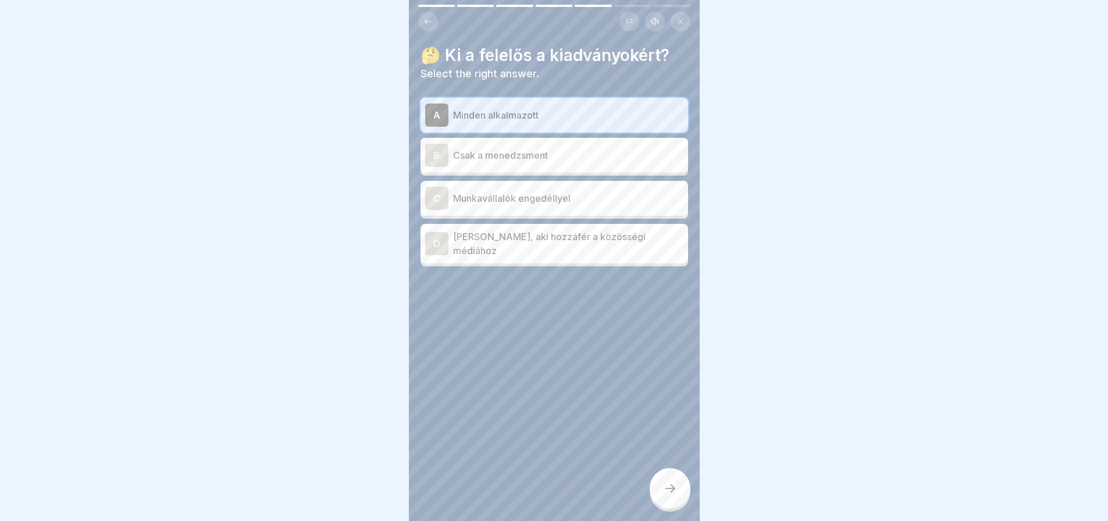
click at [429, 198] on div "C" at bounding box center [436, 198] width 23 height 23
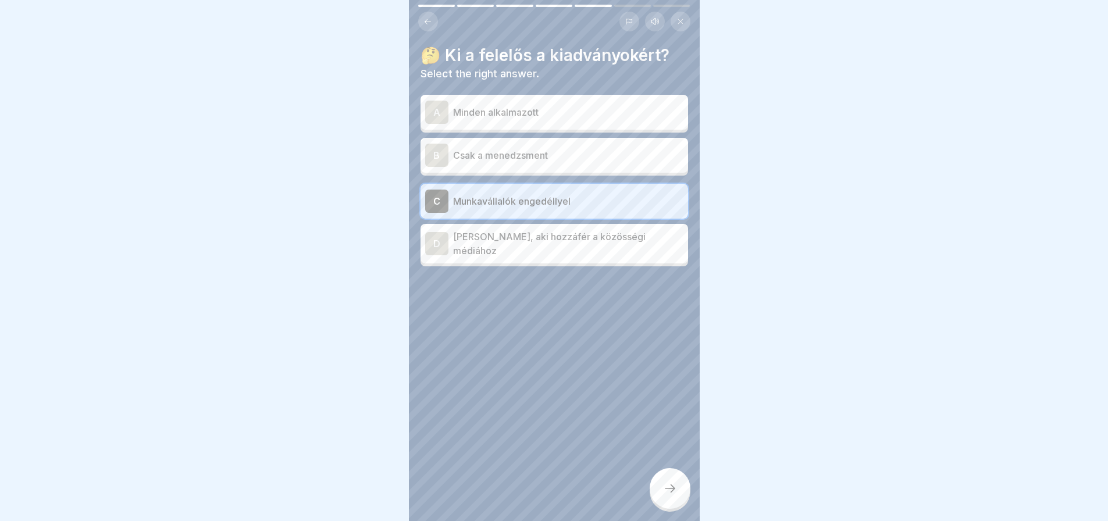
click at [661, 499] on div at bounding box center [670, 488] width 41 height 41
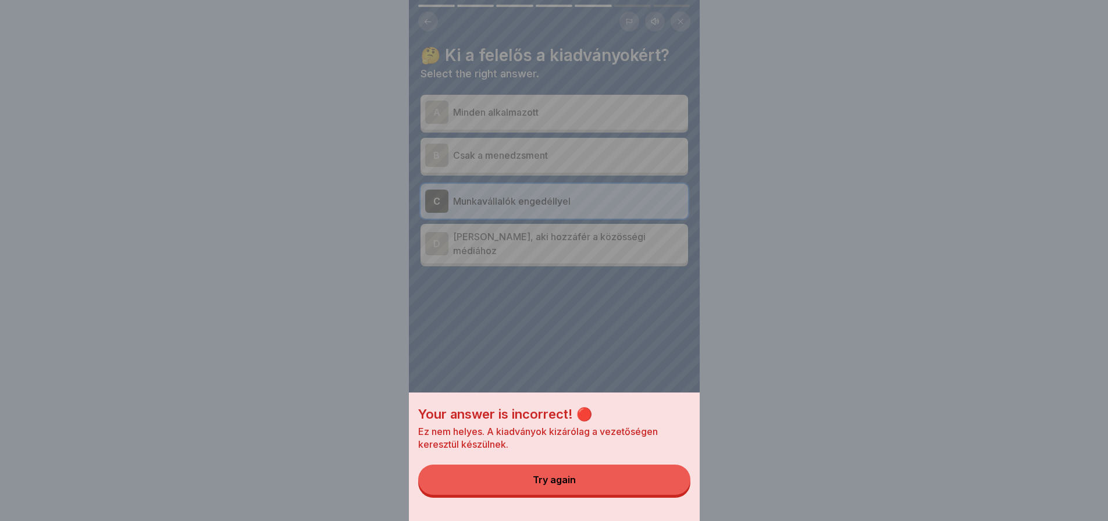
click at [661, 495] on button "Try again" at bounding box center [554, 480] width 272 height 30
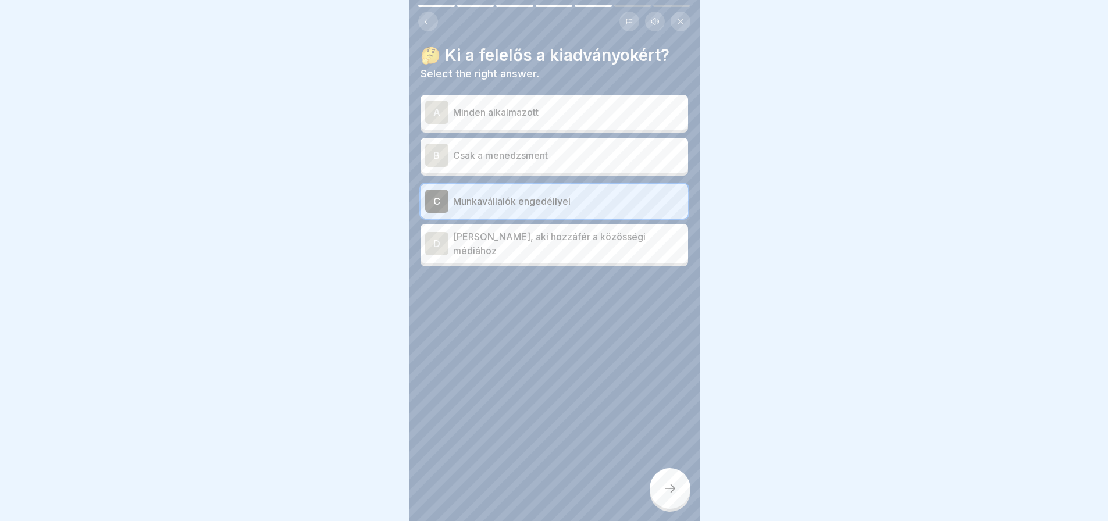
click at [434, 243] on div "D" at bounding box center [436, 243] width 23 height 23
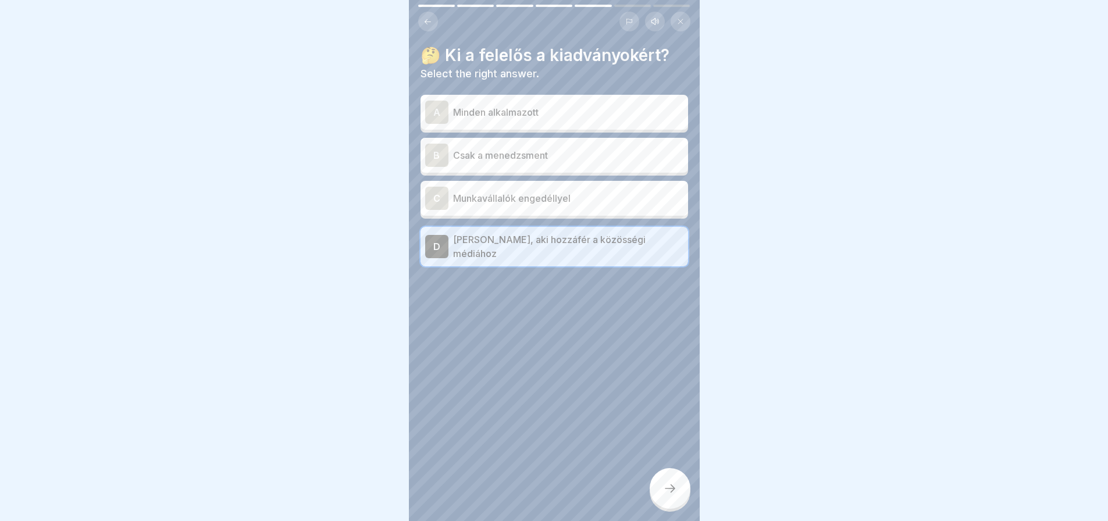
click at [660, 508] on div at bounding box center [670, 488] width 41 height 41
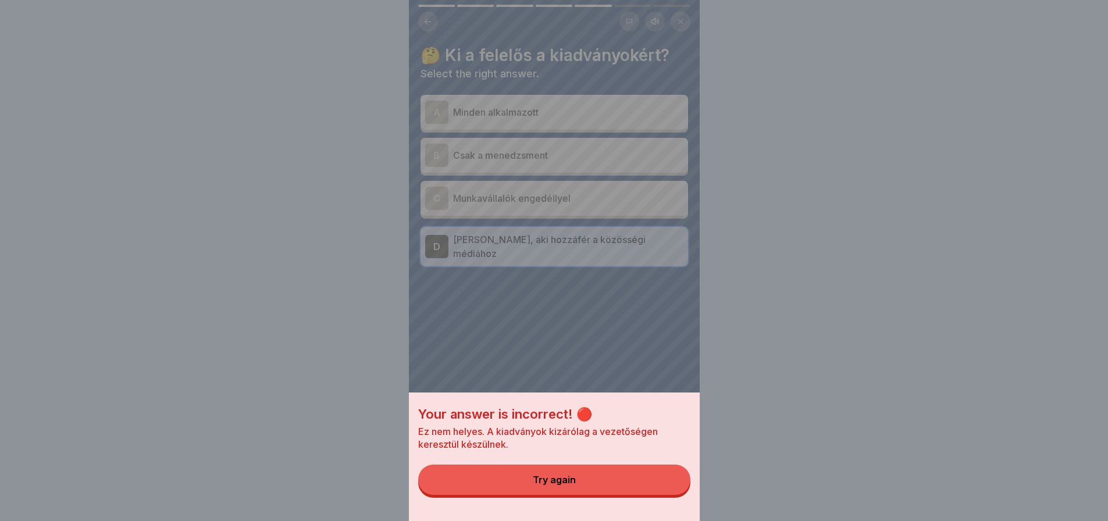
click at [660, 490] on button "Try again" at bounding box center [554, 480] width 272 height 30
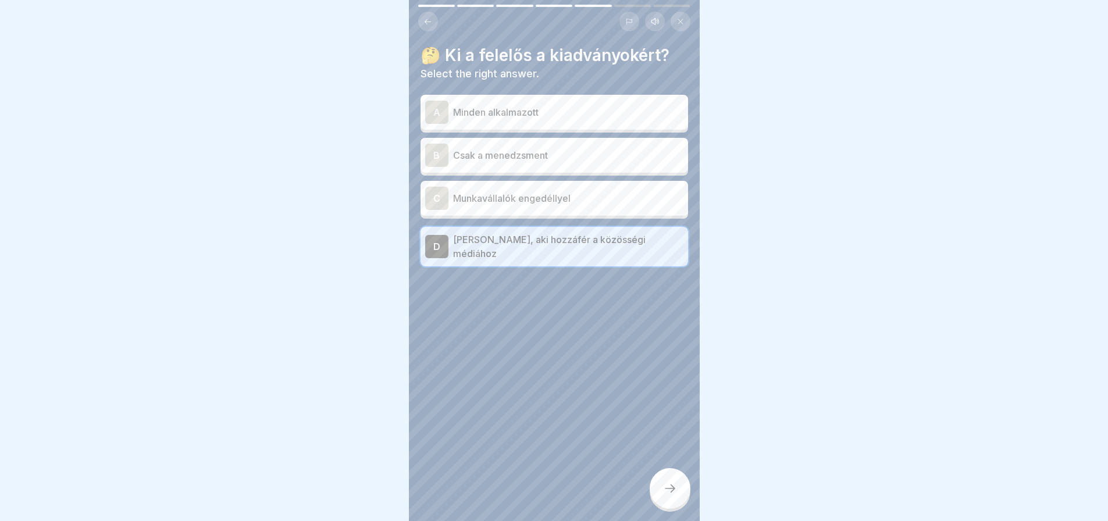
click at [435, 155] on div "B" at bounding box center [436, 155] width 23 height 23
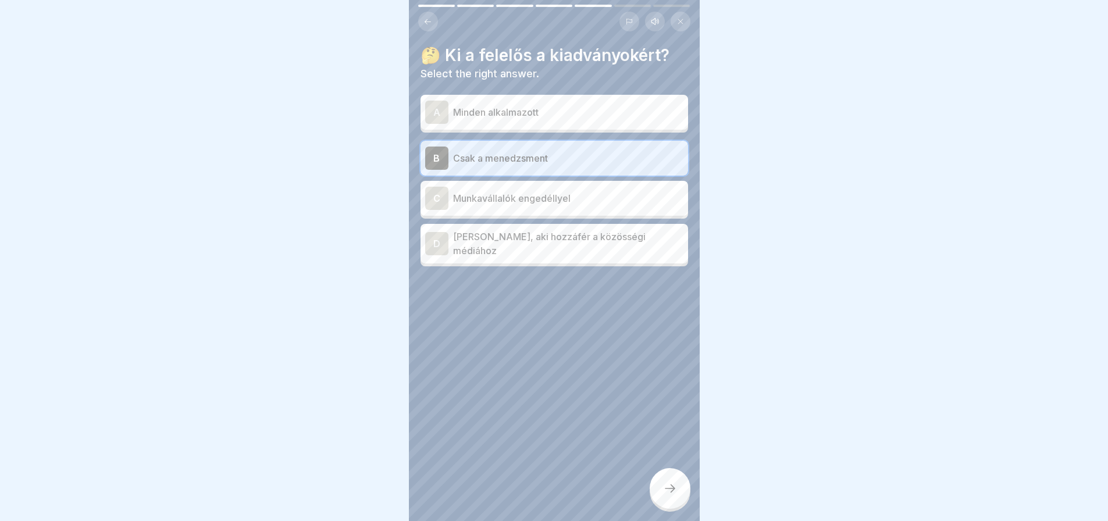
click at [666, 493] on icon at bounding box center [670, 489] width 14 height 14
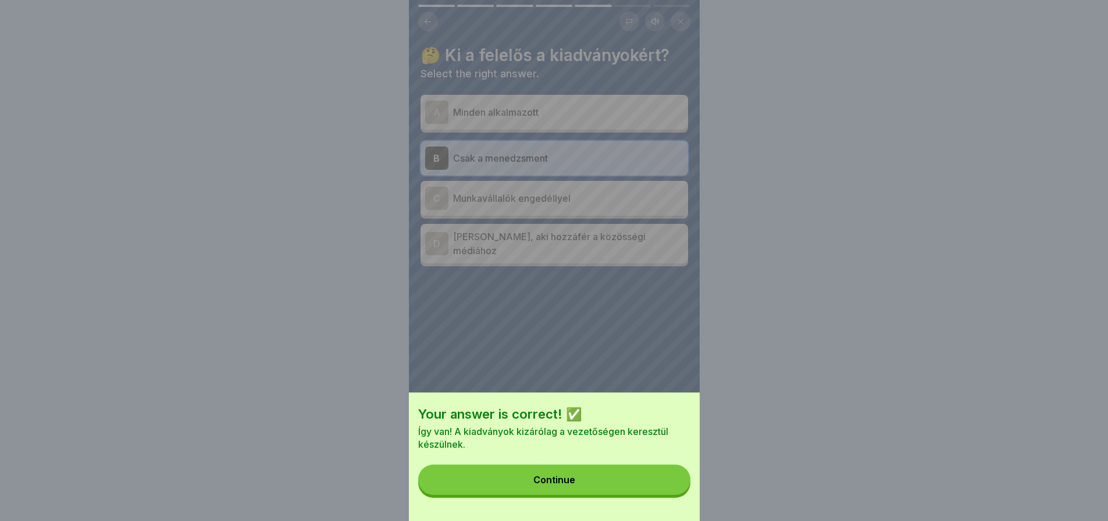
click at [666, 493] on button "Continue" at bounding box center [554, 480] width 272 height 30
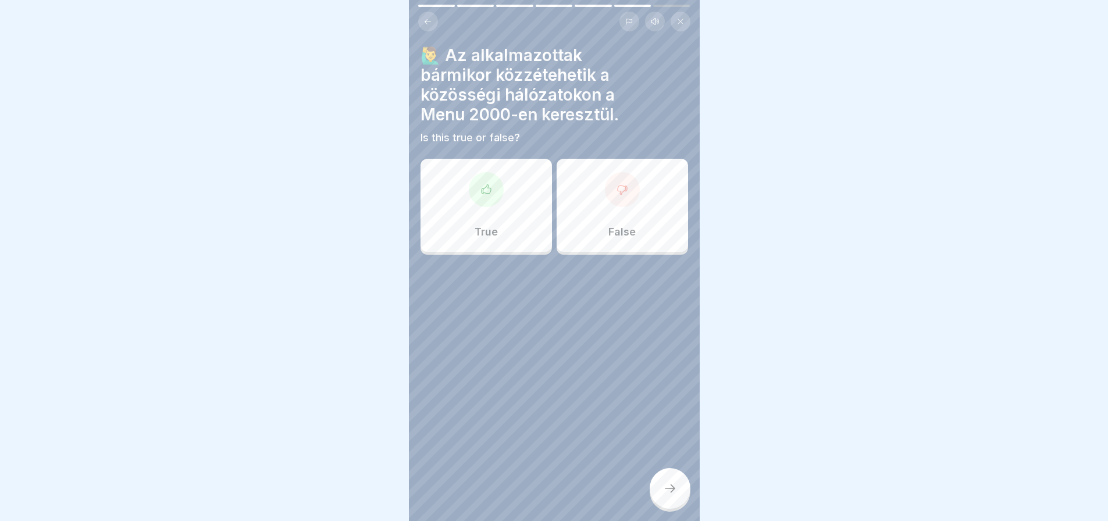
click at [616, 229] on p "False" at bounding box center [622, 232] width 27 height 13
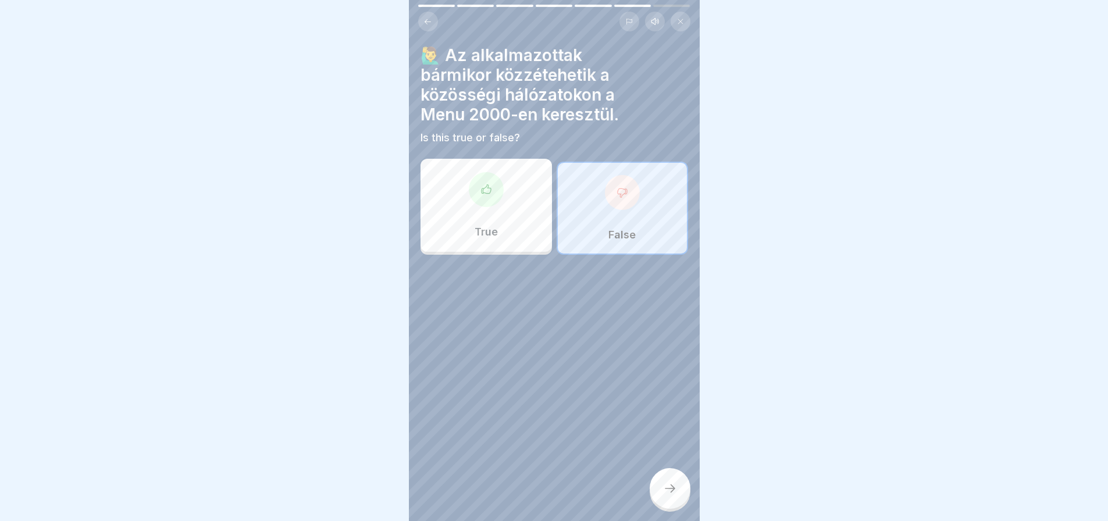
click at [667, 488] on div at bounding box center [670, 488] width 41 height 41
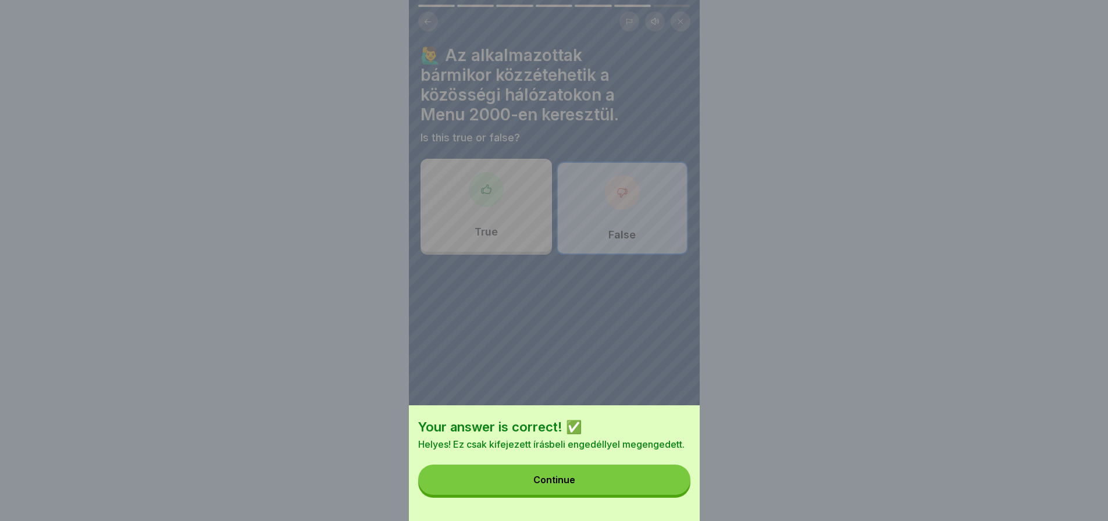
click at [667, 488] on button "Continue" at bounding box center [554, 480] width 272 height 30
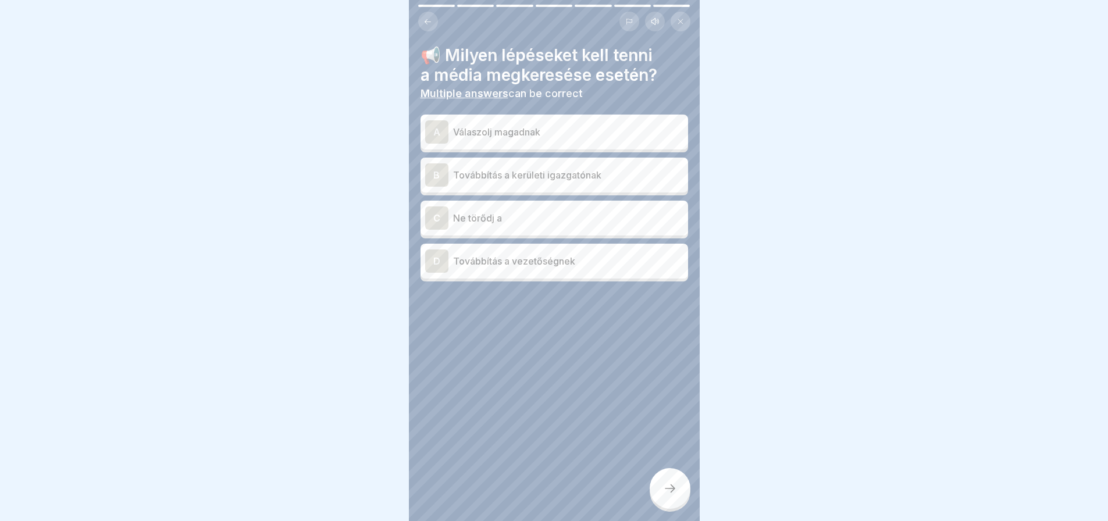
click at [572, 271] on div "D Továbbítás a vezetőségnek" at bounding box center [554, 261] width 258 height 23
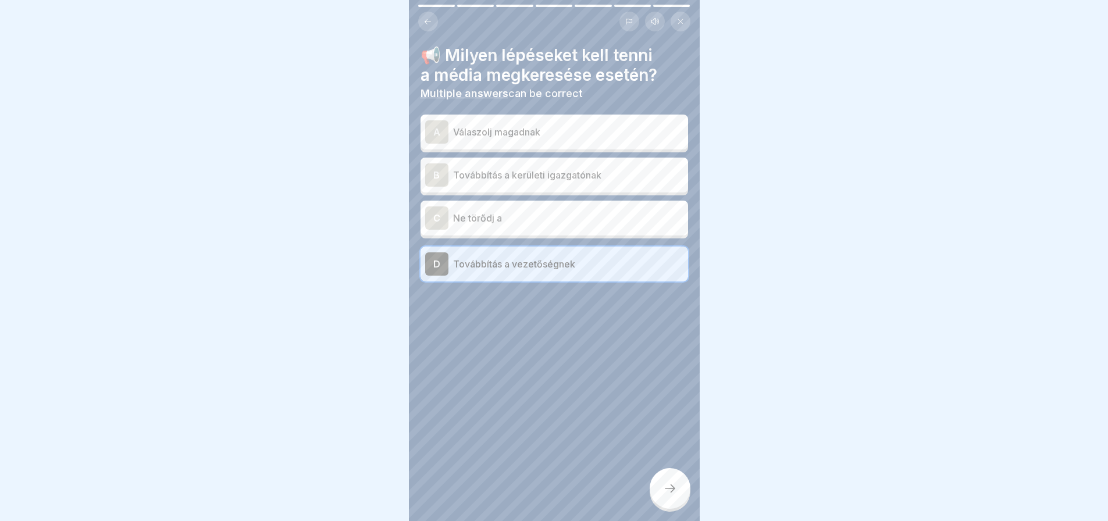
click at [674, 507] on div at bounding box center [670, 488] width 41 height 41
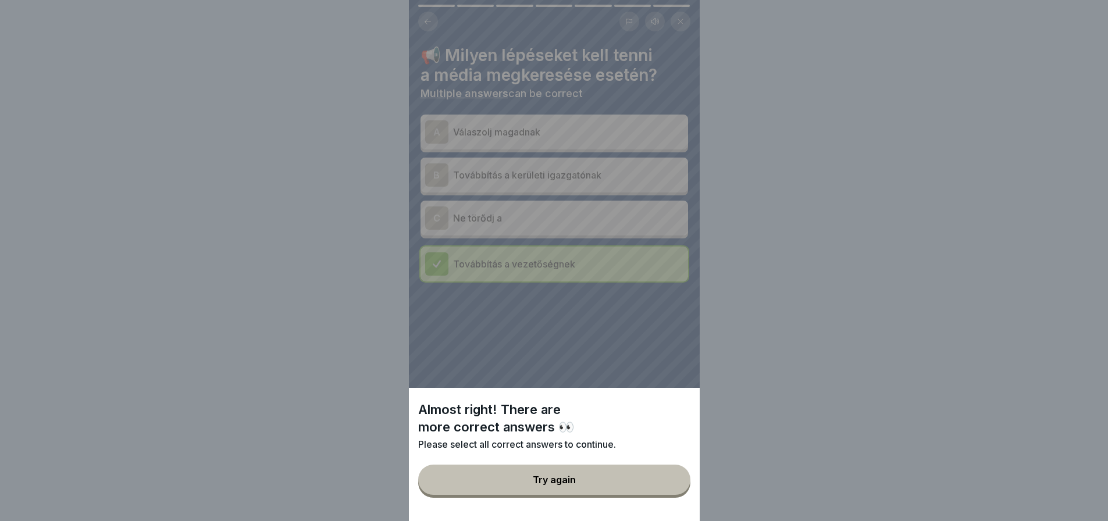
click at [668, 484] on button "Try again" at bounding box center [554, 480] width 272 height 30
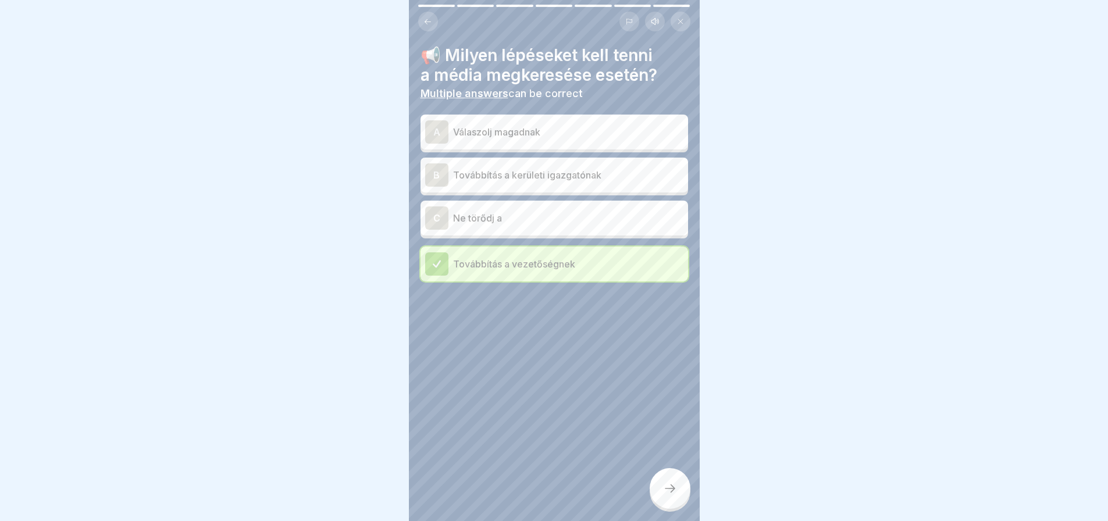
click at [607, 175] on p "Továbbítás a kerületi igazgatónak" at bounding box center [568, 175] width 230 height 14
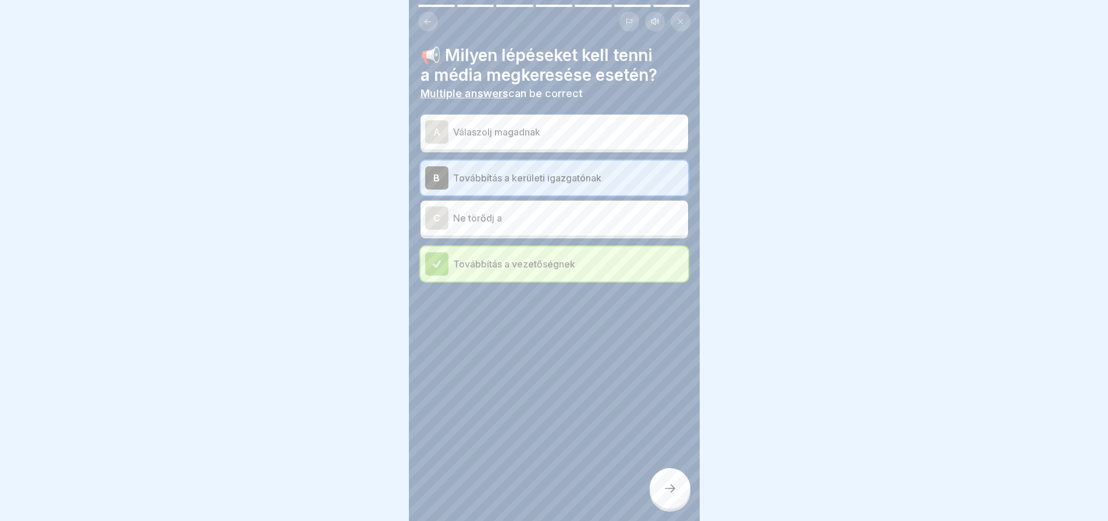
click at [668, 486] on div at bounding box center [670, 488] width 41 height 41
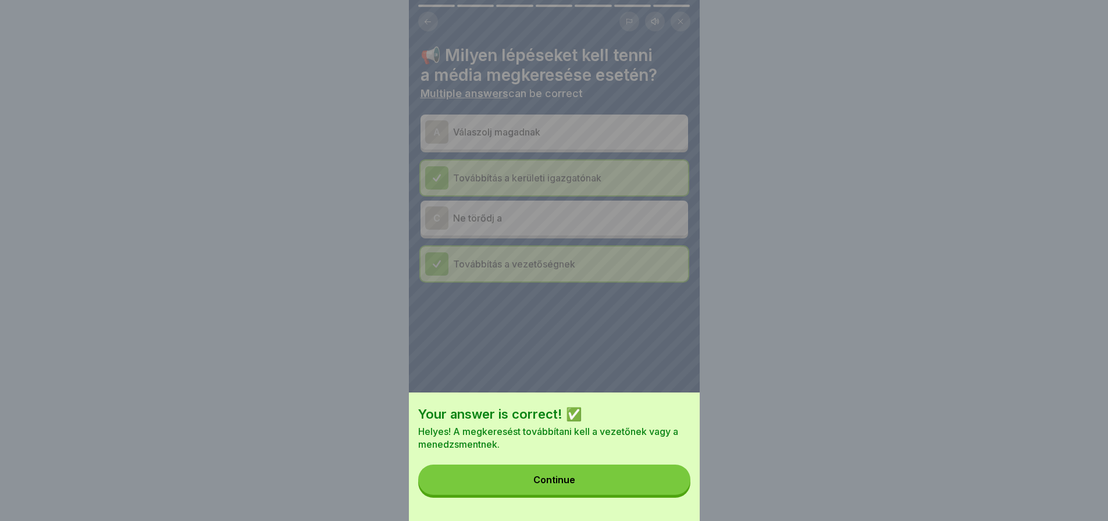
click at [668, 486] on button "Continue" at bounding box center [554, 480] width 272 height 30
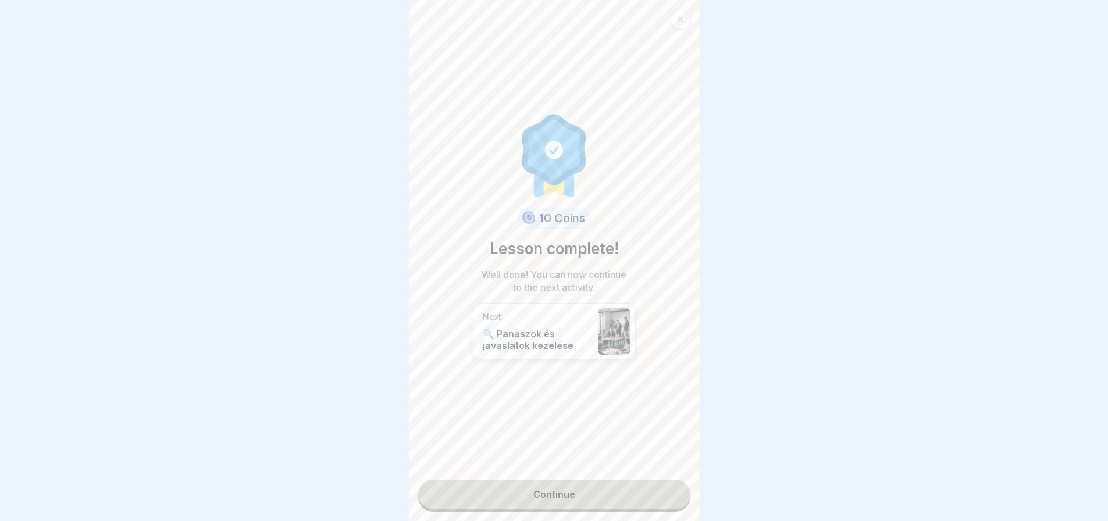
click at [634, 486] on link "Continue" at bounding box center [554, 494] width 272 height 29
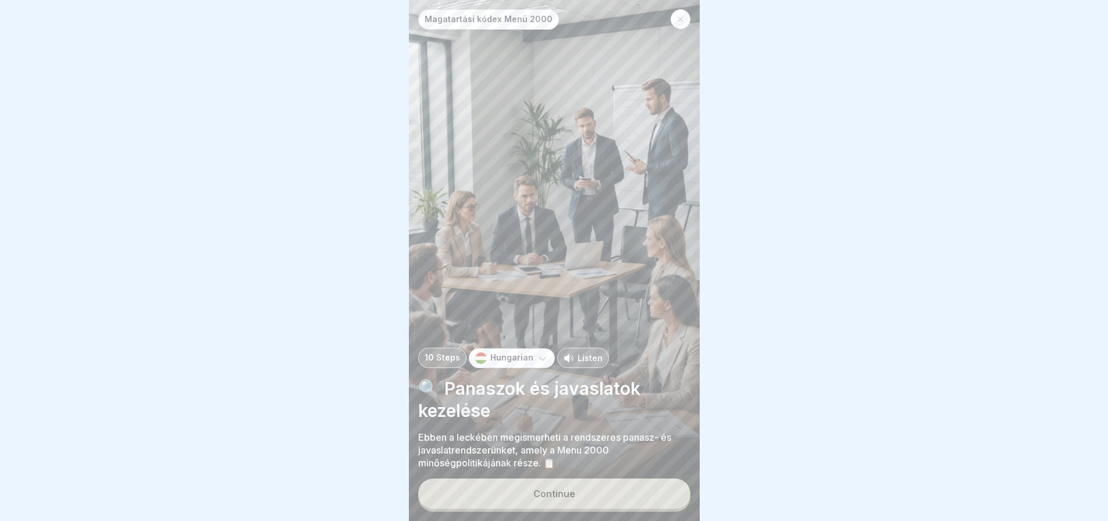
click at [634, 486] on div "Magatartási kódex Menü 2000 10 Steps Hungarian Listen 🔍 Panaszok és javaslatok …" at bounding box center [554, 260] width 291 height 521
click at [631, 499] on button "Continue" at bounding box center [554, 494] width 272 height 30
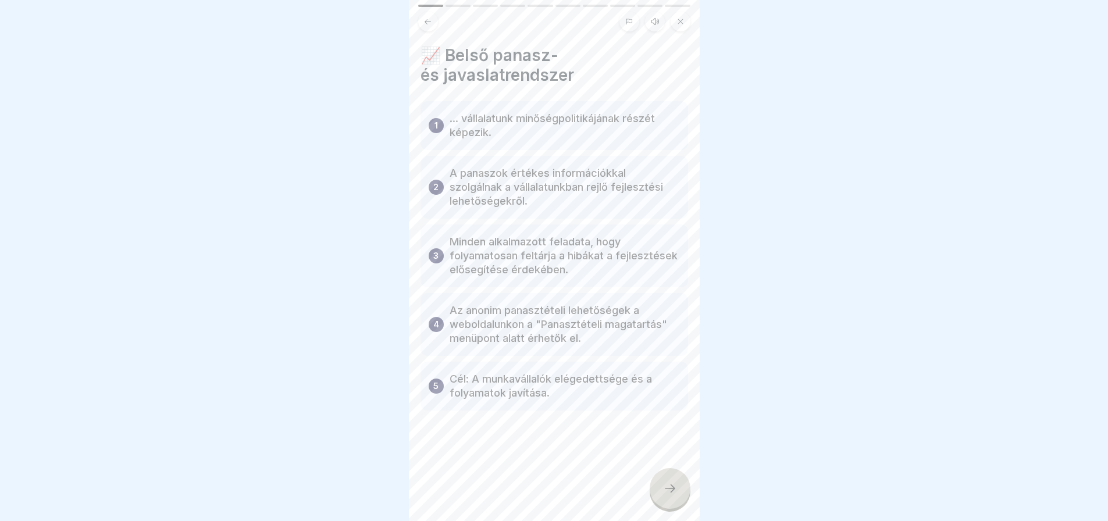
click at [631, 499] on div "📈 Belső panasz- és javaslatrendszer 1 ... vállalatunk minőségpolitikájának rész…" at bounding box center [554, 260] width 291 height 521
click at [676, 496] on icon at bounding box center [670, 489] width 14 height 14
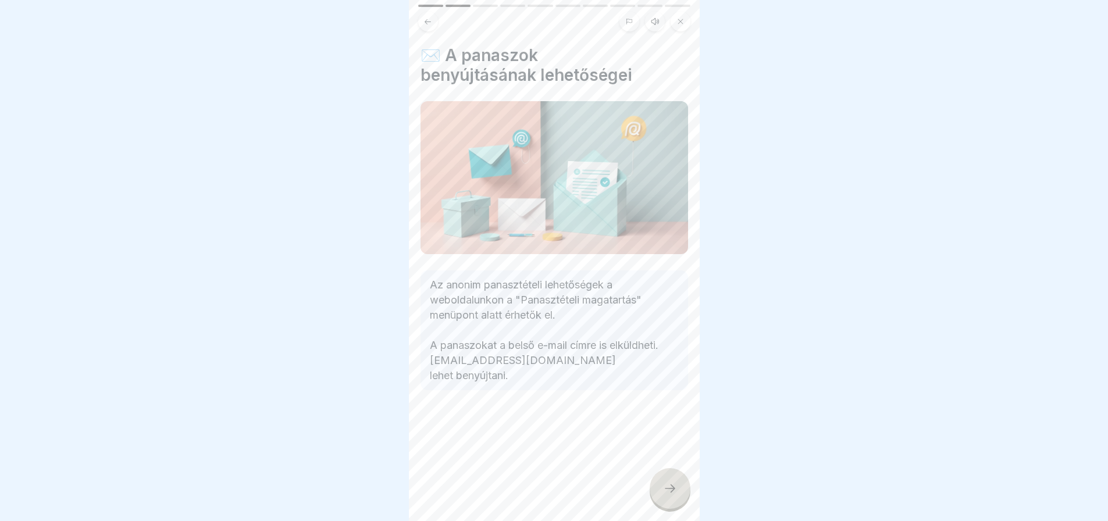
click at [676, 496] on icon at bounding box center [670, 489] width 14 height 14
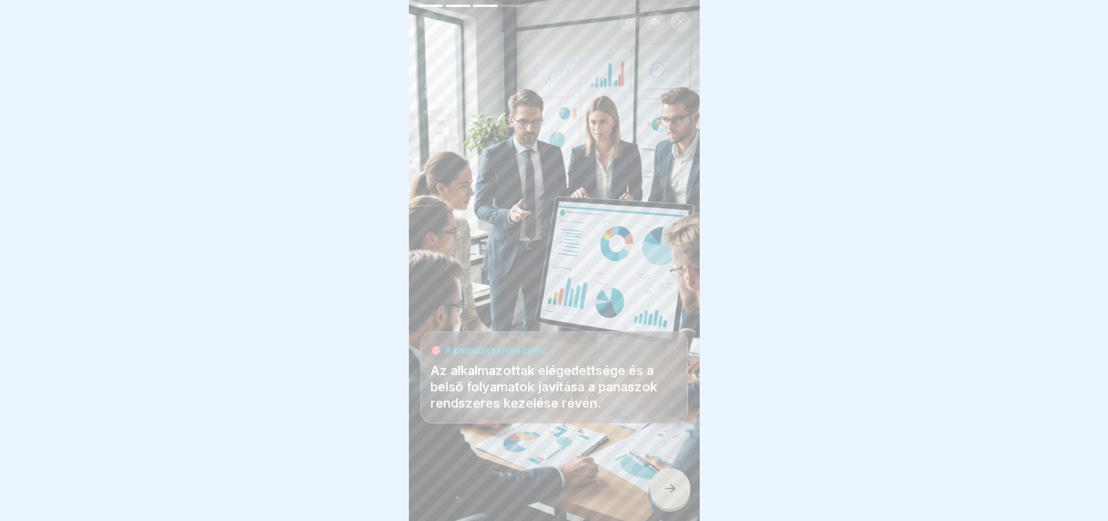
click at [676, 496] on icon at bounding box center [670, 489] width 14 height 14
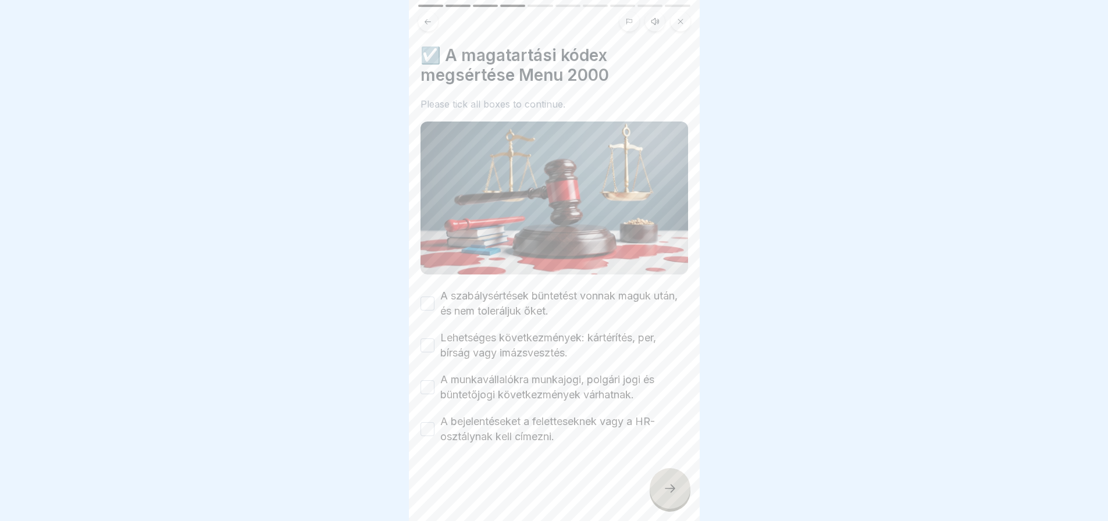
click at [428, 299] on button "A szabálysértések büntetést vonnak maguk után, és nem toleráljuk őket." at bounding box center [428, 304] width 14 height 14
click at [429, 339] on button "Lehetséges következmények: kártérítés, per, bírság vagy imázsvesztés." at bounding box center [428, 346] width 14 height 14
click at [429, 373] on div "A munkavállalókra munkajogi, polgári jogi és büntetőjogi következmények várhatn…" at bounding box center [555, 387] width 268 height 30
click at [430, 384] on button "A munkavállalókra munkajogi, polgári jogi és büntetőjogi következmények várhatn…" at bounding box center [428, 387] width 14 height 14
click at [429, 423] on button "A bejelentéseket a feletteseknek vagy a HR-osztálynak kell címezni." at bounding box center [428, 429] width 14 height 14
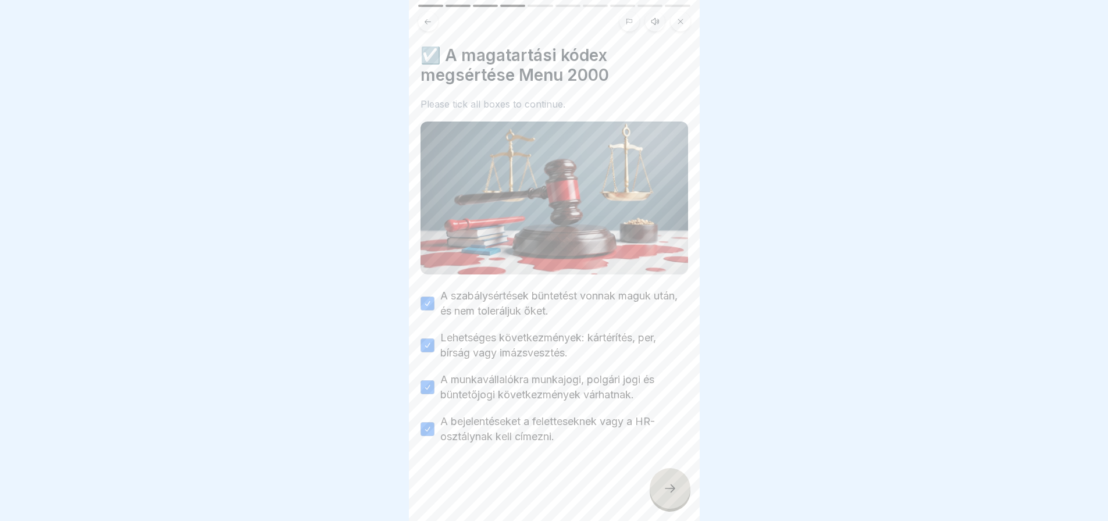
click at [668, 496] on icon at bounding box center [670, 489] width 14 height 14
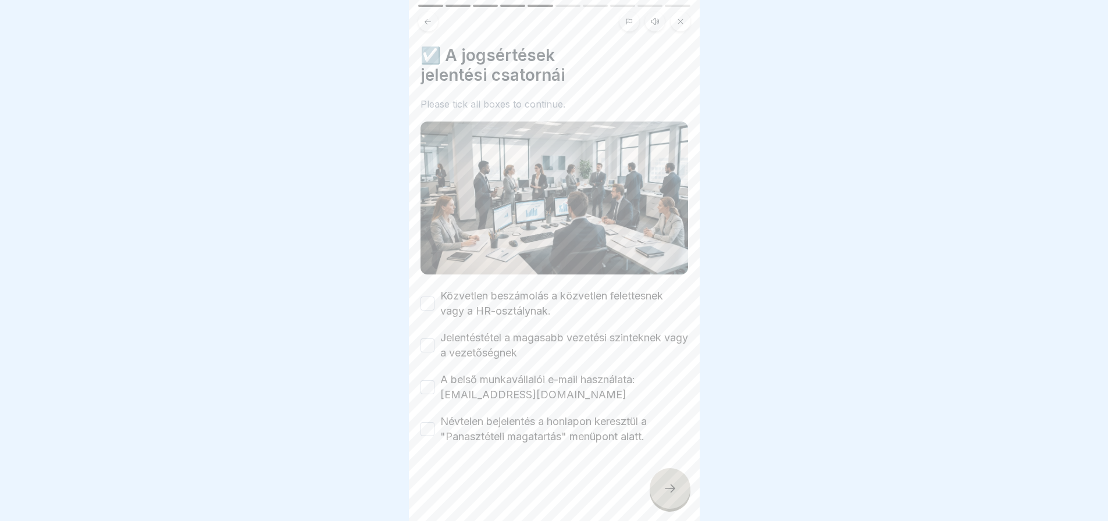
click at [429, 297] on button "Közvetlen beszámolás a közvetlen felettesnek vagy a HR-osztálynak." at bounding box center [428, 304] width 14 height 14
click at [429, 333] on div "Jelentéstétel a magasabb vezetési szinteknek vagy a vezetőségnek" at bounding box center [555, 345] width 268 height 30
click at [429, 343] on button "Jelentéstétel a magasabb vezetési szinteknek vagy a vezetőségnek" at bounding box center [428, 346] width 14 height 14
click at [426, 380] on button "A belső munkavállalói e-mail használata: [EMAIL_ADDRESS][DOMAIN_NAME]" at bounding box center [428, 387] width 14 height 14
click at [425, 422] on button "Névtelen bejelentés a honlapon keresztül a "Panasztételi magatartás" menüpont a…" at bounding box center [428, 429] width 14 height 14
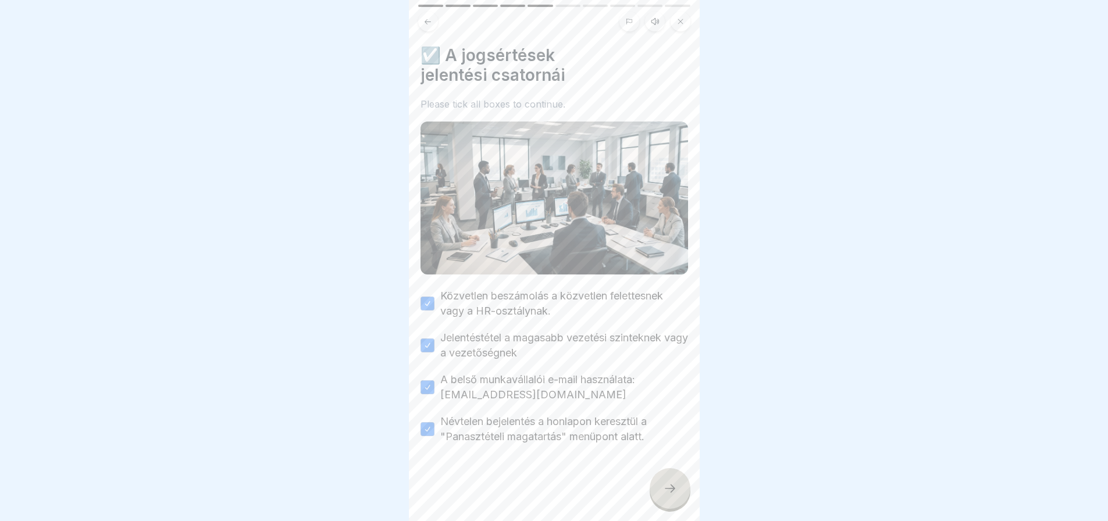
click at [662, 499] on div at bounding box center [670, 488] width 41 height 41
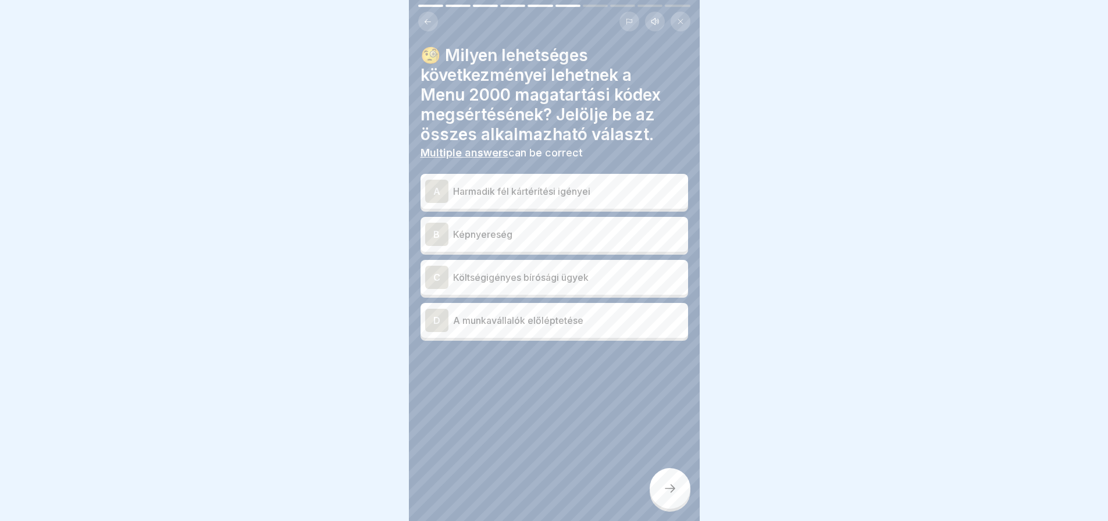
click at [439, 284] on div "C" at bounding box center [436, 277] width 23 height 23
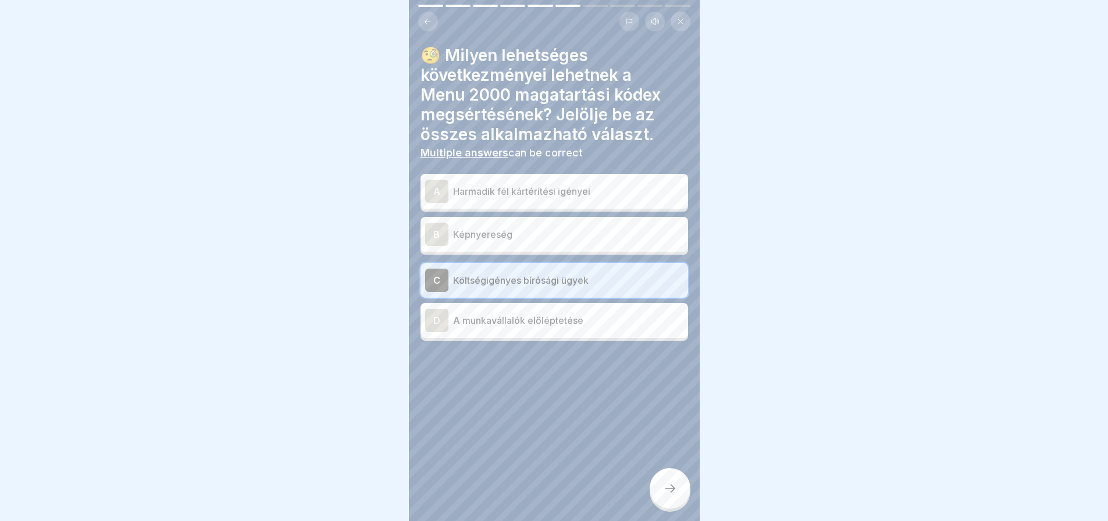
click at [677, 496] on icon at bounding box center [670, 489] width 14 height 14
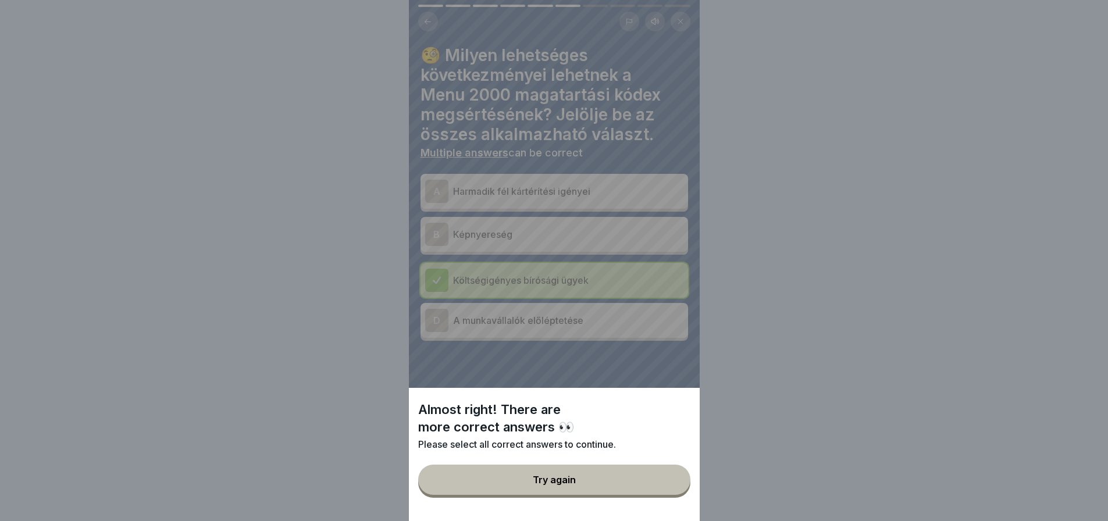
click at [677, 495] on button "Try again" at bounding box center [554, 480] width 272 height 30
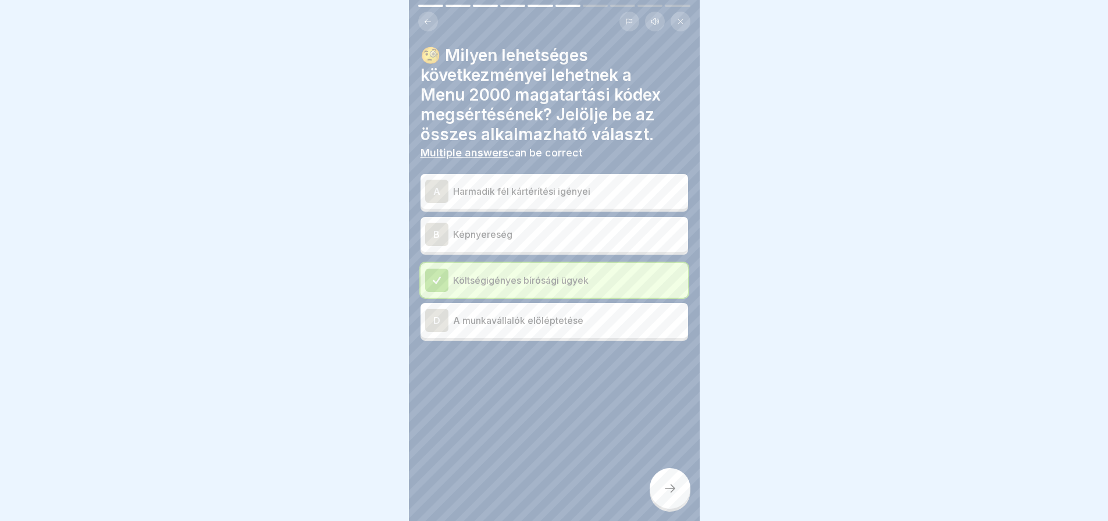
click at [433, 234] on div "B" at bounding box center [436, 234] width 23 height 23
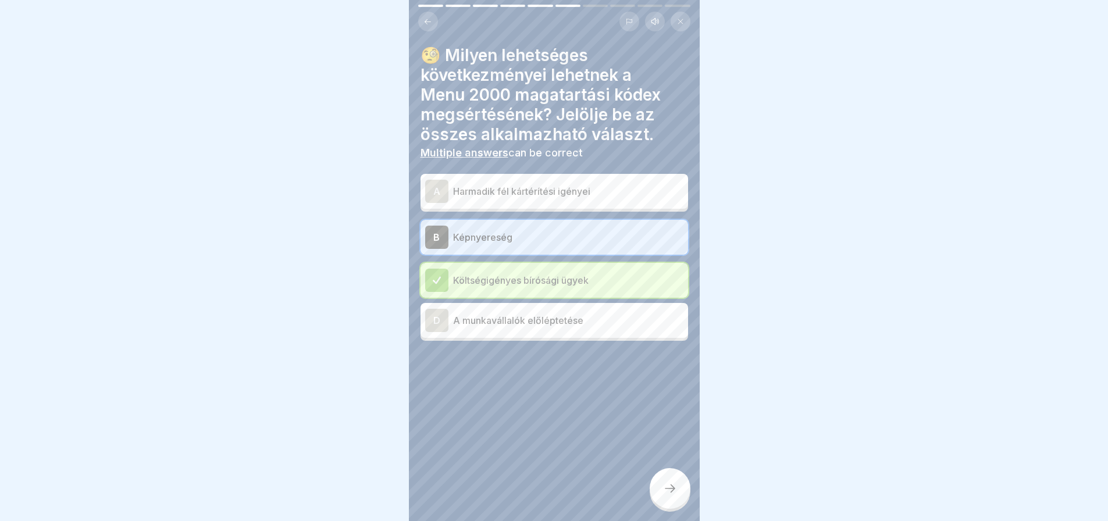
click at [673, 496] on icon at bounding box center [670, 489] width 14 height 14
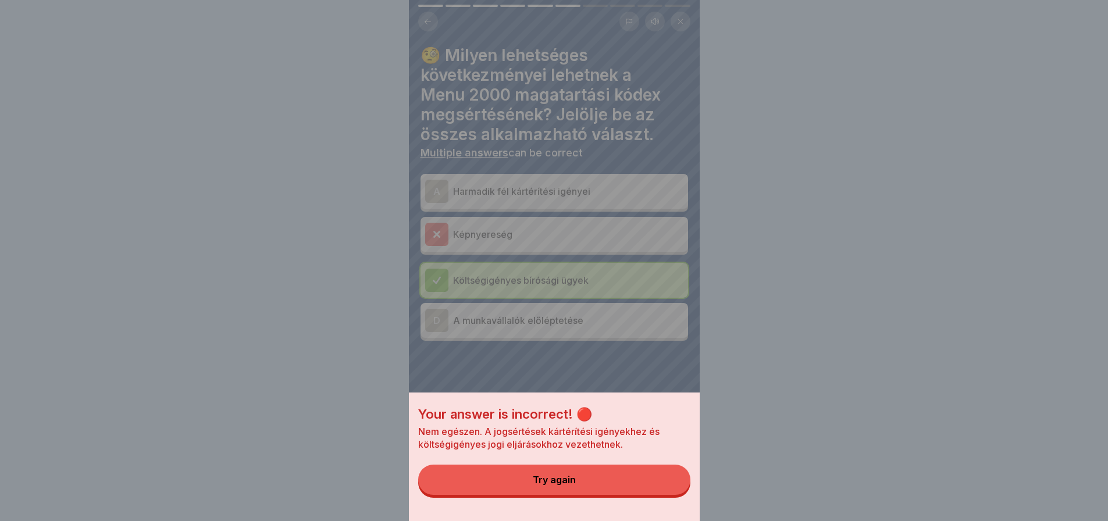
click at [432, 179] on div "Your answer is incorrect! 🔴 Nem egészen. A jogsértések kártérítési igényekhez é…" at bounding box center [554, 260] width 291 height 521
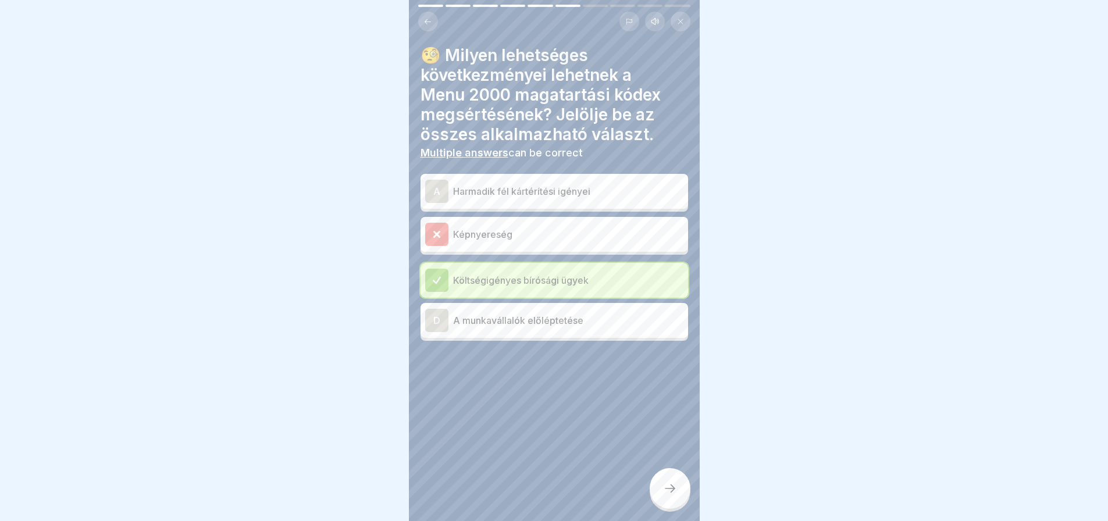
click at [432, 179] on div "A Harmadik fél kártérítési igényei" at bounding box center [555, 191] width 268 height 35
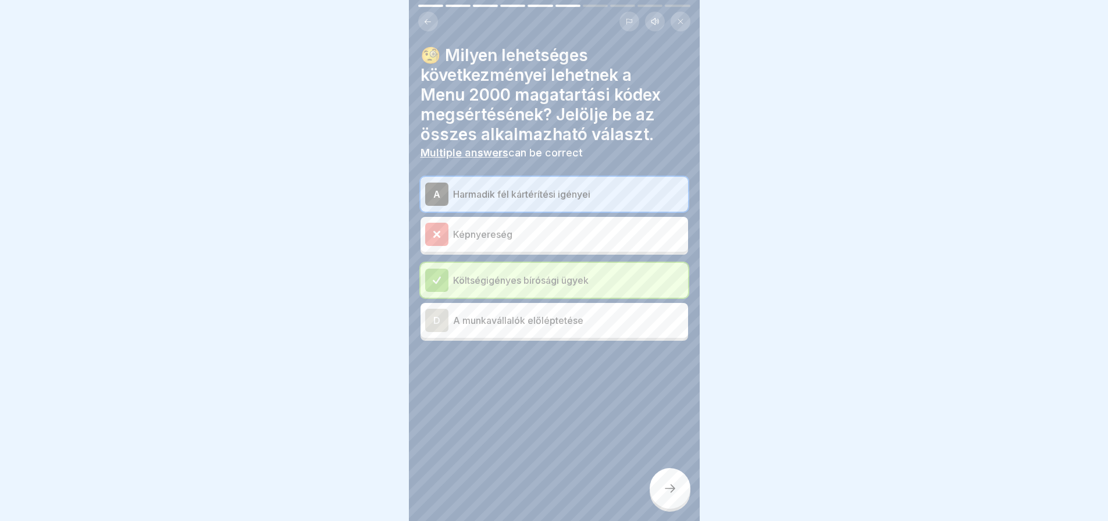
click at [674, 496] on icon at bounding box center [670, 489] width 14 height 14
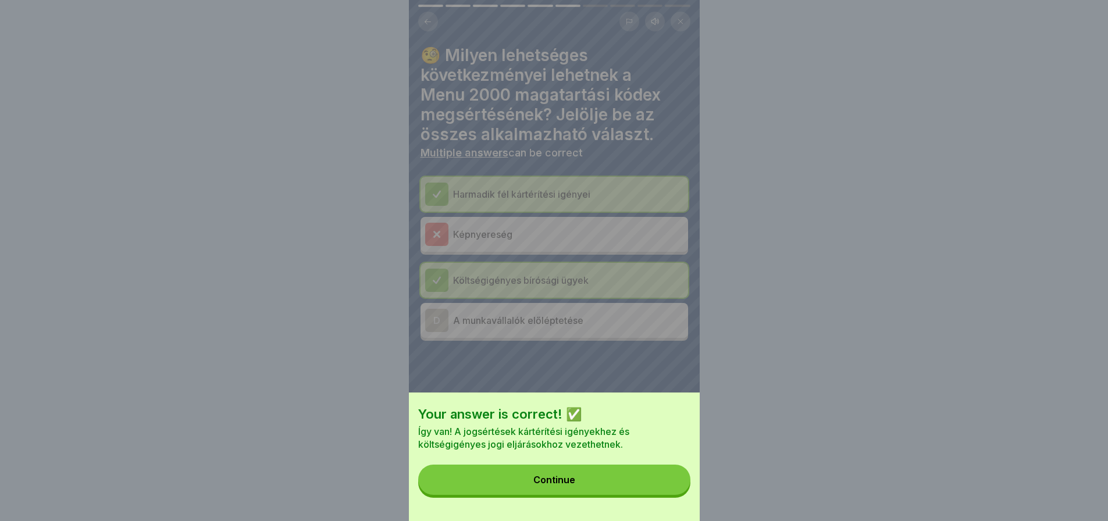
click at [674, 495] on button "Continue" at bounding box center [554, 480] width 272 height 30
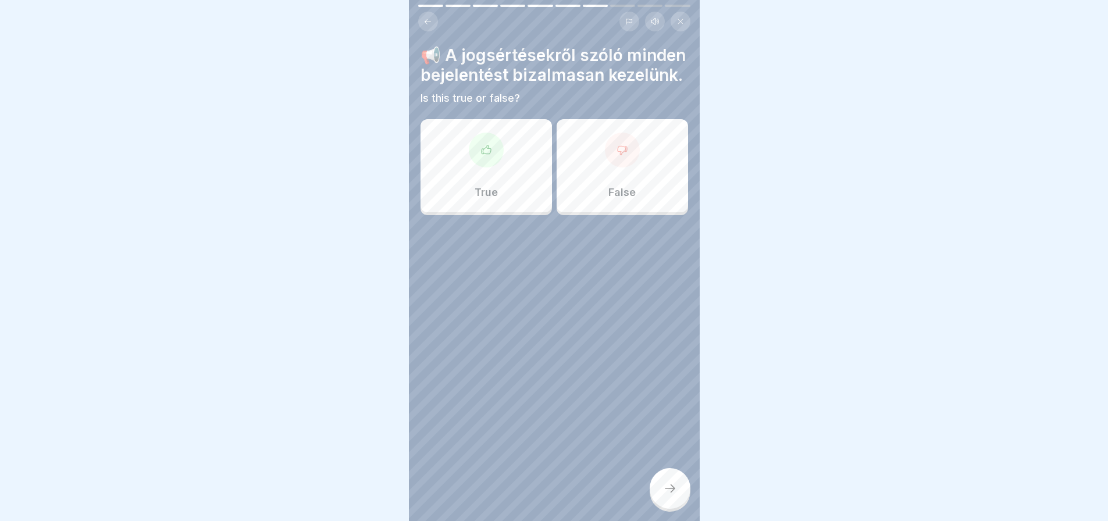
click at [497, 168] on div at bounding box center [486, 150] width 35 height 35
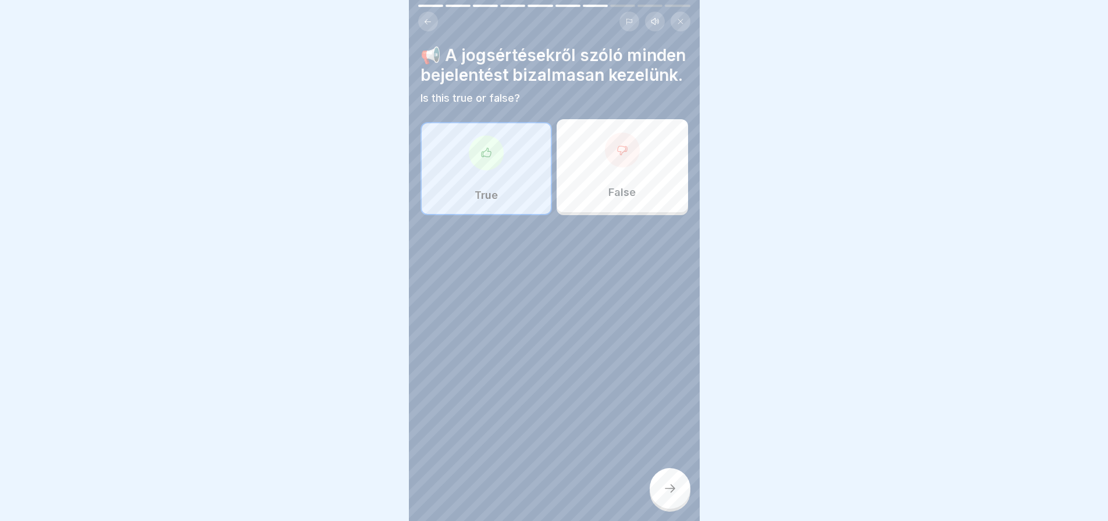
click at [673, 496] on icon at bounding box center [670, 489] width 14 height 14
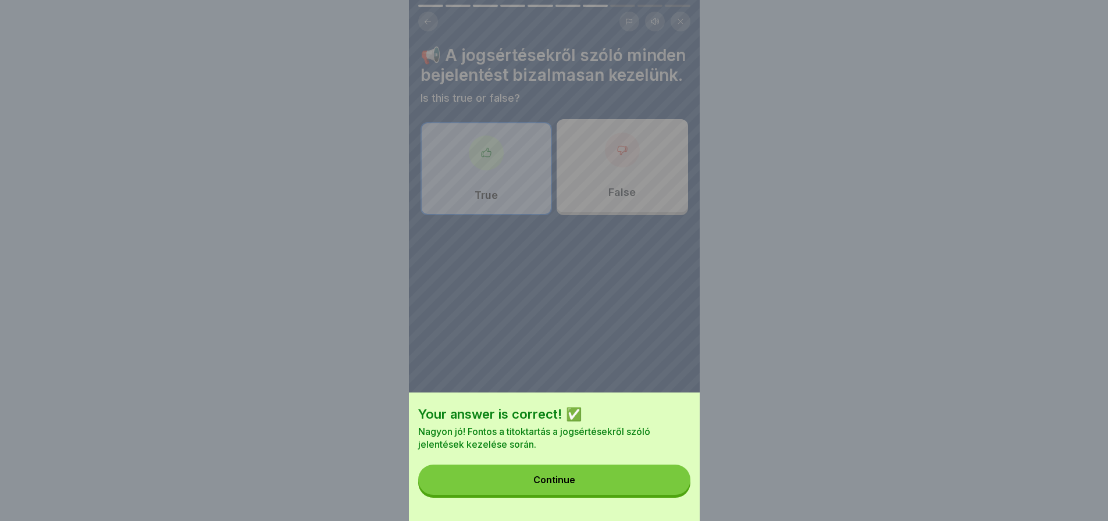
click at [673, 495] on button "Continue" at bounding box center [554, 480] width 272 height 30
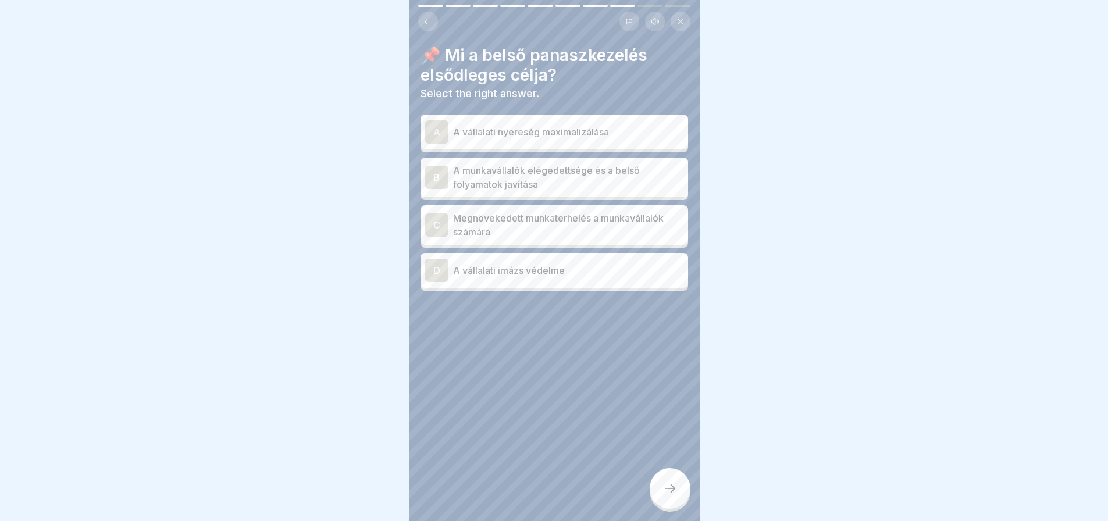
click at [435, 179] on div "B" at bounding box center [436, 177] width 23 height 23
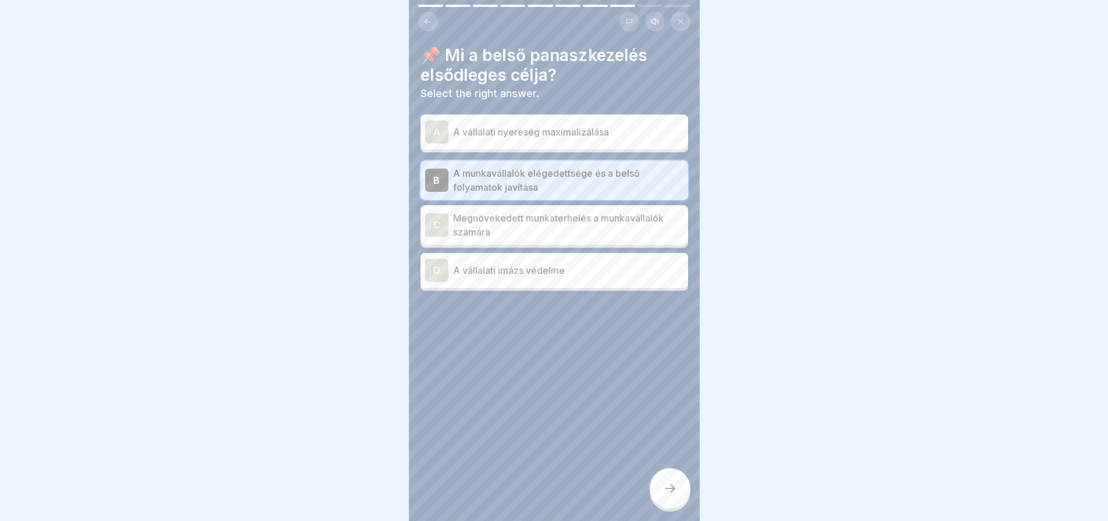
click at [671, 490] on div at bounding box center [670, 488] width 41 height 41
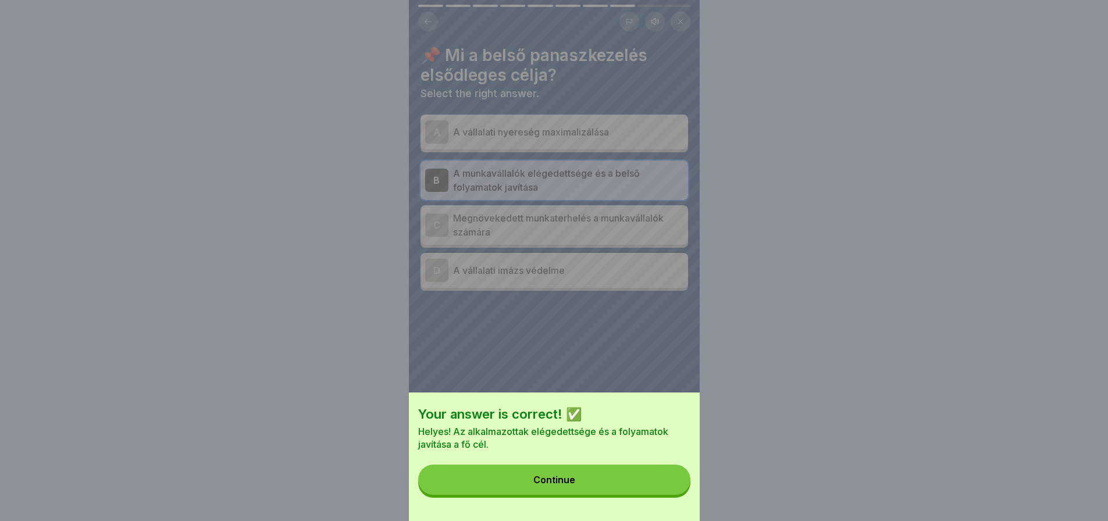
click at [671, 490] on button "Continue" at bounding box center [554, 480] width 272 height 30
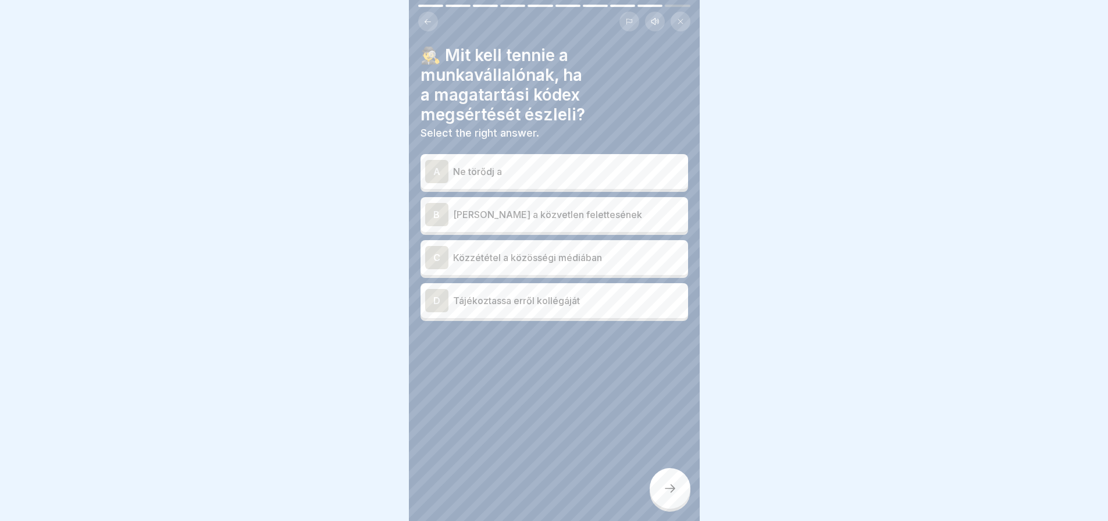
click at [600, 225] on div "B [PERSON_NAME] a közvetlen felettesének" at bounding box center [554, 214] width 258 height 23
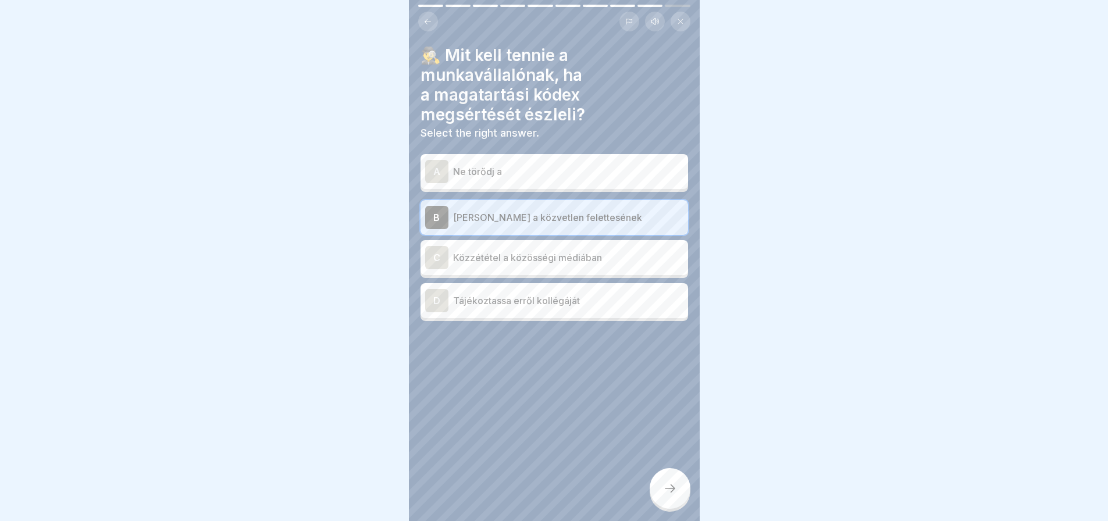
click at [682, 498] on div at bounding box center [670, 488] width 41 height 41
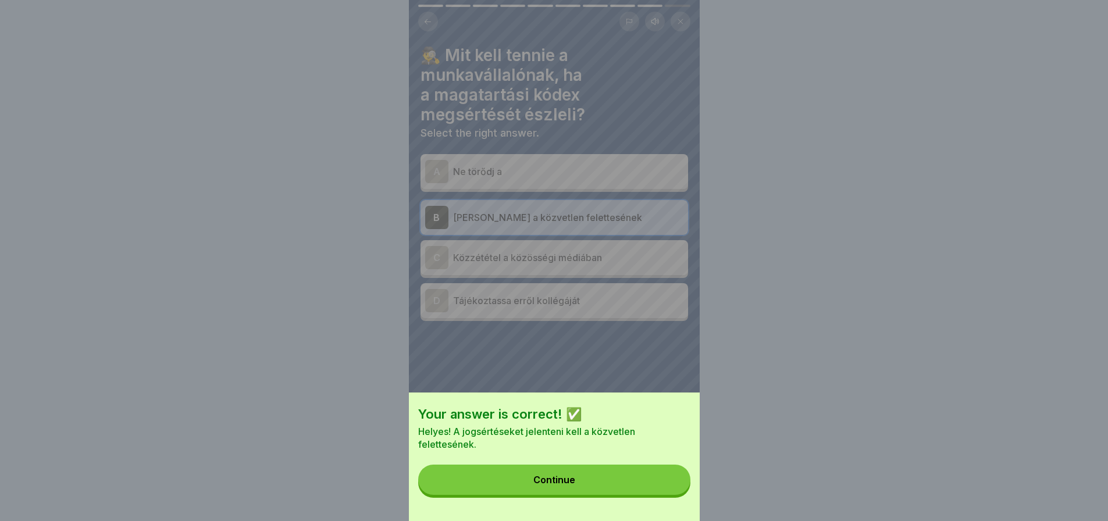
click at [682, 495] on button "Continue" at bounding box center [554, 480] width 272 height 30
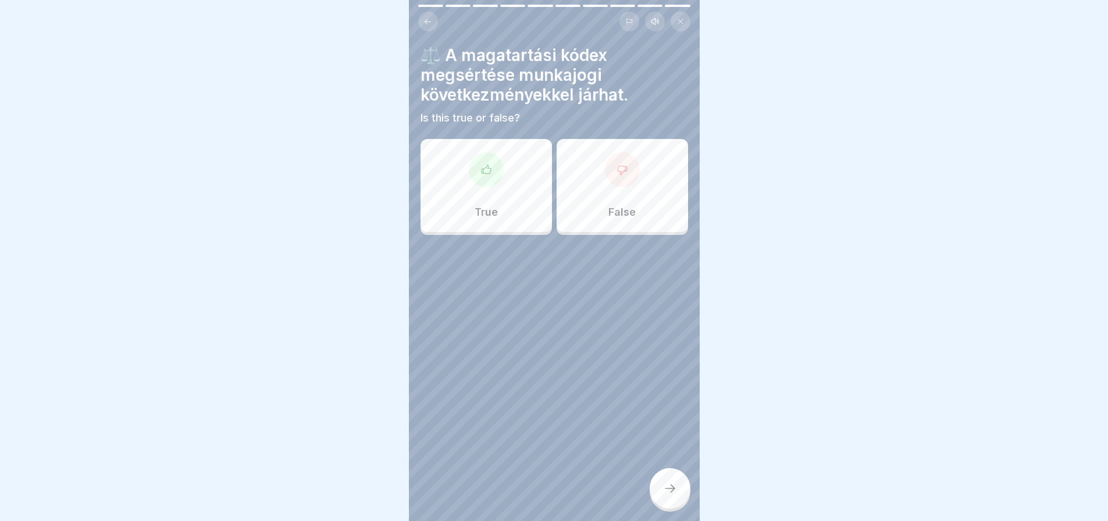
click at [477, 210] on p "True" at bounding box center [486, 212] width 23 height 13
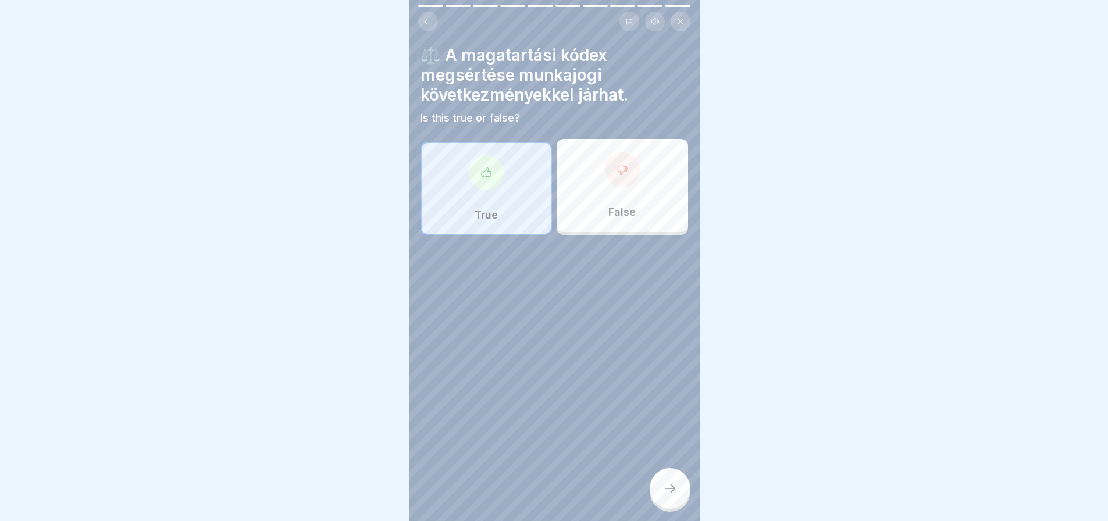
click at [677, 496] on icon at bounding box center [670, 489] width 14 height 14
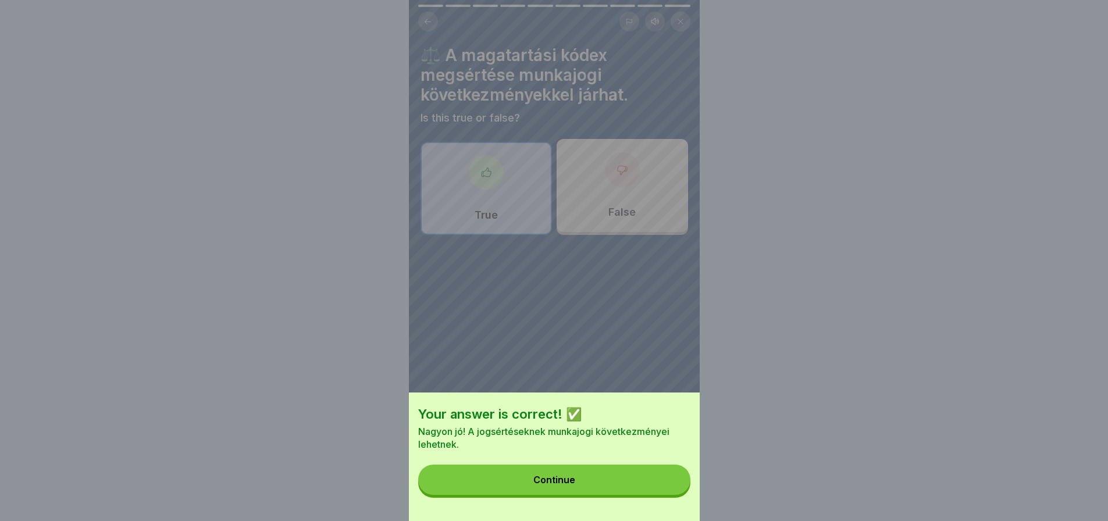
click at [677, 495] on button "Continue" at bounding box center [554, 480] width 272 height 30
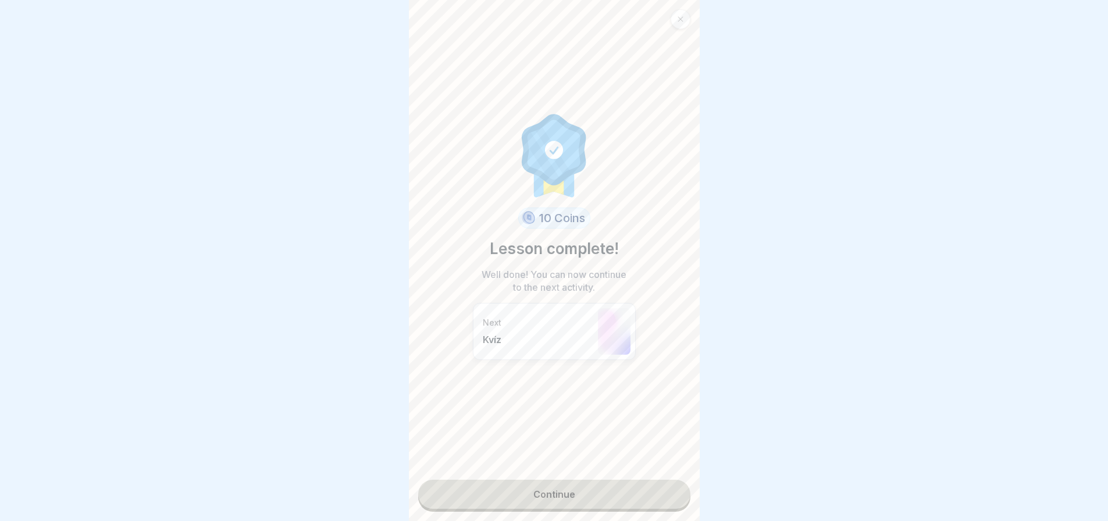
click at [642, 493] on link "Continue" at bounding box center [554, 494] width 272 height 29
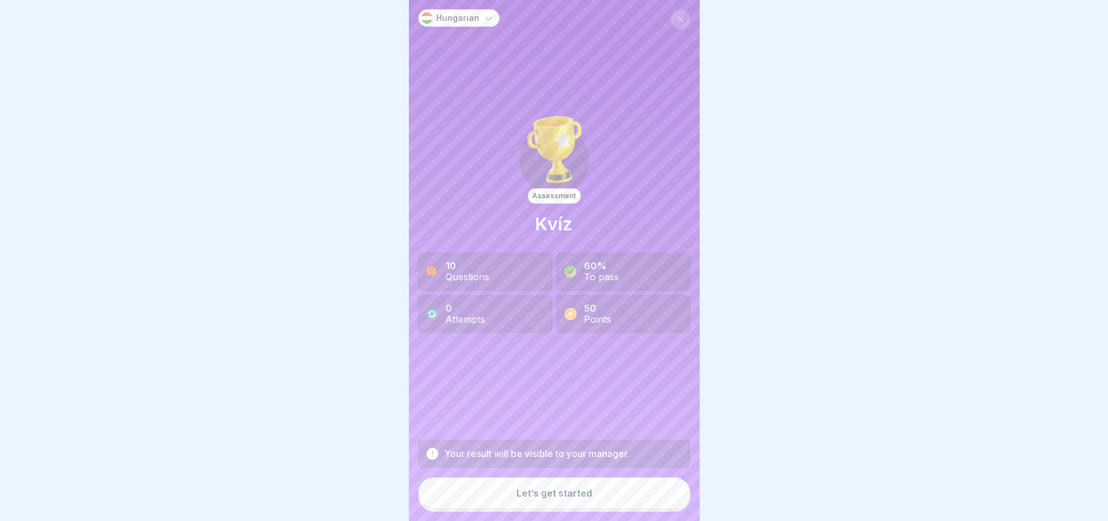
click at [642, 493] on button "Let’s get started" at bounding box center [554, 493] width 272 height 31
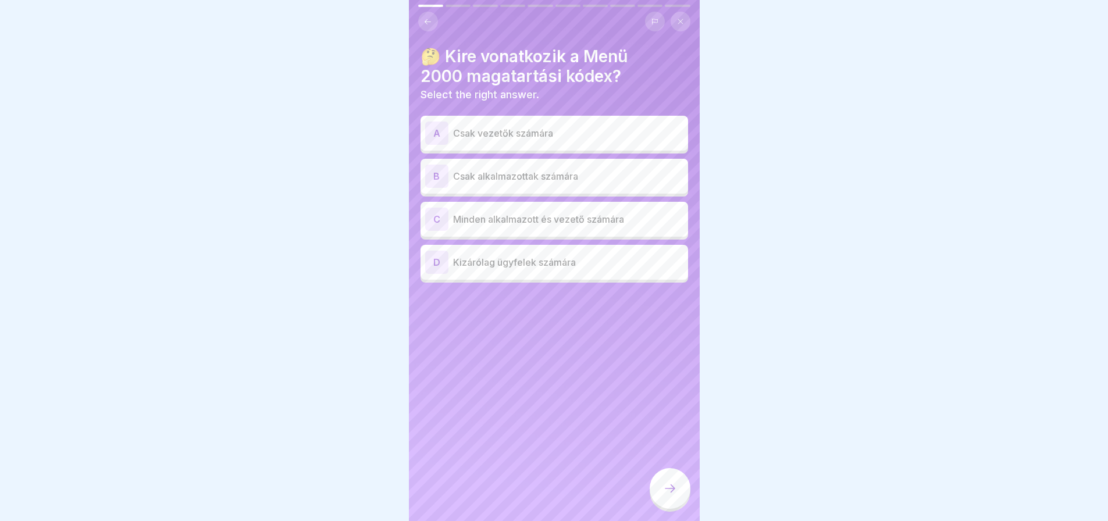
click at [627, 224] on p "Minden alkalmazott és vezető számára" at bounding box center [568, 219] width 230 height 14
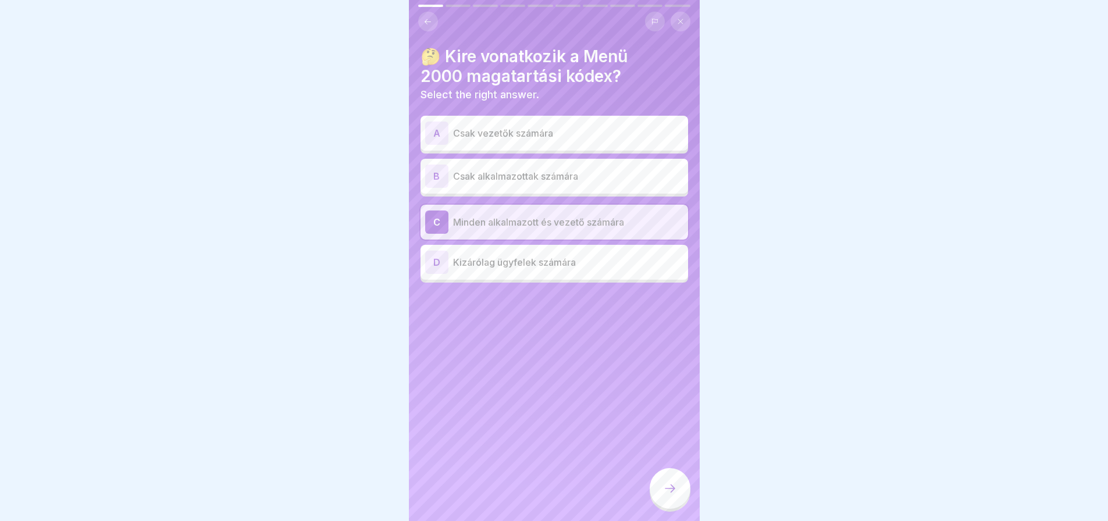
click at [670, 495] on icon at bounding box center [670, 489] width 14 height 14
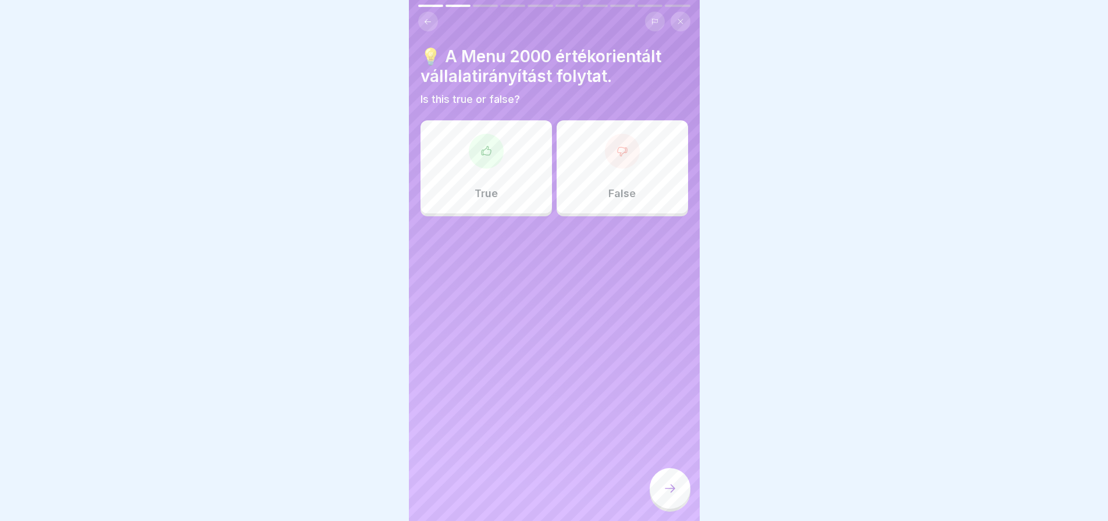
click at [507, 166] on div "True" at bounding box center [486, 166] width 131 height 93
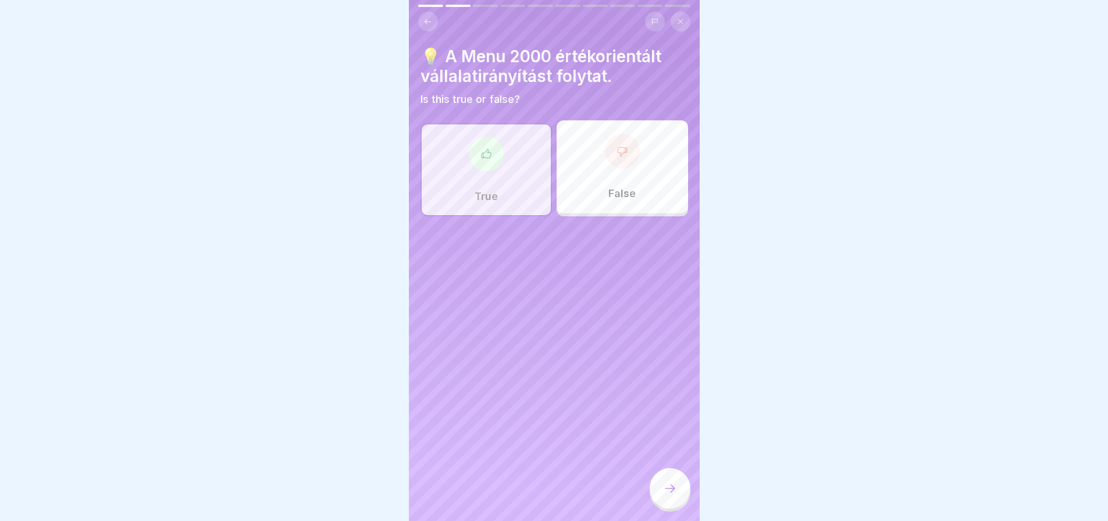
click at [666, 489] on div at bounding box center [670, 488] width 41 height 41
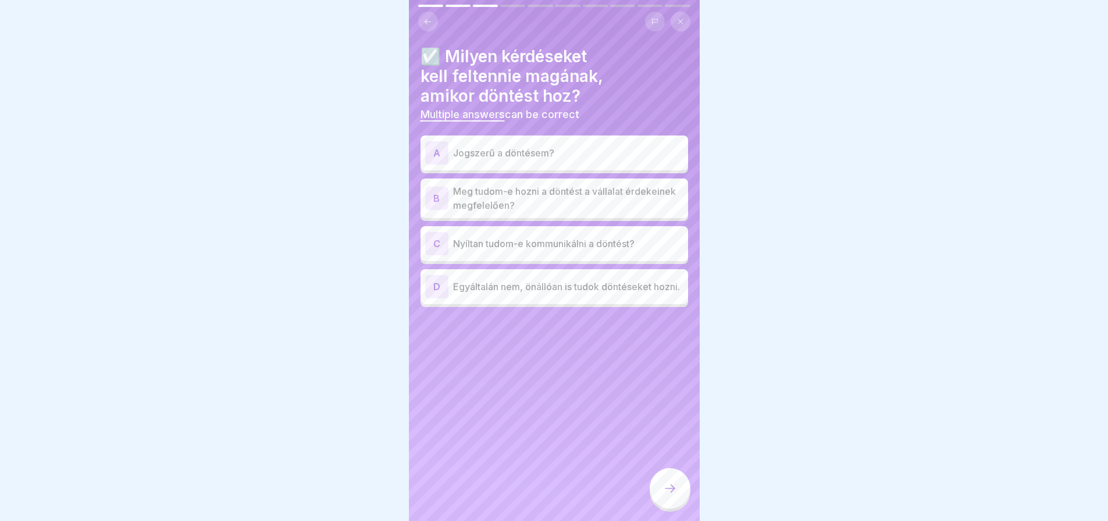
click at [526, 142] on div "A Jogszerű a döntésem?" at bounding box center [554, 152] width 258 height 23
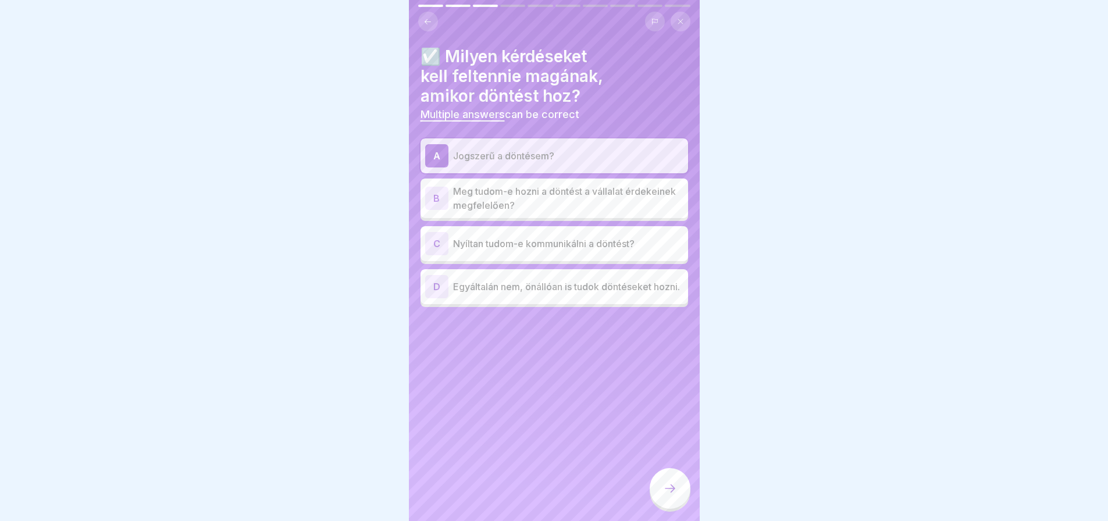
click at [520, 193] on p "Meg tudom-e hozni a döntést a vállalat érdekeinek megfelelően?" at bounding box center [568, 198] width 230 height 28
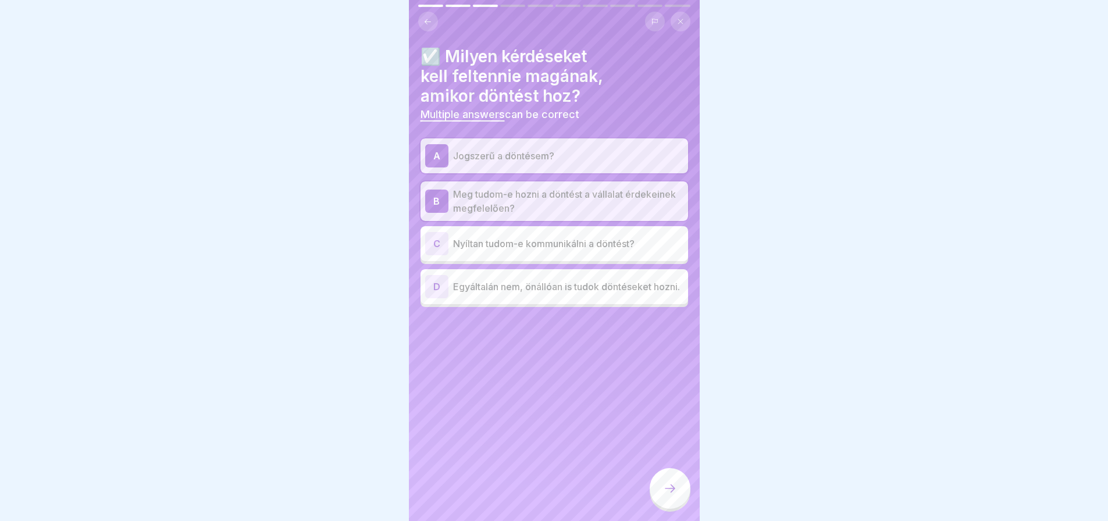
click at [521, 247] on p "Nyíltan tudom-e kommunikálni a döntést?" at bounding box center [568, 244] width 230 height 14
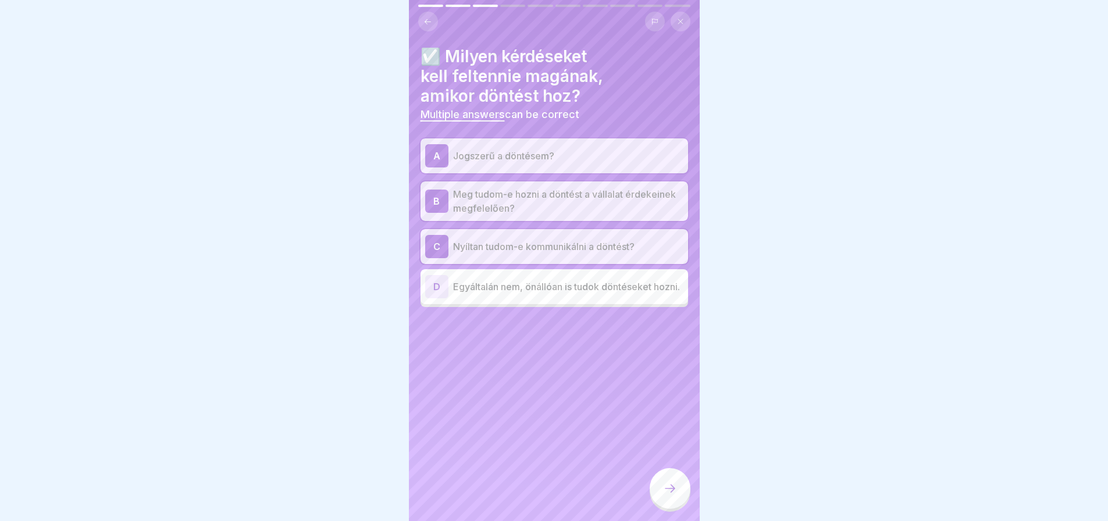
click at [667, 486] on div at bounding box center [670, 488] width 41 height 41
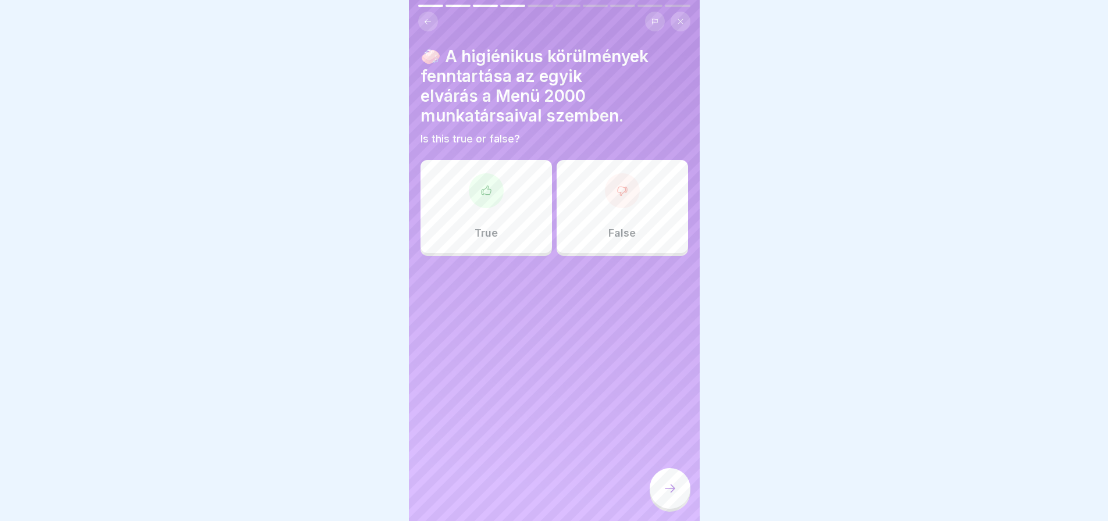
click at [475, 236] on p "True" at bounding box center [486, 233] width 23 height 13
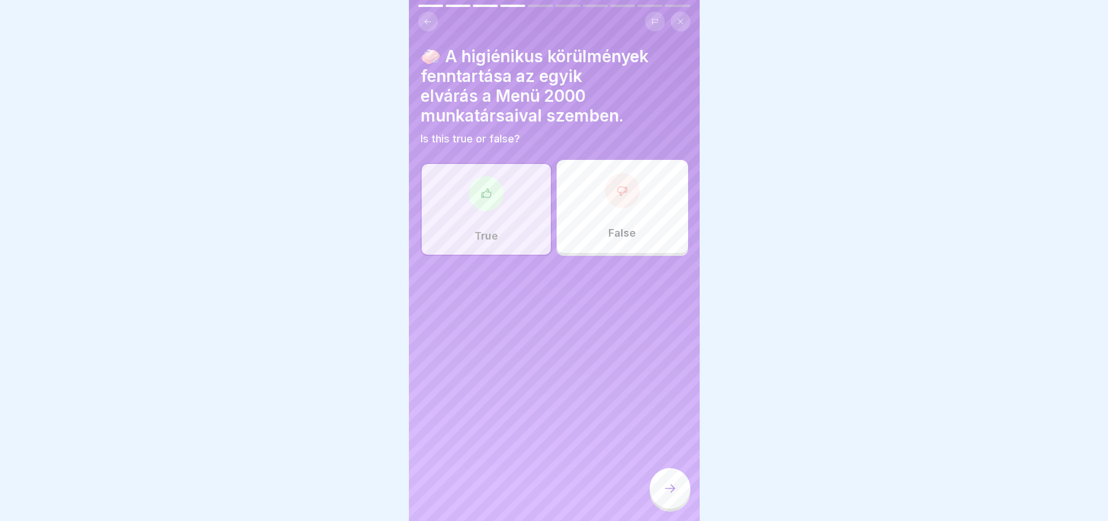
click at [674, 492] on div at bounding box center [670, 488] width 41 height 41
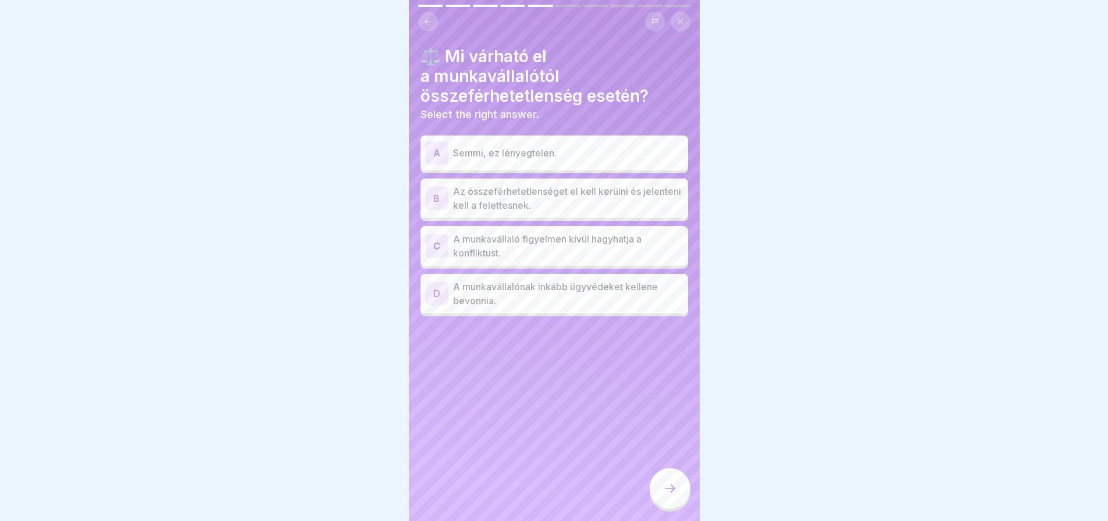
click at [635, 205] on p "Az összeférhetetlenséget el kell kerülni és jelenteni kell a felettesnek." at bounding box center [568, 198] width 230 height 28
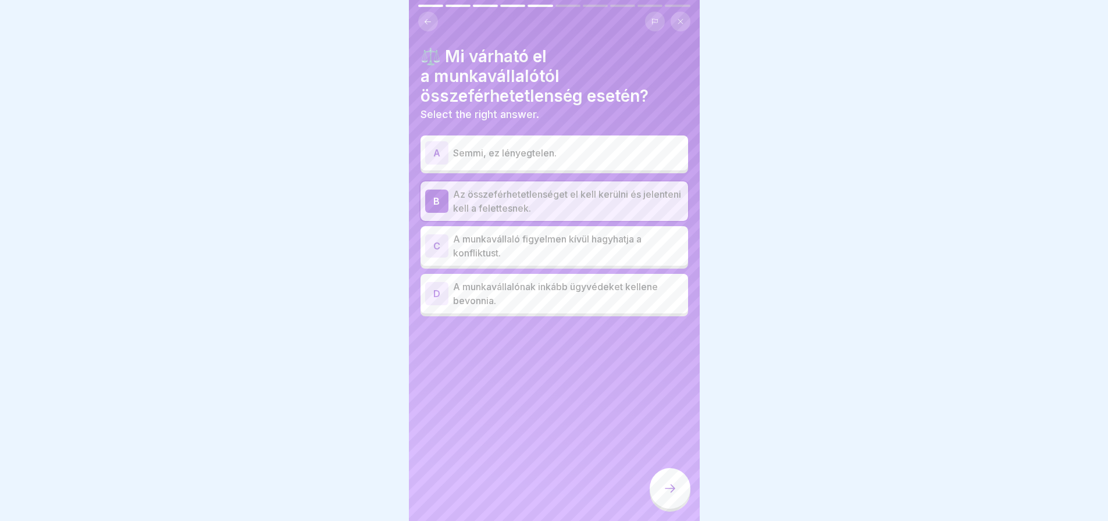
click at [663, 483] on div at bounding box center [670, 488] width 41 height 41
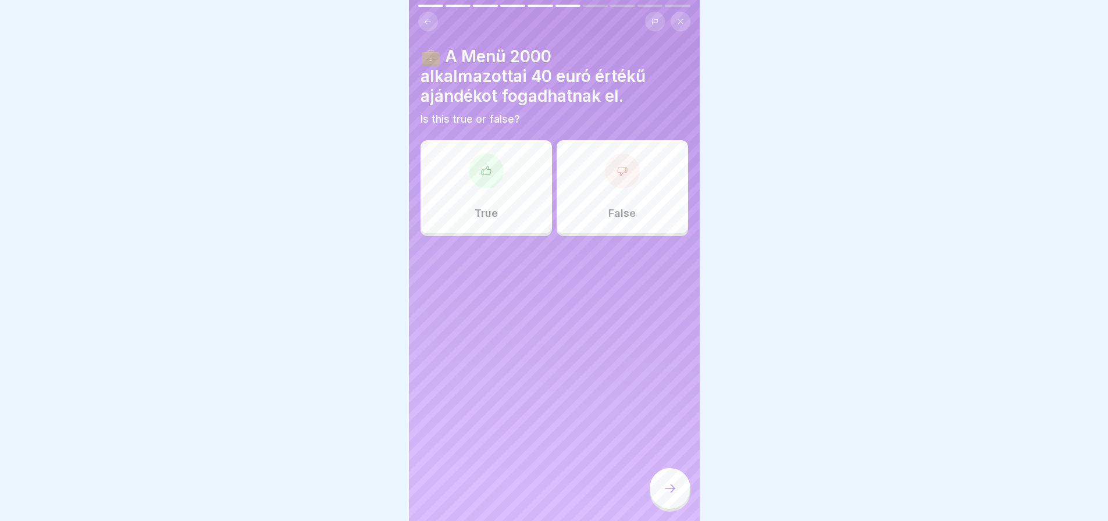
click at [645, 208] on div "False" at bounding box center [622, 186] width 131 height 93
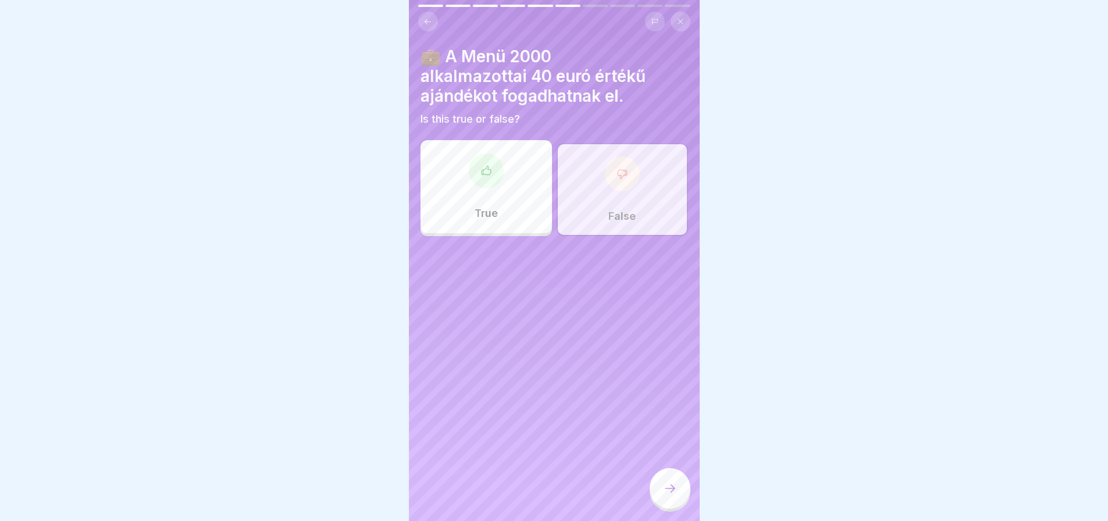
click at [670, 509] on div at bounding box center [670, 488] width 41 height 41
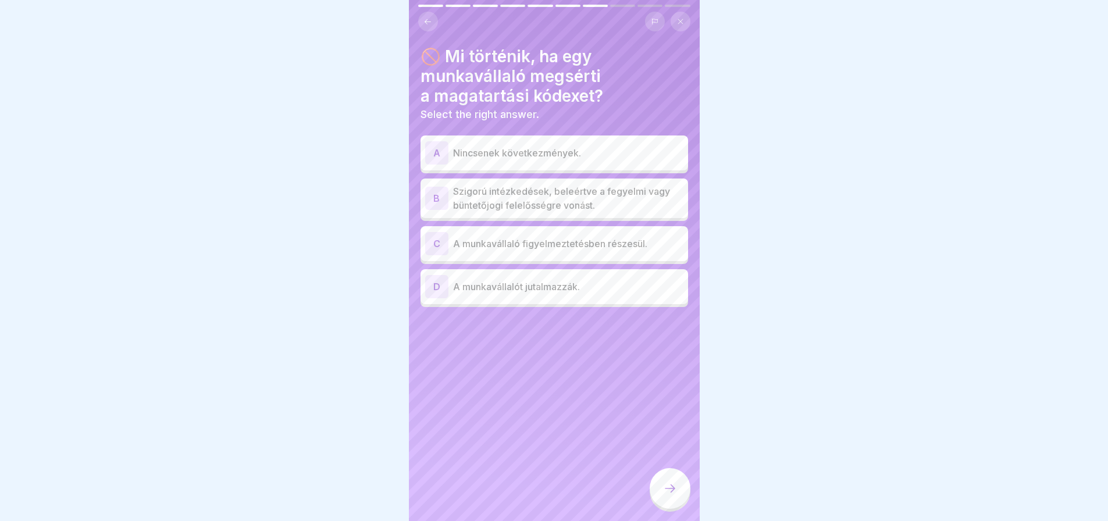
click at [433, 197] on div "B" at bounding box center [436, 198] width 23 height 23
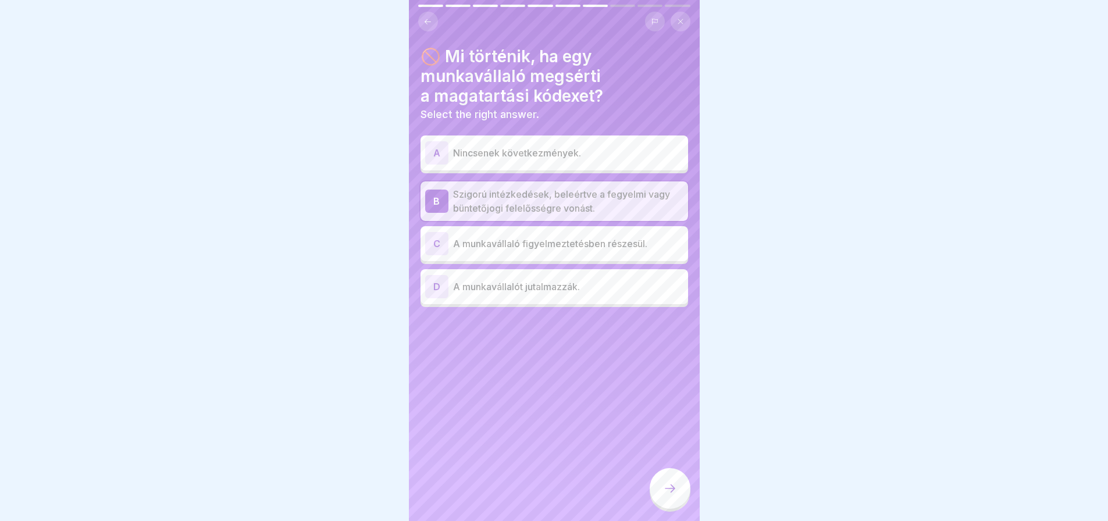
click at [684, 494] on div at bounding box center [670, 488] width 41 height 41
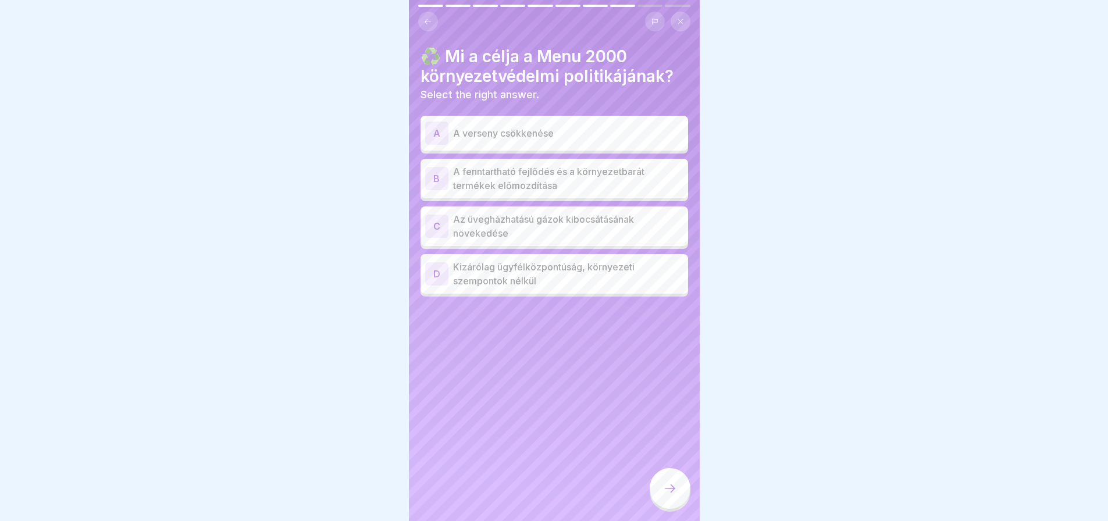
click at [636, 172] on p "A fenntartható fejlődés és a környezetbarát termékek előmozdítása" at bounding box center [568, 179] width 230 height 28
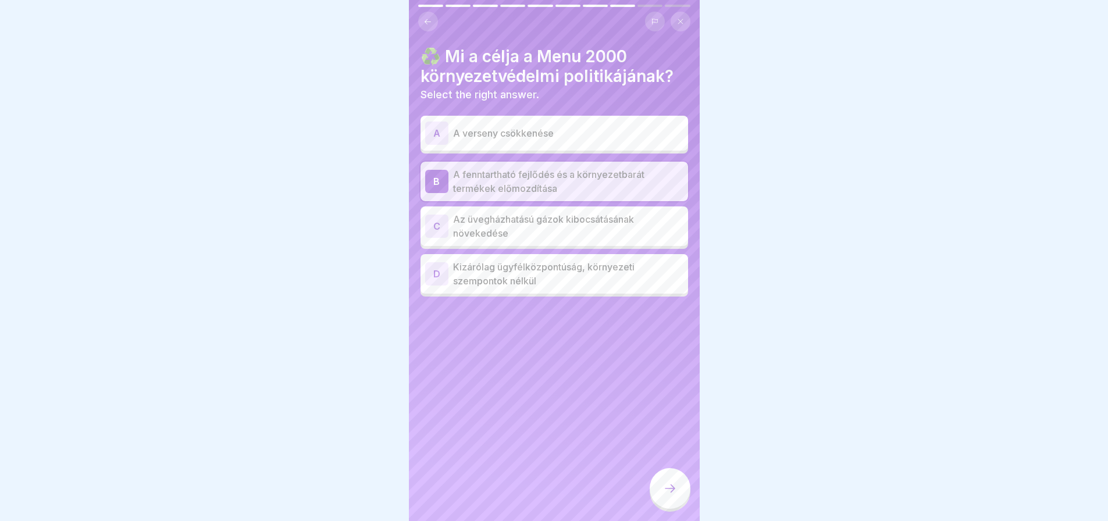
click at [674, 509] on div at bounding box center [670, 488] width 41 height 41
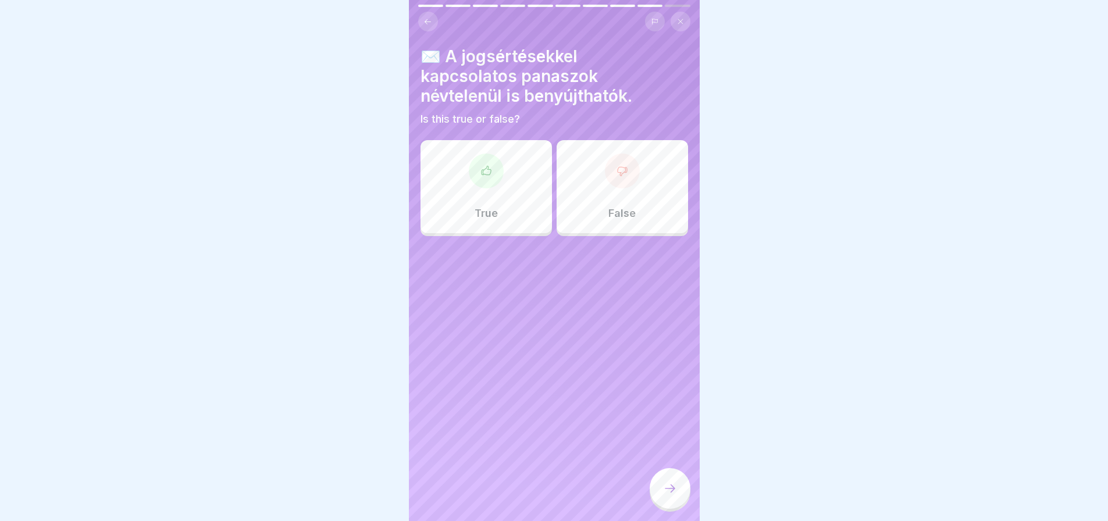
click at [500, 188] on div "True" at bounding box center [486, 186] width 131 height 93
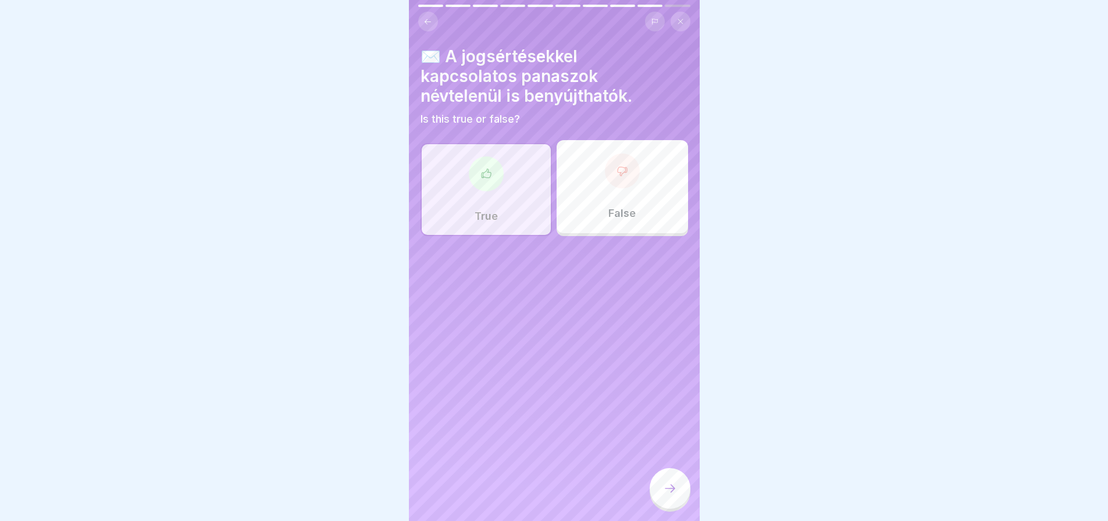
click at [670, 505] on div at bounding box center [670, 488] width 41 height 41
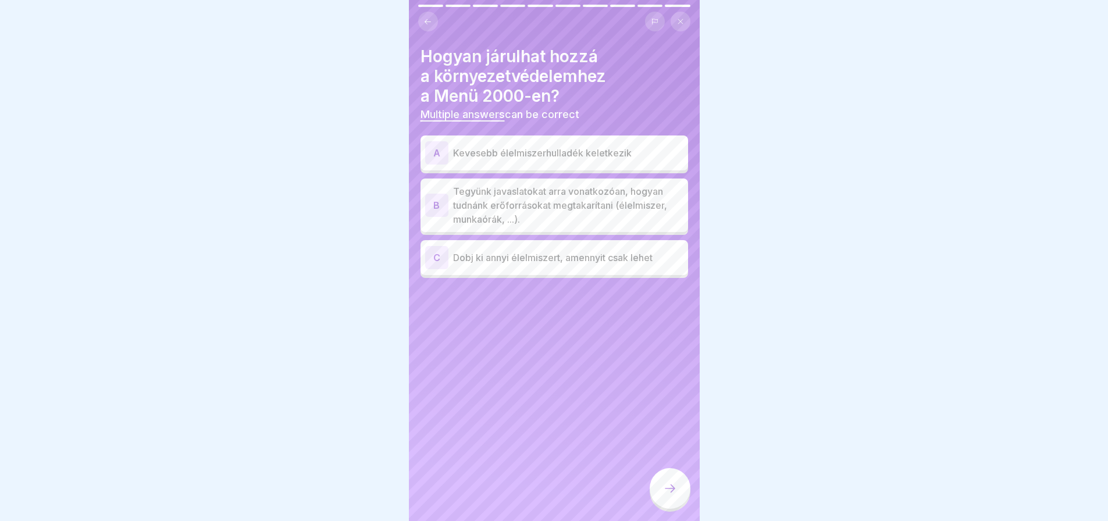
click at [435, 147] on div "A" at bounding box center [436, 152] width 23 height 23
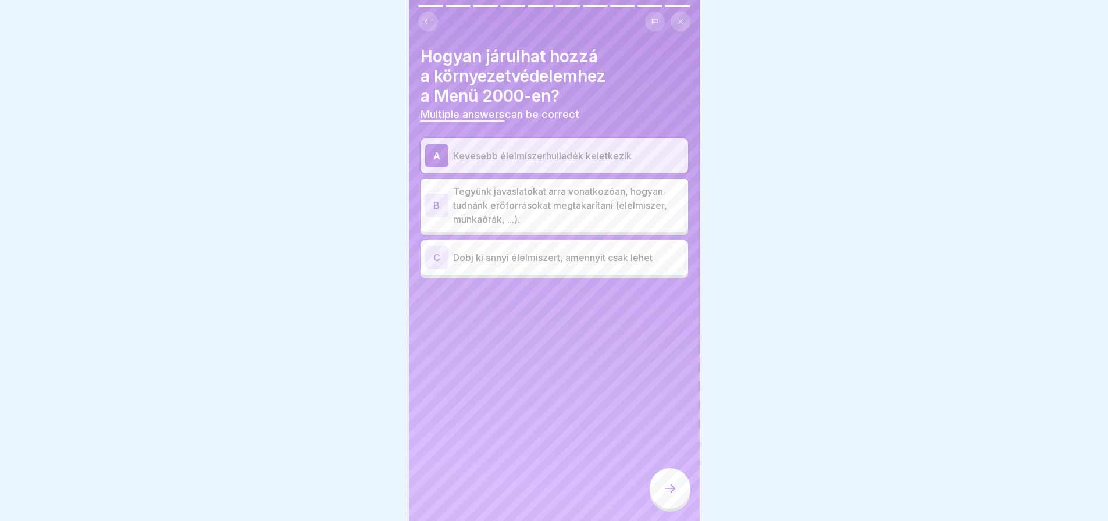
click at [671, 504] on div at bounding box center [670, 488] width 41 height 41
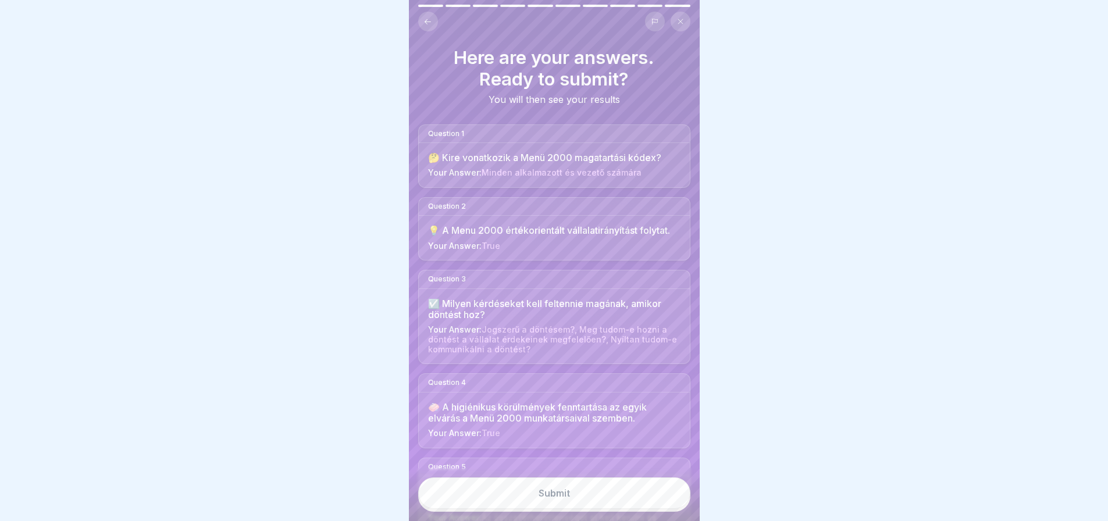
click at [671, 504] on button "Submit" at bounding box center [554, 493] width 272 height 31
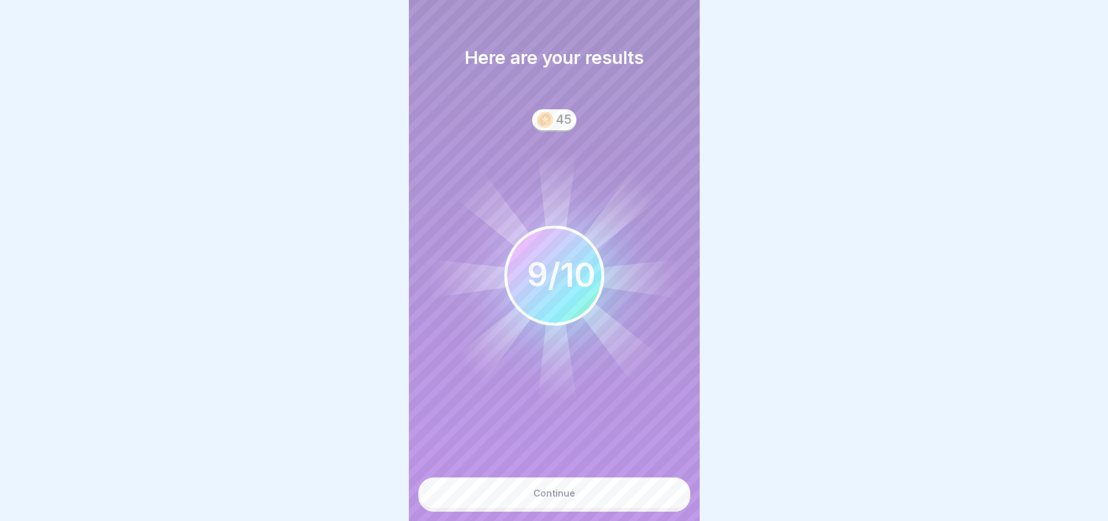
click at [671, 504] on button "Continue" at bounding box center [554, 493] width 272 height 31
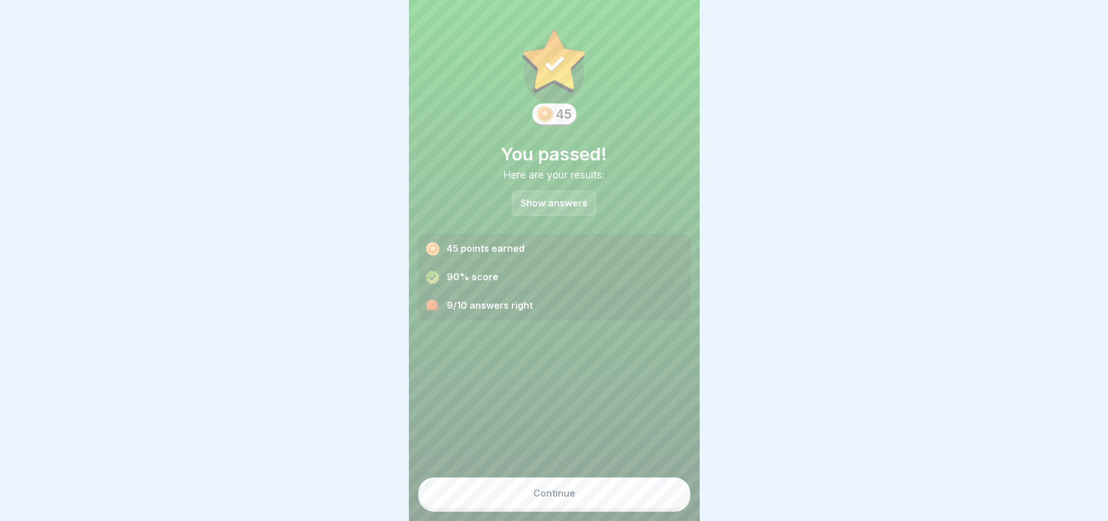
click at [660, 504] on button "Continue" at bounding box center [554, 493] width 272 height 31
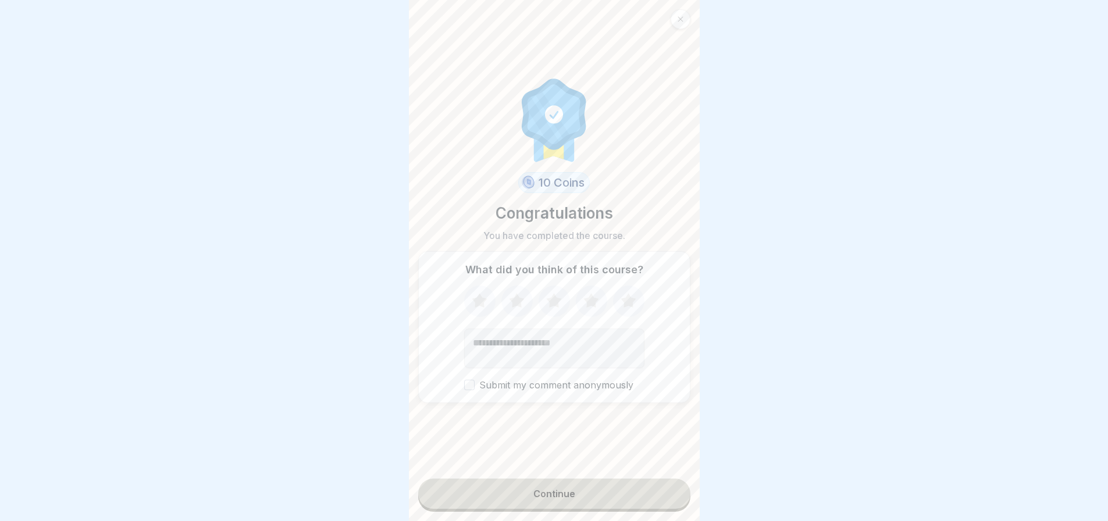
click at [557, 499] on div "Continue" at bounding box center [554, 494] width 42 height 10
